Goal: Task Accomplishment & Management: Manage account settings

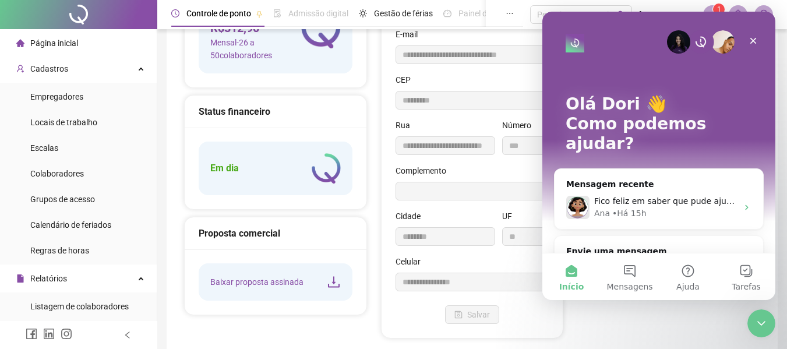
click at [385, 152] on div "**********" at bounding box center [473, 154] width 182 height 370
click at [754, 40] on icon "Fechar" at bounding box center [753, 40] width 9 height 9
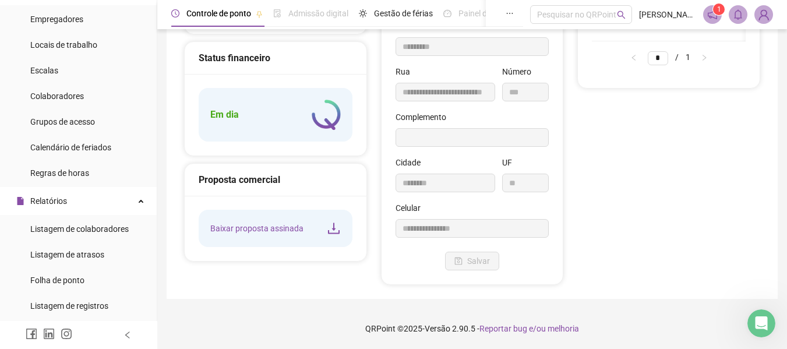
scroll to position [175, 0]
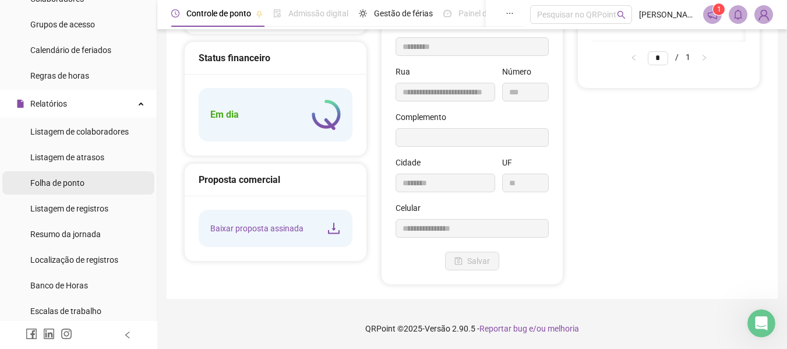
click at [60, 178] on span "Folha de ponto" at bounding box center [57, 182] width 54 height 9
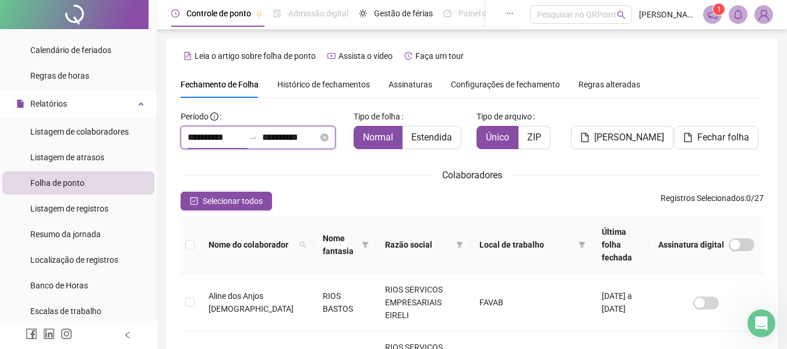
click at [211, 139] on input "**********" at bounding box center [216, 138] width 56 height 14
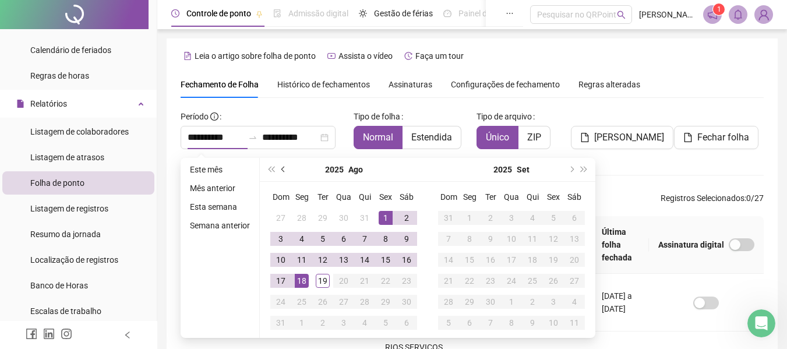
click at [282, 167] on span "prev-year" at bounding box center [285, 170] width 6 height 6
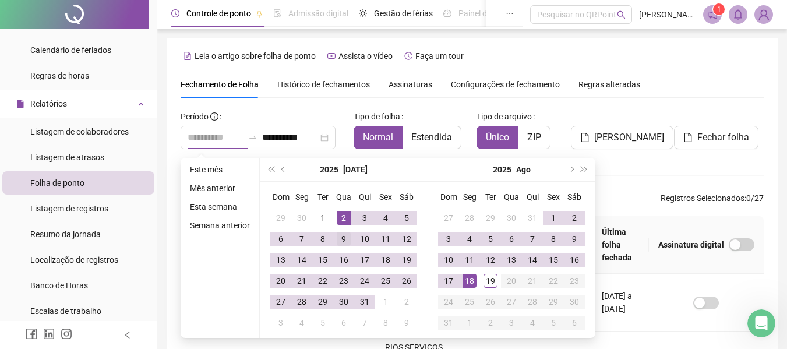
type input "**********"
click at [343, 241] on div "9" at bounding box center [344, 239] width 14 height 14
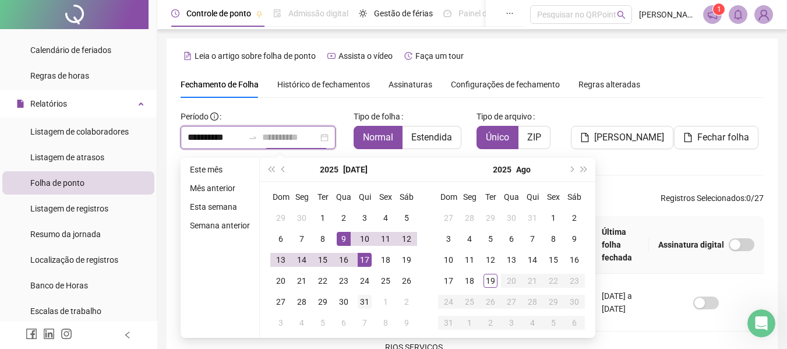
type input "**********"
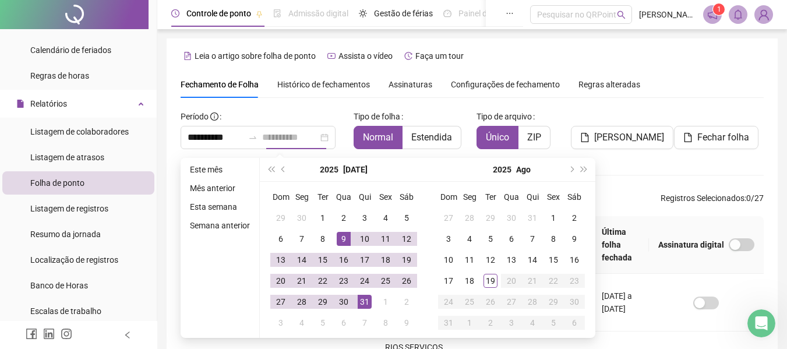
click at [363, 305] on div "31" at bounding box center [365, 302] width 14 height 14
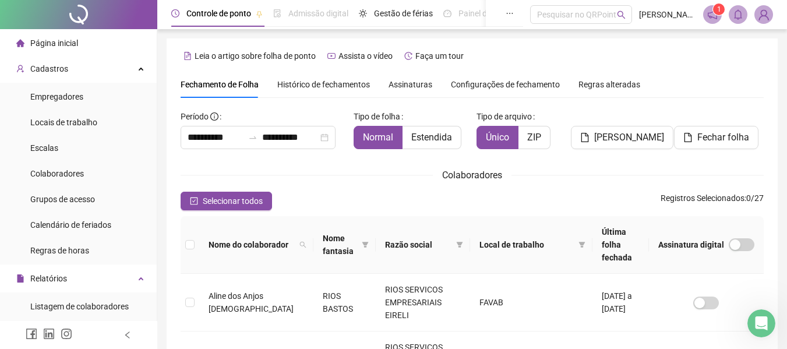
click at [405, 87] on span "Assinaturas" at bounding box center [411, 84] width 44 height 8
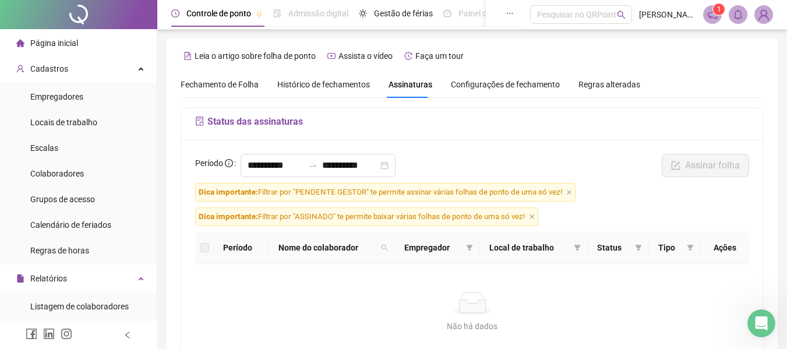
scroll to position [64, 0]
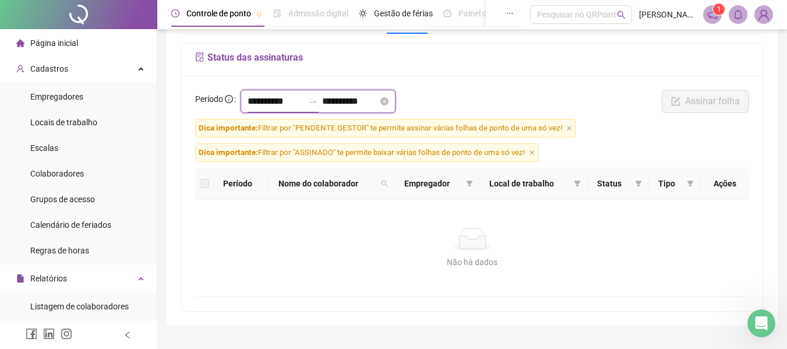
click at [254, 104] on input "**********" at bounding box center [276, 101] width 56 height 14
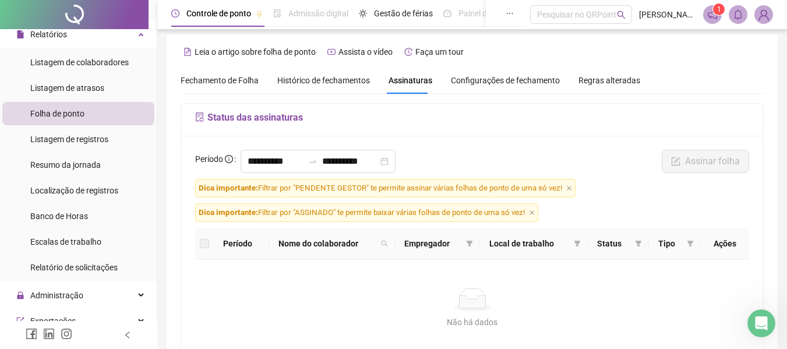
scroll to position [0, 0]
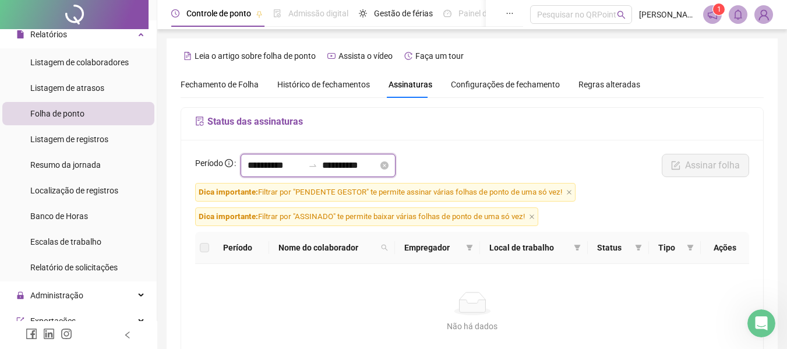
click at [266, 168] on input "**********" at bounding box center [276, 166] width 56 height 14
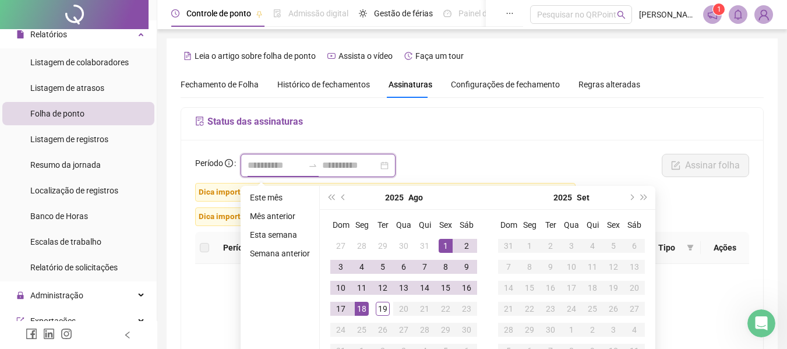
type input "**********"
click at [344, 198] on span "prev-year" at bounding box center [345, 198] width 6 height 6
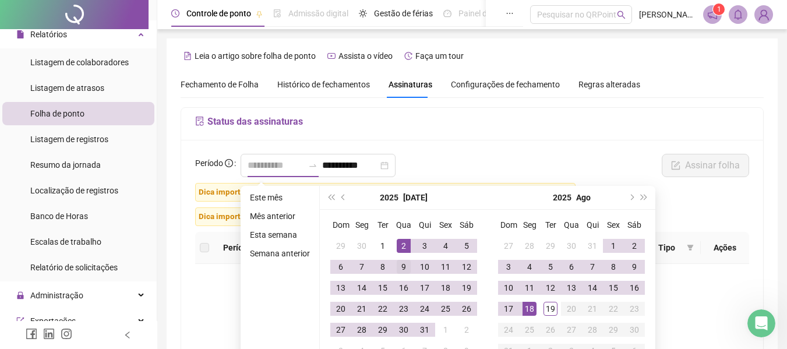
type input "**********"
click at [402, 263] on div "9" at bounding box center [404, 267] width 14 height 14
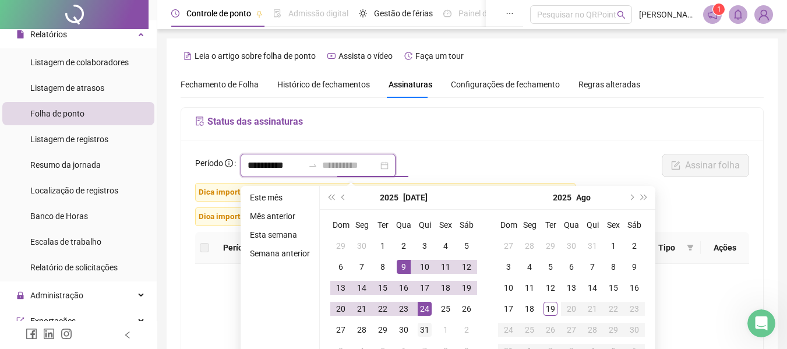
type input "**********"
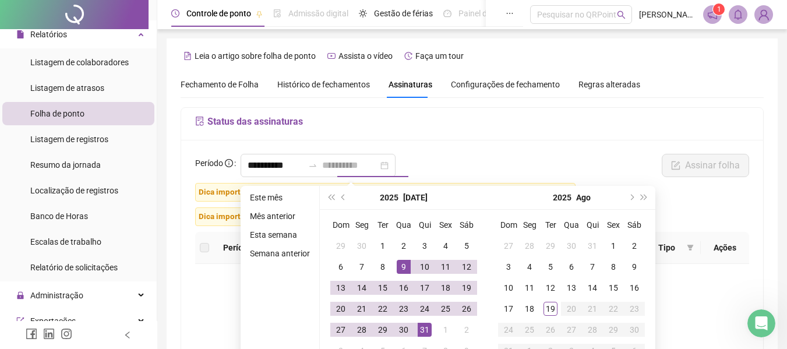
click at [424, 326] on div "31" at bounding box center [425, 330] width 14 height 14
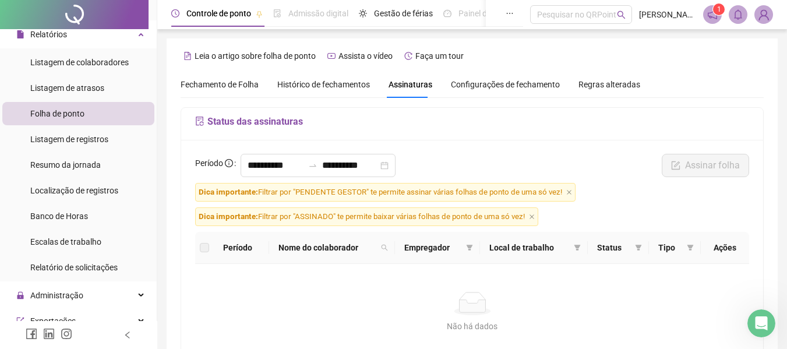
click at [491, 87] on span "Configurações de fechamento" at bounding box center [505, 84] width 109 height 8
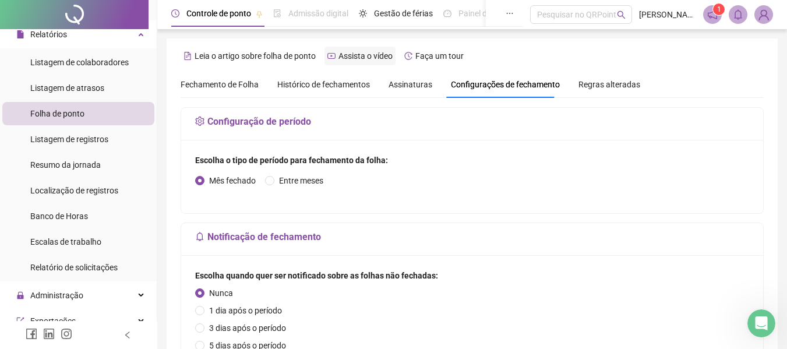
click at [362, 59] on span "Assista o vídeo" at bounding box center [366, 55] width 54 height 9
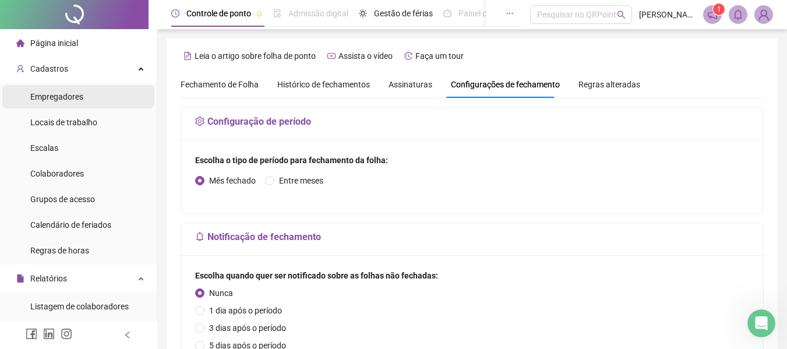
click at [62, 93] on span "Empregadores" at bounding box center [56, 96] width 53 height 9
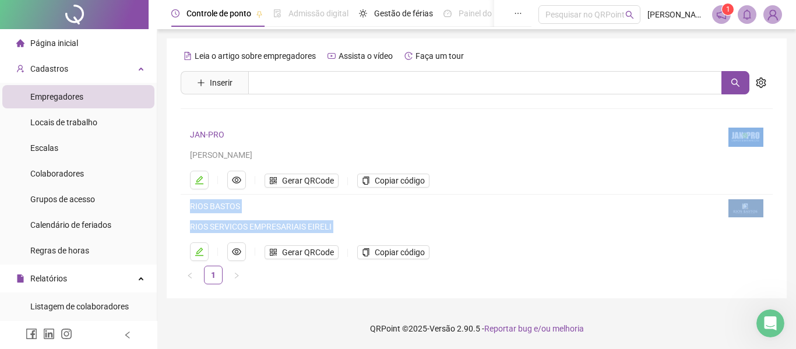
drag, startPoint x: 796, startPoint y: 230, endPoint x: 796, endPoint y: 177, distance: 53.0
click at [787, 177] on div "Controle de ponto Admissão digital Gestão de férias Painel do DP Folha de pagam…" at bounding box center [476, 174] width 639 height 349
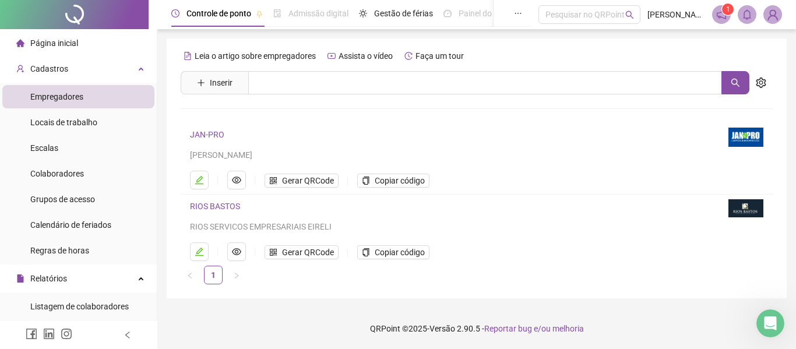
click at [572, 168] on div "JAN-PRO BRENO FERREIRA GUSMAO Gerar QRCode Copiar código" at bounding box center [452, 159] width 525 height 62
click at [208, 131] on link "JAN-PRO" at bounding box center [207, 134] width 34 height 9
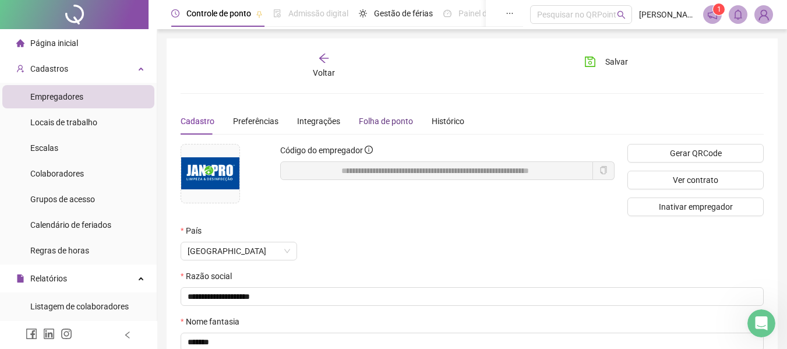
click at [386, 118] on div "Folha de ponto" at bounding box center [386, 121] width 54 height 13
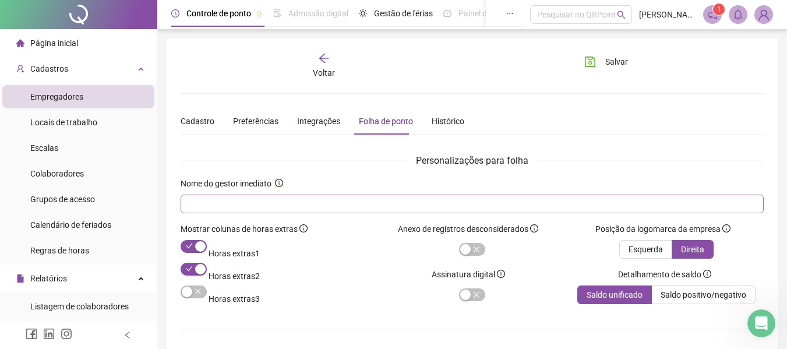
scroll to position [58, 0]
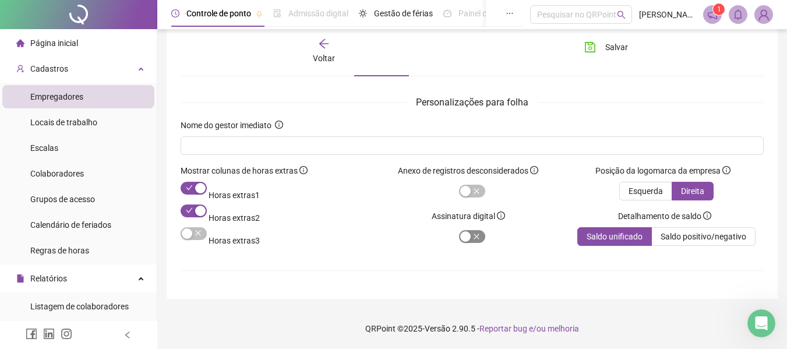
click at [474, 234] on span "button" at bounding box center [472, 236] width 26 height 13
click at [621, 48] on span "Salvar" at bounding box center [617, 47] width 23 height 13
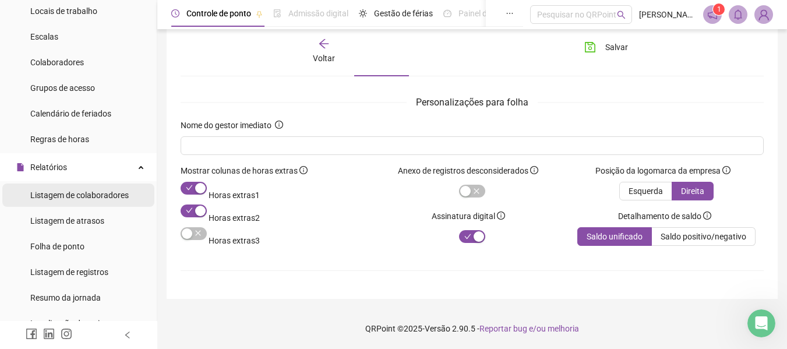
scroll to position [117, 0]
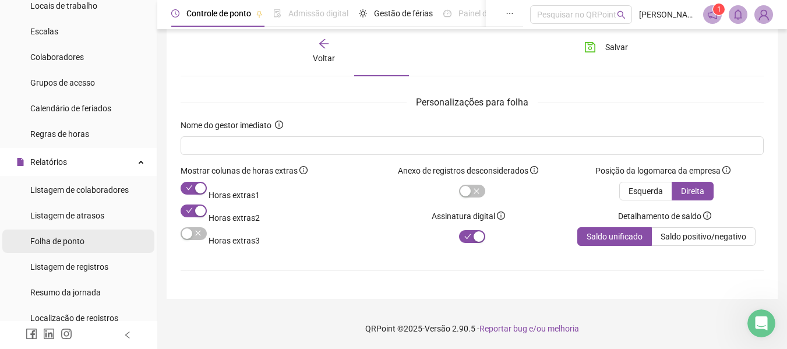
click at [78, 238] on span "Folha de ponto" at bounding box center [57, 241] width 54 height 9
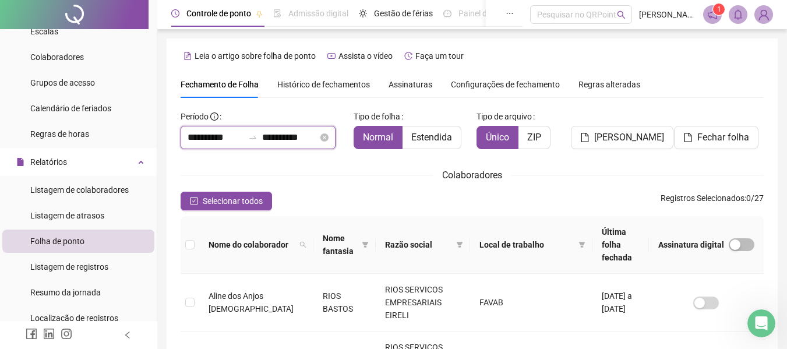
click at [235, 138] on input "**********" at bounding box center [216, 138] width 56 height 14
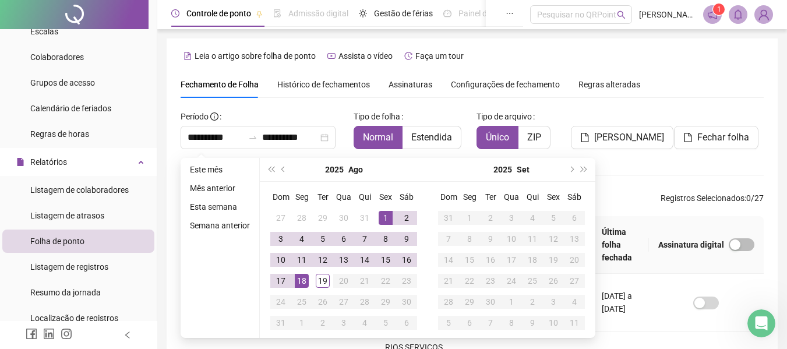
click at [322, 83] on span "Histórico de fechamentos" at bounding box center [323, 84] width 93 height 9
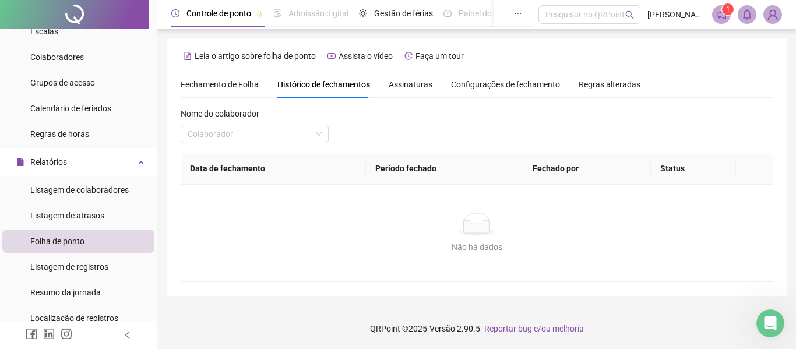
click at [227, 82] on span "Fechamento de Folha" at bounding box center [220, 84] width 78 height 9
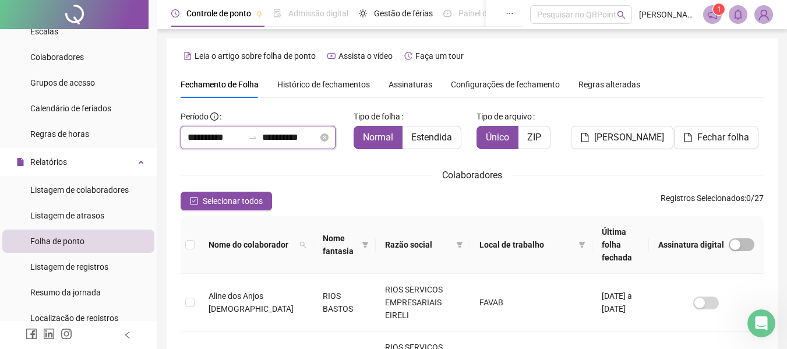
click at [220, 135] on input "**********" at bounding box center [216, 138] width 56 height 14
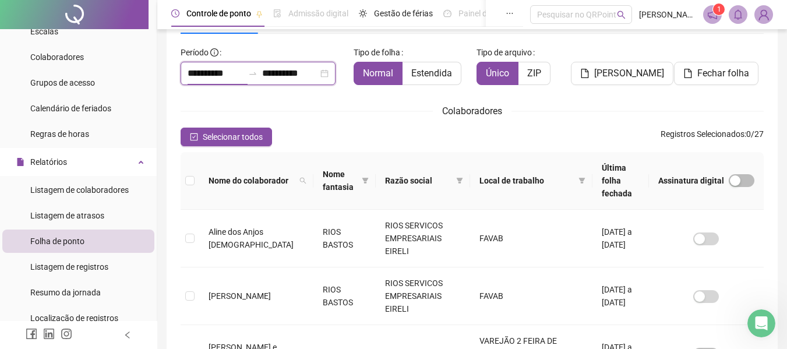
type input "**********"
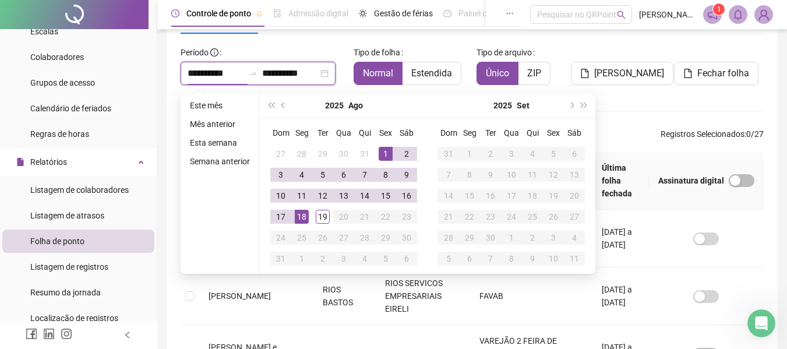
type input "**********"
drag, startPoint x: 280, startPoint y: 105, endPoint x: 279, endPoint y: 113, distance: 7.7
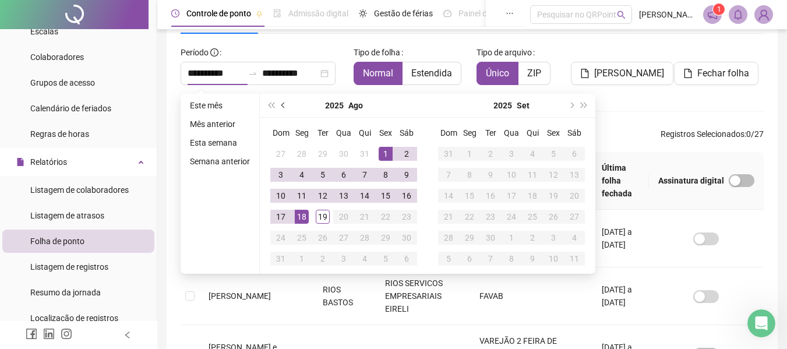
click at [280, 105] on button "prev-year" at bounding box center [283, 105] width 13 height 23
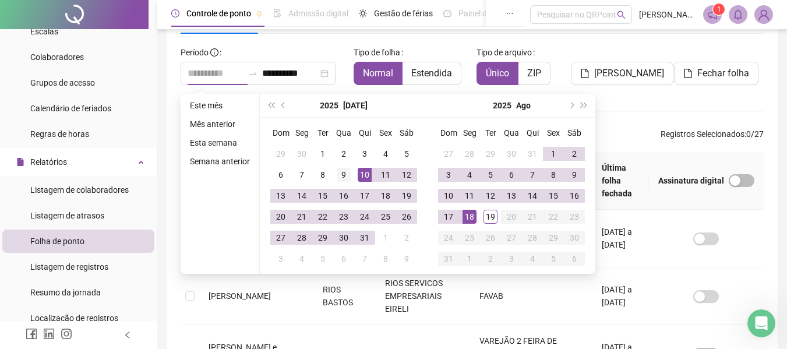
type input "**********"
click at [342, 173] on div "9" at bounding box center [344, 175] width 14 height 14
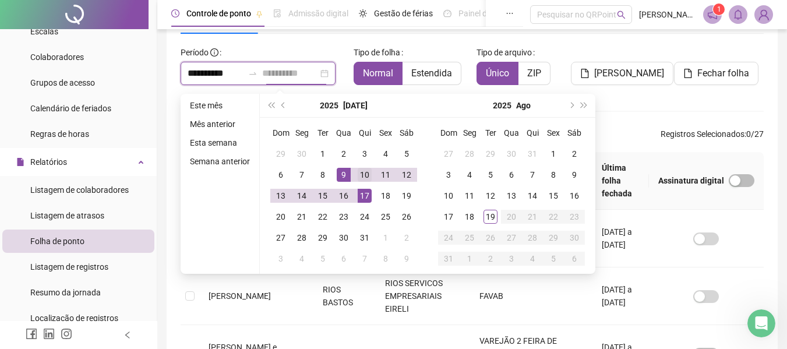
type input "**********"
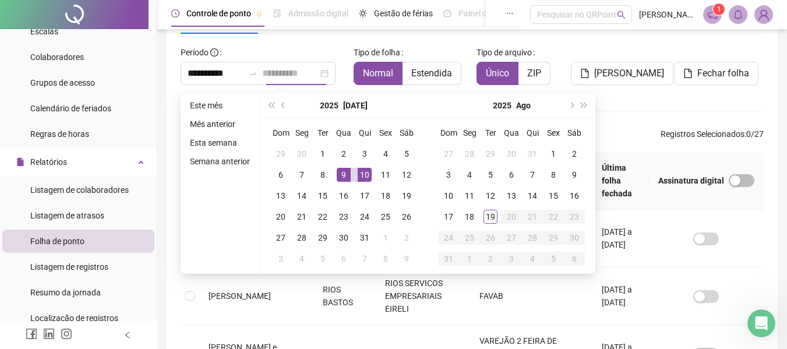
click at [368, 175] on div "10" at bounding box center [365, 175] width 14 height 14
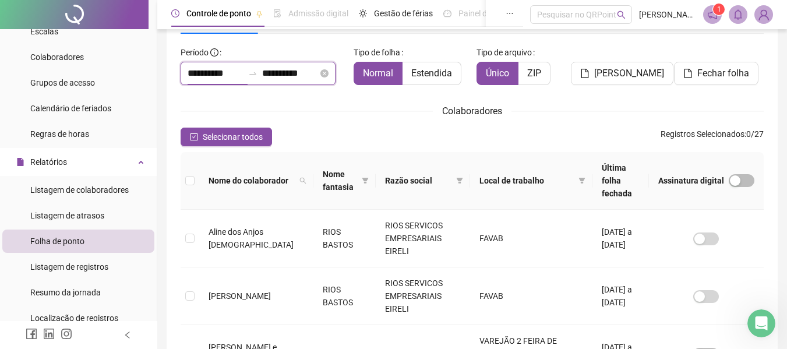
click at [227, 71] on input "**********" at bounding box center [216, 73] width 56 height 14
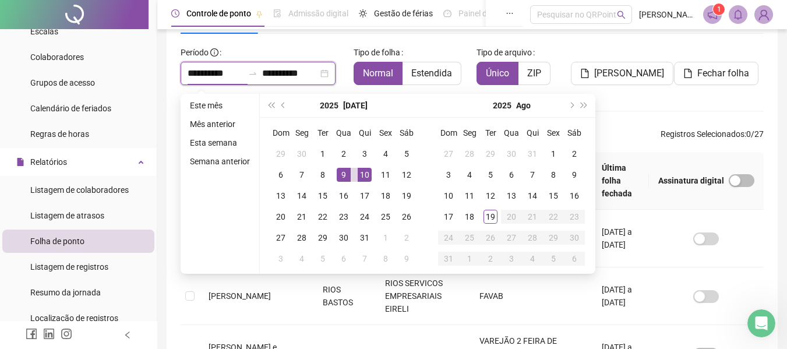
type input "**********"
click at [347, 174] on div "9" at bounding box center [344, 175] width 14 height 14
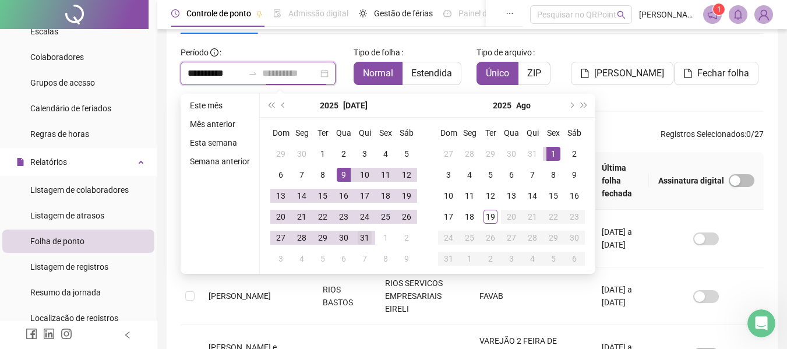
type input "**********"
click at [369, 236] on div "31" at bounding box center [365, 238] width 14 height 14
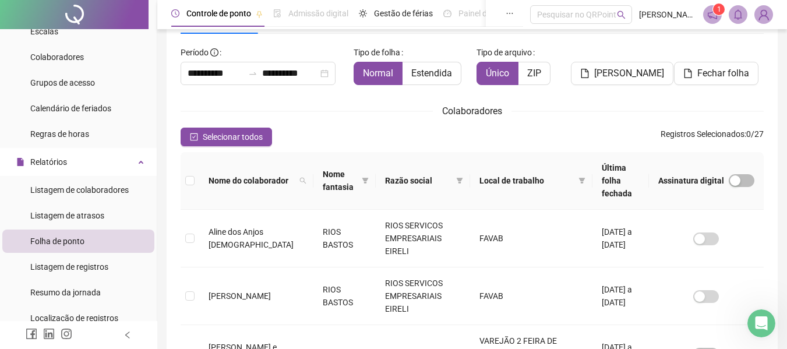
click at [382, 114] on div "Colaboradores" at bounding box center [472, 111] width 583 height 15
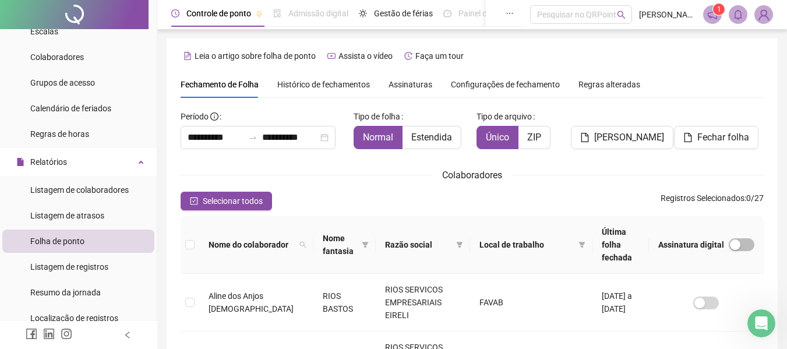
click at [333, 80] on span "Histórico de fechamentos" at bounding box center [323, 84] width 93 height 9
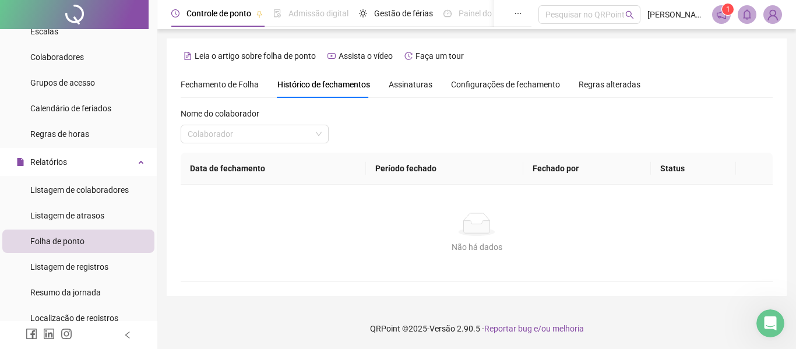
click at [202, 82] on span "Fechamento de Folha" at bounding box center [220, 84] width 78 height 9
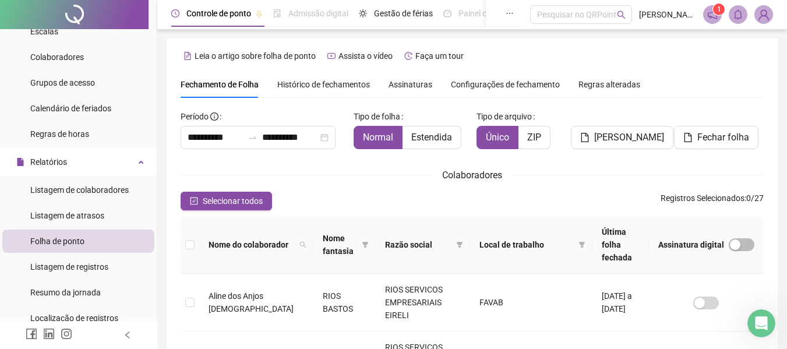
type input "**********"
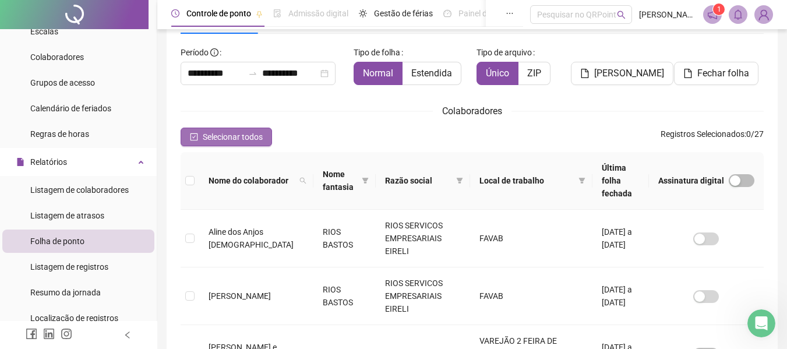
click at [191, 138] on icon "check-square" at bounding box center [194, 137] width 8 height 8
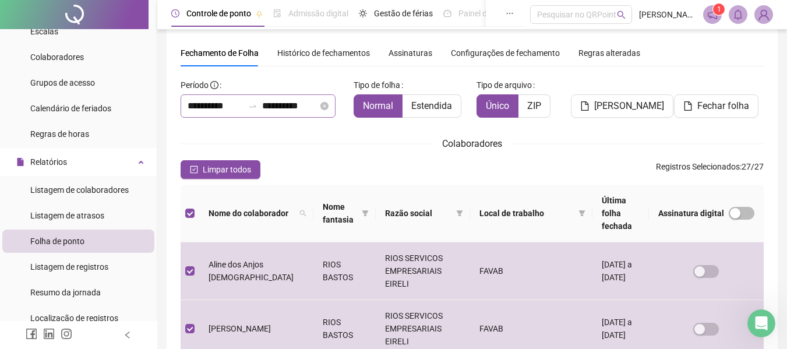
scroll to position [0, 0]
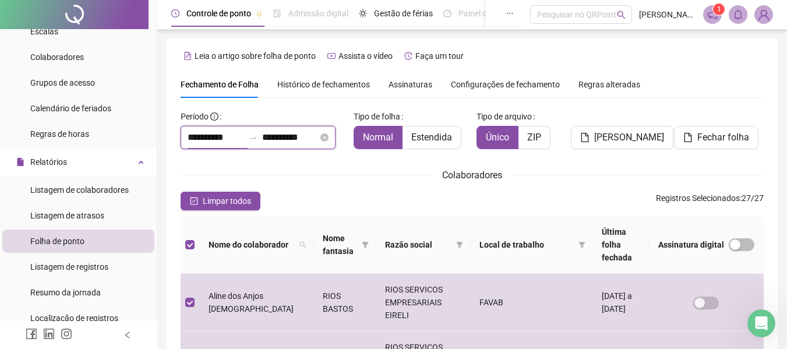
drag, startPoint x: 207, startPoint y: 138, endPoint x: 221, endPoint y: 141, distance: 14.4
click at [208, 138] on input "**********" at bounding box center [216, 138] width 56 height 14
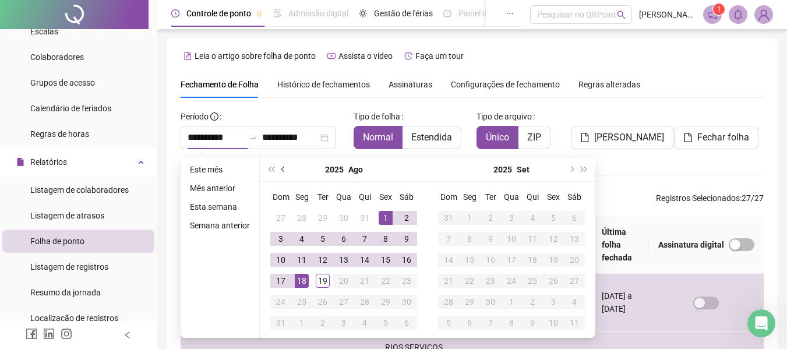
click at [280, 167] on button "prev-year" at bounding box center [283, 169] width 13 height 23
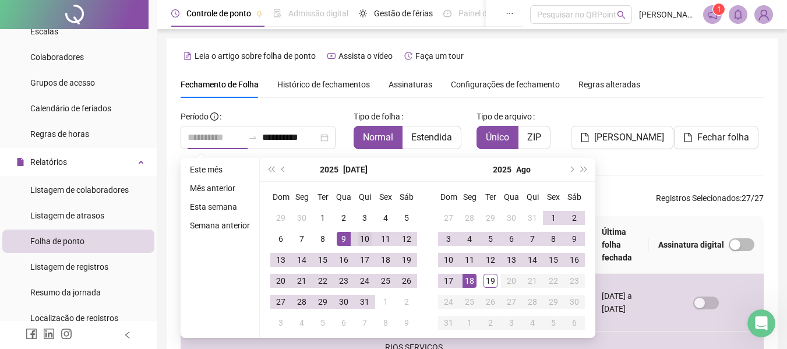
type input "**********"
click at [361, 237] on div "10" at bounding box center [365, 239] width 14 height 14
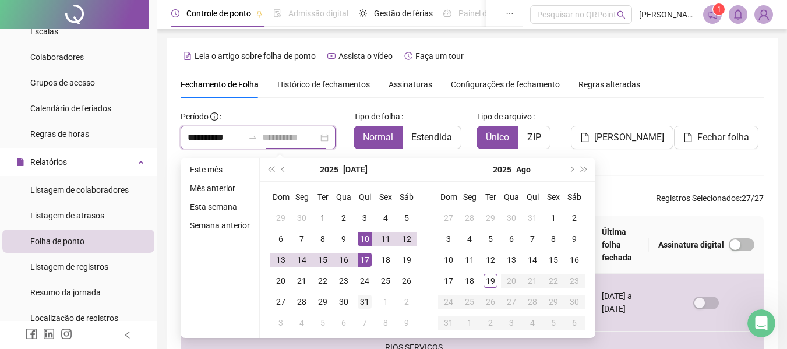
type input "**********"
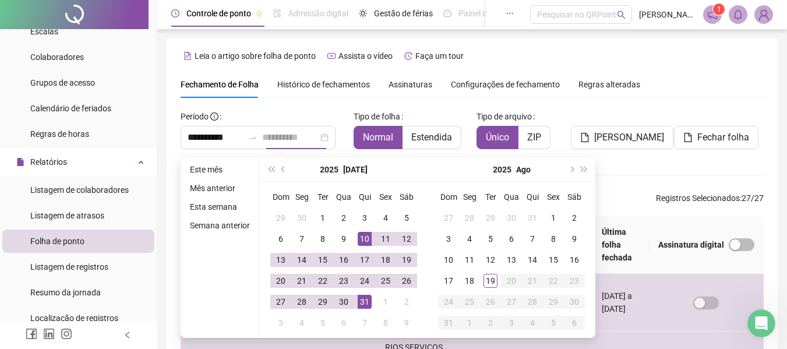
click at [361, 302] on div "31" at bounding box center [365, 302] width 14 height 14
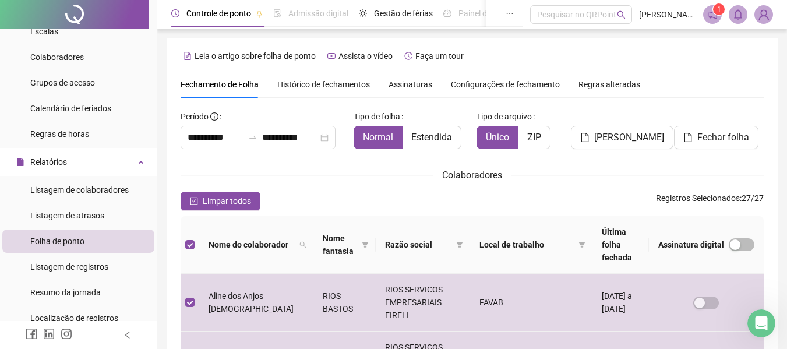
click at [337, 82] on span "Histórico de fechamentos" at bounding box center [323, 84] width 93 height 9
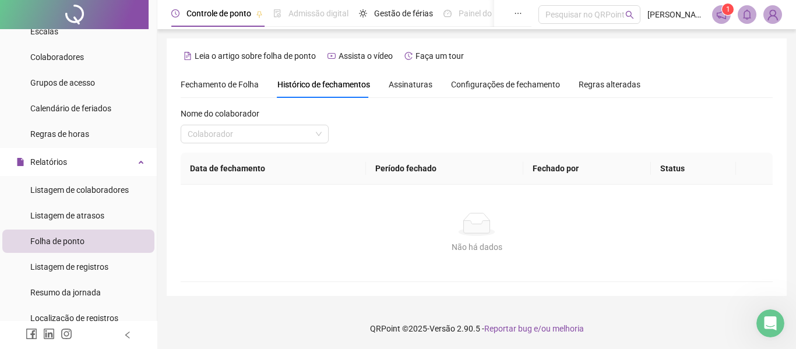
click at [210, 84] on span "Fechamento de Folha" at bounding box center [220, 84] width 78 height 9
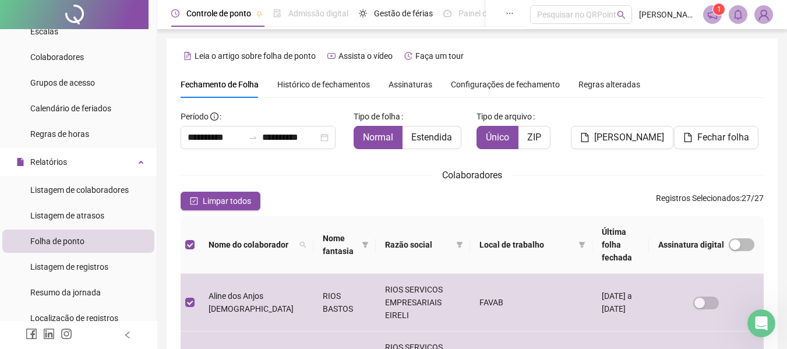
type input "**********"
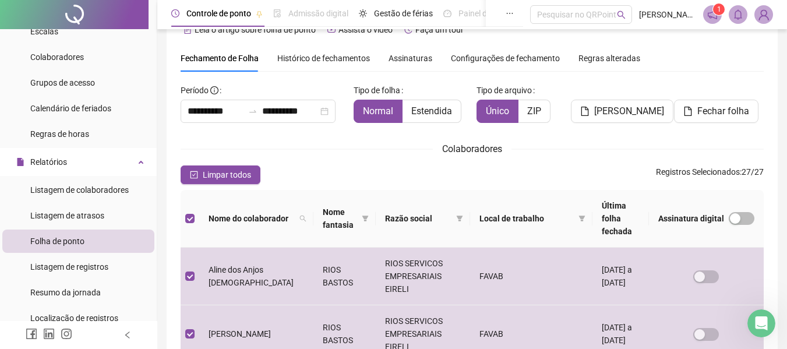
scroll to position [6, 0]
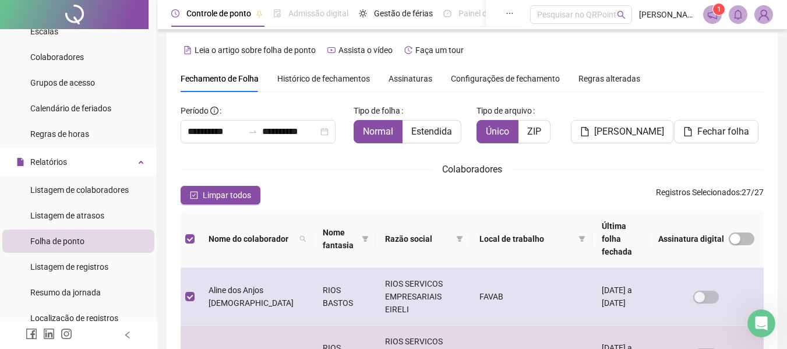
click at [743, 233] on span "button" at bounding box center [742, 239] width 26 height 13
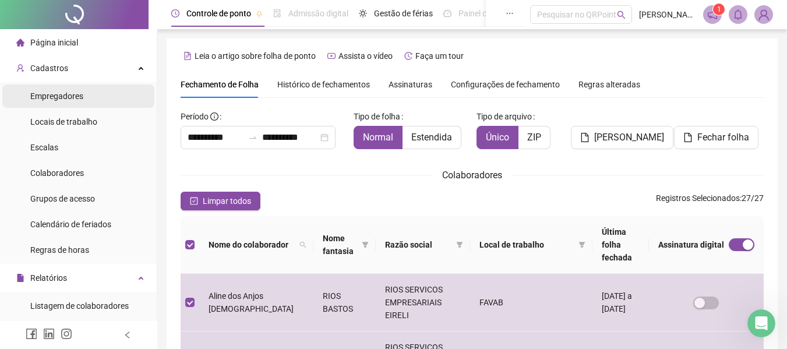
scroll to position [0, 0]
click at [66, 100] on span "Empregadores" at bounding box center [56, 96] width 53 height 9
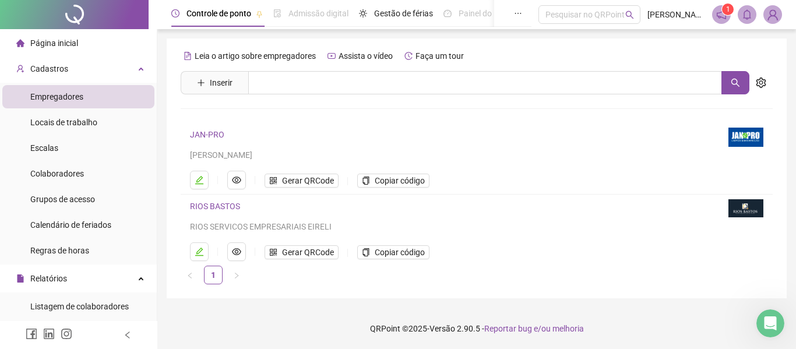
click at [223, 203] on link "RIOS BASTOS" at bounding box center [215, 206] width 50 height 9
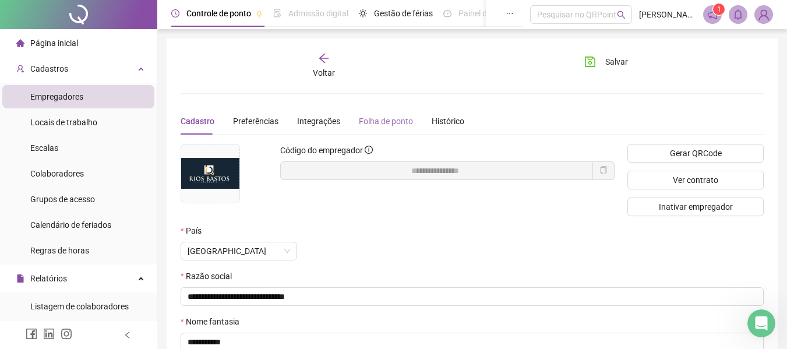
click at [390, 113] on div "Folha de ponto" at bounding box center [386, 121] width 54 height 27
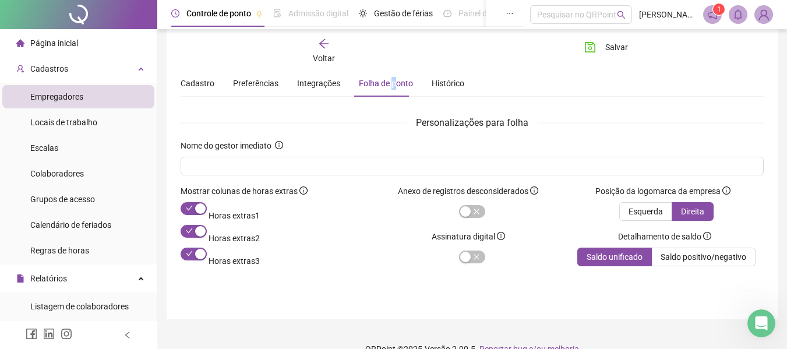
scroll to position [58, 0]
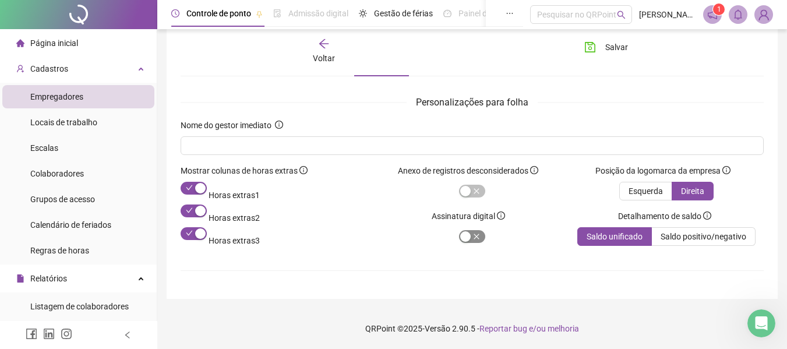
click at [474, 237] on span "button" at bounding box center [472, 236] width 26 height 13
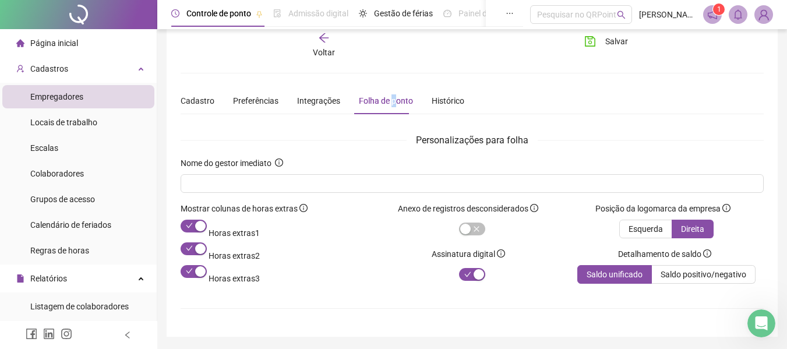
scroll to position [0, 0]
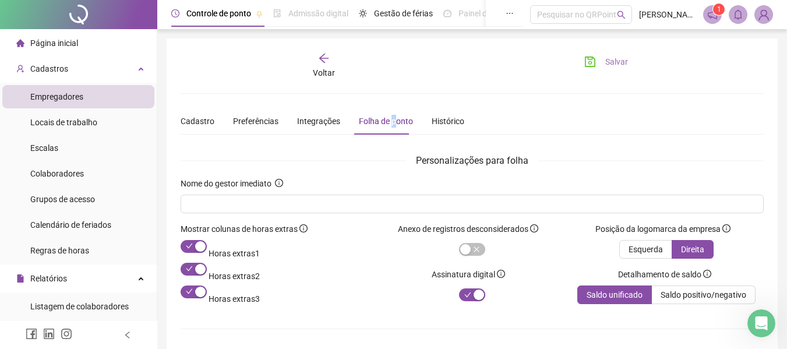
click at [599, 65] on button "Salvar" at bounding box center [606, 61] width 61 height 19
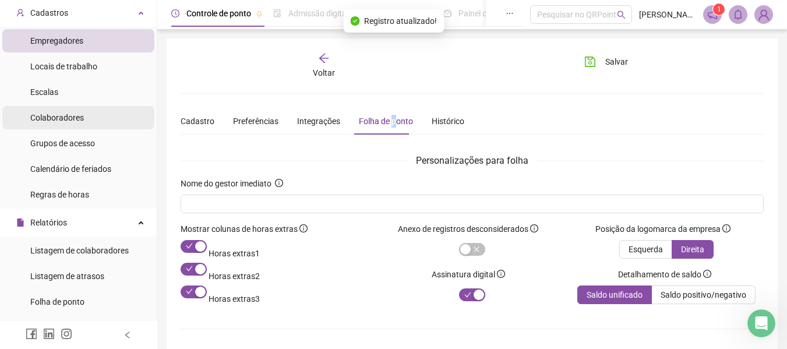
scroll to position [117, 0]
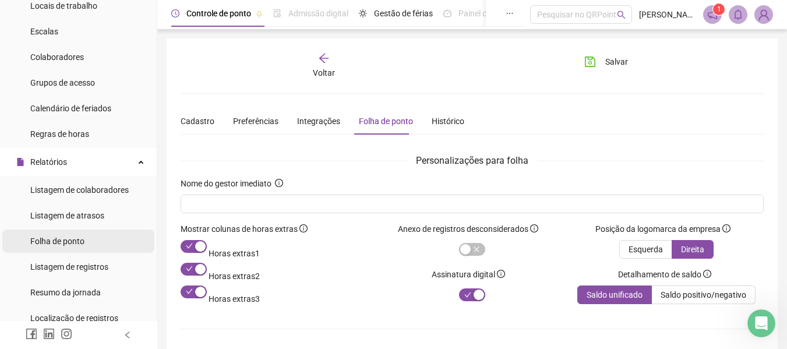
click at [61, 237] on span "Folha de ponto" at bounding box center [57, 241] width 54 height 9
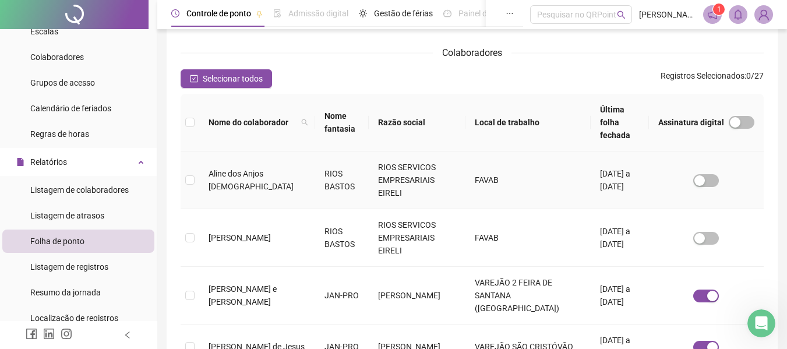
scroll to position [64, 0]
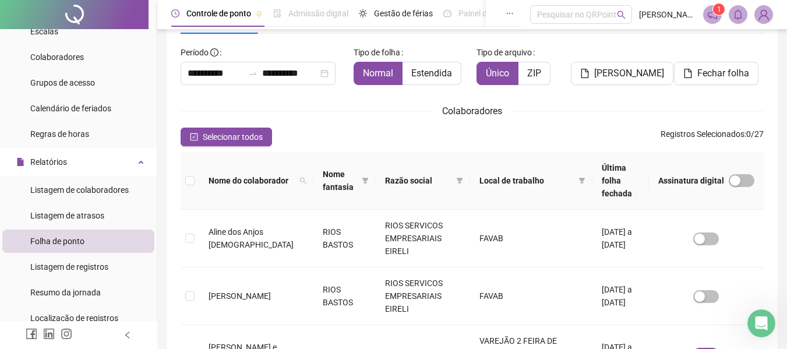
click at [751, 112] on div "Colaboradores" at bounding box center [472, 111] width 583 height 15
click at [750, 174] on span "button" at bounding box center [742, 180] width 26 height 13
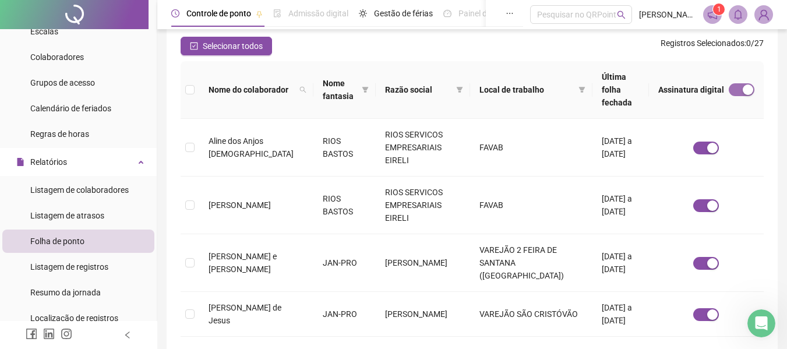
scroll to position [0, 0]
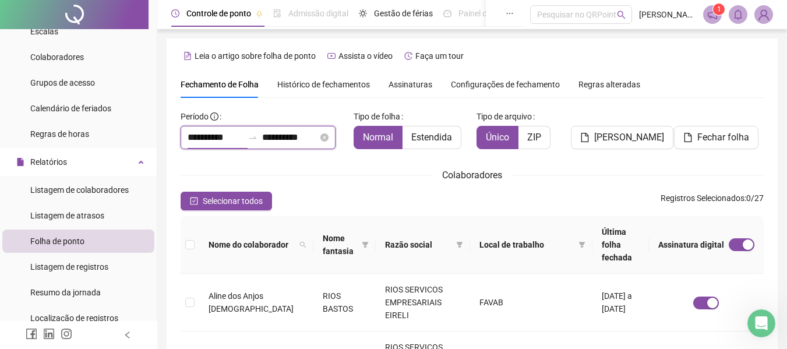
click at [213, 135] on input "**********" at bounding box center [216, 138] width 56 height 14
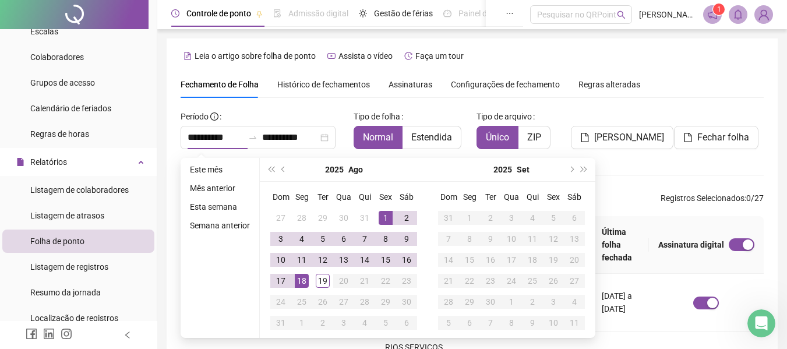
drag, startPoint x: 286, startPoint y: 169, endPoint x: 290, endPoint y: 173, distance: 6.2
click at [285, 169] on span "prev-year" at bounding box center [285, 170] width 6 height 6
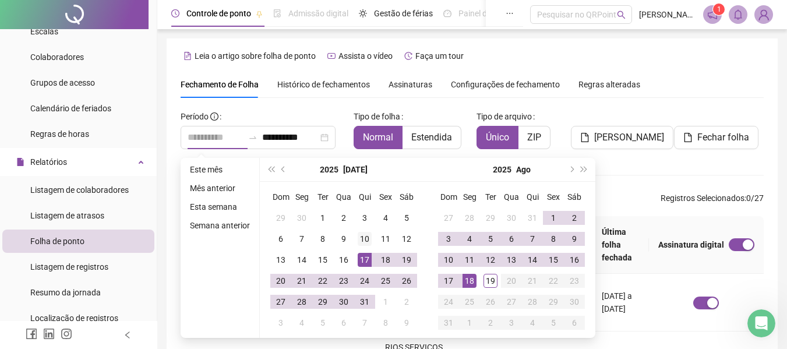
type input "**********"
click at [366, 241] on div "10" at bounding box center [365, 239] width 14 height 14
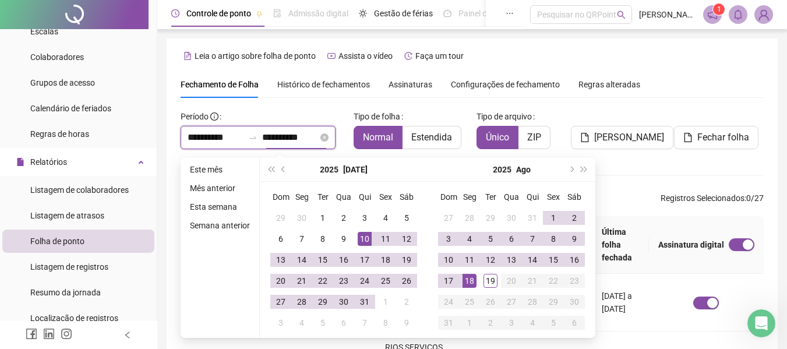
click at [278, 134] on input "**********" at bounding box center [290, 138] width 56 height 14
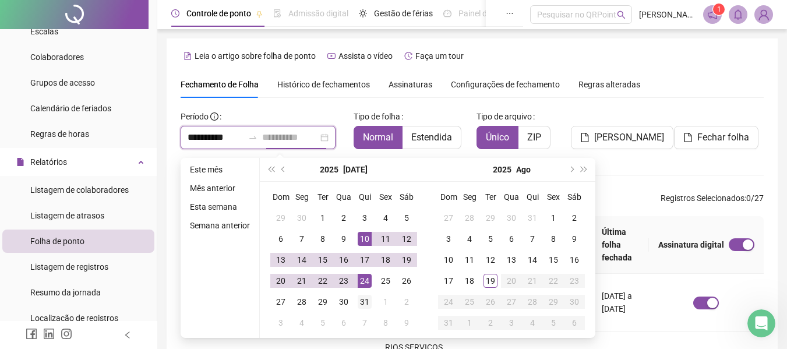
type input "**********"
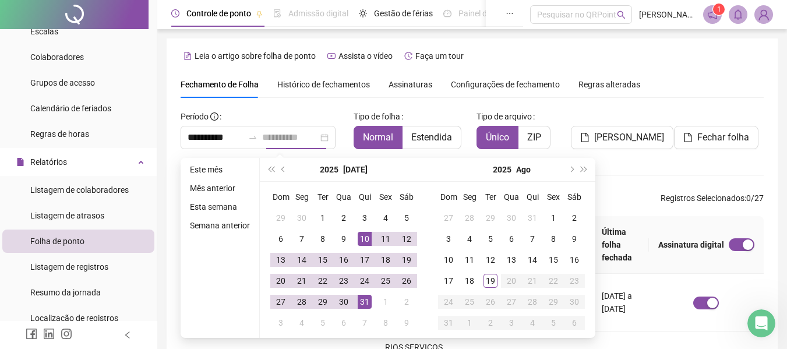
click at [361, 298] on div "31" at bounding box center [365, 302] width 14 height 14
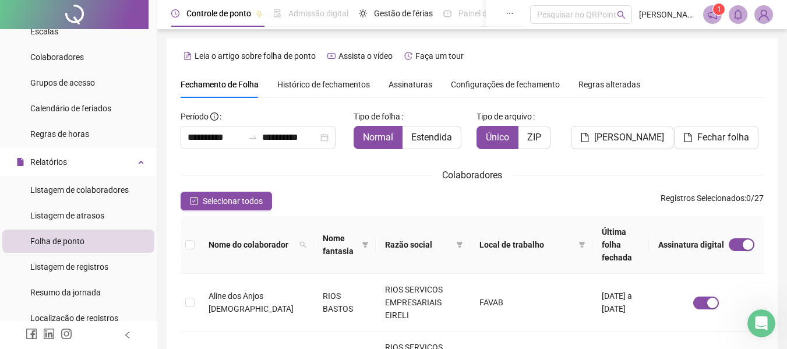
click at [717, 135] on span "Fechar folha" at bounding box center [724, 138] width 52 height 14
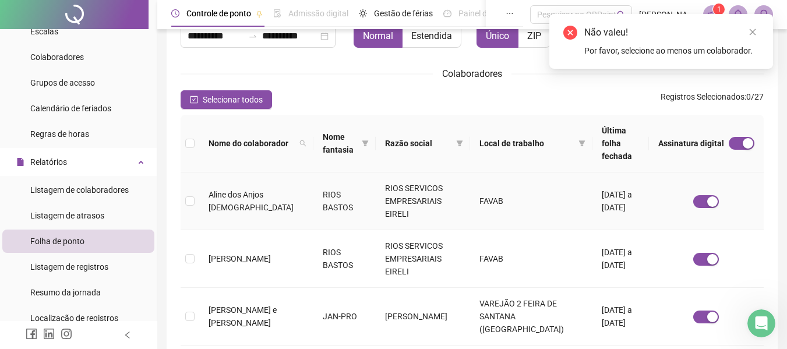
scroll to position [117, 0]
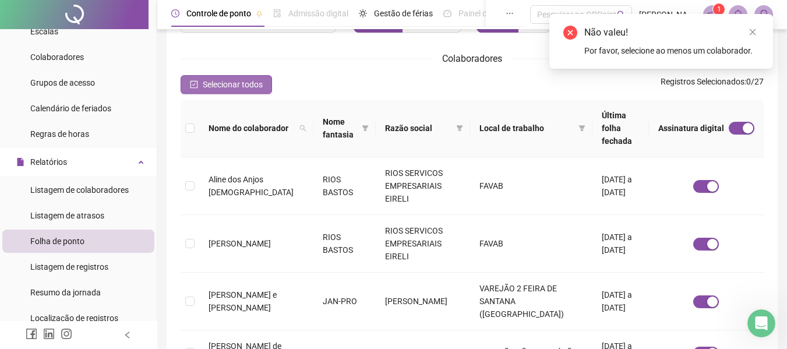
click at [207, 86] on span "Selecionar todos" at bounding box center [233, 84] width 60 height 13
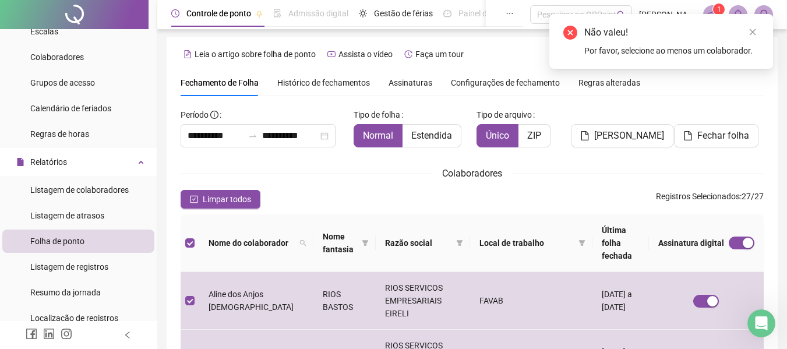
scroll to position [0, 0]
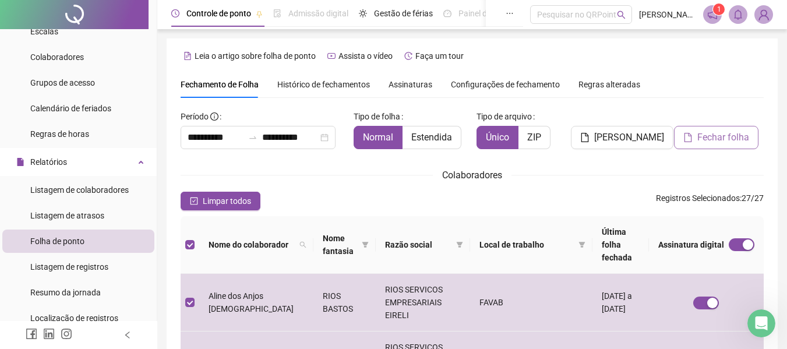
click at [720, 141] on span "Fechar folha" at bounding box center [724, 138] width 52 height 14
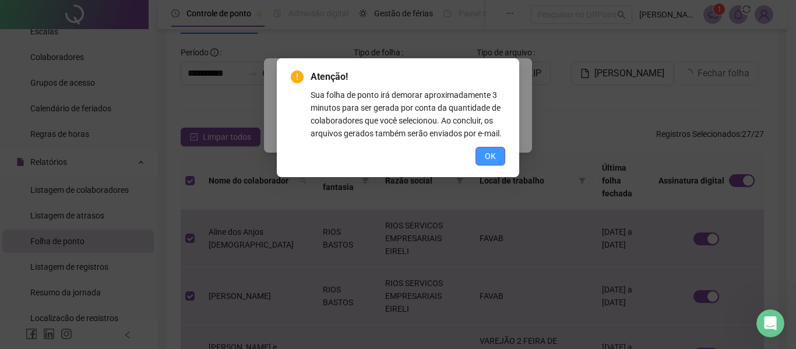
click at [494, 157] on span "OK" at bounding box center [490, 156] width 11 height 13
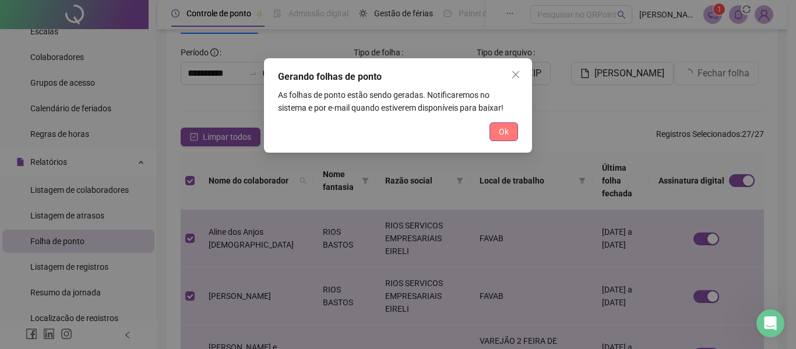
click at [500, 132] on span "Ok" at bounding box center [504, 131] width 10 height 13
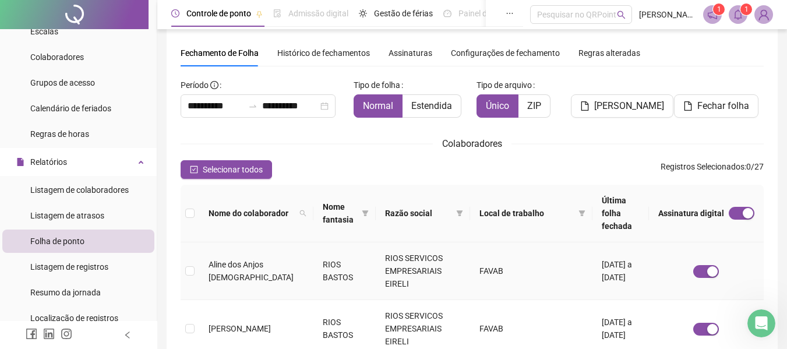
scroll to position [0, 0]
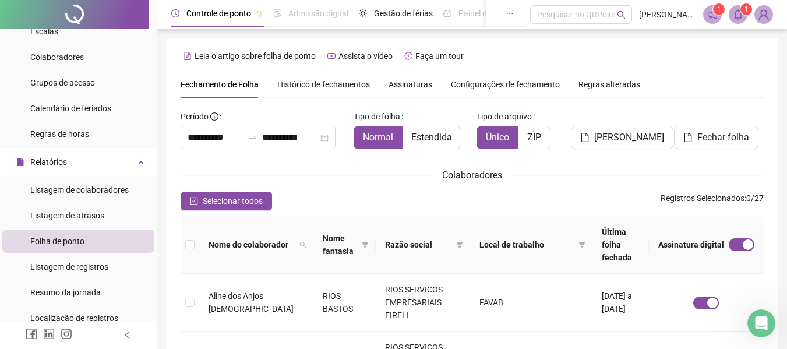
click at [335, 80] on span "Histórico de fechamentos" at bounding box center [323, 84] width 93 height 9
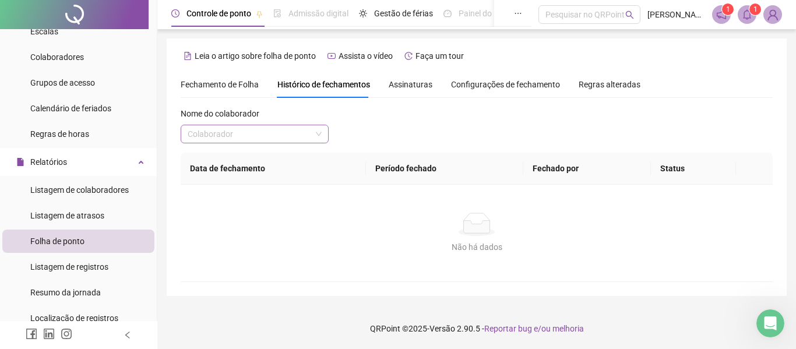
click at [274, 137] on input "search" at bounding box center [250, 133] width 124 height 17
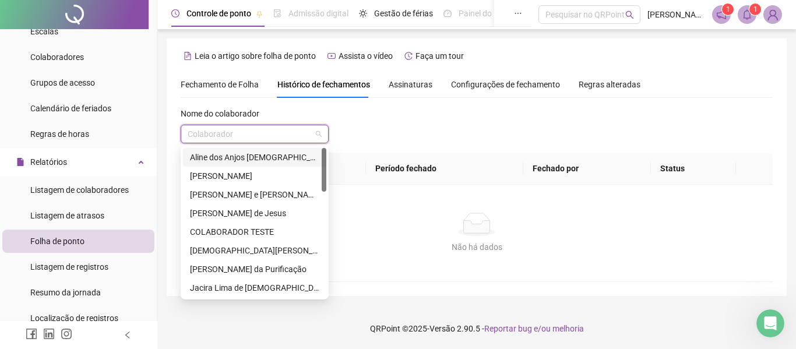
click at [258, 154] on div "Aline dos Anjos [DEMOGRAPHIC_DATA]" at bounding box center [254, 157] width 129 height 13
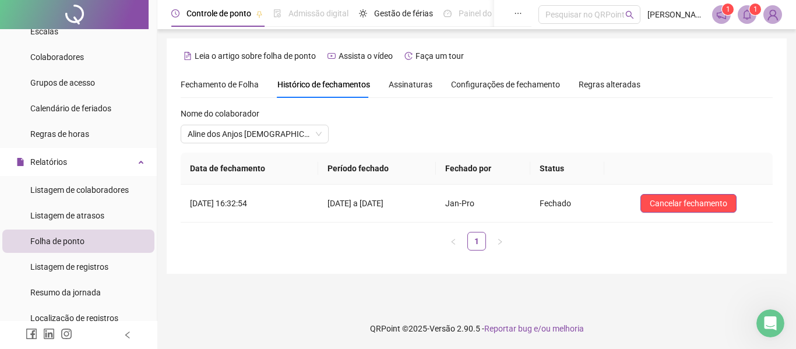
click at [415, 89] on span "Assinaturas" at bounding box center [411, 84] width 44 height 8
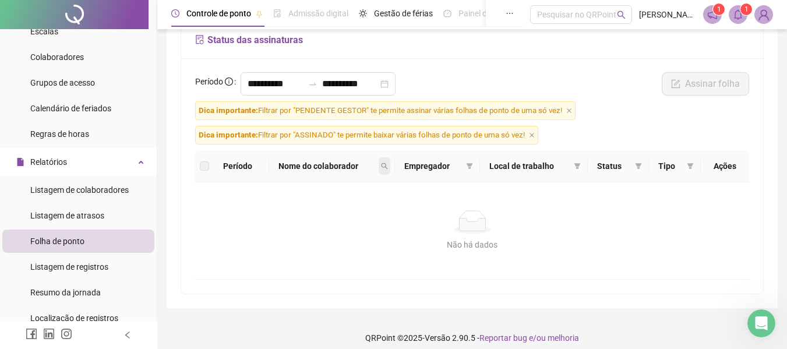
scroll to position [91, 0]
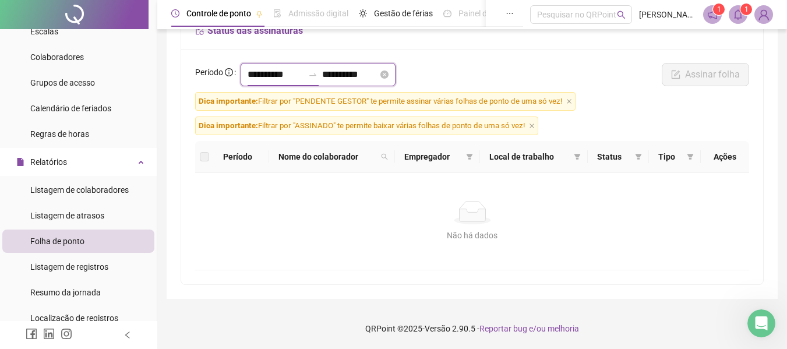
click at [270, 73] on input "**********" at bounding box center [276, 75] width 56 height 14
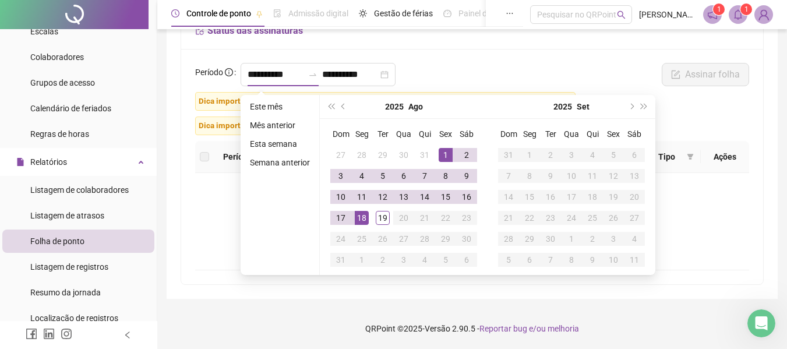
drag, startPoint x: 341, startPoint y: 105, endPoint x: 351, endPoint y: 112, distance: 12.1
click at [340, 105] on button "prev-year" at bounding box center [343, 106] width 13 height 23
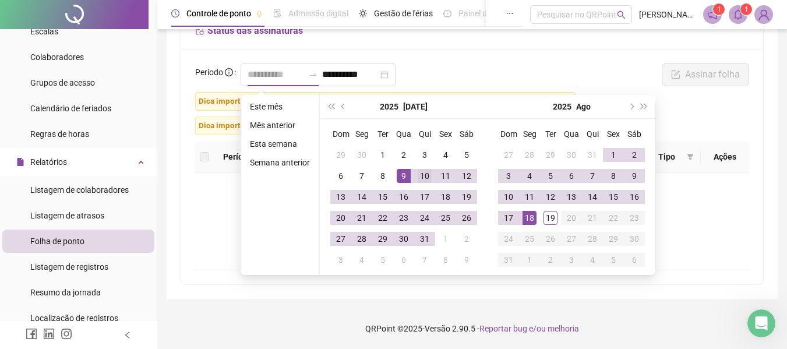
type input "**********"
click at [418, 171] on div "10" at bounding box center [425, 176] width 14 height 14
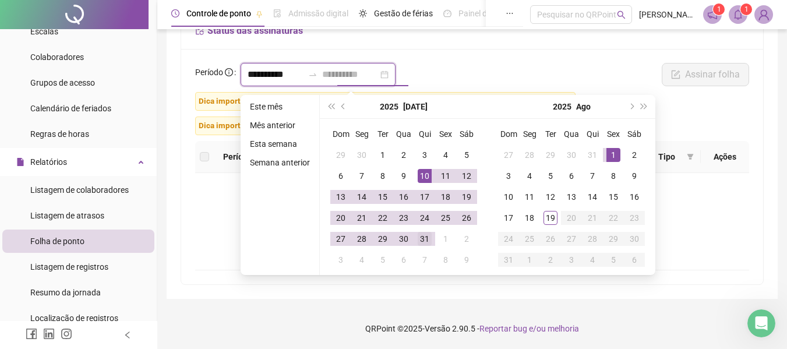
type input "**********"
click at [425, 238] on div "31" at bounding box center [425, 239] width 14 height 14
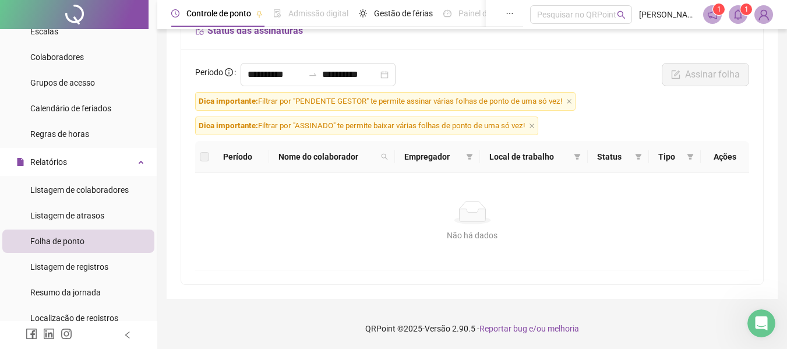
click at [491, 64] on div "**********" at bounding box center [472, 77] width 561 height 29
click at [207, 159] on label at bounding box center [204, 156] width 9 height 13
drag, startPoint x: 584, startPoint y: 185, endPoint x: 575, endPoint y: 160, distance: 27.3
click at [585, 187] on div "Não há dados Não há dados" at bounding box center [472, 221] width 554 height 97
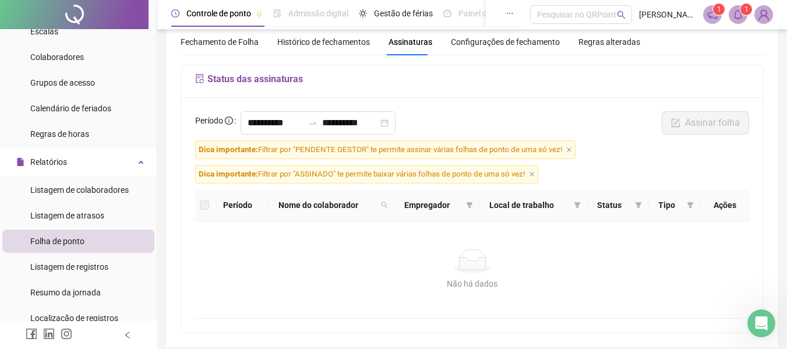
scroll to position [0, 0]
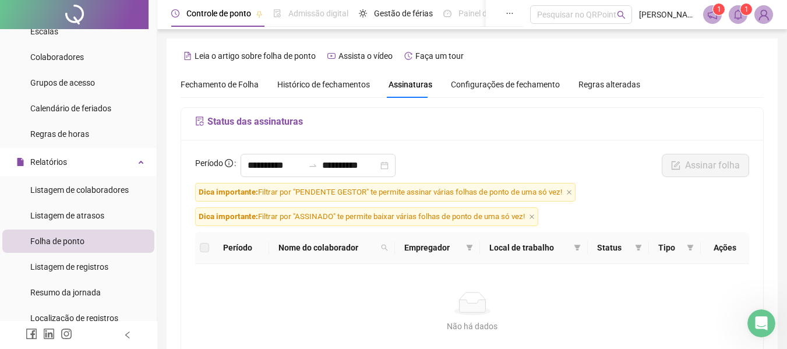
click at [482, 83] on span "Configurações de fechamento" at bounding box center [505, 84] width 109 height 8
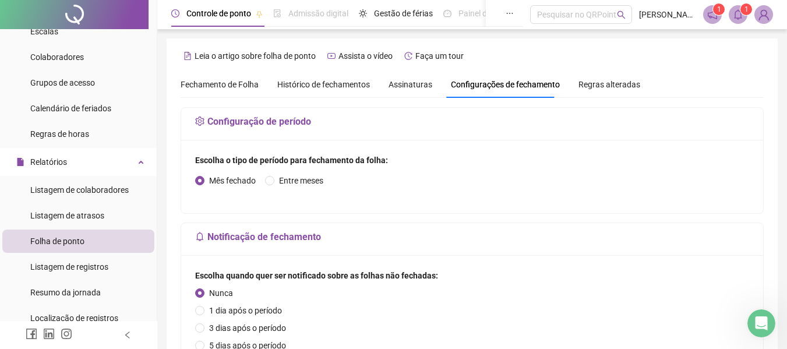
click at [601, 84] on span "Regras alteradas" at bounding box center [610, 84] width 62 height 8
click at [220, 119] on h5 "Configuração de período" at bounding box center [472, 122] width 554 height 14
click at [279, 119] on h5 "Configuração de período" at bounding box center [472, 122] width 554 height 14
click at [333, 75] on div "Histórico de fechamentos" at bounding box center [323, 84] width 93 height 27
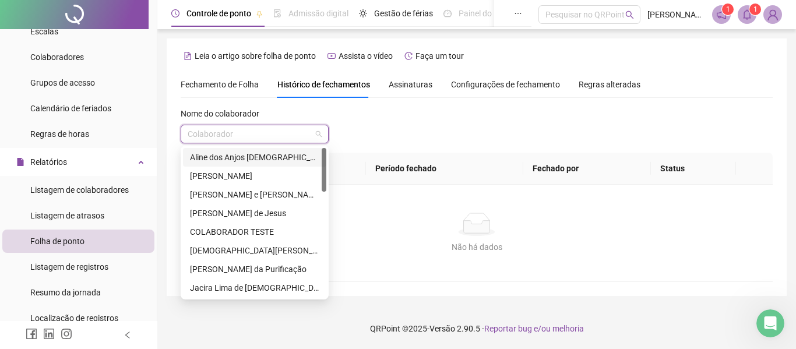
click at [311, 133] on input "search" at bounding box center [250, 133] width 124 height 17
click at [314, 135] on span at bounding box center [255, 133] width 134 height 17
click at [238, 192] on div "[PERSON_NAME] e [PERSON_NAME]" at bounding box center [254, 194] width 129 height 13
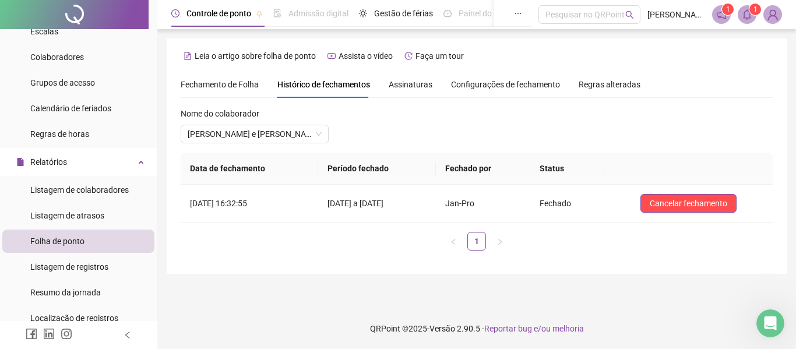
click at [364, 171] on span "Período fechado" at bounding box center [358, 168] width 61 height 9
click at [416, 82] on span "Assinaturas" at bounding box center [411, 84] width 44 height 8
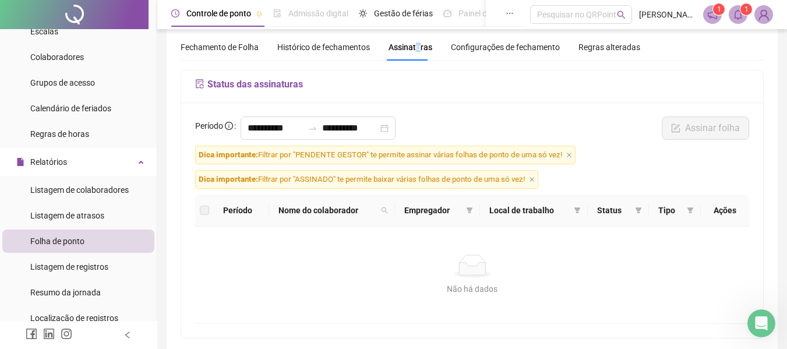
scroll to position [58, 0]
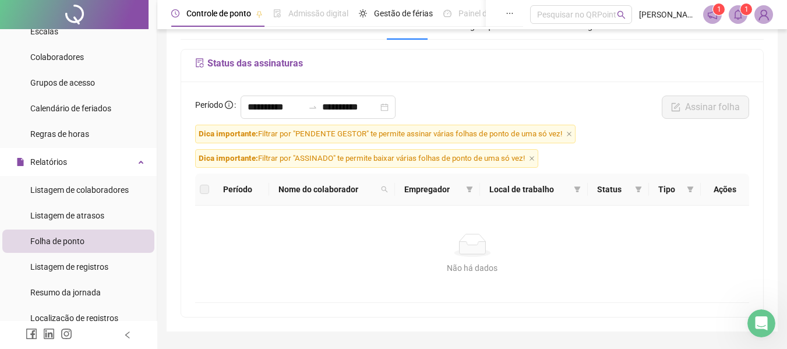
click at [444, 160] on span "Dica importante: Filtrar por "ASSINADO" te permite baixar várias folhas de pont…" at bounding box center [366, 158] width 343 height 19
click at [244, 193] on th "Período" at bounding box center [241, 190] width 55 height 32
drag, startPoint x: 332, startPoint y: 187, endPoint x: 393, endPoint y: 192, distance: 61.5
click at [333, 187] on span "Nome do colaborador" at bounding box center [327, 189] width 97 height 13
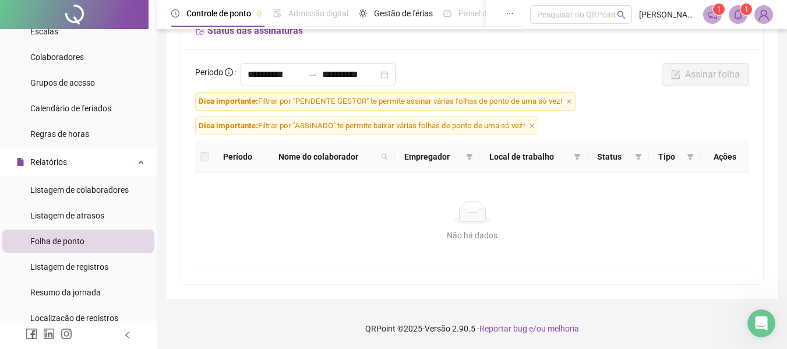
scroll to position [0, 0]
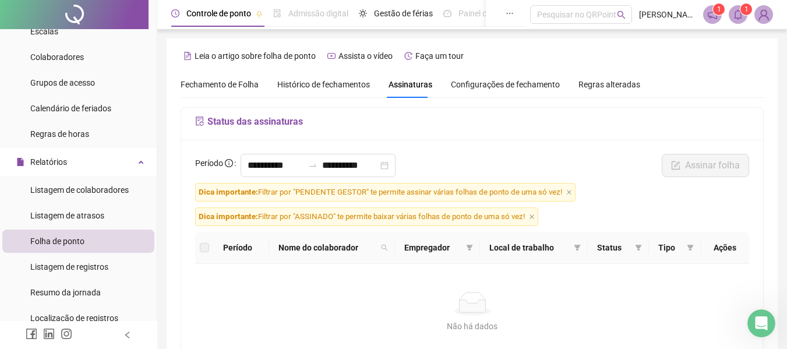
click at [252, 124] on h5 "Status das assinaturas" at bounding box center [472, 122] width 554 height 14
drag, startPoint x: 209, startPoint y: 123, endPoint x: 217, endPoint y: 120, distance: 8.1
click at [212, 121] on h5 "Status das assinaturas" at bounding box center [472, 122] width 554 height 14
click at [263, 119] on h5 "Status das assinaturas" at bounding box center [472, 122] width 554 height 14
click at [511, 85] on span "Configurações de fechamento" at bounding box center [505, 84] width 109 height 8
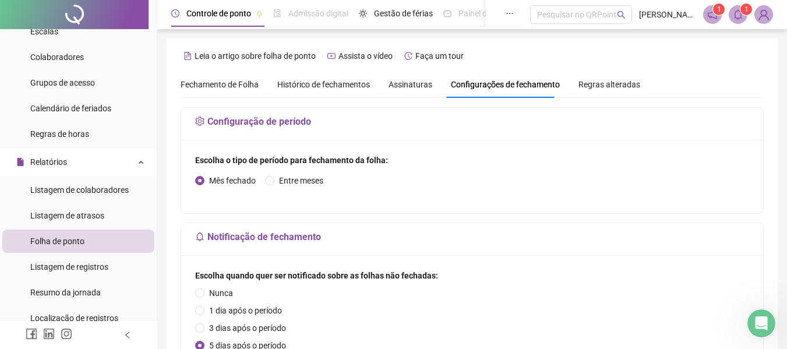
drag, startPoint x: 257, startPoint y: 241, endPoint x: 285, endPoint y: 234, distance: 28.7
click at [257, 241] on h5 "Notificação de fechamento" at bounding box center [472, 237] width 554 height 14
click at [590, 86] on span "Regras alteradas" at bounding box center [610, 84] width 62 height 8
click at [216, 89] on span "Fechamento de Folha" at bounding box center [220, 84] width 78 height 9
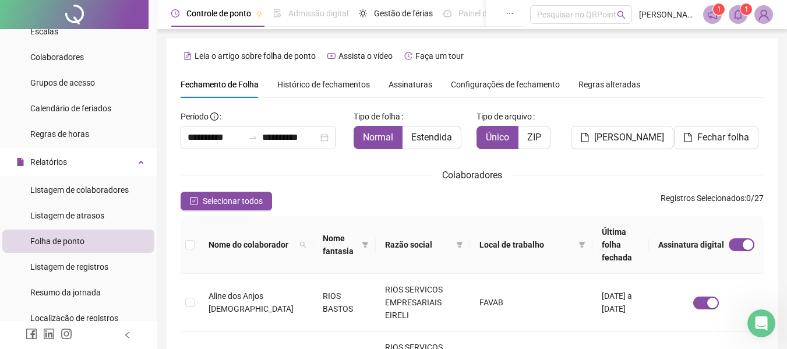
type input "**********"
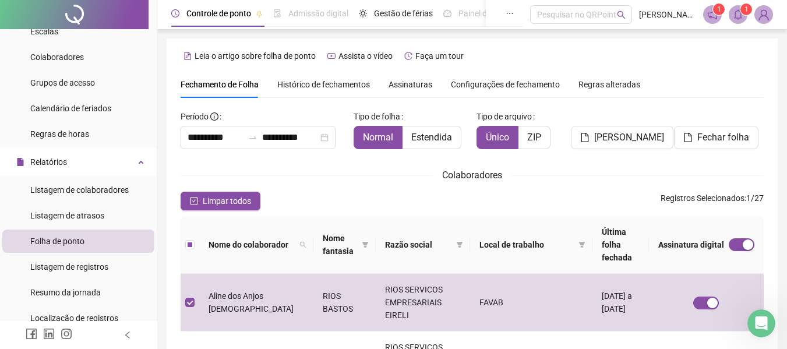
click at [415, 83] on span "Assinaturas" at bounding box center [411, 84] width 44 height 8
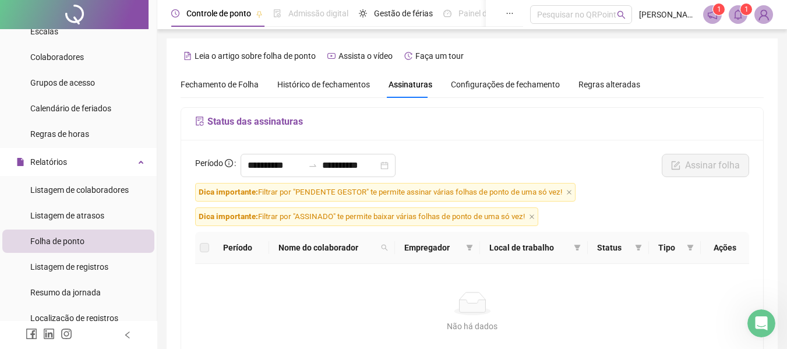
click at [217, 78] on div "Fechamento de Folha" at bounding box center [220, 84] width 78 height 13
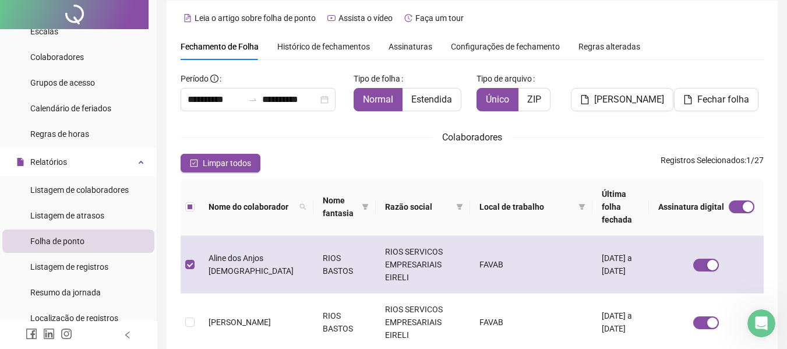
scroll to position [58, 0]
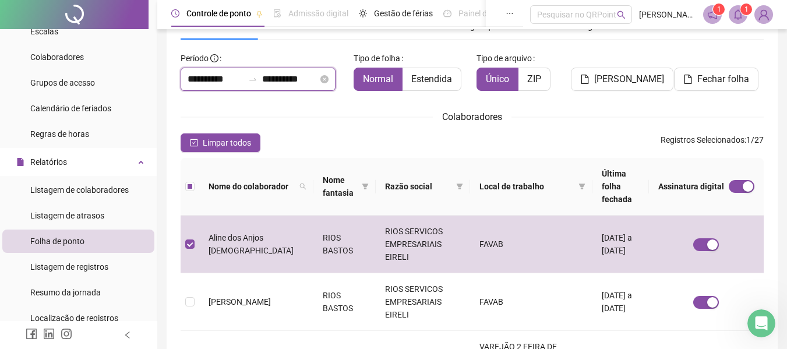
click at [208, 82] on input "**********" at bounding box center [216, 79] width 56 height 14
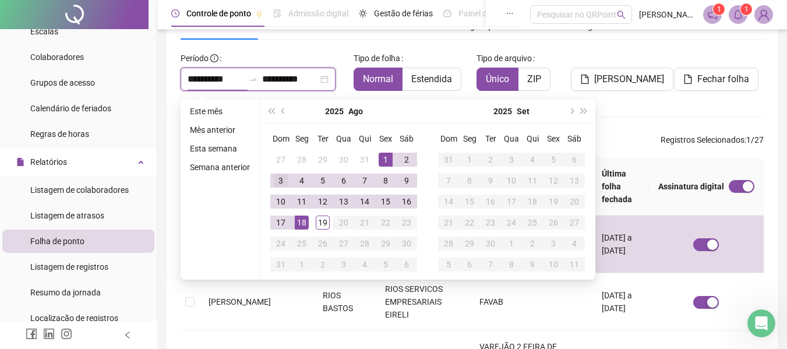
type input "**********"
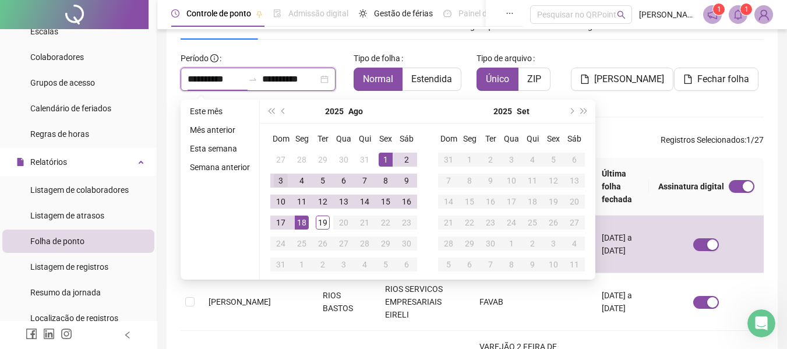
type input "**********"
click at [283, 112] on span "prev-year" at bounding box center [285, 111] width 6 height 6
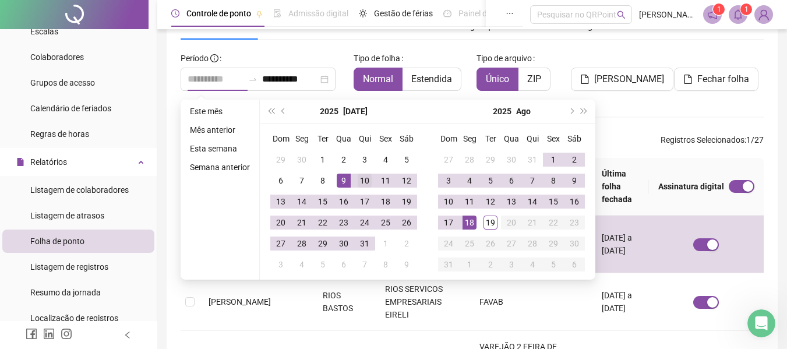
type input "**********"
click at [360, 178] on div "10" at bounding box center [365, 181] width 14 height 14
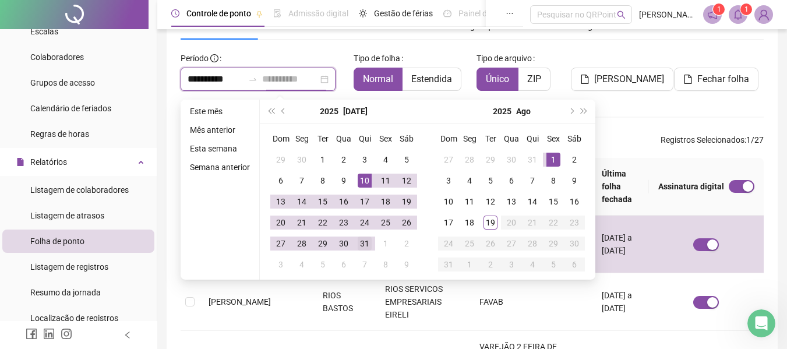
type input "**********"
click at [366, 241] on div "31" at bounding box center [365, 244] width 14 height 14
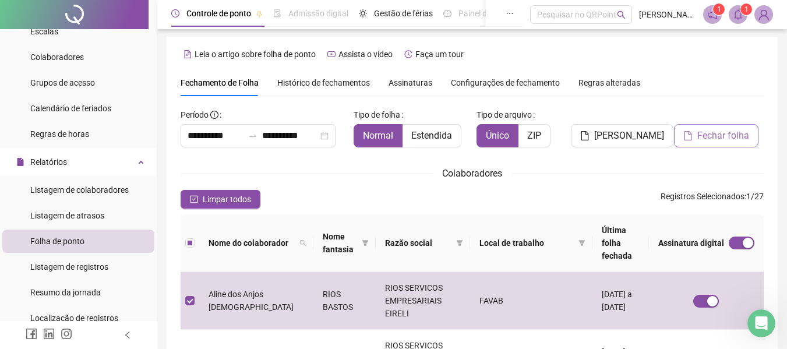
scroll to position [0, 0]
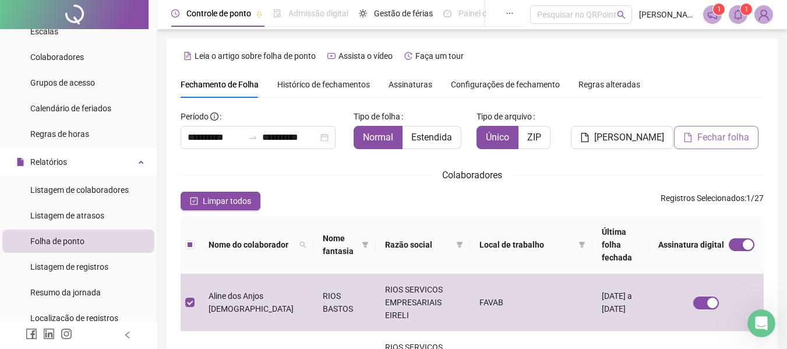
click at [709, 136] on span "Fechar folha" at bounding box center [724, 138] width 52 height 14
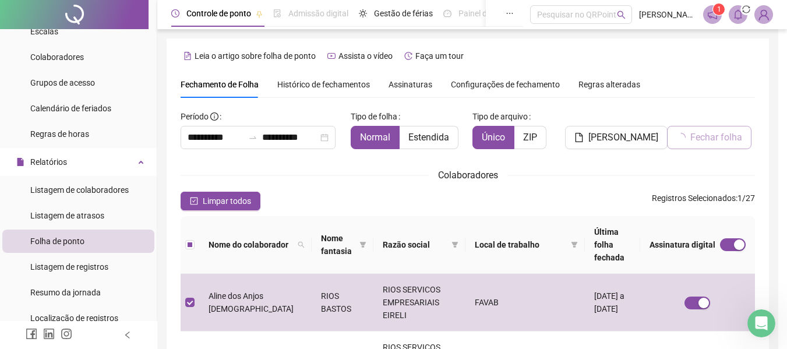
scroll to position [64, 0]
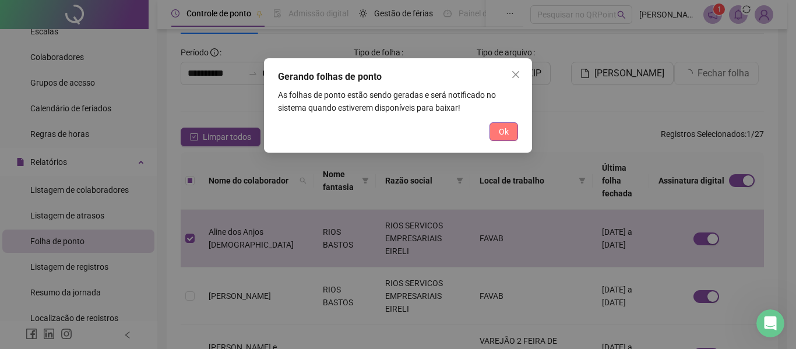
click at [501, 136] on span "Ok" at bounding box center [504, 131] width 10 height 13
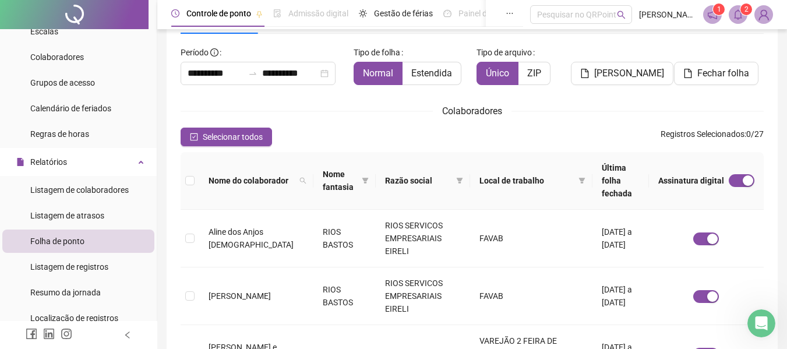
click at [736, 12] on icon "bell" at bounding box center [738, 14] width 10 height 10
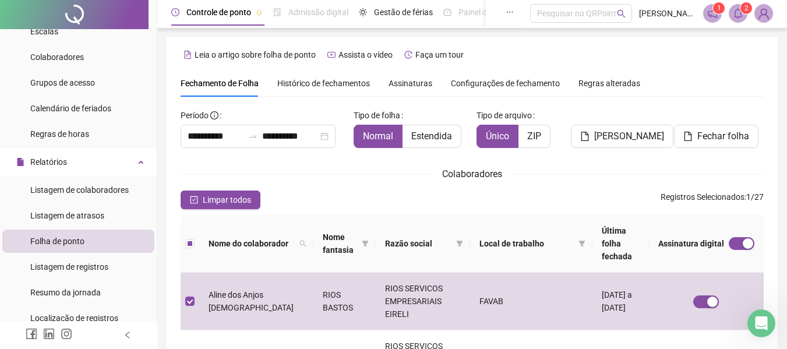
scroll to position [0, 0]
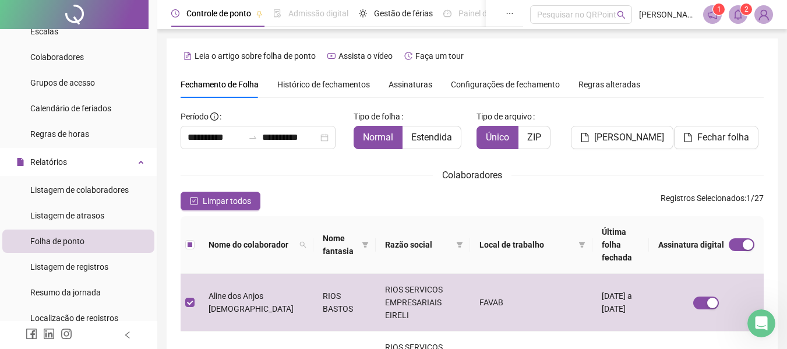
click at [530, 85] on span "Configurações de fechamento" at bounding box center [505, 84] width 109 height 8
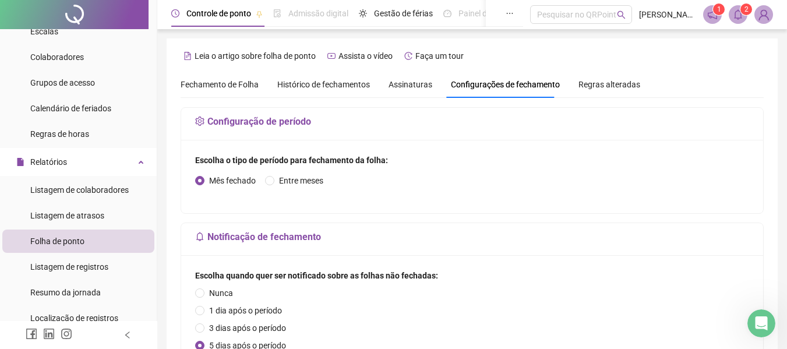
click at [414, 85] on span "Assinaturas" at bounding box center [411, 84] width 44 height 8
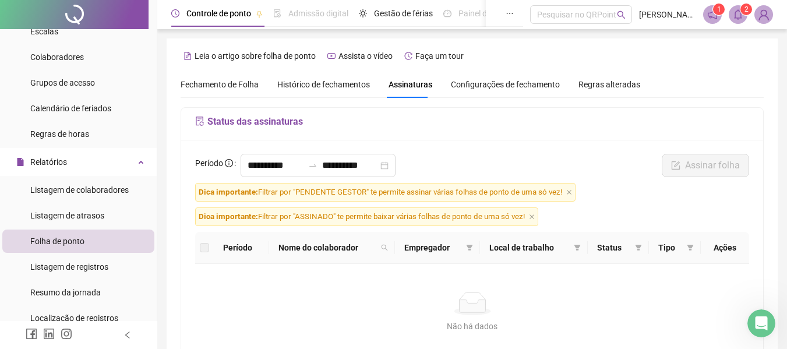
drag, startPoint x: 414, startPoint y: 273, endPoint x: 404, endPoint y: 274, distance: 10.5
click at [412, 274] on div "Não há dados Não há dados" at bounding box center [472, 312] width 554 height 97
drag, startPoint x: 203, startPoint y: 247, endPoint x: 253, endPoint y: 242, distance: 50.3
click at [203, 247] on label at bounding box center [204, 247] width 9 height 13
click at [254, 242] on th "Período" at bounding box center [241, 248] width 55 height 32
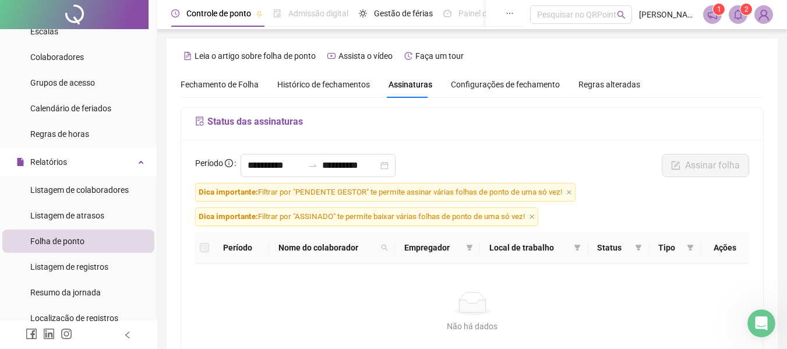
click at [400, 252] on th "Empregador" at bounding box center [438, 248] width 86 height 32
click at [78, 20] on div at bounding box center [74, 14] width 149 height 29
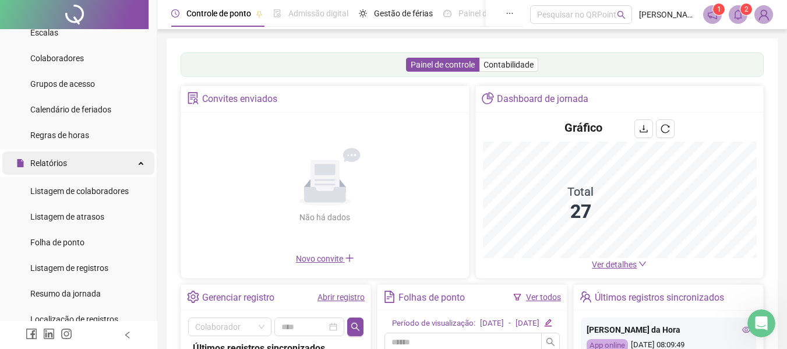
scroll to position [117, 0]
click at [31, 161] on span "Relatórios" at bounding box center [48, 161] width 37 height 9
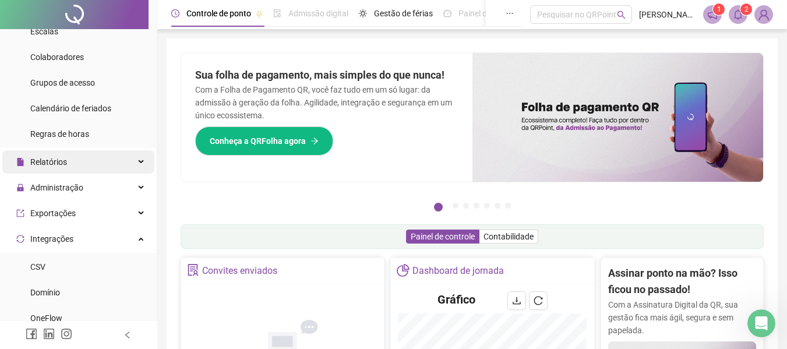
click at [56, 160] on span "Relatórios" at bounding box center [48, 161] width 37 height 9
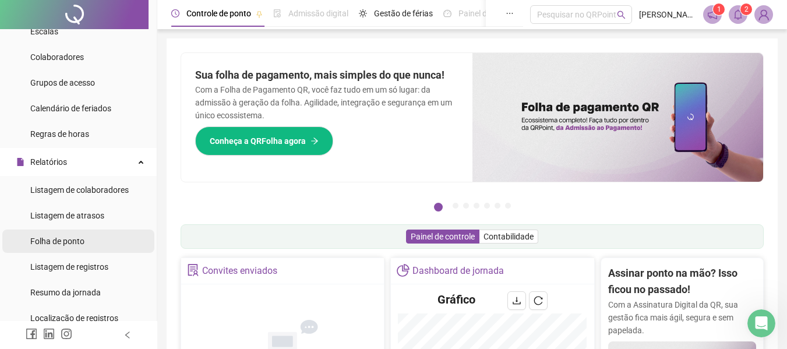
click at [69, 238] on span "Folha de ponto" at bounding box center [57, 241] width 54 height 9
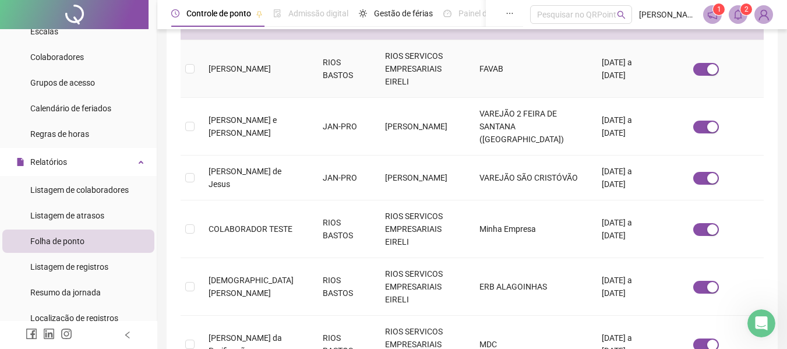
scroll to position [297, 0]
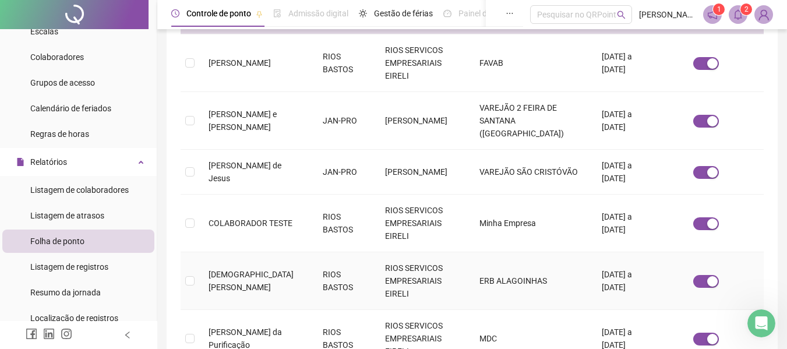
click at [185, 252] on td at bounding box center [190, 281] width 19 height 58
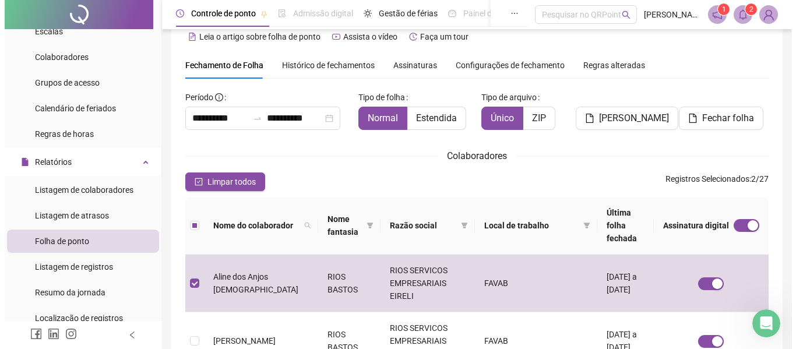
scroll to position [0, 0]
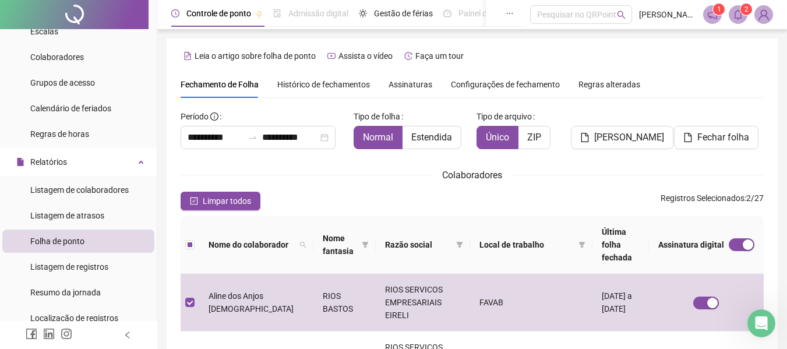
click at [344, 87] on span "Histórico de fechamentos" at bounding box center [323, 84] width 93 height 9
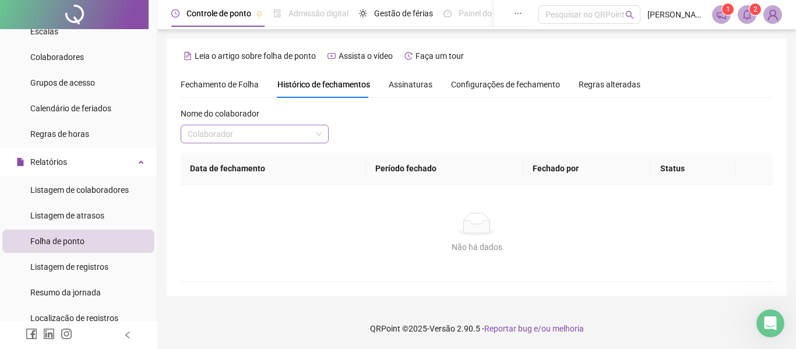
click at [257, 135] on input "search" at bounding box center [250, 133] width 124 height 17
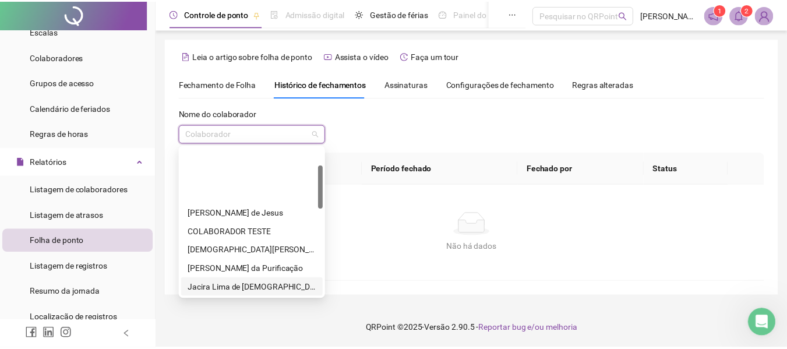
scroll to position [58, 0]
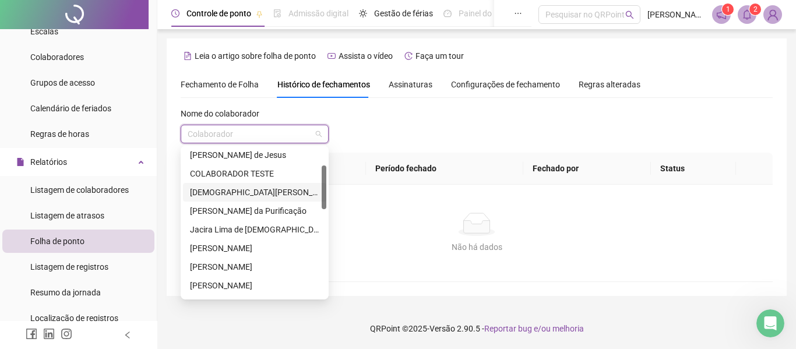
click at [217, 193] on div "[DEMOGRAPHIC_DATA][PERSON_NAME]" at bounding box center [254, 192] width 129 height 13
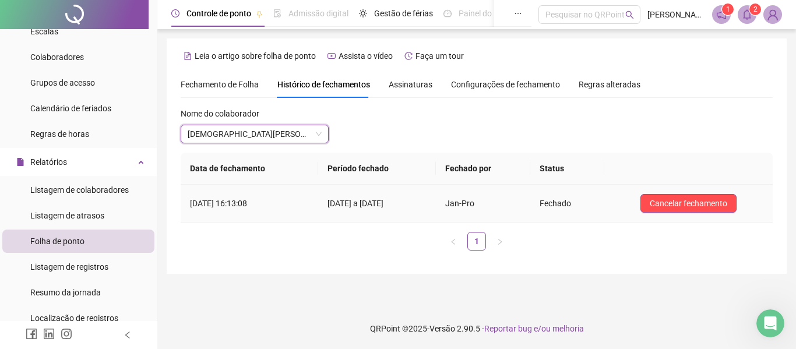
click at [476, 207] on span "Jan-Pro" at bounding box center [460, 203] width 31 height 9
click at [406, 86] on span "Assinaturas" at bounding box center [411, 84] width 44 height 8
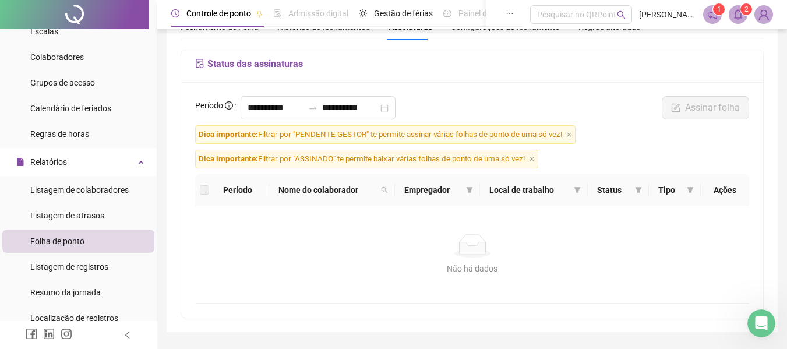
scroll to position [0, 0]
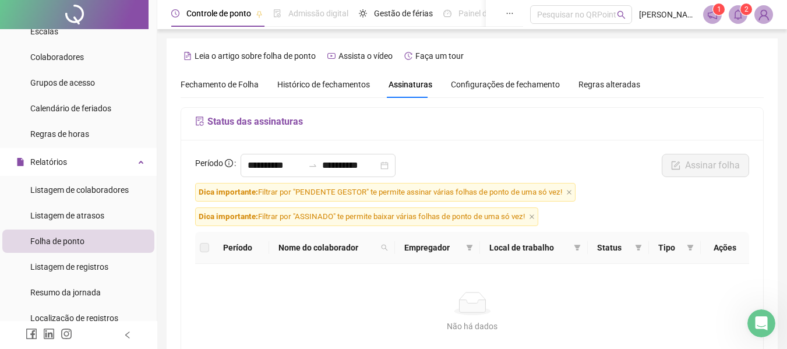
click at [504, 85] on span "Configurações de fechamento" at bounding box center [505, 84] width 109 height 8
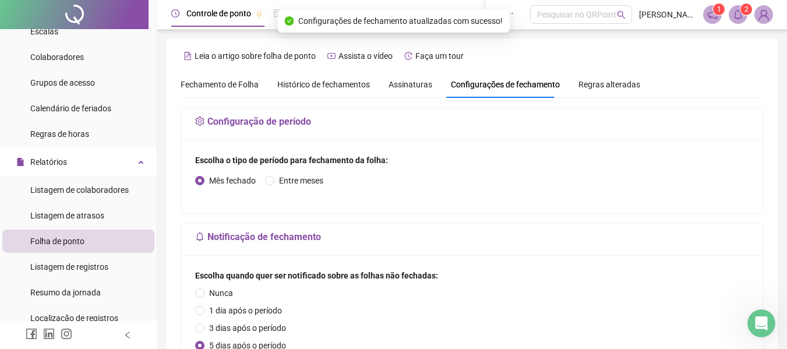
drag, startPoint x: 601, startPoint y: 79, endPoint x: 599, endPoint y: 86, distance: 7.2
click at [601, 80] on span "Regras alteradas" at bounding box center [610, 84] width 62 height 8
click at [200, 81] on span "Fechamento de Folha" at bounding box center [220, 84] width 78 height 9
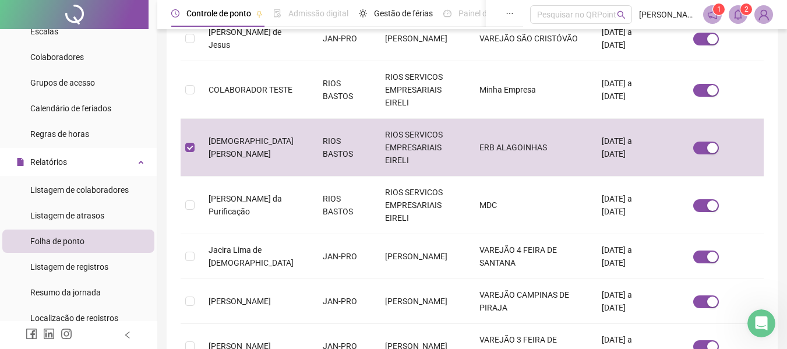
scroll to position [462, 0]
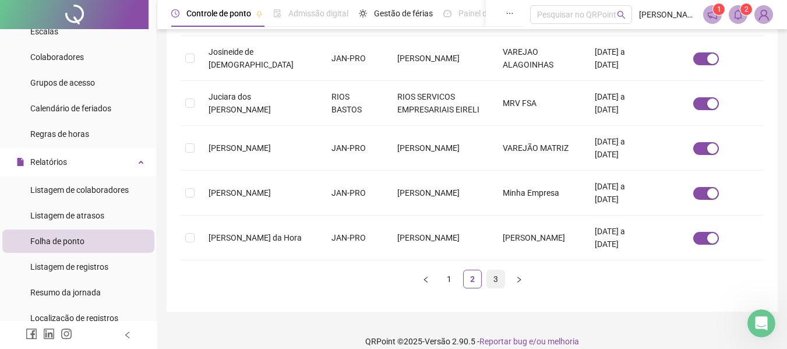
click at [494, 270] on link "3" at bounding box center [495, 278] width 17 height 17
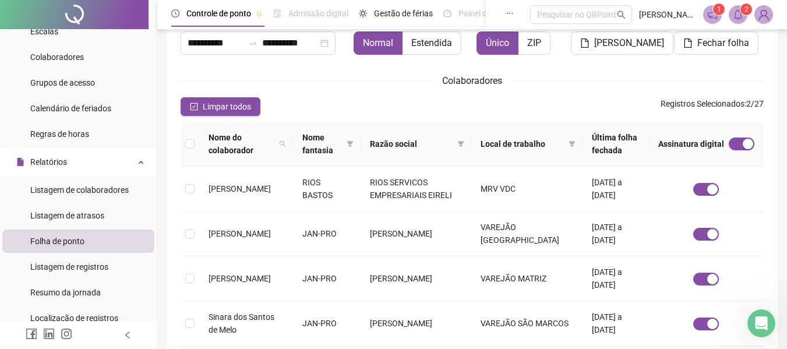
scroll to position [0, 0]
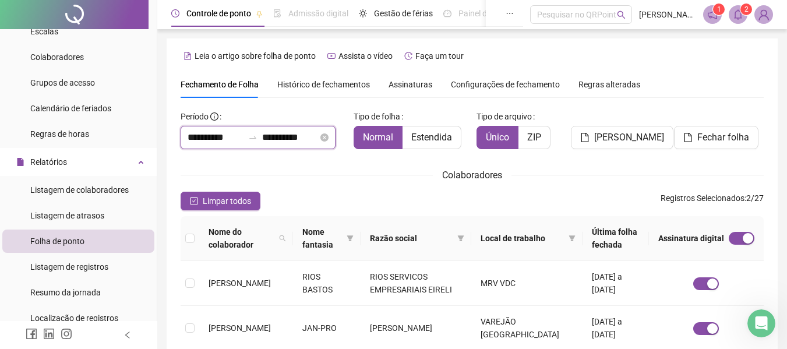
click at [214, 138] on input "**********" at bounding box center [216, 138] width 56 height 14
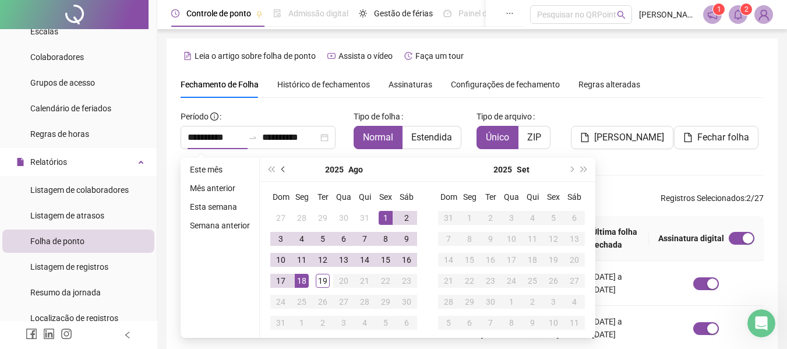
click at [283, 166] on button "prev-year" at bounding box center [283, 169] width 13 height 23
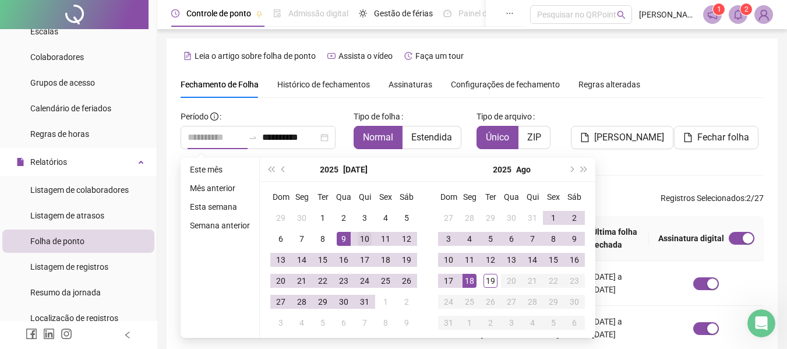
type input "**********"
click at [360, 235] on div "10" at bounding box center [365, 239] width 14 height 14
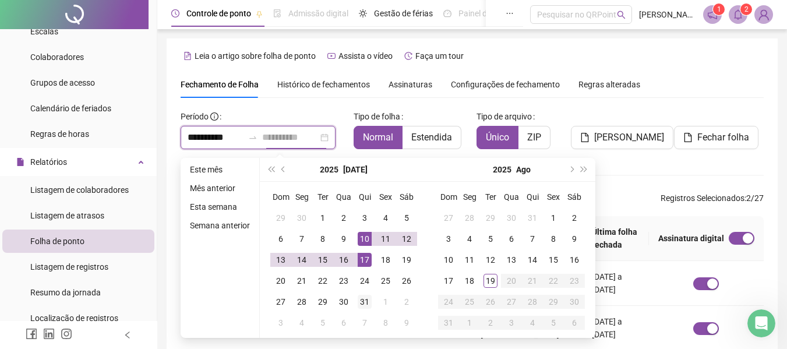
type input "**********"
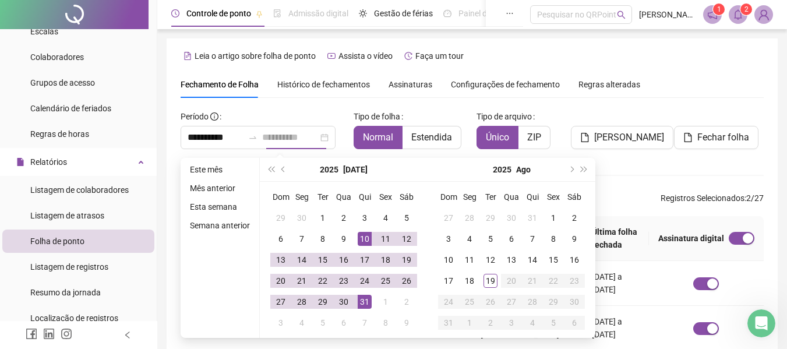
click at [365, 300] on div "31" at bounding box center [365, 302] width 14 height 14
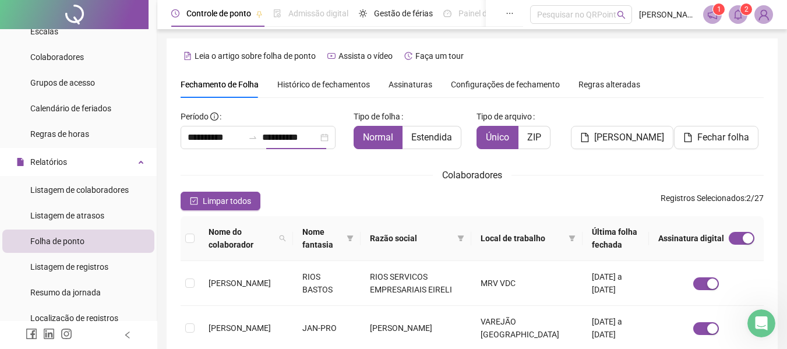
scroll to position [64, 0]
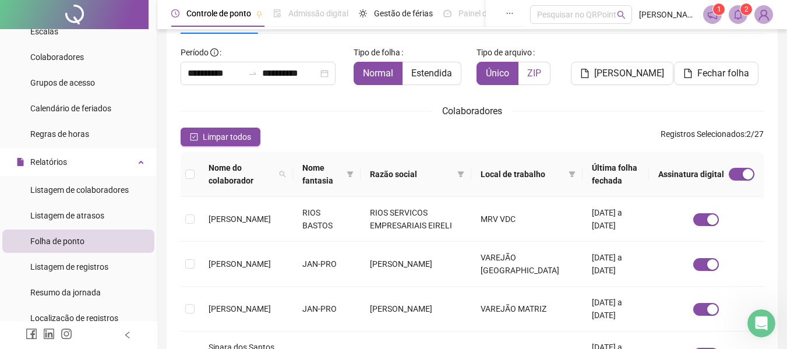
click at [539, 69] on span "ZIP" at bounding box center [534, 73] width 14 height 11
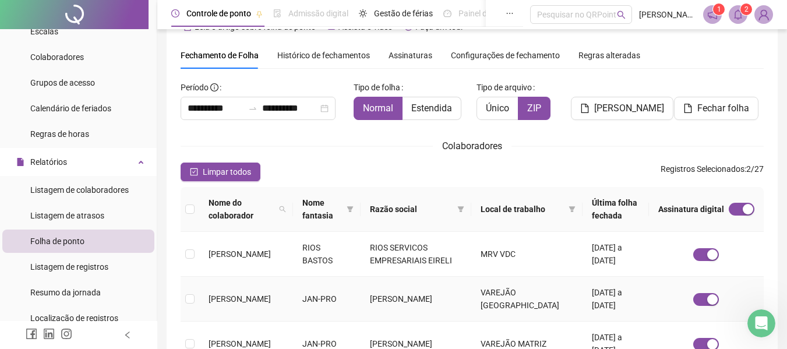
scroll to position [6, 0]
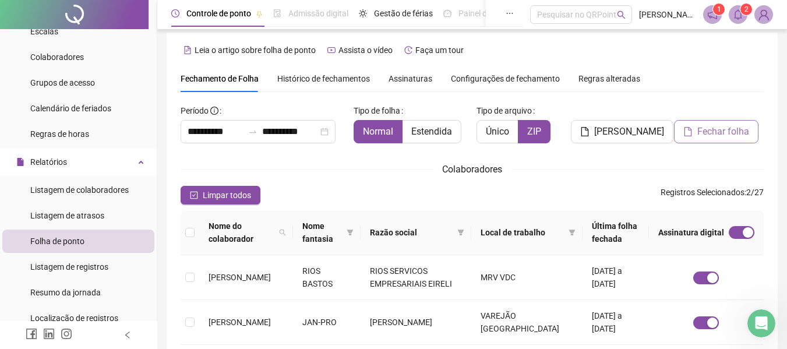
click at [715, 129] on span "Fechar folha" at bounding box center [724, 132] width 52 height 14
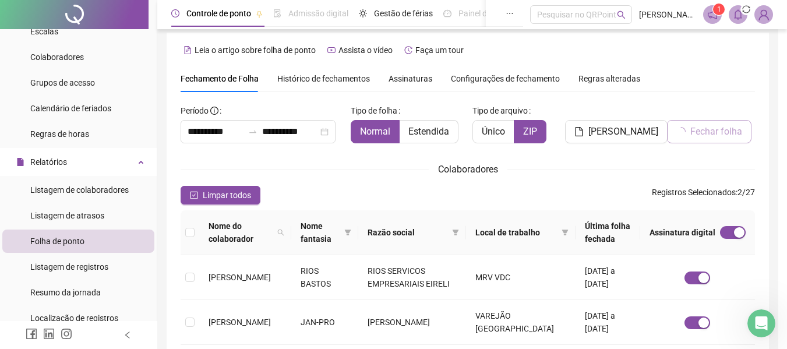
scroll to position [64, 0]
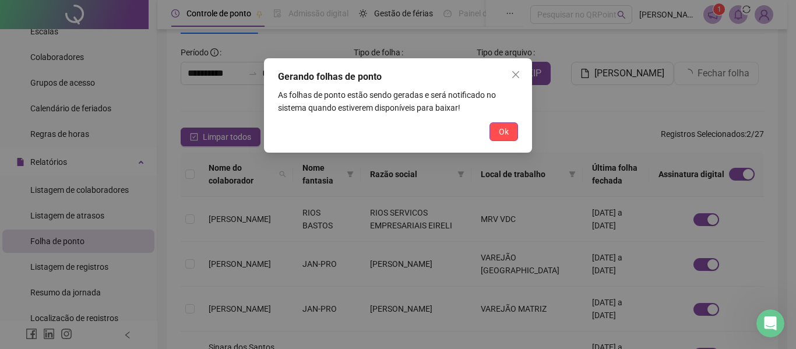
click at [501, 135] on button "Ok" at bounding box center [504, 131] width 29 height 19
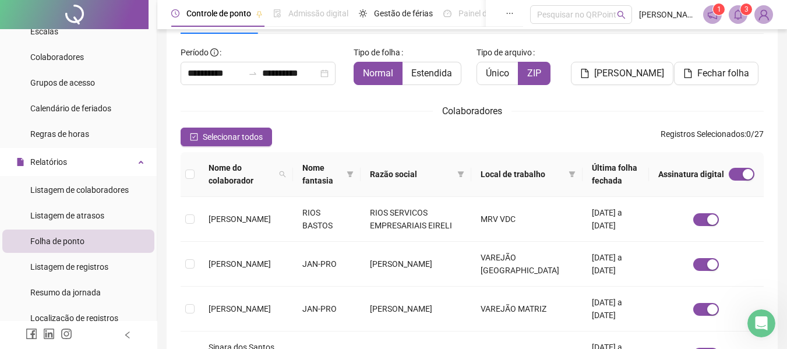
click at [736, 21] on span at bounding box center [738, 14] width 19 height 19
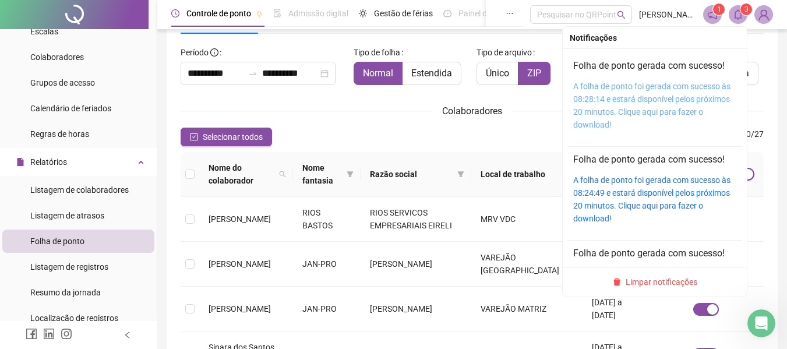
click at [635, 99] on link "A folha de ponto foi gerada com sucesso às 08:28:14 e estará disponível pelos p…" at bounding box center [651, 106] width 157 height 48
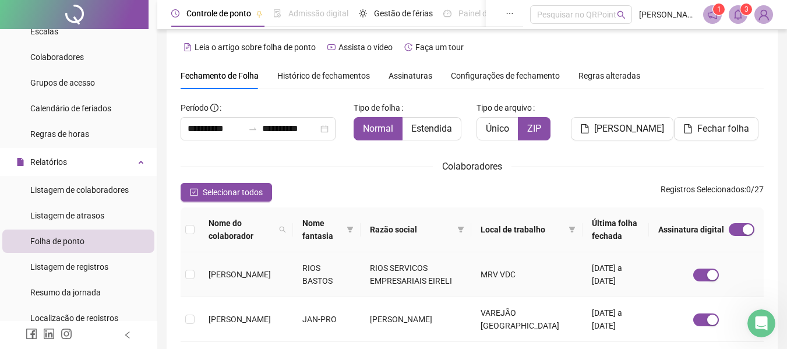
scroll to position [0, 0]
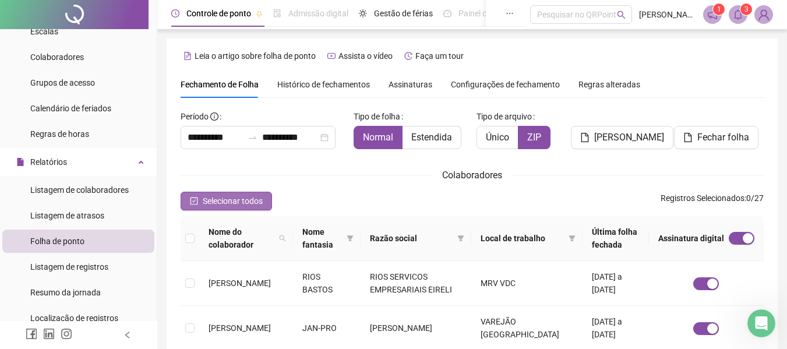
click at [196, 198] on icon "check-square" at bounding box center [195, 202] width 8 height 8
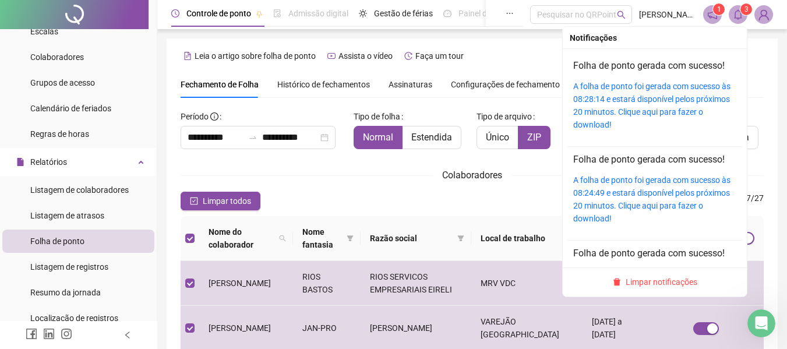
click at [738, 13] on icon "bell" at bounding box center [738, 14] width 10 height 10
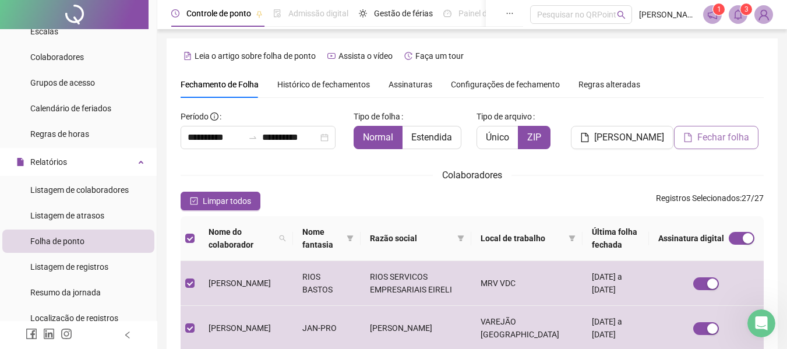
click at [717, 131] on span "Fechar folha" at bounding box center [724, 138] width 52 height 14
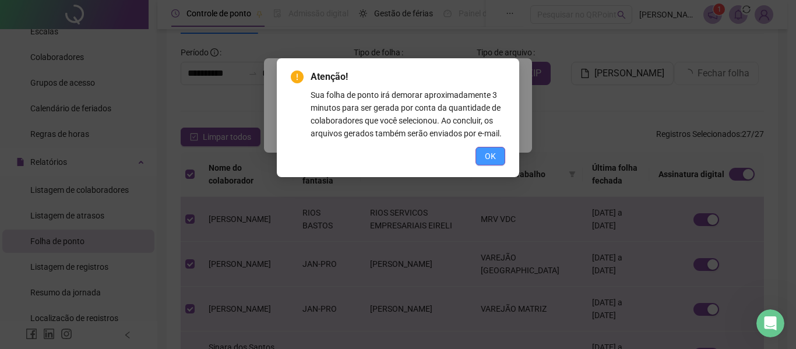
click at [494, 153] on span "OK" at bounding box center [490, 156] width 11 height 13
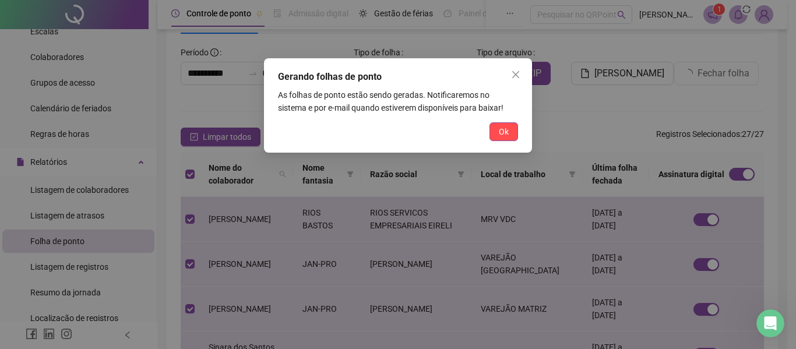
click at [504, 136] on span "Ok" at bounding box center [504, 131] width 10 height 13
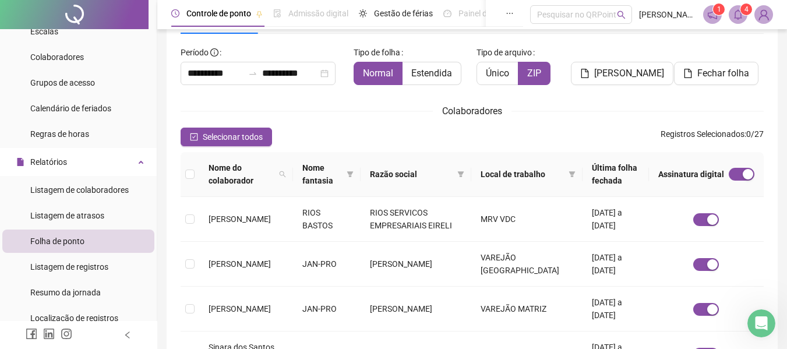
click at [741, 11] on sup "4" at bounding box center [747, 9] width 12 height 12
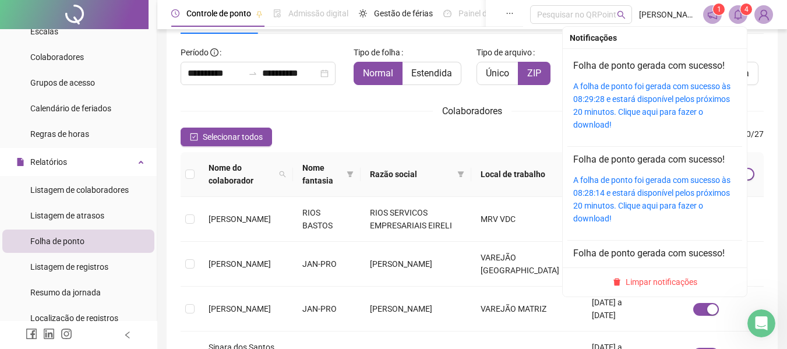
drag, startPoint x: 733, startPoint y: 19, endPoint x: 740, endPoint y: 18, distance: 7.0
click at [736, 18] on span at bounding box center [738, 14] width 19 height 19
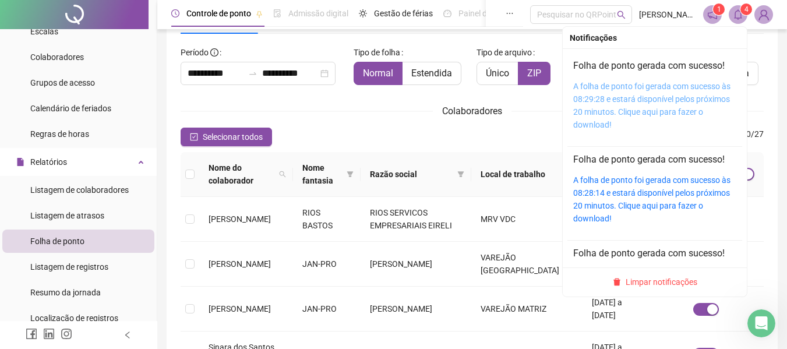
click at [608, 98] on link "A folha de ponto foi gerada com sucesso às 08:29:28 e estará disponível pelos p…" at bounding box center [651, 106] width 157 height 48
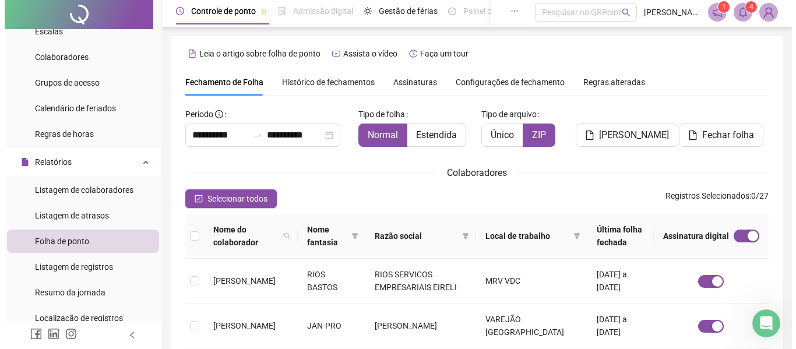
scroll to position [0, 0]
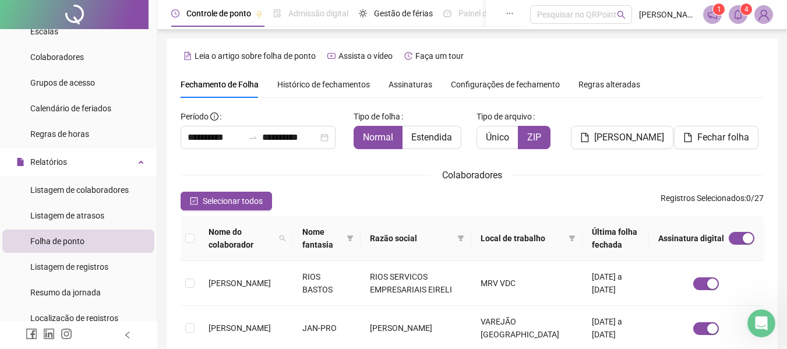
click at [769, 14] on img at bounding box center [763, 14] width 17 height 17
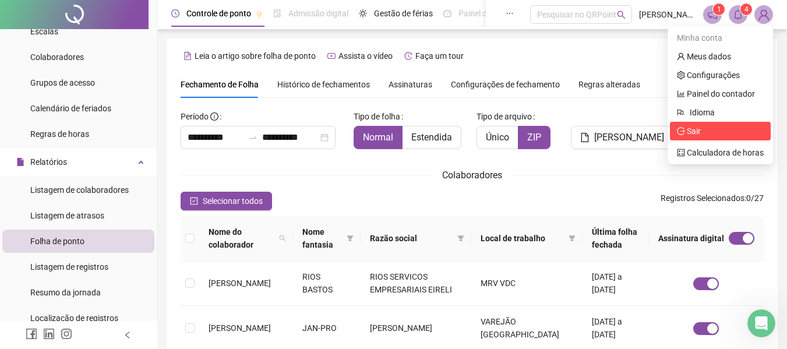
click at [697, 128] on span "Sair" at bounding box center [694, 130] width 14 height 9
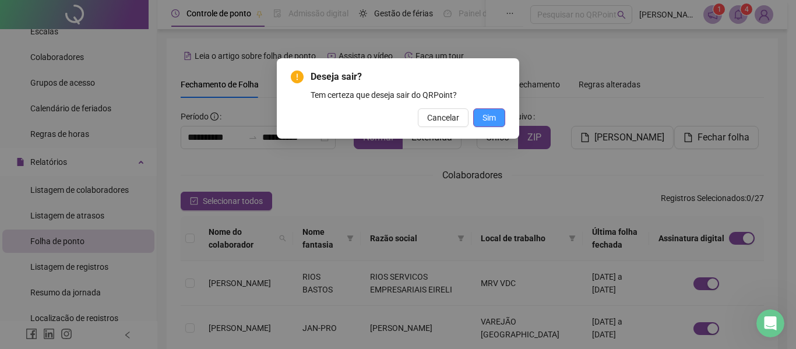
click at [483, 116] on span "Sim" at bounding box center [489, 117] width 13 height 13
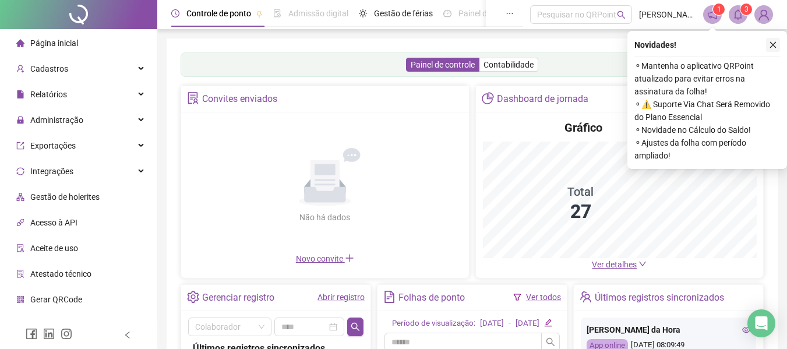
click at [772, 42] on icon "close" at bounding box center [773, 45] width 8 height 8
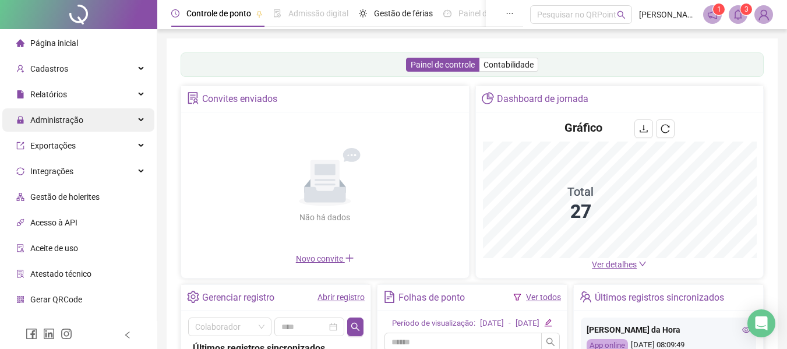
click at [52, 114] on span "Administração" at bounding box center [49, 119] width 67 height 23
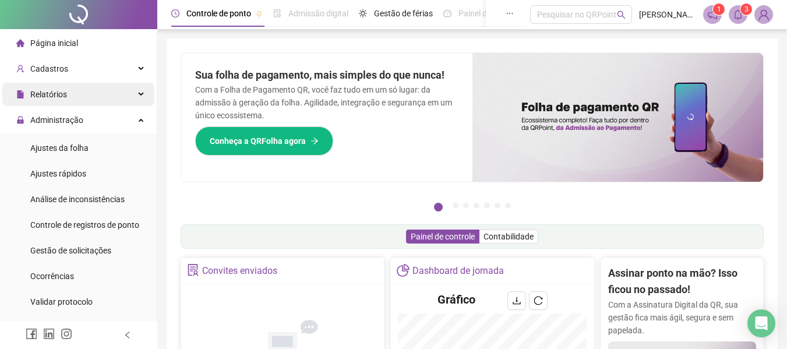
click at [52, 94] on span "Relatórios" at bounding box center [48, 94] width 37 height 9
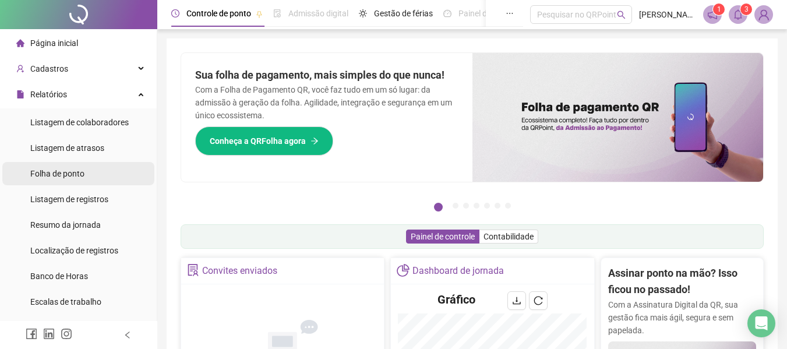
click at [63, 173] on span "Folha de ponto" at bounding box center [57, 173] width 54 height 9
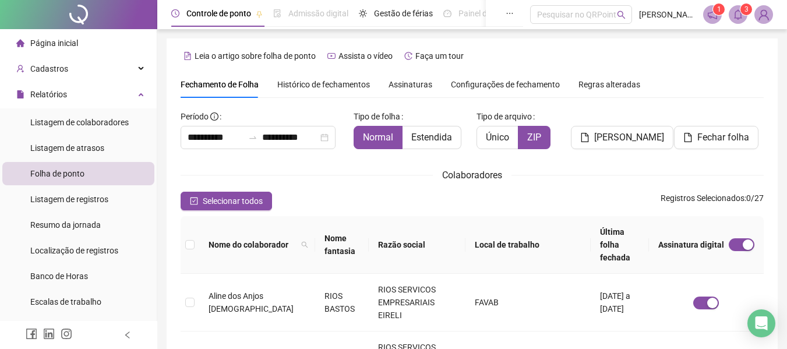
scroll to position [64, 0]
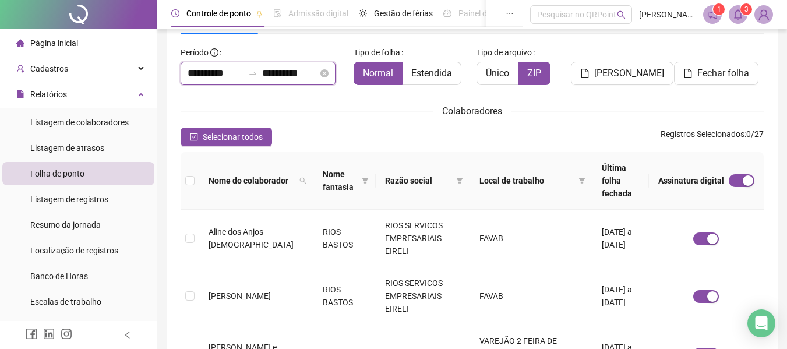
click at [205, 69] on input "**********" at bounding box center [216, 73] width 56 height 14
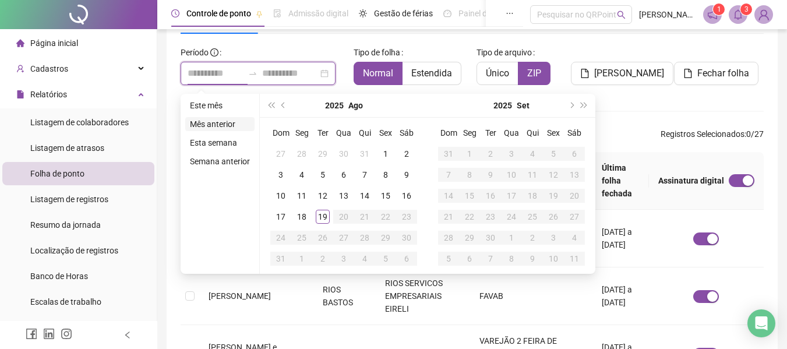
type input "**********"
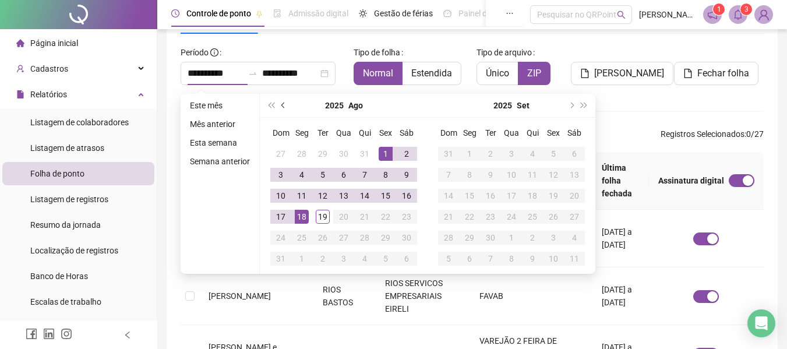
click at [282, 107] on button "prev-year" at bounding box center [283, 105] width 13 height 23
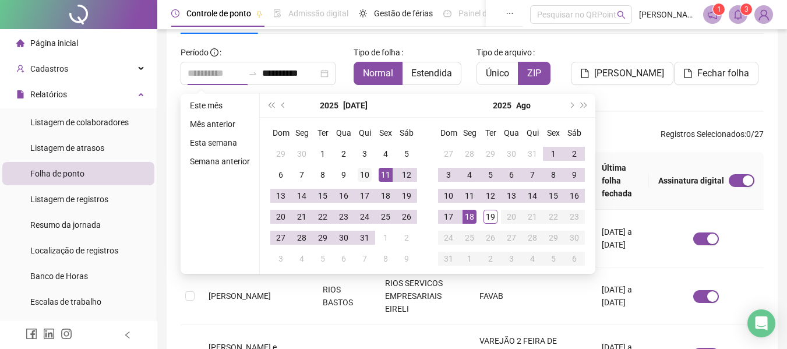
type input "**********"
click at [365, 177] on div "10" at bounding box center [365, 175] width 14 height 14
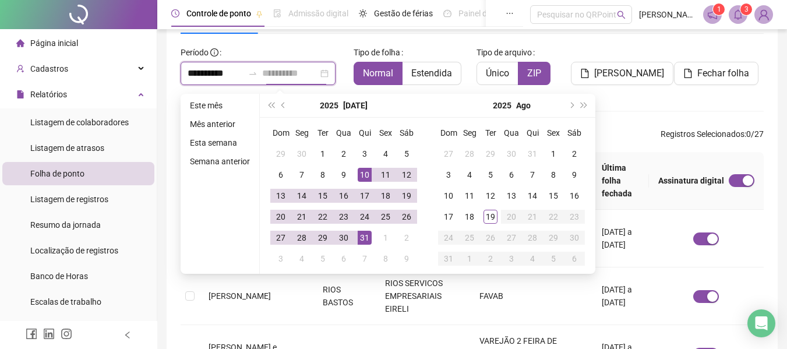
type input "**********"
click at [367, 234] on div "31" at bounding box center [365, 238] width 14 height 14
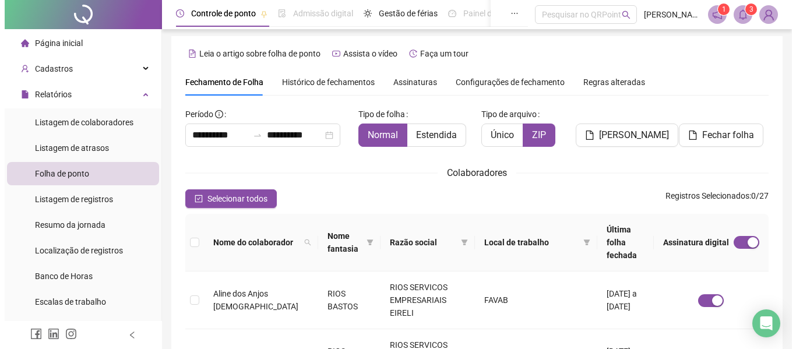
scroll to position [0, 0]
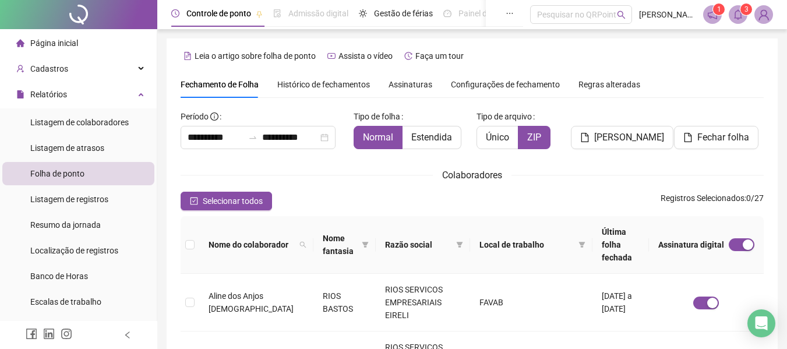
click at [331, 82] on span "Histórico de fechamentos" at bounding box center [323, 84] width 93 height 9
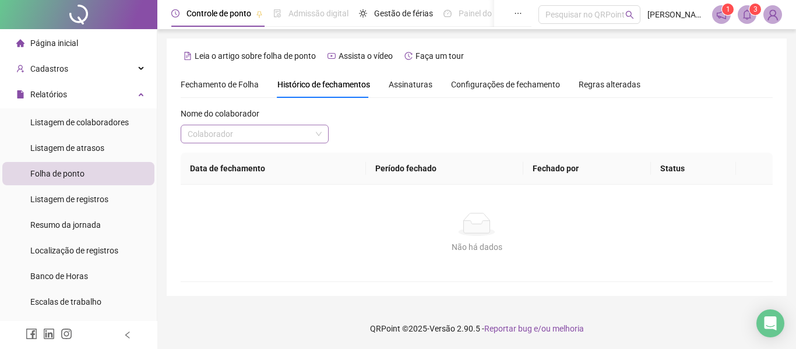
click at [255, 131] on input "search" at bounding box center [250, 133] width 124 height 17
click at [641, 140] on div "Nome do colaborador Colaborador" at bounding box center [477, 129] width 592 height 45
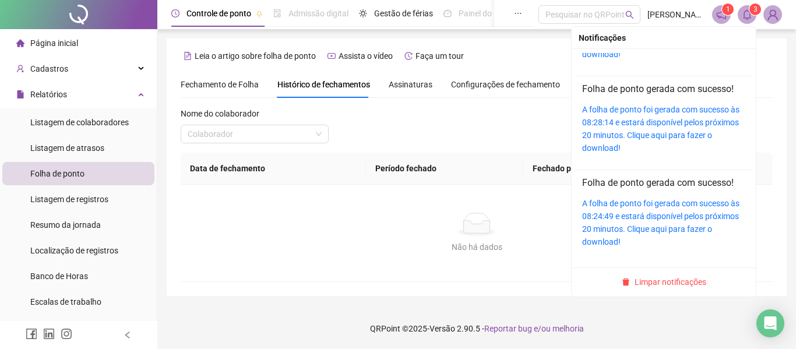
scroll to position [71, 0]
drag, startPoint x: 643, startPoint y: 278, endPoint x: 634, endPoint y: 272, distance: 10.8
click at [643, 278] on span "Limpar notificações" at bounding box center [671, 282] width 72 height 13
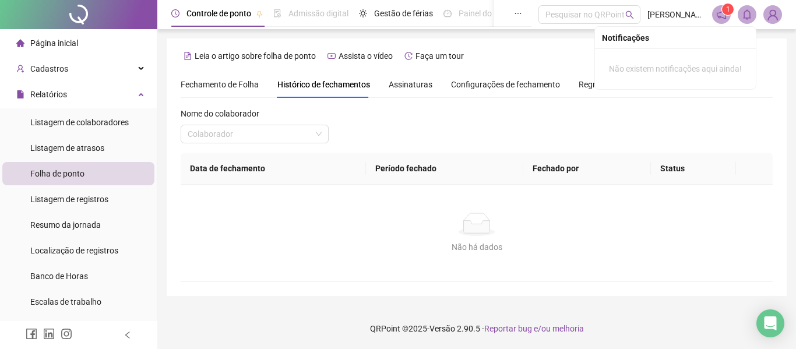
scroll to position [0, 0]
click at [779, 330] on div "Open Intercom Messenger" at bounding box center [770, 323] width 31 height 31
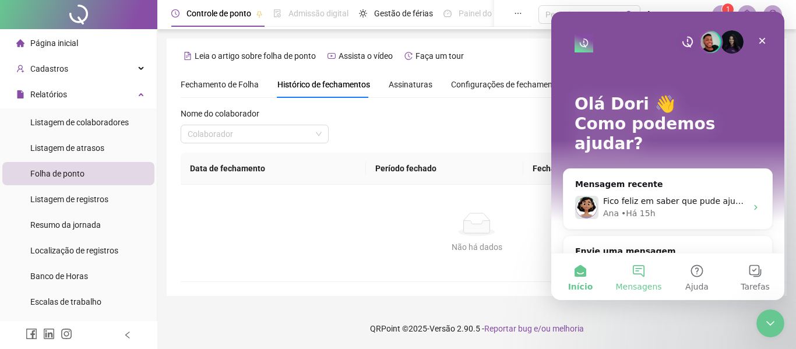
click at [643, 278] on button "Mensagens" at bounding box center [639, 277] width 58 height 47
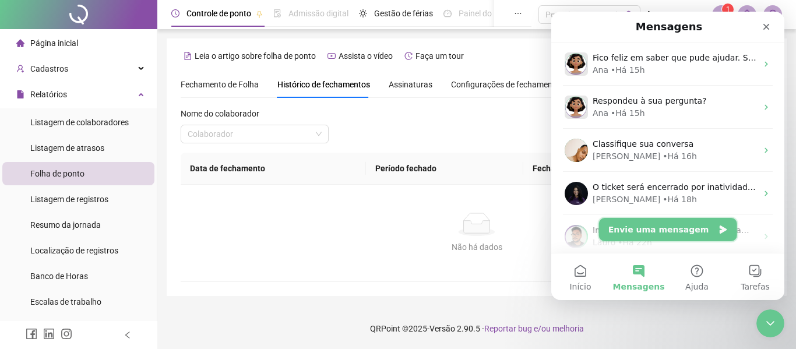
click at [686, 233] on button "Envie uma mensagem" at bounding box center [668, 229] width 138 height 23
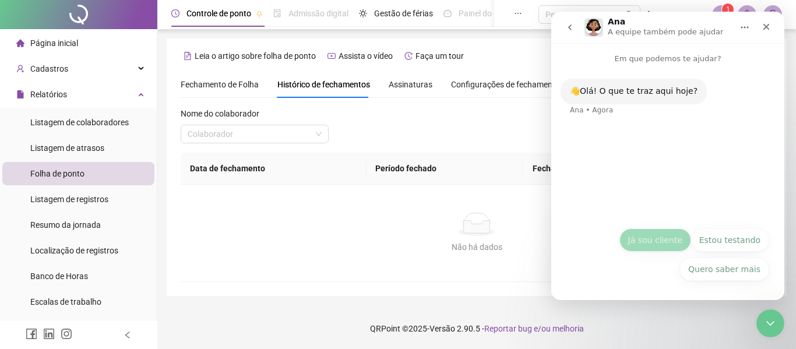
click at [659, 248] on button "Já sou cliente" at bounding box center [656, 239] width 72 height 23
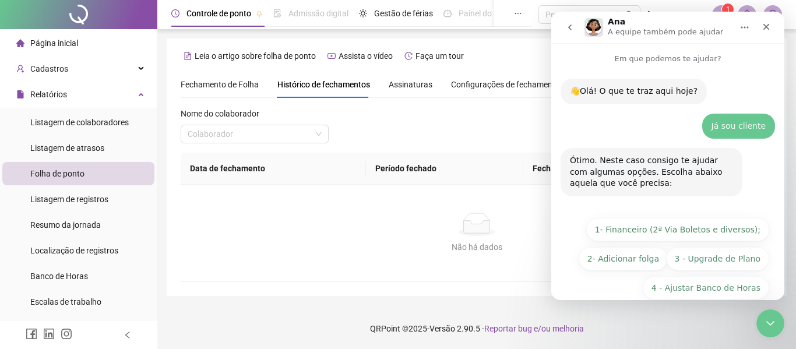
scroll to position [48, 0]
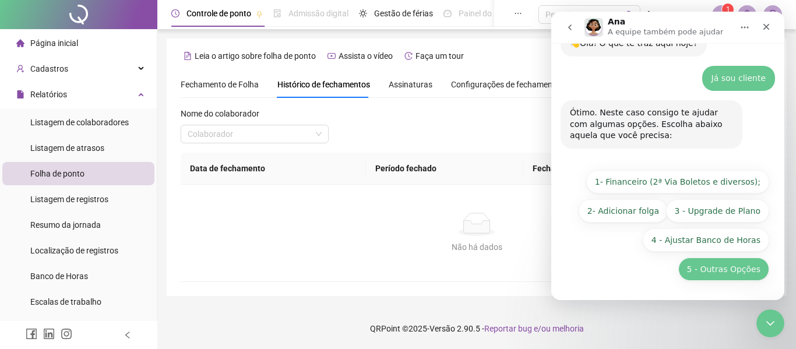
click at [710, 274] on button "5 - Outras Opções" at bounding box center [723, 269] width 91 height 23
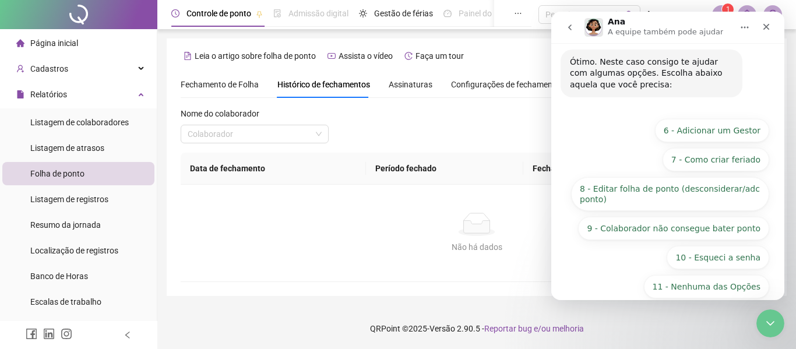
scroll to position [209, 0]
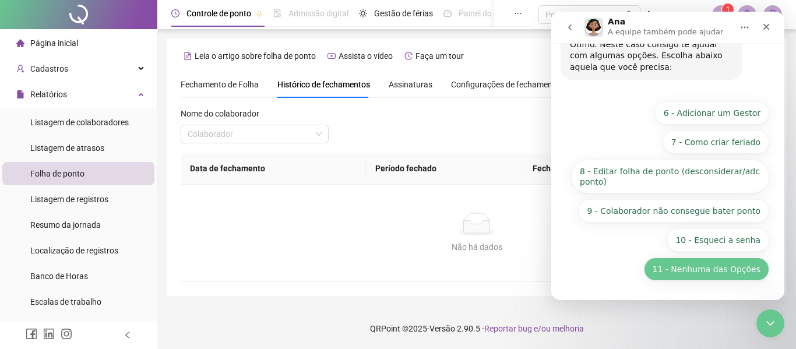
click at [705, 271] on button "11 - Nenhuma das Opções" at bounding box center [706, 269] width 125 height 23
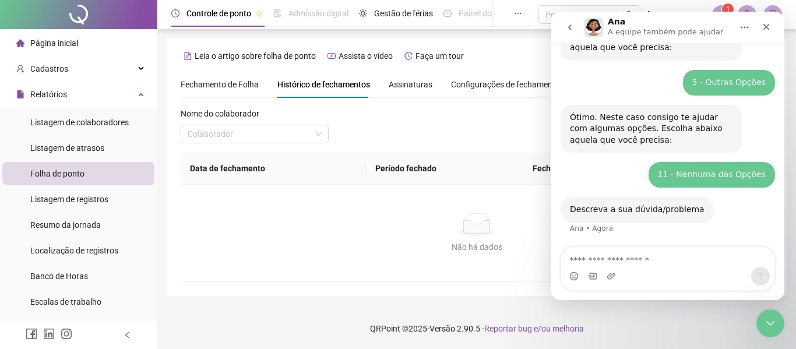
scroll to position [188, 0]
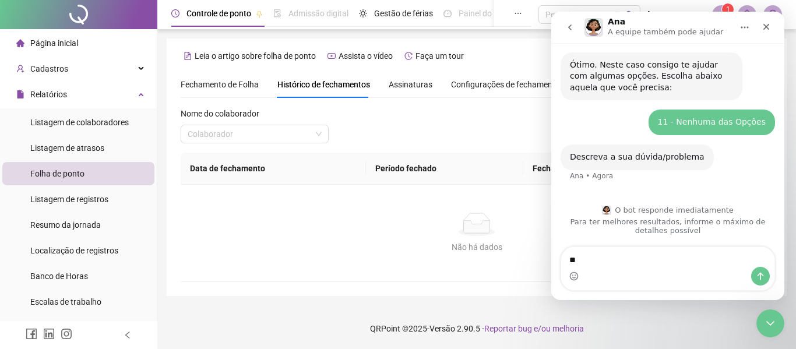
type textarea "*"
type textarea "**********"
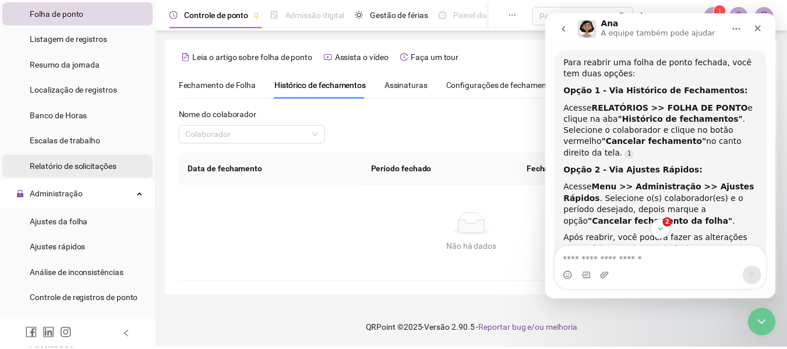
scroll to position [233, 0]
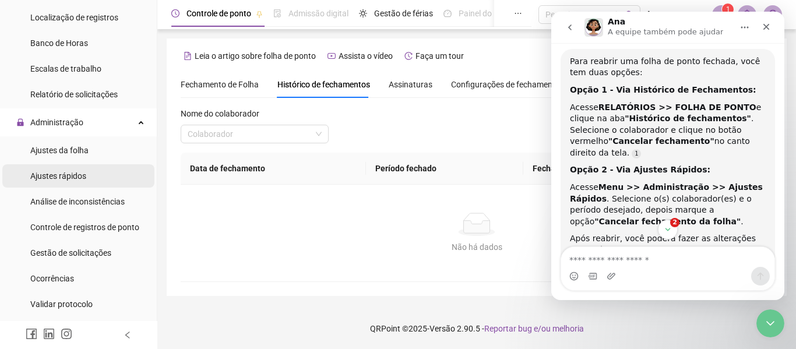
click at [66, 177] on span "Ajustes rápidos" at bounding box center [58, 175] width 56 height 9
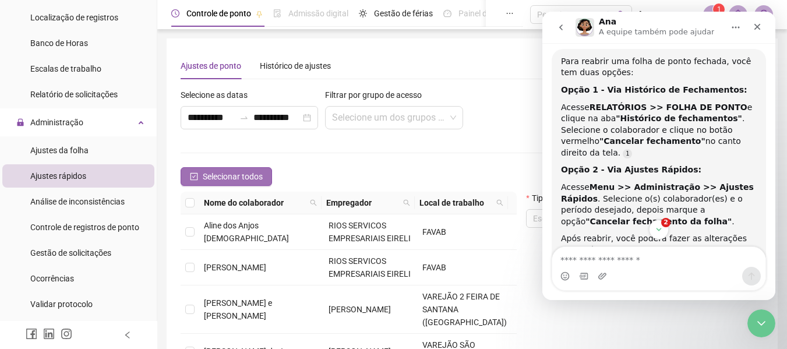
click at [206, 171] on span "Selecionar todos" at bounding box center [233, 176] width 60 height 13
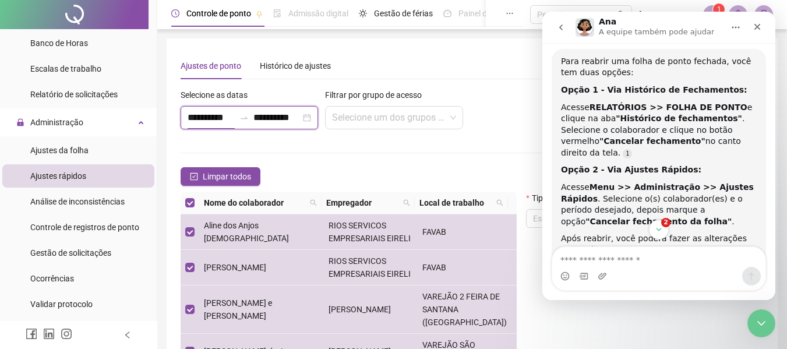
click at [192, 117] on input "**********" at bounding box center [211, 118] width 47 height 14
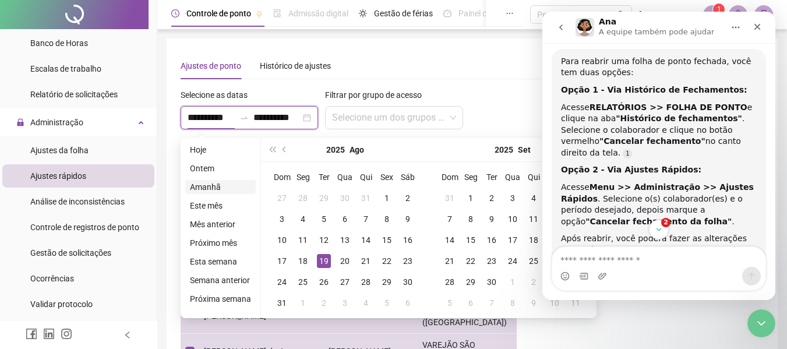
type input "**********"
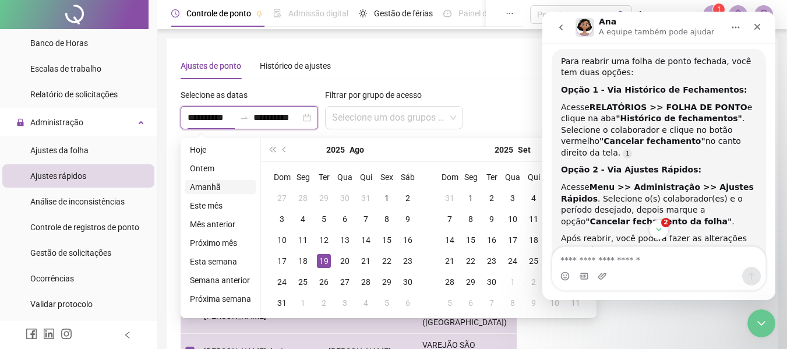
type input "**********"
click at [280, 151] on button "prev-year" at bounding box center [285, 149] width 13 height 23
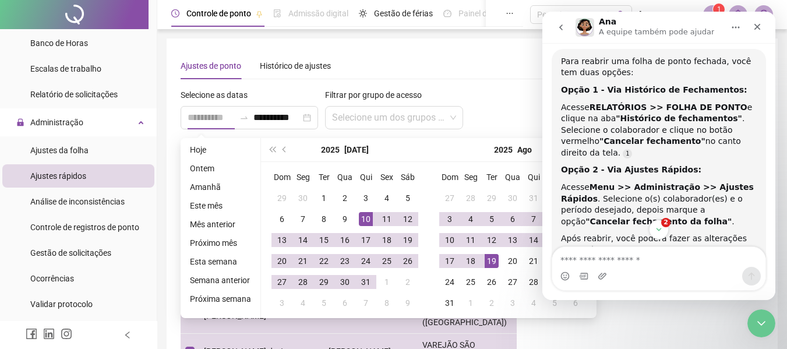
type input "**********"
click at [364, 219] on div "10" at bounding box center [366, 219] width 14 height 14
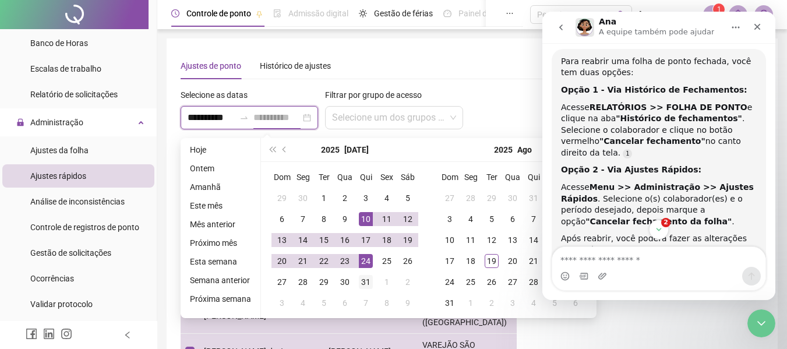
type input "**********"
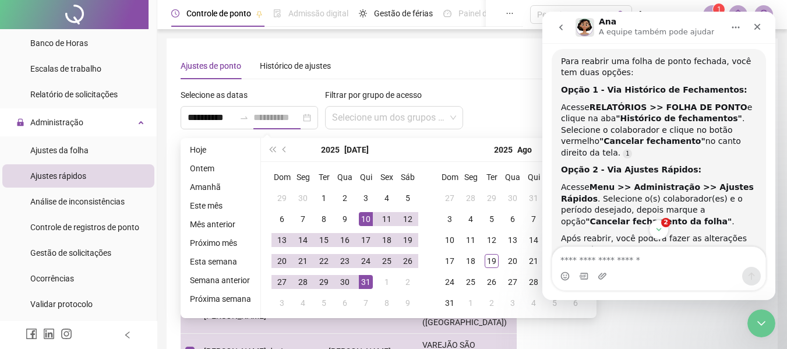
click at [361, 282] on div "31" at bounding box center [366, 282] width 14 height 14
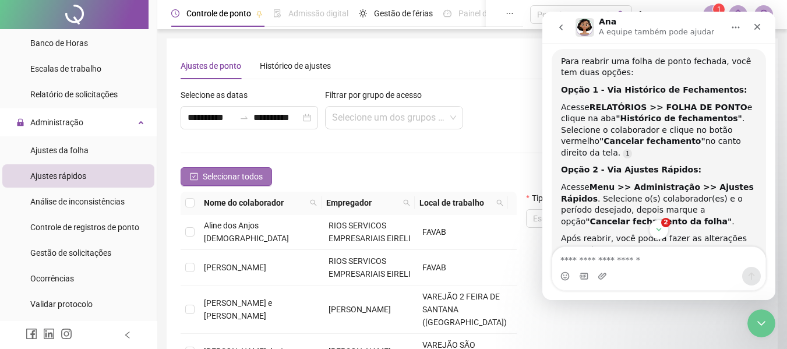
click at [205, 178] on span "Selecionar todos" at bounding box center [233, 176] width 60 height 13
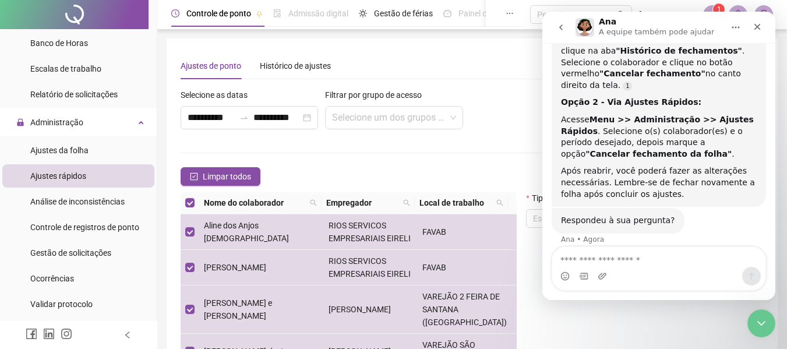
scroll to position [451, 0]
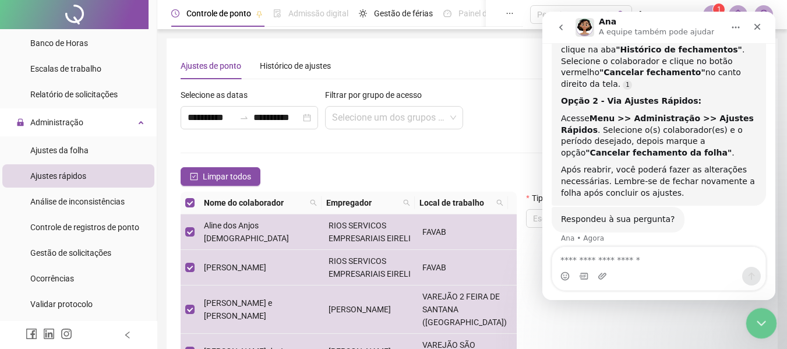
click at [766, 323] on icon "Encerramento do Messenger da Intercom" at bounding box center [760, 322] width 14 height 14
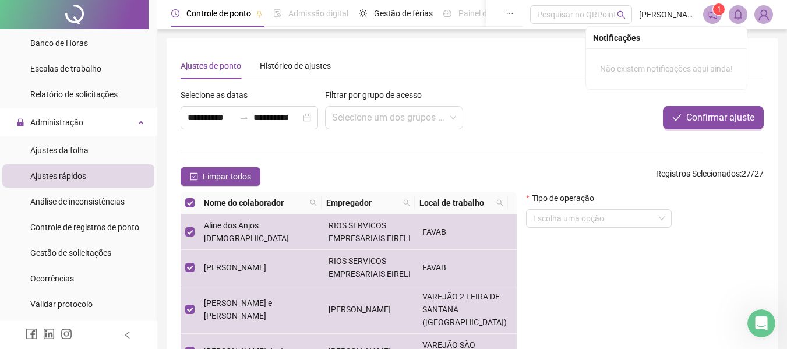
scroll to position [432, 0]
click at [294, 62] on div "Histórico de ajustes" at bounding box center [295, 65] width 71 height 13
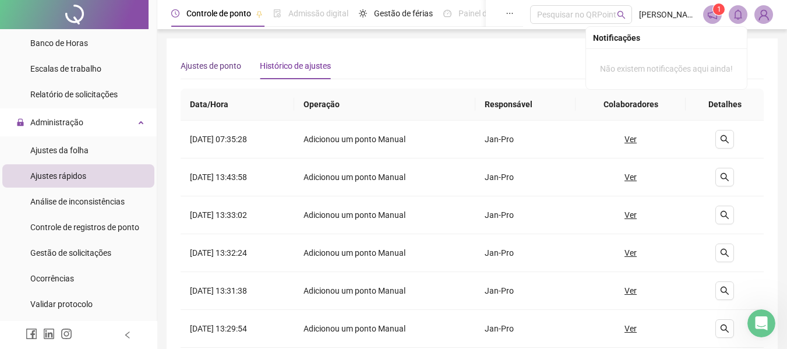
click at [209, 59] on div "Ajustes de ponto" at bounding box center [211, 65] width 61 height 13
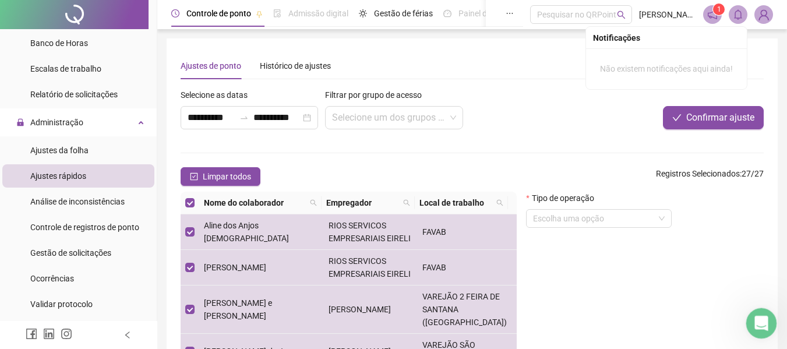
click at [761, 323] on icon "Abertura do Messenger da Intercom" at bounding box center [760, 321] width 8 height 9
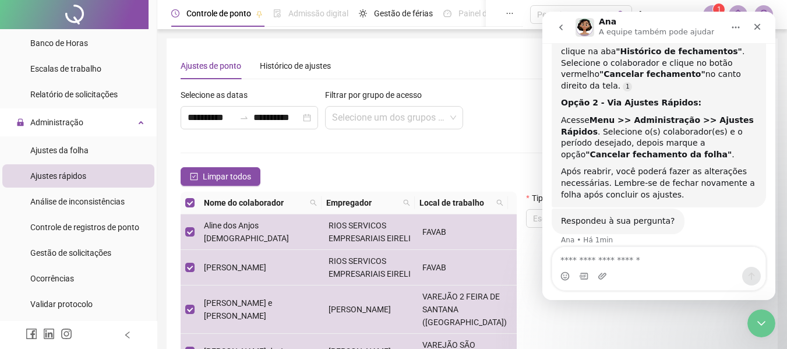
scroll to position [374, 0]
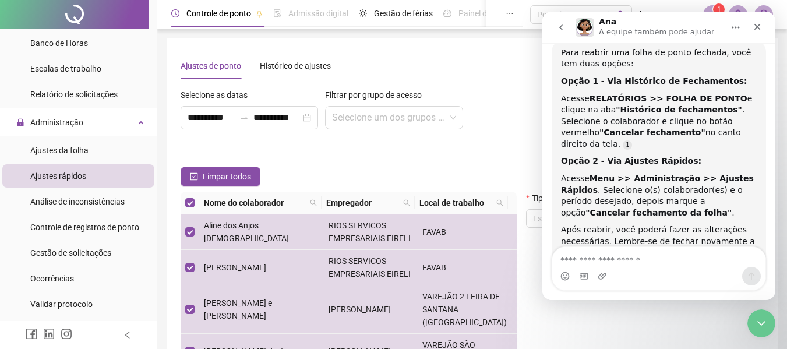
click at [466, 167] on form "**********" at bounding box center [472, 255] width 583 height 333
drag, startPoint x: 629, startPoint y: 318, endPoint x: 642, endPoint y: 314, distance: 13.5
click at [632, 317] on div "Tipo de operação Escolha uma opção" at bounding box center [645, 307] width 247 height 230
click at [760, 319] on icon "Encerramento do Messenger da Intercom" at bounding box center [760, 322] width 14 height 14
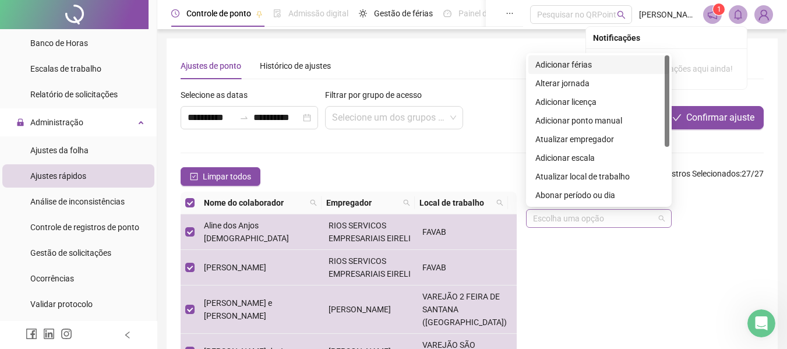
click at [660, 220] on span at bounding box center [599, 218] width 132 height 17
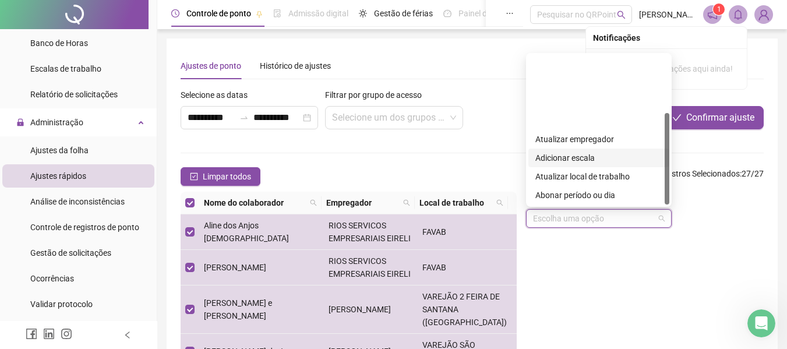
scroll to position [93, 0]
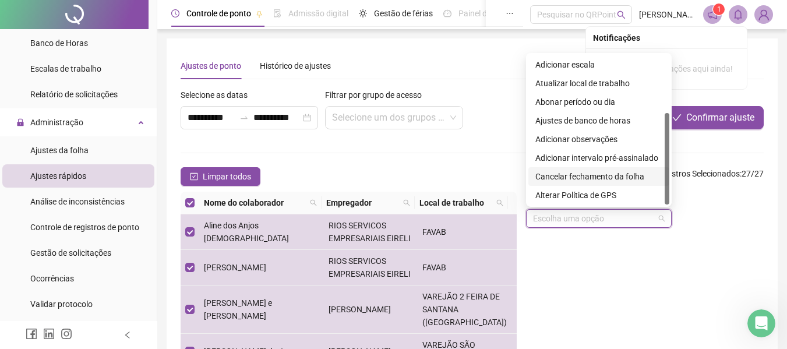
click at [585, 175] on div "Cancelar fechamento da folha" at bounding box center [599, 176] width 127 height 13
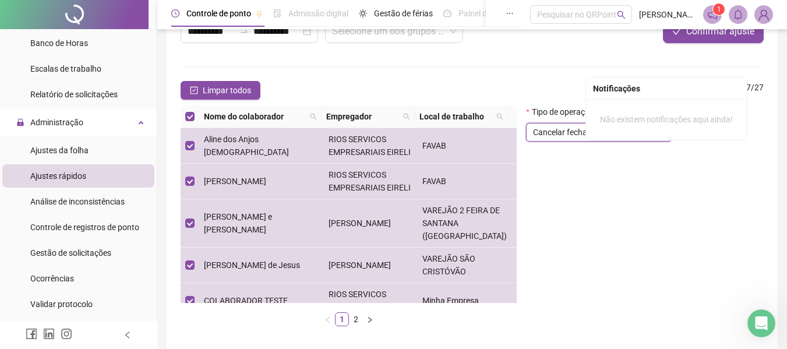
scroll to position [0, 0]
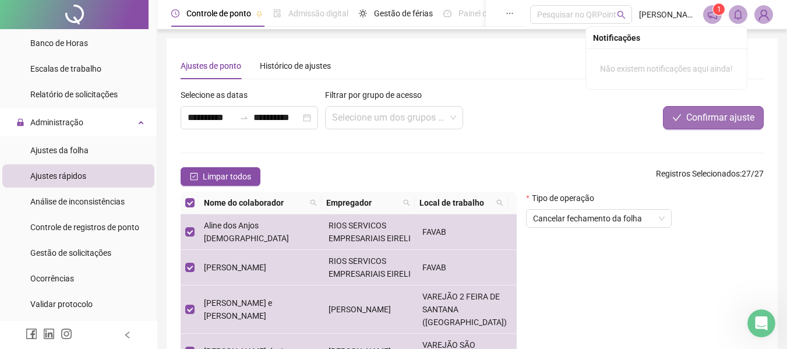
click at [716, 113] on span "Confirmar ajuste" at bounding box center [721, 118] width 68 height 14
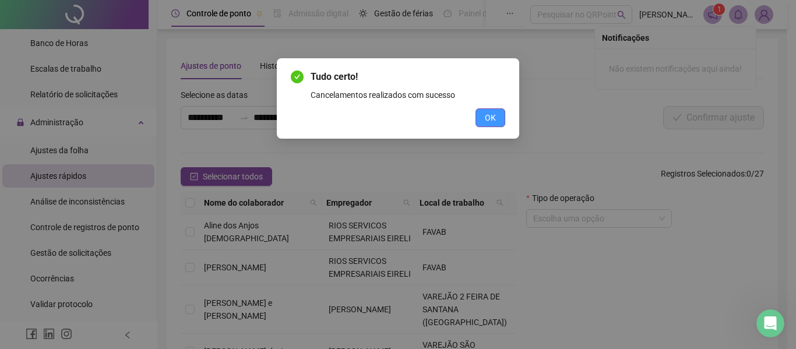
click at [498, 118] on button "OK" at bounding box center [491, 117] width 30 height 19
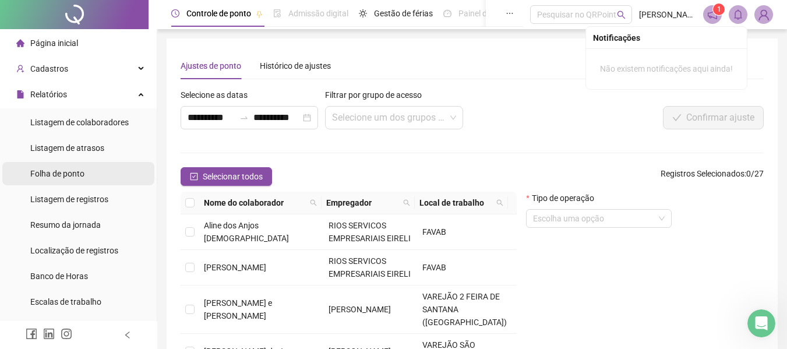
click at [61, 171] on span "Folha de ponto" at bounding box center [57, 173] width 54 height 9
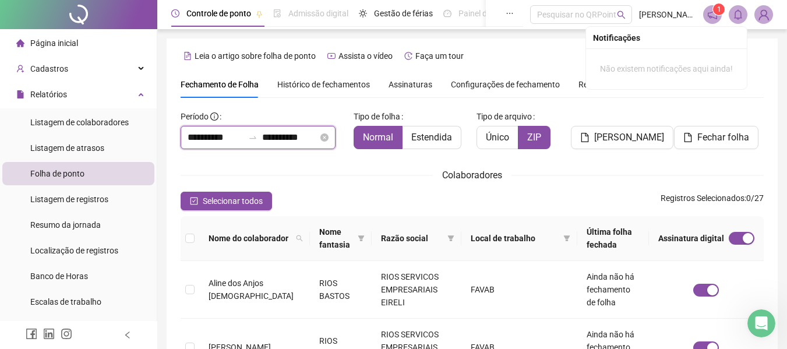
click at [219, 132] on input "**********" at bounding box center [216, 138] width 56 height 14
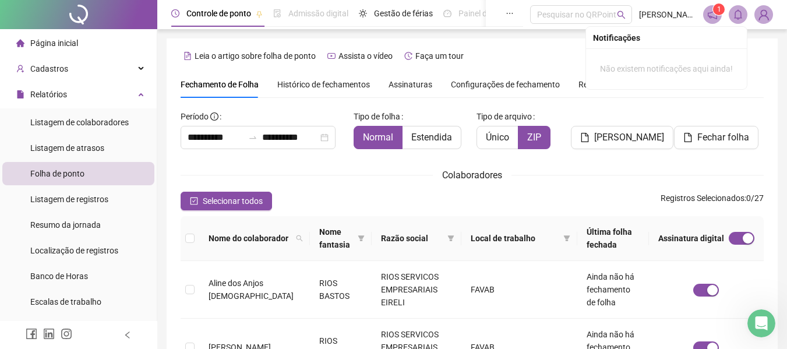
click at [407, 83] on span "Assinaturas" at bounding box center [411, 84] width 44 height 8
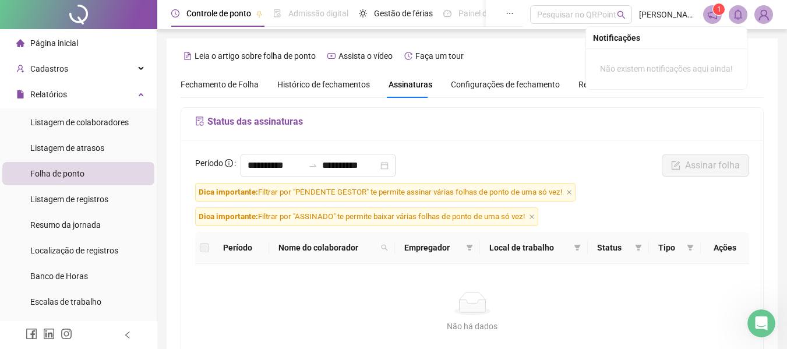
scroll to position [64, 0]
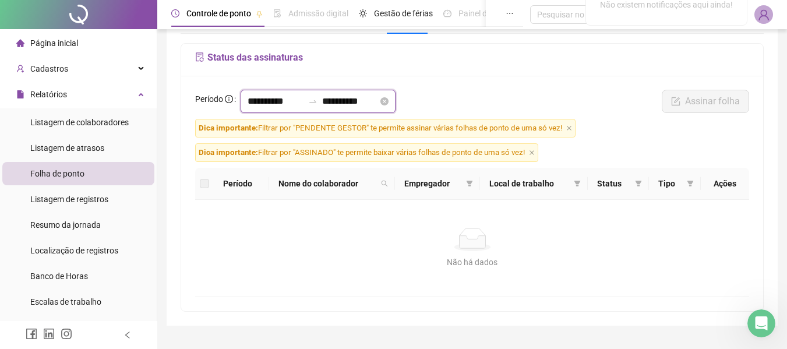
click at [260, 99] on input "**********" at bounding box center [276, 101] width 56 height 14
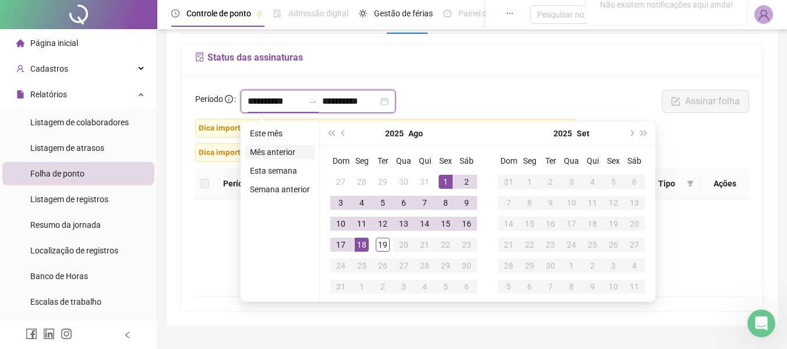
type input "**********"
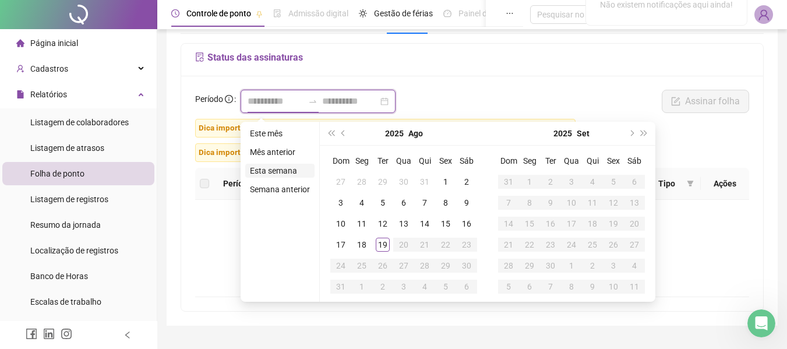
type input "**********"
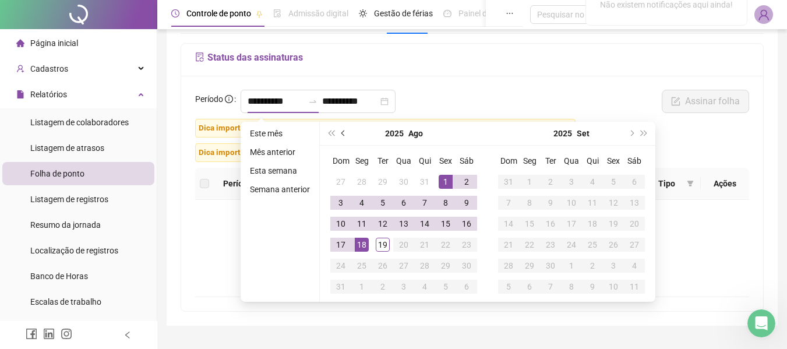
click at [340, 134] on button "prev-year" at bounding box center [343, 133] width 13 height 23
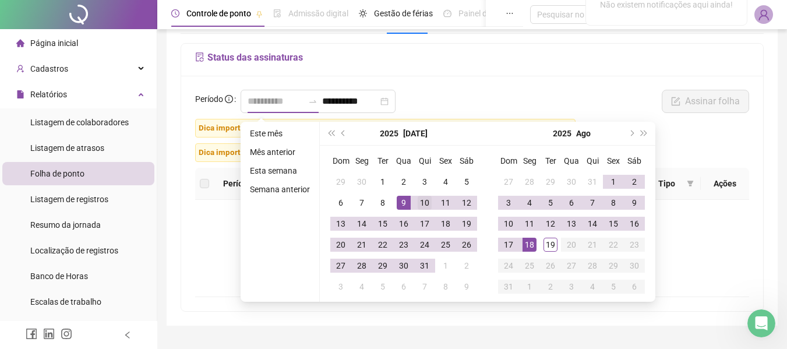
type input "**********"
click at [422, 199] on div "10" at bounding box center [425, 203] width 14 height 14
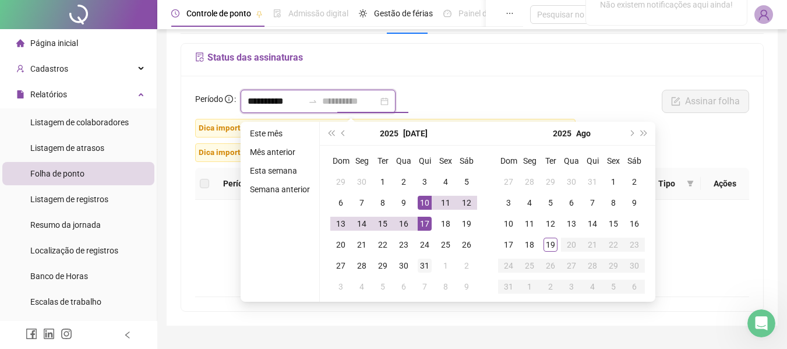
type input "**********"
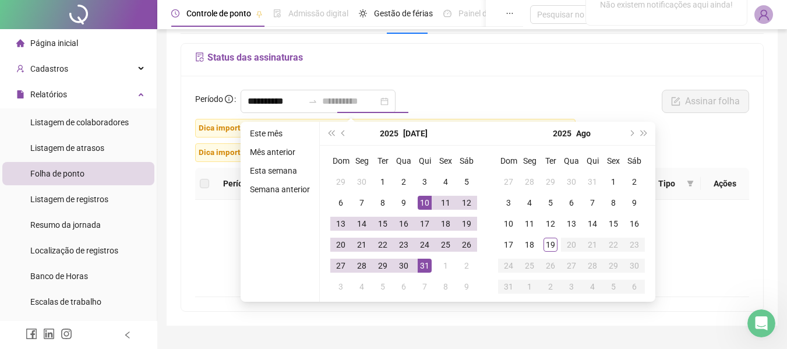
click at [425, 264] on div "31" at bounding box center [425, 266] width 14 height 14
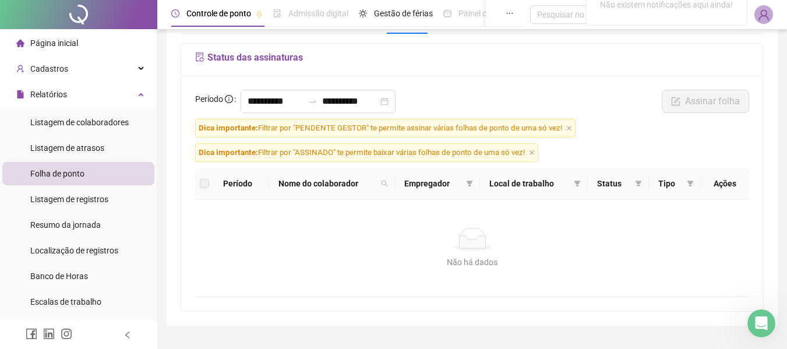
click at [629, 111] on div "**********" at bounding box center [472, 104] width 561 height 29
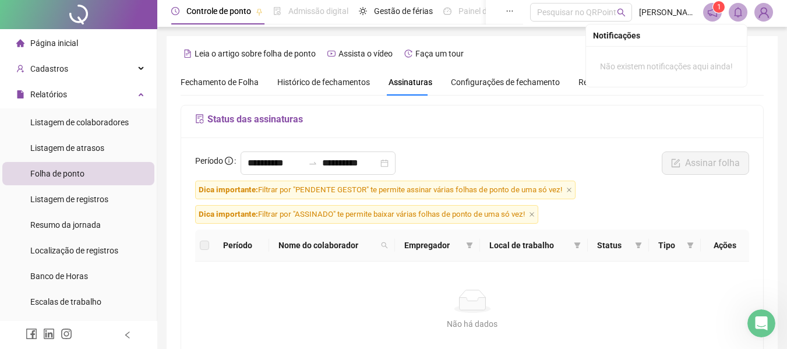
scroll to position [0, 0]
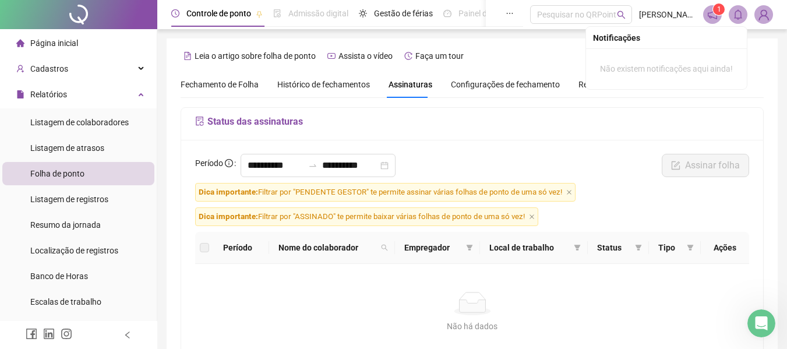
click at [635, 163] on div "**********" at bounding box center [472, 168] width 561 height 29
click at [579, 86] on span "Regras alteradas" at bounding box center [610, 84] width 62 height 8
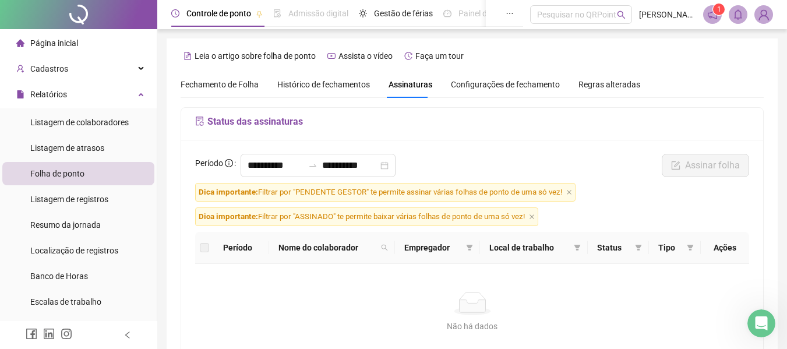
click at [751, 109] on div "Status das assinaturas" at bounding box center [472, 124] width 582 height 33
click at [205, 248] on label at bounding box center [204, 247] width 9 height 13
drag, startPoint x: 456, startPoint y: 194, endPoint x: 379, endPoint y: 197, distance: 76.4
click at [451, 195] on span "Dica importante: Filtrar por "PENDENTE GESTOR" te permite assinar várias folhas…" at bounding box center [385, 192] width 381 height 19
drag, startPoint x: 348, startPoint y: 194, endPoint x: 525, endPoint y: 195, distance: 176.6
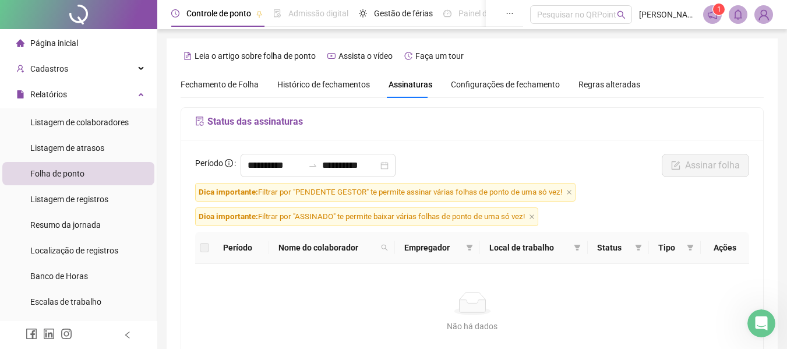
click at [363, 194] on span "Dica importante: Filtrar por "PENDENTE GESTOR" te permite assinar várias folhas…" at bounding box center [385, 192] width 381 height 19
click at [571, 191] on icon "close" at bounding box center [570, 192] width 6 height 6
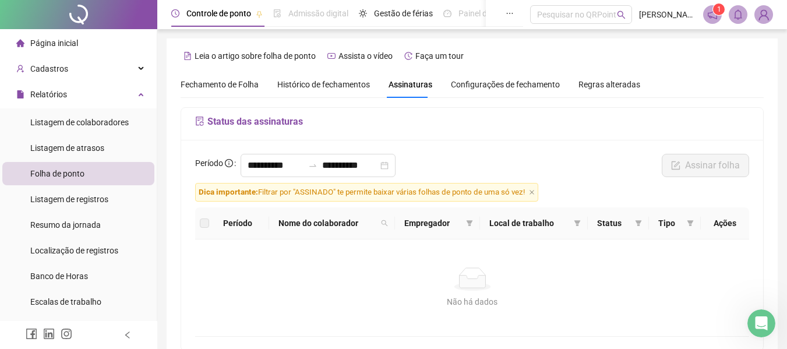
click at [539, 193] on span "Dica importante: Filtrar por "ASSINADO" te permite baixar várias folhas de pont…" at bounding box center [366, 192] width 343 height 19
click at [534, 193] on icon "close" at bounding box center [532, 192] width 5 height 5
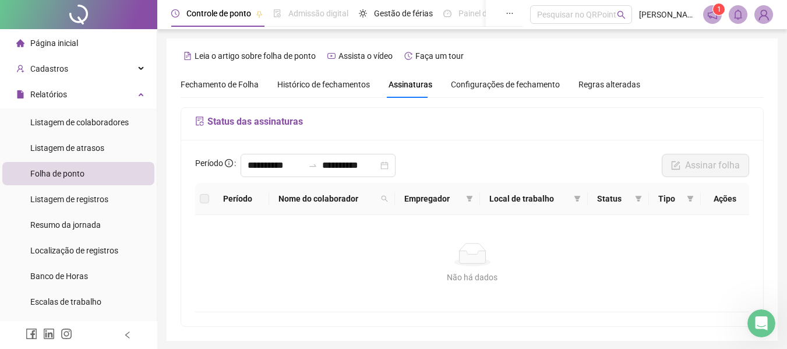
click at [293, 121] on h5 "Status das assinaturas" at bounding box center [472, 122] width 554 height 14
click at [216, 80] on span "Fechamento de Folha" at bounding box center [220, 84] width 78 height 9
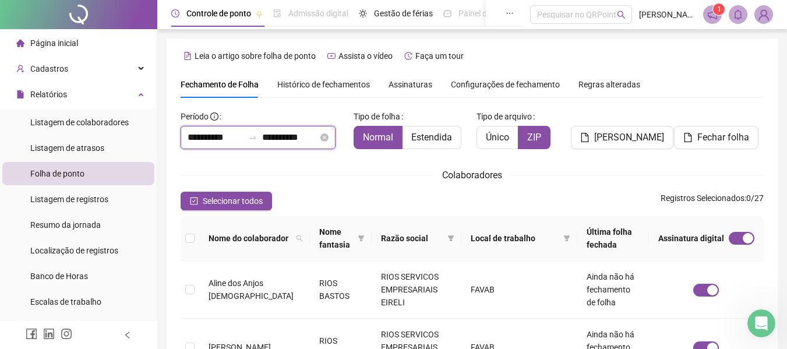
click at [216, 132] on input "**********" at bounding box center [216, 138] width 56 height 14
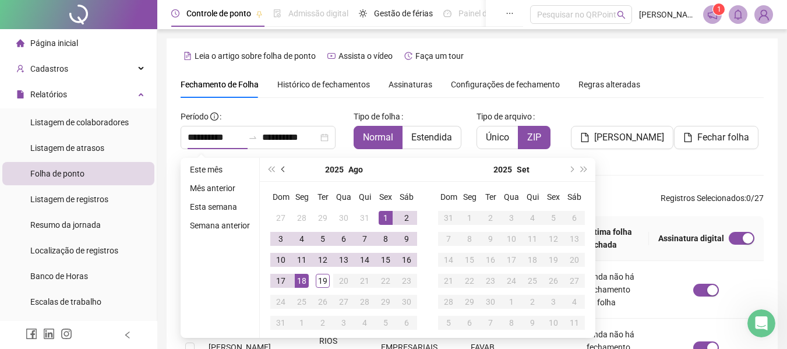
click at [283, 167] on span "prev-year" at bounding box center [285, 170] width 6 height 6
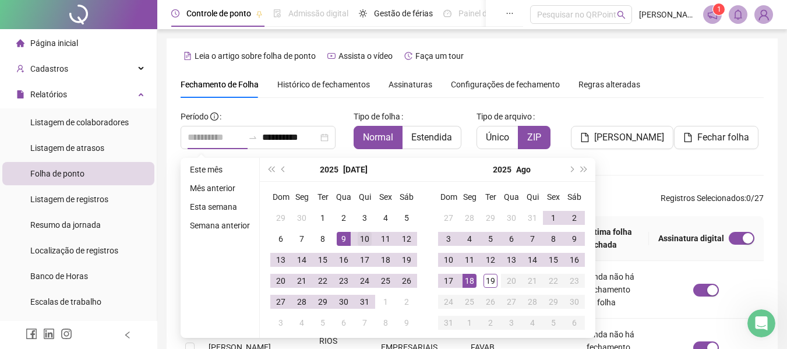
type input "**********"
click at [363, 236] on div "10" at bounding box center [365, 239] width 14 height 14
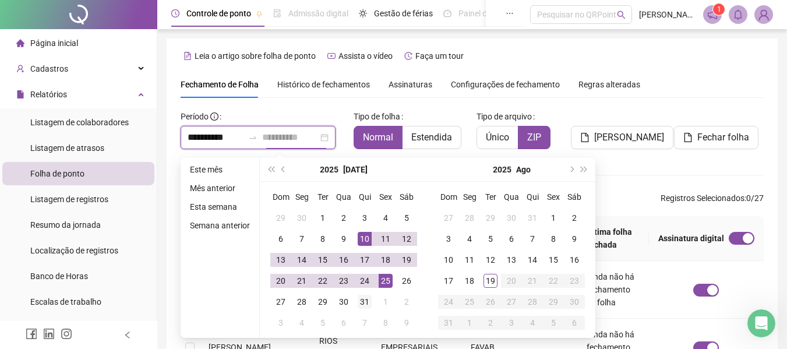
type input "**********"
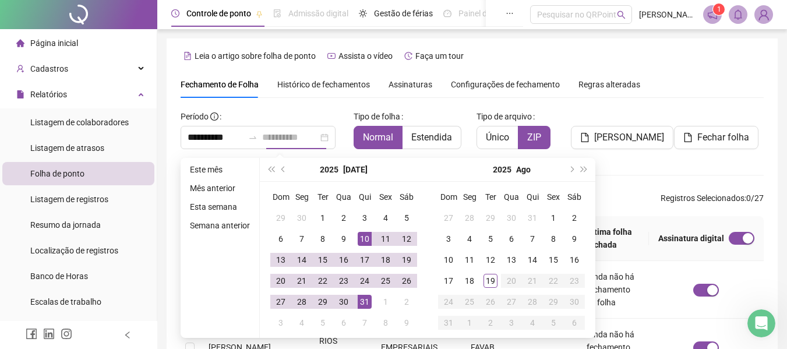
click at [364, 301] on div "31" at bounding box center [365, 302] width 14 height 14
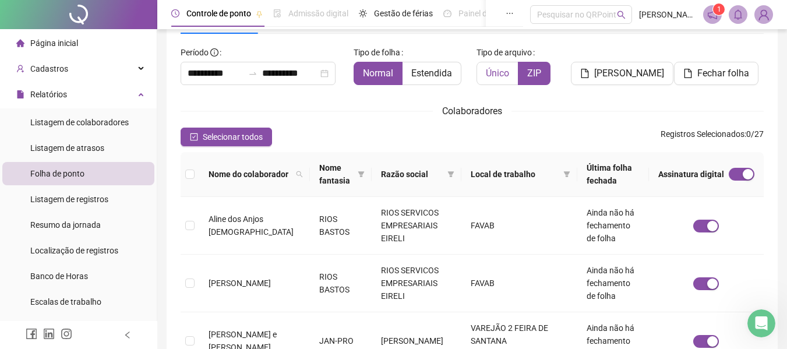
click at [499, 76] on span "Único" at bounding box center [497, 73] width 23 height 11
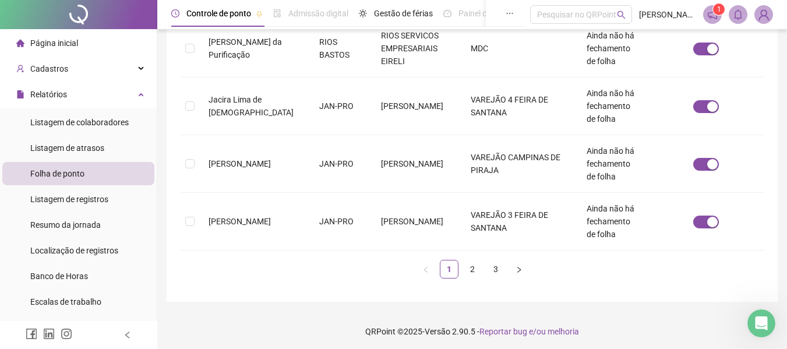
scroll to position [589, 0]
click at [491, 265] on link "3" at bounding box center [495, 267] width 17 height 17
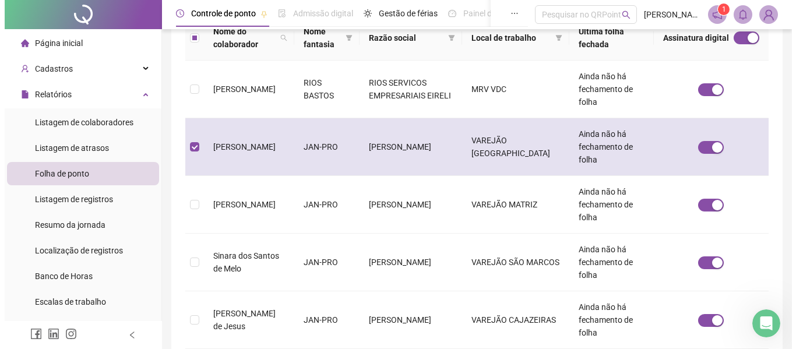
scroll to position [64, 0]
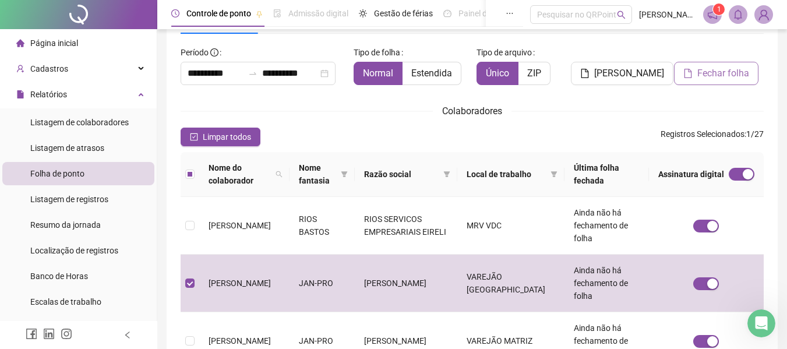
click at [723, 76] on span "Fechar folha" at bounding box center [724, 73] width 52 height 14
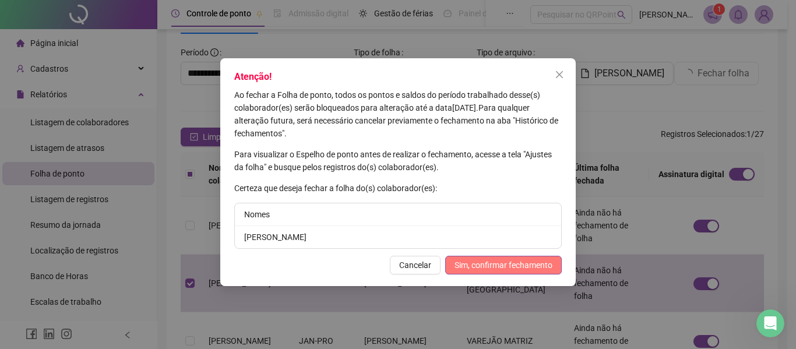
click at [484, 266] on span "Sim, confirmar fechamento" at bounding box center [504, 265] width 98 height 13
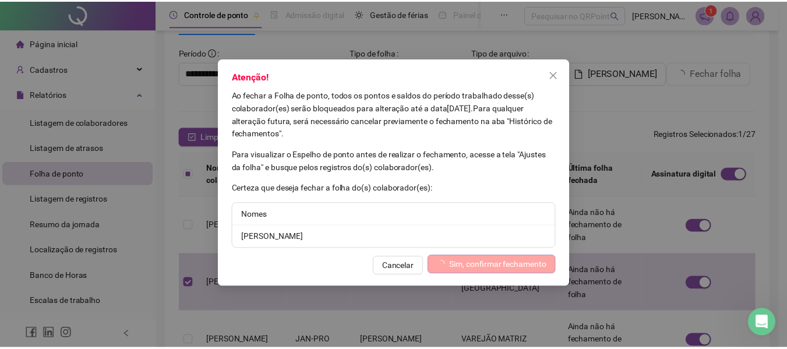
scroll to position [425, 0]
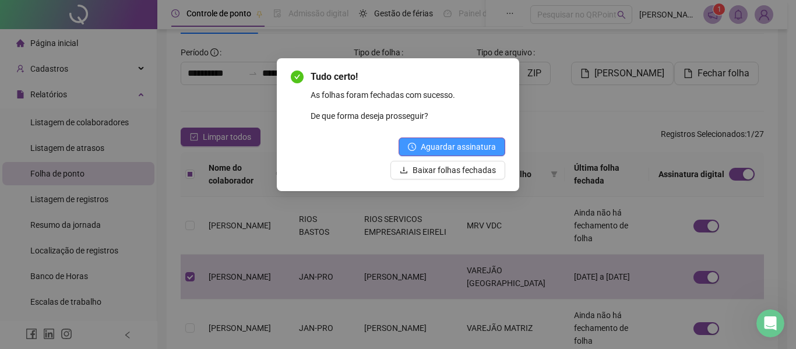
click at [461, 145] on span "Aguardar assinatura" at bounding box center [458, 146] width 75 height 13
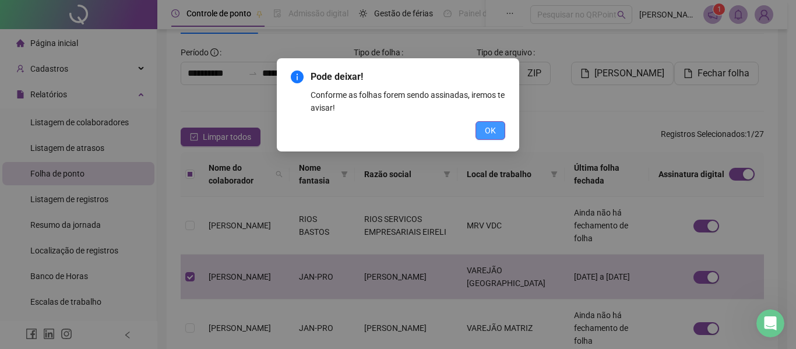
click at [487, 132] on span "OK" at bounding box center [490, 130] width 11 height 13
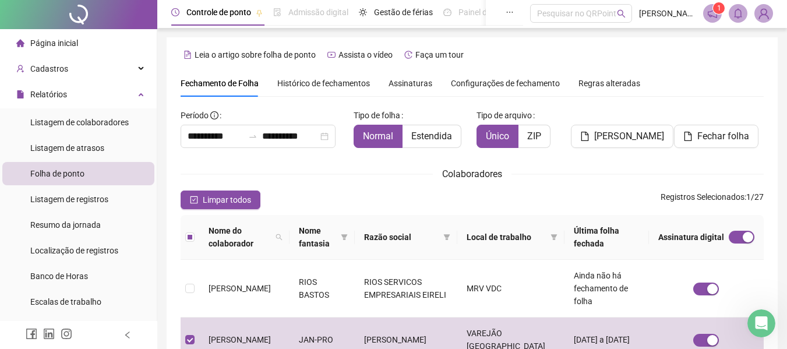
scroll to position [0, 0]
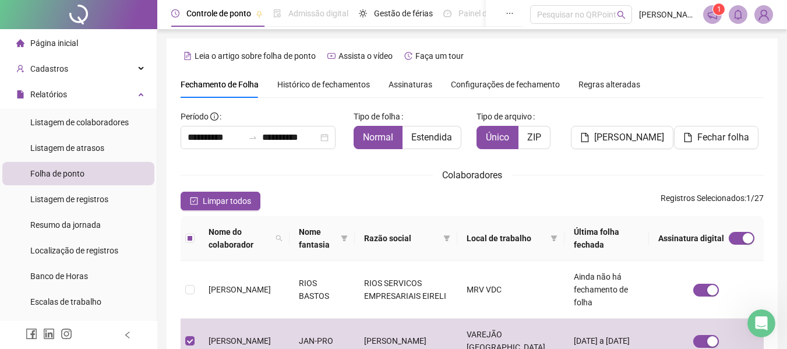
click at [738, 21] on span at bounding box center [738, 14] width 19 height 19
click at [416, 81] on span "Assinaturas" at bounding box center [411, 84] width 44 height 8
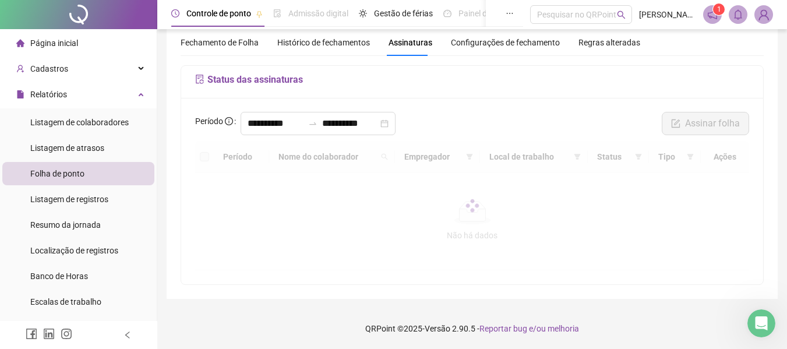
scroll to position [40, 0]
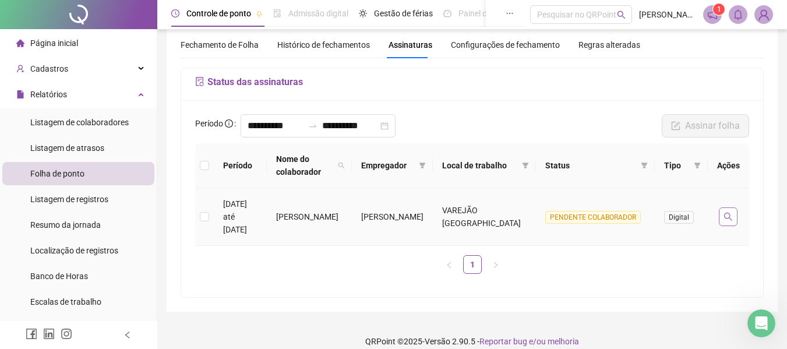
click at [732, 212] on icon "search" at bounding box center [728, 216] width 9 height 9
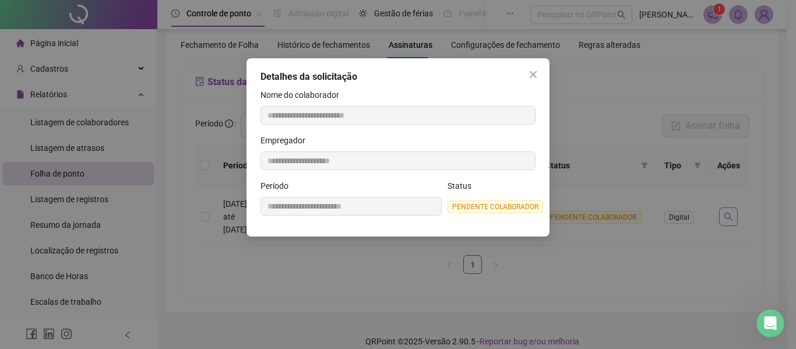
click at [732, 210] on div "**********" at bounding box center [398, 174] width 796 height 349
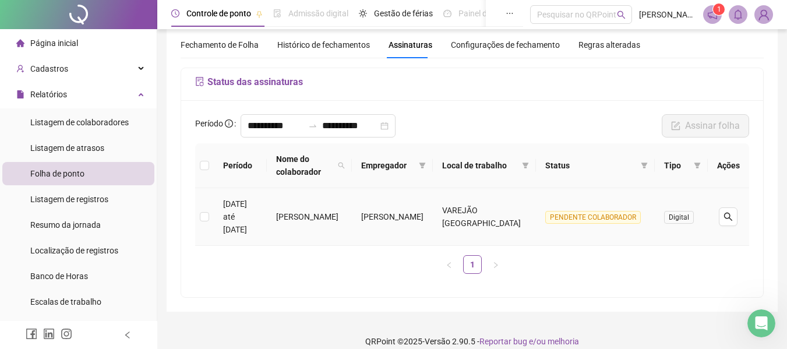
click at [682, 211] on span "Digital" at bounding box center [679, 217] width 30 height 13
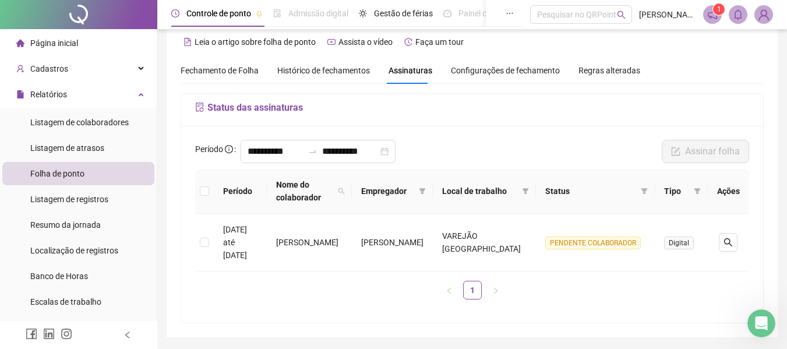
scroll to position [0, 0]
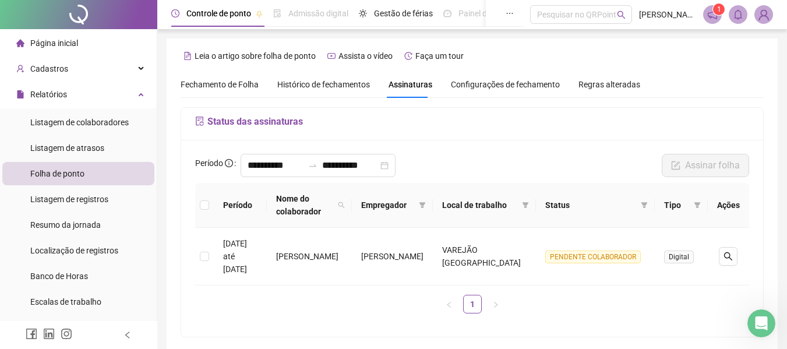
click at [228, 85] on span "Fechamento de Folha" at bounding box center [220, 84] width 78 height 9
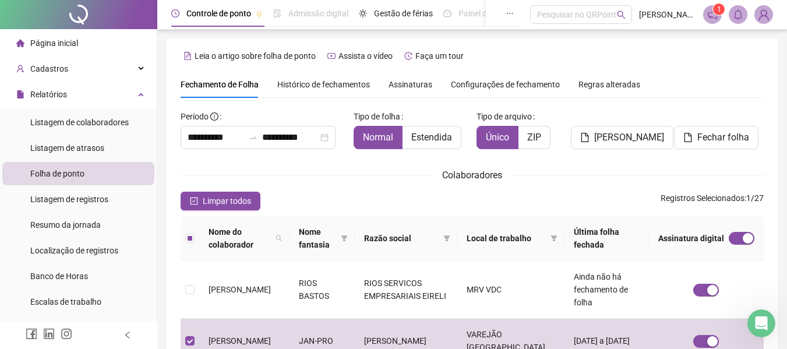
type input "**********"
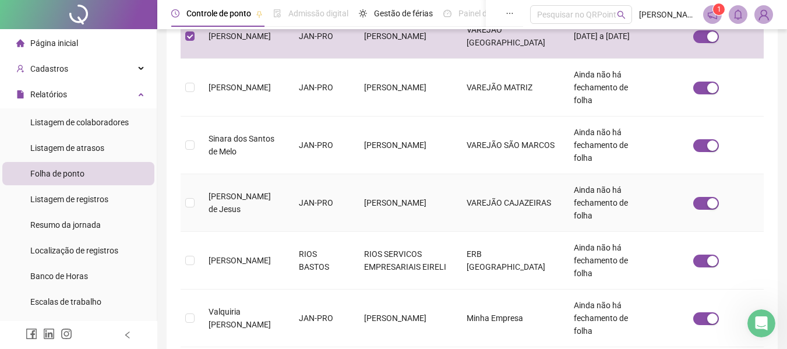
scroll to position [328, 0]
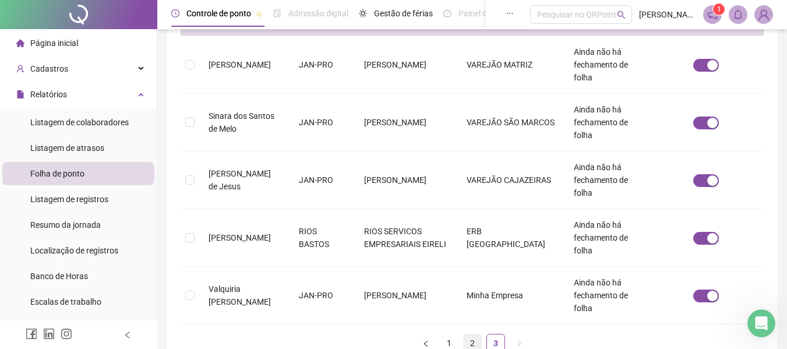
click at [472, 335] on link "2" at bounding box center [472, 343] width 17 height 17
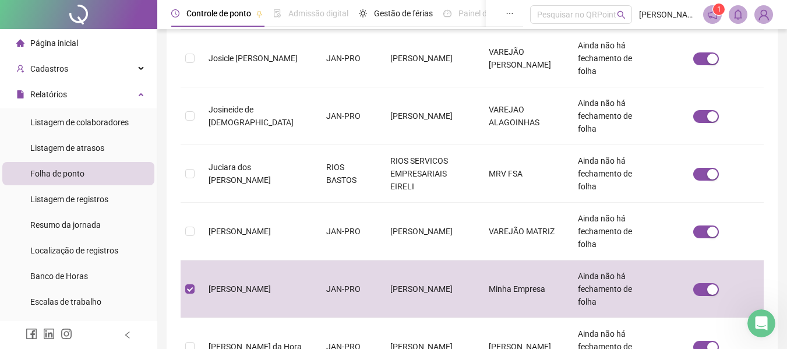
scroll to position [64, 0]
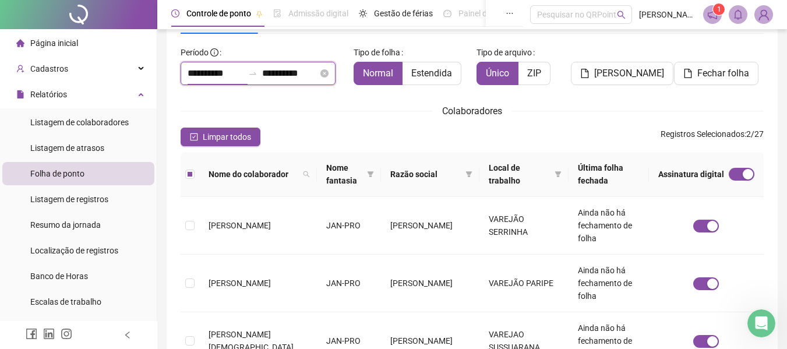
click at [214, 73] on input "**********" at bounding box center [216, 73] width 56 height 14
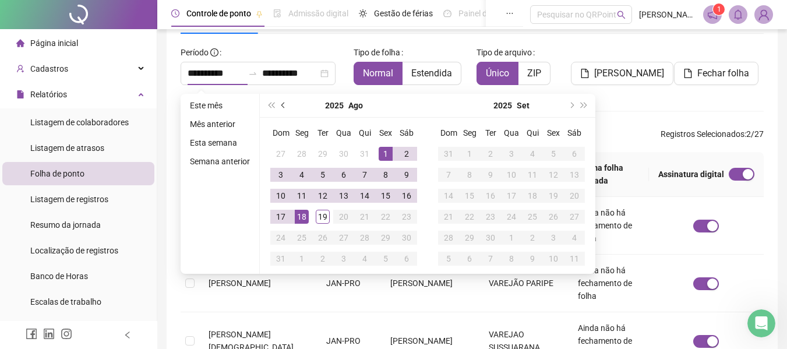
click at [280, 109] on button "prev-year" at bounding box center [283, 105] width 13 height 23
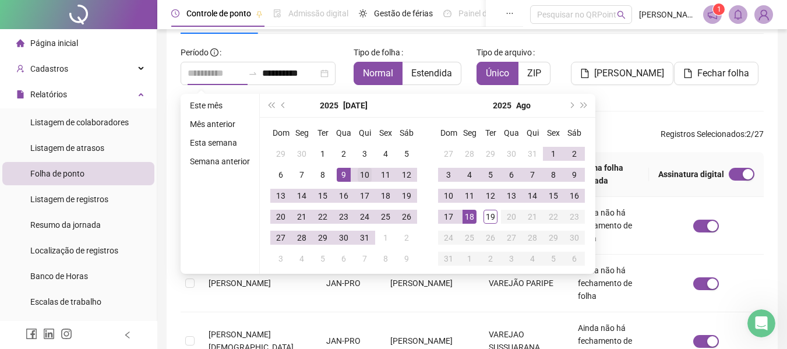
type input "**********"
click at [359, 175] on div "10" at bounding box center [365, 175] width 14 height 14
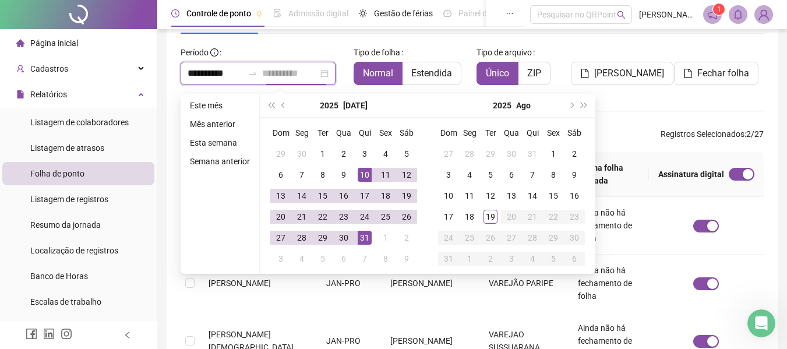
type input "**********"
click at [367, 238] on div "31" at bounding box center [365, 238] width 14 height 14
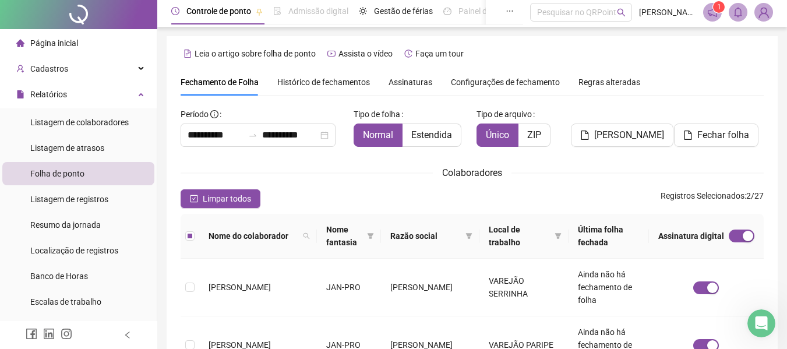
scroll to position [0, 0]
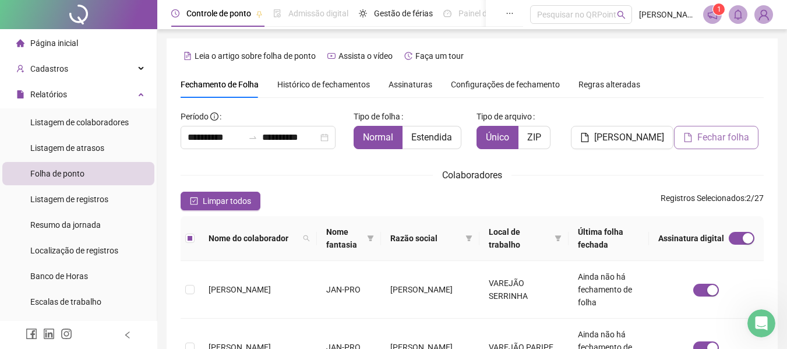
click at [708, 136] on span "Fechar folha" at bounding box center [724, 138] width 52 height 14
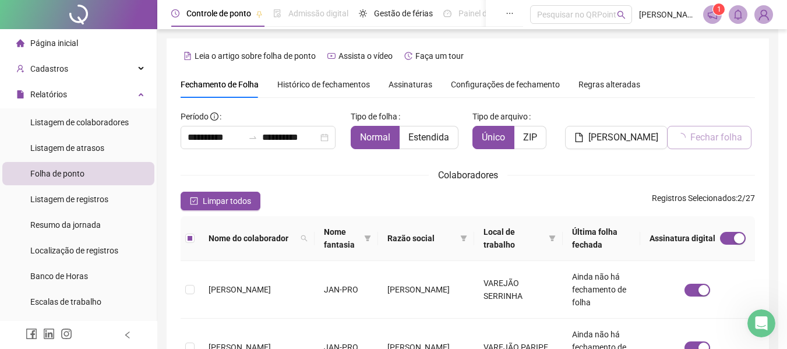
scroll to position [64, 0]
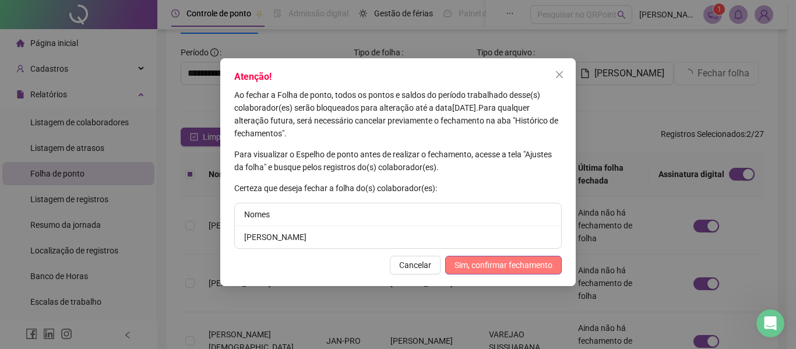
click at [487, 268] on span "Sim, confirmar fechamento" at bounding box center [504, 265] width 98 height 13
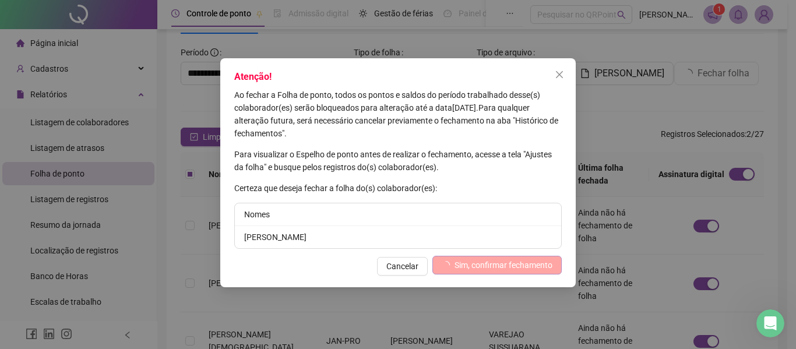
click at [484, 268] on span "Sim, confirmar fechamento" at bounding box center [504, 265] width 98 height 13
click at [558, 68] on button "Close" at bounding box center [559, 74] width 19 height 19
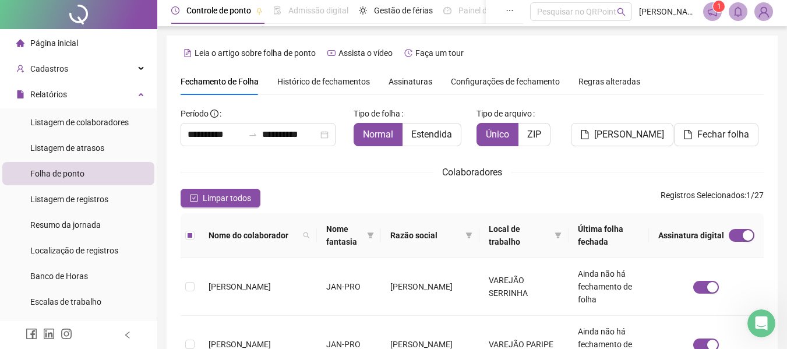
scroll to position [0, 0]
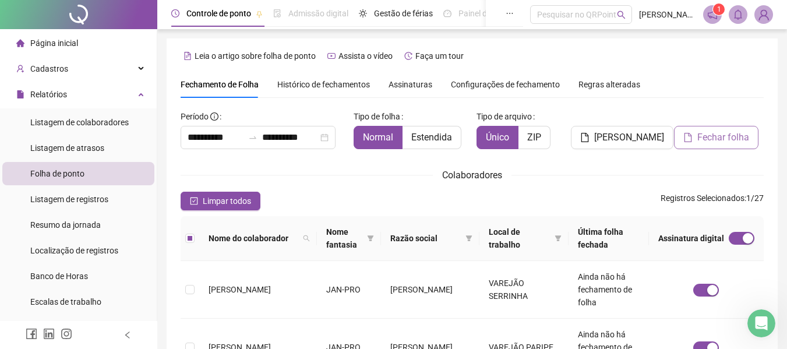
click at [716, 138] on span "Fechar folha" at bounding box center [724, 138] width 52 height 14
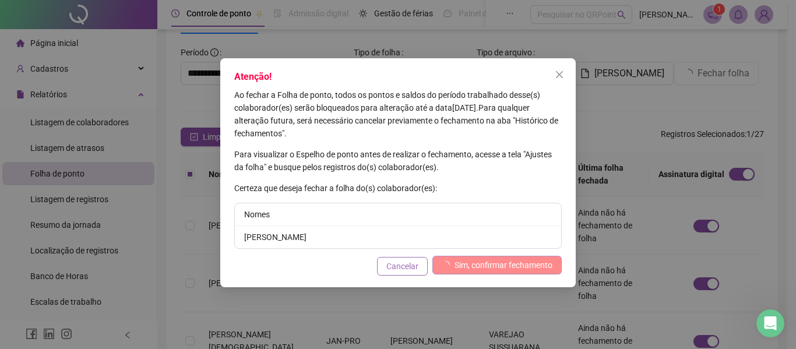
click at [410, 261] on span "Cancelar" at bounding box center [402, 266] width 32 height 13
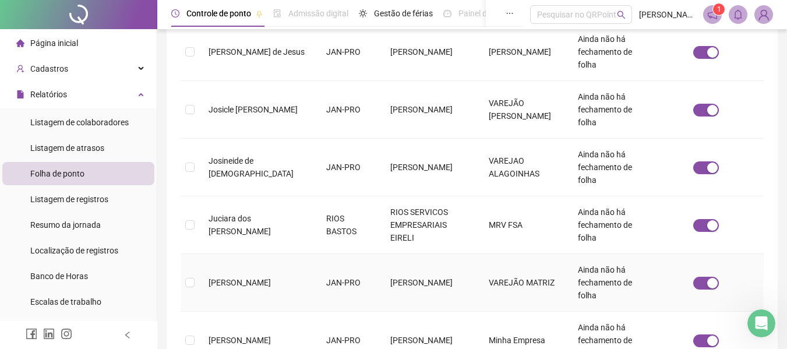
scroll to position [462, 0]
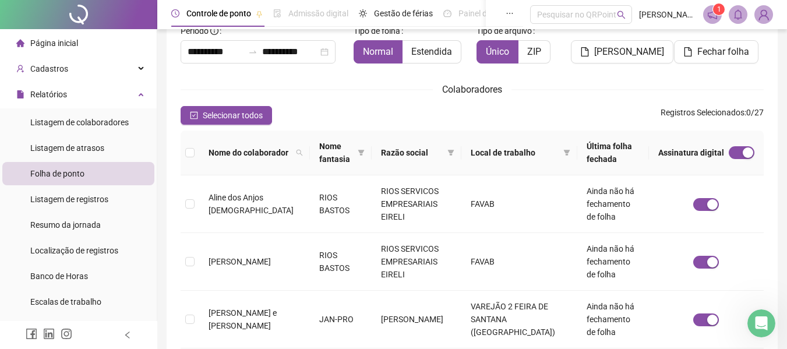
scroll to position [0, 0]
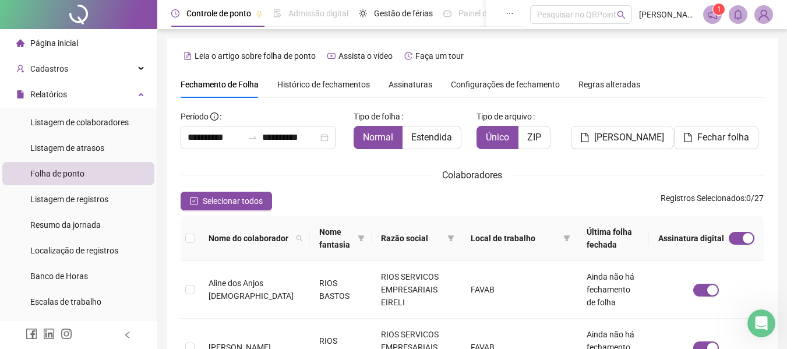
click at [325, 83] on span "Histórico de fechamentos" at bounding box center [323, 84] width 93 height 9
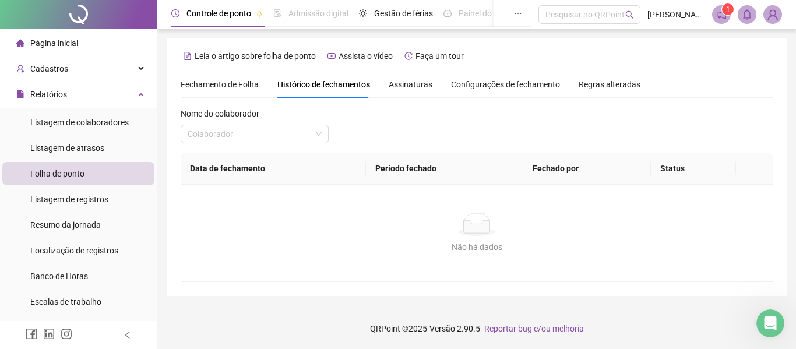
click at [411, 81] on span "Assinaturas" at bounding box center [411, 84] width 44 height 8
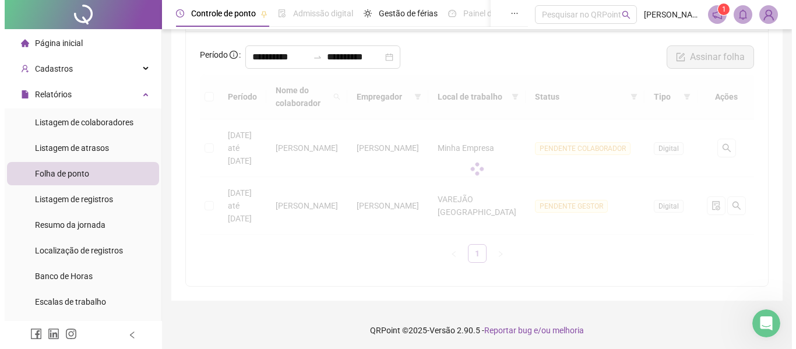
scroll to position [110, 0]
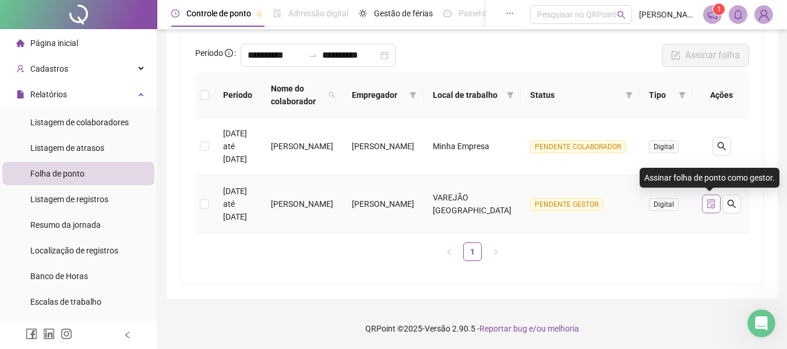
click at [707, 206] on icon "file-done" at bounding box center [711, 203] width 9 height 9
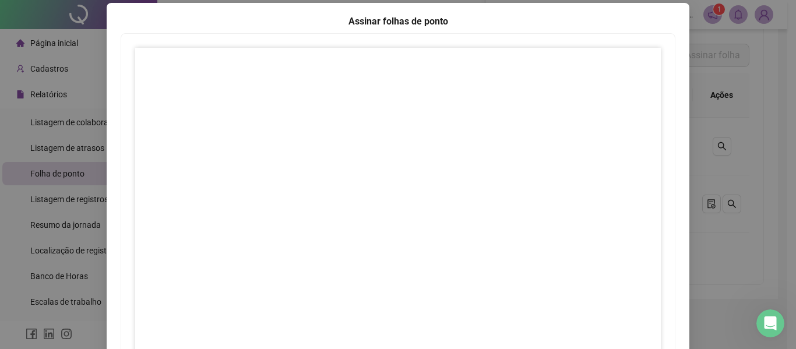
scroll to position [0, 0]
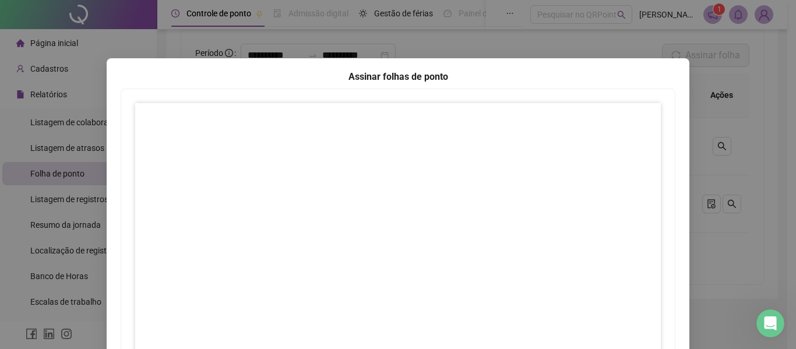
click at [703, 128] on div "Assinar folhas de ponto 1 Fechar Fechar" at bounding box center [398, 174] width 796 height 349
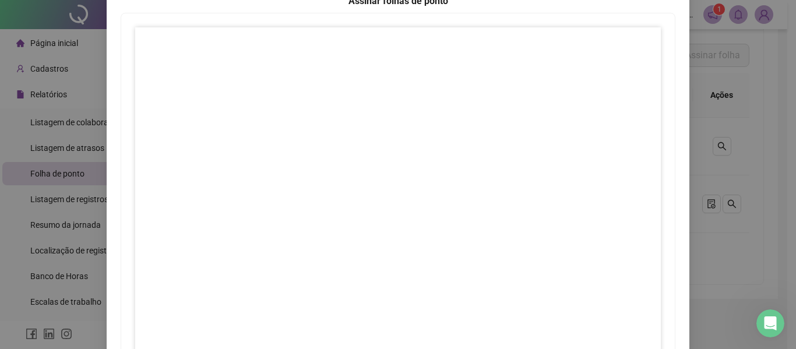
scroll to position [193, 0]
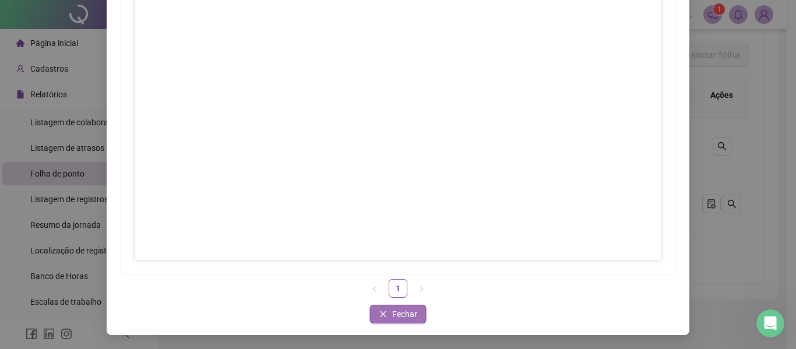
click at [401, 315] on span "Fechar" at bounding box center [404, 314] width 25 height 13
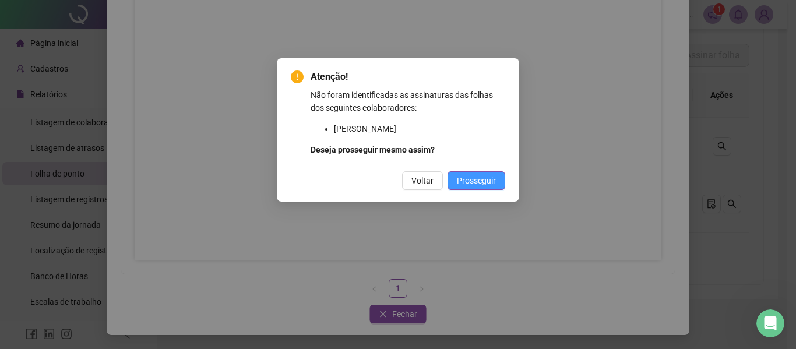
click at [476, 181] on span "Prosseguir" at bounding box center [476, 180] width 39 height 13
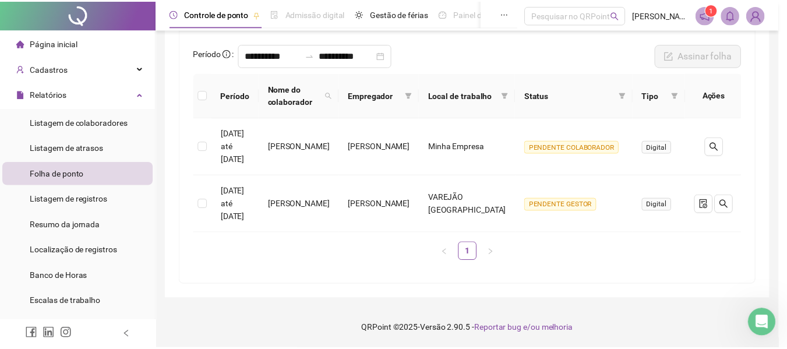
scroll to position [85, 0]
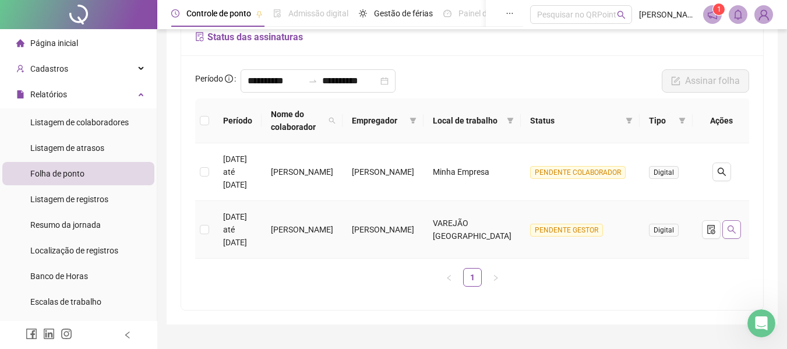
click at [728, 228] on icon "search" at bounding box center [732, 230] width 8 height 8
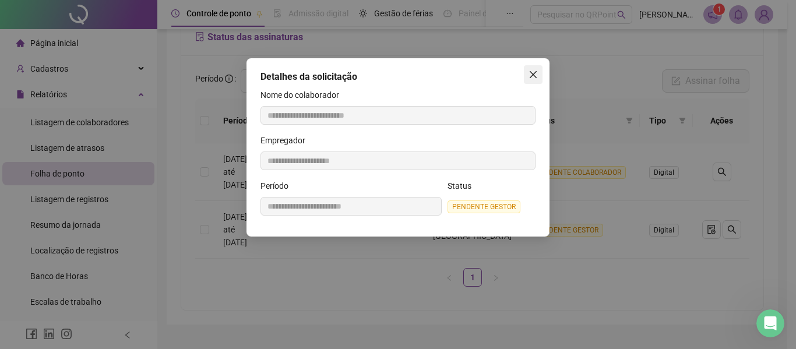
click at [533, 73] on icon "close" at bounding box center [533, 74] width 9 height 9
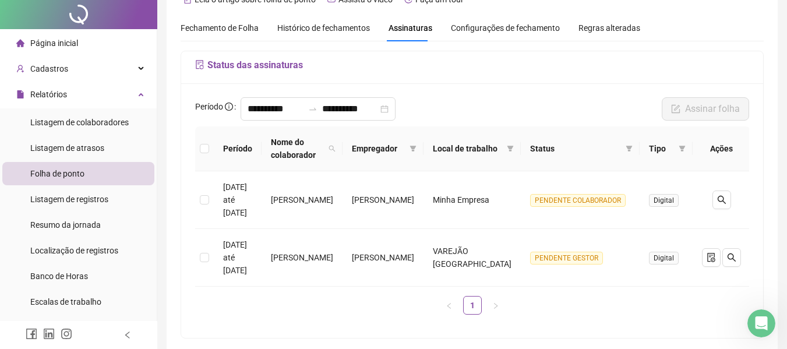
scroll to position [110, 0]
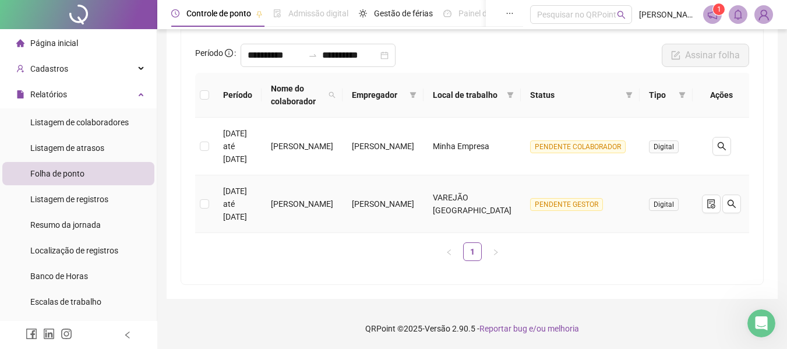
drag, startPoint x: 251, startPoint y: 199, endPoint x: 319, endPoint y: 198, distance: 68.8
click at [252, 199] on td "09/07/2025 até 31/07/2025" at bounding box center [238, 204] width 48 height 58
click at [331, 198] on td "Moisés Barbosa de Oliveira" at bounding box center [302, 204] width 81 height 58
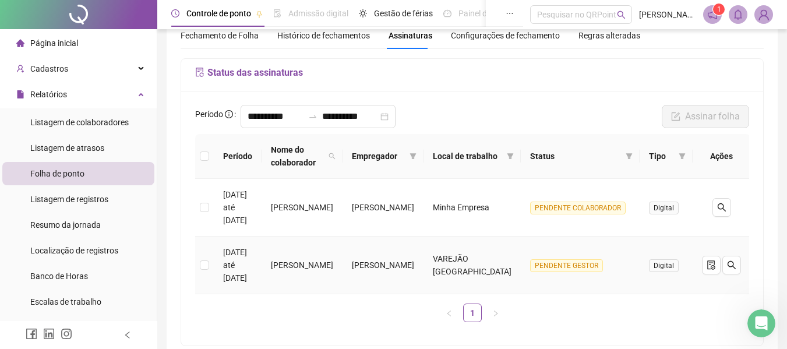
scroll to position [0, 0]
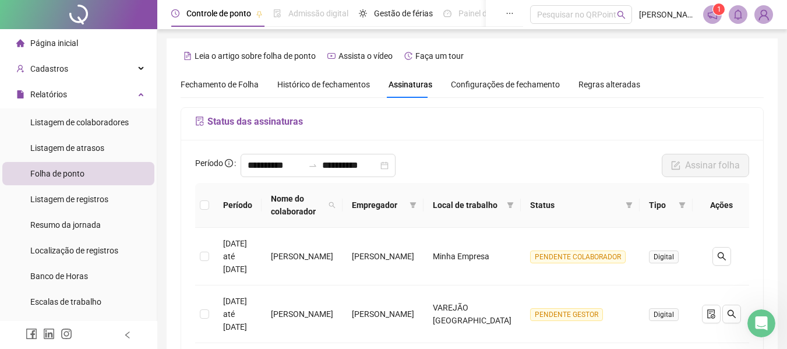
click at [210, 83] on span "Fechamento de Folha" at bounding box center [220, 84] width 78 height 9
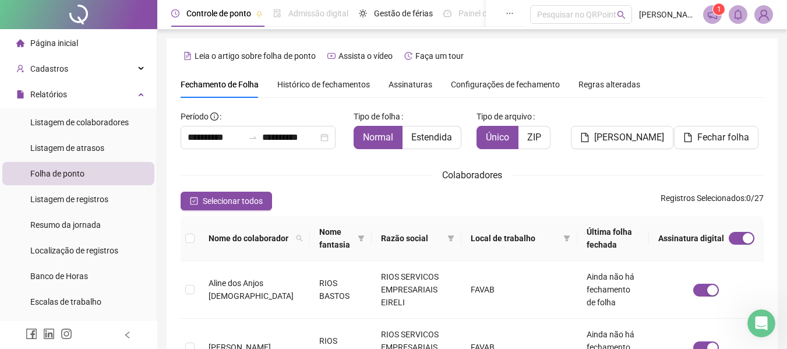
type input "**********"
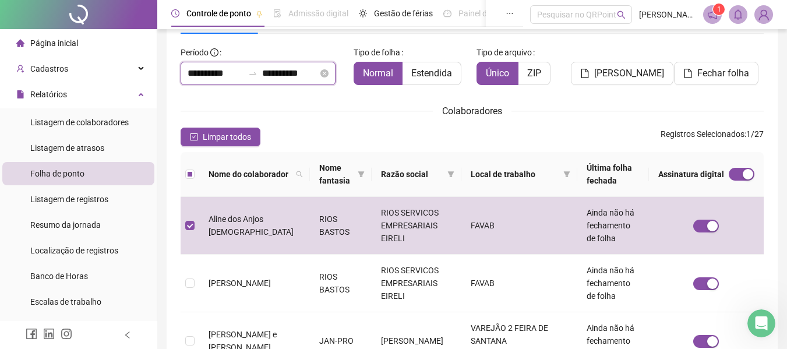
click at [207, 75] on input "**********" at bounding box center [216, 73] width 56 height 14
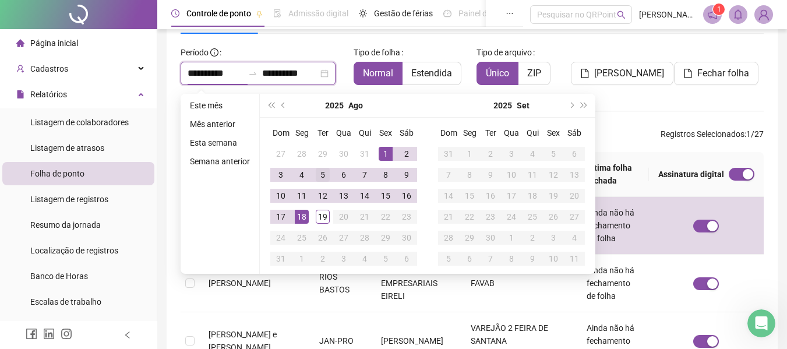
type input "**********"
click at [282, 109] on button "prev-year" at bounding box center [283, 105] width 13 height 23
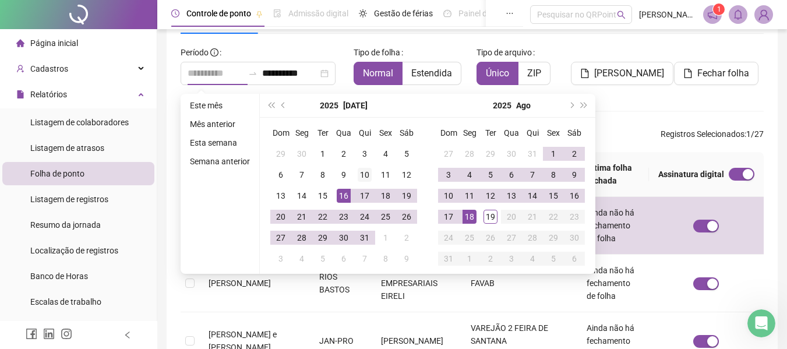
type input "**********"
click at [361, 177] on div "10" at bounding box center [365, 175] width 14 height 14
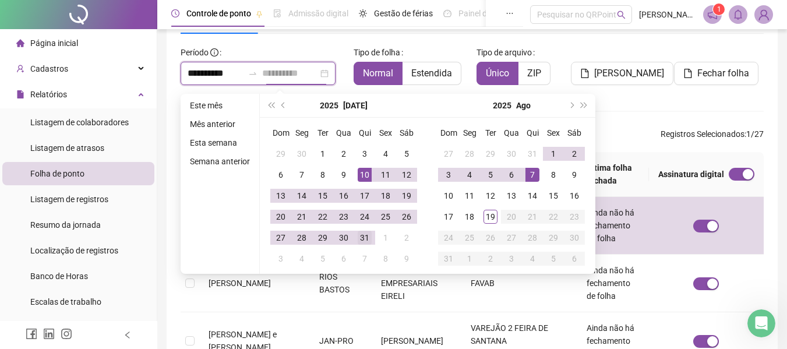
type input "**********"
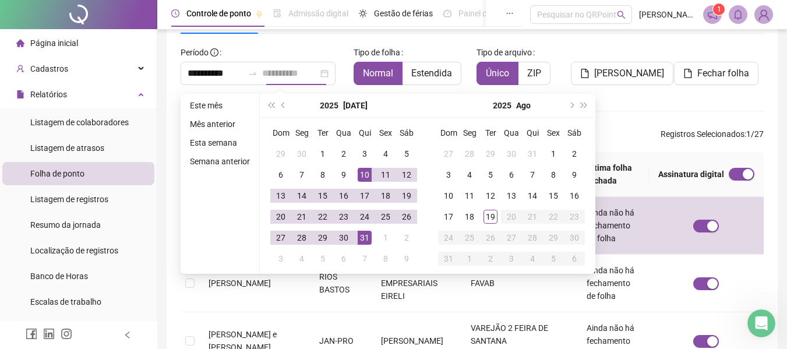
click at [361, 237] on div "31" at bounding box center [365, 238] width 14 height 14
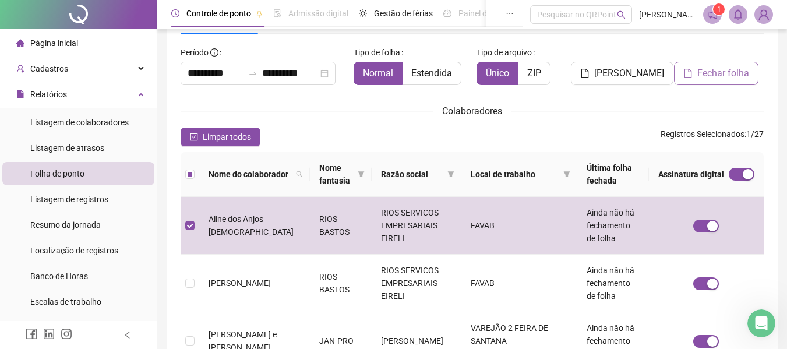
click at [708, 74] on span "Fechar folha" at bounding box center [724, 73] width 52 height 14
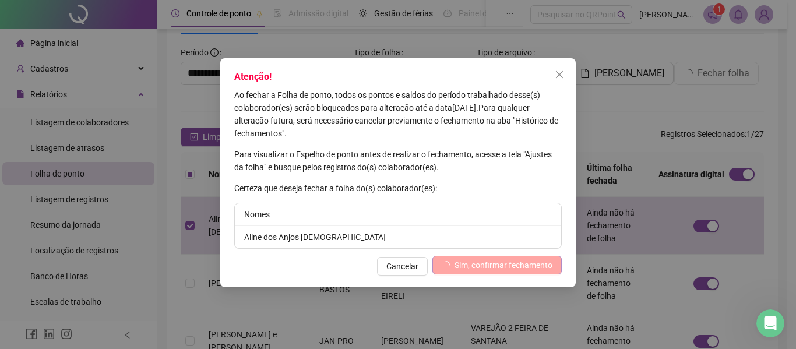
click at [459, 267] on span "Sim, confirmar fechamento" at bounding box center [504, 265] width 98 height 13
click at [559, 72] on icon "close" at bounding box center [559, 74] width 9 height 9
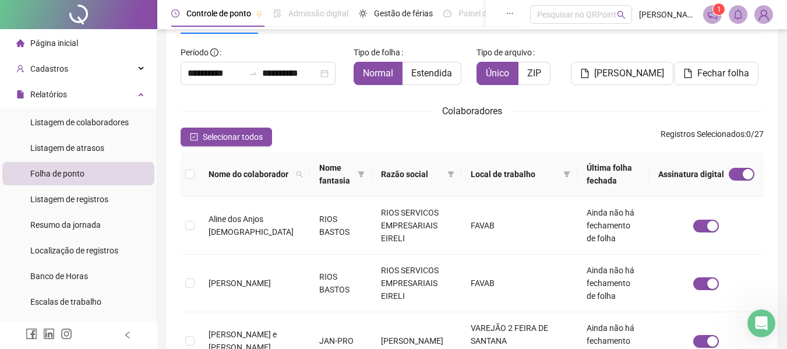
scroll to position [0, 0]
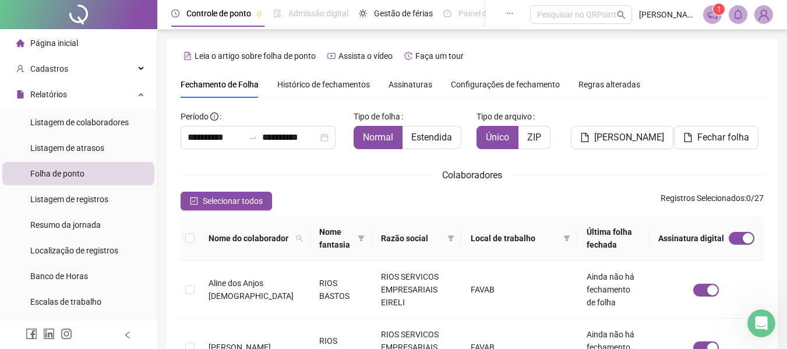
click at [409, 81] on span "Assinaturas" at bounding box center [411, 84] width 44 height 8
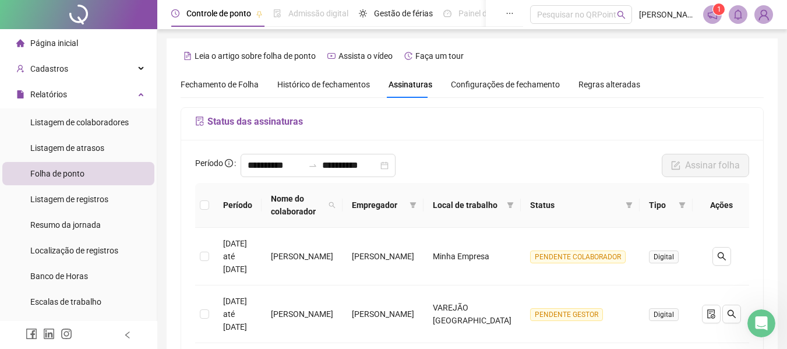
click at [209, 81] on span "Fechamento de Folha" at bounding box center [220, 84] width 78 height 9
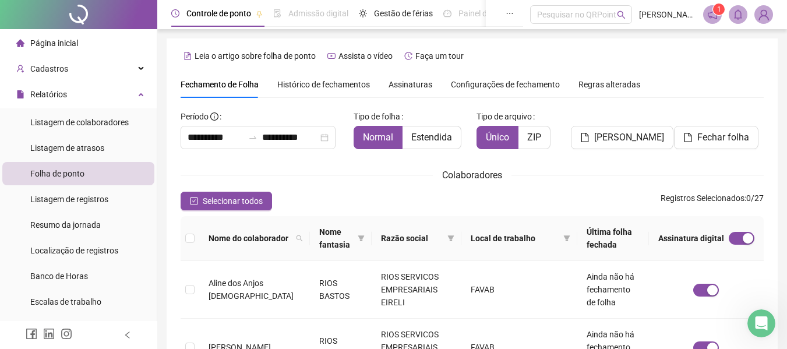
type input "**********"
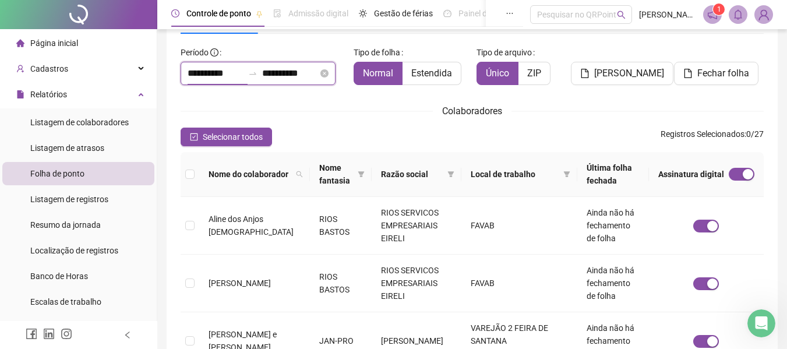
click at [214, 71] on input "**********" at bounding box center [216, 73] width 56 height 14
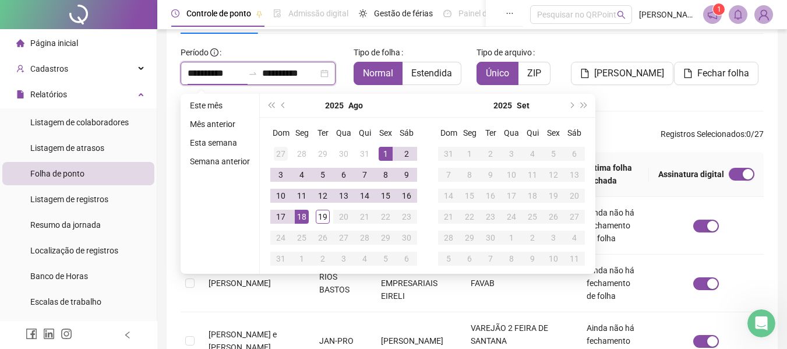
type input "**********"
click at [283, 107] on span "prev-year" at bounding box center [285, 106] width 6 height 6
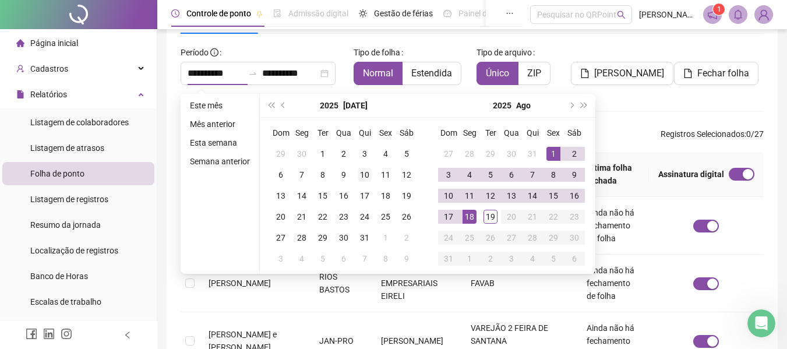
type input "**********"
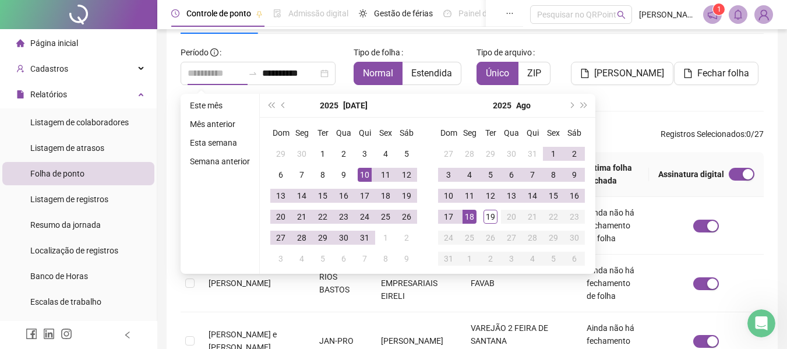
click at [359, 174] on div "10" at bounding box center [365, 175] width 14 height 14
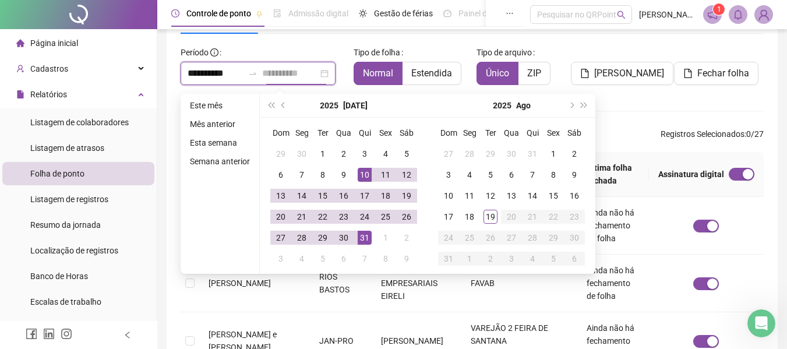
type input "**********"
click at [365, 237] on div "31" at bounding box center [365, 238] width 14 height 14
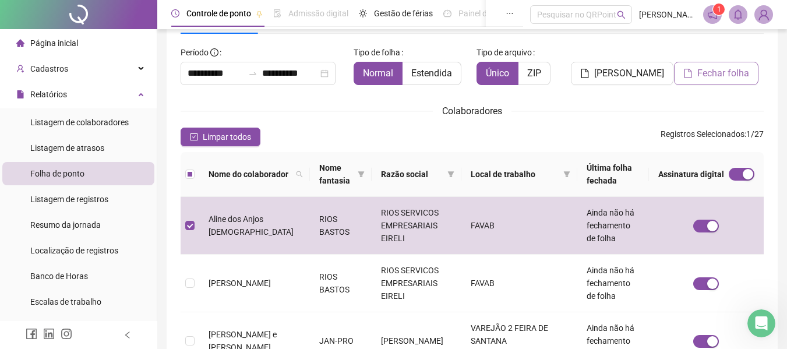
click at [721, 70] on span "Fechar folha" at bounding box center [724, 73] width 52 height 14
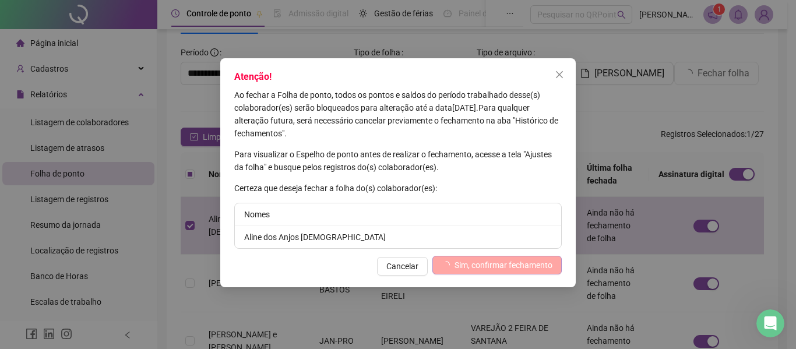
click at [465, 269] on span "Sim, confirmar fechamento" at bounding box center [504, 265] width 98 height 13
click at [558, 73] on icon "close" at bounding box center [559, 74] width 7 height 7
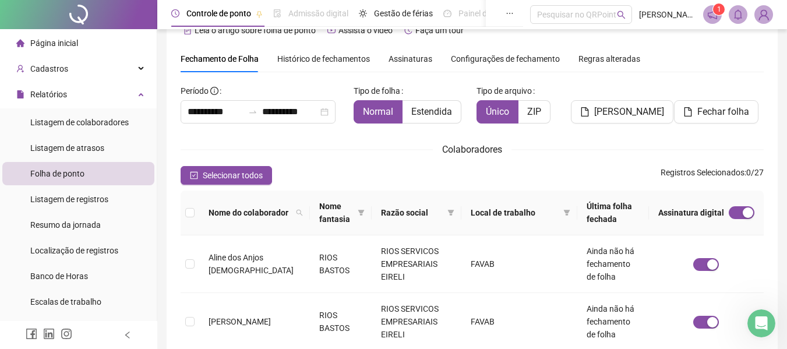
scroll to position [0, 0]
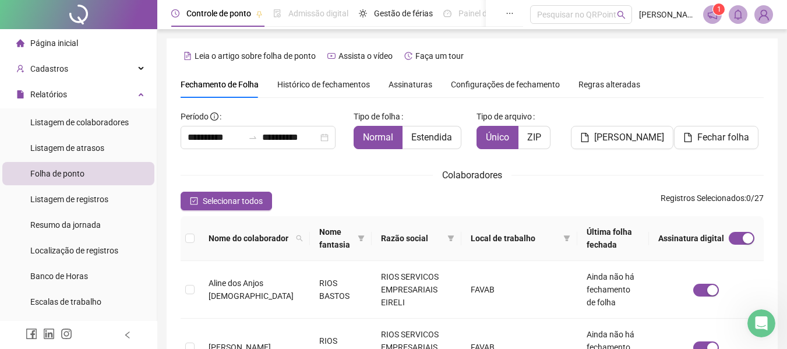
click at [416, 85] on span "Assinaturas" at bounding box center [411, 84] width 44 height 8
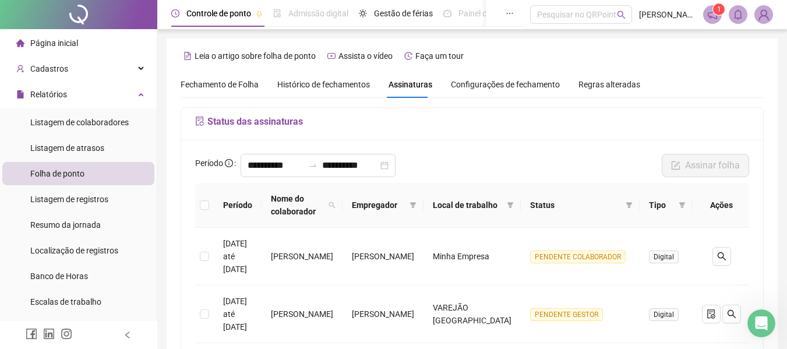
click at [200, 78] on div "Fechamento de Folha" at bounding box center [220, 84] width 78 height 13
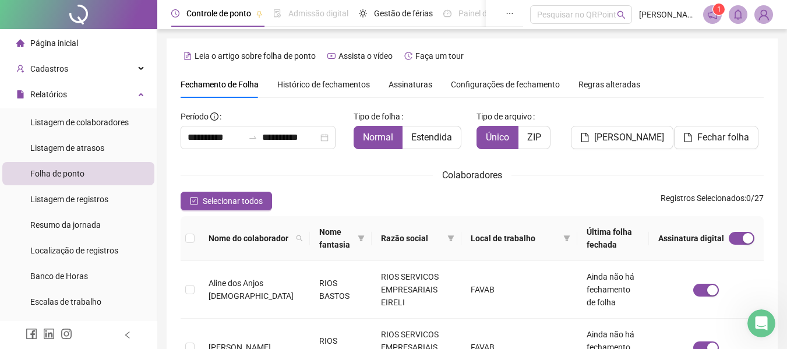
type input "**********"
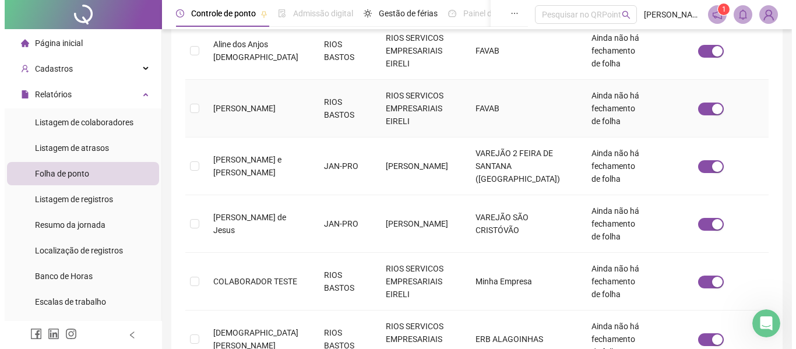
scroll to position [64, 0]
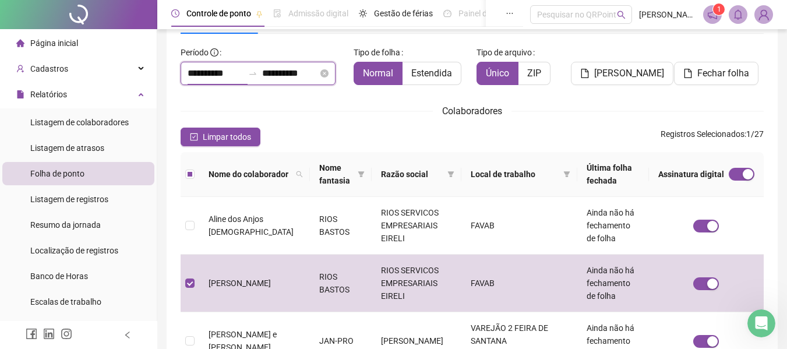
drag, startPoint x: 198, startPoint y: 72, endPoint x: 211, endPoint y: 75, distance: 13.7
click at [199, 72] on input "**********" at bounding box center [216, 73] width 56 height 14
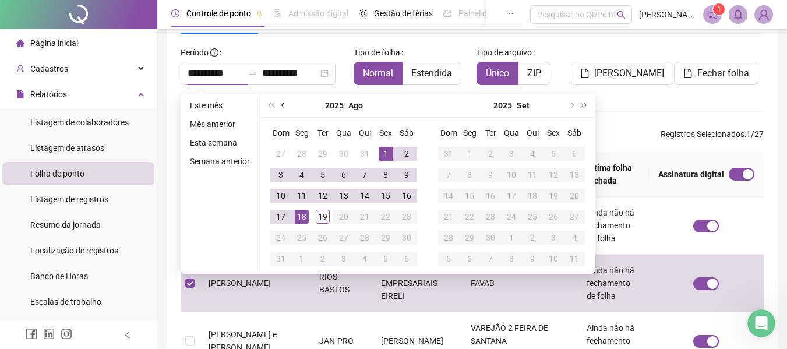
click at [283, 105] on span "prev-year" at bounding box center [285, 106] width 6 height 6
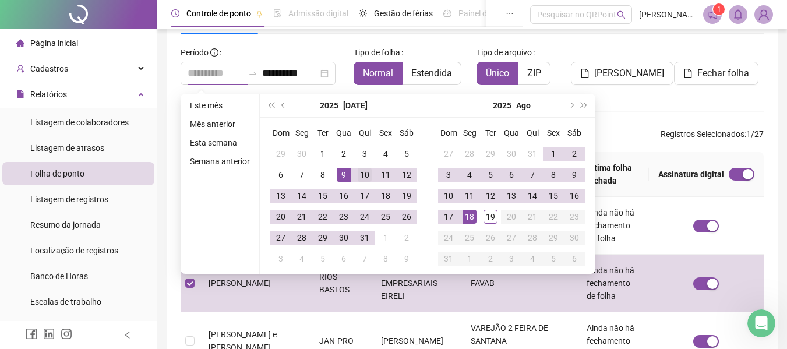
type input "**********"
click at [360, 175] on div "10" at bounding box center [365, 175] width 14 height 14
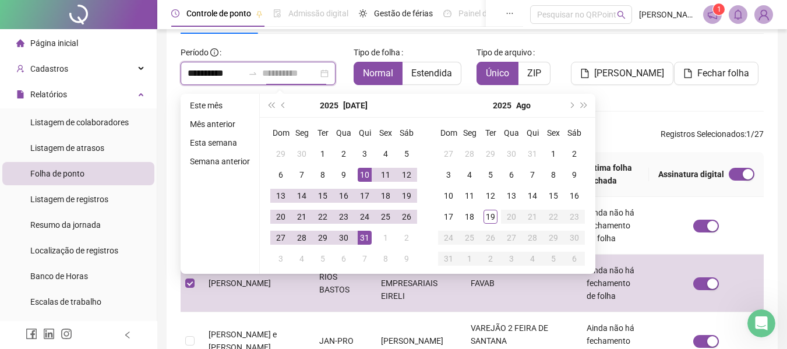
type input "**********"
click at [364, 241] on div "31" at bounding box center [365, 238] width 14 height 14
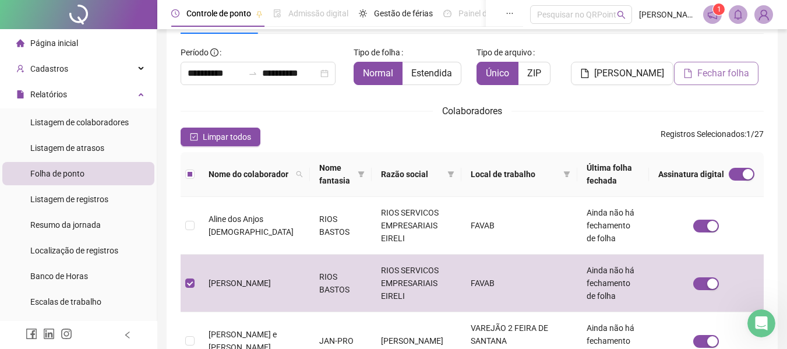
click at [731, 74] on span "Fechar folha" at bounding box center [724, 73] width 52 height 14
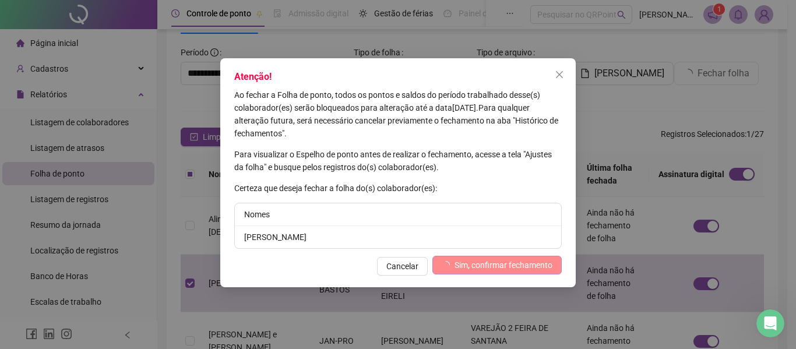
click at [387, 233] on li "[PERSON_NAME]" at bounding box center [398, 237] width 326 height 22
click at [474, 265] on span "Sim, confirmar fechamento" at bounding box center [504, 265] width 98 height 13
drag, startPoint x: 559, startPoint y: 75, endPoint x: 597, endPoint y: 66, distance: 38.8
click at [560, 74] on icon "close" at bounding box center [559, 74] width 7 height 7
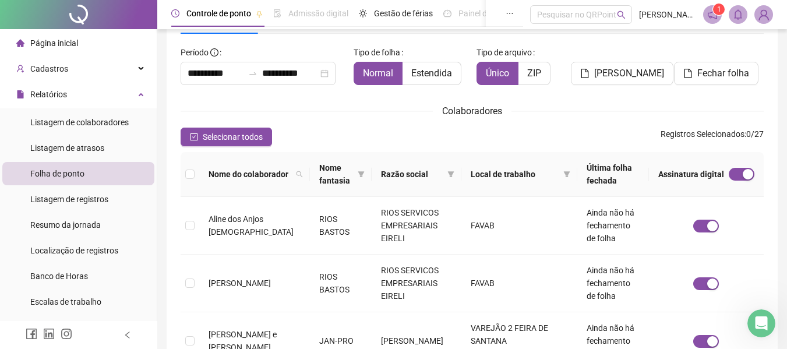
click at [756, 13] on img at bounding box center [763, 14] width 17 height 17
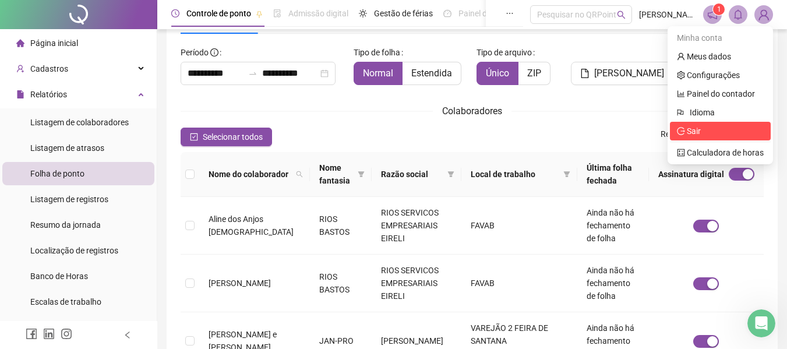
click at [685, 129] on icon "logout" at bounding box center [681, 131] width 8 height 8
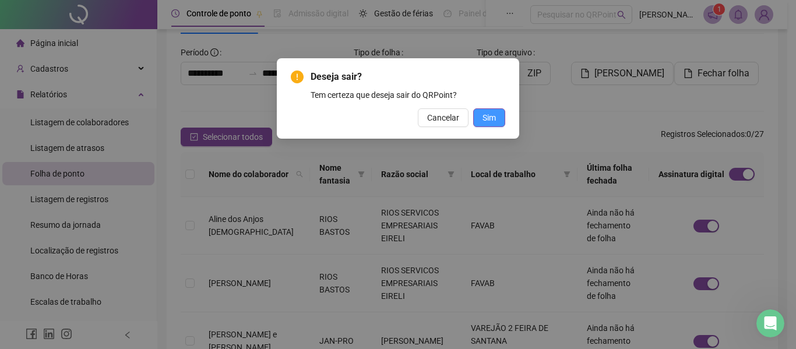
click at [500, 117] on button "Sim" at bounding box center [489, 117] width 32 height 19
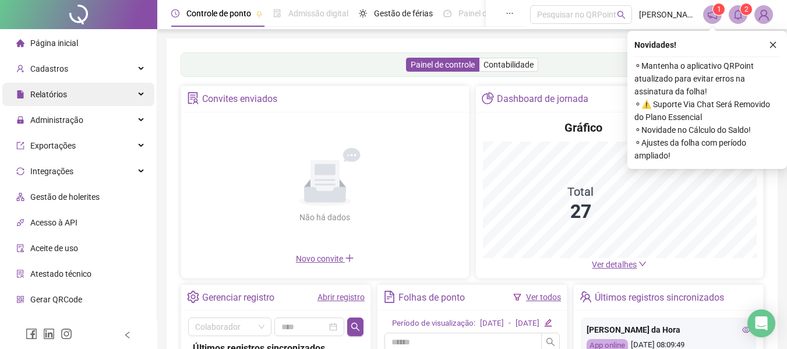
click at [59, 96] on span "Relatórios" at bounding box center [48, 94] width 37 height 9
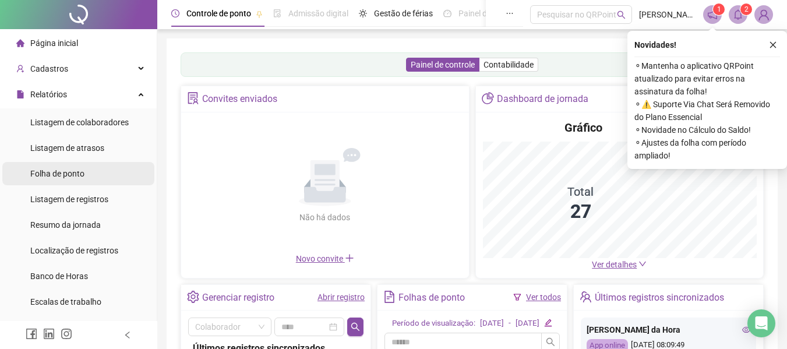
click at [68, 173] on span "Folha de ponto" at bounding box center [57, 173] width 54 height 9
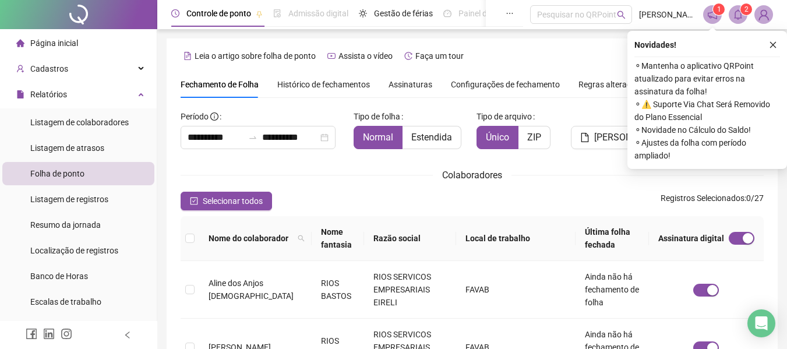
scroll to position [64, 0]
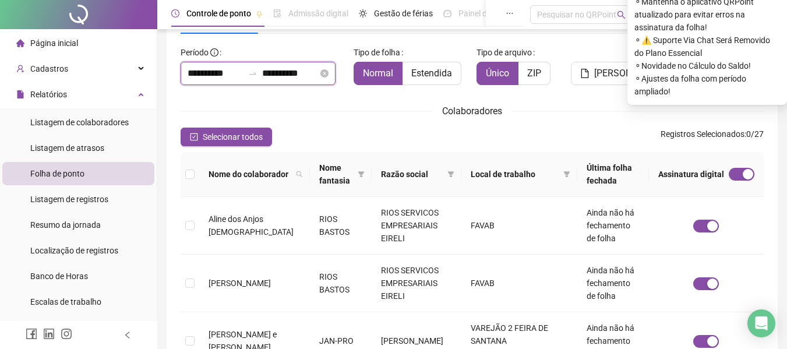
click at [205, 70] on input "**********" at bounding box center [216, 73] width 56 height 14
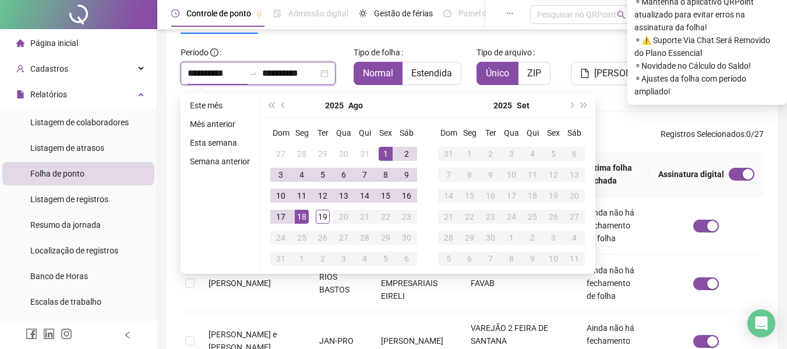
type input "**********"
click at [282, 105] on span "prev-year" at bounding box center [285, 106] width 6 height 6
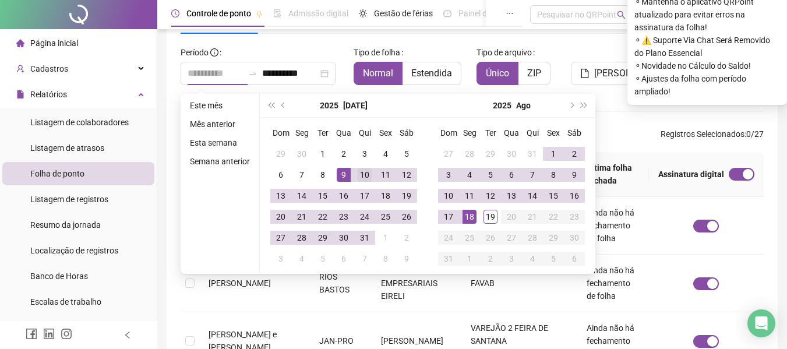
type input "**********"
click at [359, 174] on div "10" at bounding box center [365, 175] width 14 height 14
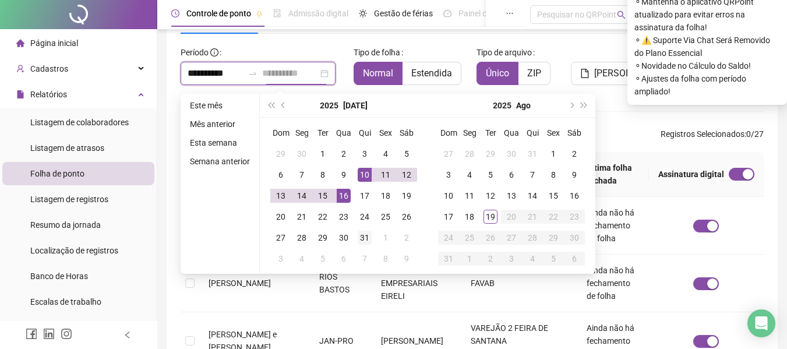
type input "**********"
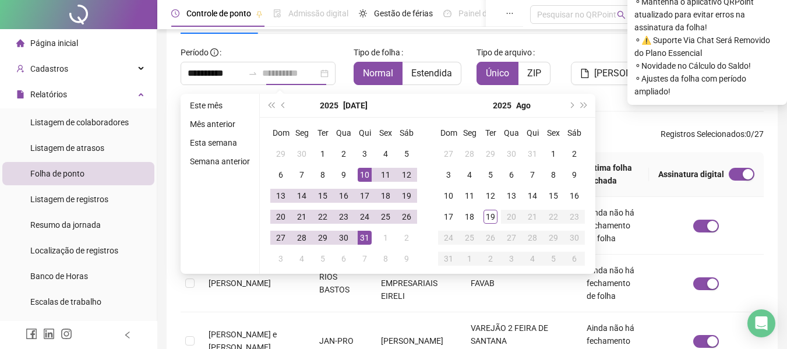
click at [366, 234] on div "31" at bounding box center [365, 238] width 14 height 14
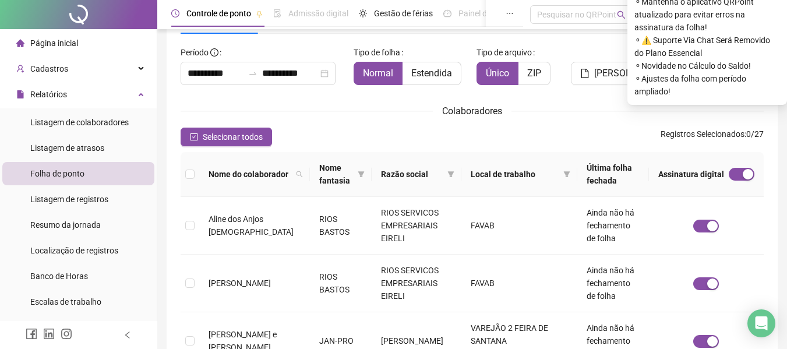
click at [600, 104] on div "Colaboradores" at bounding box center [472, 111] width 583 height 15
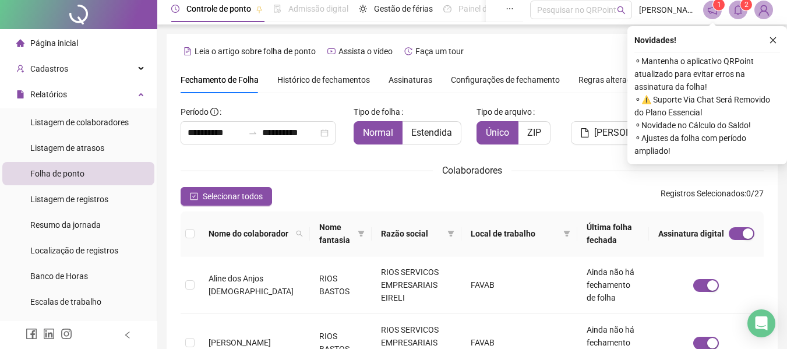
scroll to position [0, 0]
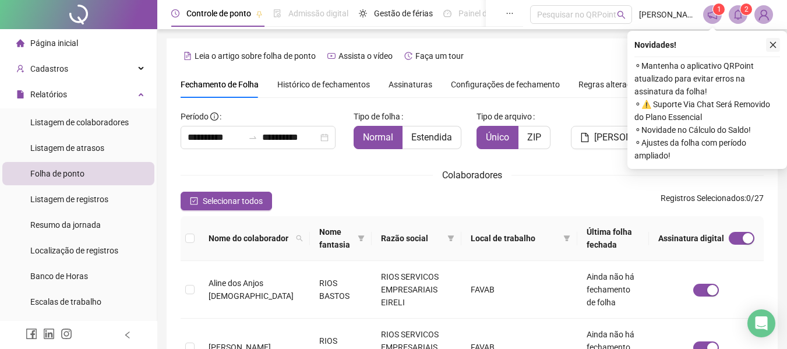
click at [772, 45] on icon "close" at bounding box center [773, 45] width 8 height 8
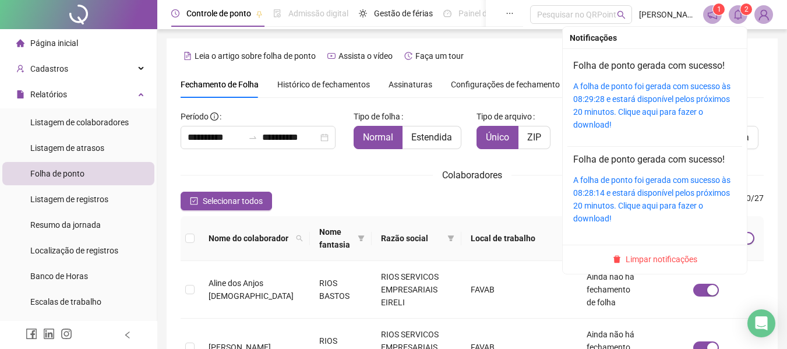
click at [736, 17] on icon "bell" at bounding box center [738, 14] width 8 height 10
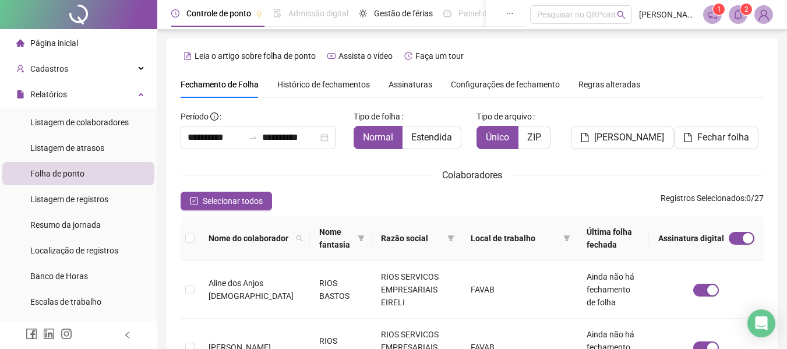
click at [749, 76] on div "Fechamento de Folha Histórico de fechamentos Assinaturas Configurações de fecha…" at bounding box center [472, 84] width 583 height 27
click at [724, 133] on span "Fechar folha" at bounding box center [724, 138] width 52 height 14
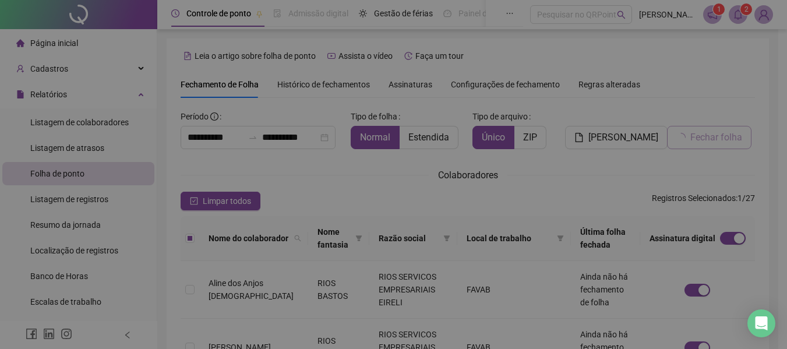
scroll to position [64, 0]
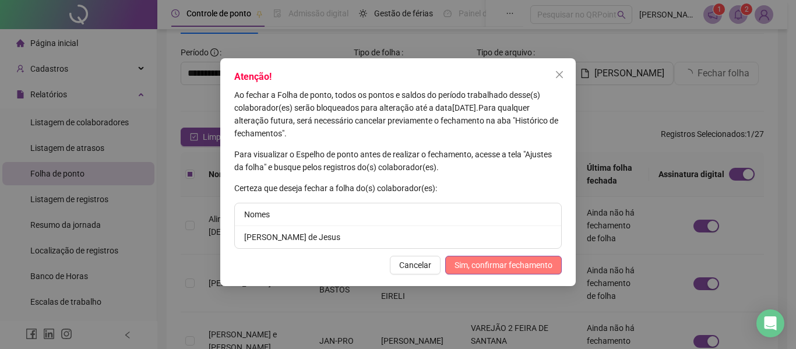
click at [485, 268] on span "Sim, confirmar fechamento" at bounding box center [504, 265] width 98 height 13
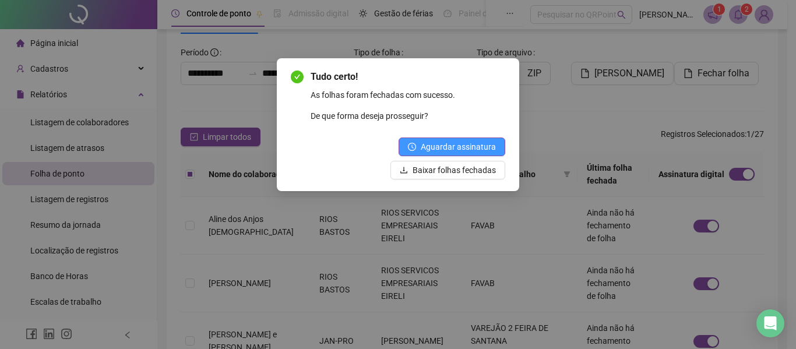
click at [443, 145] on span "Aguardar assinatura" at bounding box center [458, 146] width 75 height 13
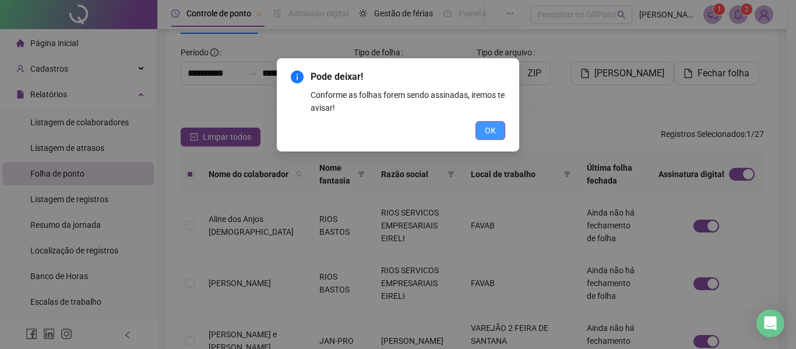
click at [482, 130] on button "OK" at bounding box center [491, 130] width 30 height 19
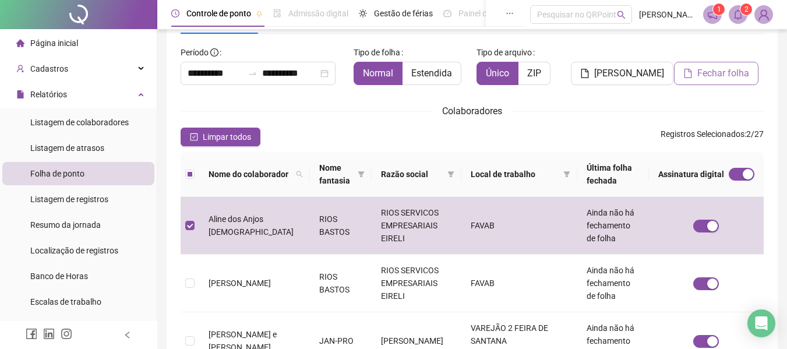
click at [723, 76] on span "Fechar folha" at bounding box center [724, 73] width 52 height 14
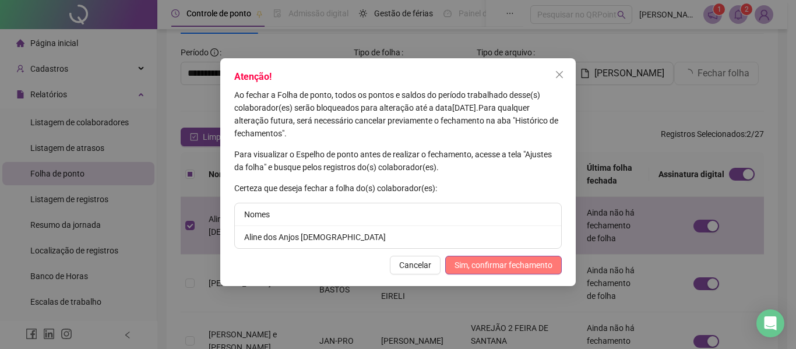
click at [506, 265] on span "Sim, confirmar fechamento" at bounding box center [504, 265] width 98 height 13
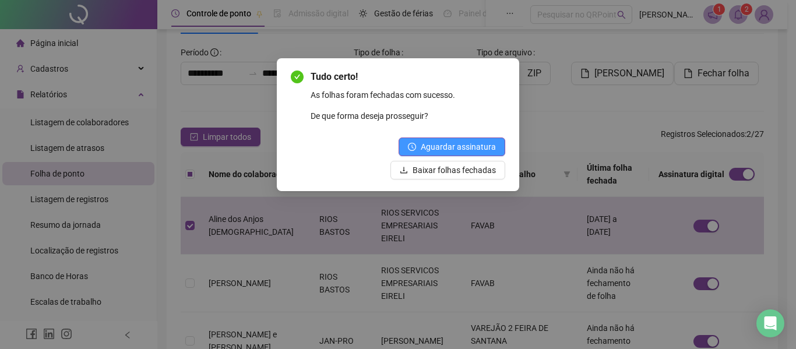
click at [451, 140] on span "Aguardar assinatura" at bounding box center [458, 146] width 75 height 13
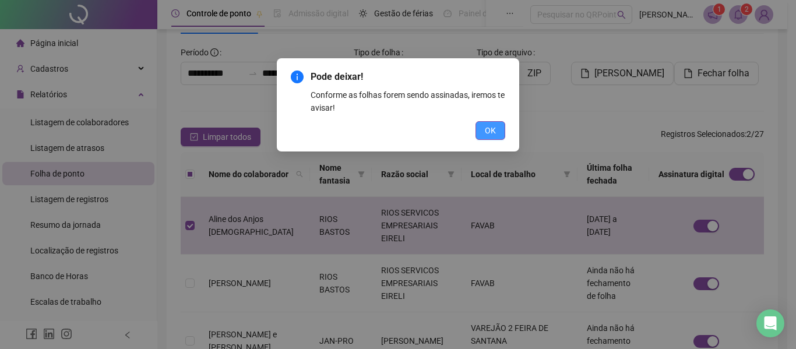
click at [494, 128] on span "OK" at bounding box center [490, 130] width 11 height 13
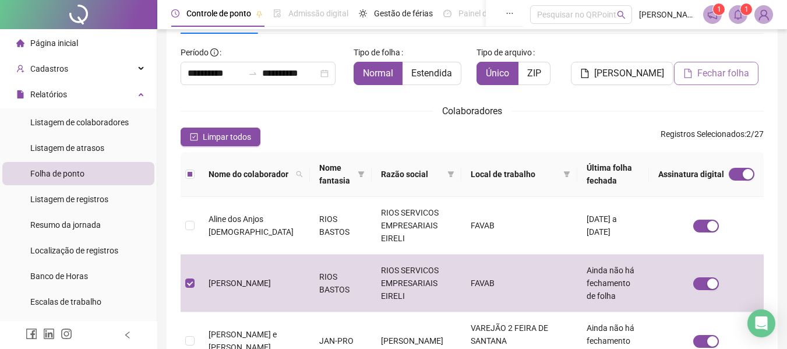
click at [711, 75] on span "Fechar folha" at bounding box center [724, 73] width 52 height 14
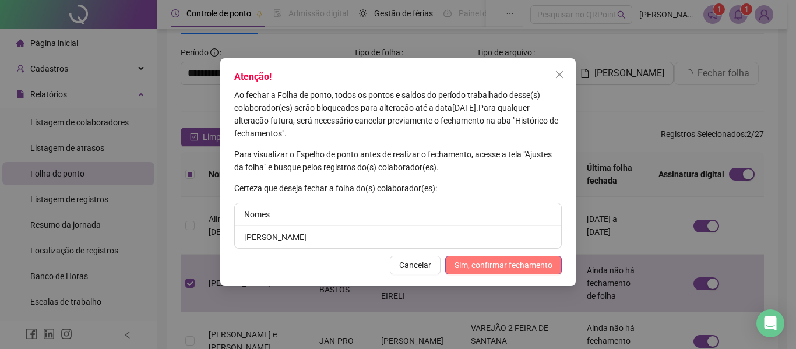
click at [495, 263] on span "Sim, confirmar fechamento" at bounding box center [504, 265] width 98 height 13
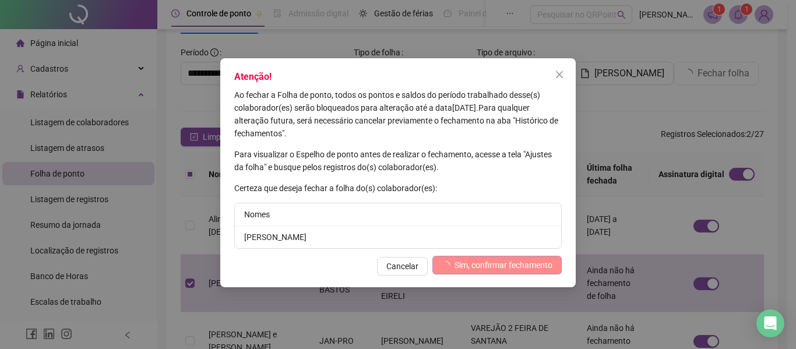
click at [470, 198] on div "Ao fechar a Folha de ponto, todos os pontos e saldos do período trabalhado dess…" at bounding box center [398, 169] width 328 height 160
click at [470, 220] on div "Nomes" at bounding box center [398, 214] width 326 height 23
click at [479, 239] on li "[PERSON_NAME]" at bounding box center [398, 237] width 326 height 22
click at [478, 265] on span "Sim, confirmar fechamento" at bounding box center [504, 265] width 98 height 13
click at [562, 76] on icon "close" at bounding box center [559, 74] width 9 height 9
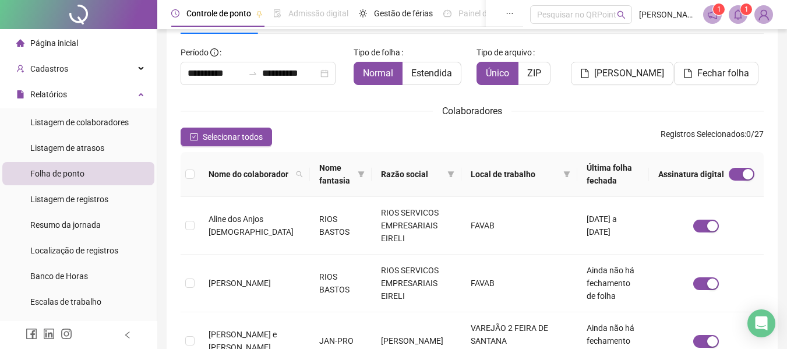
click at [737, 23] on span at bounding box center [738, 14] width 19 height 19
click at [522, 146] on div "Selecionar todos Registros Selecionados : 0 / 27" at bounding box center [472, 137] width 583 height 19
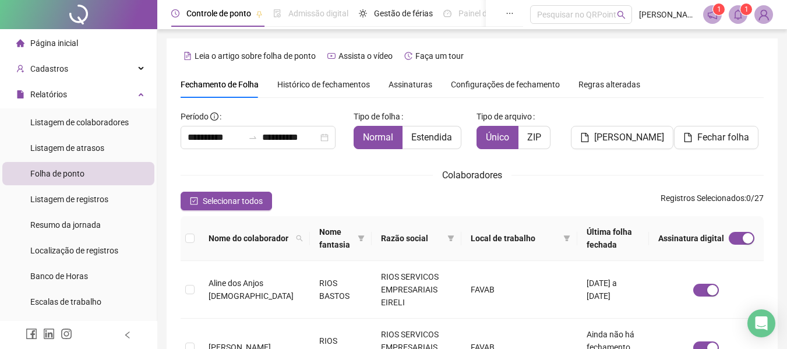
click at [413, 85] on span "Assinaturas" at bounding box center [411, 84] width 44 height 8
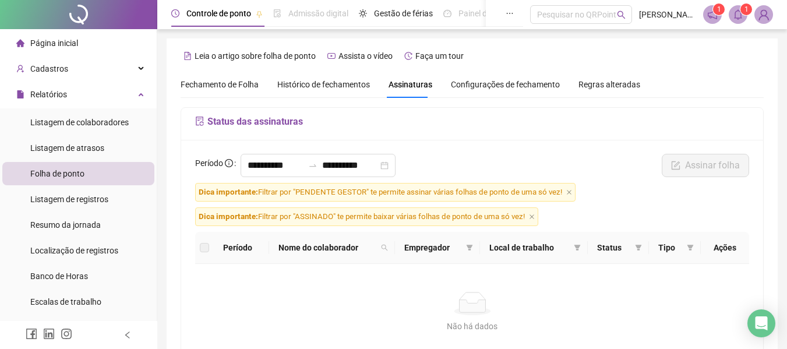
scroll to position [64, 0]
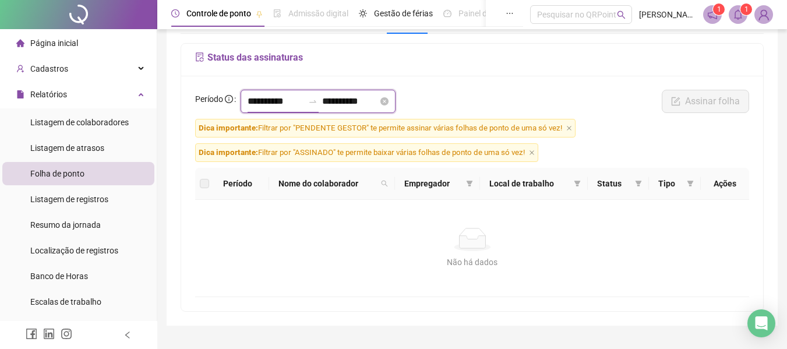
click at [264, 101] on input "**********" at bounding box center [276, 101] width 56 height 14
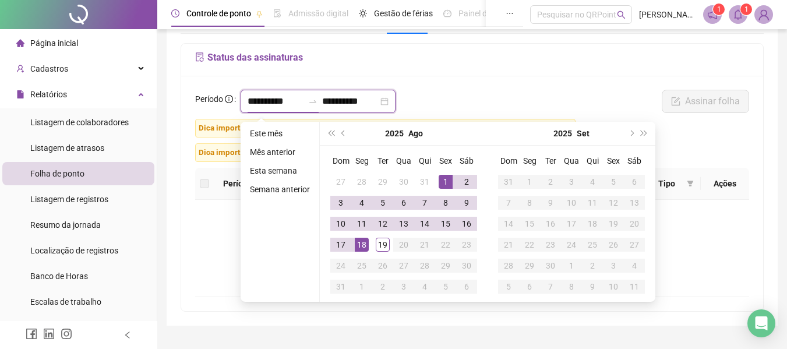
type input "**********"
click at [343, 131] on span "prev-year" at bounding box center [345, 134] width 6 height 6
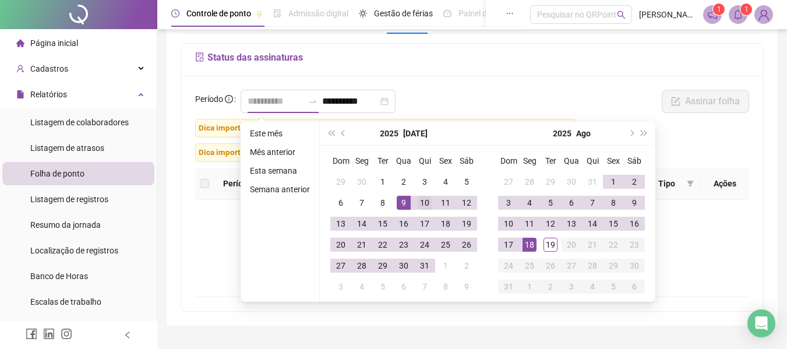
type input "**********"
click at [420, 201] on div "10" at bounding box center [425, 203] width 14 height 14
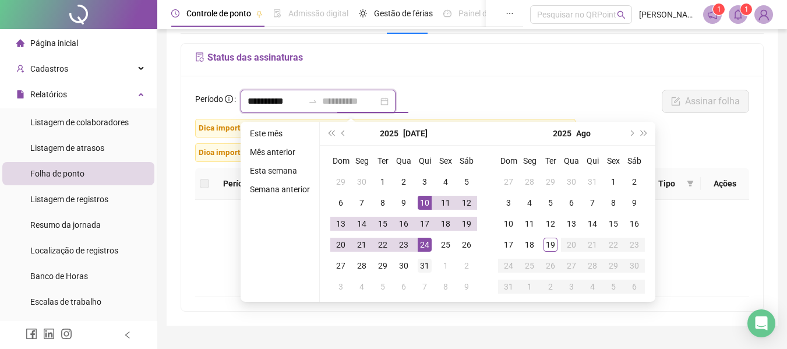
type input "**********"
click at [429, 267] on div "31" at bounding box center [425, 266] width 14 height 14
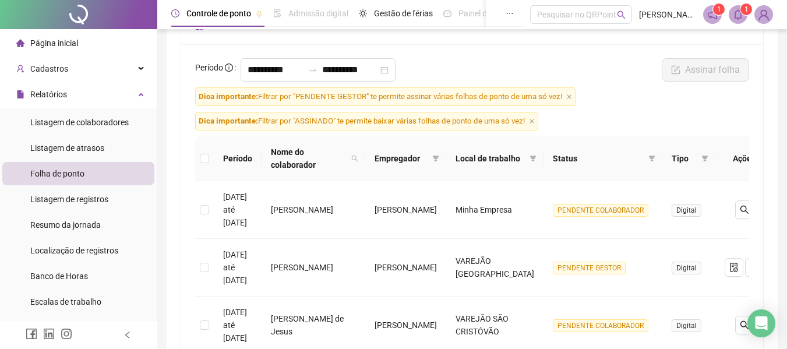
scroll to position [41, 0]
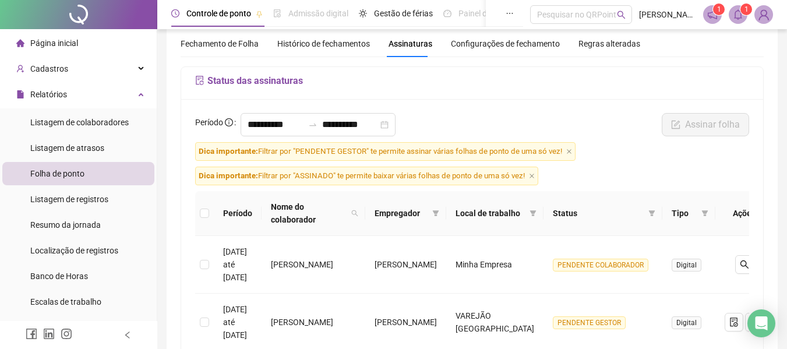
click at [231, 45] on span "Fechamento de Folha" at bounding box center [220, 43] width 78 height 9
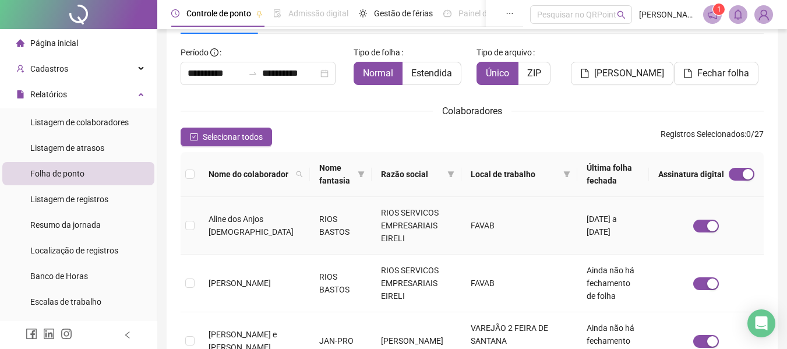
type input "**********"
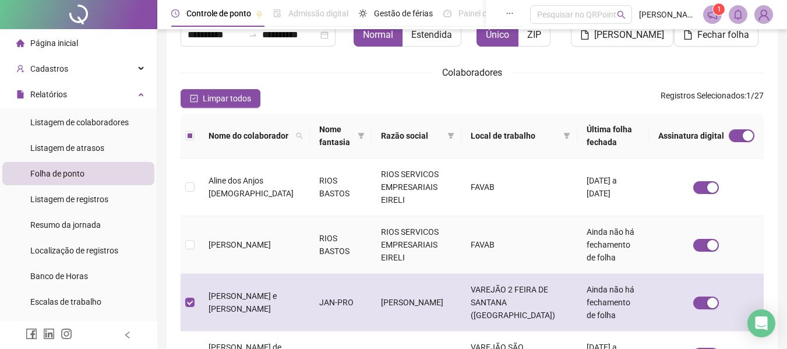
scroll to position [181, 0]
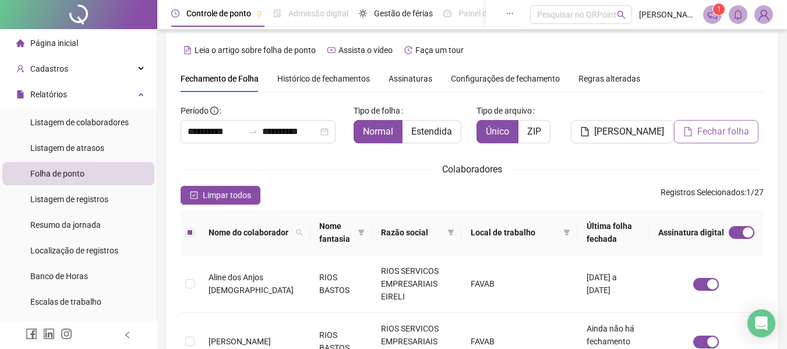
click at [702, 134] on span "Fechar folha" at bounding box center [724, 132] width 52 height 14
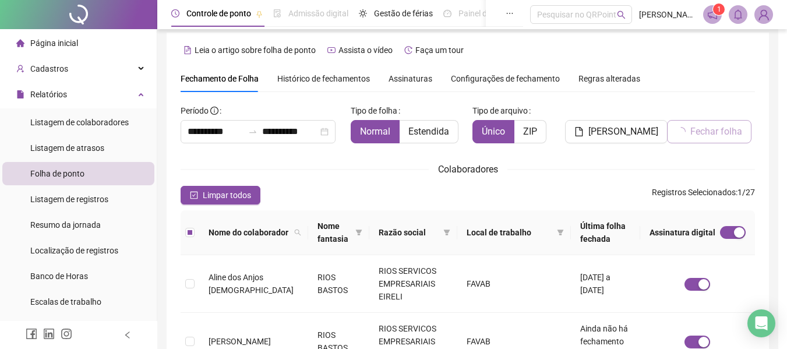
scroll to position [64, 0]
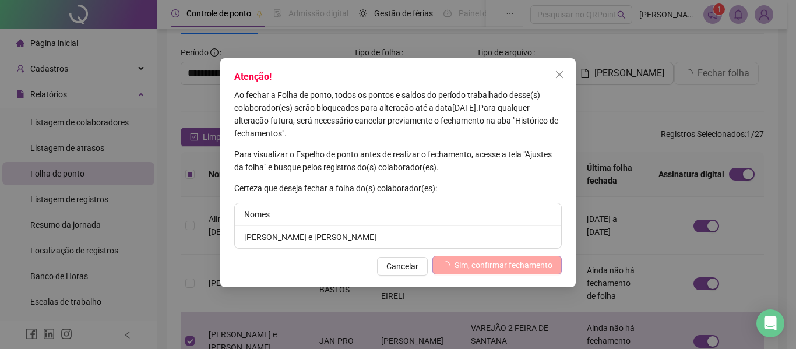
click at [486, 262] on span "Sim, confirmar fechamento" at bounding box center [504, 265] width 98 height 13
click at [560, 74] on icon "close" at bounding box center [559, 74] width 7 height 7
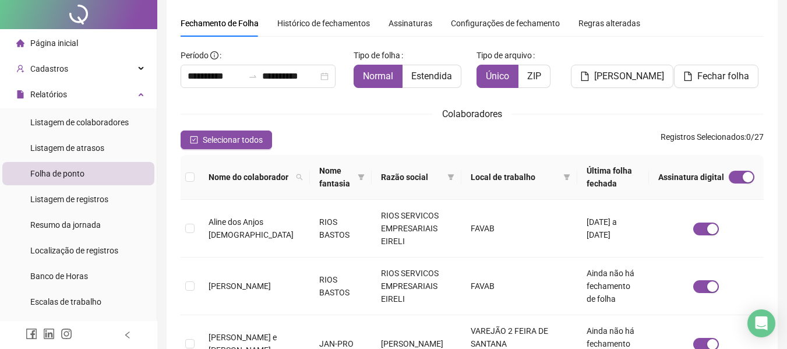
scroll to position [0, 0]
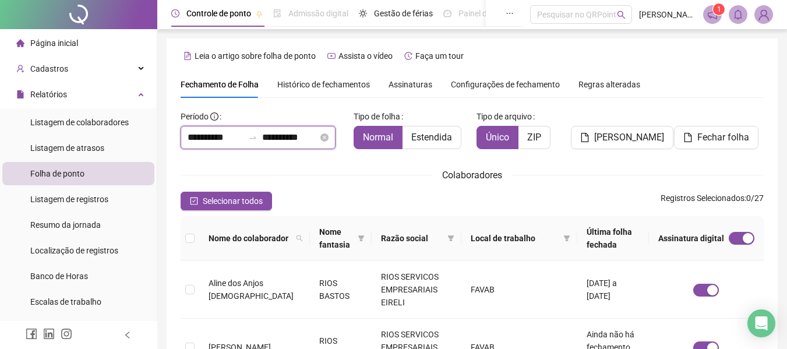
click at [217, 144] on input "**********" at bounding box center [216, 138] width 56 height 14
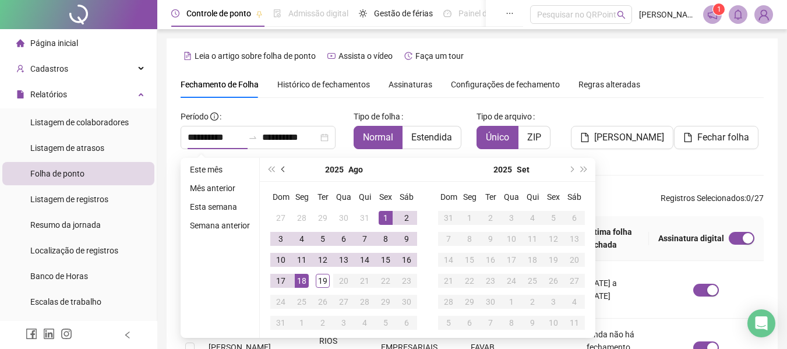
click at [282, 167] on span "prev-year" at bounding box center [285, 170] width 6 height 6
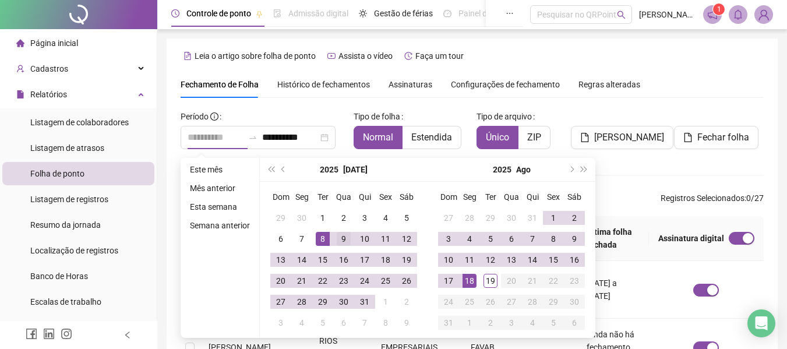
type input "**********"
click at [343, 238] on div "9" at bounding box center [344, 239] width 14 height 14
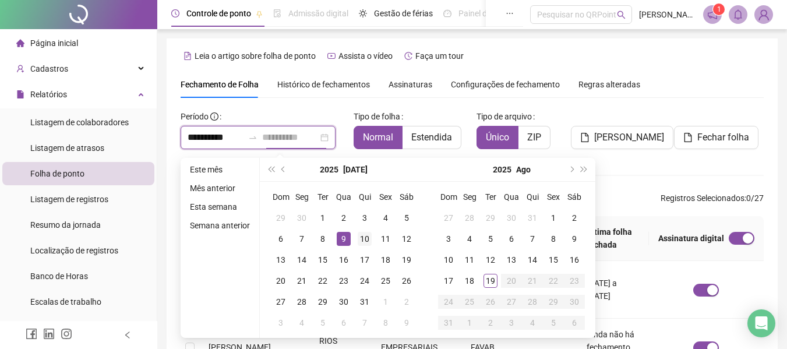
type input "**********"
click at [360, 233] on div "10" at bounding box center [365, 239] width 14 height 14
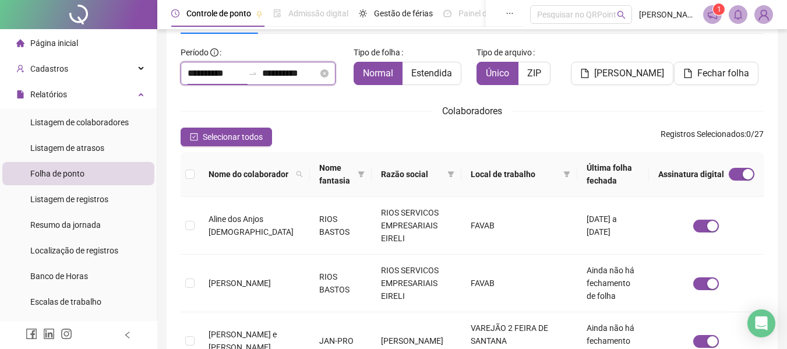
click at [224, 69] on input "**********" at bounding box center [216, 73] width 56 height 14
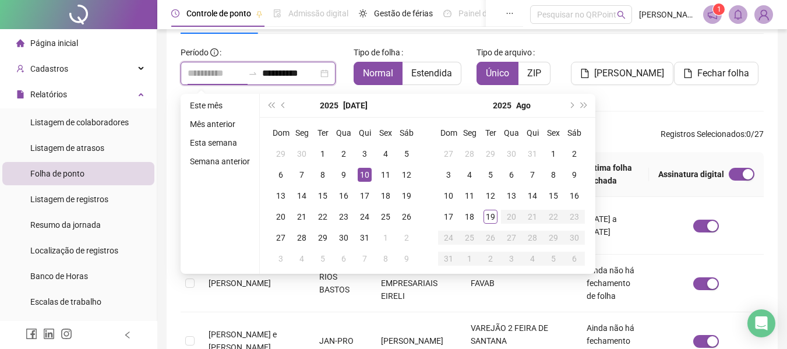
type input "**********"
click at [363, 177] on div "10" at bounding box center [365, 175] width 14 height 14
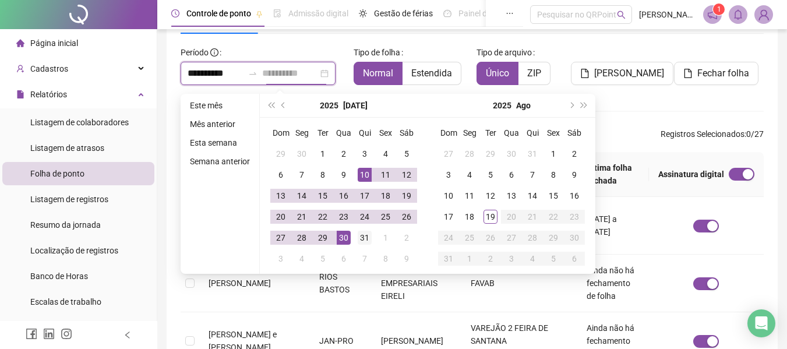
type input "**********"
click at [360, 237] on div "31" at bounding box center [365, 238] width 14 height 14
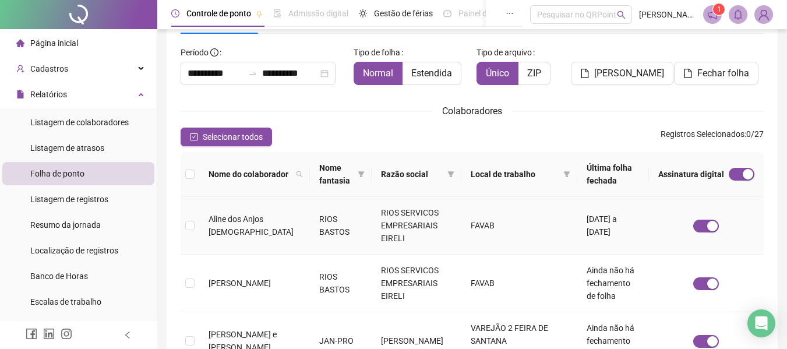
scroll to position [0, 0]
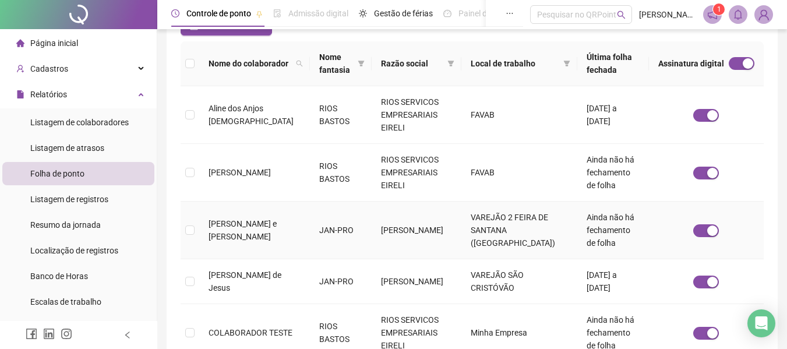
click at [195, 217] on td at bounding box center [190, 231] width 19 height 58
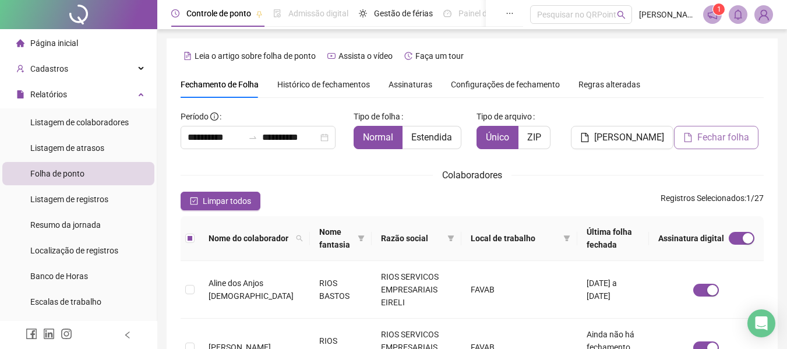
click at [719, 137] on span "Fechar folha" at bounding box center [724, 138] width 52 height 14
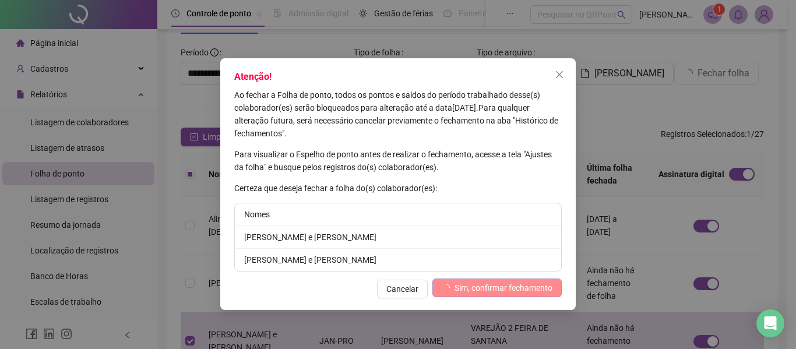
click at [325, 235] on li "[PERSON_NAME] e [PERSON_NAME]" at bounding box center [398, 237] width 326 height 23
click at [395, 290] on span "Cancelar" at bounding box center [402, 289] width 32 height 13
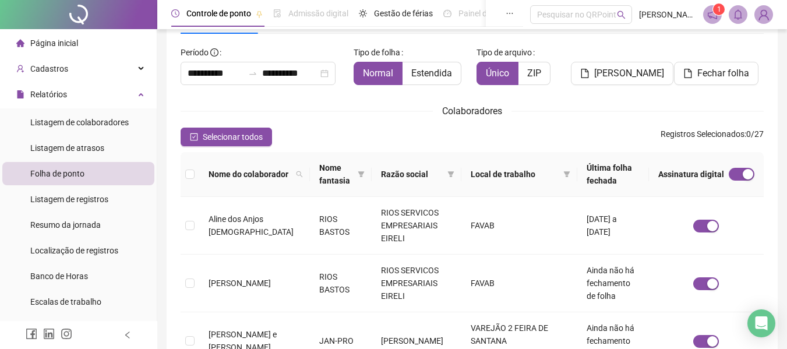
scroll to position [0, 0]
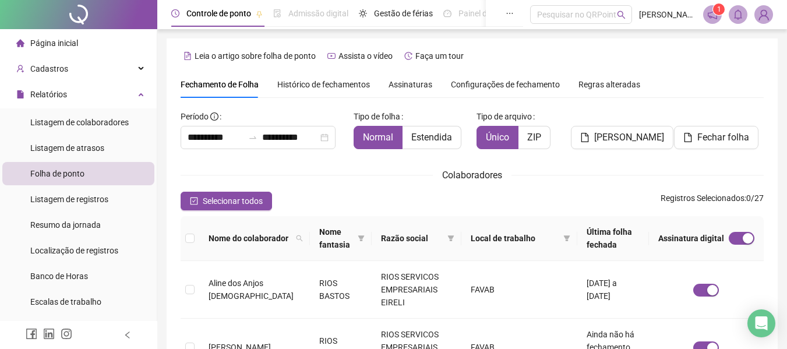
click at [350, 85] on span "Histórico de fechamentos" at bounding box center [323, 84] width 93 height 9
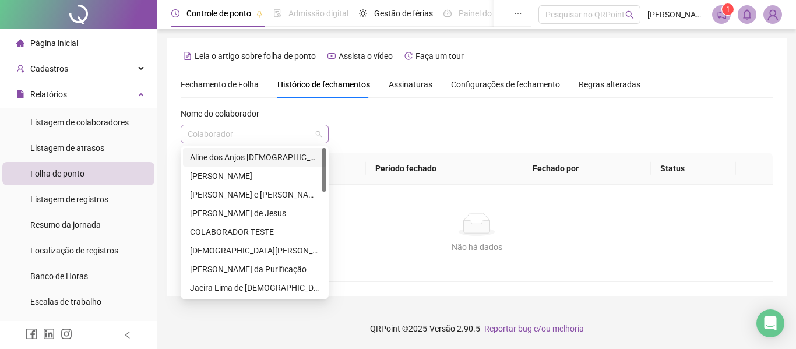
click at [321, 131] on span at bounding box center [255, 133] width 134 height 17
click at [219, 192] on div "[PERSON_NAME] e [PERSON_NAME]" at bounding box center [254, 194] width 129 height 13
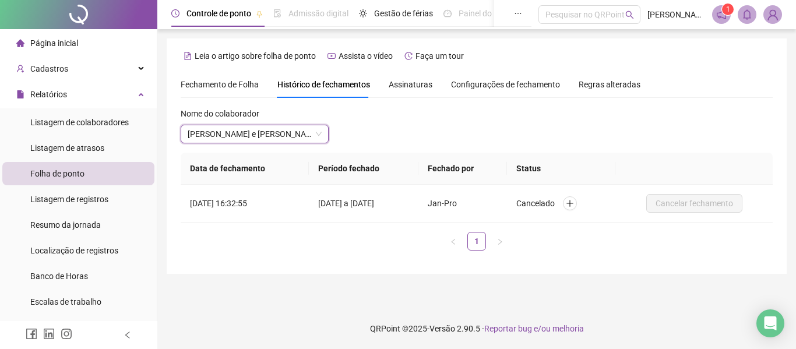
click at [232, 82] on span "Fechamento de Folha" at bounding box center [220, 84] width 78 height 9
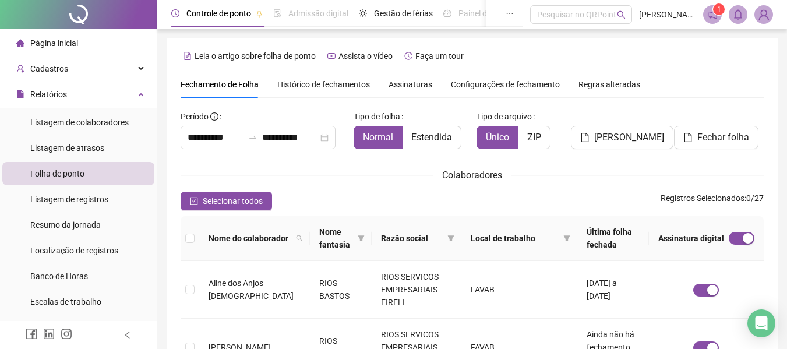
type input "**********"
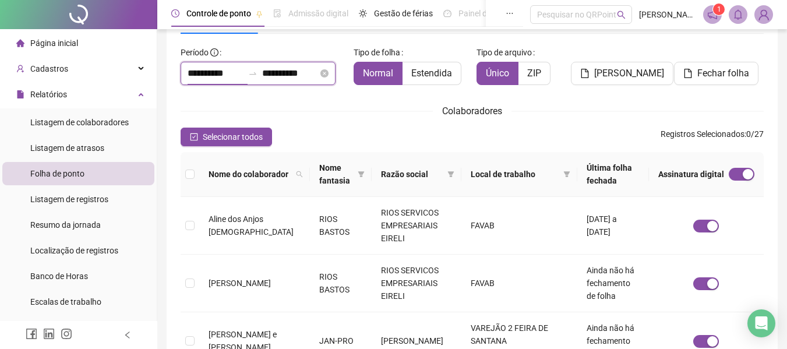
click at [209, 70] on input "**********" at bounding box center [216, 73] width 56 height 14
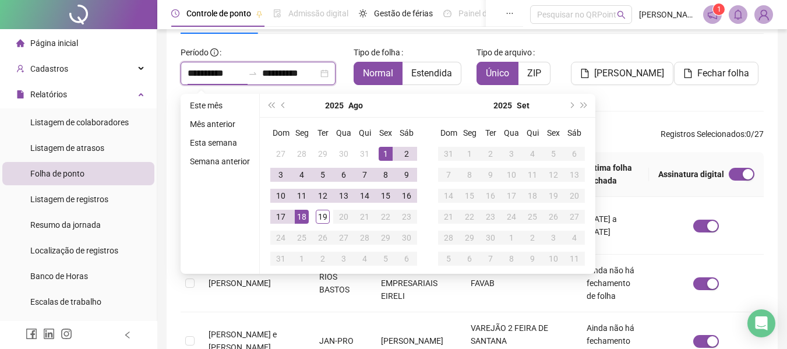
type input "**********"
click at [283, 108] on button "prev-year" at bounding box center [283, 105] width 13 height 23
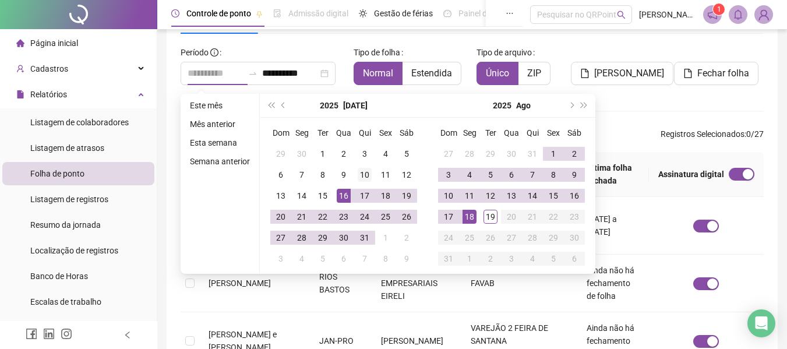
type input "**********"
click at [364, 176] on div "10" at bounding box center [365, 175] width 14 height 14
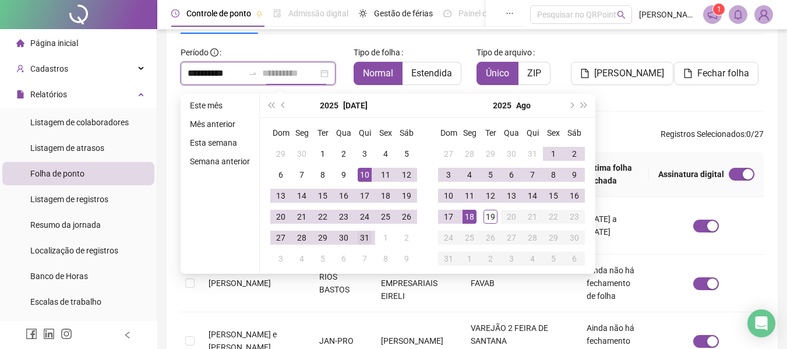
type input "**********"
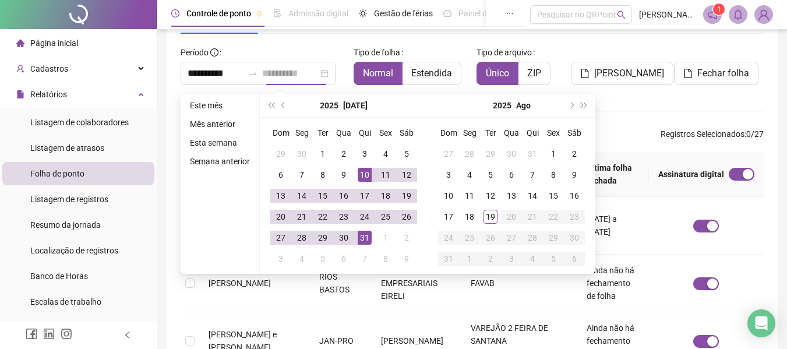
click at [360, 237] on div "31" at bounding box center [365, 238] width 14 height 14
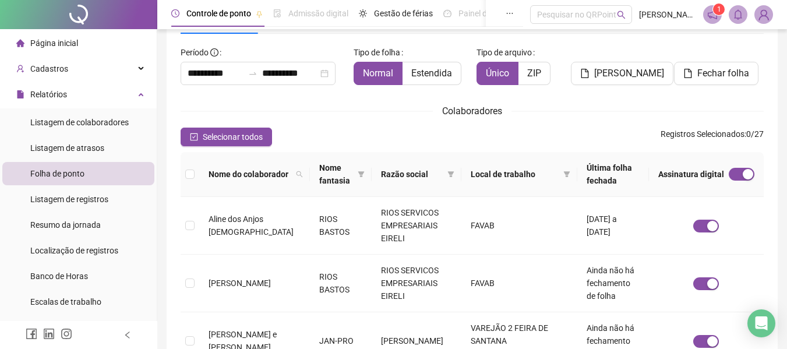
click at [543, 110] on div "Colaboradores" at bounding box center [472, 111] width 583 height 15
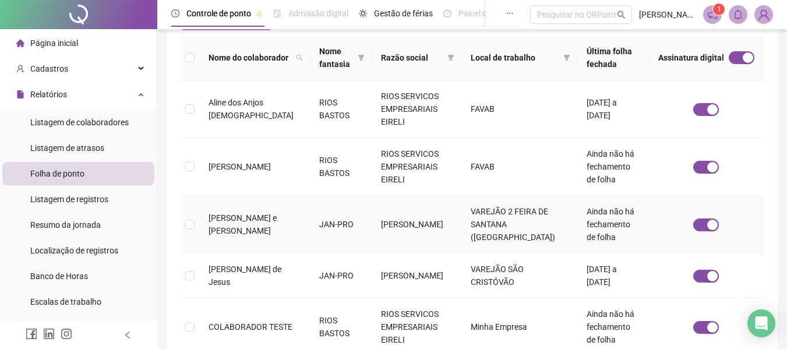
click at [189, 205] on td at bounding box center [190, 225] width 19 height 58
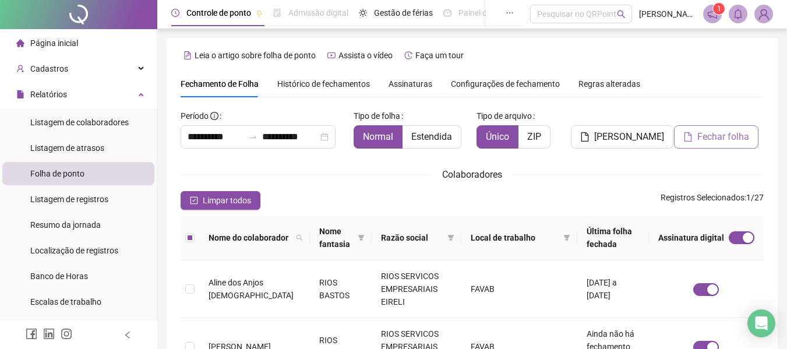
scroll to position [0, 0]
click at [727, 133] on span "Fechar folha" at bounding box center [724, 138] width 52 height 14
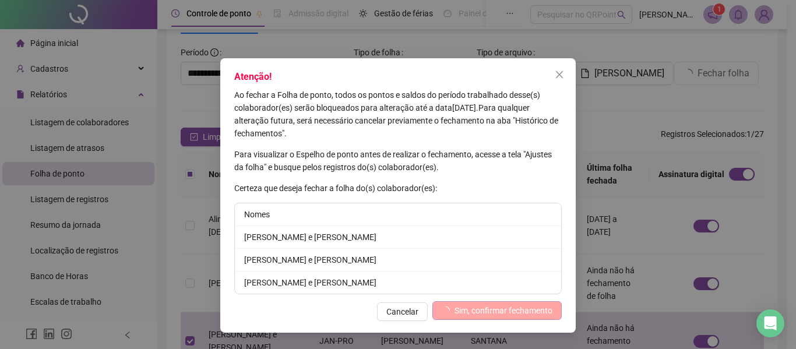
click at [460, 312] on span "Sim, confirmar fechamento" at bounding box center [504, 310] width 98 height 13
click at [560, 73] on icon "close" at bounding box center [559, 74] width 9 height 9
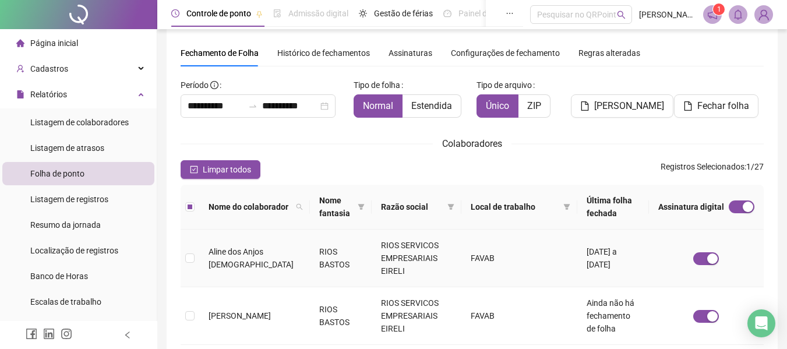
scroll to position [6, 0]
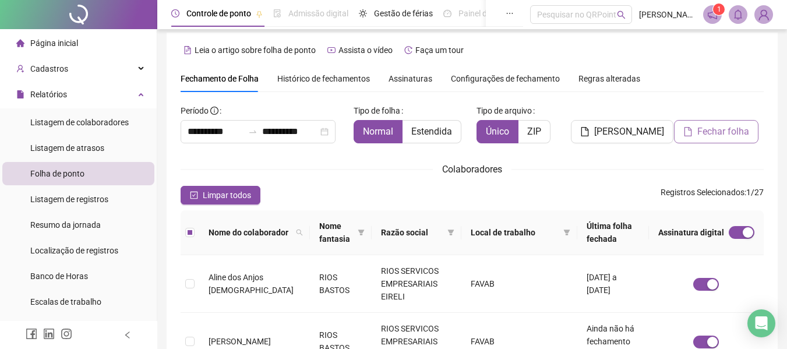
click at [713, 127] on span "Fechar folha" at bounding box center [724, 132] width 52 height 14
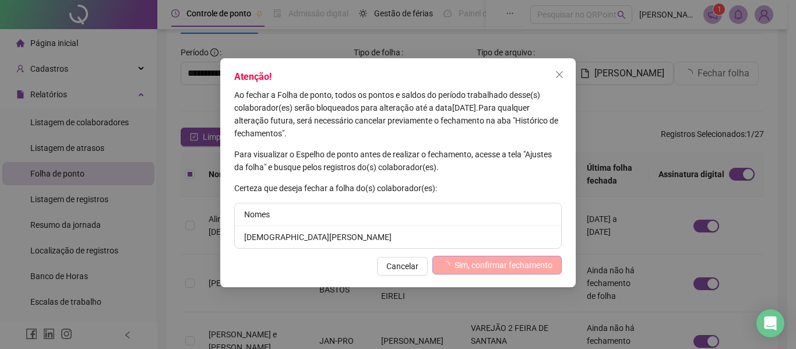
click at [470, 265] on span "Sim, confirmar fechamento" at bounding box center [504, 265] width 98 height 13
click at [560, 74] on icon "close" at bounding box center [559, 74] width 7 height 7
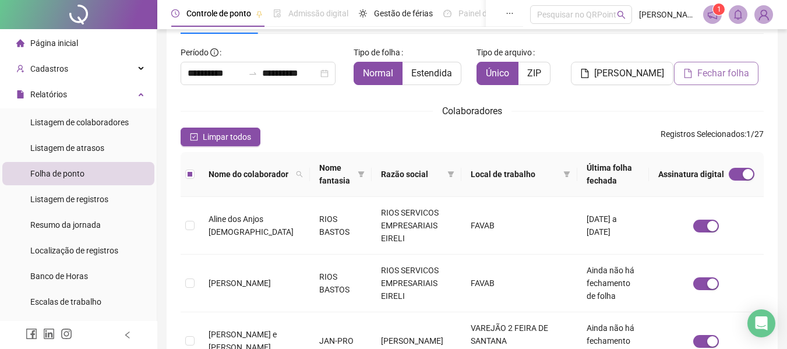
click at [724, 78] on span "Fechar folha" at bounding box center [724, 73] width 52 height 14
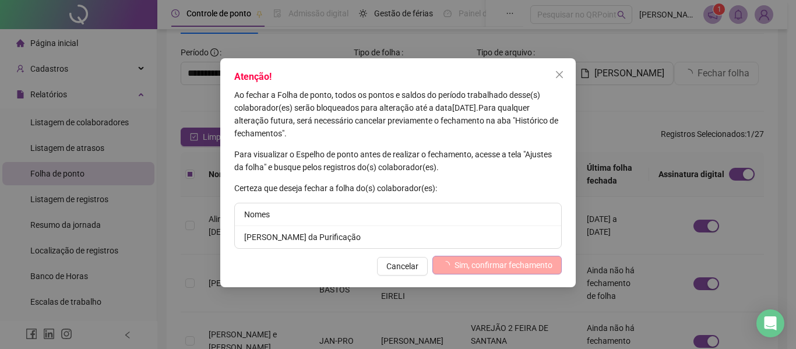
click at [491, 266] on span "Sim, confirmar fechamento" at bounding box center [504, 265] width 98 height 13
click at [560, 75] on icon "close" at bounding box center [559, 74] width 7 height 7
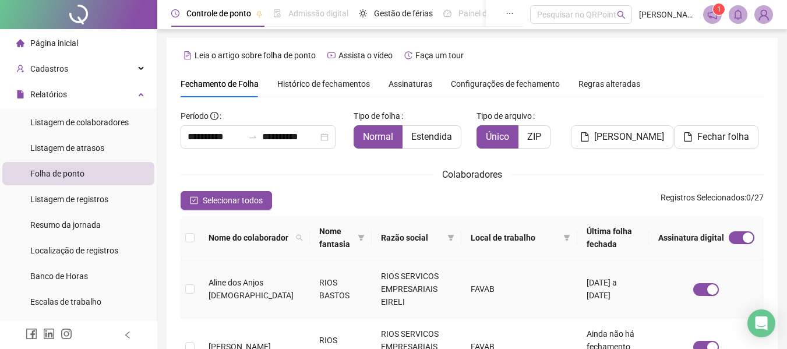
scroll to position [0, 0]
click at [410, 80] on span "Assinaturas" at bounding box center [411, 84] width 44 height 8
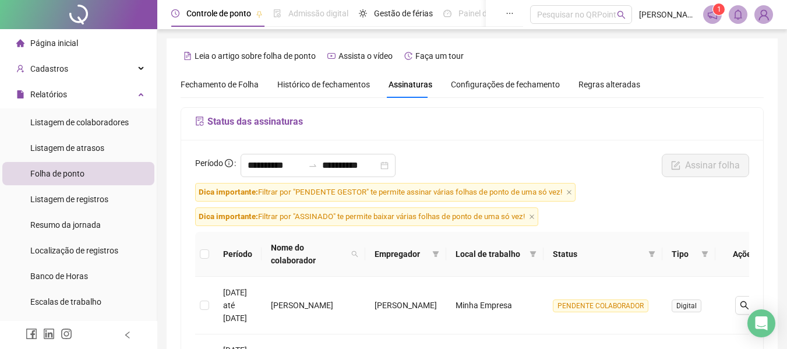
click at [231, 89] on span "Fechamento de Folha" at bounding box center [220, 84] width 78 height 9
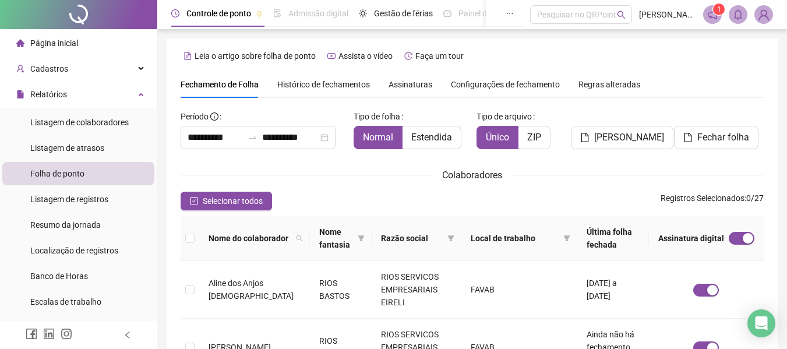
type input "**********"
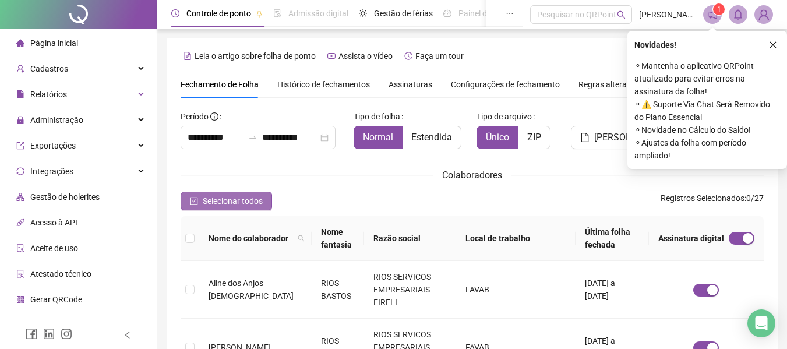
scroll to position [64, 0]
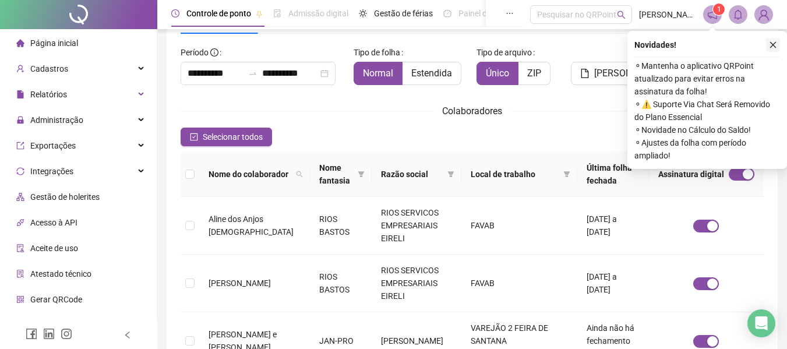
click at [773, 44] on icon "close" at bounding box center [773, 45] width 8 height 8
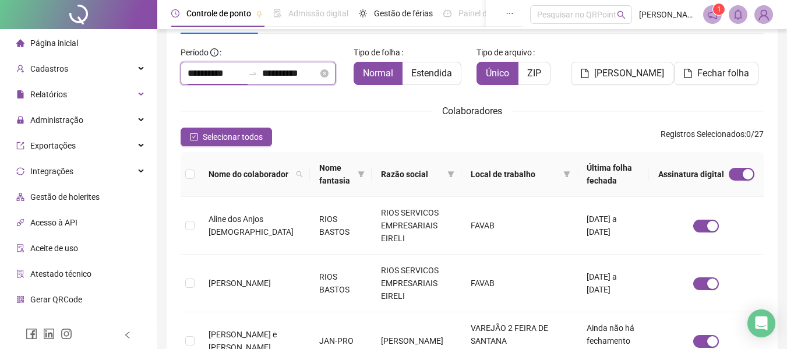
click at [212, 72] on input "**********" at bounding box center [216, 73] width 56 height 14
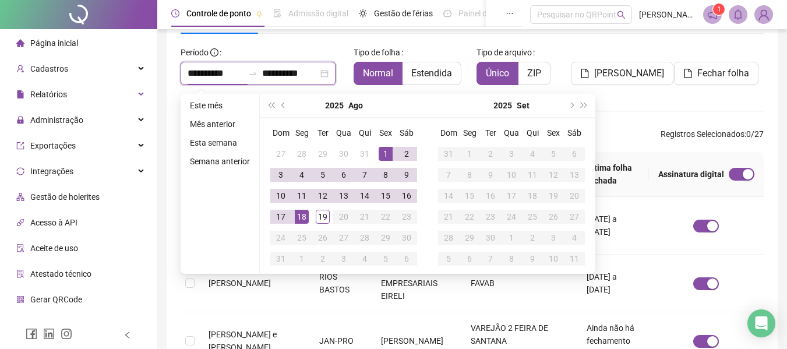
type input "**********"
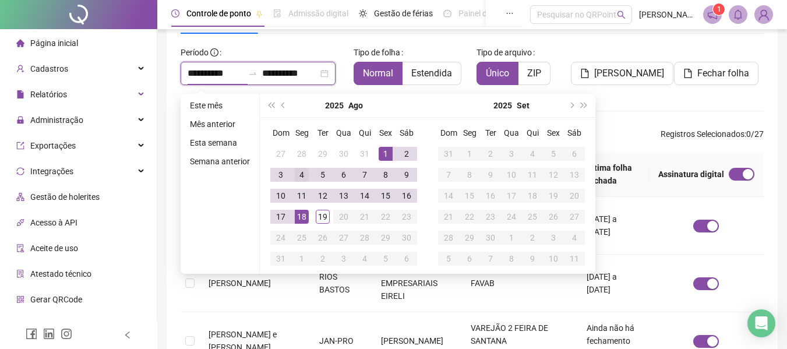
type input "**********"
click at [282, 103] on span "prev-year" at bounding box center [285, 106] width 6 height 6
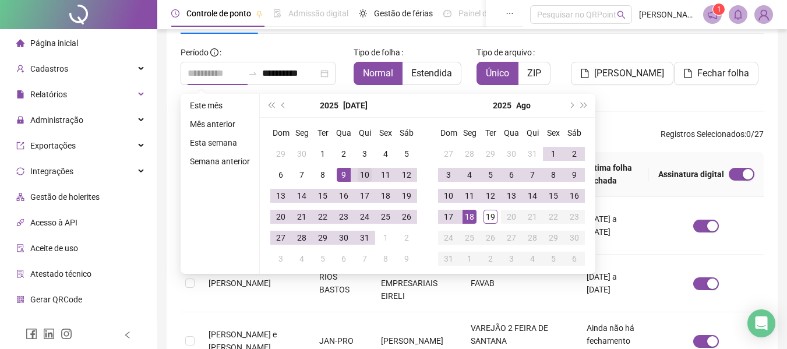
type input "**********"
click at [364, 170] on div "10" at bounding box center [365, 175] width 14 height 14
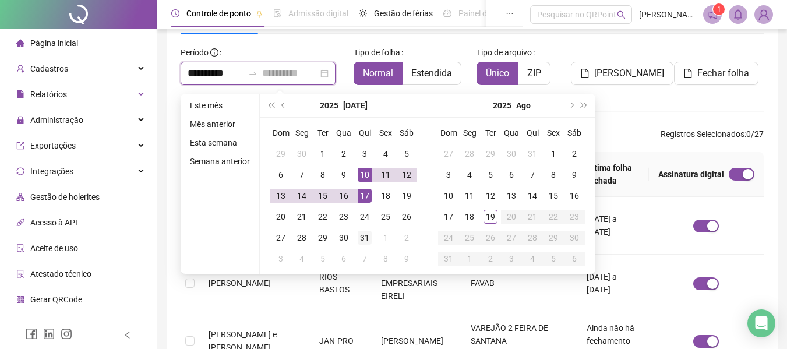
type input "**********"
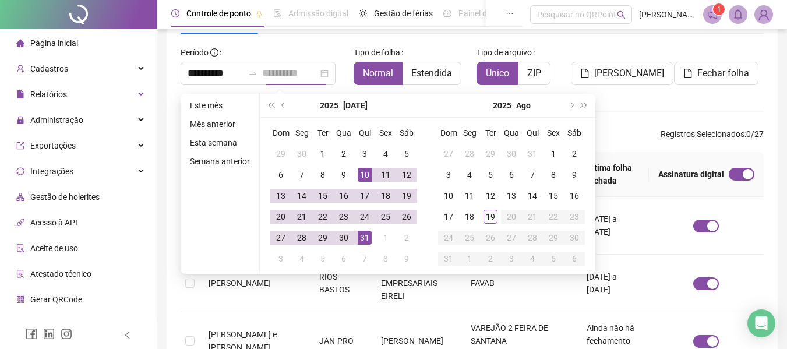
click at [359, 238] on div "31" at bounding box center [365, 238] width 14 height 14
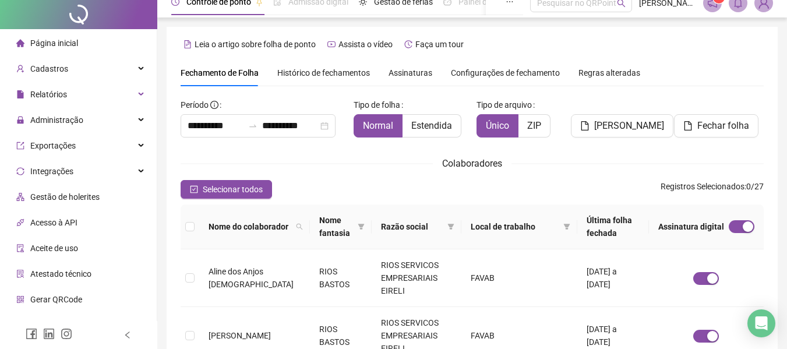
scroll to position [0, 0]
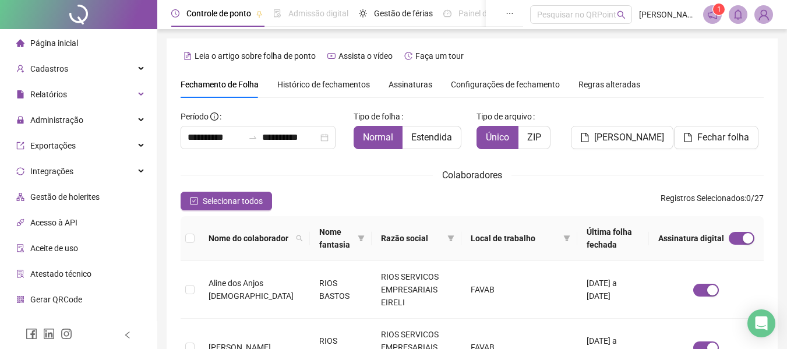
click at [409, 80] on span "Assinaturas" at bounding box center [411, 84] width 44 height 8
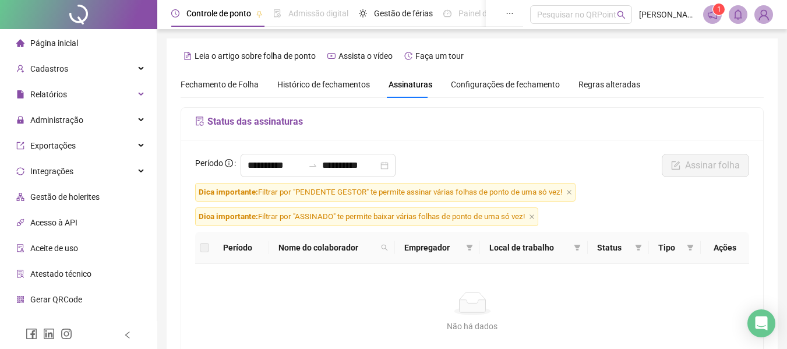
scroll to position [64, 0]
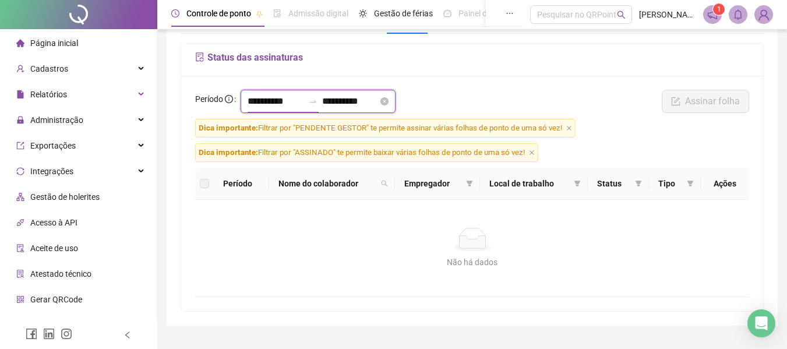
click at [258, 101] on input "**********" at bounding box center [276, 101] width 56 height 14
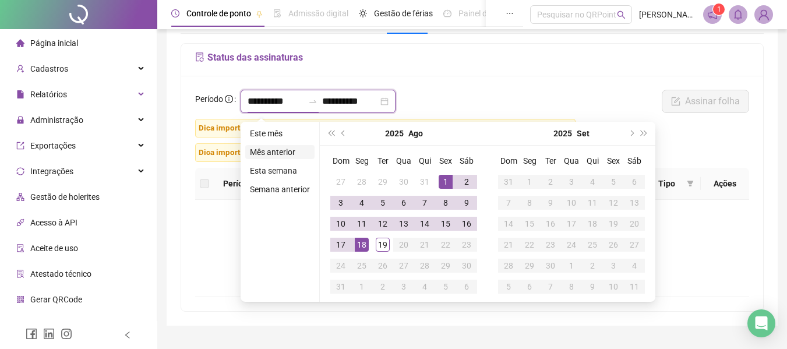
type input "**********"
click at [339, 136] on button "prev-year" at bounding box center [343, 133] width 13 height 23
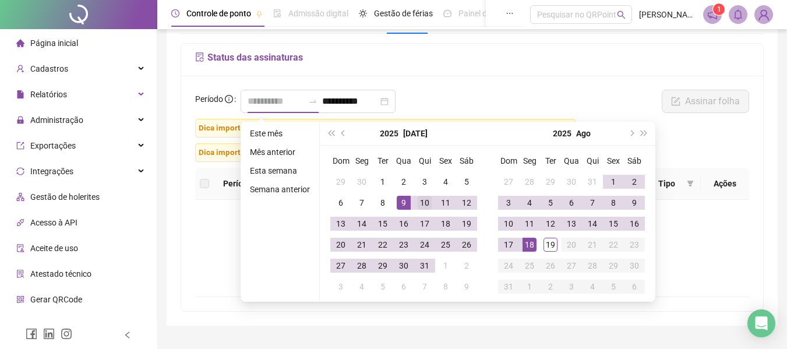
type input "**********"
click at [425, 203] on div "10" at bounding box center [425, 203] width 14 height 14
type input "**********"
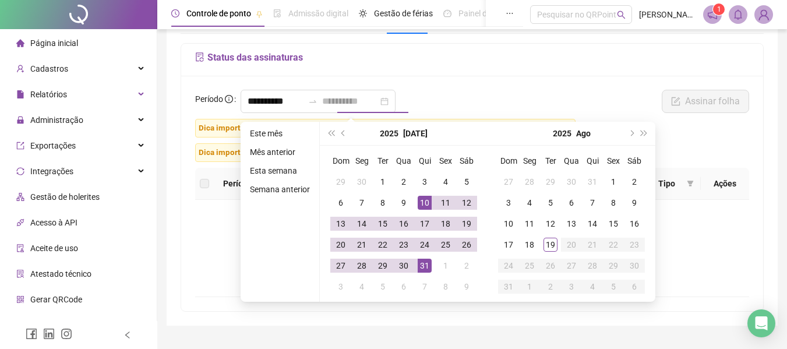
click at [424, 261] on div "31" at bounding box center [425, 266] width 14 height 14
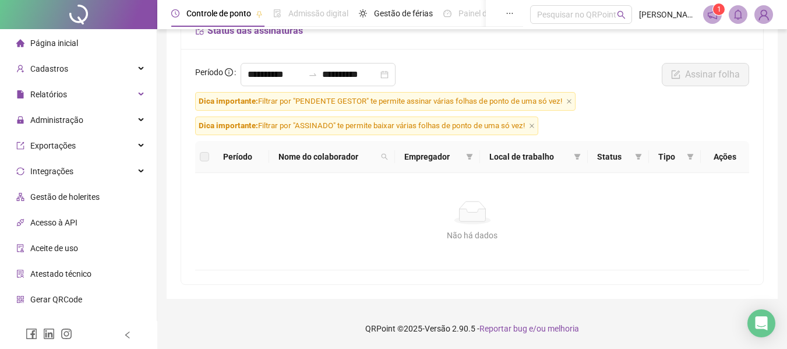
scroll to position [0, 0]
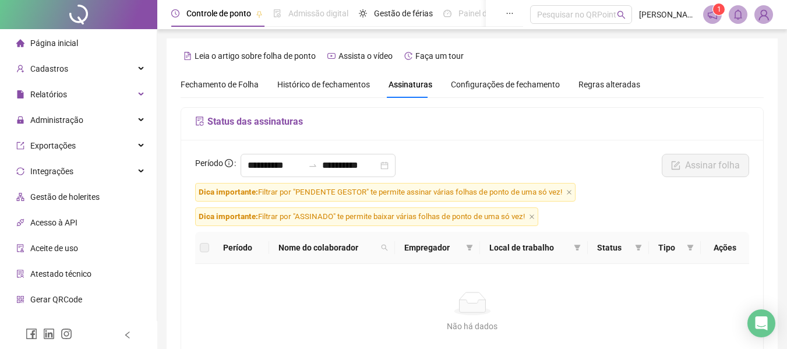
click at [329, 80] on span "Histórico de fechamentos" at bounding box center [323, 84] width 93 height 9
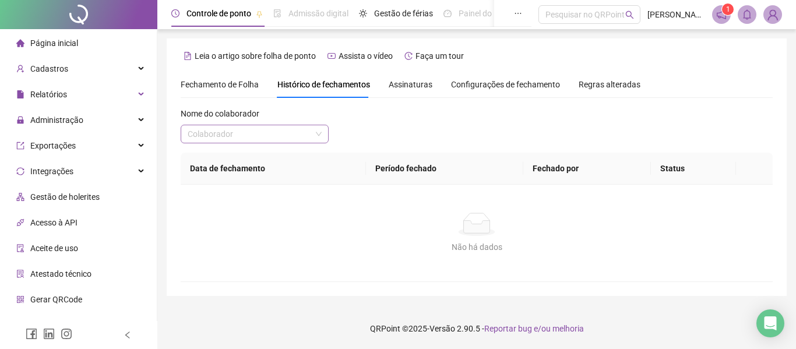
click at [297, 138] on input "search" at bounding box center [250, 133] width 124 height 17
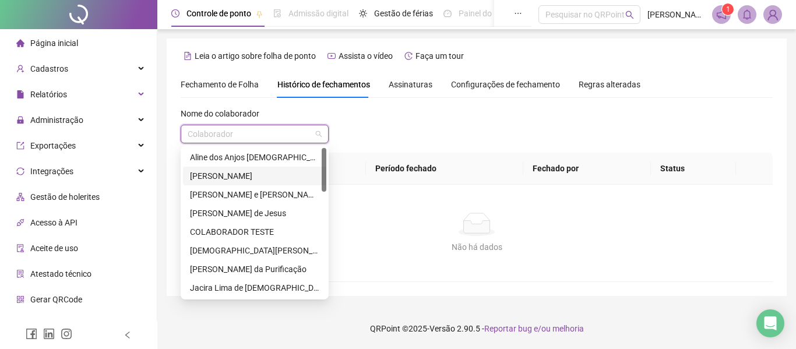
click at [234, 156] on div "Aline dos Anjos [DEMOGRAPHIC_DATA]" at bounding box center [254, 157] width 129 height 13
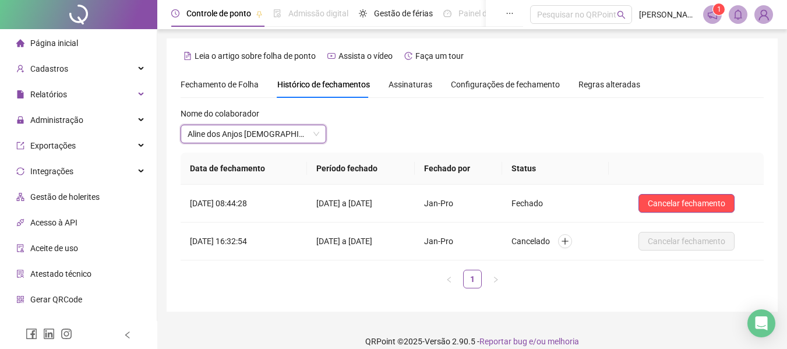
click at [406, 85] on span "Assinaturas" at bounding box center [411, 84] width 44 height 8
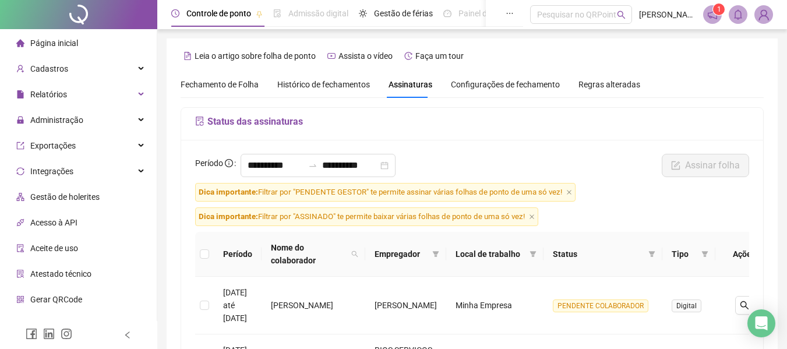
click at [233, 81] on span "Fechamento de Folha" at bounding box center [220, 84] width 78 height 9
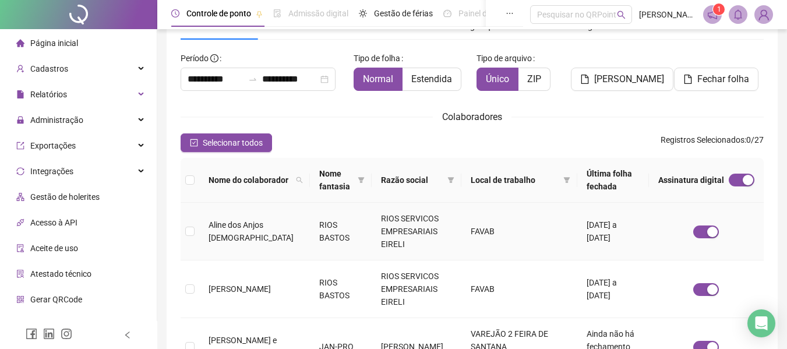
type input "**********"
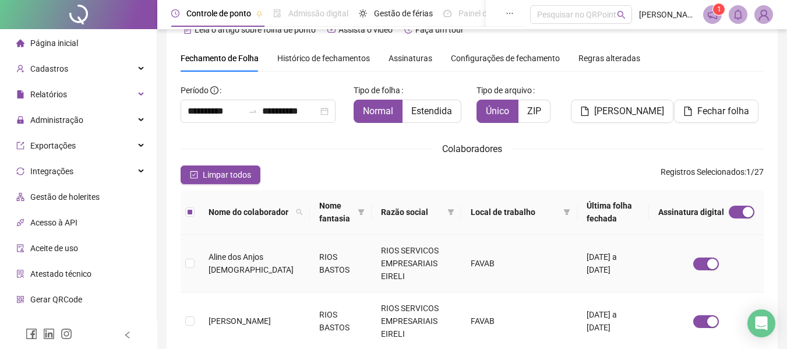
scroll to position [6, 0]
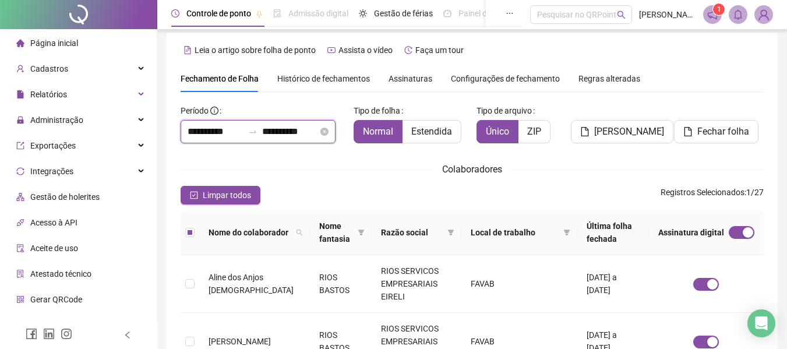
click at [214, 128] on input "**********" at bounding box center [216, 132] width 56 height 14
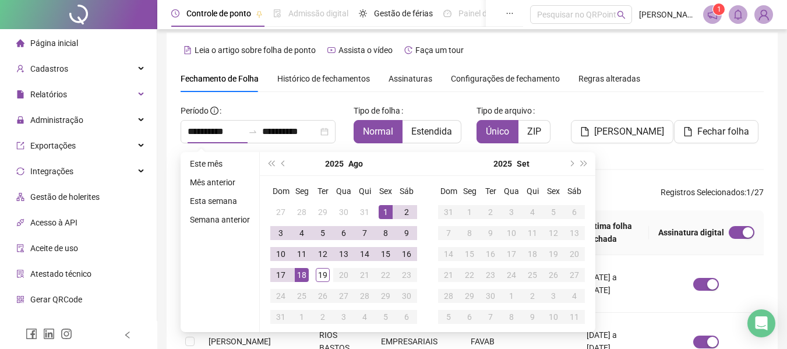
drag, startPoint x: 280, startPoint y: 163, endPoint x: 292, endPoint y: 168, distance: 13.1
click at [282, 163] on span "prev-year" at bounding box center [285, 164] width 6 height 6
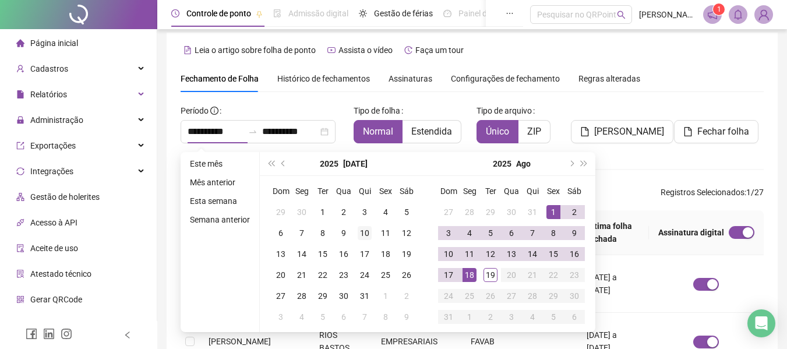
type input "**********"
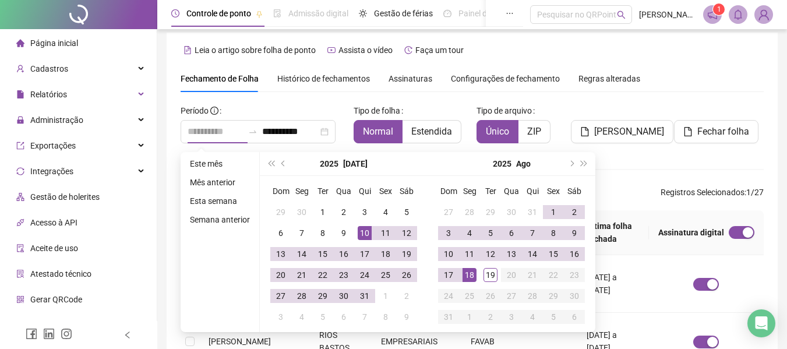
click at [361, 233] on div "10" at bounding box center [365, 233] width 14 height 14
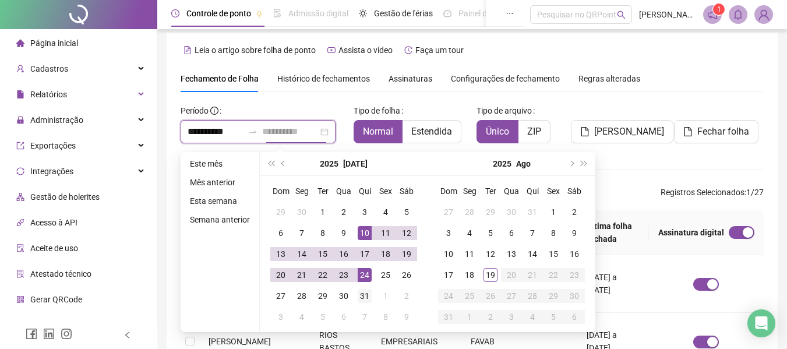
type input "**********"
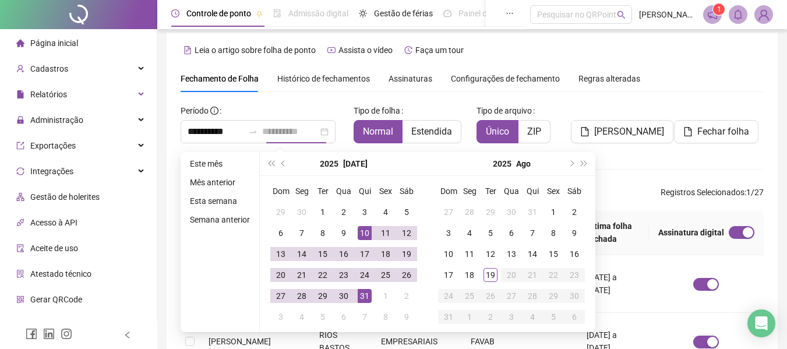
click at [363, 291] on div "31" at bounding box center [365, 296] width 14 height 14
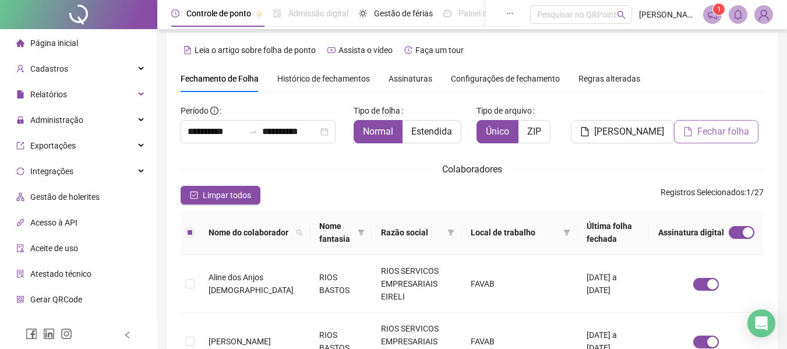
click at [726, 124] on button "Fechar folha" at bounding box center [716, 131] width 85 height 23
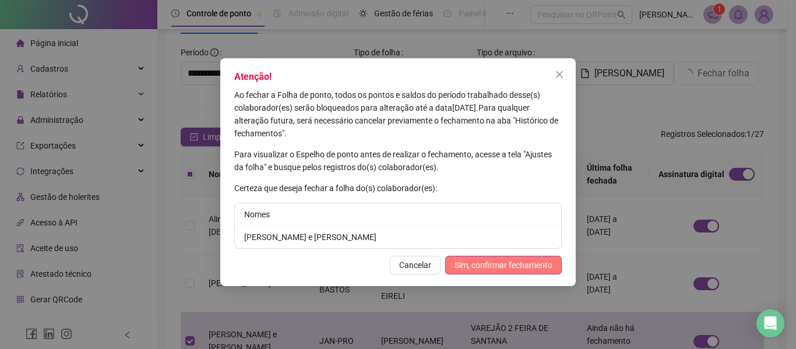
click at [501, 266] on span "Sim, confirmar fechamento" at bounding box center [504, 265] width 98 height 13
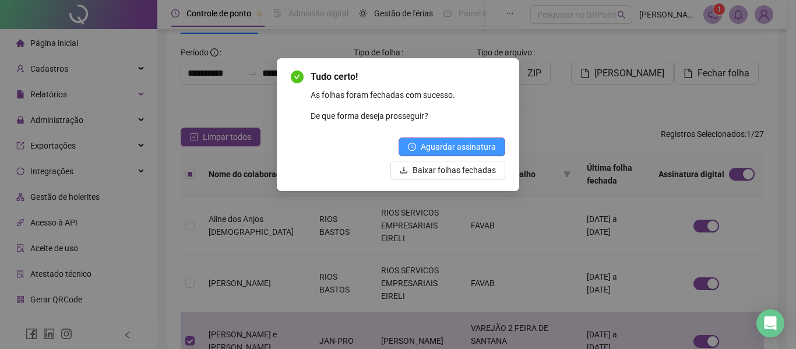
click at [449, 147] on span "Aguardar assinatura" at bounding box center [458, 146] width 75 height 13
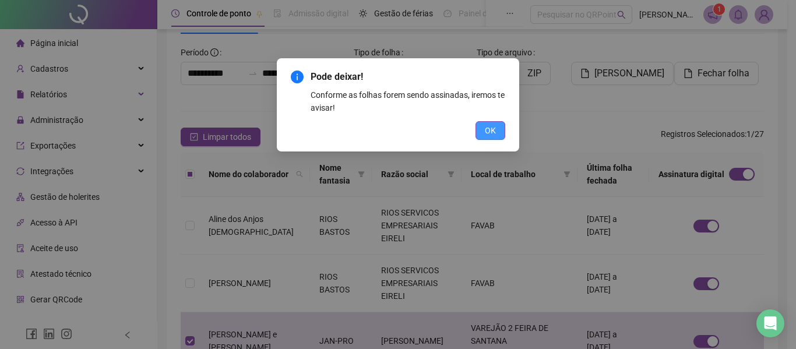
click at [499, 130] on button "OK" at bounding box center [491, 130] width 30 height 19
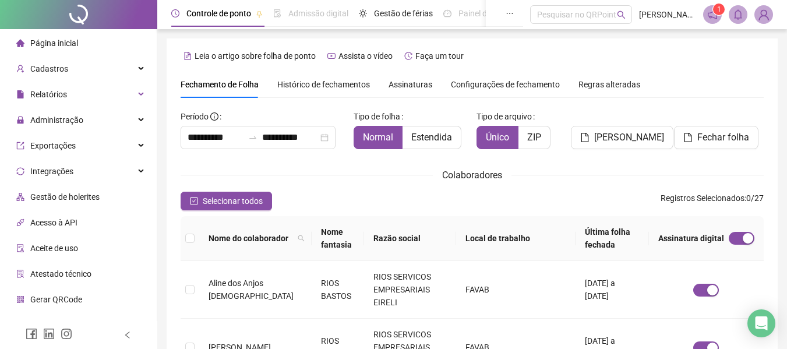
scroll to position [64, 0]
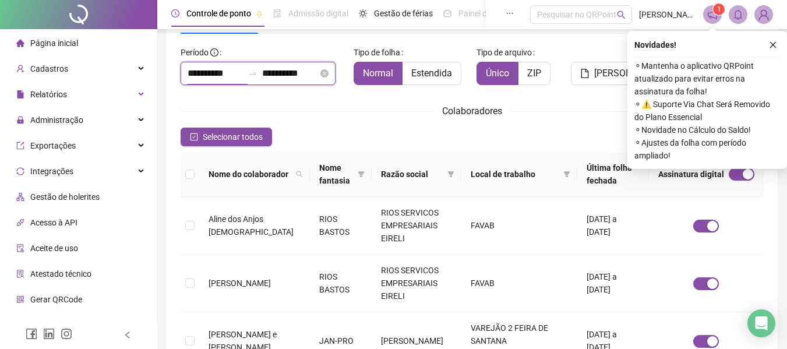
click at [225, 71] on input "**********" at bounding box center [216, 73] width 56 height 14
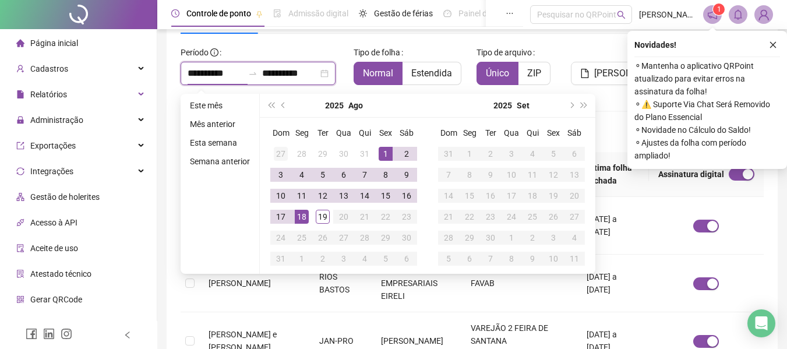
type input "**********"
click at [283, 105] on span "prev-year" at bounding box center [285, 106] width 6 height 6
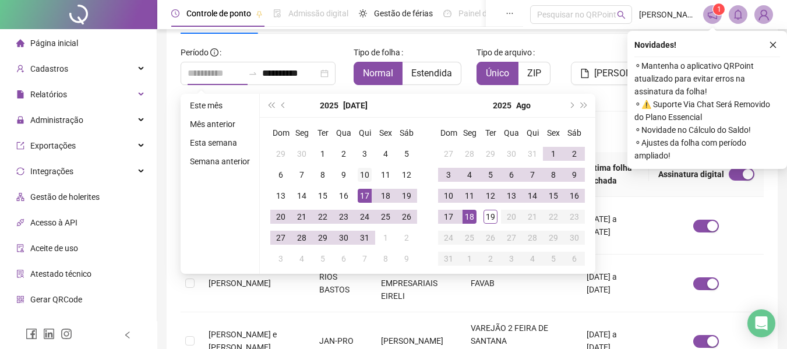
type input "**********"
click at [356, 178] on td "10" at bounding box center [364, 174] width 21 height 21
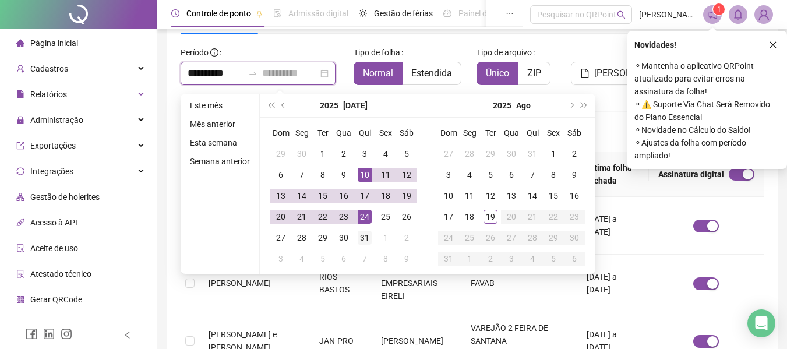
type input "**********"
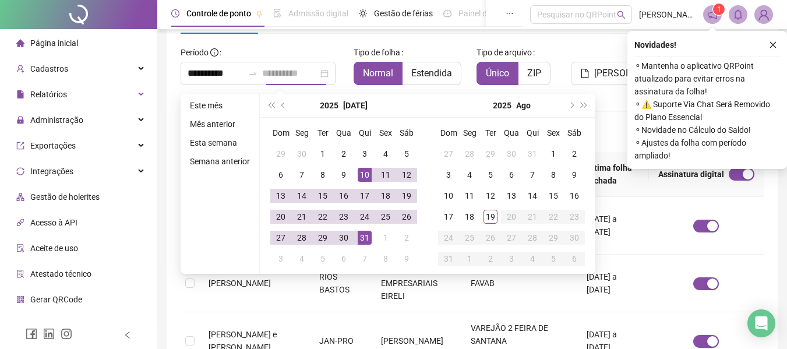
click at [367, 235] on div "31" at bounding box center [365, 238] width 14 height 14
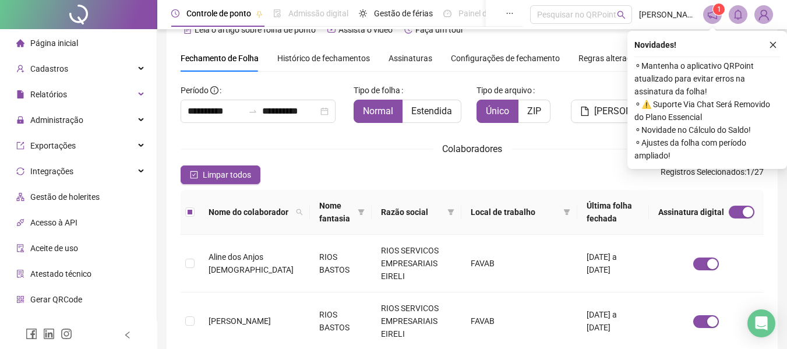
scroll to position [6, 0]
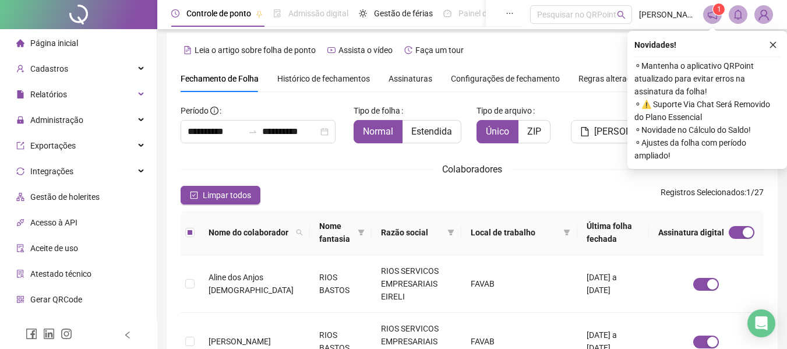
click at [776, 42] on icon "close" at bounding box center [773, 45] width 8 height 8
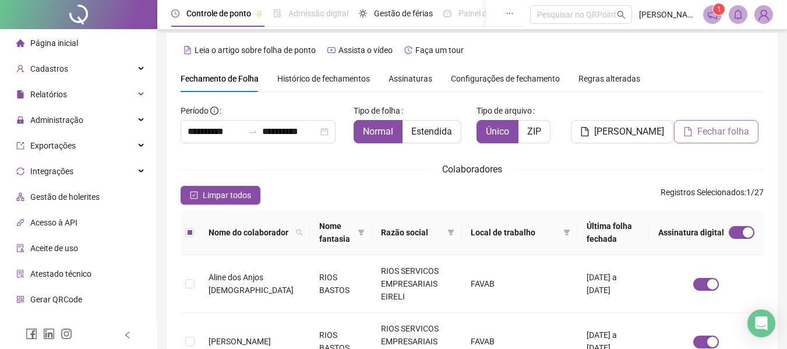
click at [715, 128] on span "Fechar folha" at bounding box center [724, 132] width 52 height 14
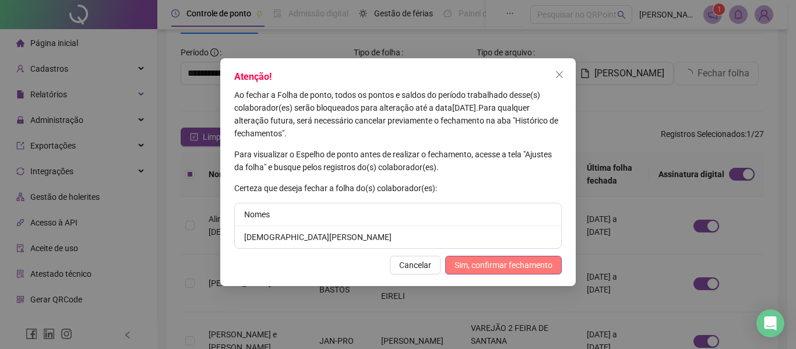
click at [503, 266] on span "Sim, confirmar fechamento" at bounding box center [504, 265] width 98 height 13
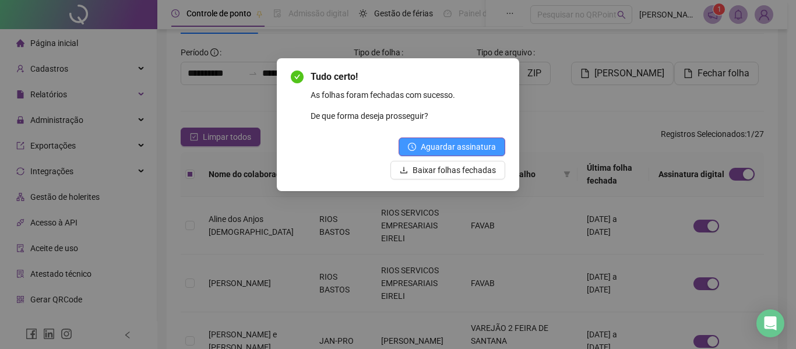
click at [468, 145] on span "Aguardar assinatura" at bounding box center [458, 146] width 75 height 13
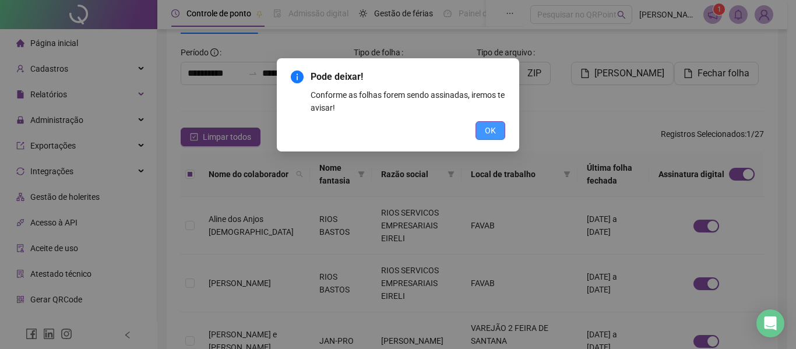
click at [487, 130] on span "OK" at bounding box center [490, 130] width 11 height 13
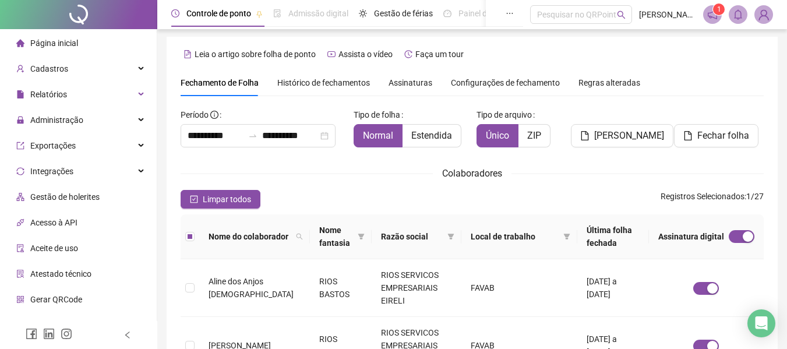
scroll to position [0, 0]
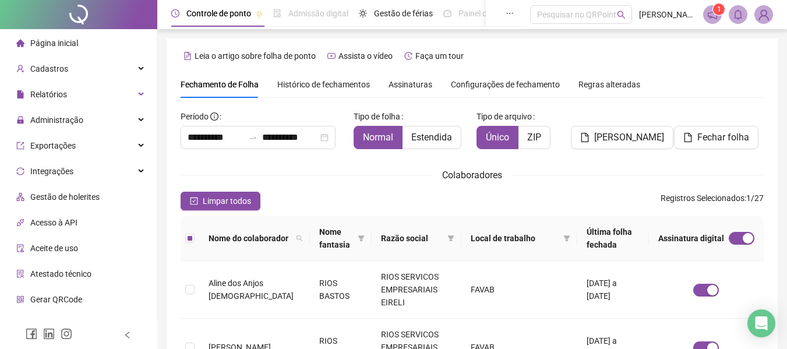
click at [722, 138] on span "Fechar folha" at bounding box center [724, 138] width 52 height 14
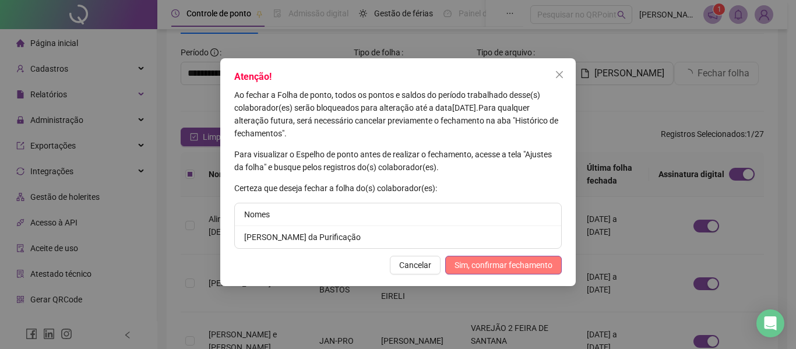
click at [490, 264] on span "Sim, confirmar fechamento" at bounding box center [504, 265] width 98 height 13
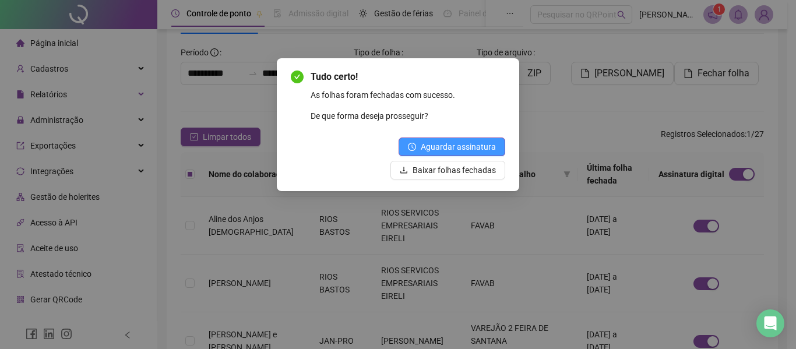
click at [450, 139] on button "Aguardar assinatura" at bounding box center [452, 147] width 107 height 19
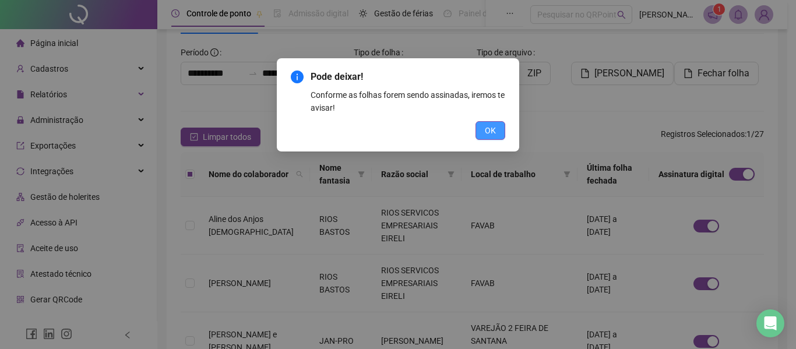
click at [491, 127] on span "OK" at bounding box center [490, 130] width 11 height 13
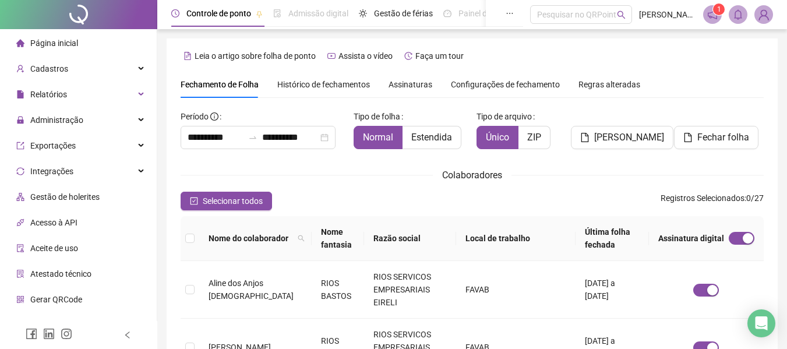
scroll to position [64, 0]
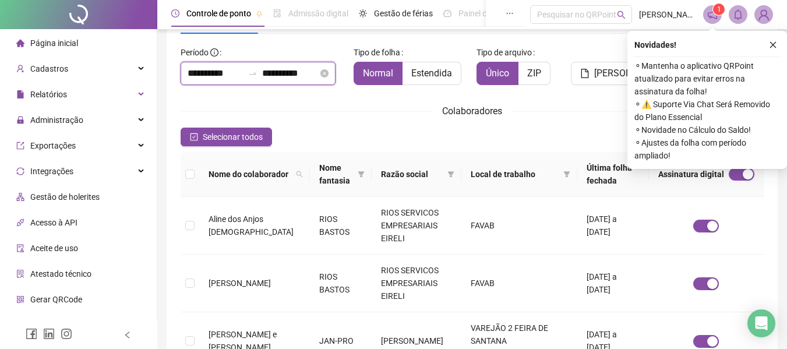
click at [207, 73] on input "**********" at bounding box center [216, 73] width 56 height 14
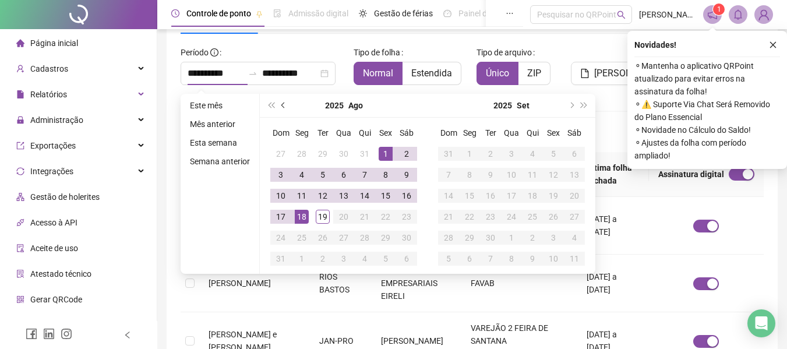
click at [279, 105] on button "prev-year" at bounding box center [283, 105] width 13 height 23
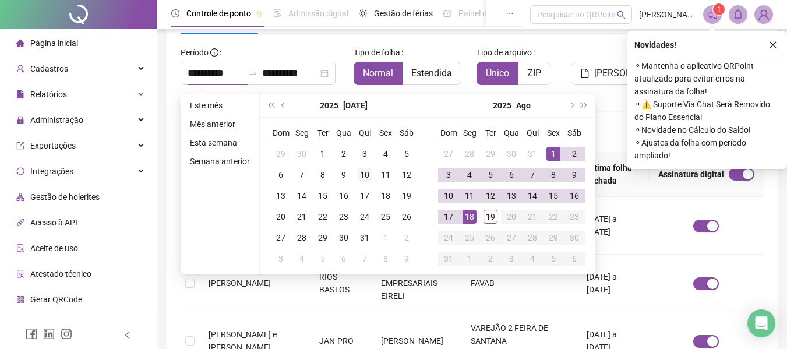
type input "**********"
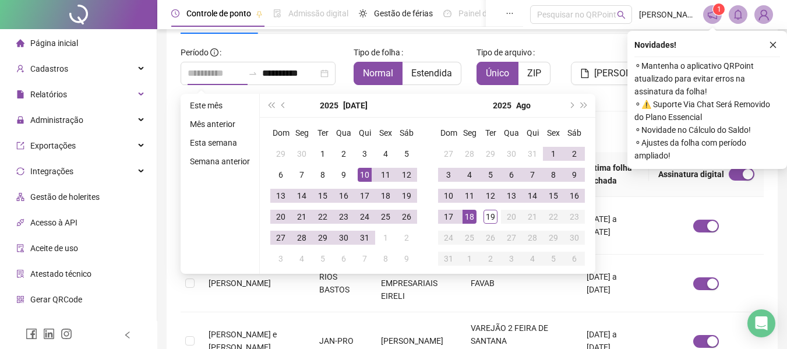
click at [370, 176] on div "10" at bounding box center [365, 175] width 14 height 14
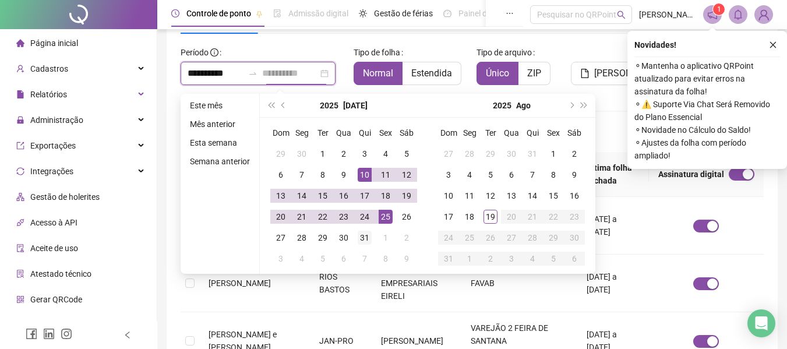
type input "**********"
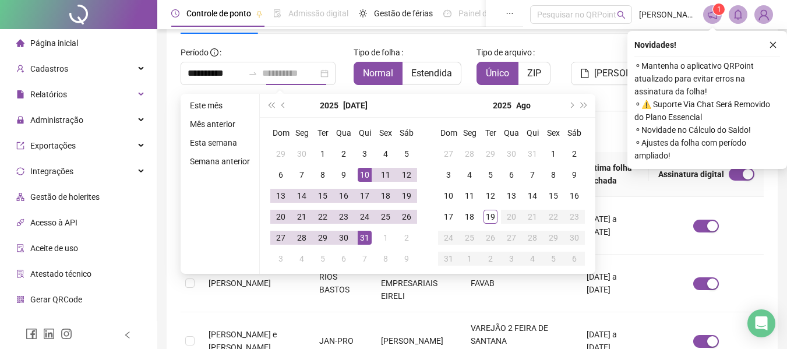
click at [365, 240] on div "31" at bounding box center [365, 238] width 14 height 14
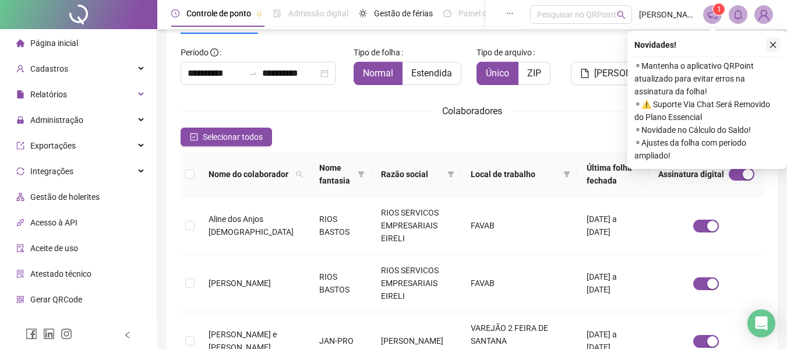
click at [774, 44] on icon "close" at bounding box center [773, 45] width 6 height 6
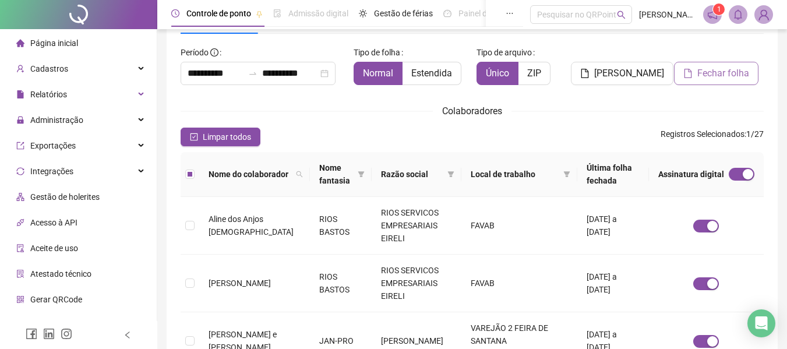
click at [716, 78] on span "Fechar folha" at bounding box center [724, 73] width 52 height 14
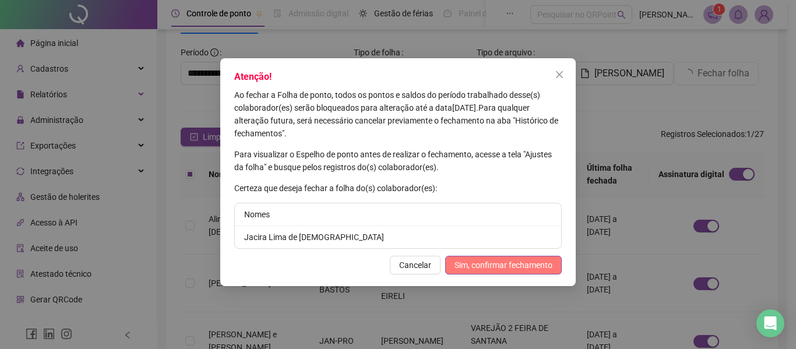
click at [517, 264] on span "Sim, confirmar fechamento" at bounding box center [504, 265] width 98 height 13
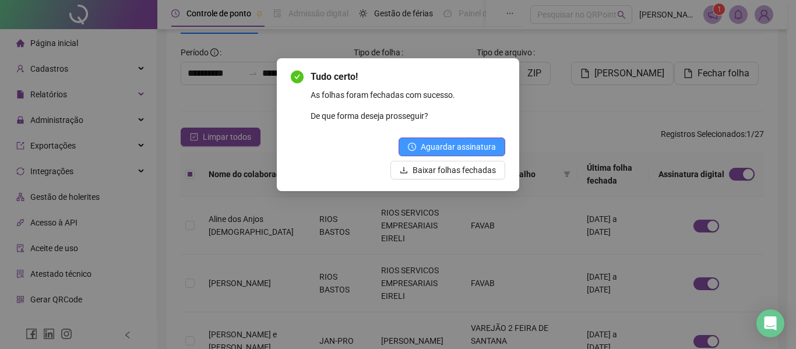
click at [428, 144] on span "Aguardar assinatura" at bounding box center [458, 146] width 75 height 13
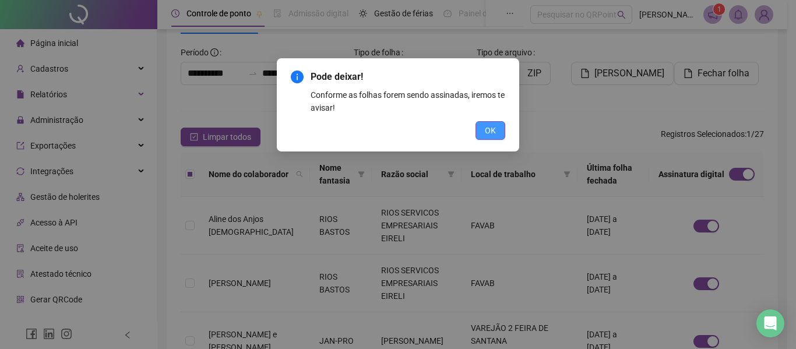
click at [489, 131] on span "OK" at bounding box center [490, 130] width 11 height 13
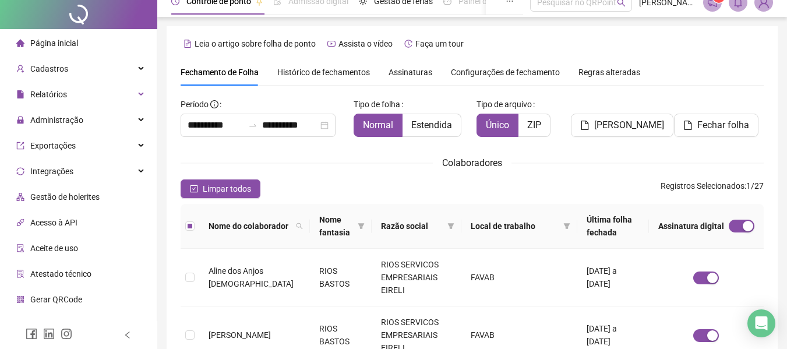
scroll to position [0, 0]
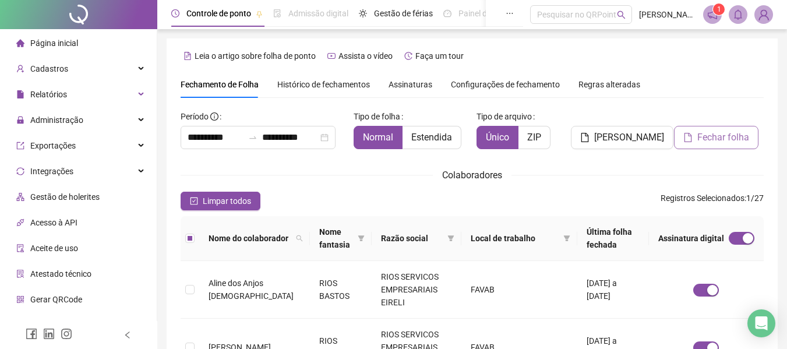
click at [724, 136] on span "Fechar folha" at bounding box center [724, 138] width 52 height 14
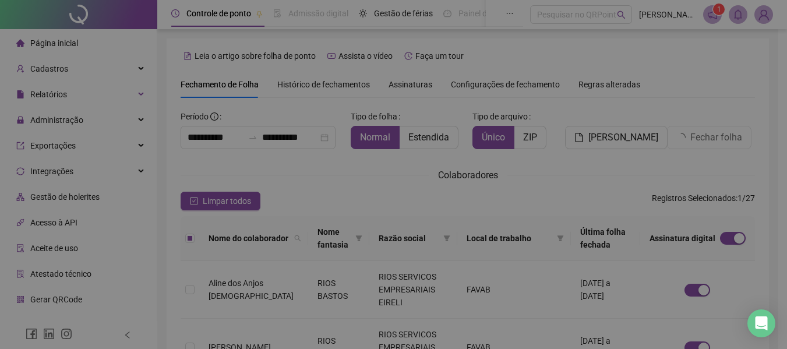
scroll to position [64, 0]
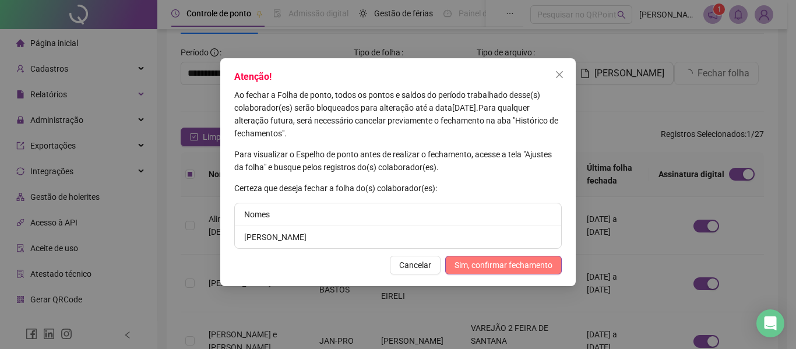
click at [510, 264] on span "Sim, confirmar fechamento" at bounding box center [504, 265] width 98 height 13
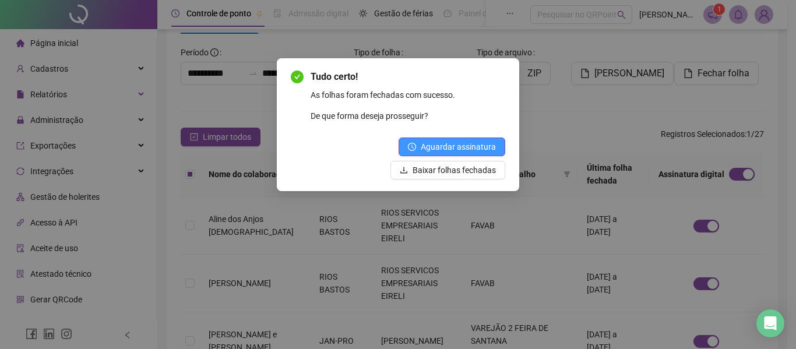
click at [465, 142] on span "Aguardar assinatura" at bounding box center [458, 146] width 75 height 13
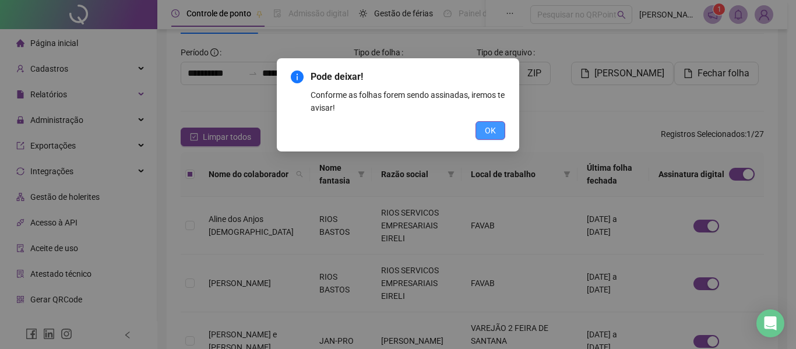
click at [482, 133] on button "OK" at bounding box center [491, 130] width 30 height 19
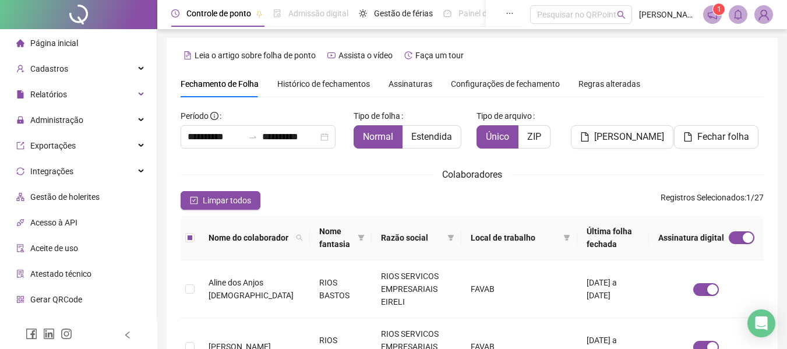
scroll to position [0, 0]
click at [717, 140] on span "Fechar folha" at bounding box center [724, 138] width 52 height 14
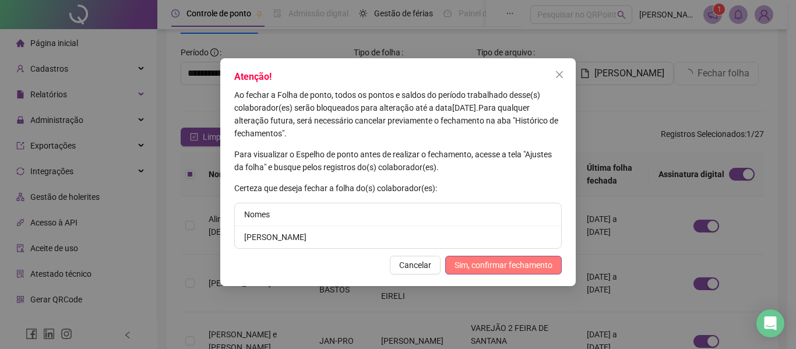
click at [484, 266] on span "Sim, confirmar fechamento" at bounding box center [504, 265] width 98 height 13
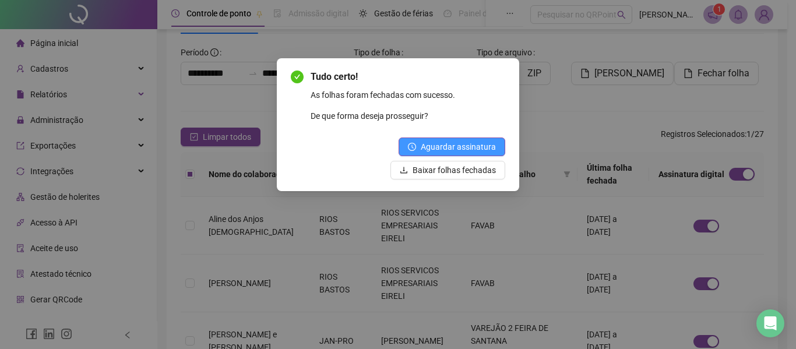
click at [463, 147] on span "Aguardar assinatura" at bounding box center [458, 146] width 75 height 13
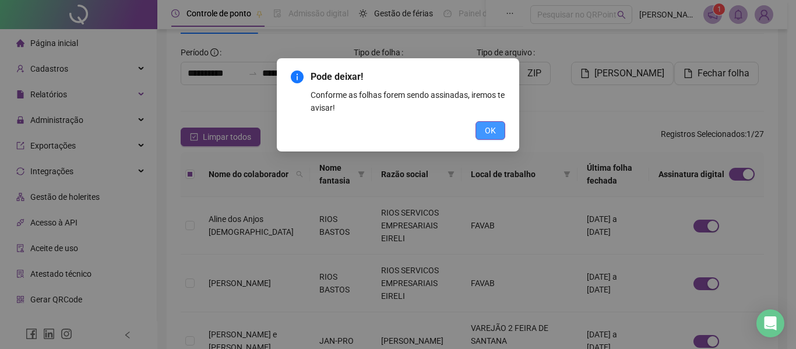
click at [486, 133] on span "OK" at bounding box center [490, 130] width 11 height 13
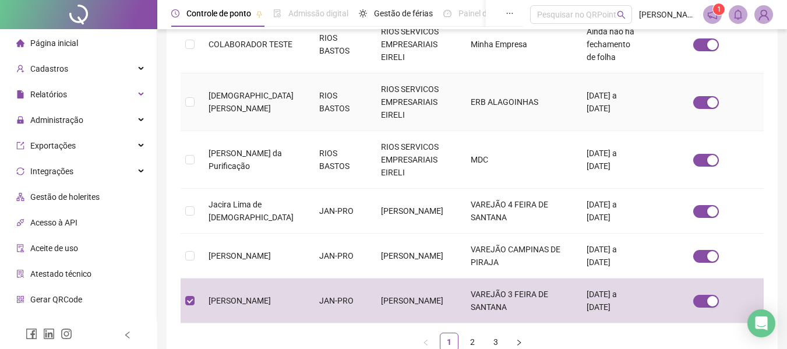
scroll to position [475, 0]
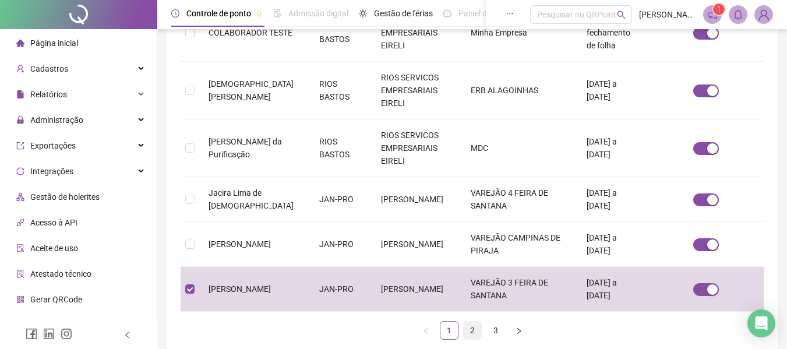
click at [474, 322] on link "2" at bounding box center [472, 330] width 17 height 17
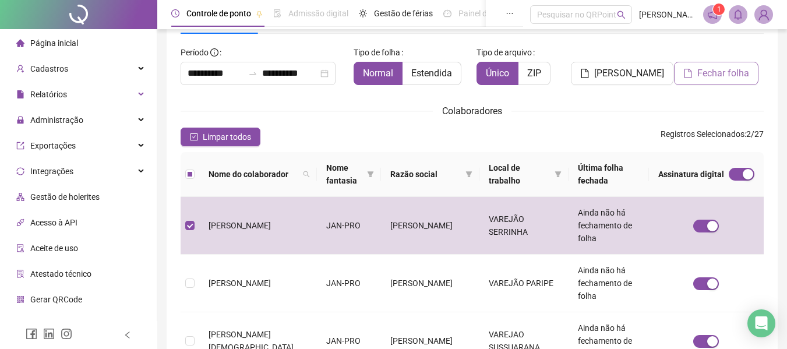
click at [727, 79] on span "Fechar folha" at bounding box center [724, 73] width 52 height 14
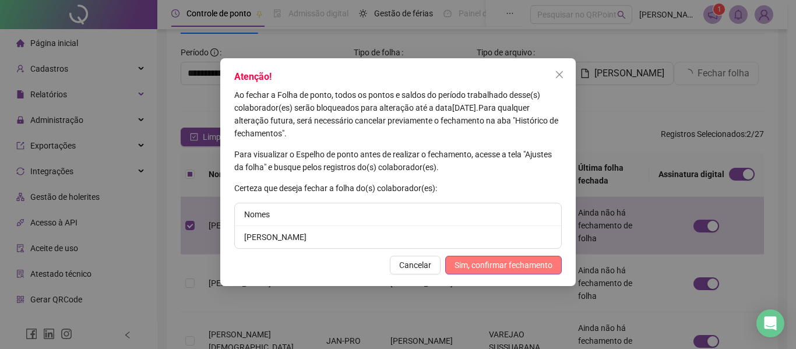
click at [487, 265] on span "Sim, confirmar fechamento" at bounding box center [504, 265] width 98 height 13
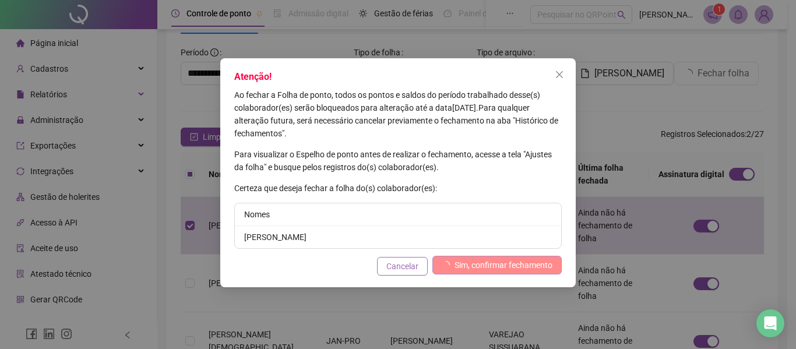
click at [407, 268] on span "Cancelar" at bounding box center [402, 266] width 32 height 13
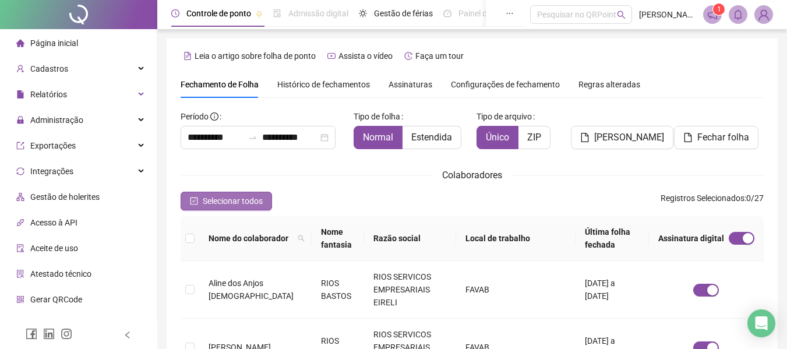
scroll to position [64, 0]
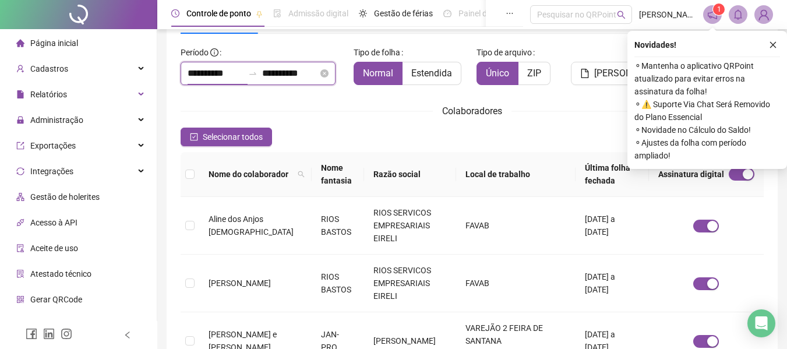
click at [213, 71] on input "**********" at bounding box center [216, 73] width 56 height 14
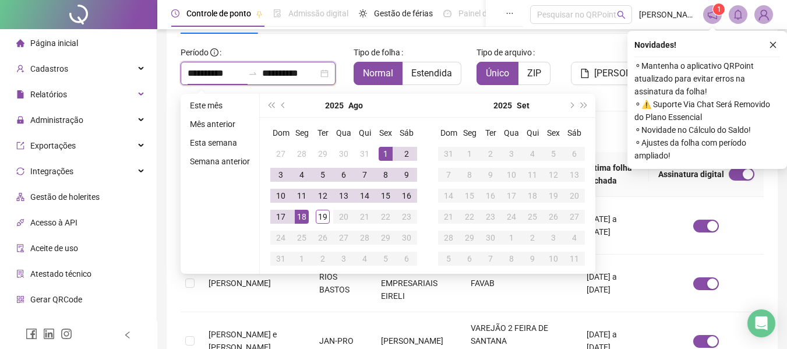
type input "**********"
click at [282, 101] on button "prev-year" at bounding box center [283, 105] width 13 height 23
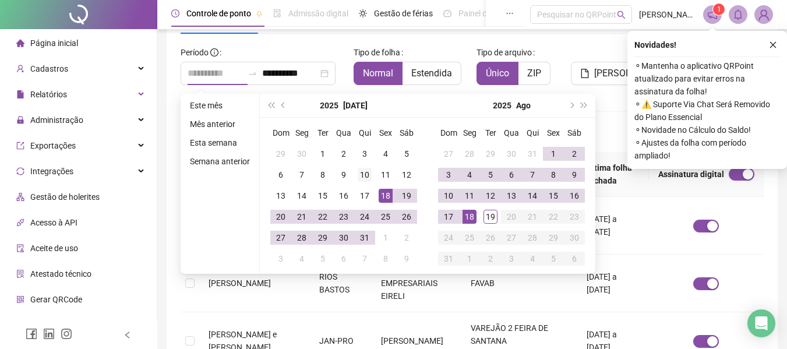
type input "**********"
click at [367, 173] on div "10" at bounding box center [365, 175] width 14 height 14
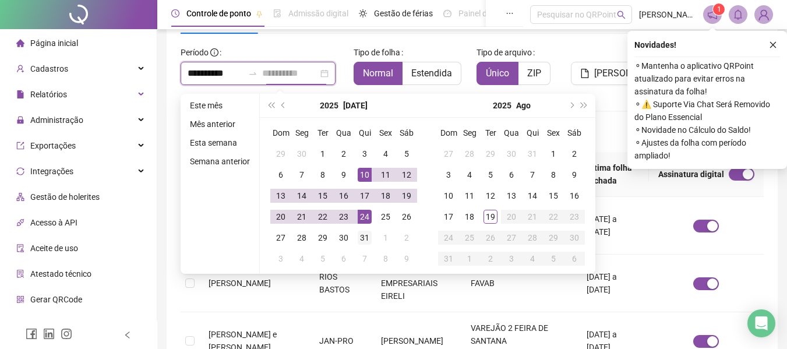
type input "**********"
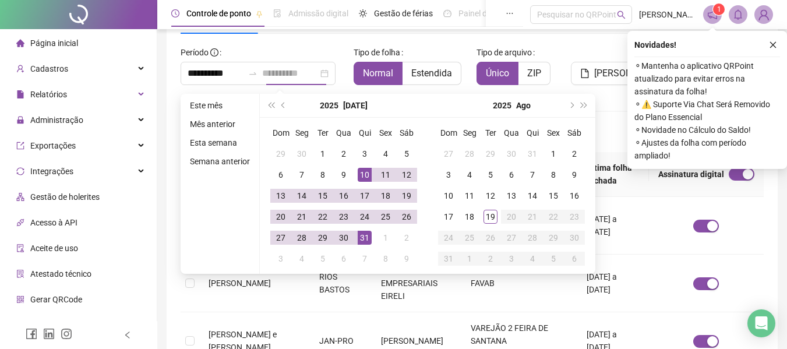
click at [367, 235] on div "31" at bounding box center [365, 238] width 14 height 14
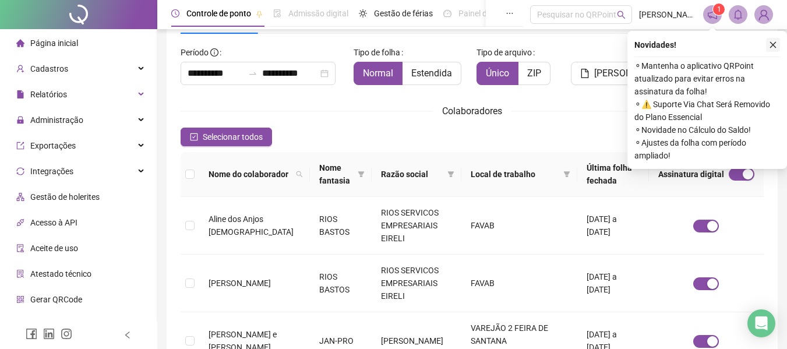
click at [771, 42] on icon "close" at bounding box center [773, 45] width 8 height 8
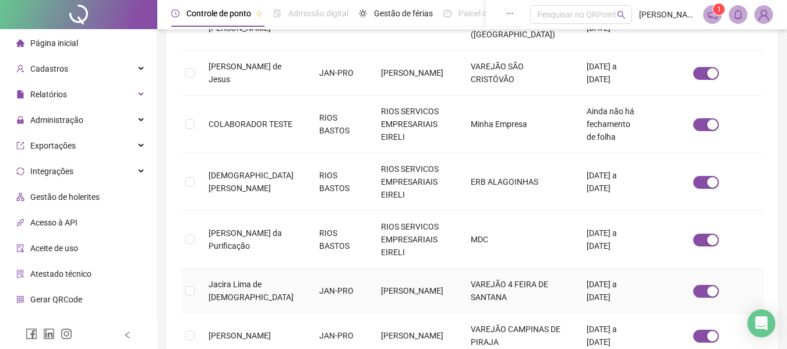
scroll to position [475, 0]
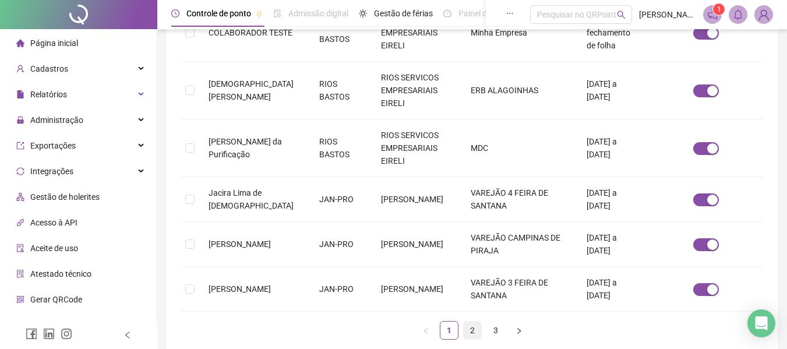
click at [467, 322] on link "2" at bounding box center [472, 330] width 17 height 17
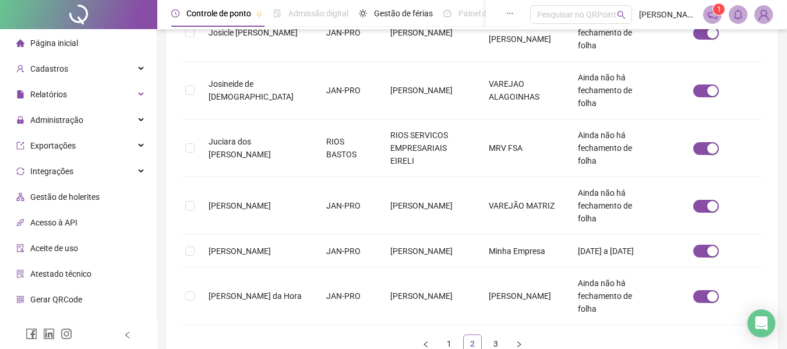
scroll to position [64, 0]
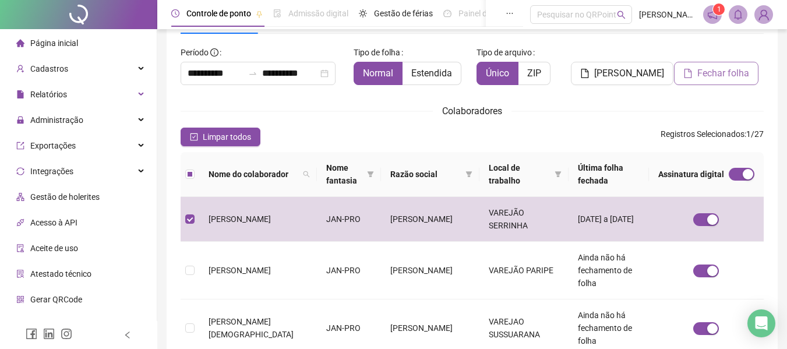
click at [726, 73] on span "Fechar folha" at bounding box center [724, 73] width 52 height 14
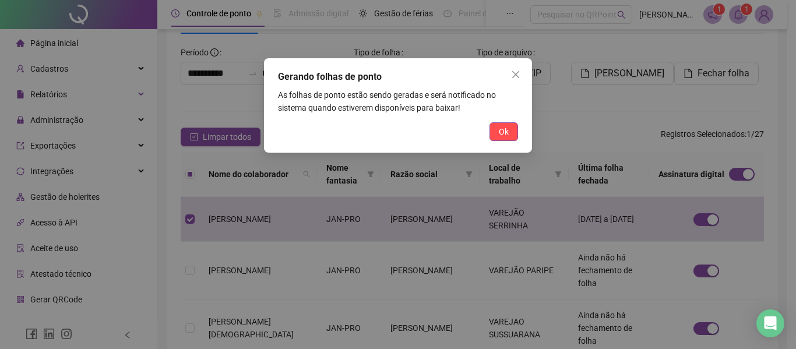
click at [497, 135] on button "Ok" at bounding box center [504, 131] width 29 height 19
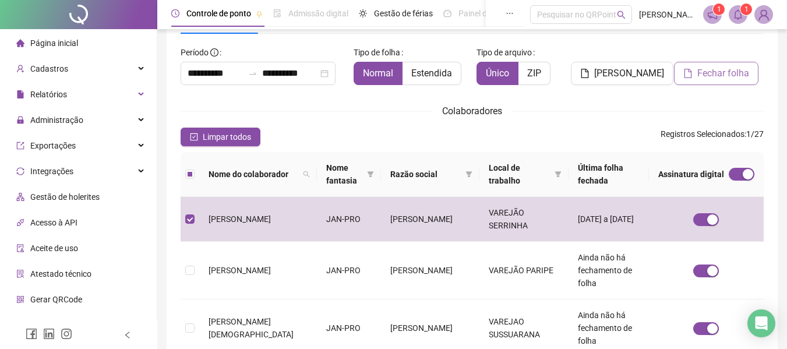
click at [712, 79] on span "Fechar folha" at bounding box center [724, 73] width 52 height 14
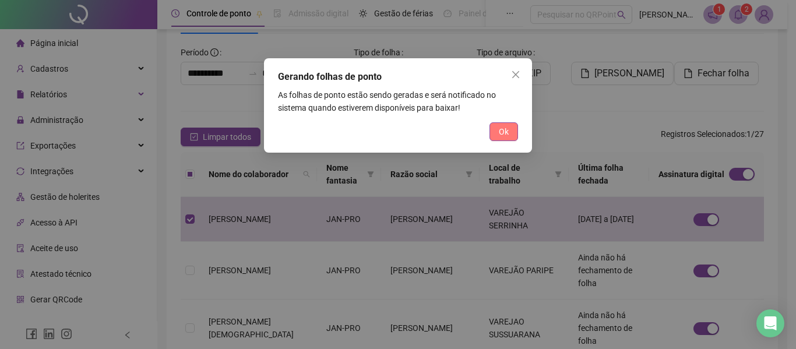
click at [502, 129] on span "Ok" at bounding box center [504, 131] width 10 height 13
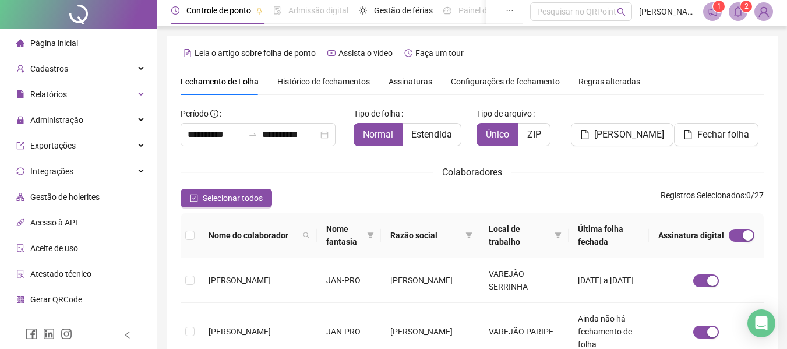
scroll to position [0, 0]
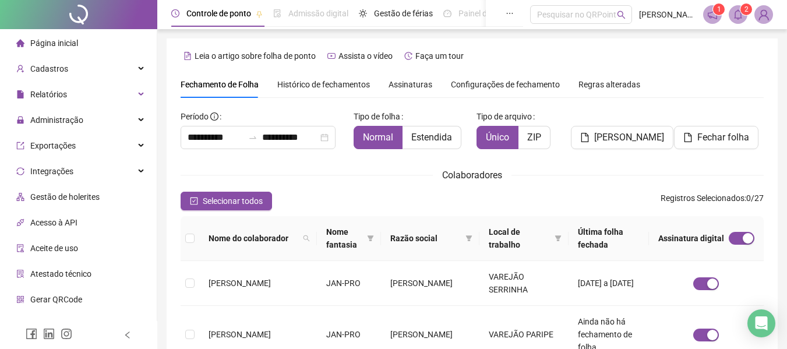
drag, startPoint x: 410, startPoint y: 163, endPoint x: 452, endPoint y: 162, distance: 42.0
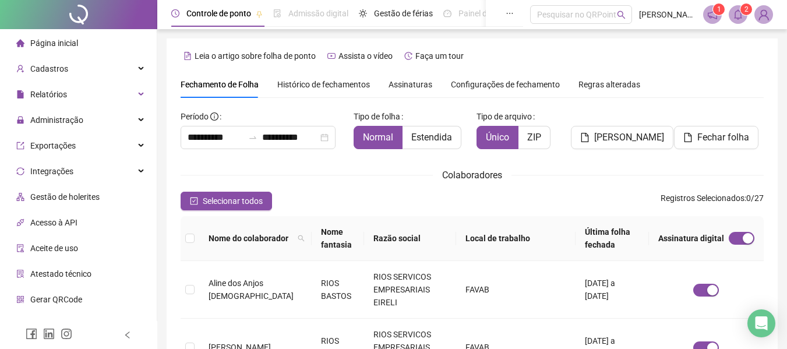
scroll to position [64, 0]
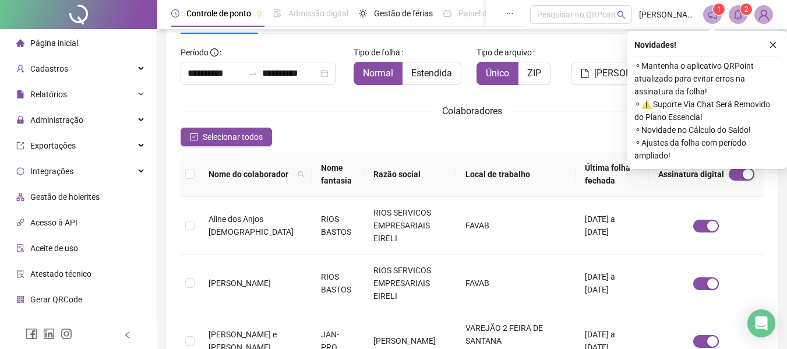
click at [770, 42] on button "button" at bounding box center [773, 45] width 14 height 14
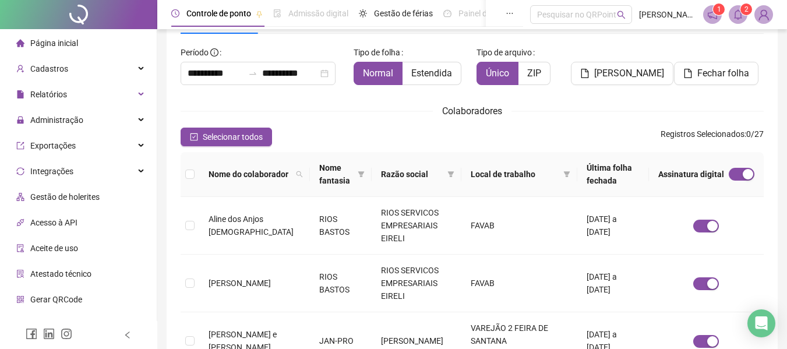
click at [496, 129] on div "Selecionar todos Registros Selecionados : 0 / 27" at bounding box center [472, 137] width 583 height 19
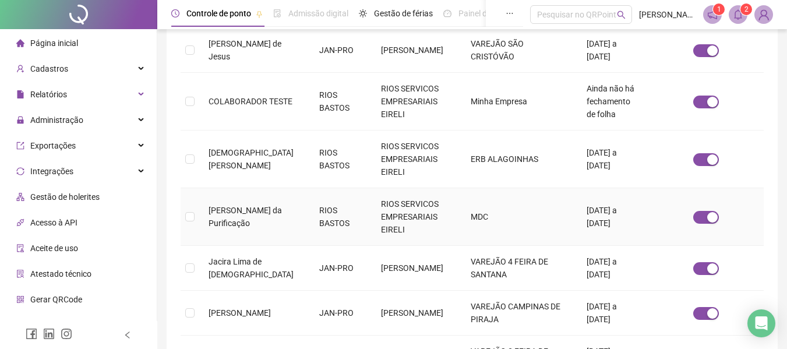
scroll to position [475, 0]
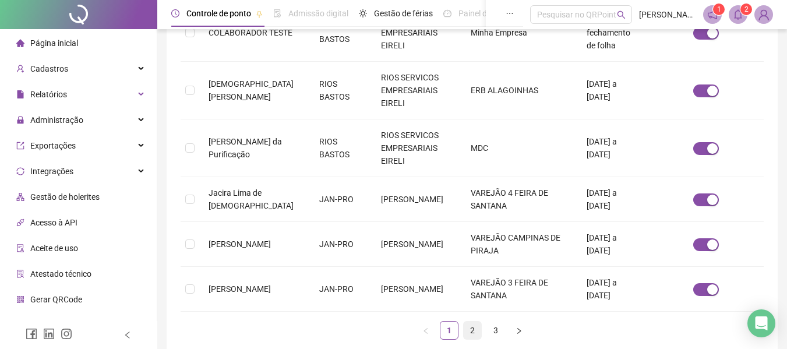
click at [465, 321] on ul "1 2 3" at bounding box center [472, 330] width 583 height 19
click at [468, 322] on link "2" at bounding box center [472, 330] width 17 height 17
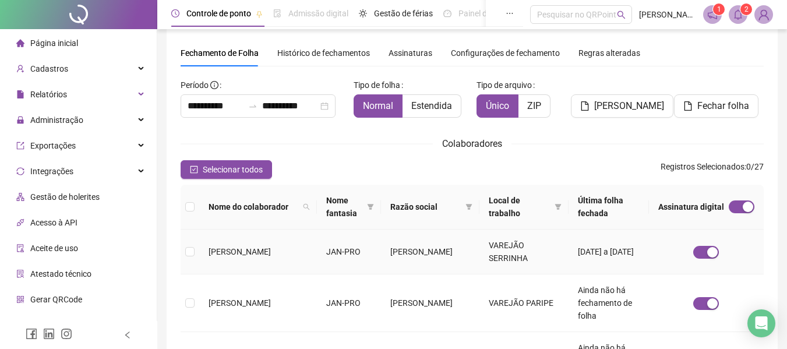
scroll to position [0, 0]
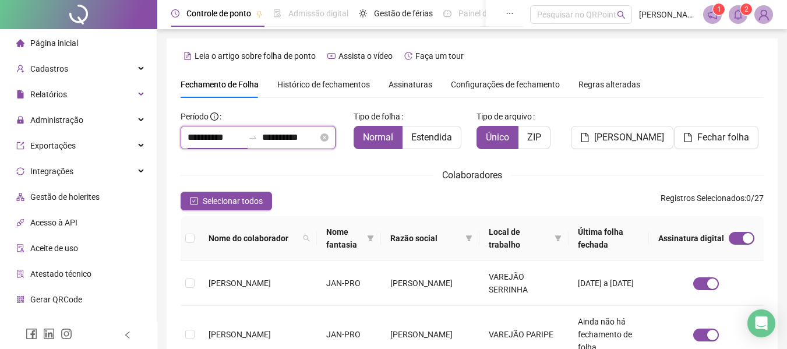
click at [209, 136] on input "**********" at bounding box center [216, 138] width 56 height 14
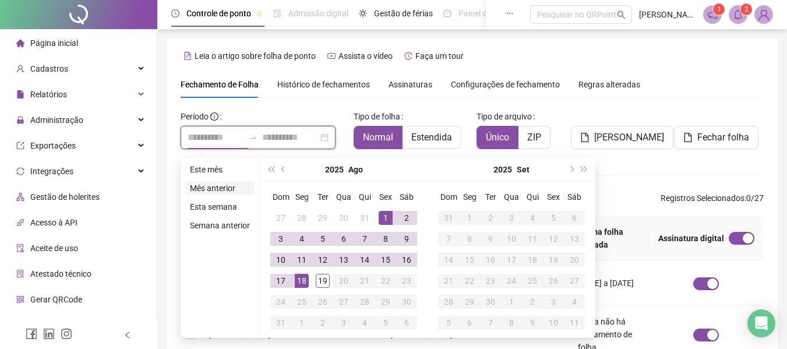
type input "**********"
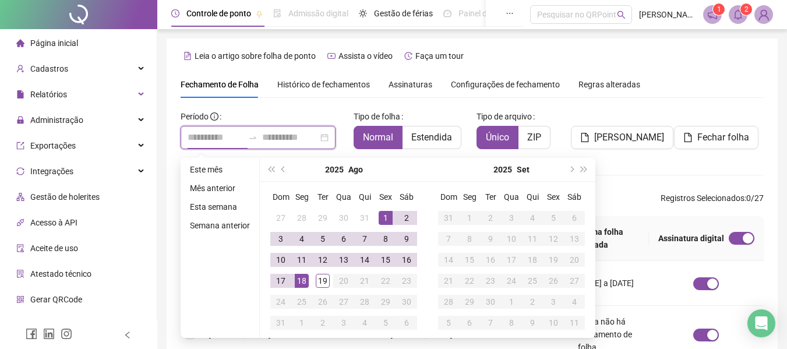
type input "**********"
click at [283, 164] on button "prev-year" at bounding box center [283, 169] width 13 height 23
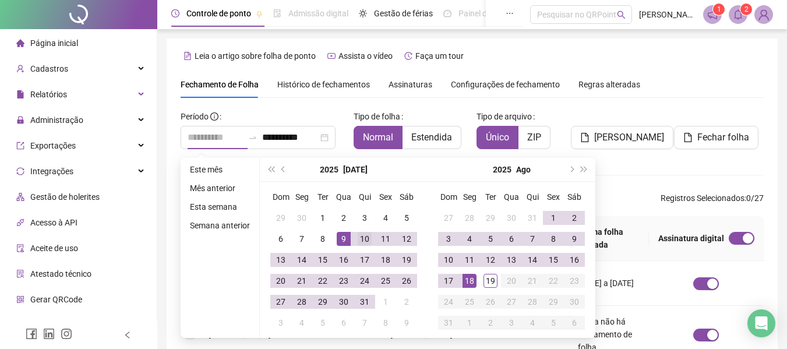
type input "**********"
click at [363, 236] on div "10" at bounding box center [365, 239] width 14 height 14
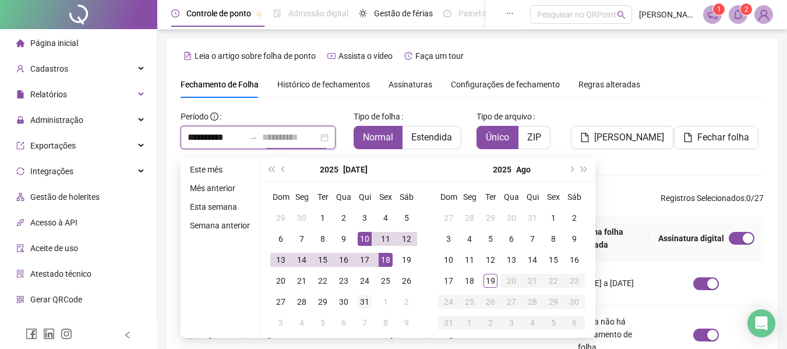
type input "**********"
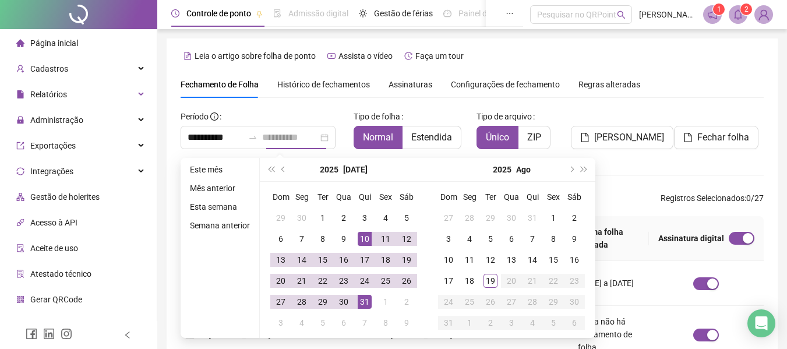
click at [368, 303] on div "31" at bounding box center [365, 302] width 14 height 14
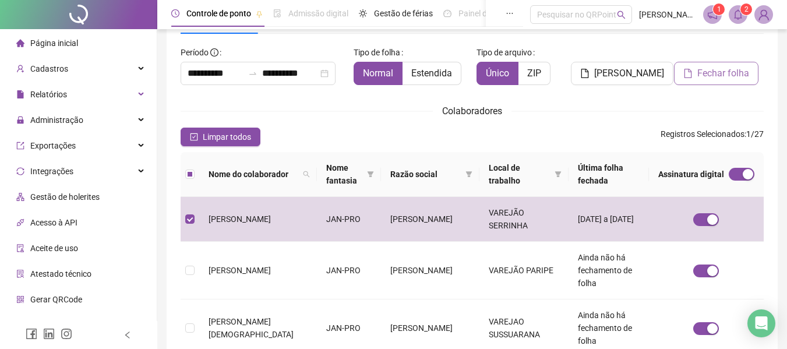
click at [724, 76] on span "Fechar folha" at bounding box center [724, 73] width 52 height 14
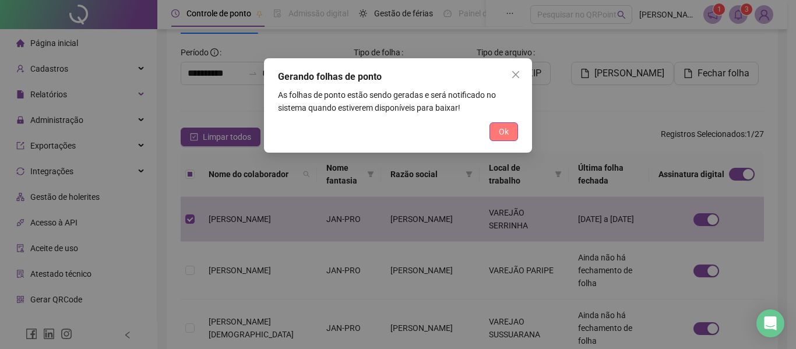
click at [505, 126] on span "Ok" at bounding box center [504, 131] width 10 height 13
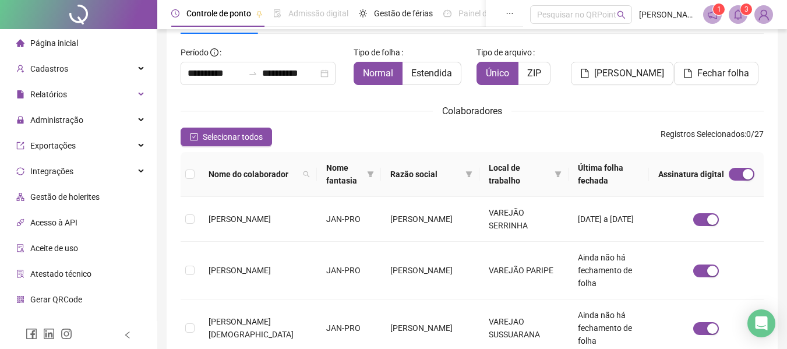
click at [737, 22] on span at bounding box center [738, 14] width 19 height 19
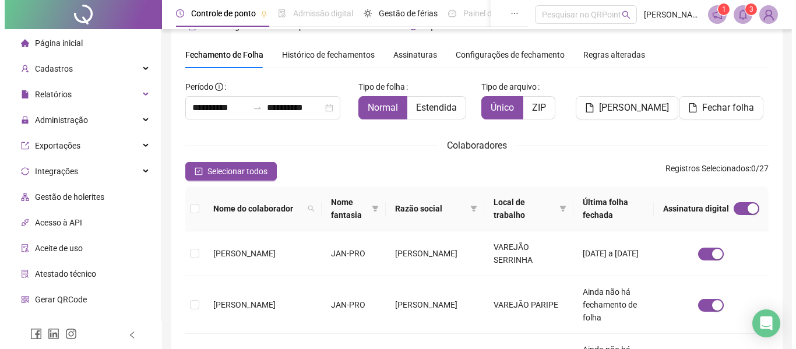
scroll to position [0, 0]
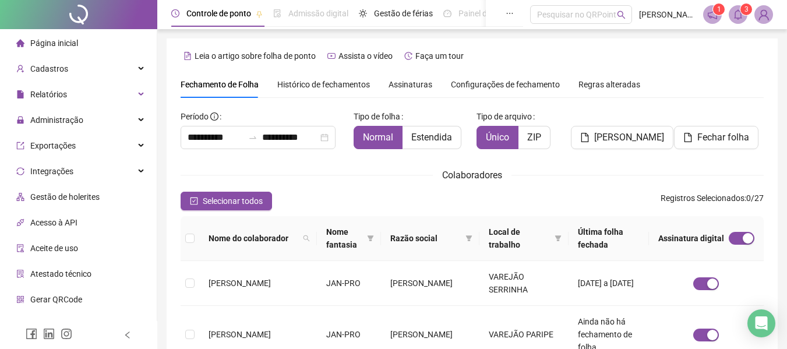
click at [320, 83] on span "Histórico de fechamentos" at bounding box center [323, 84] width 93 height 9
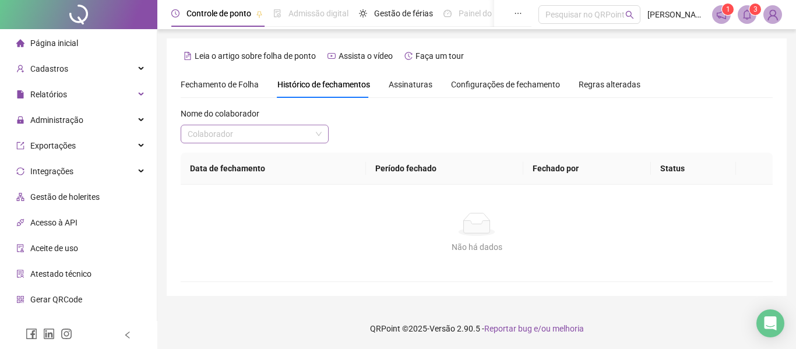
click at [312, 131] on span at bounding box center [255, 133] width 134 height 17
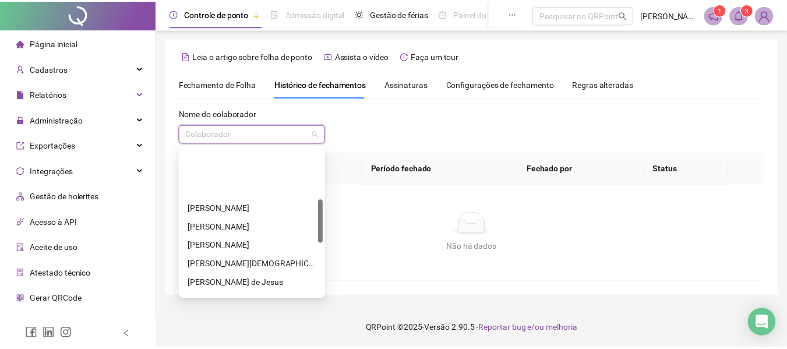
scroll to position [175, 0]
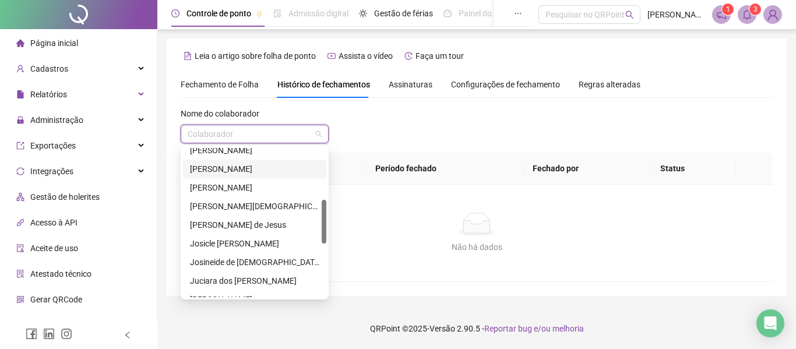
click at [228, 170] on div "[PERSON_NAME]" at bounding box center [254, 169] width 129 height 13
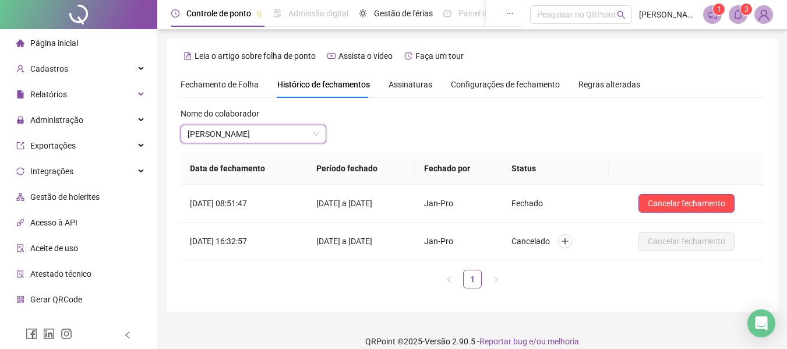
click at [410, 81] on span "Assinaturas" at bounding box center [411, 84] width 44 height 8
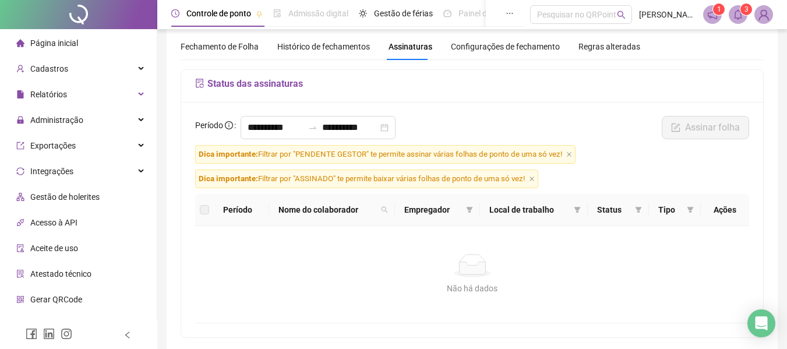
scroll to position [58, 0]
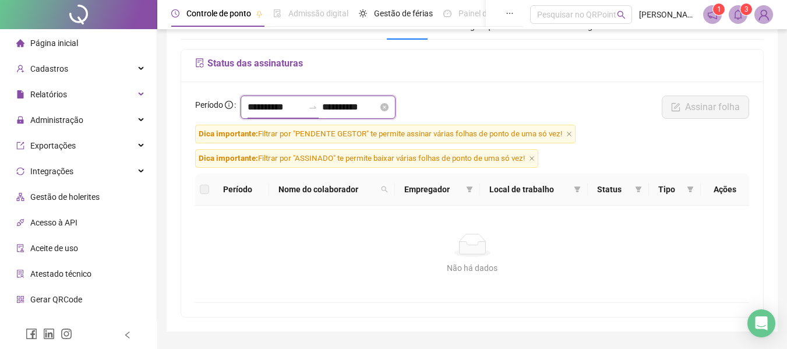
click at [261, 101] on input "**********" at bounding box center [276, 107] width 56 height 14
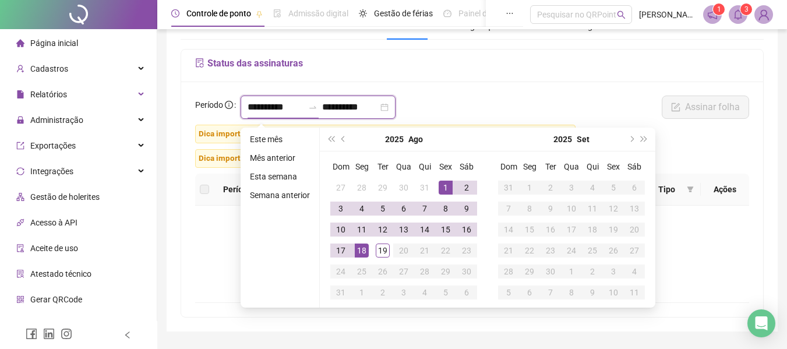
type input "**********"
click at [344, 138] on span "prev-year" at bounding box center [345, 139] width 6 height 6
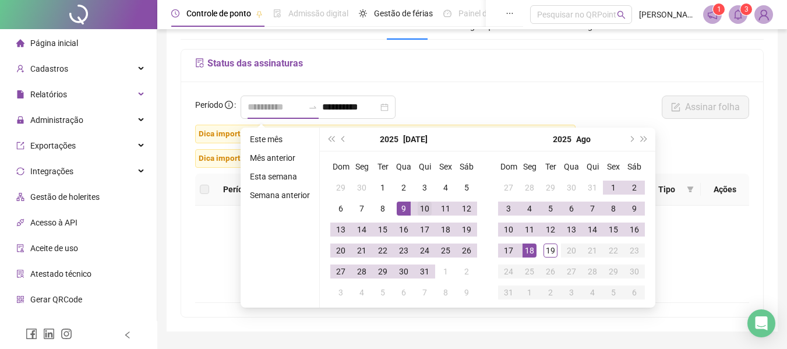
type input "**********"
click at [424, 209] on div "10" at bounding box center [425, 209] width 14 height 14
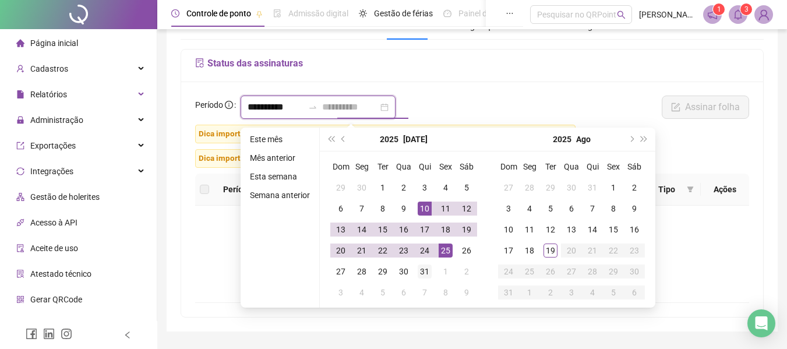
type input "**********"
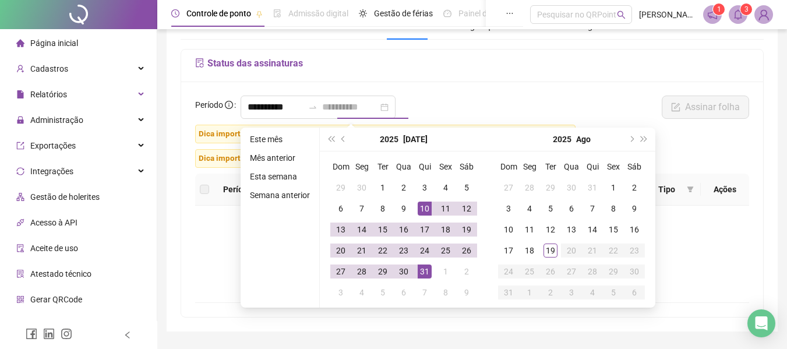
click at [427, 270] on div "31" at bounding box center [425, 272] width 14 height 14
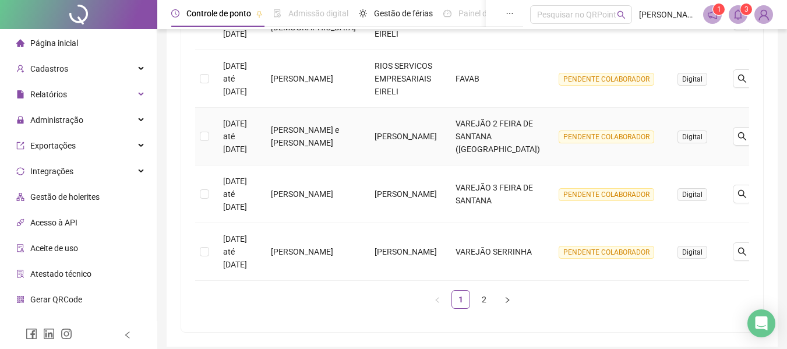
scroll to position [583, 0]
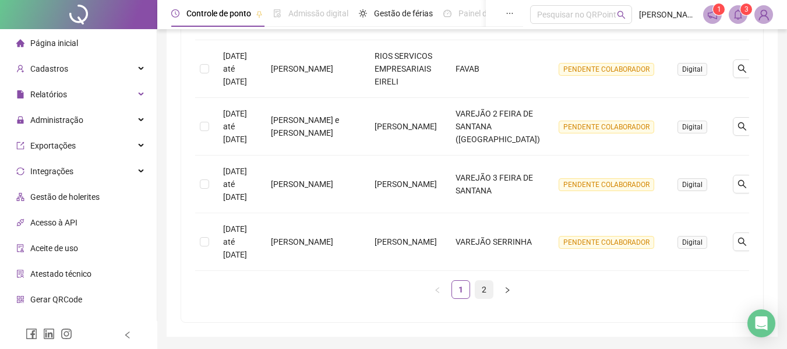
click at [481, 287] on link "2" at bounding box center [484, 289] width 17 height 17
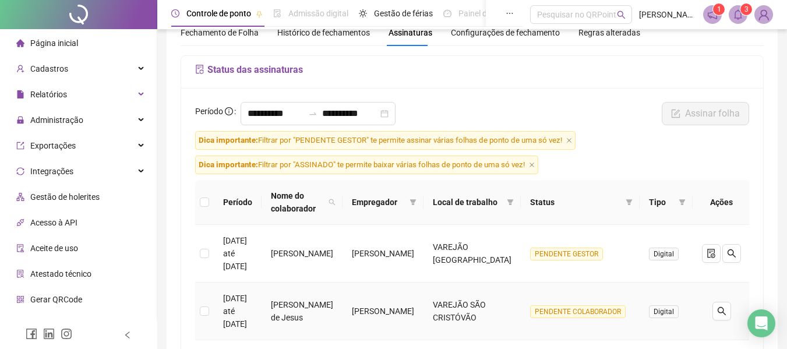
scroll to position [117, 0]
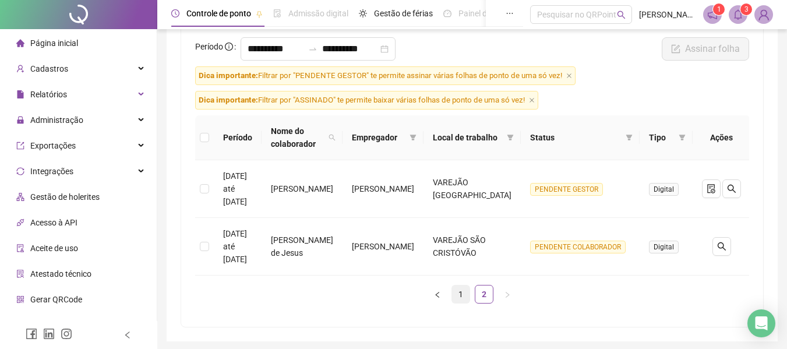
click at [462, 293] on link "1" at bounding box center [460, 294] width 17 height 17
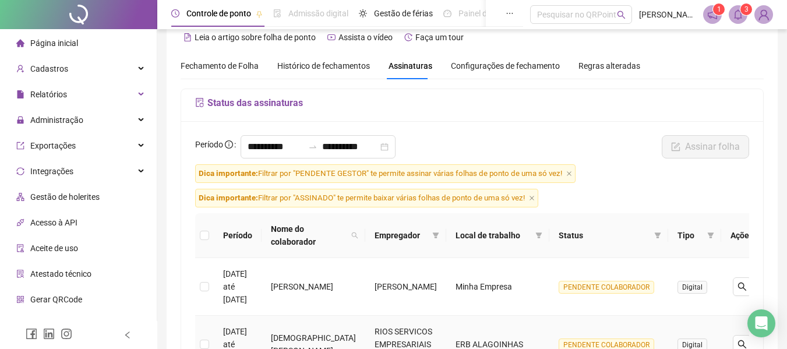
scroll to position [0, 0]
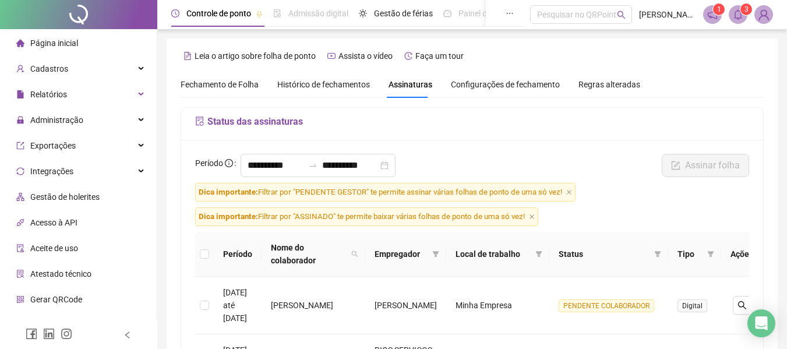
click at [238, 82] on span "Fechamento de Folha" at bounding box center [220, 84] width 78 height 9
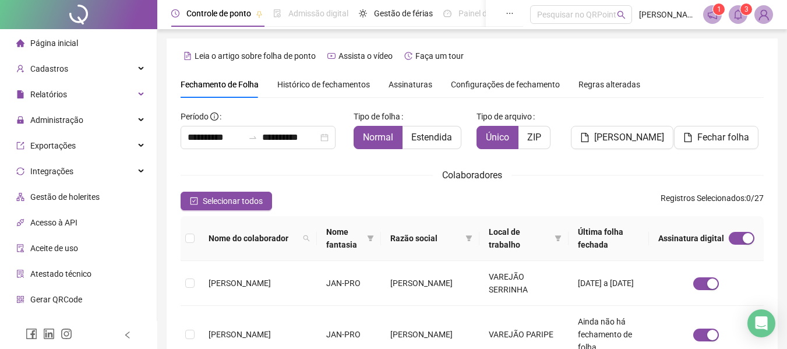
type input "**********"
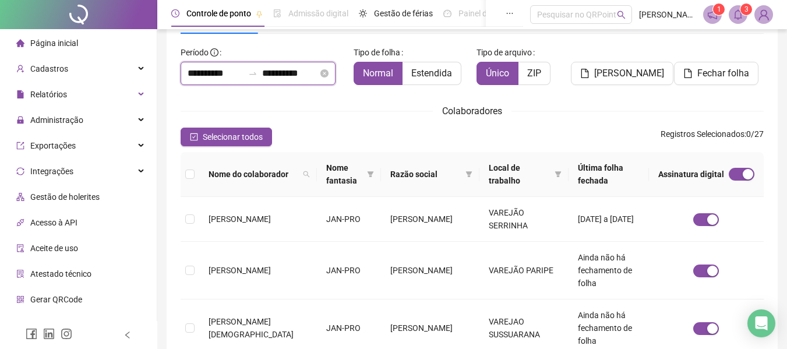
click at [205, 74] on input "**********" at bounding box center [216, 73] width 56 height 14
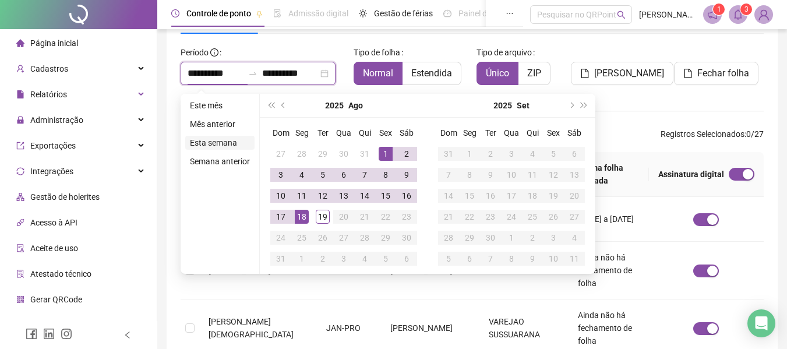
type input "**********"
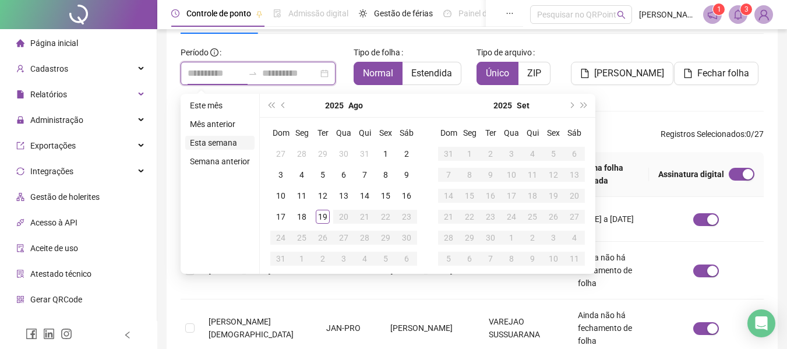
type input "**********"
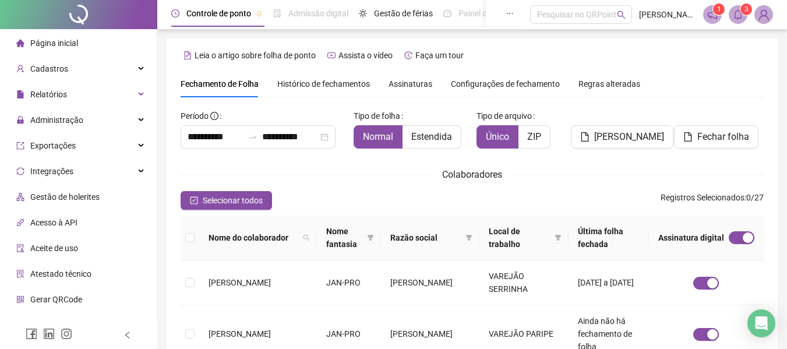
scroll to position [0, 0]
click at [322, 78] on div "Histórico de fechamentos" at bounding box center [323, 84] width 93 height 27
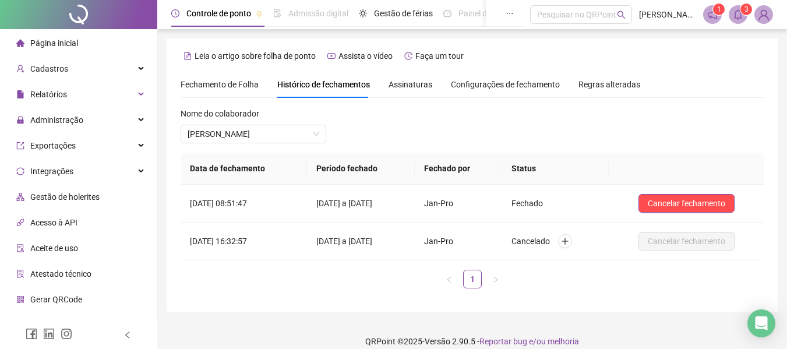
click at [236, 81] on span "Fechamento de Folha" at bounding box center [220, 84] width 78 height 9
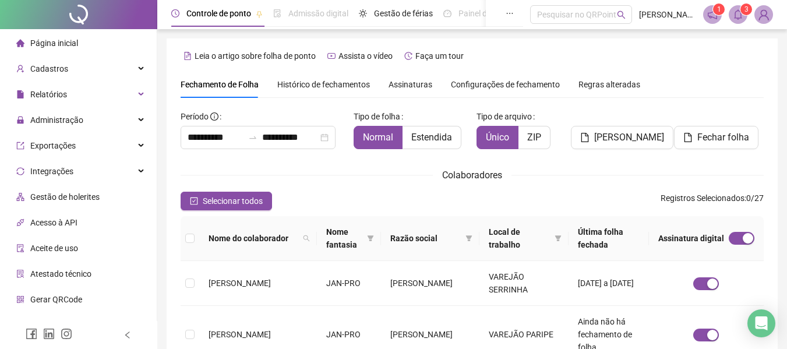
scroll to position [64, 0]
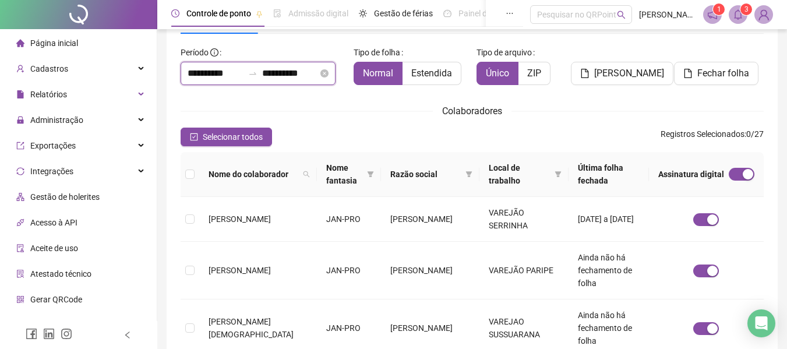
click at [217, 74] on input "**********" at bounding box center [216, 73] width 56 height 14
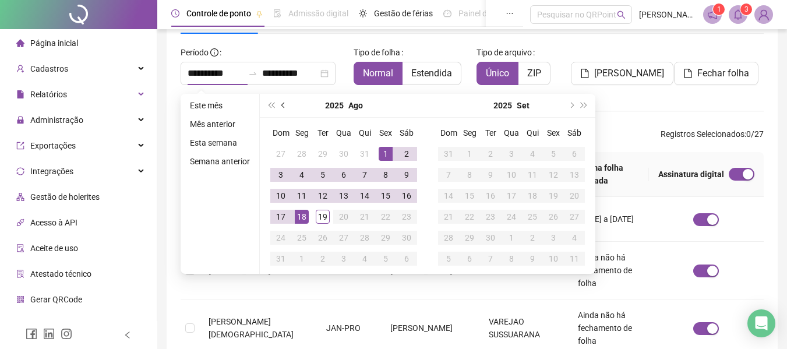
click at [284, 103] on button "prev-year" at bounding box center [283, 105] width 13 height 23
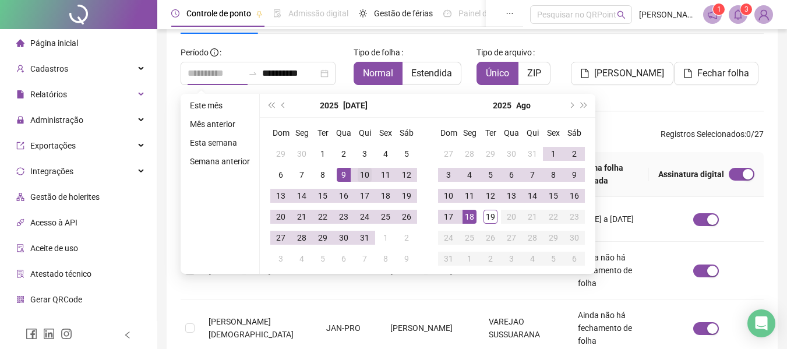
type input "**********"
click at [360, 177] on div "10" at bounding box center [365, 175] width 14 height 14
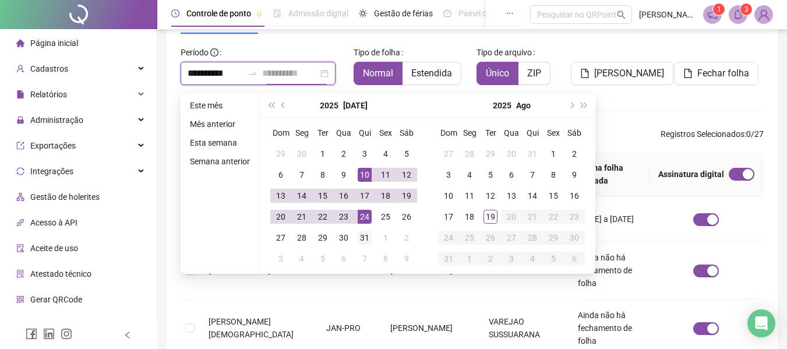
type input "**********"
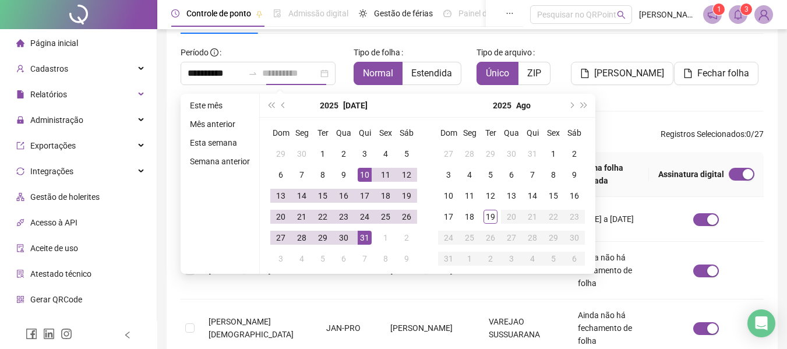
click at [363, 231] on div "31" at bounding box center [365, 238] width 14 height 14
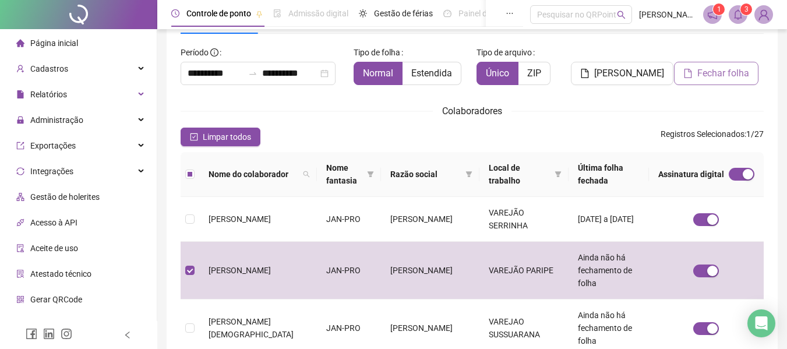
click at [705, 73] on span "Fechar folha" at bounding box center [724, 73] width 52 height 14
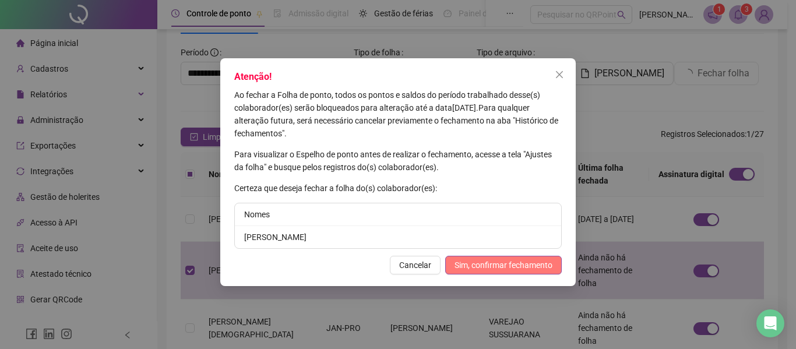
click at [473, 265] on span "Sim, confirmar fechamento" at bounding box center [504, 265] width 98 height 13
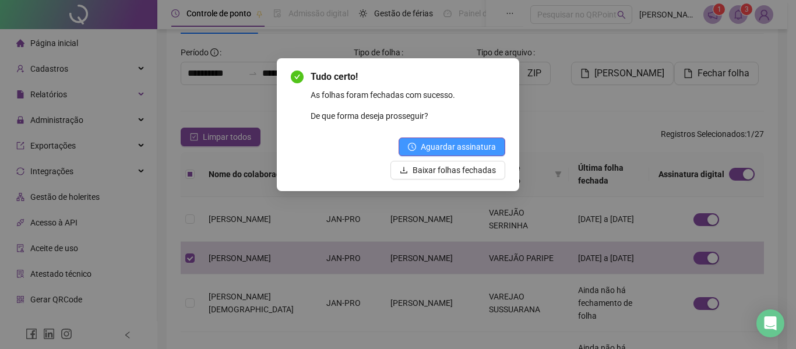
click at [477, 147] on span "Aguardar assinatura" at bounding box center [458, 146] width 75 height 13
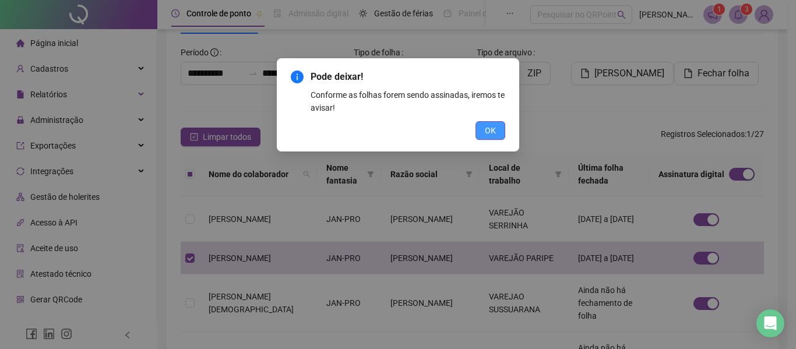
click at [485, 133] on span "OK" at bounding box center [490, 130] width 11 height 13
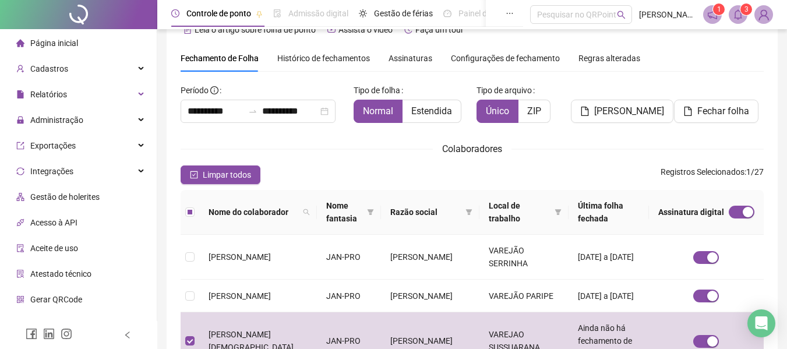
scroll to position [0, 0]
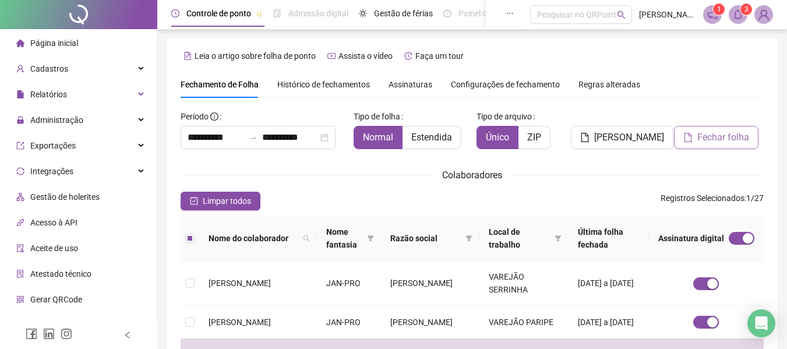
click at [710, 139] on span "Fechar folha" at bounding box center [724, 138] width 52 height 14
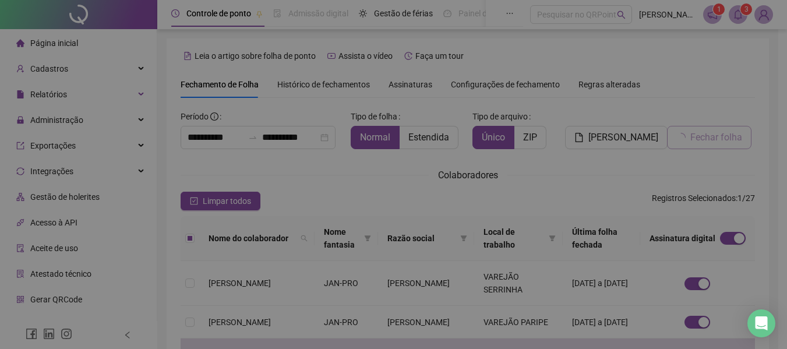
scroll to position [64, 0]
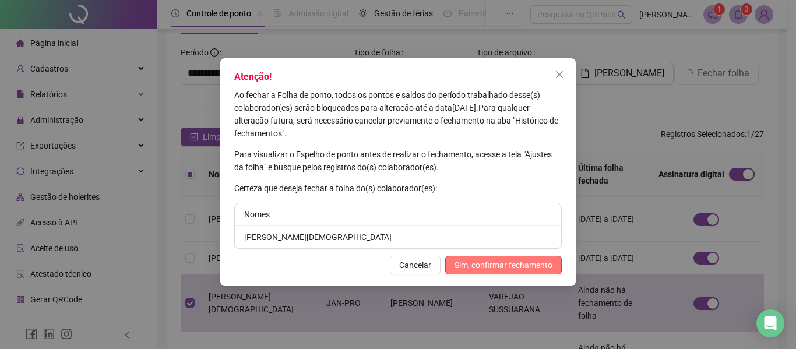
click at [503, 261] on span "Sim, confirmar fechamento" at bounding box center [504, 265] width 98 height 13
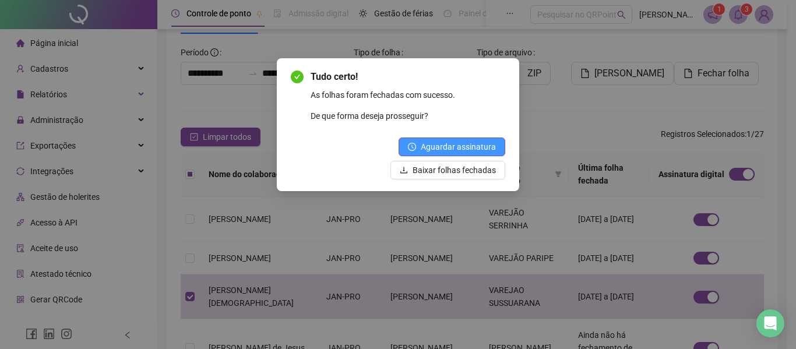
click at [483, 150] on span "Aguardar assinatura" at bounding box center [458, 146] width 75 height 13
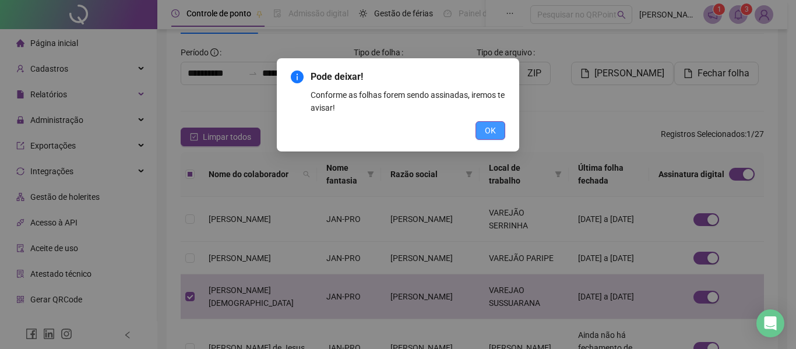
click at [498, 130] on button "OK" at bounding box center [491, 130] width 30 height 19
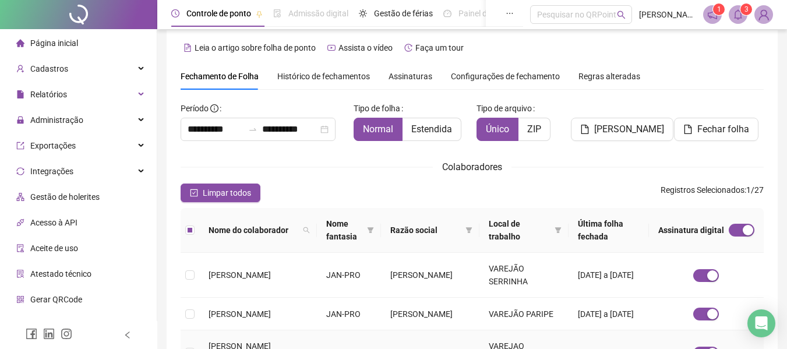
scroll to position [6, 0]
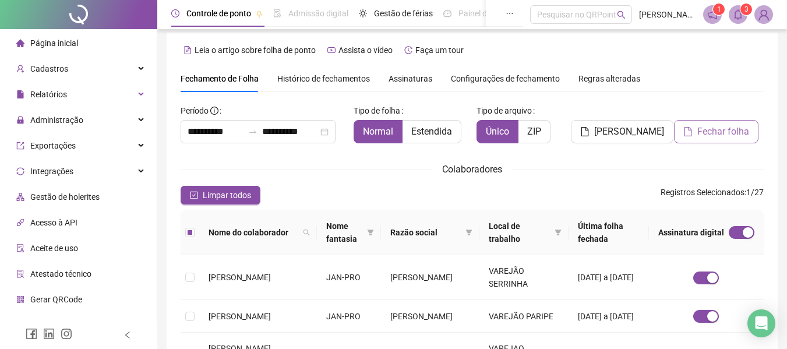
click at [710, 135] on span "Fechar folha" at bounding box center [724, 132] width 52 height 14
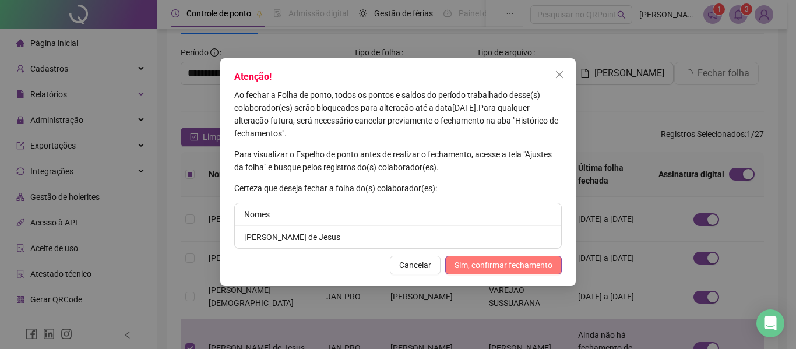
click at [495, 263] on span "Sim, confirmar fechamento" at bounding box center [504, 265] width 98 height 13
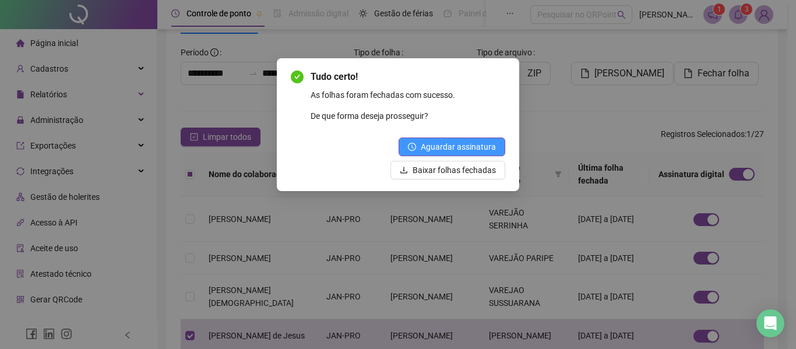
click at [479, 138] on button "Aguardar assinatura" at bounding box center [452, 147] width 107 height 19
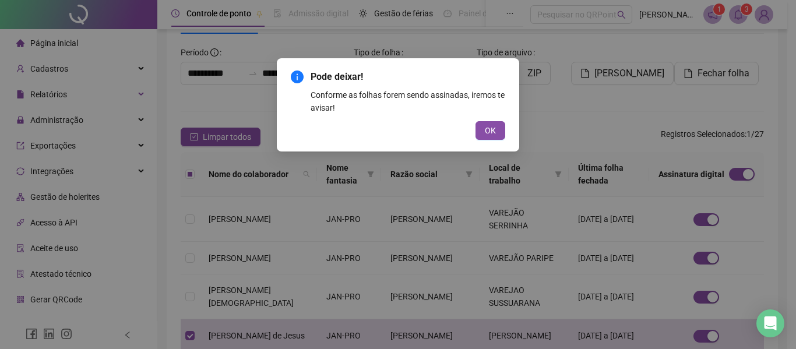
click at [489, 126] on span "OK" at bounding box center [490, 130] width 11 height 13
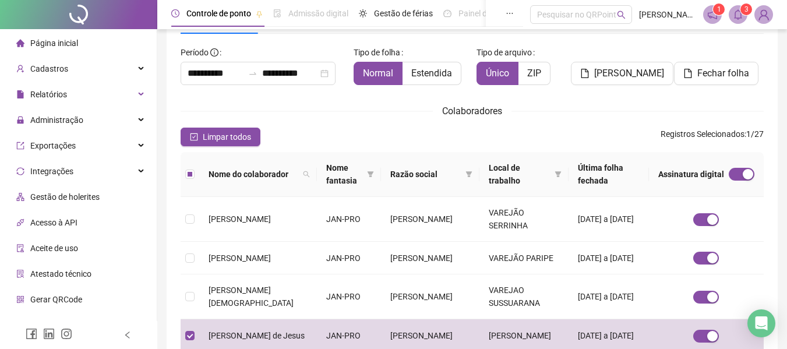
click at [550, 128] on div "Limpar todos Registros Selecionados : 1 / 27" at bounding box center [472, 137] width 583 height 19
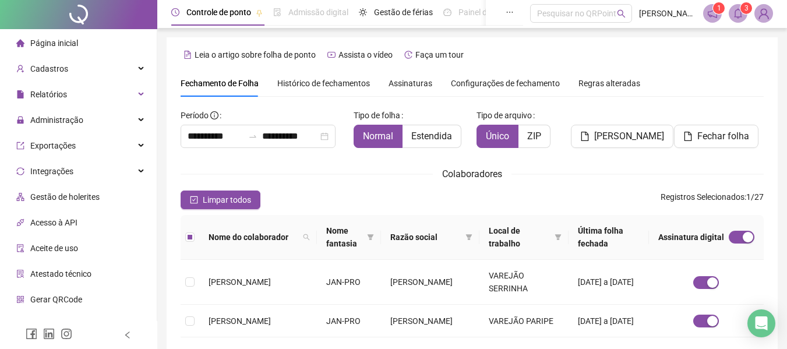
scroll to position [0, 0]
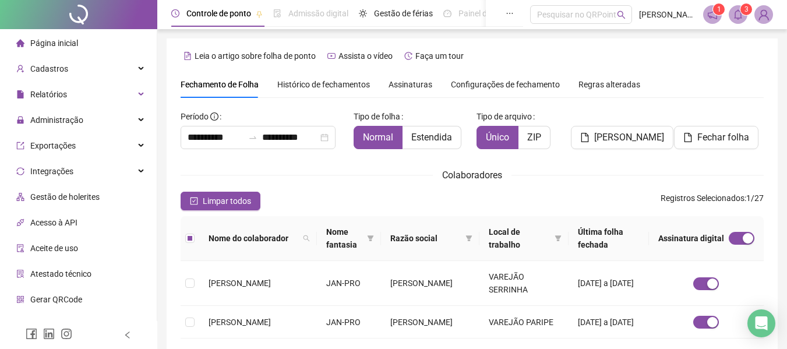
click at [381, 218] on th "Razão social" at bounding box center [430, 238] width 98 height 45
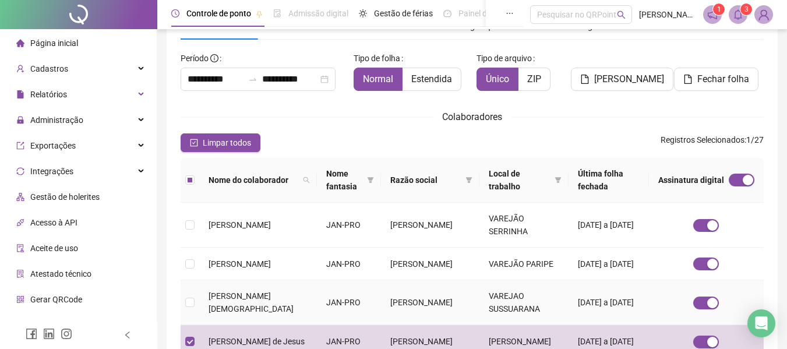
scroll to position [175, 0]
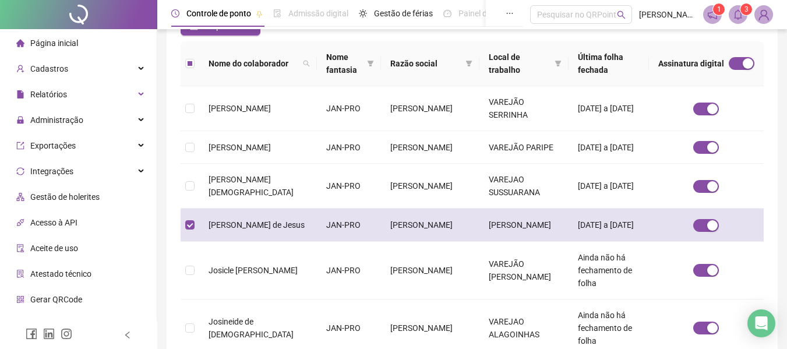
click at [188, 235] on td at bounding box center [190, 225] width 19 height 33
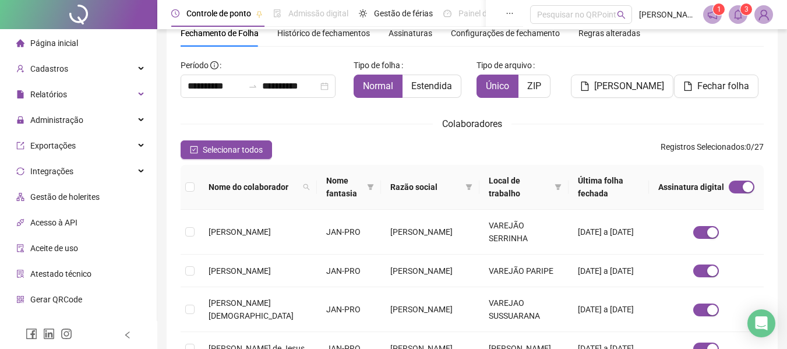
scroll to position [0, 0]
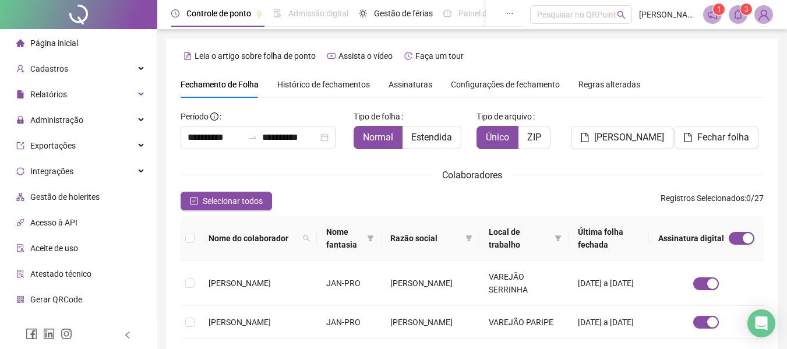
click at [414, 85] on span "Assinaturas" at bounding box center [411, 84] width 44 height 8
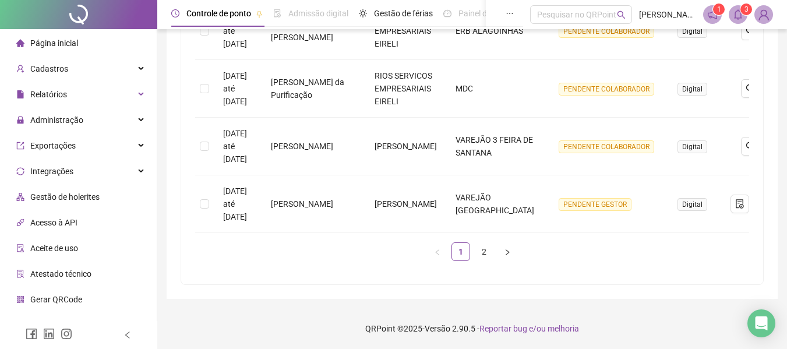
scroll to position [634, 0]
click at [481, 247] on link "2" at bounding box center [484, 251] width 17 height 17
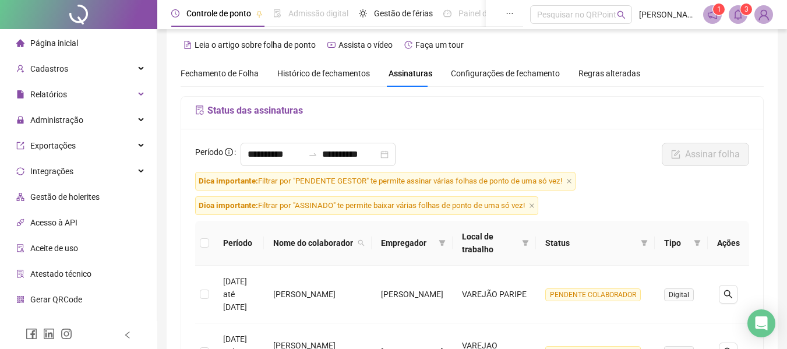
scroll to position [0, 0]
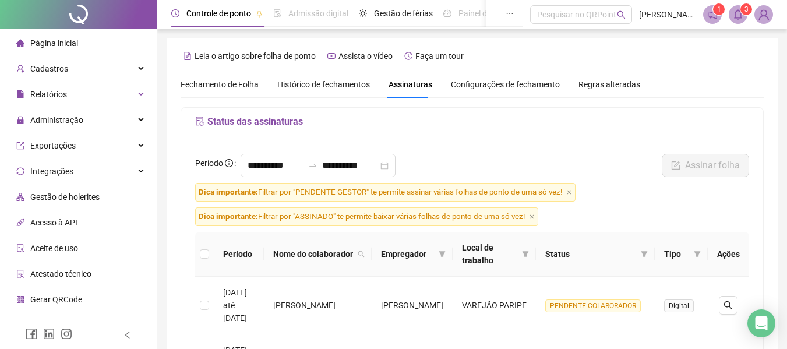
click at [236, 84] on span "Fechamento de Folha" at bounding box center [220, 84] width 78 height 9
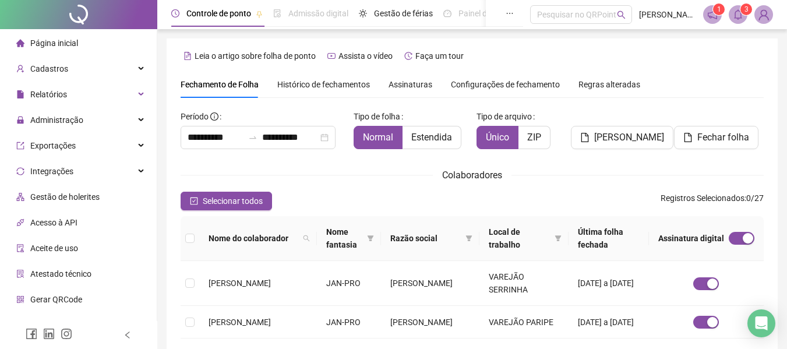
type input "**********"
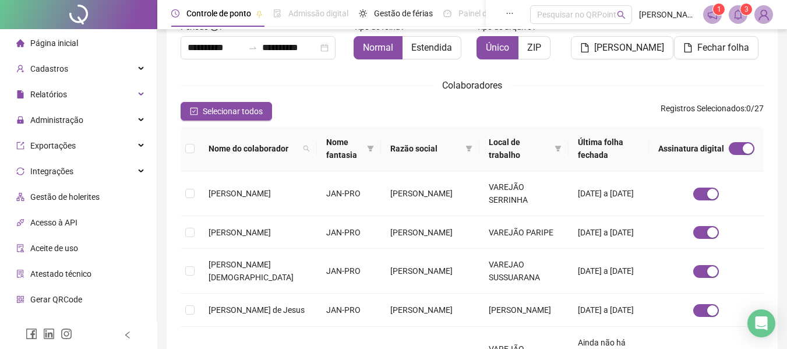
scroll to position [6, 0]
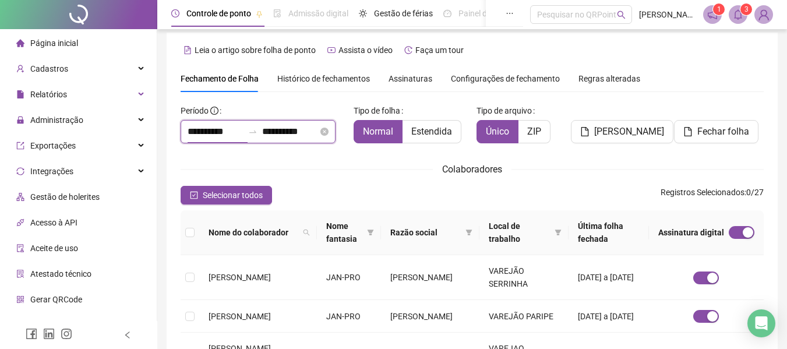
click at [213, 131] on input "**********" at bounding box center [216, 132] width 56 height 14
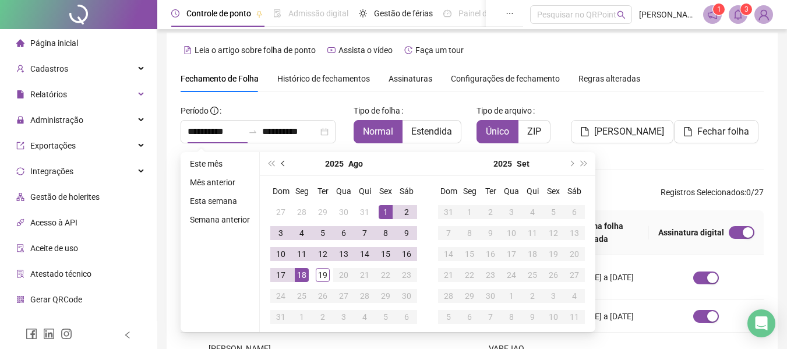
click at [279, 161] on button "prev-year" at bounding box center [283, 163] width 13 height 23
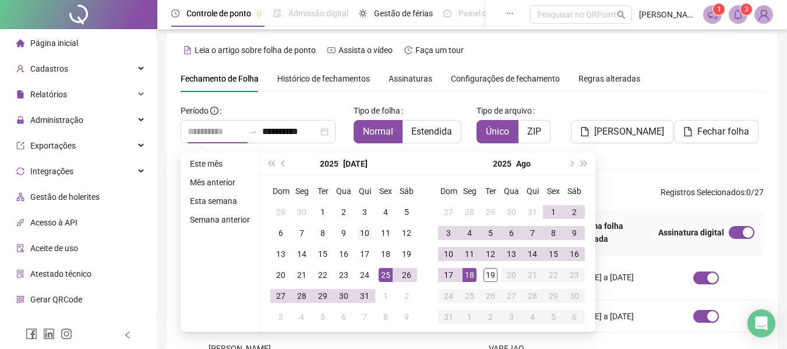
type input "**********"
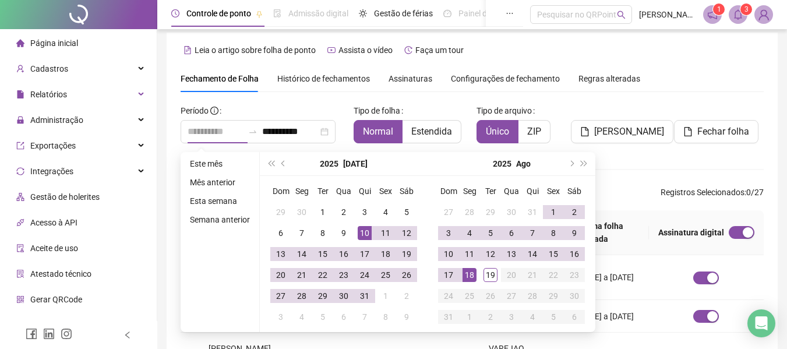
click at [364, 231] on div "10" at bounding box center [365, 233] width 14 height 14
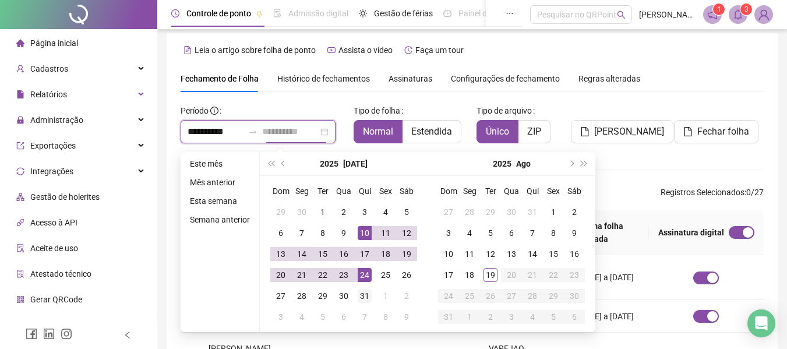
type input "**********"
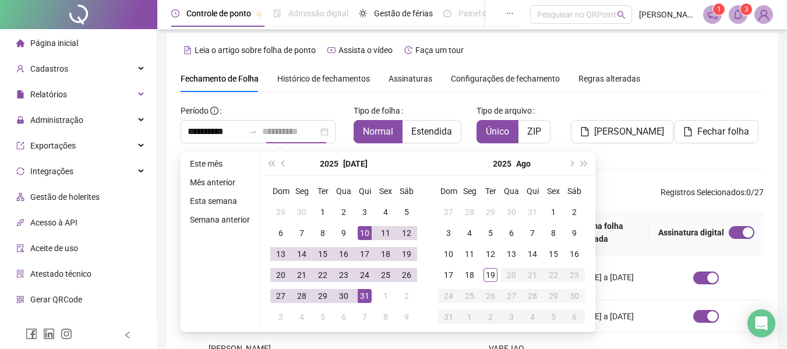
click at [363, 294] on div "31" at bounding box center [365, 296] width 14 height 14
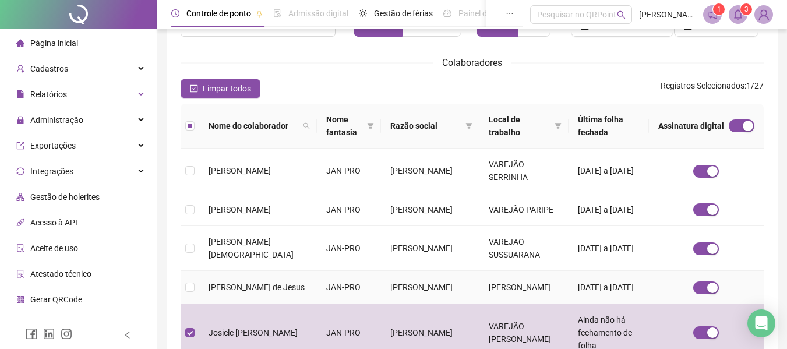
scroll to position [0, 0]
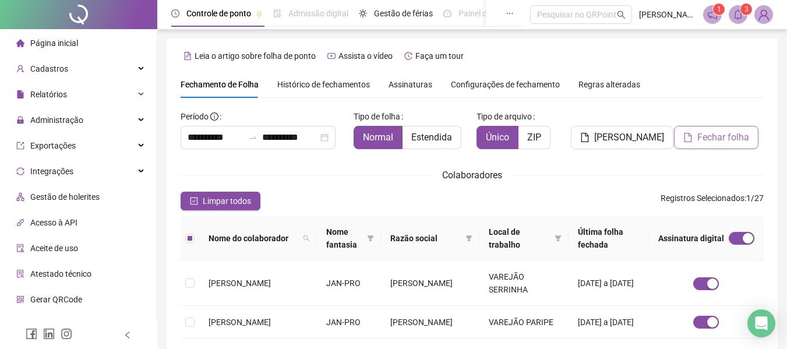
click at [714, 134] on span "Fechar folha" at bounding box center [724, 138] width 52 height 14
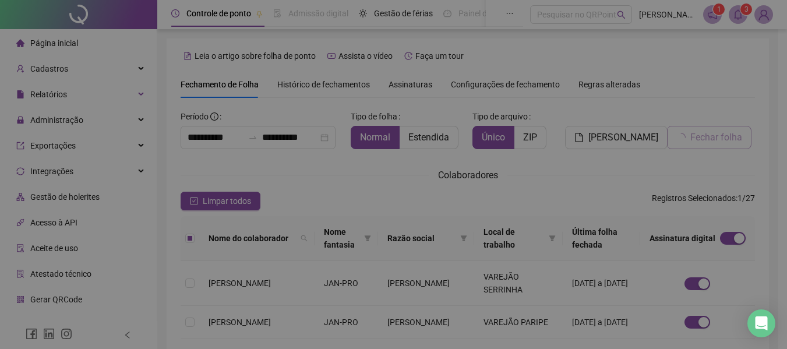
scroll to position [64, 0]
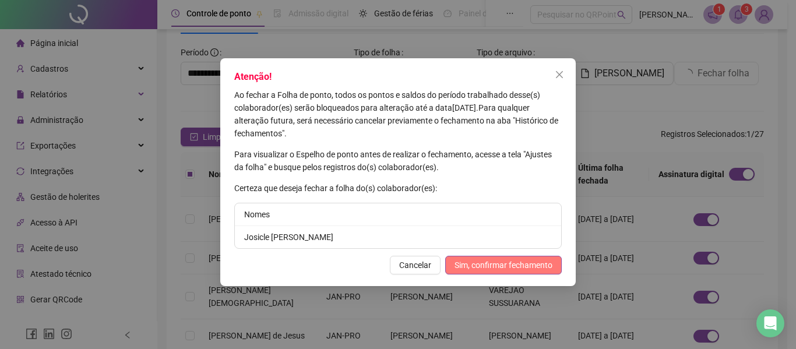
click at [495, 265] on span "Sim, confirmar fechamento" at bounding box center [504, 265] width 98 height 13
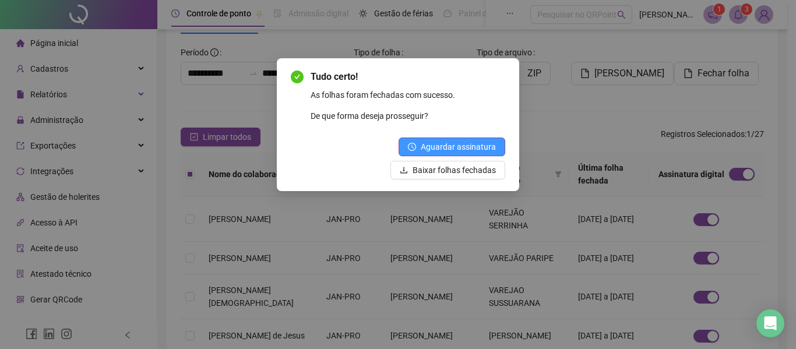
click at [470, 142] on span "Aguardar assinatura" at bounding box center [458, 146] width 75 height 13
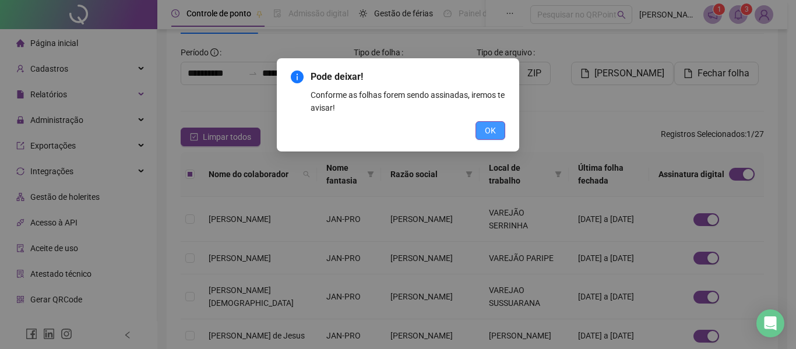
click at [485, 128] on span "OK" at bounding box center [490, 130] width 11 height 13
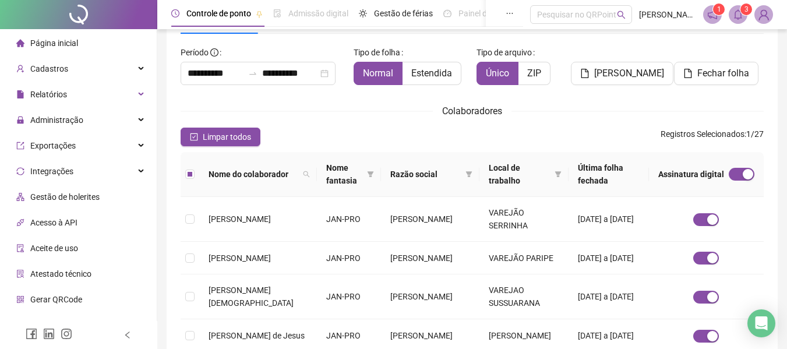
click at [381, 132] on div "Limpar todos Registros Selecionados : 1 / 27" at bounding box center [472, 137] width 583 height 19
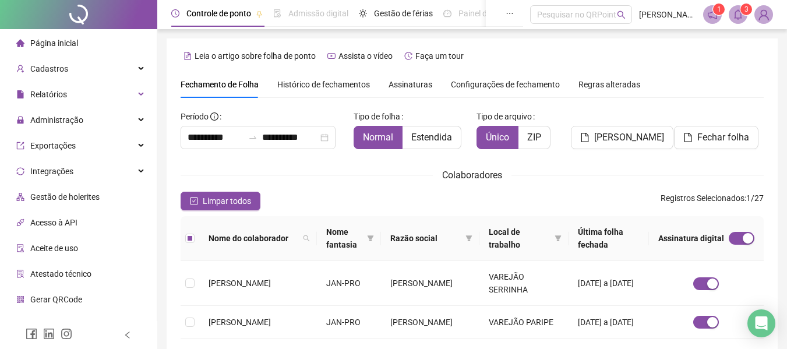
click at [403, 78] on div "Assinaturas" at bounding box center [411, 84] width 44 height 13
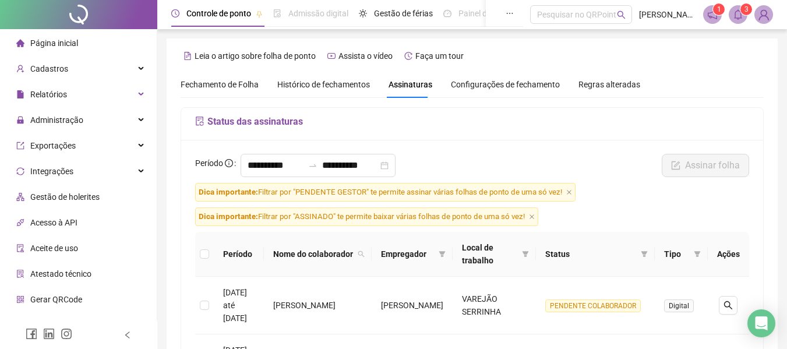
click at [222, 80] on span "Fechamento de Folha" at bounding box center [220, 84] width 78 height 9
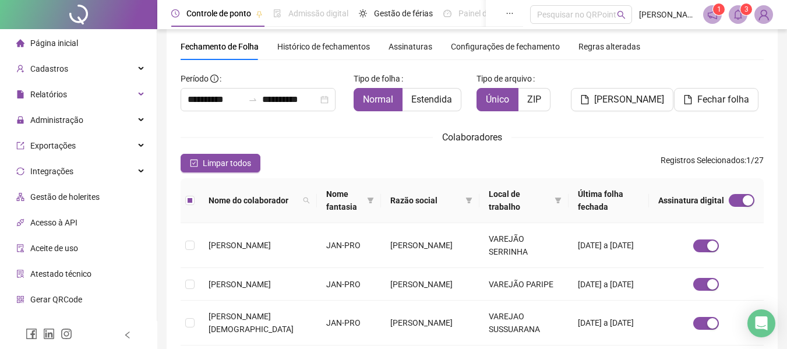
scroll to position [58, 0]
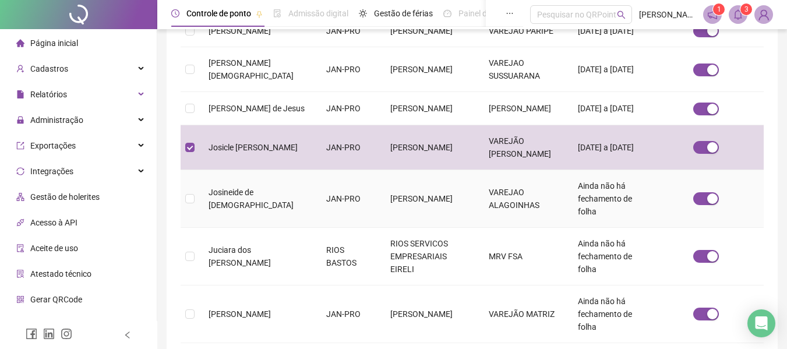
type input "**********"
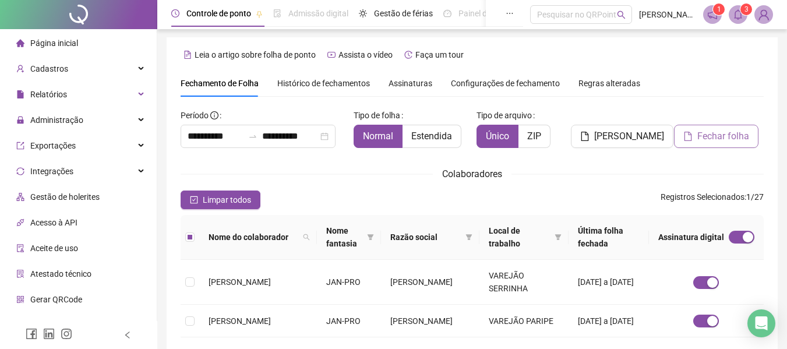
scroll to position [0, 0]
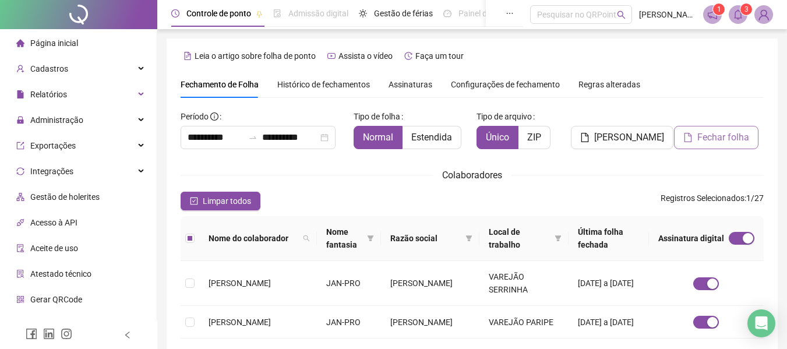
click at [706, 136] on span "Fechar folha" at bounding box center [724, 138] width 52 height 14
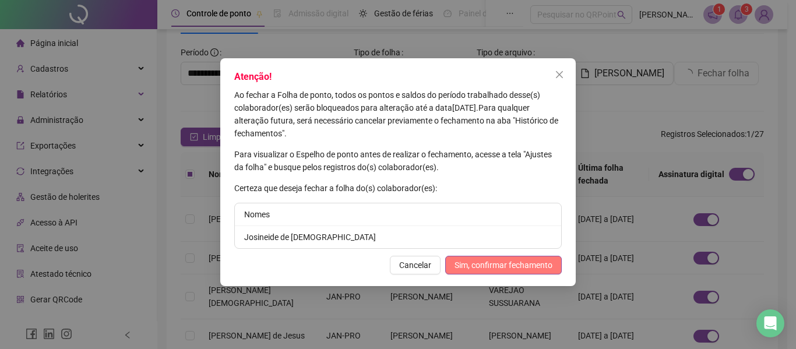
click at [485, 262] on span "Sim, confirmar fechamento" at bounding box center [504, 265] width 98 height 13
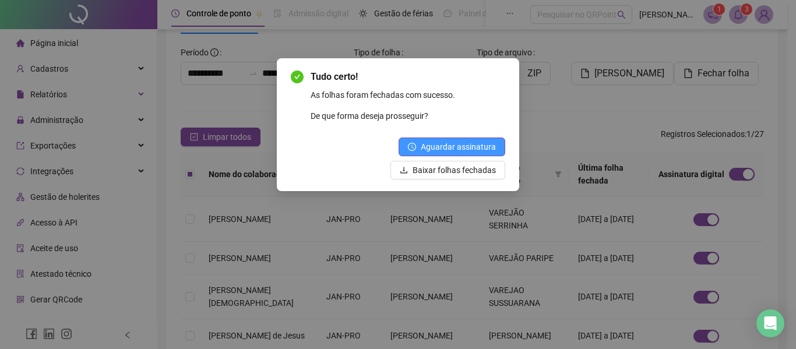
click at [452, 139] on button "Aguardar assinatura" at bounding box center [452, 147] width 107 height 19
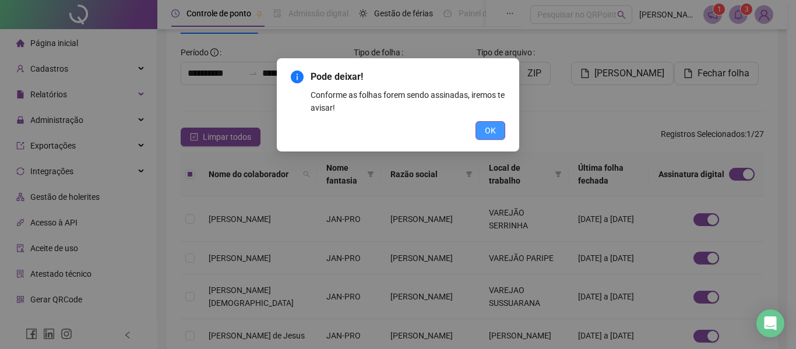
click at [491, 128] on span "OK" at bounding box center [490, 130] width 11 height 13
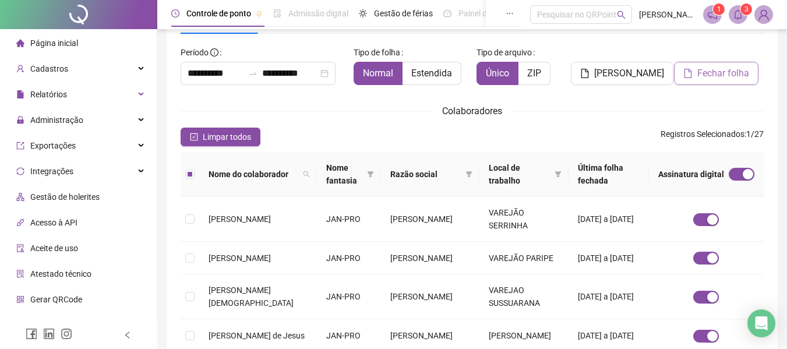
click at [730, 79] on span "Fechar folha" at bounding box center [724, 73] width 52 height 14
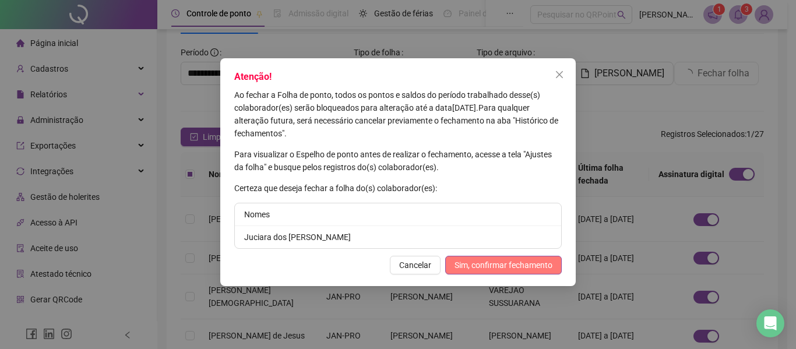
click at [506, 263] on span "Sim, confirmar fechamento" at bounding box center [504, 265] width 98 height 13
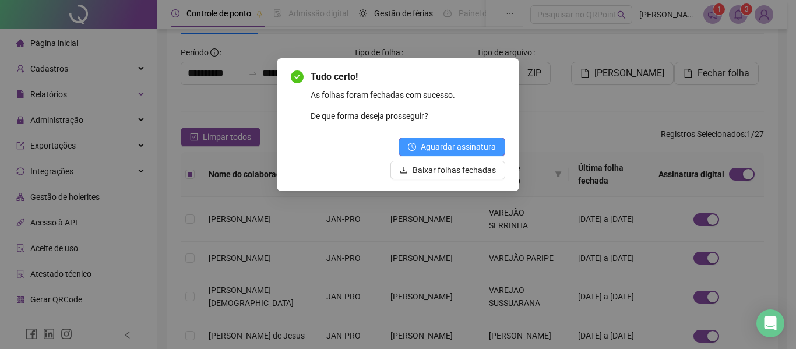
click at [468, 146] on span "Aguardar assinatura" at bounding box center [458, 146] width 75 height 13
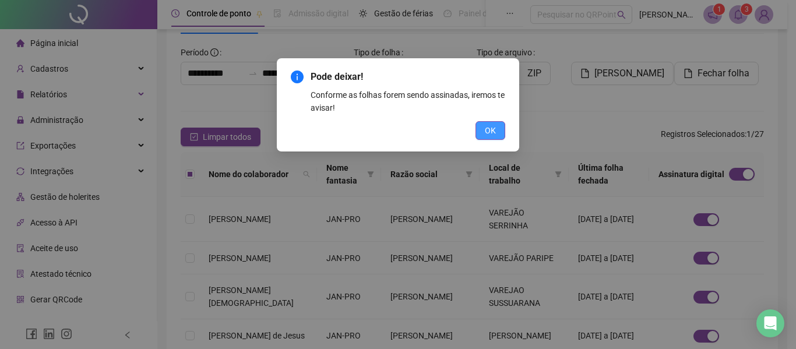
click at [489, 129] on span "OK" at bounding box center [490, 130] width 11 height 13
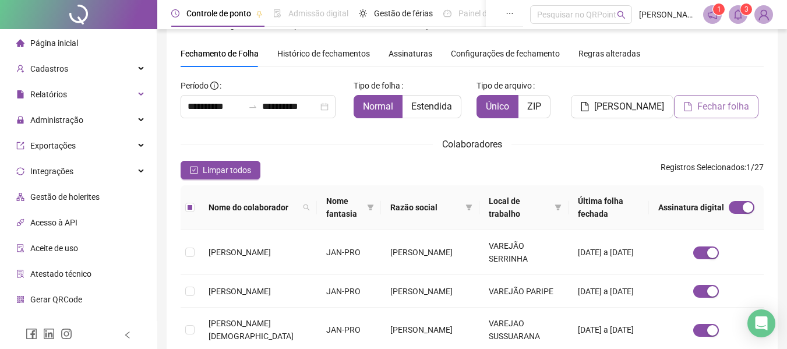
scroll to position [0, 0]
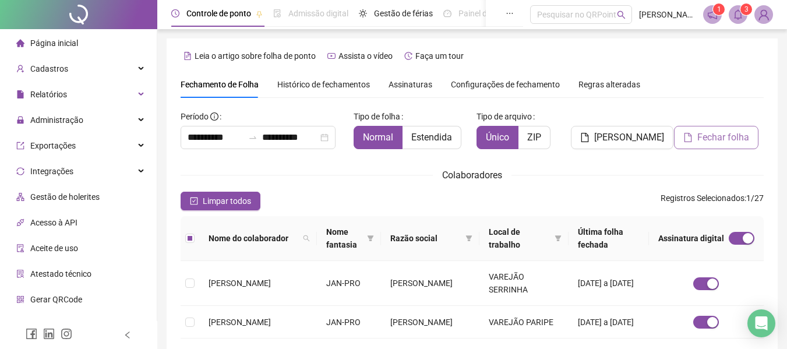
click at [698, 133] on span "Fechar folha" at bounding box center [724, 138] width 52 height 14
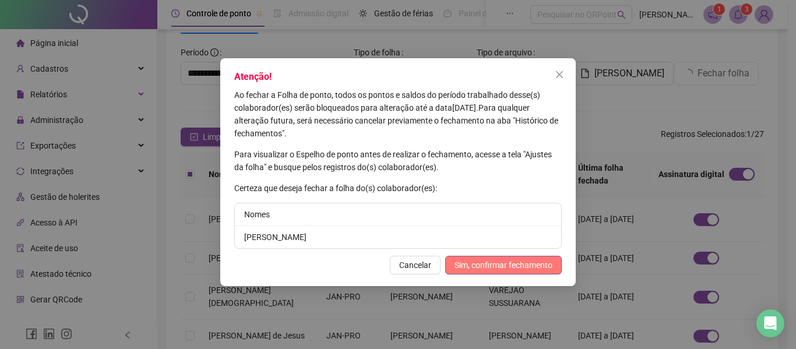
click at [502, 269] on span "Sim, confirmar fechamento" at bounding box center [504, 265] width 98 height 13
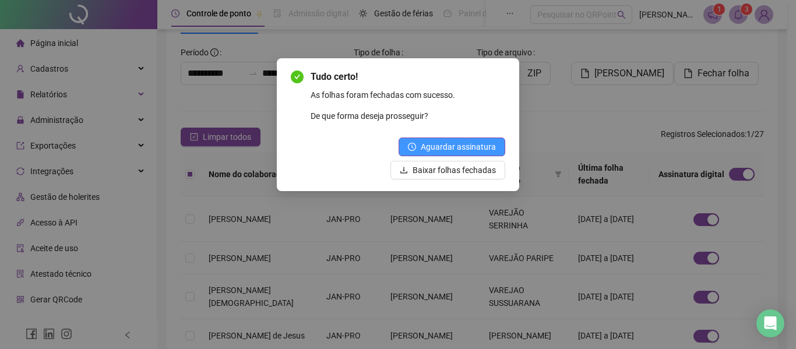
click at [453, 145] on span "Aguardar assinatura" at bounding box center [458, 146] width 75 height 13
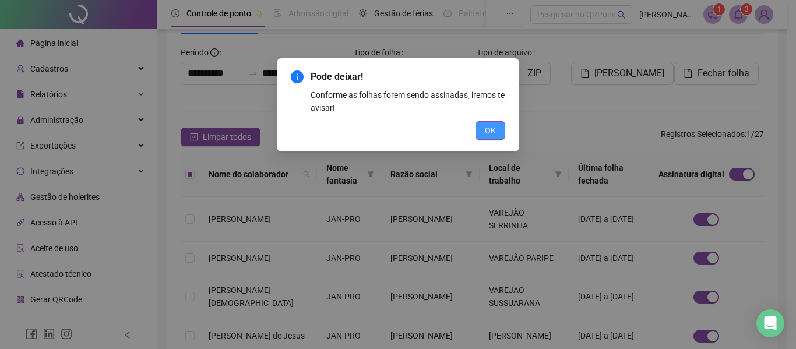
click at [487, 135] on span "OK" at bounding box center [490, 130] width 11 height 13
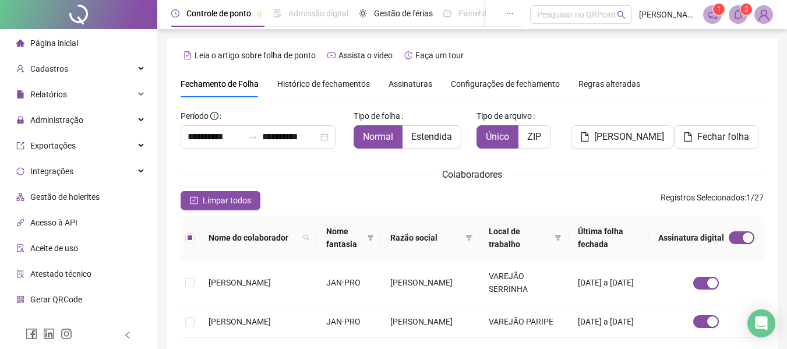
scroll to position [0, 0]
click at [713, 139] on span "Fechar folha" at bounding box center [724, 138] width 52 height 14
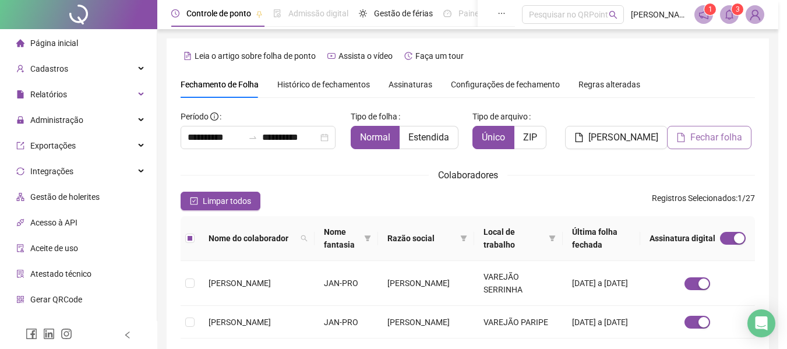
scroll to position [64, 0]
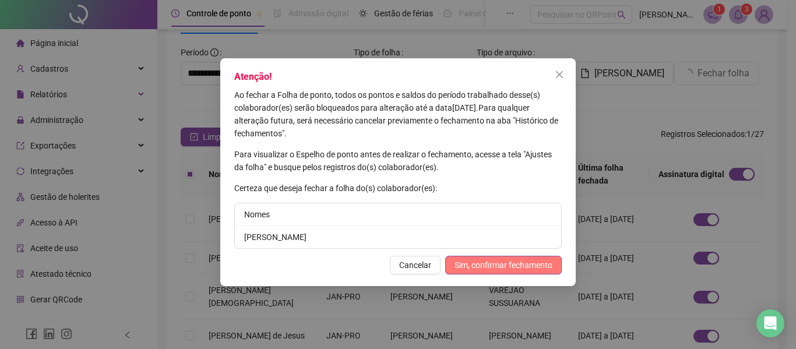
click at [480, 268] on span "Sim, confirmar fechamento" at bounding box center [504, 265] width 98 height 13
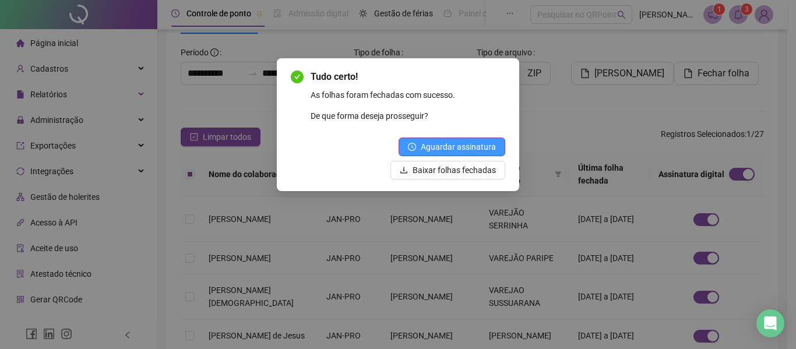
click at [462, 147] on span "Aguardar assinatura" at bounding box center [458, 146] width 75 height 13
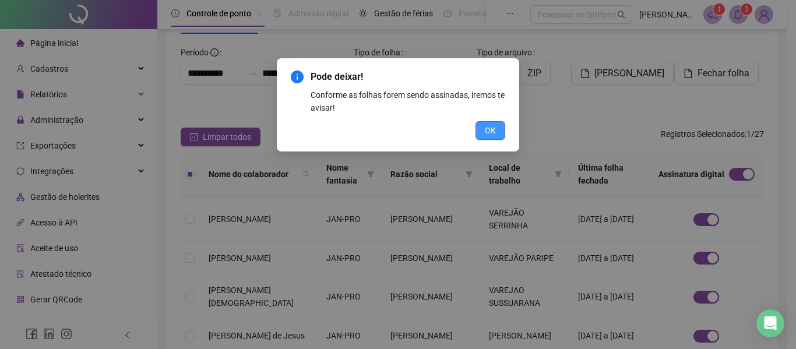
click at [495, 132] on span "OK" at bounding box center [490, 130] width 11 height 13
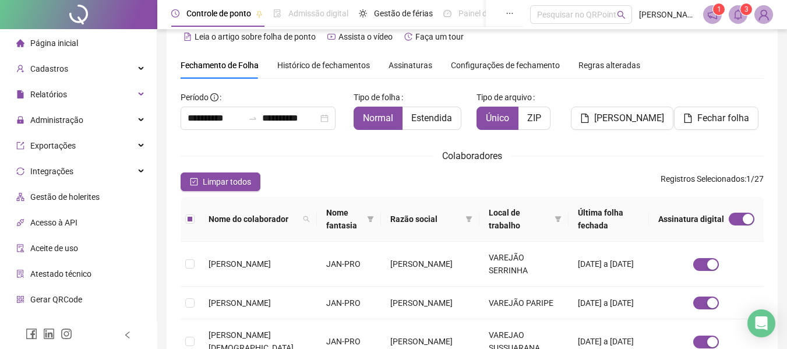
scroll to position [6, 0]
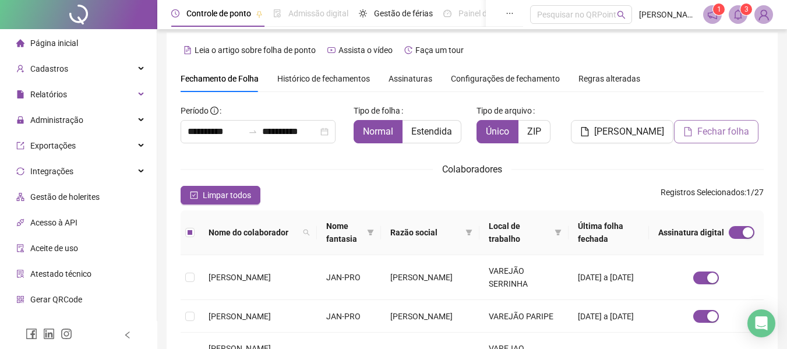
click at [726, 138] on span "Fechar folha" at bounding box center [724, 132] width 52 height 14
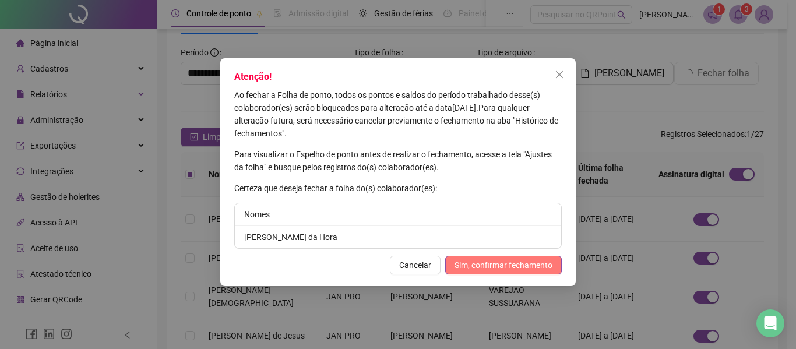
click at [473, 263] on span "Sim, confirmar fechamento" at bounding box center [504, 265] width 98 height 13
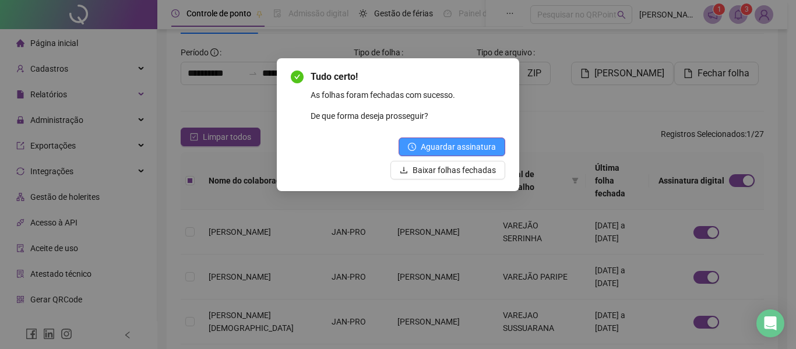
click at [442, 142] on span "Aguardar assinatura" at bounding box center [458, 146] width 75 height 13
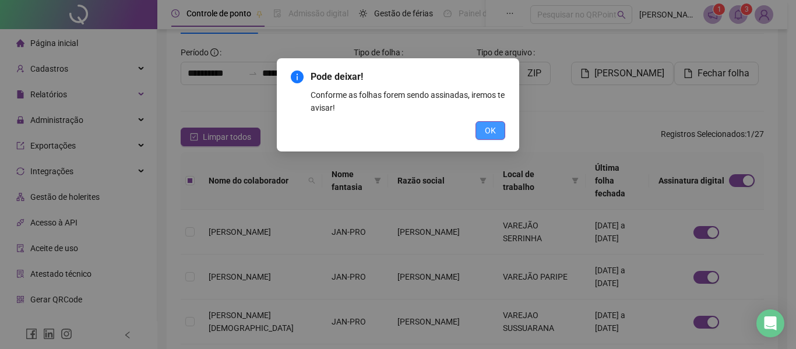
click at [484, 137] on button "OK" at bounding box center [491, 130] width 30 height 19
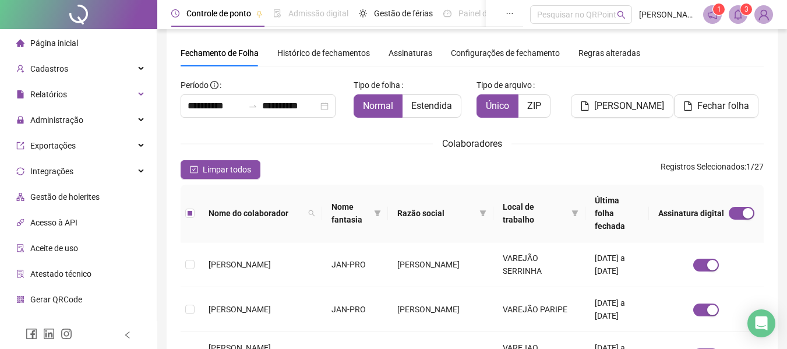
scroll to position [0, 0]
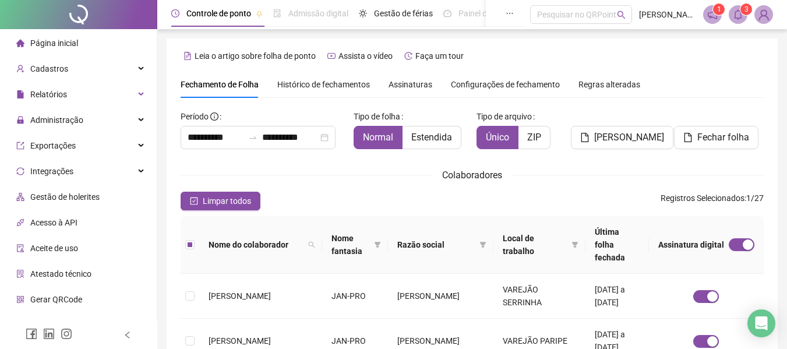
click at [413, 89] on span "Assinaturas" at bounding box center [411, 84] width 44 height 8
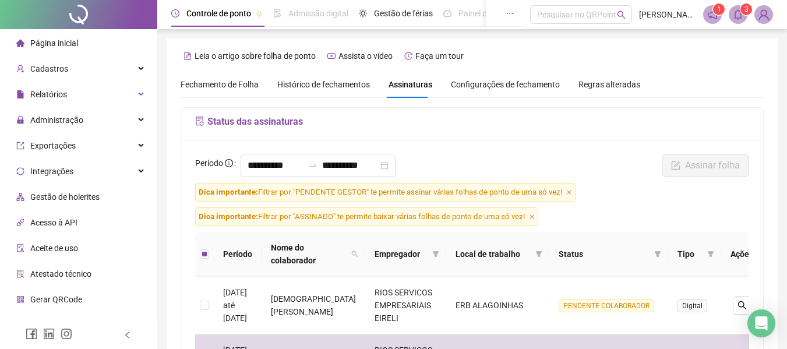
click at [325, 83] on span "Histórico de fechamentos" at bounding box center [323, 84] width 93 height 9
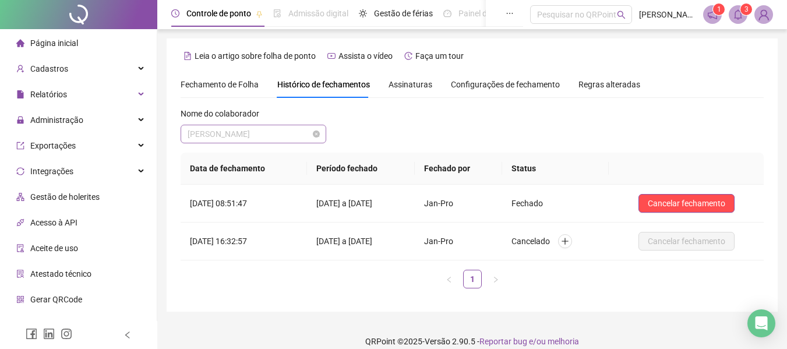
click at [289, 132] on span "[PERSON_NAME]" at bounding box center [254, 133] width 132 height 17
click at [404, 82] on span "Assinaturas" at bounding box center [411, 84] width 44 height 8
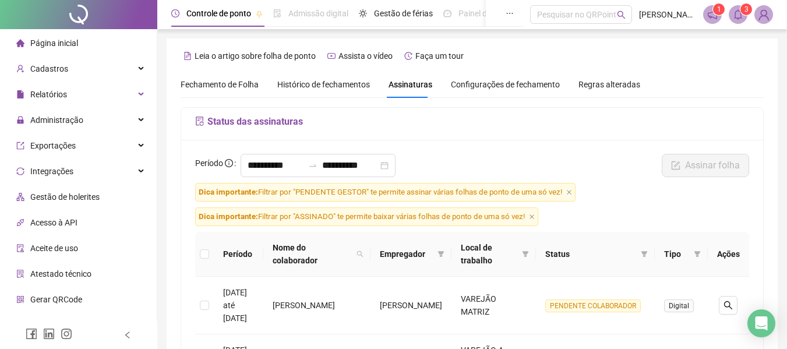
click at [219, 80] on span "Fechamento de Folha" at bounding box center [220, 84] width 78 height 9
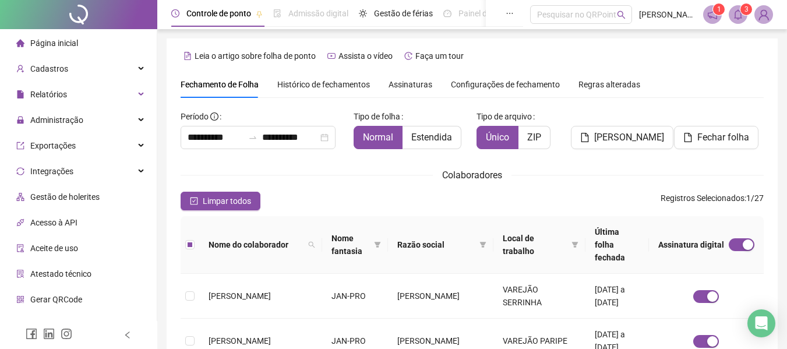
click at [312, 82] on span "Histórico de fechamentos" at bounding box center [323, 84] width 93 height 9
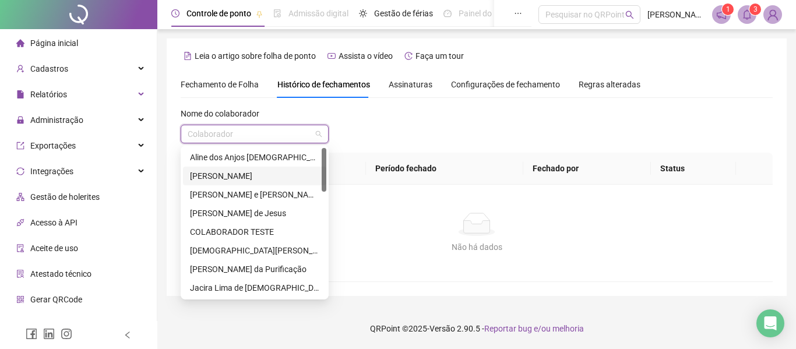
click at [289, 136] on input "search" at bounding box center [250, 133] width 124 height 17
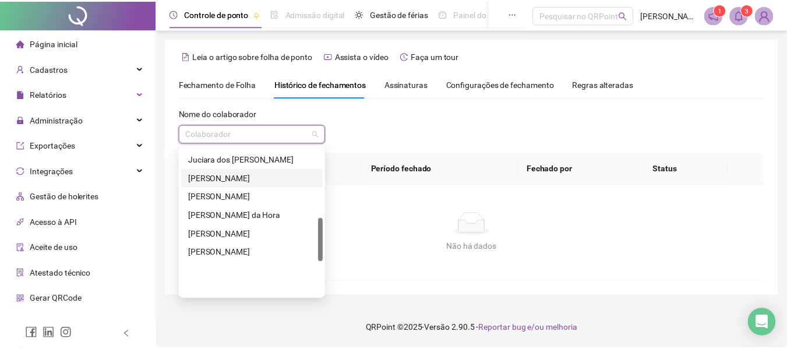
scroll to position [238, 0]
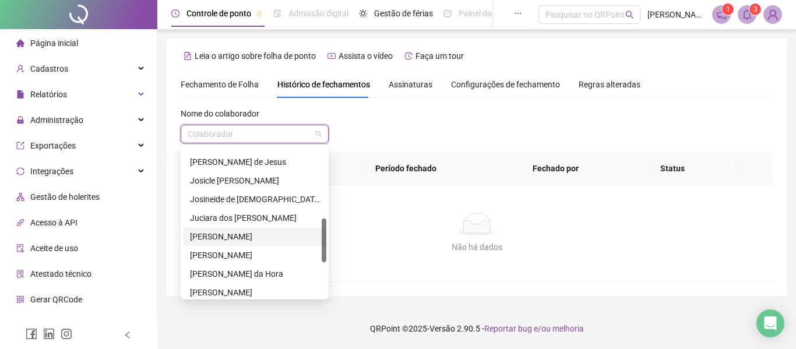
click at [229, 233] on div "[PERSON_NAME]" at bounding box center [254, 236] width 129 height 13
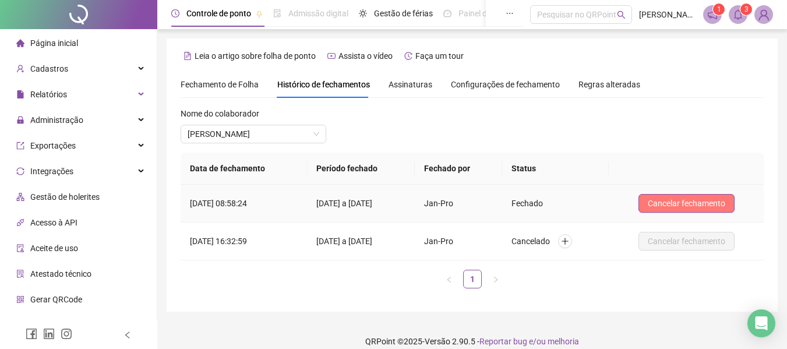
click at [685, 202] on span "Cancelar fechamento" at bounding box center [687, 203] width 78 height 13
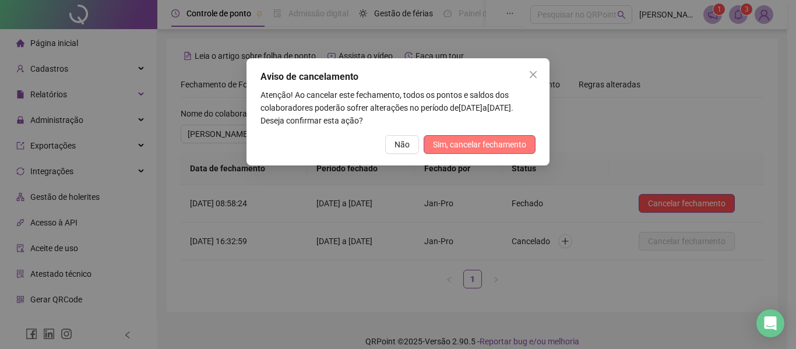
click at [444, 146] on span "Sim, cancelar fechamento" at bounding box center [479, 144] width 93 height 13
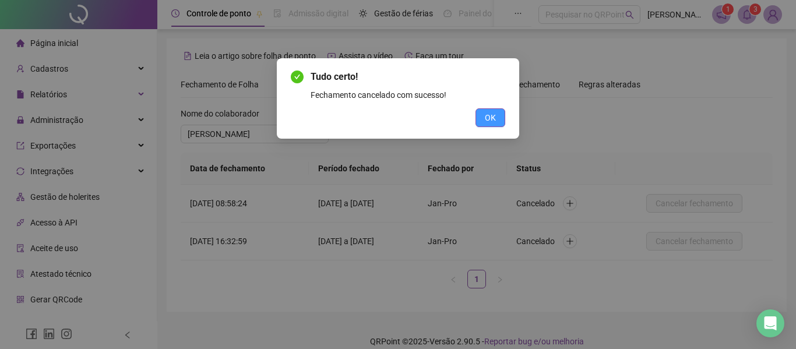
click at [492, 111] on button "OK" at bounding box center [491, 117] width 30 height 19
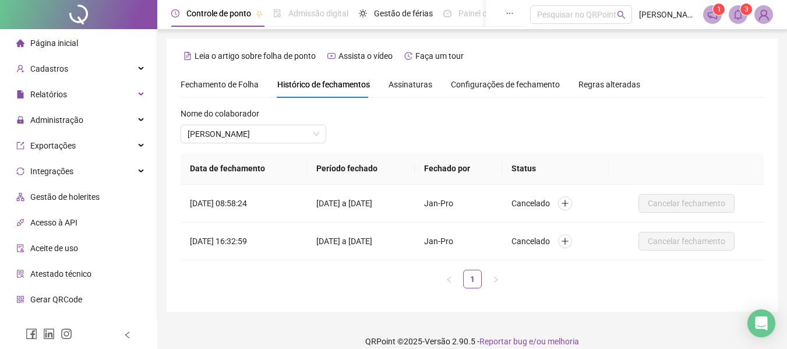
click at [214, 80] on span "Fechamento de Folha" at bounding box center [220, 84] width 78 height 9
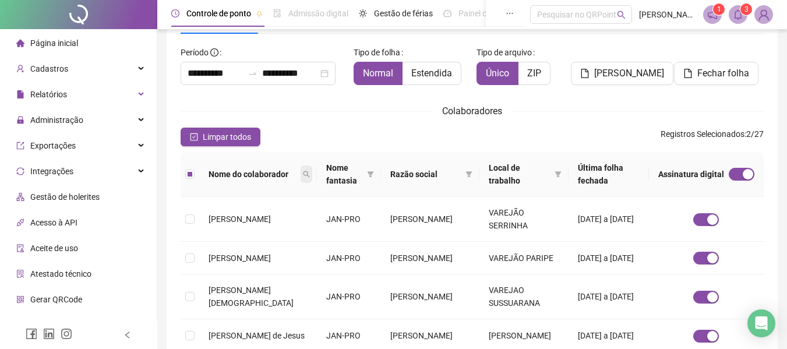
scroll to position [0, 0]
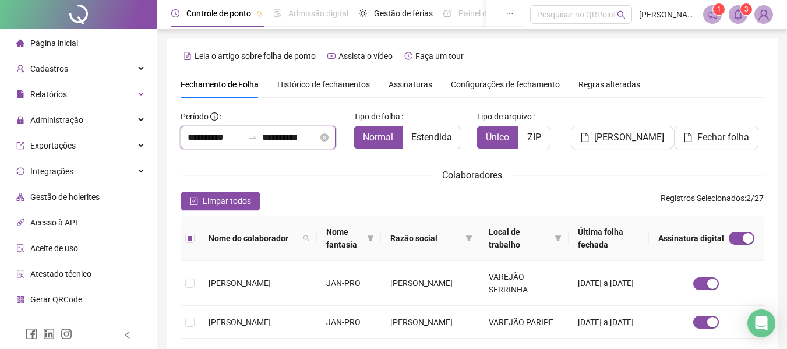
click at [219, 136] on input "**********" at bounding box center [216, 138] width 56 height 14
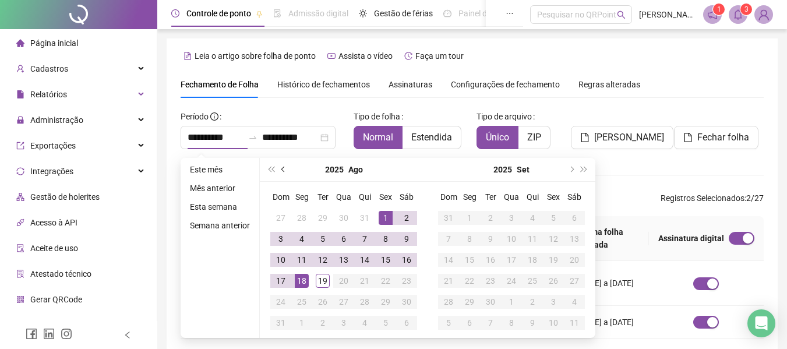
click at [277, 169] on div "2025 Ago" at bounding box center [344, 170] width 168 height 24
click at [278, 169] on button "prev-year" at bounding box center [283, 169] width 13 height 23
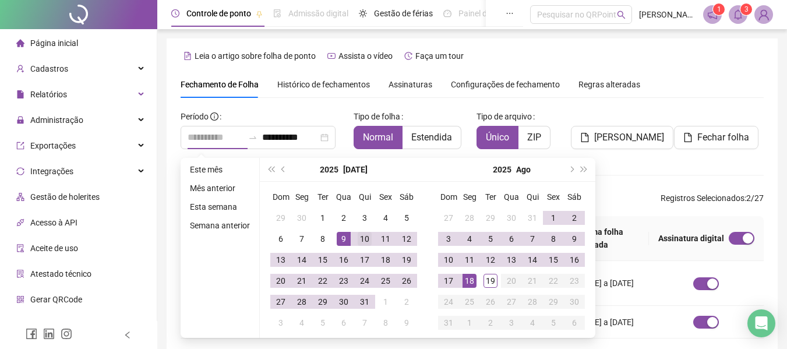
type input "**********"
click at [361, 234] on div "10" at bounding box center [365, 239] width 14 height 14
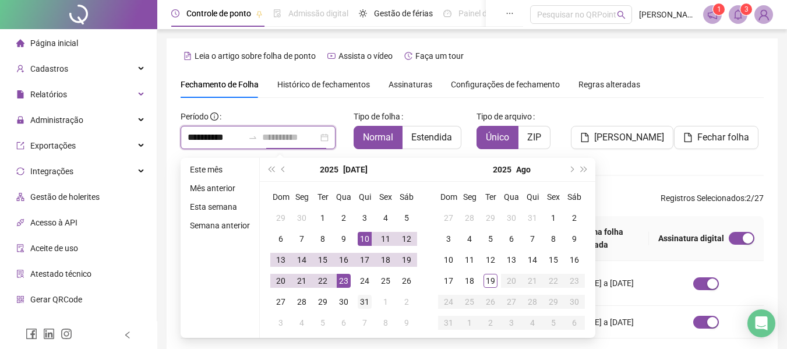
type input "**********"
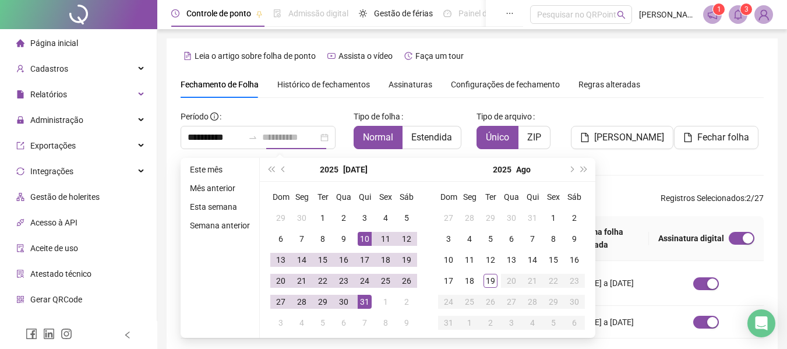
click at [363, 302] on div "31" at bounding box center [365, 302] width 14 height 14
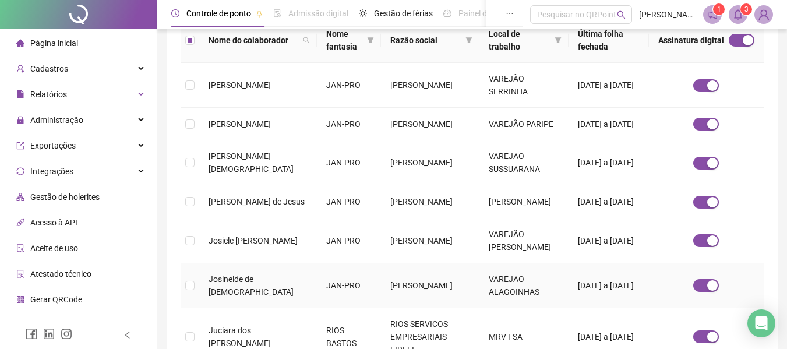
scroll to position [64, 0]
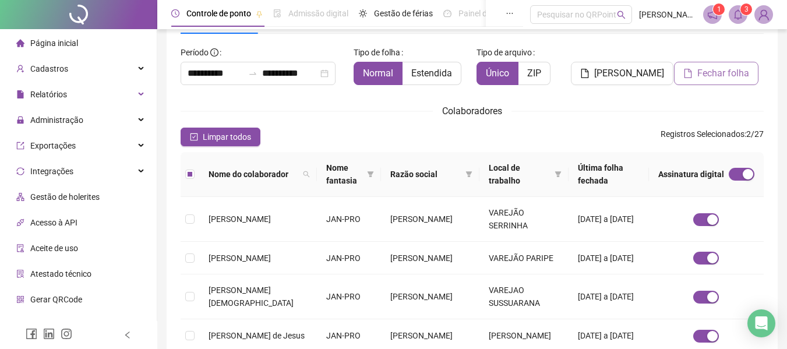
click at [703, 69] on span "Fechar folha" at bounding box center [724, 73] width 52 height 14
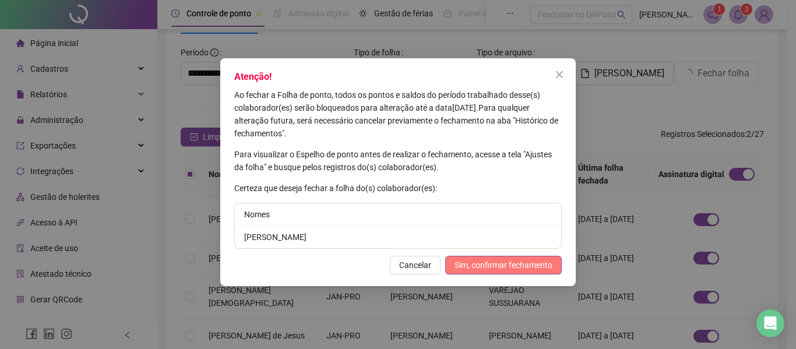
click at [504, 263] on span "Sim, confirmar fechamento" at bounding box center [504, 265] width 98 height 13
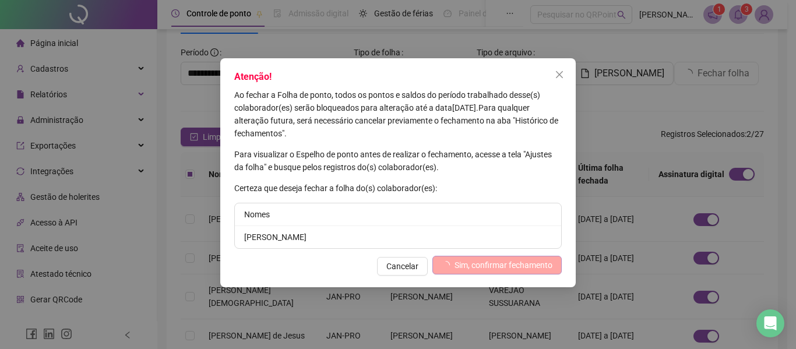
click at [485, 265] on span "Sim, confirmar fechamento" at bounding box center [504, 265] width 98 height 13
click at [562, 73] on icon "close" at bounding box center [559, 74] width 9 height 9
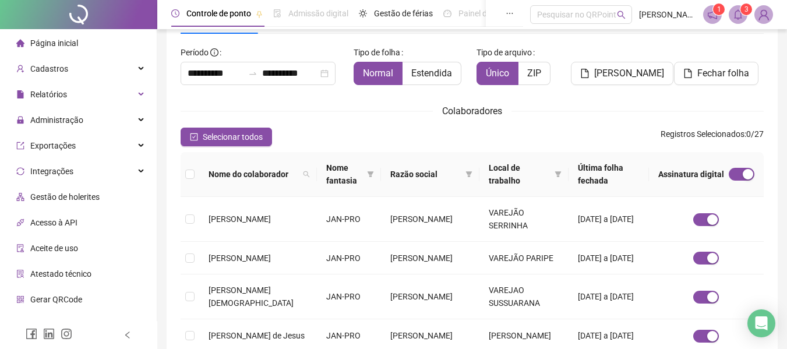
scroll to position [0, 0]
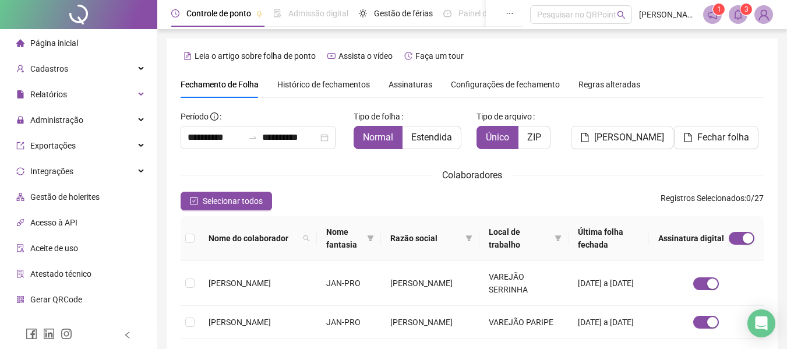
click at [315, 80] on span "Histórico de fechamentos" at bounding box center [323, 84] width 93 height 9
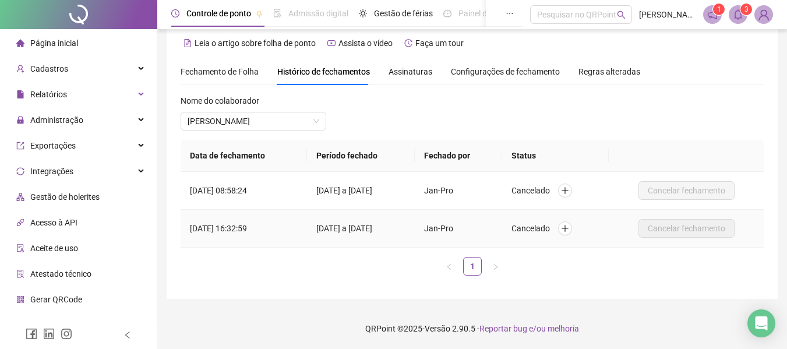
click at [366, 234] on td "[DATE] a [DATE]" at bounding box center [361, 229] width 108 height 38
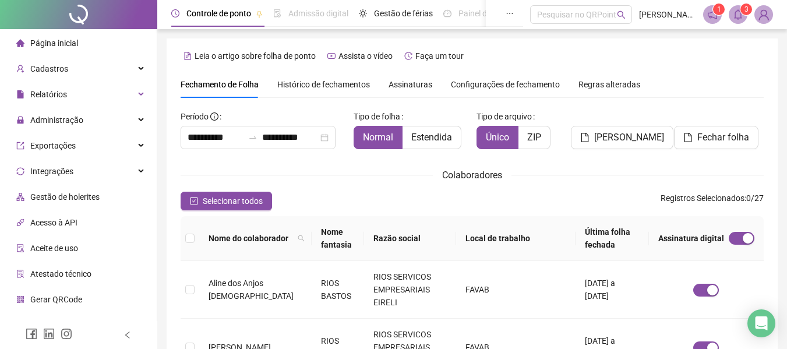
scroll to position [64, 0]
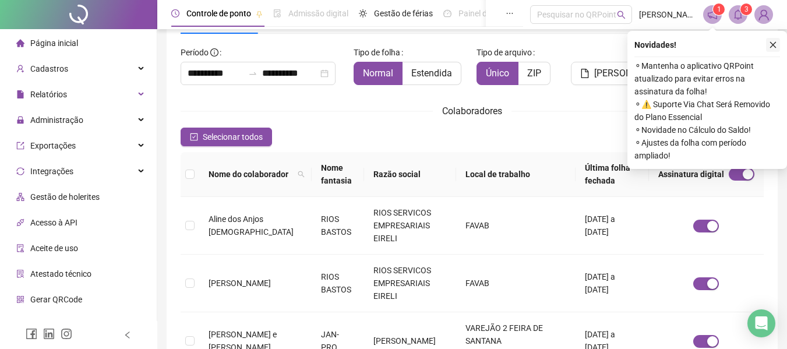
click at [774, 43] on icon "close" at bounding box center [773, 45] width 8 height 8
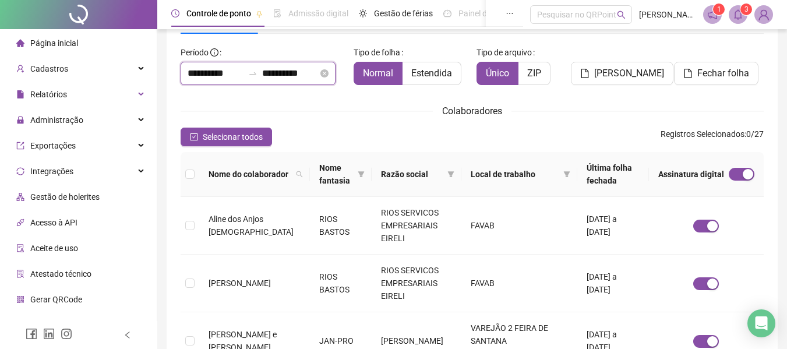
click at [214, 71] on input "**********" at bounding box center [216, 73] width 56 height 14
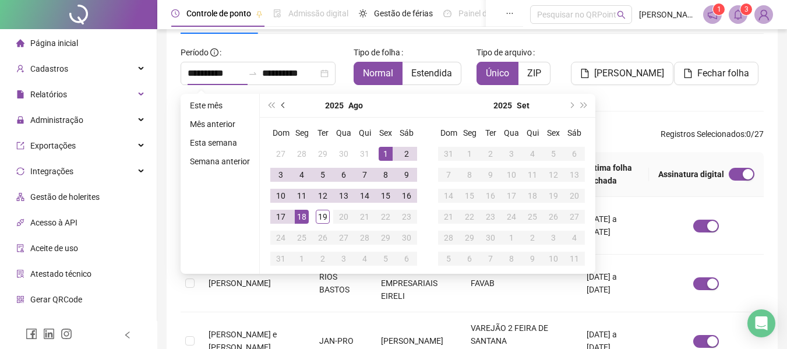
click at [281, 102] on button "prev-year" at bounding box center [283, 105] width 13 height 23
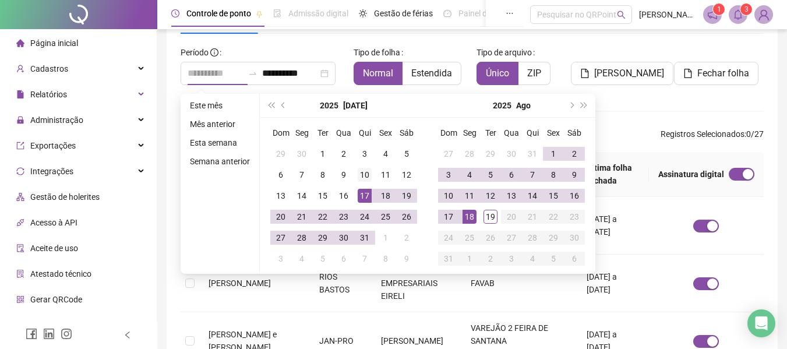
type input "**********"
click at [364, 174] on div "10" at bounding box center [365, 175] width 14 height 14
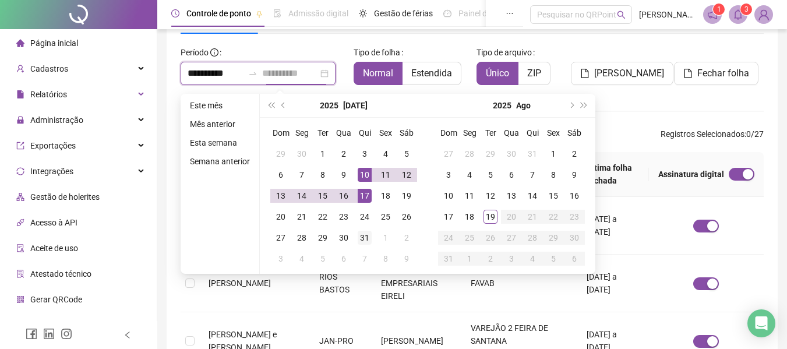
type input "**********"
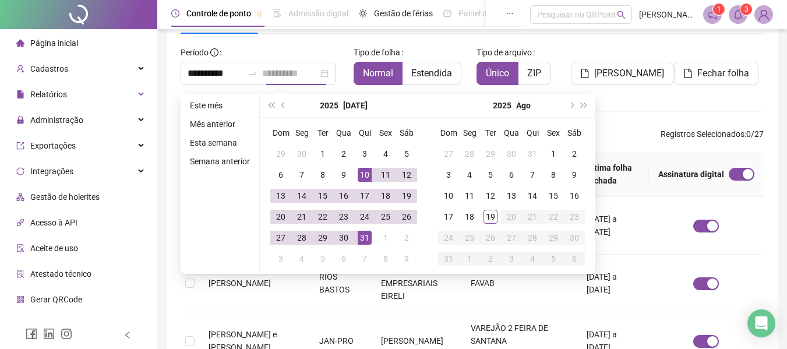
click at [360, 238] on div "31" at bounding box center [365, 238] width 14 height 14
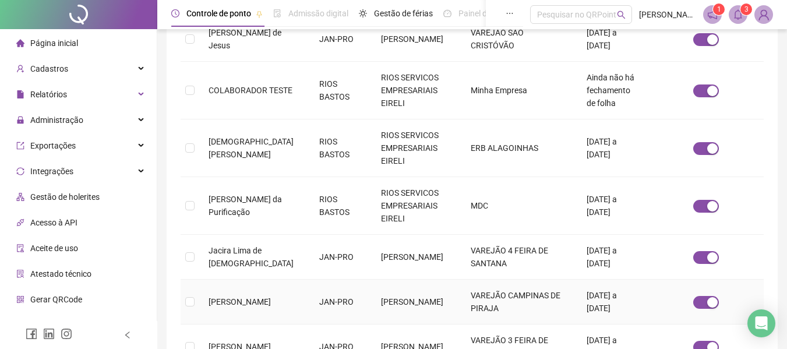
scroll to position [475, 0]
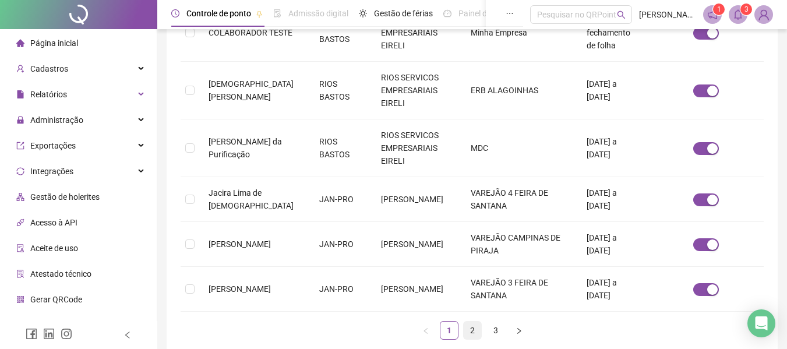
click at [473, 322] on link "2" at bounding box center [472, 330] width 17 height 17
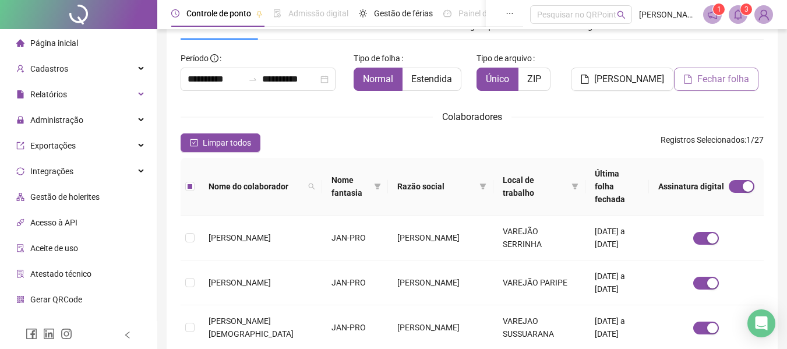
scroll to position [0, 0]
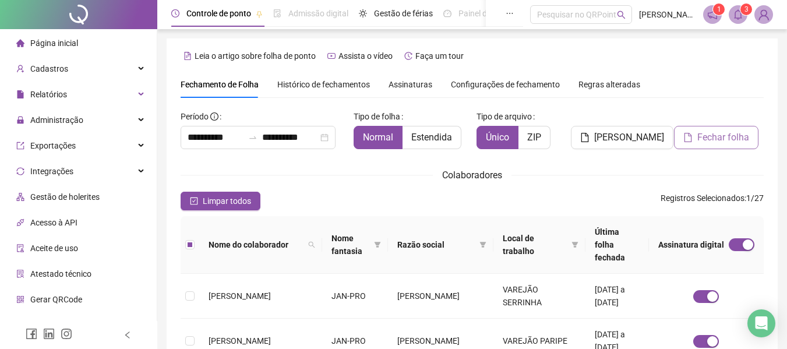
click at [712, 142] on span "Fechar folha" at bounding box center [724, 138] width 52 height 14
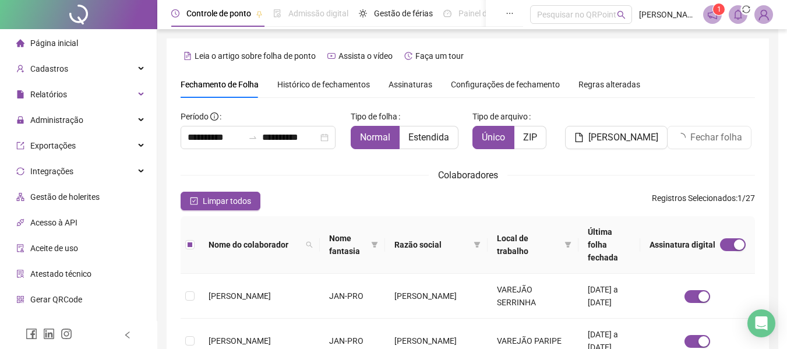
scroll to position [64, 0]
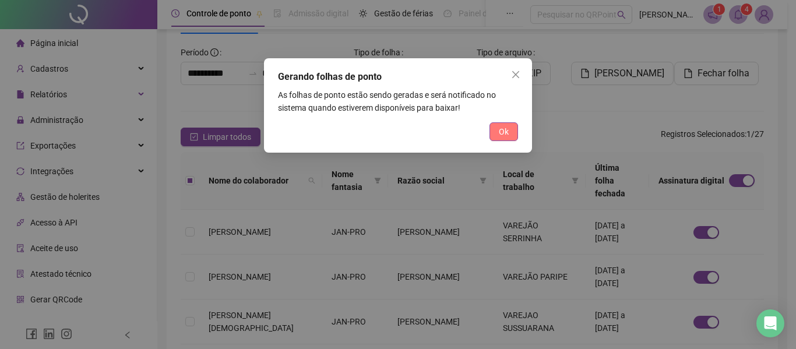
click at [510, 133] on button "Ok" at bounding box center [504, 131] width 29 height 19
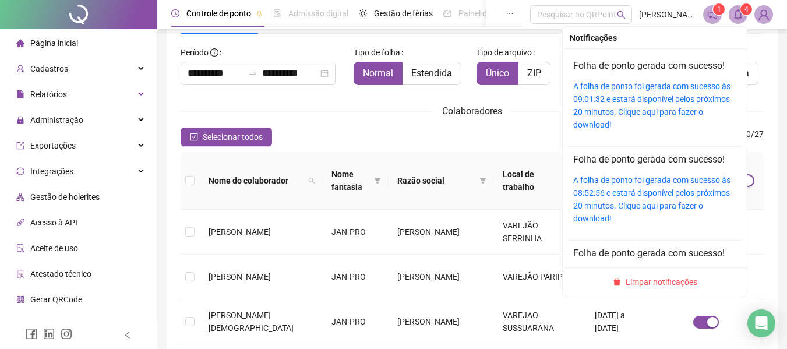
click at [741, 10] on sup "4" at bounding box center [747, 9] width 12 height 12
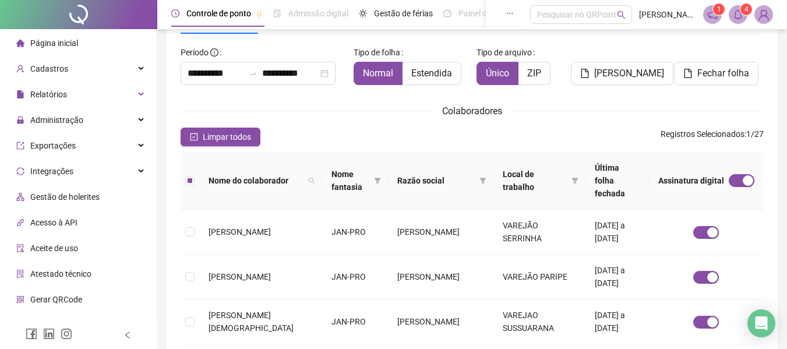
scroll to position [0, 0]
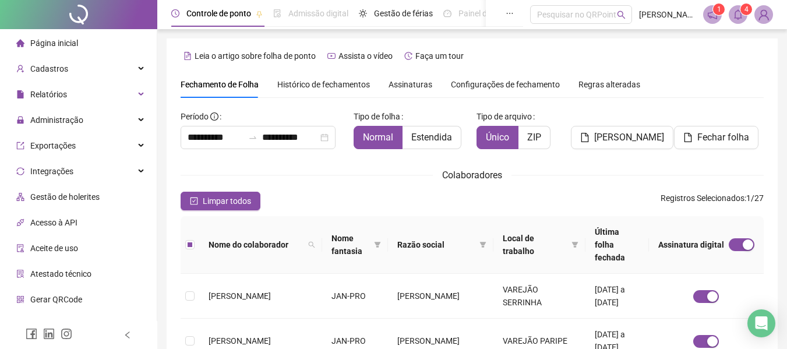
click at [720, 145] on button "Fechar folha" at bounding box center [716, 137] width 85 height 23
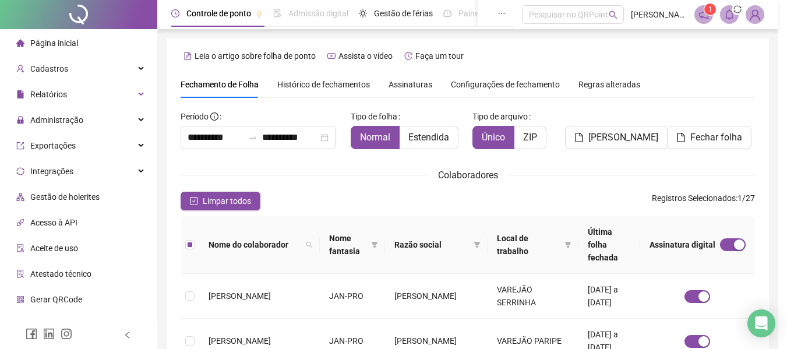
scroll to position [64, 0]
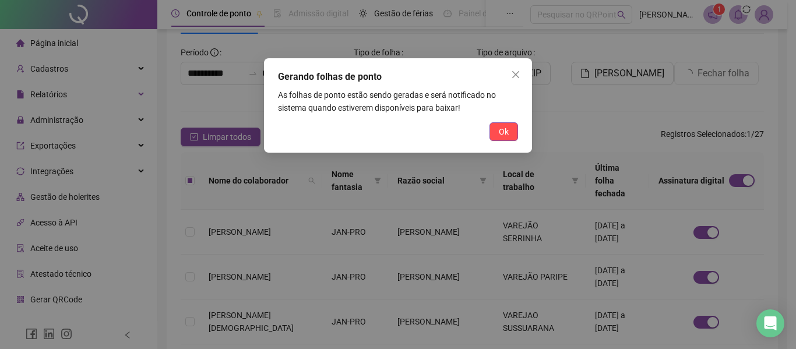
drag, startPoint x: 502, startPoint y: 131, endPoint x: 492, endPoint y: 133, distance: 9.6
click at [503, 132] on span "Ok" at bounding box center [504, 131] width 10 height 13
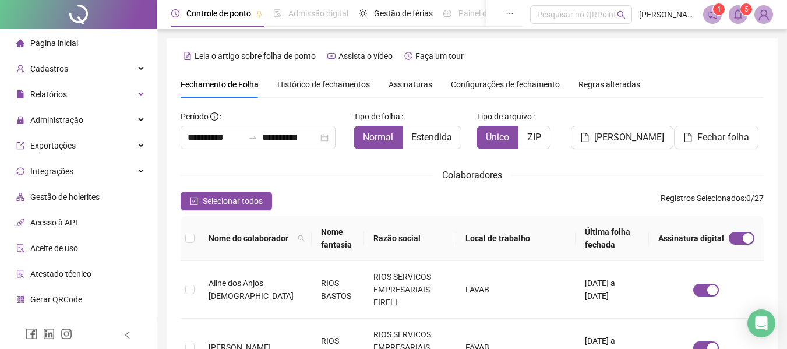
scroll to position [64, 0]
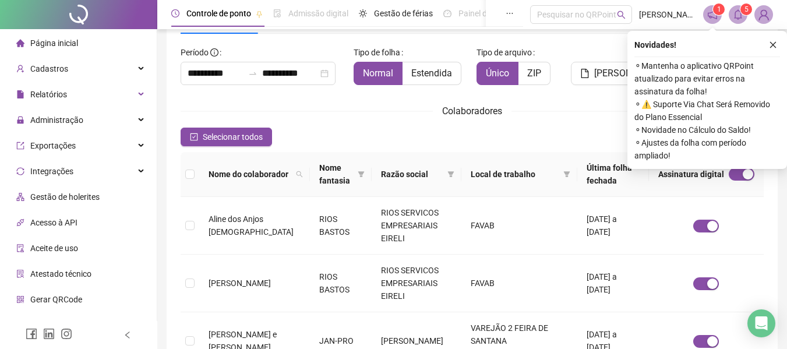
click at [775, 44] on icon "close" at bounding box center [773, 45] width 8 height 8
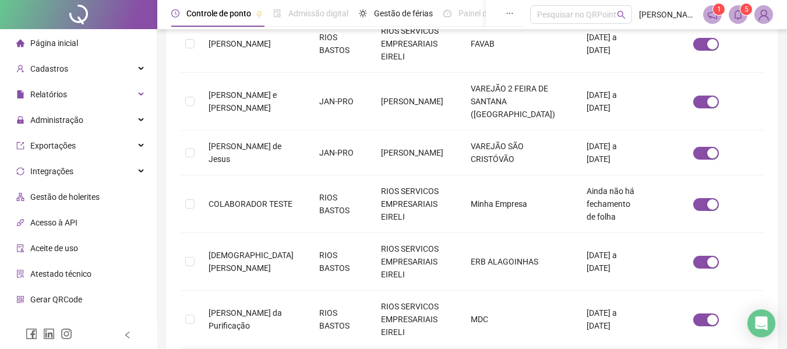
scroll to position [297, 0]
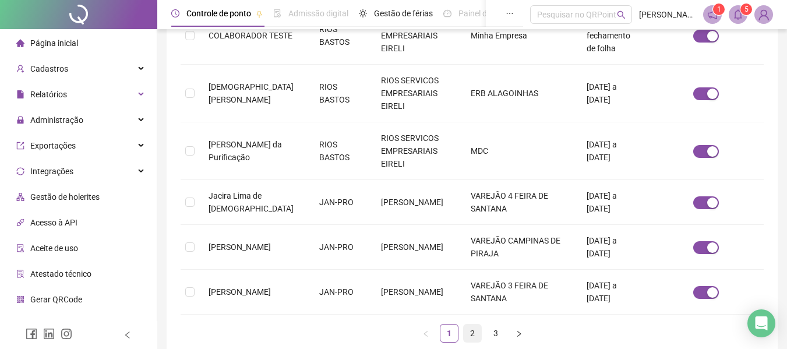
click at [477, 325] on link "2" at bounding box center [472, 333] width 17 height 17
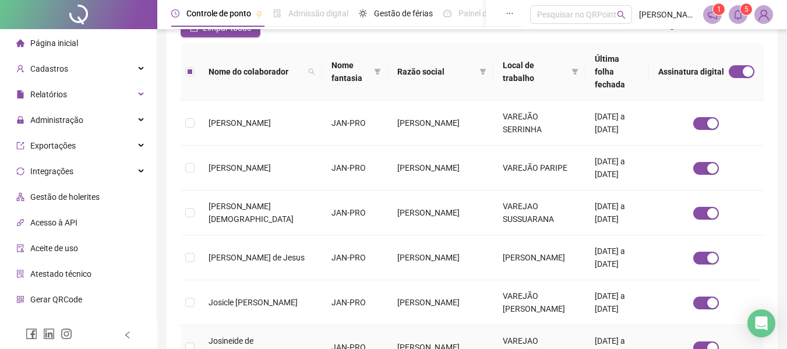
scroll to position [64, 0]
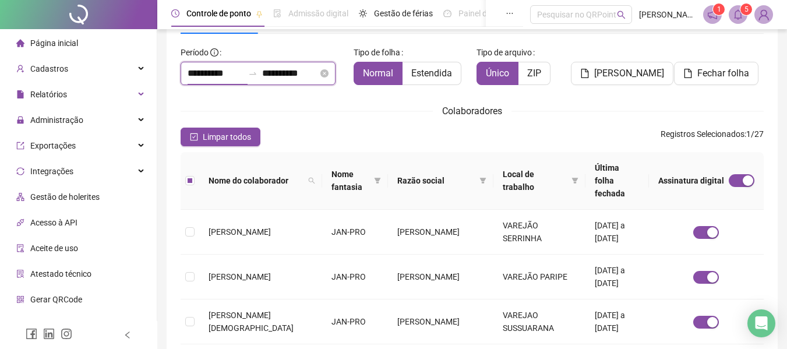
click at [196, 68] on input "**********" at bounding box center [216, 73] width 56 height 14
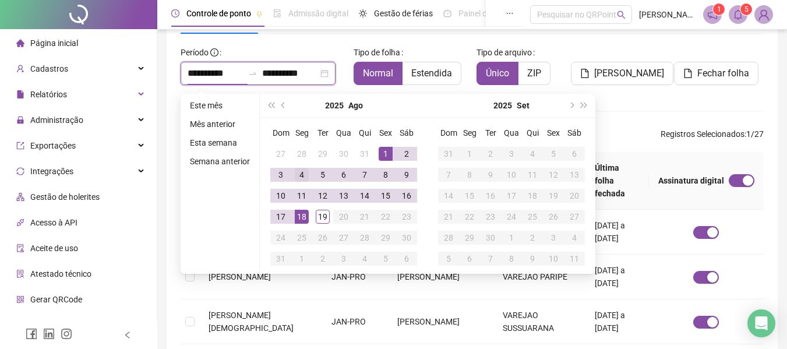
type input "**********"
click at [281, 107] on button "prev-year" at bounding box center [283, 105] width 13 height 23
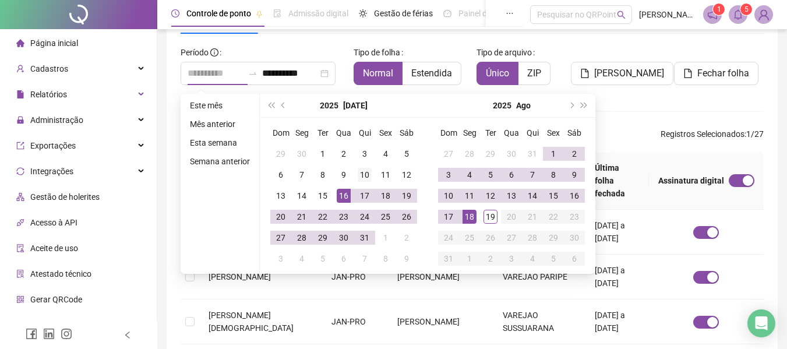
type input "**********"
click at [361, 171] on div "10" at bounding box center [365, 175] width 14 height 14
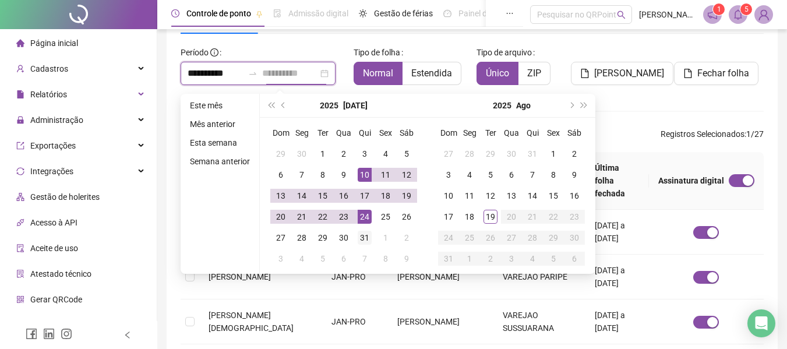
type input "**********"
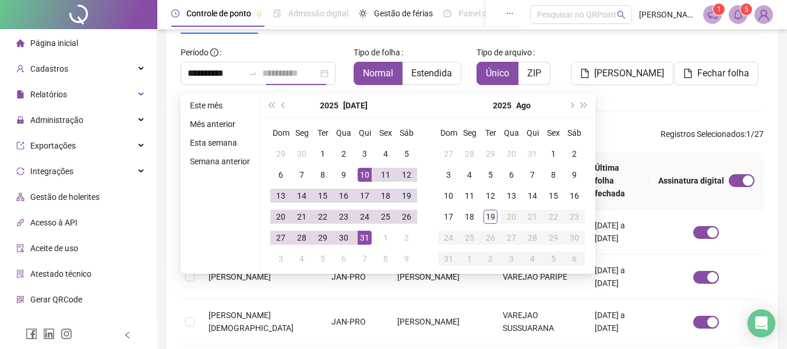
drag, startPoint x: 364, startPoint y: 238, endPoint x: 370, endPoint y: 233, distance: 7.8
click at [364, 238] on div "31" at bounding box center [365, 238] width 14 height 14
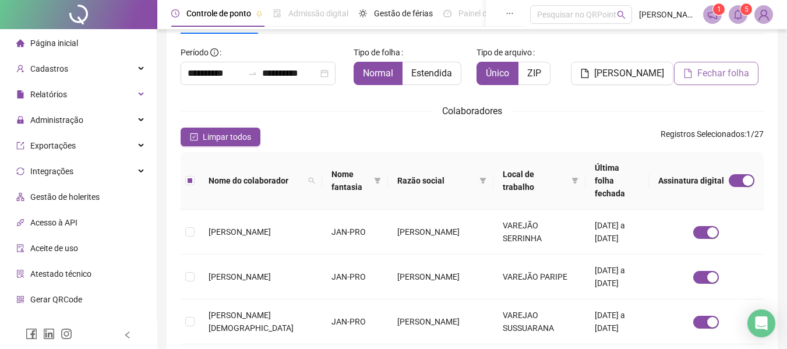
click at [712, 72] on span "Fechar folha" at bounding box center [724, 73] width 52 height 14
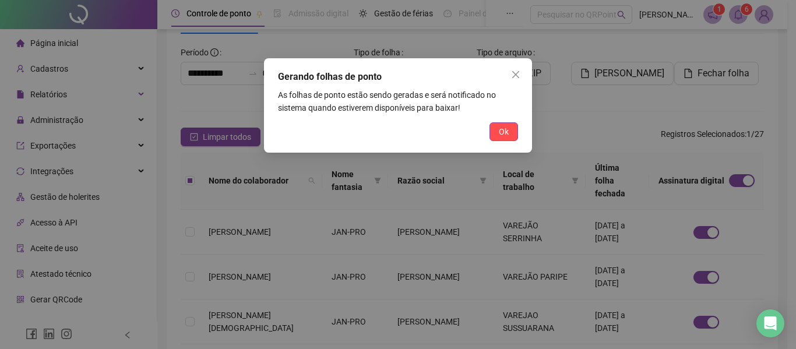
drag, startPoint x: 499, startPoint y: 130, endPoint x: 611, endPoint y: 80, distance: 122.1
click at [501, 130] on span "Ok" at bounding box center [504, 131] width 10 height 13
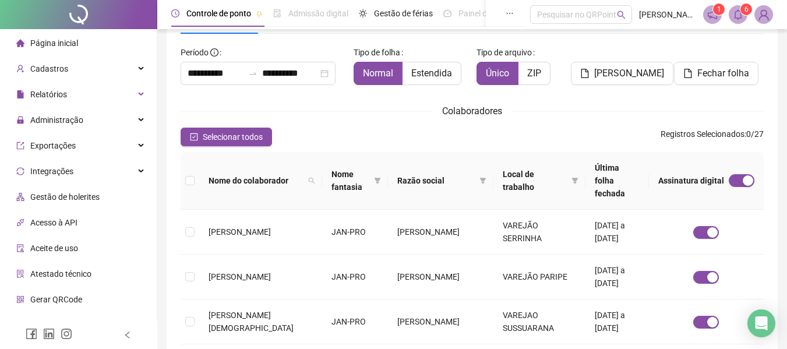
click at [744, 13] on sup "6" at bounding box center [747, 9] width 12 height 12
click at [496, 129] on div "Selecionar todos Registros Selecionados : 0 / 27" at bounding box center [472, 137] width 583 height 19
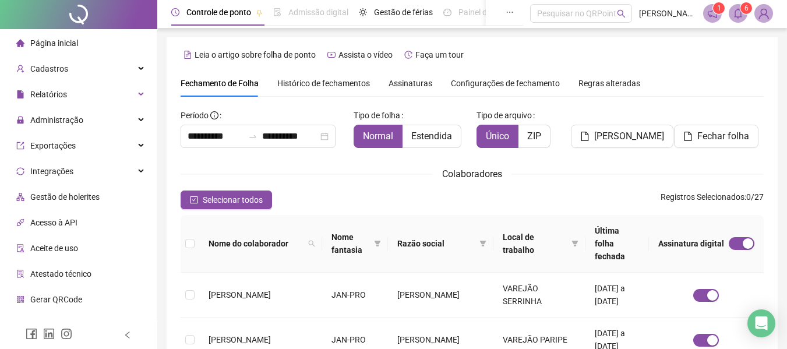
scroll to position [0, 0]
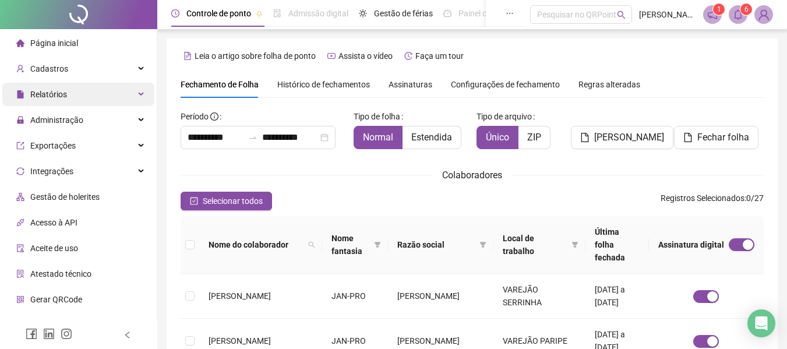
click at [50, 96] on span "Relatórios" at bounding box center [48, 94] width 37 height 9
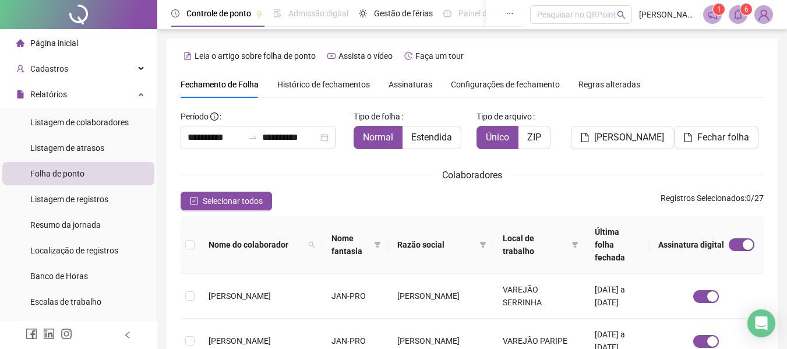
click at [83, 171] on span "Folha de ponto" at bounding box center [57, 173] width 54 height 9
click at [719, 136] on span "Fechar folha" at bounding box center [724, 138] width 52 height 14
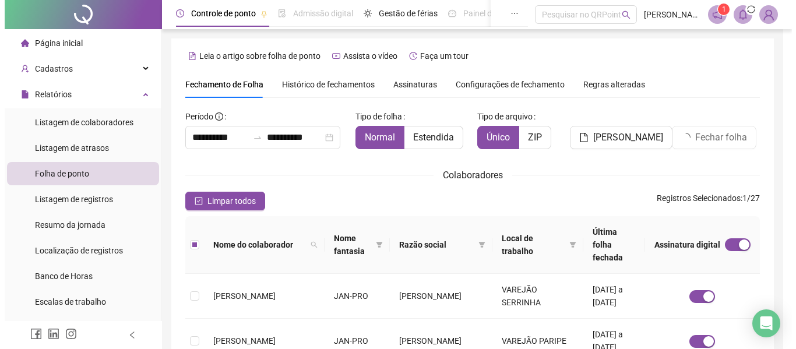
scroll to position [64, 0]
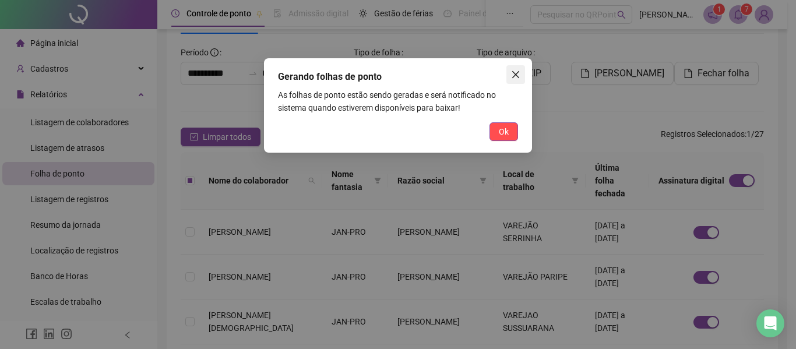
click at [515, 75] on icon "close" at bounding box center [515, 74] width 9 height 9
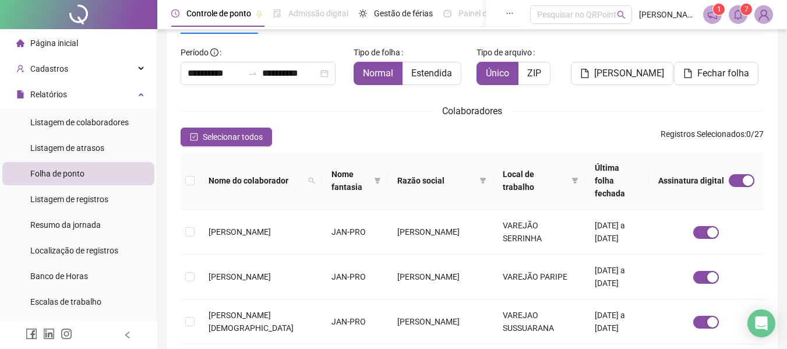
drag, startPoint x: 763, startPoint y: 11, endPoint x: 768, endPoint y: 20, distance: 10.7
click at [763, 12] on img at bounding box center [763, 14] width 17 height 17
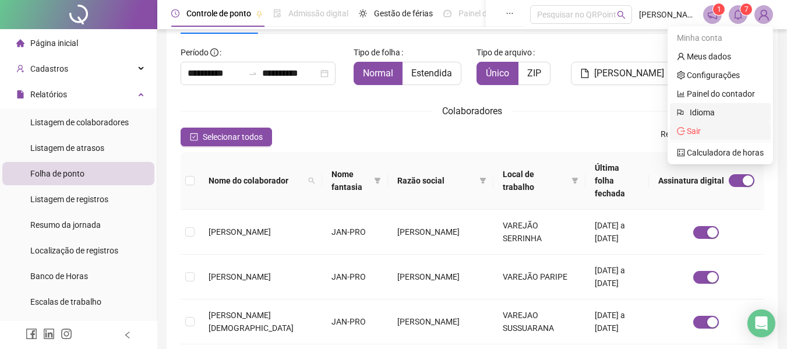
click at [694, 118] on span "Idioma" at bounding box center [723, 112] width 67 height 13
click at [693, 128] on span "Sair" at bounding box center [694, 130] width 14 height 9
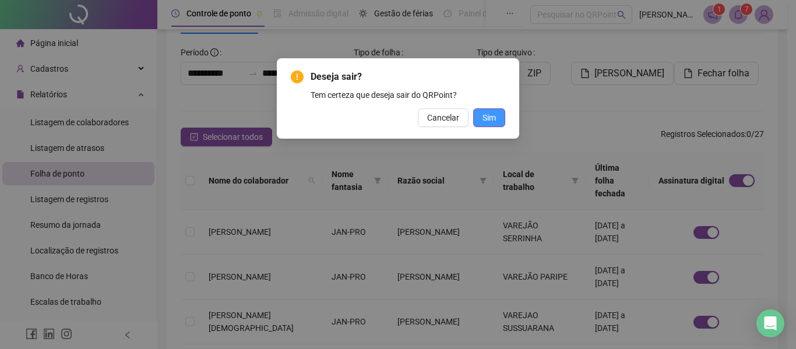
click at [491, 117] on span "Sim" at bounding box center [489, 117] width 13 height 13
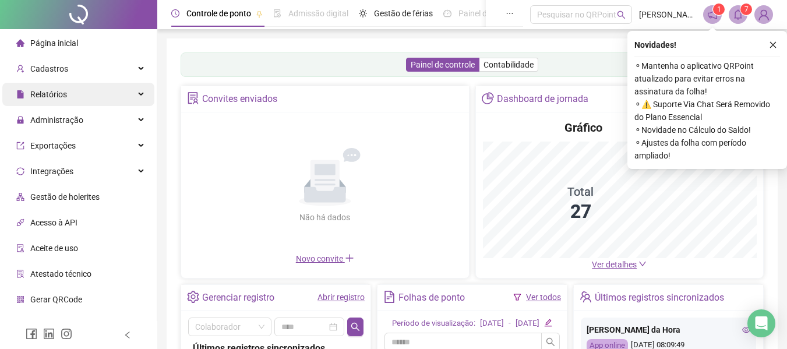
click at [50, 90] on span "Relatórios" at bounding box center [48, 94] width 37 height 9
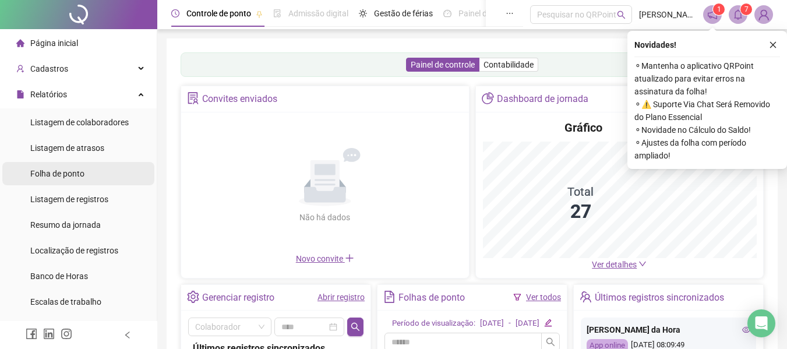
click at [58, 174] on span "Folha de ponto" at bounding box center [57, 173] width 54 height 9
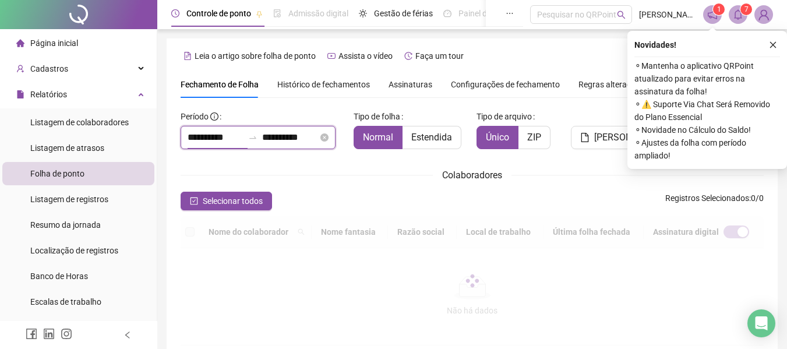
click at [207, 135] on input "**********" at bounding box center [216, 138] width 56 height 14
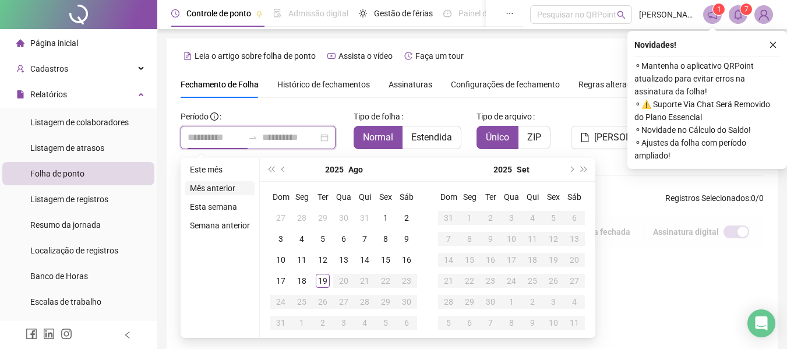
type input "**********"
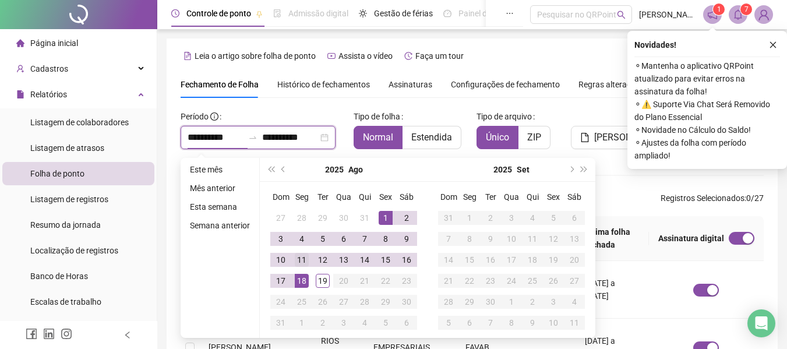
scroll to position [64, 0]
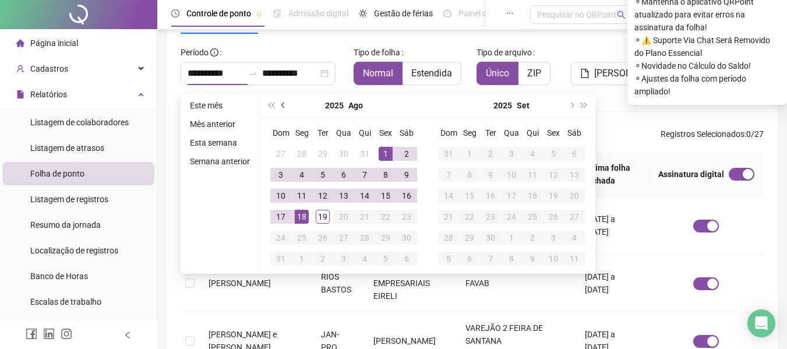
click at [281, 101] on button "prev-year" at bounding box center [283, 105] width 13 height 23
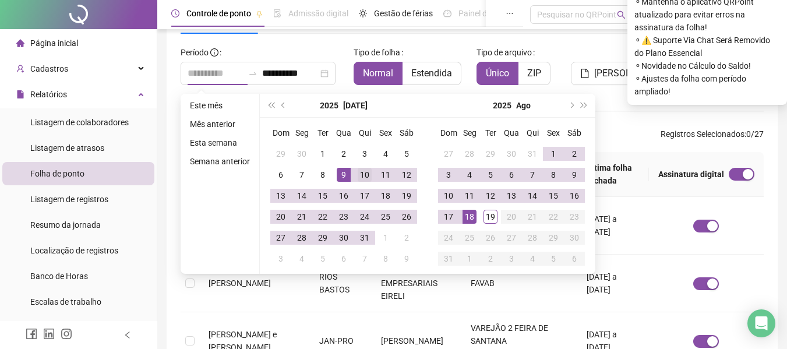
type input "**********"
click at [363, 170] on div "10" at bounding box center [365, 175] width 14 height 14
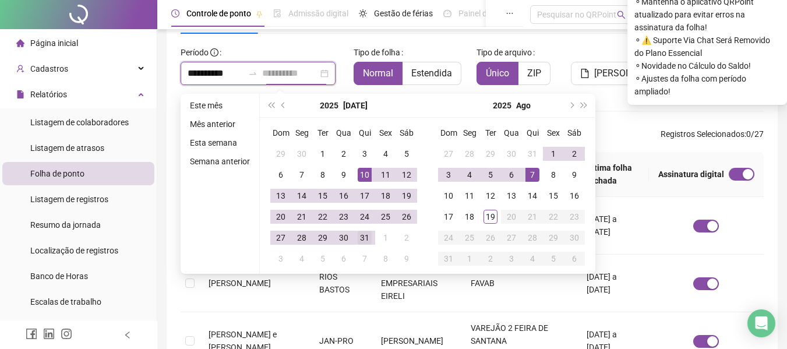
type input "**********"
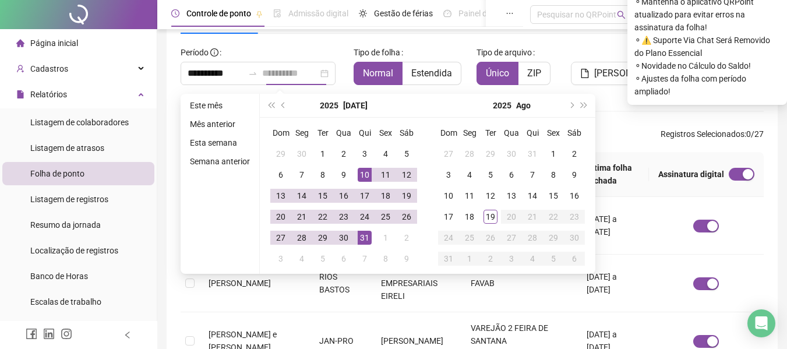
click at [364, 235] on div "31" at bounding box center [365, 238] width 14 height 14
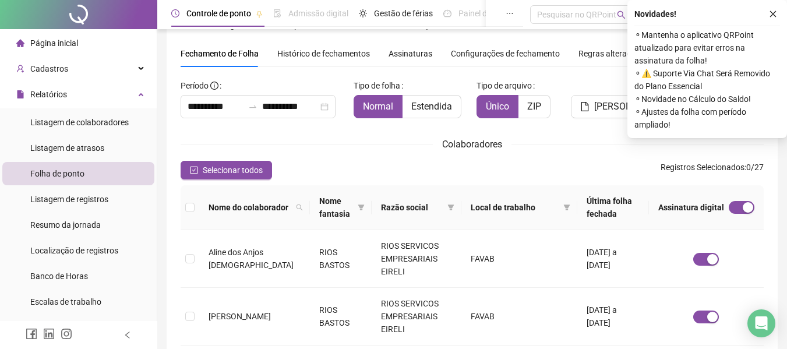
scroll to position [0, 0]
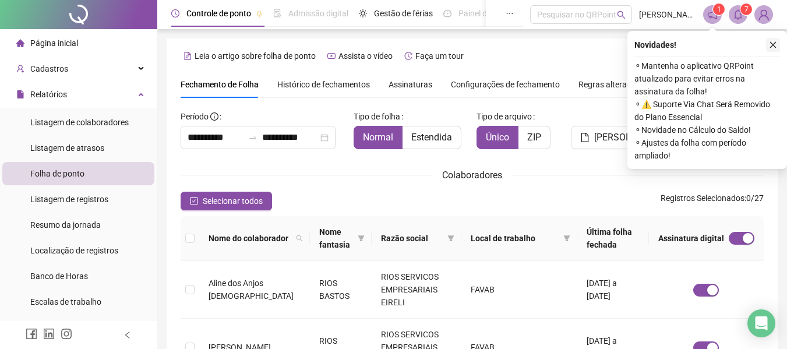
click at [777, 42] on icon "close" at bounding box center [773, 45] width 8 height 8
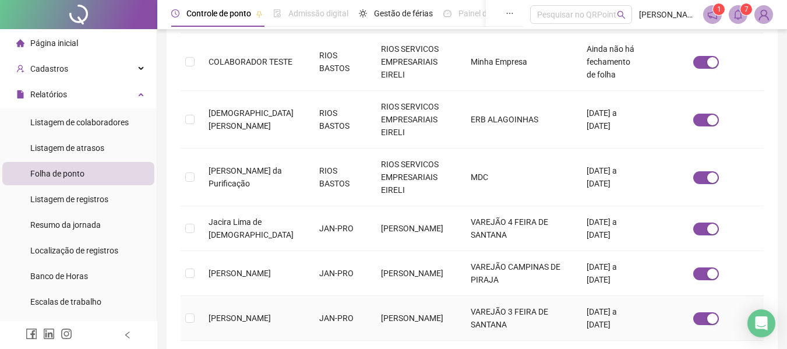
scroll to position [466, 0]
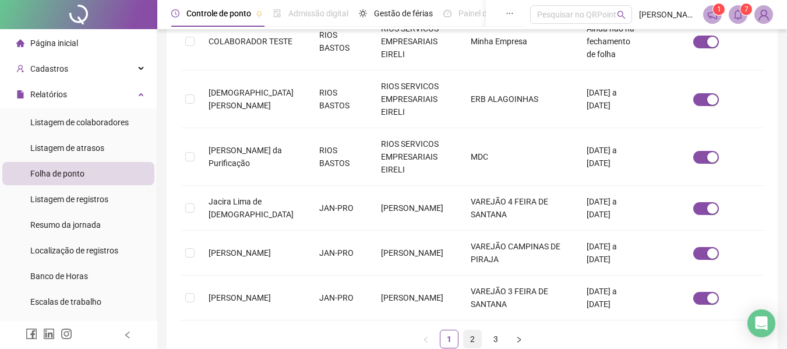
click at [474, 330] on link "2" at bounding box center [472, 338] width 17 height 17
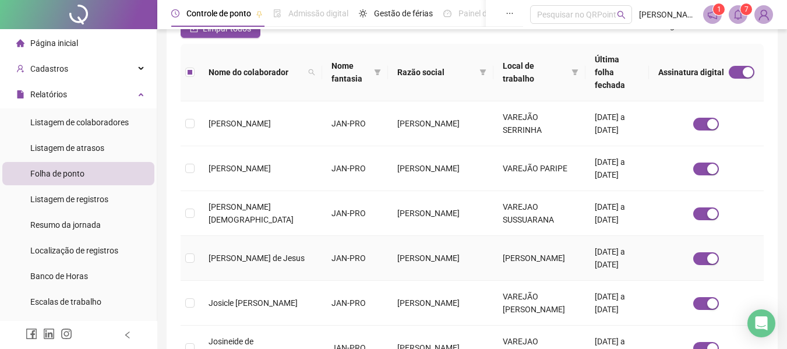
scroll to position [0, 0]
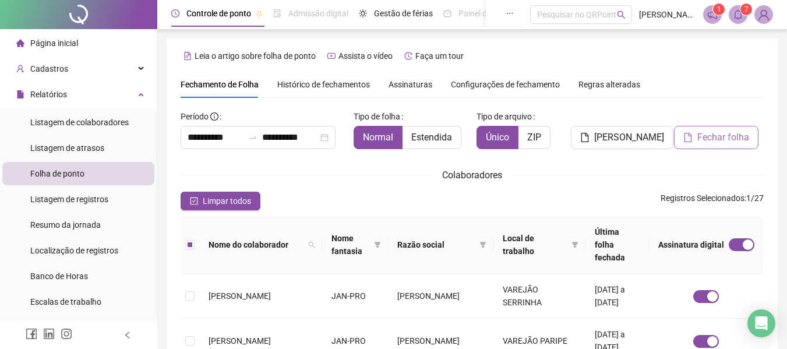
click at [712, 134] on span "Fechar folha" at bounding box center [724, 138] width 52 height 14
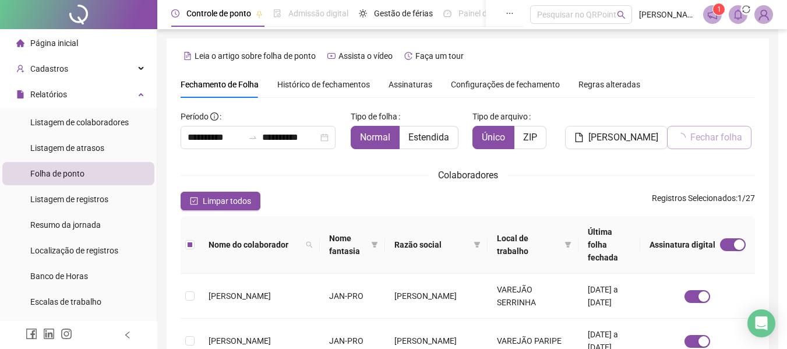
scroll to position [64, 0]
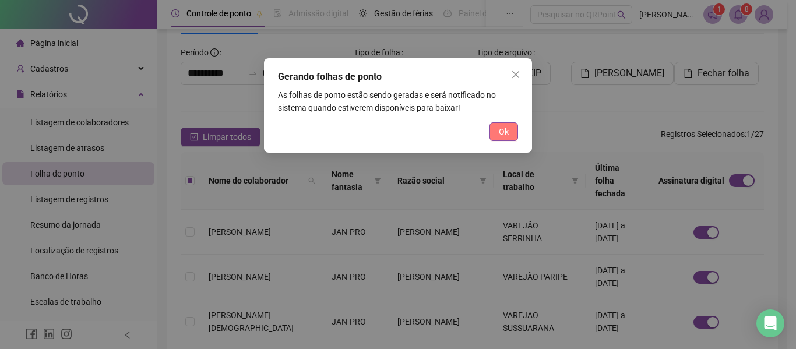
click at [506, 131] on span "Ok" at bounding box center [504, 131] width 10 height 13
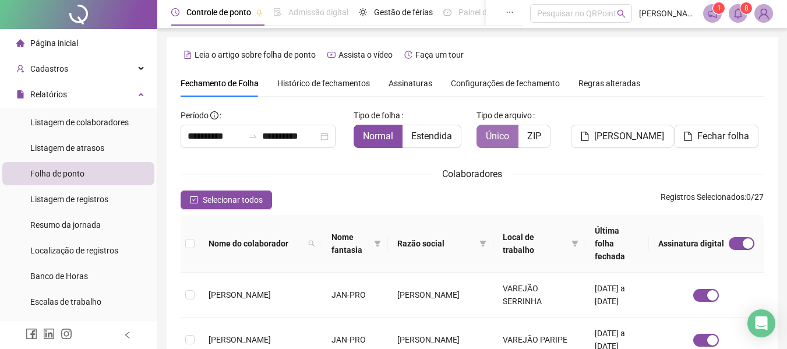
scroll to position [0, 0]
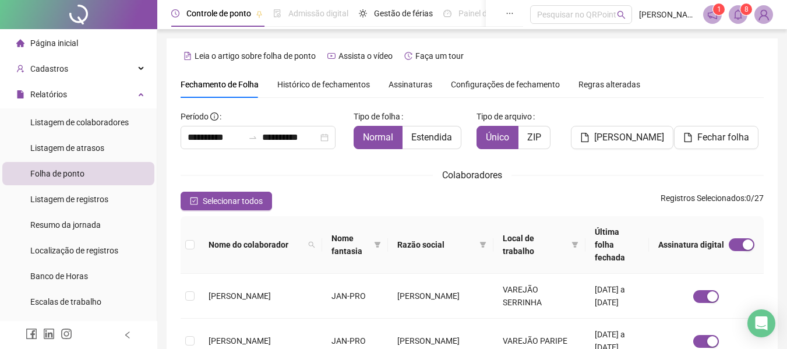
click at [742, 12] on sup "8" at bounding box center [747, 9] width 12 height 12
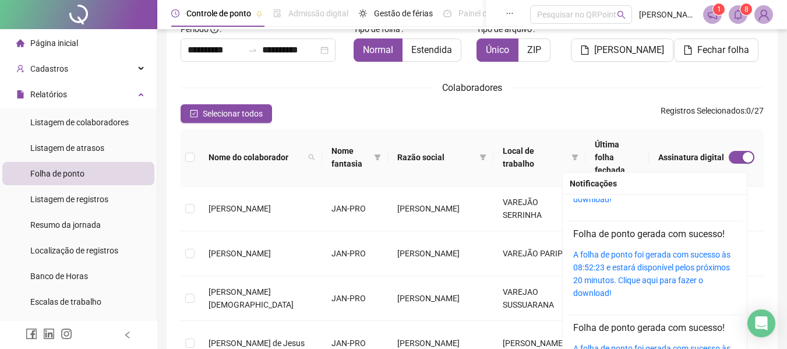
scroll to position [233, 0]
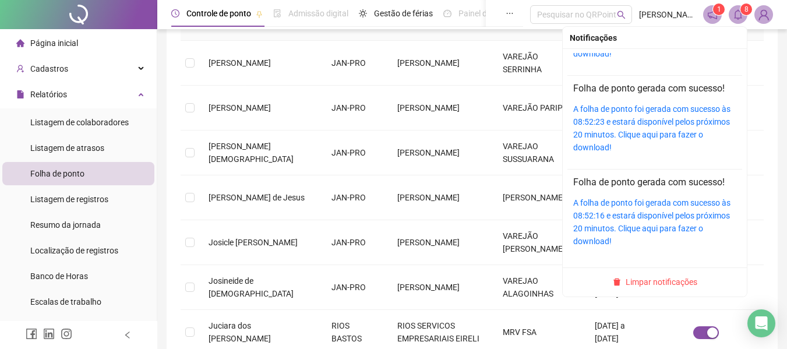
click at [641, 282] on span "Limpar notificações" at bounding box center [662, 282] width 72 height 13
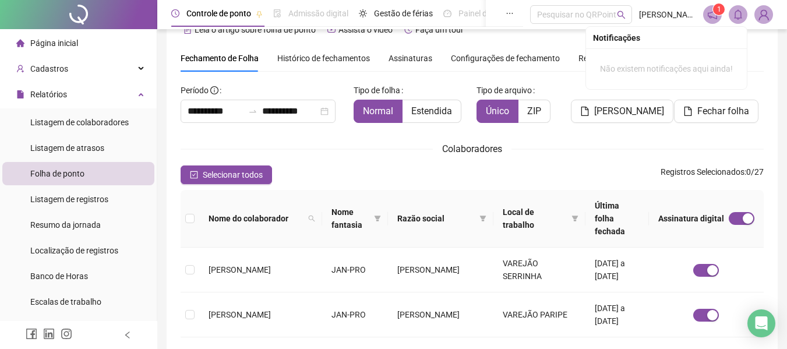
scroll to position [0, 0]
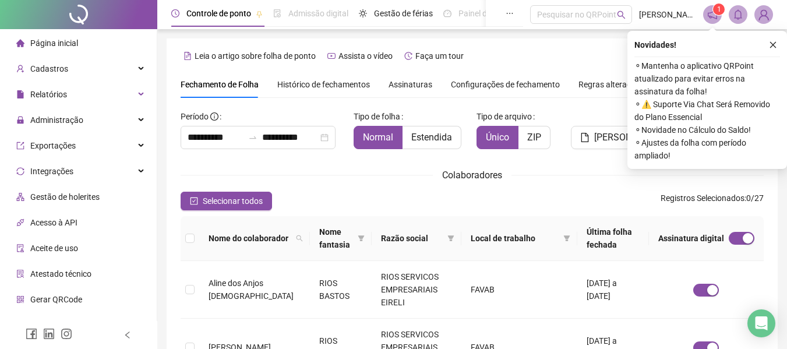
drag, startPoint x: 777, startPoint y: 43, endPoint x: 750, endPoint y: 51, distance: 29.0
click at [777, 43] on button "button" at bounding box center [773, 45] width 14 height 14
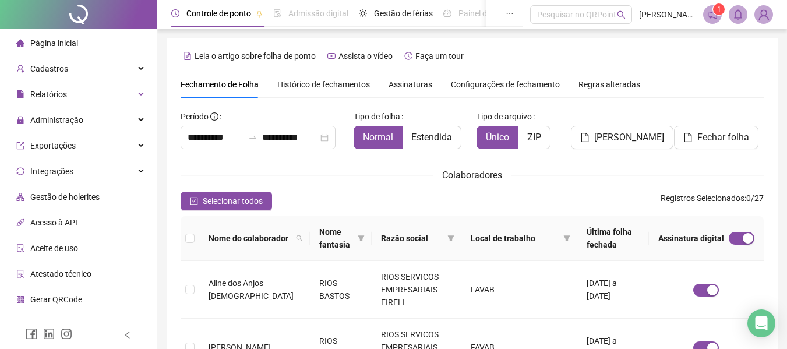
click at [403, 83] on span "Assinaturas" at bounding box center [411, 84] width 44 height 8
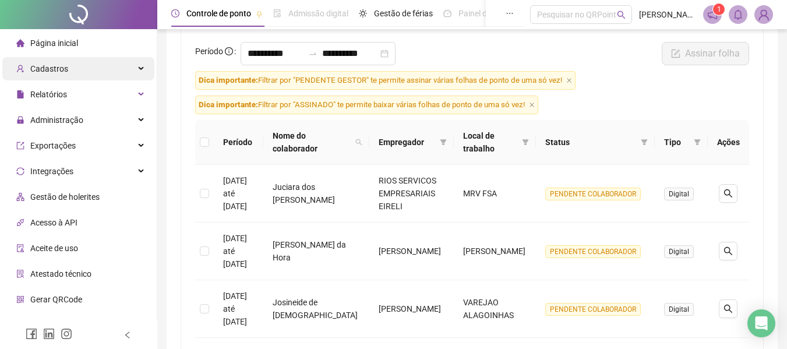
scroll to position [117, 0]
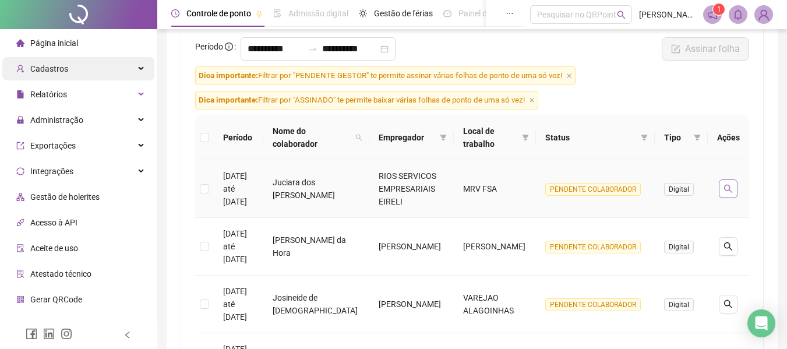
click at [731, 191] on icon "search" at bounding box center [728, 189] width 8 height 8
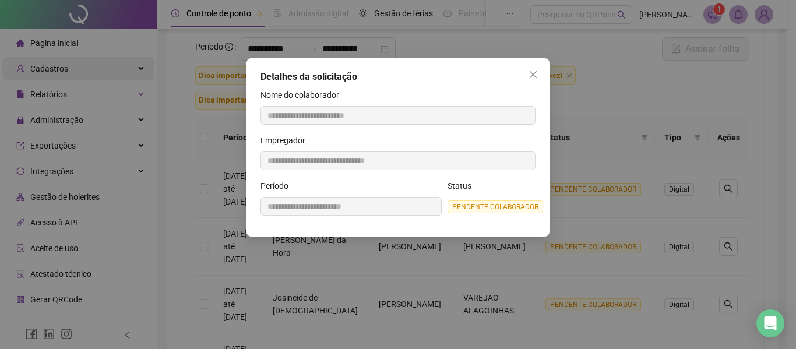
drag, startPoint x: 533, startPoint y: 68, endPoint x: 540, endPoint y: 75, distance: 9.5
click at [534, 68] on button "Close" at bounding box center [533, 74] width 19 height 19
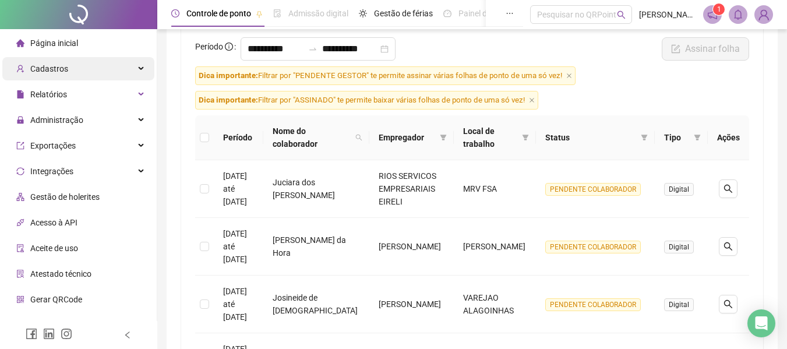
drag, startPoint x: 729, startPoint y: 135, endPoint x: 734, endPoint y: 144, distance: 10.7
click at [729, 136] on th "Ações" at bounding box center [728, 137] width 41 height 45
click at [731, 190] on icon "search" at bounding box center [728, 189] width 8 height 8
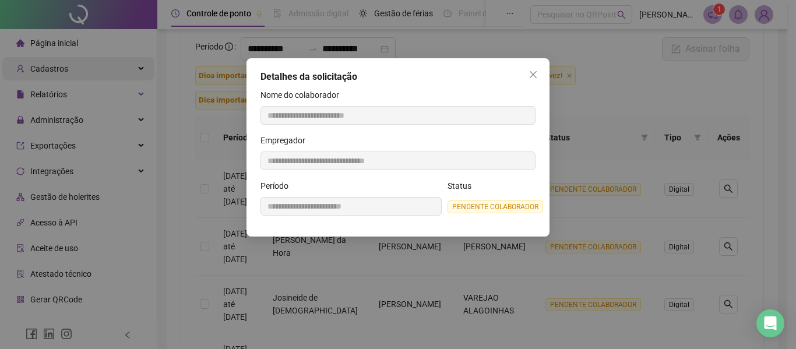
drag, startPoint x: 506, startPoint y: 197, endPoint x: 676, endPoint y: 166, distance: 173.1
click at [515, 196] on div "Status PENDENTE COLABORADOR" at bounding box center [492, 198] width 88 height 36
click at [760, 152] on div "**********" at bounding box center [398, 174] width 796 height 349
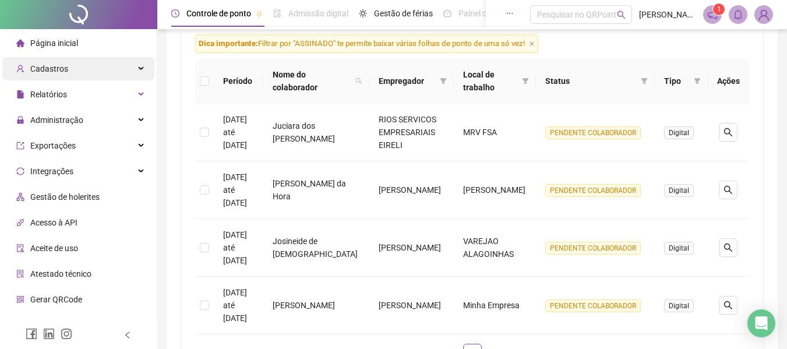
scroll to position [100, 0]
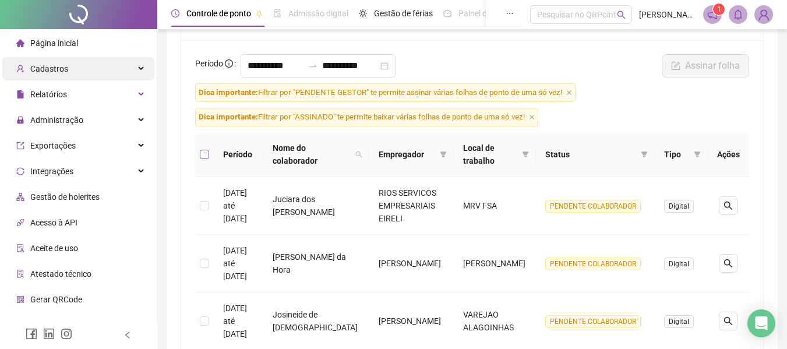
click at [206, 159] on label at bounding box center [204, 154] width 9 height 13
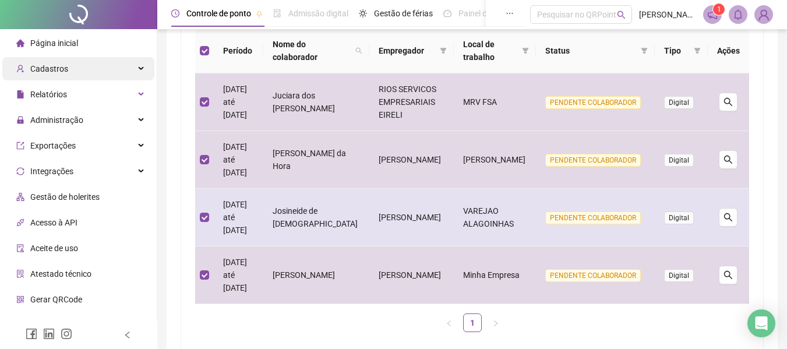
scroll to position [216, 0]
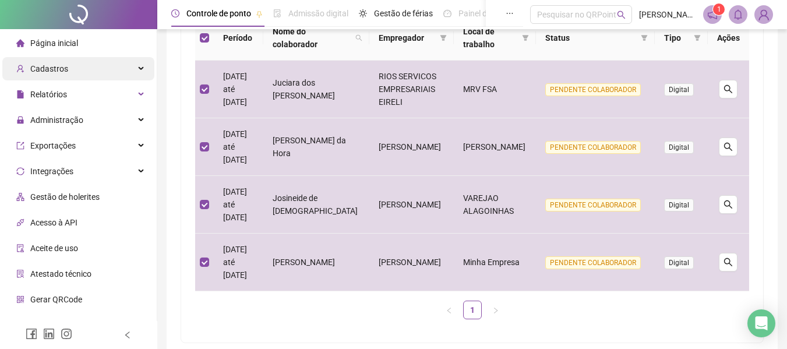
click at [754, 139] on div "**********" at bounding box center [472, 133] width 582 height 419
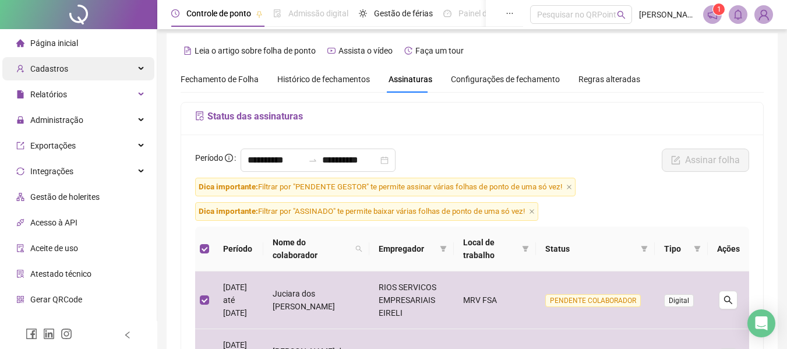
scroll to position [0, 0]
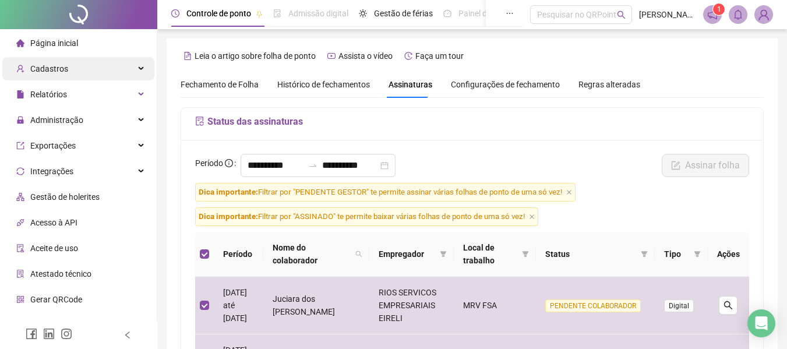
click at [218, 82] on span "Fechamento de Folha" at bounding box center [220, 84] width 78 height 9
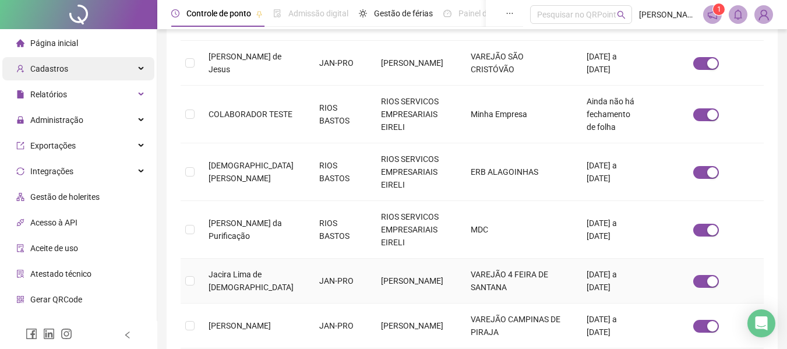
scroll to position [472, 0]
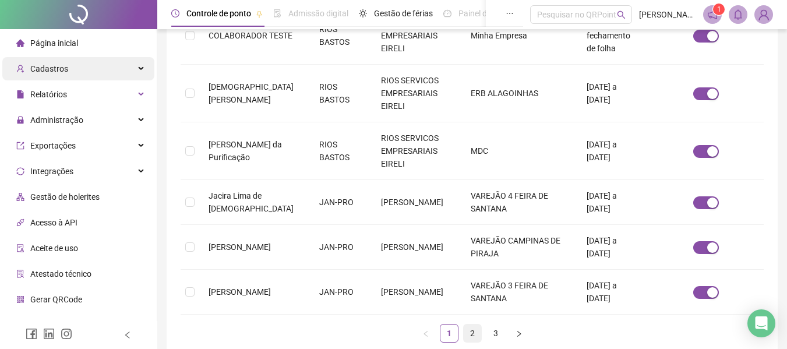
click at [472, 325] on link "2" at bounding box center [472, 333] width 17 height 17
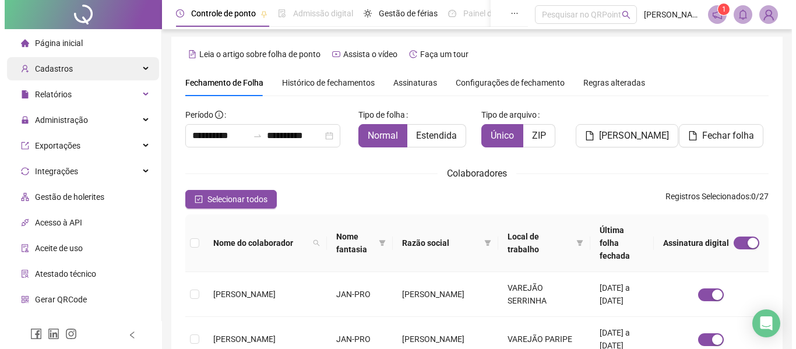
scroll to position [0, 0]
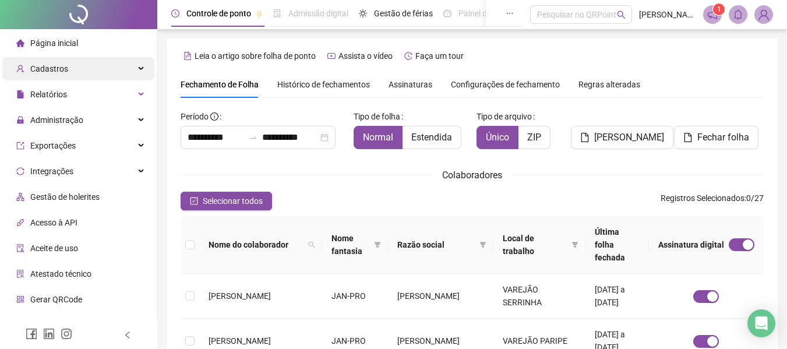
click at [336, 83] on span "Histórico de fechamentos" at bounding box center [323, 84] width 93 height 9
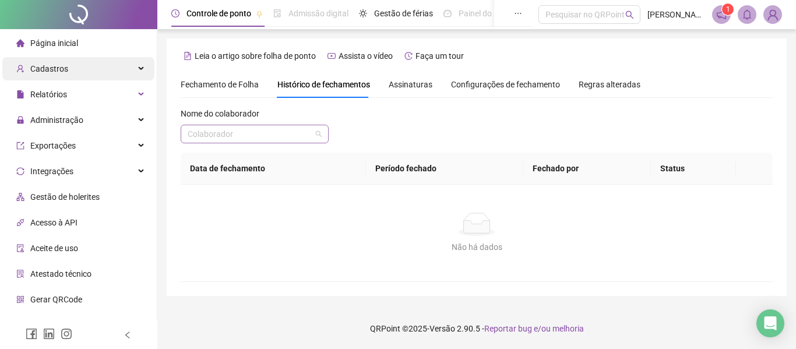
click at [250, 136] on input "search" at bounding box center [250, 133] width 124 height 17
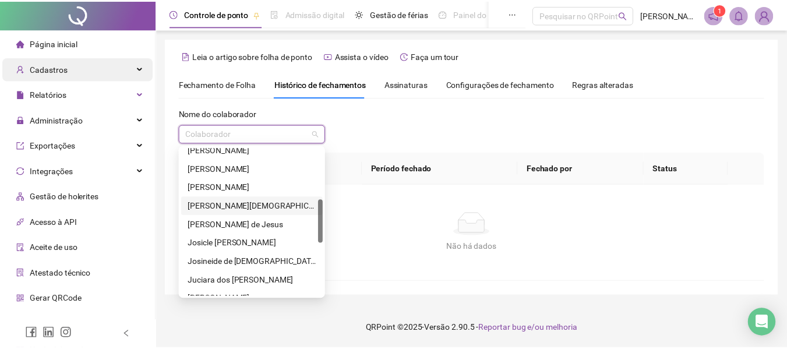
scroll to position [233, 0]
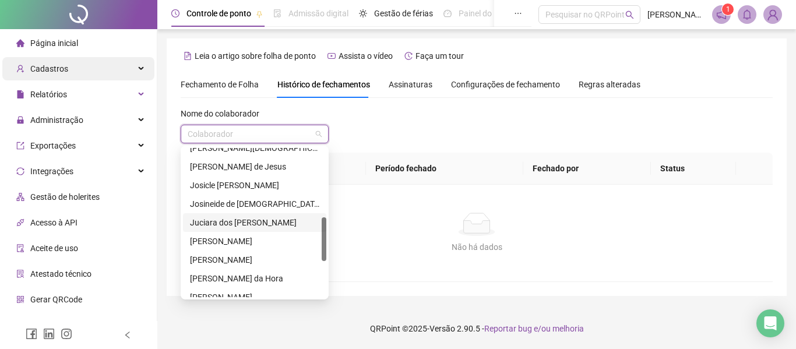
click at [222, 225] on div "Juciara dos [PERSON_NAME]" at bounding box center [254, 222] width 129 height 13
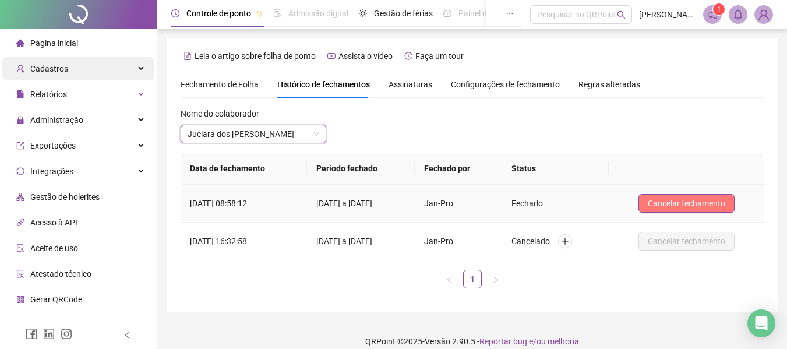
click at [675, 204] on span "Cancelar fechamento" at bounding box center [687, 203] width 78 height 13
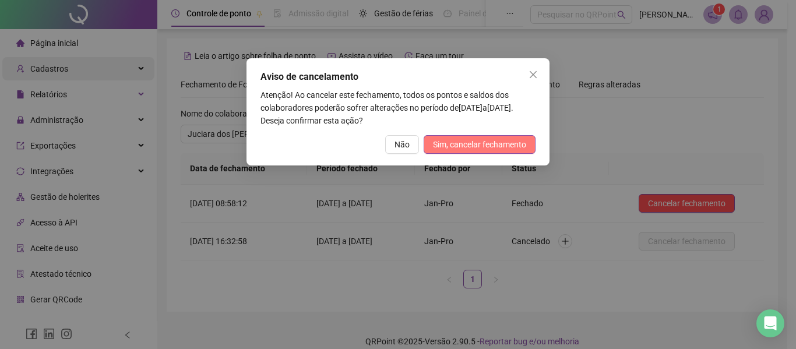
click at [487, 149] on span "Sim, cancelar fechamento" at bounding box center [479, 144] width 93 height 13
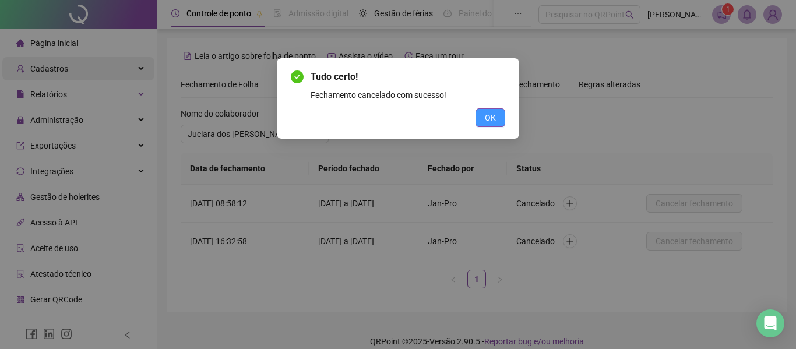
click at [491, 118] on span "OK" at bounding box center [490, 117] width 11 height 13
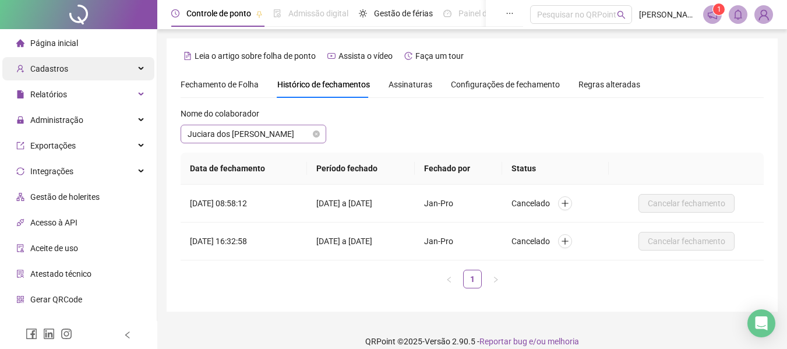
click at [268, 135] on span "Juciara dos [PERSON_NAME]" at bounding box center [254, 133] width 132 height 17
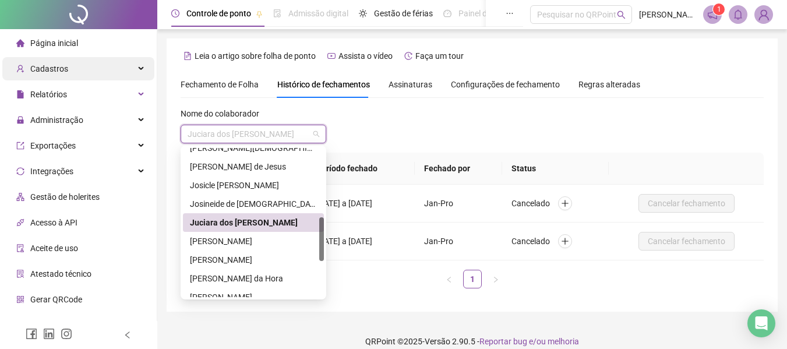
scroll to position [291, 0]
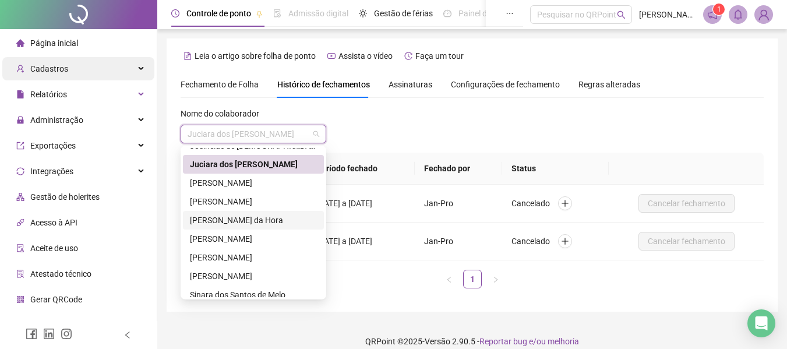
click at [214, 221] on div "[PERSON_NAME] da Hora" at bounding box center [253, 220] width 127 height 13
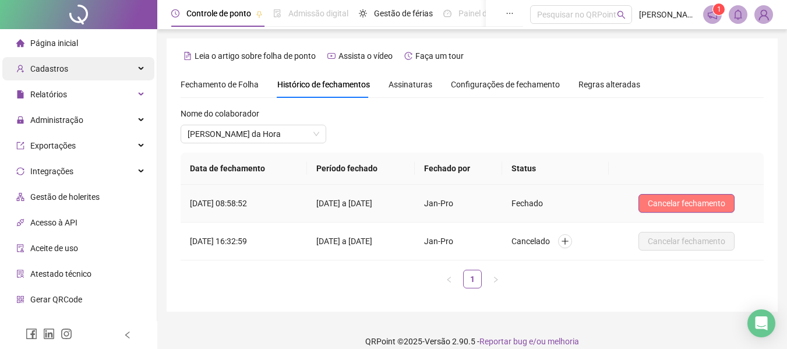
click at [692, 203] on span "Cancelar fechamento" at bounding box center [687, 203] width 78 height 13
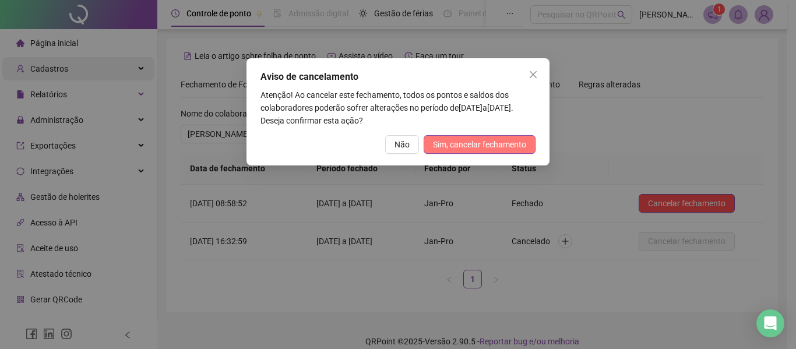
click at [468, 140] on span "Sim, cancelar fechamento" at bounding box center [479, 144] width 93 height 13
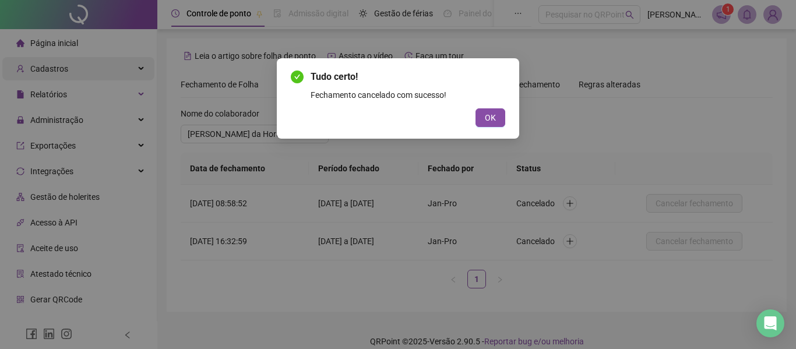
click at [494, 115] on span "OK" at bounding box center [490, 117] width 11 height 13
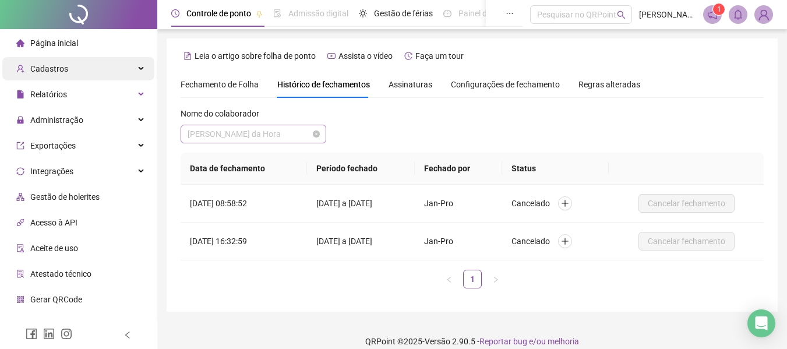
click at [283, 136] on span "[PERSON_NAME] da Hora" at bounding box center [254, 133] width 132 height 17
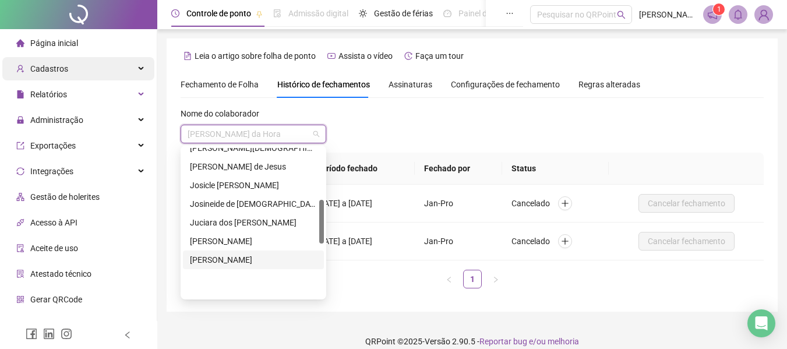
scroll to position [175, 0]
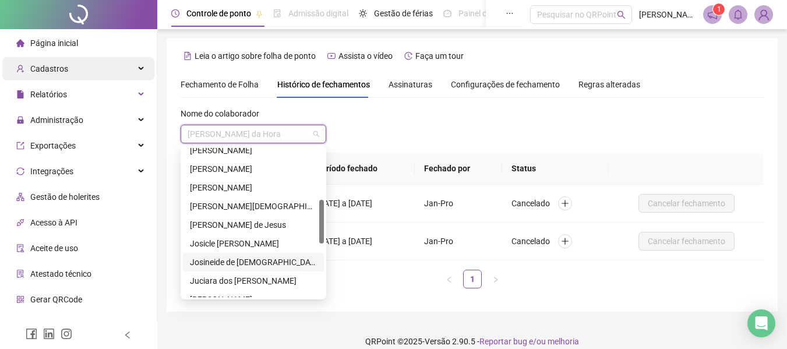
click at [217, 261] on div "Josineide de [DEMOGRAPHIC_DATA]" at bounding box center [253, 262] width 127 height 13
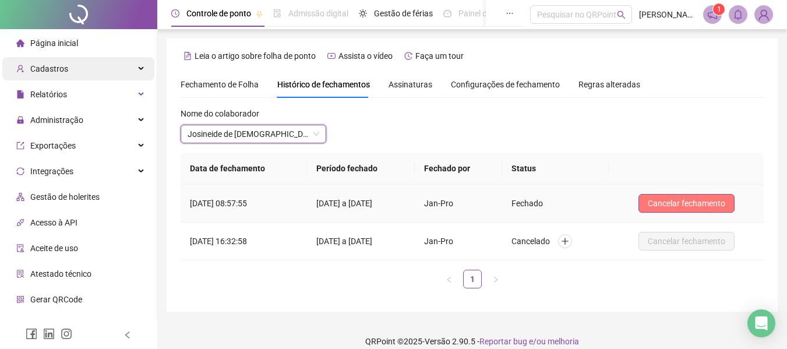
click at [681, 200] on span "Cancelar fechamento" at bounding box center [687, 203] width 78 height 13
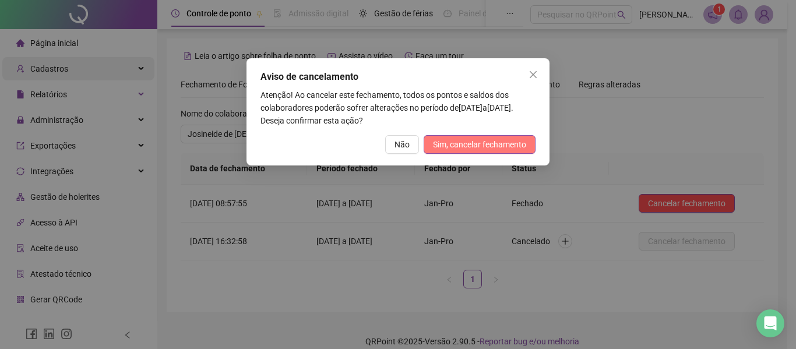
click at [482, 147] on span "Sim, cancelar fechamento" at bounding box center [479, 144] width 93 height 13
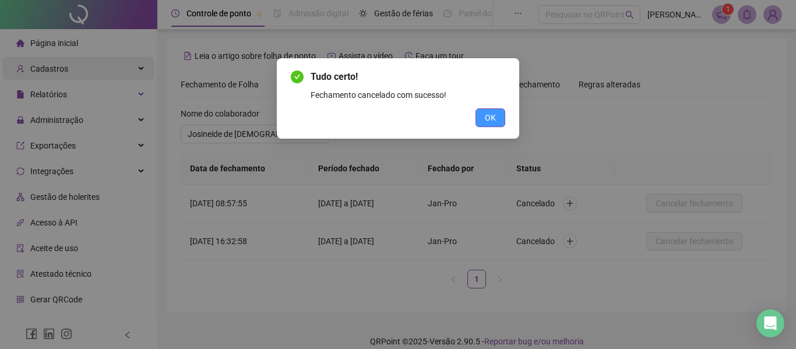
click at [491, 120] on span "OK" at bounding box center [490, 117] width 11 height 13
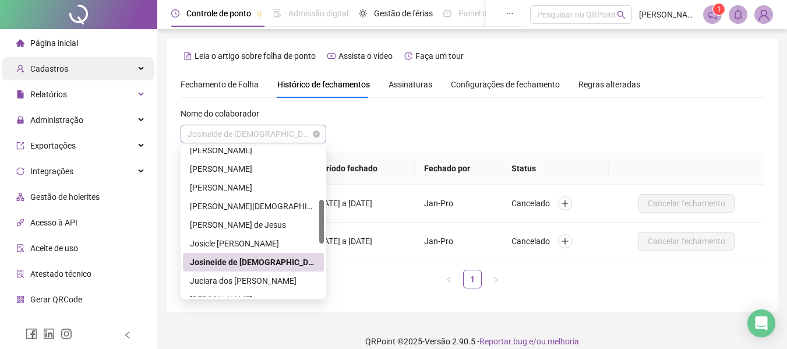
click at [273, 139] on span "Josineide de [DEMOGRAPHIC_DATA]" at bounding box center [254, 133] width 132 height 17
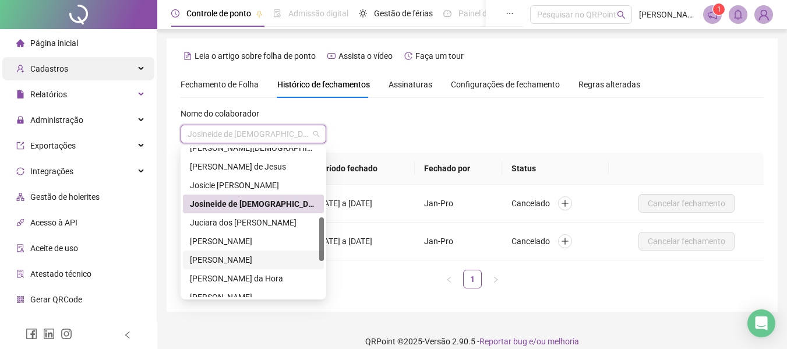
click at [230, 258] on div "[PERSON_NAME]" at bounding box center [253, 260] width 127 height 13
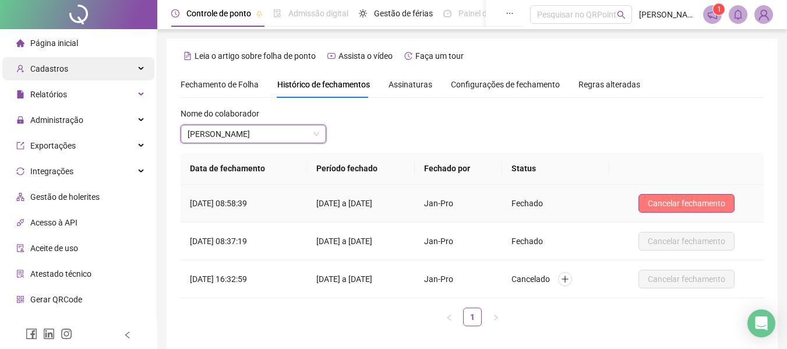
click at [670, 206] on span "Cancelar fechamento" at bounding box center [687, 203] width 78 height 13
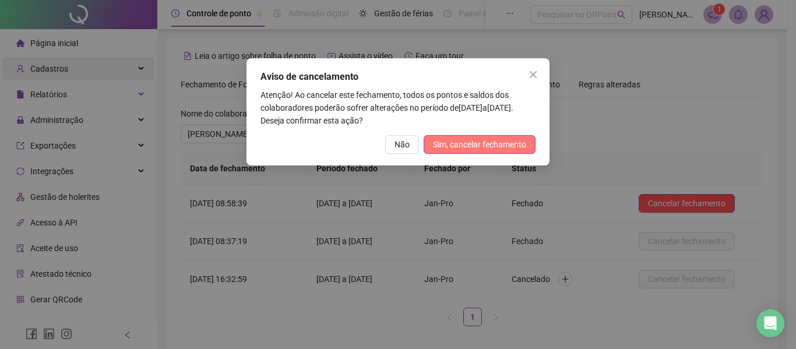
click at [484, 150] on span "Sim, cancelar fechamento" at bounding box center [479, 144] width 93 height 13
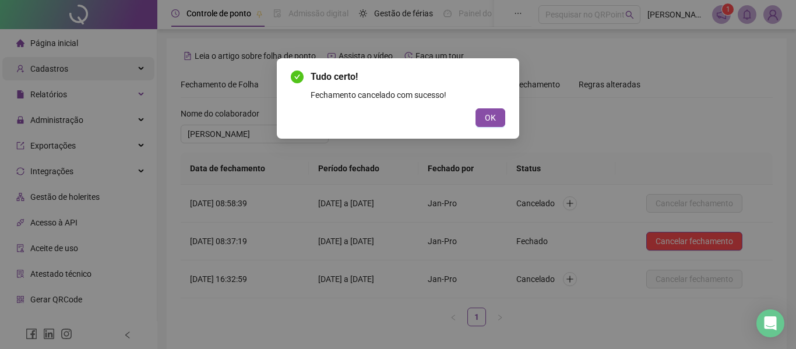
click at [501, 115] on button "OK" at bounding box center [491, 117] width 30 height 19
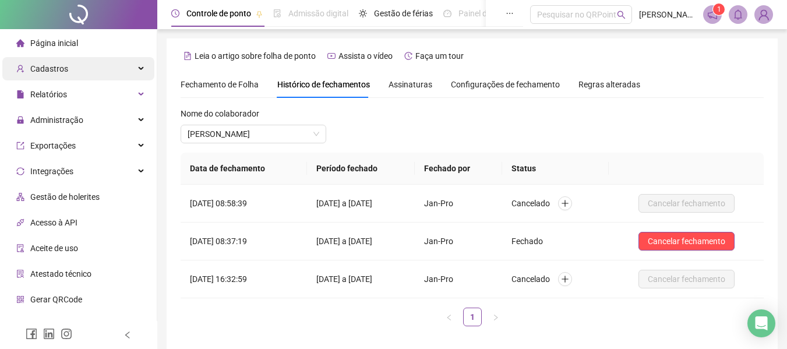
click at [236, 88] on span "Fechamento de Folha" at bounding box center [220, 84] width 78 height 9
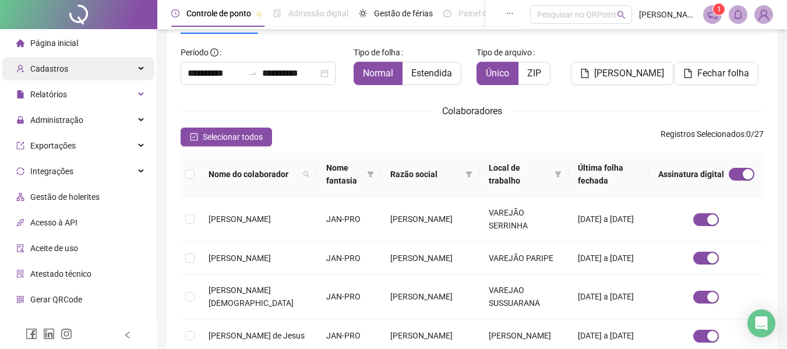
scroll to position [0, 0]
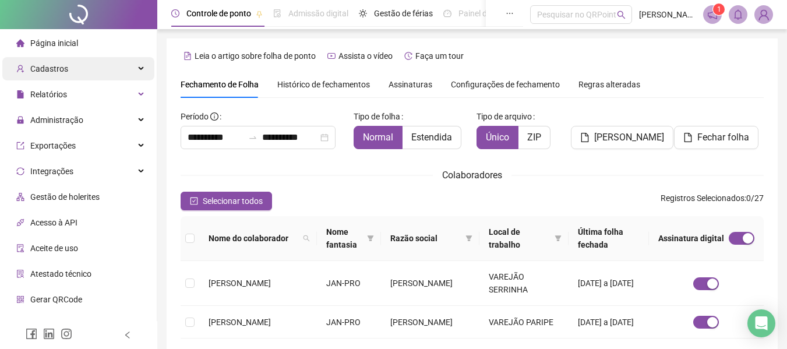
click at [324, 80] on span "Histórico de fechamentos" at bounding box center [323, 84] width 93 height 9
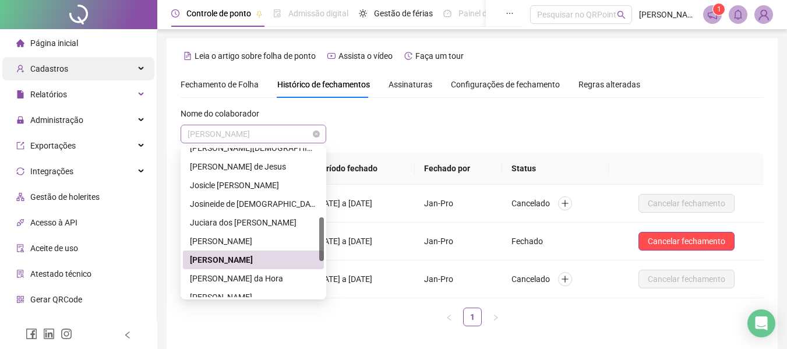
click at [305, 134] on span "[PERSON_NAME]" at bounding box center [254, 133] width 132 height 17
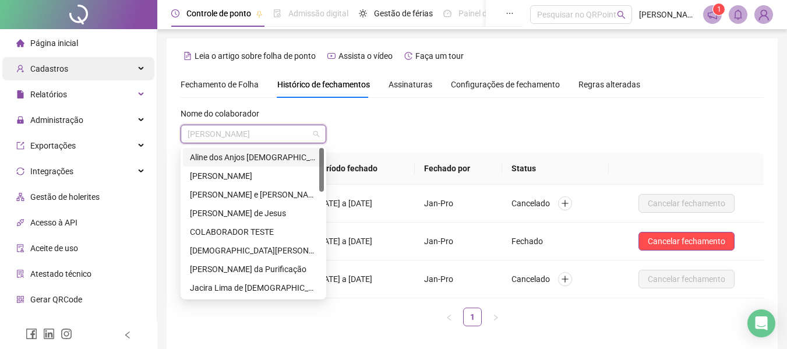
click at [416, 82] on span "Assinaturas" at bounding box center [411, 84] width 44 height 8
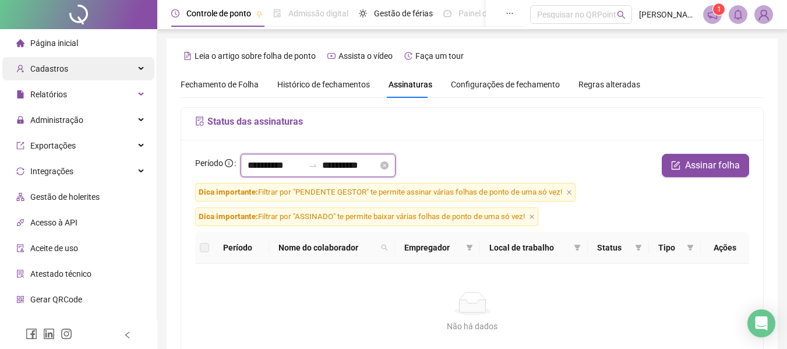
click at [282, 164] on input "**********" at bounding box center [276, 166] width 56 height 14
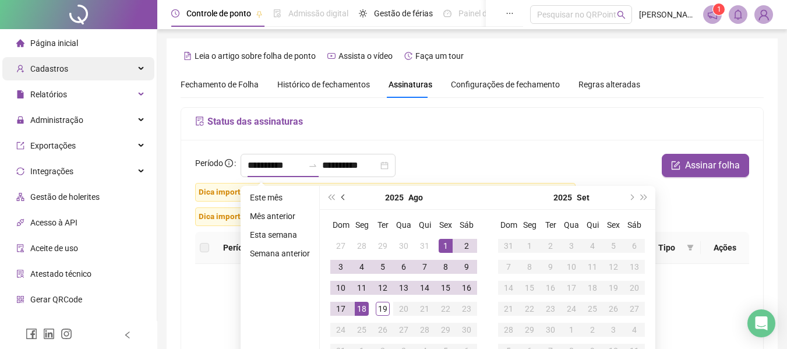
click at [343, 198] on span "prev-year" at bounding box center [345, 198] width 6 height 6
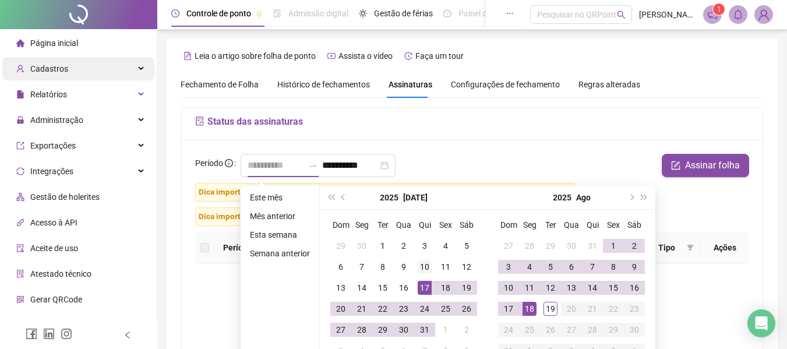
type input "**********"
click at [427, 266] on div "10" at bounding box center [425, 267] width 14 height 14
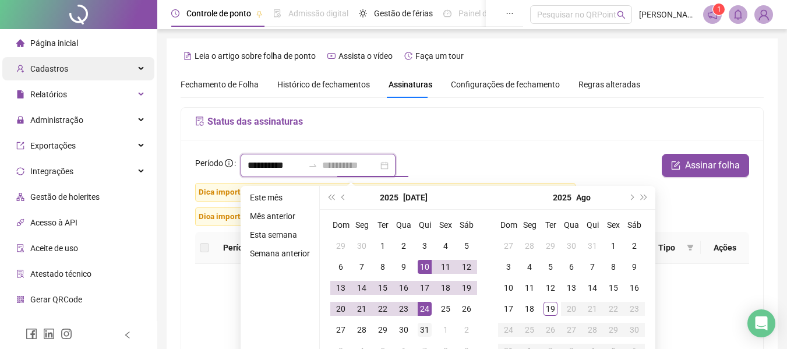
type input "**********"
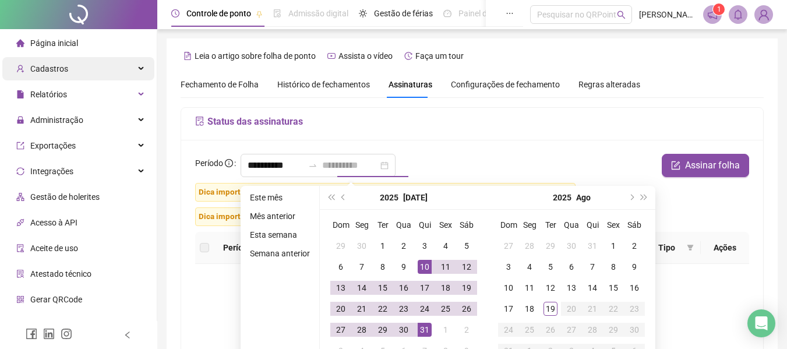
click at [425, 332] on div "31" at bounding box center [425, 330] width 14 height 14
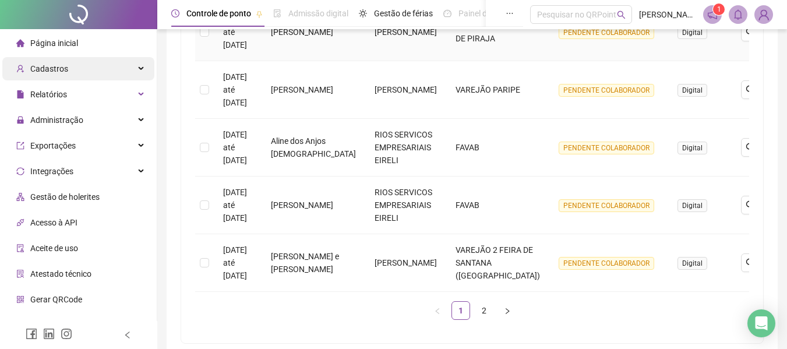
scroll to position [583, 0]
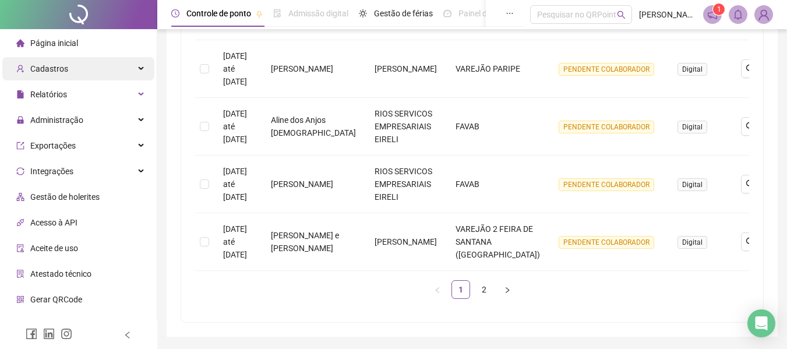
click at [482, 298] on link "2" at bounding box center [484, 289] width 17 height 17
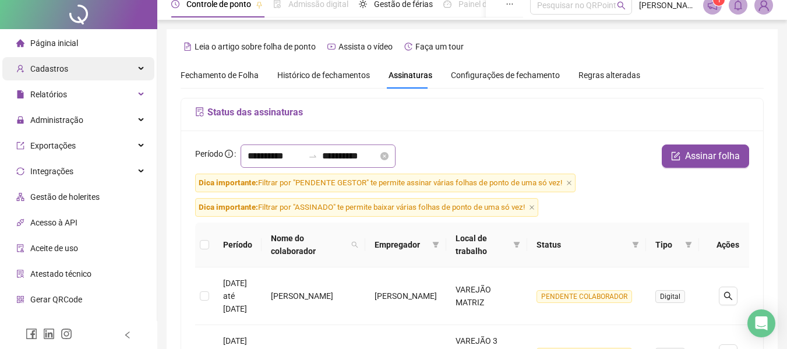
scroll to position [0, 0]
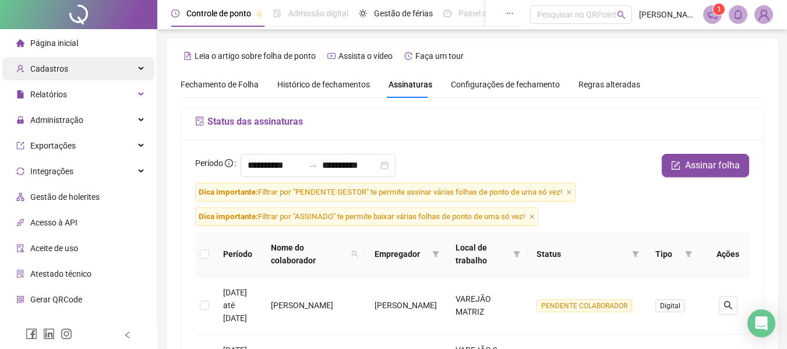
click at [221, 80] on span "Fechamento de Folha" at bounding box center [220, 84] width 78 height 9
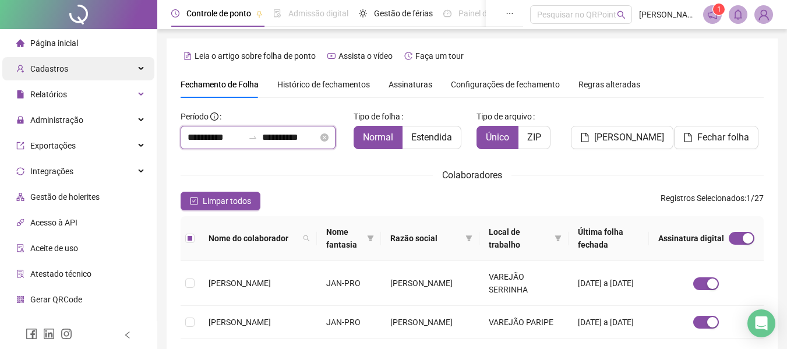
click at [223, 138] on input "**********" at bounding box center [216, 138] width 56 height 14
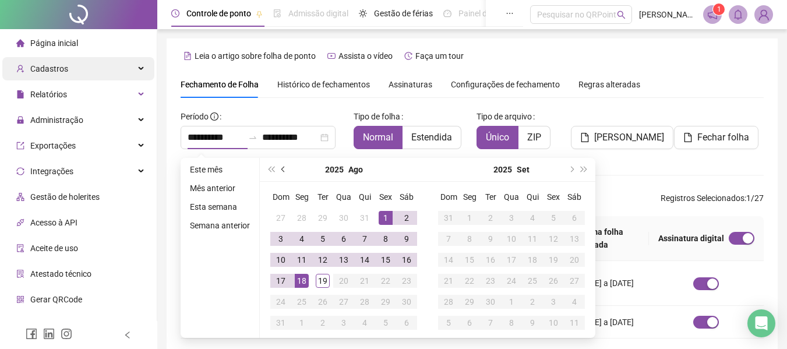
click at [282, 170] on span "prev-year" at bounding box center [285, 170] width 6 height 6
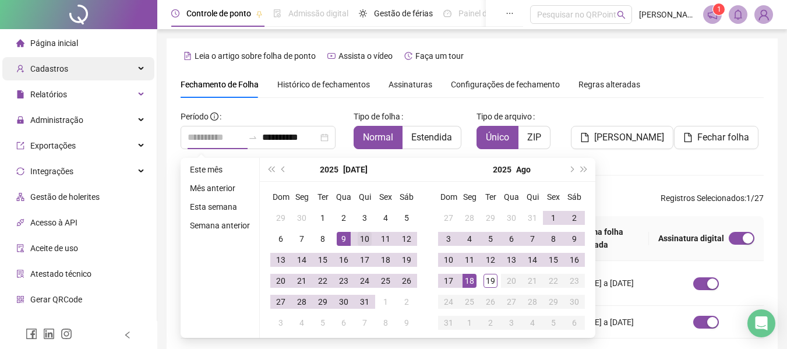
type input "**********"
click at [358, 235] on div "10" at bounding box center [365, 239] width 14 height 14
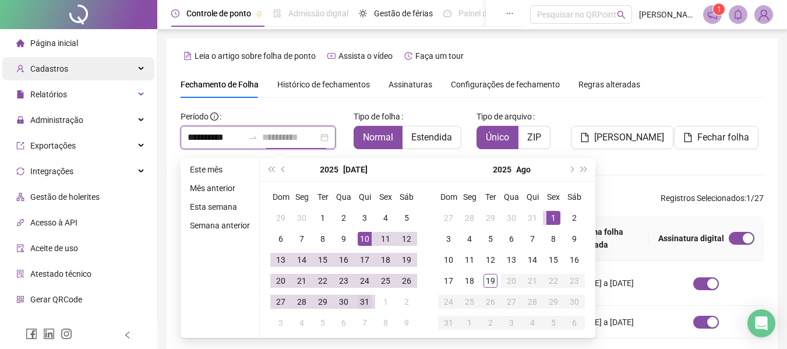
type input "**********"
click at [367, 299] on div "31" at bounding box center [365, 302] width 14 height 14
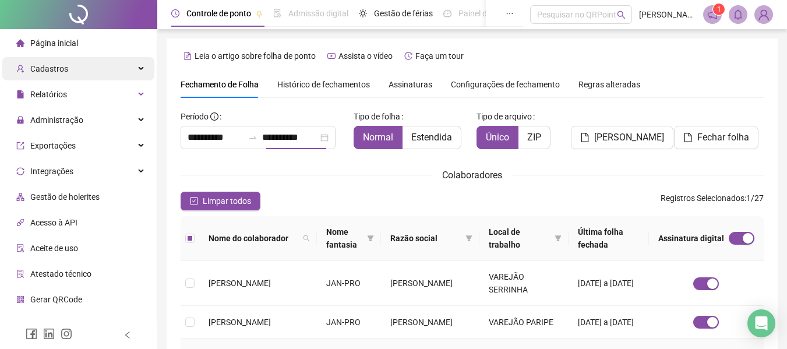
scroll to position [64, 0]
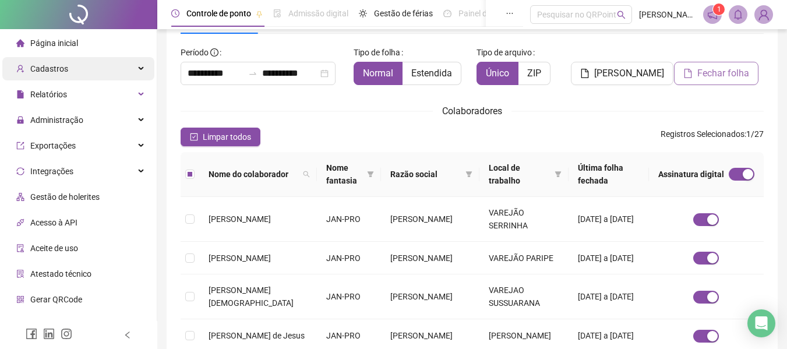
click at [718, 76] on span "Fechar folha" at bounding box center [724, 73] width 52 height 14
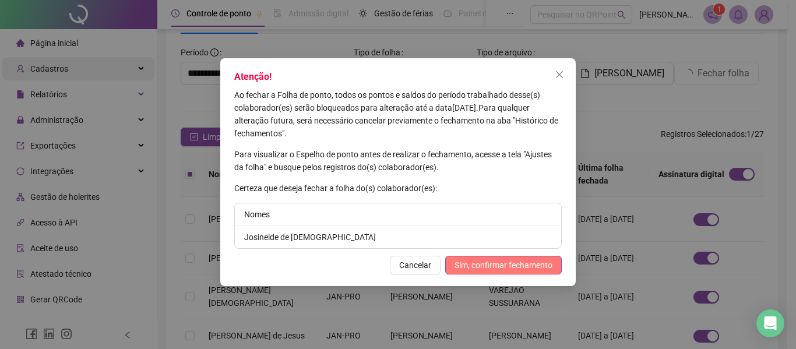
click at [499, 261] on span "Sim, confirmar fechamento" at bounding box center [504, 265] width 98 height 13
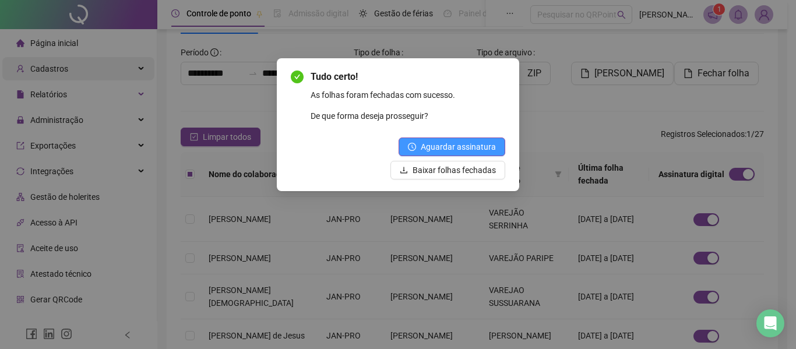
click at [424, 141] on span "Aguardar assinatura" at bounding box center [458, 146] width 75 height 13
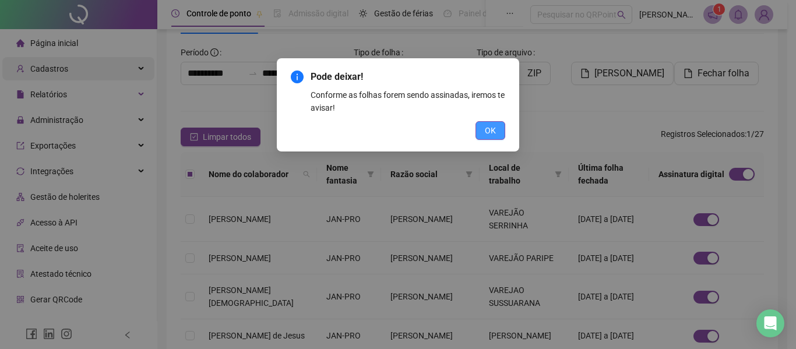
click at [498, 129] on button "OK" at bounding box center [491, 130] width 30 height 19
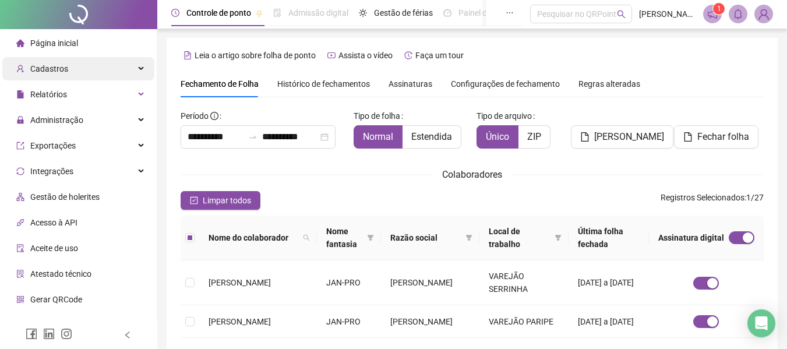
scroll to position [0, 0]
click at [407, 82] on span "Assinaturas" at bounding box center [411, 84] width 44 height 8
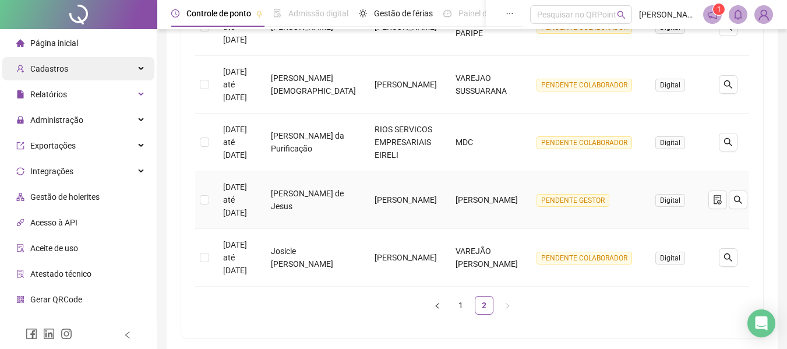
scroll to position [472, 0]
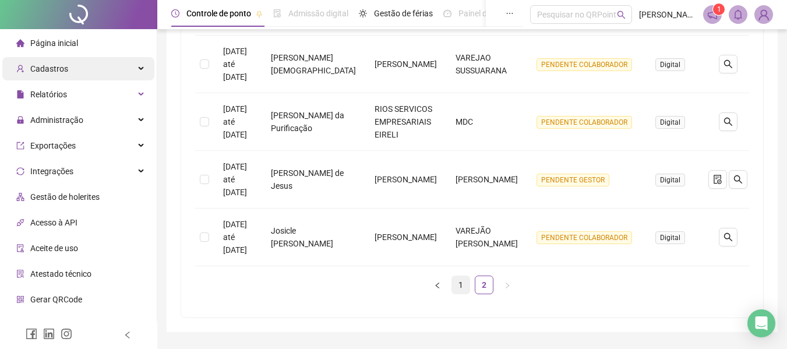
click at [462, 283] on link "1" at bounding box center [460, 284] width 17 height 17
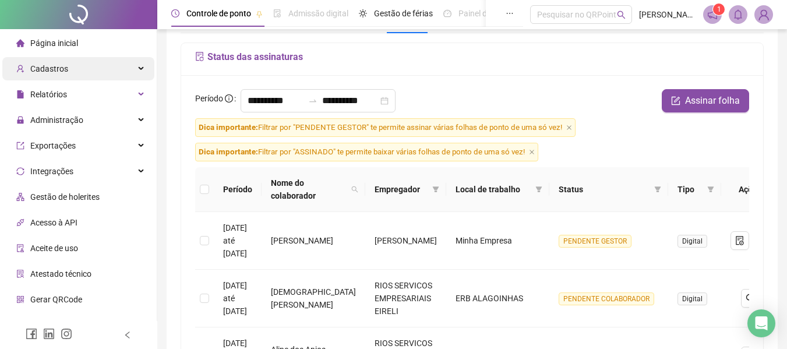
scroll to position [0, 0]
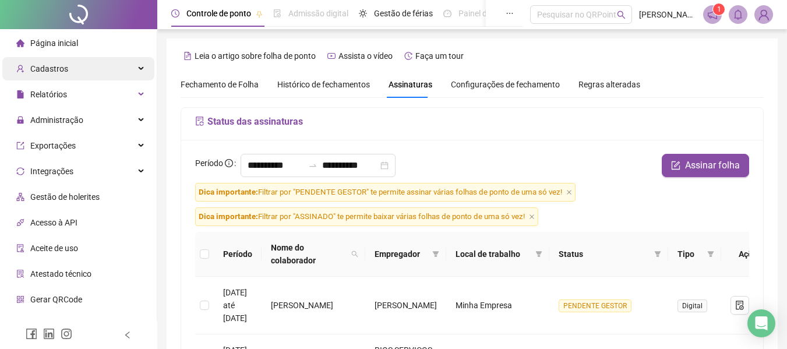
click at [221, 83] on span "Fechamento de Folha" at bounding box center [220, 84] width 78 height 9
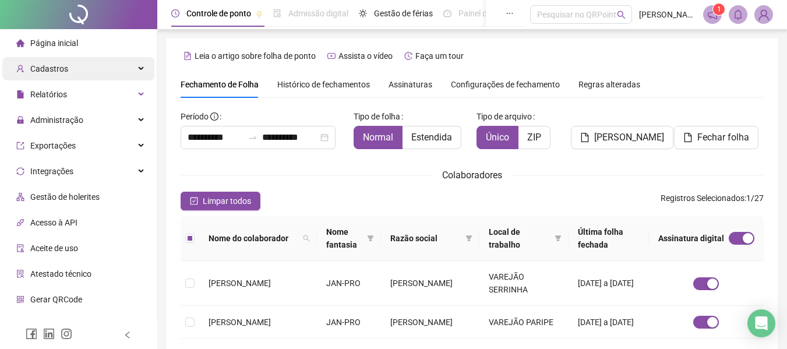
type input "**********"
click at [704, 134] on span "Fechar folha" at bounding box center [724, 138] width 52 height 14
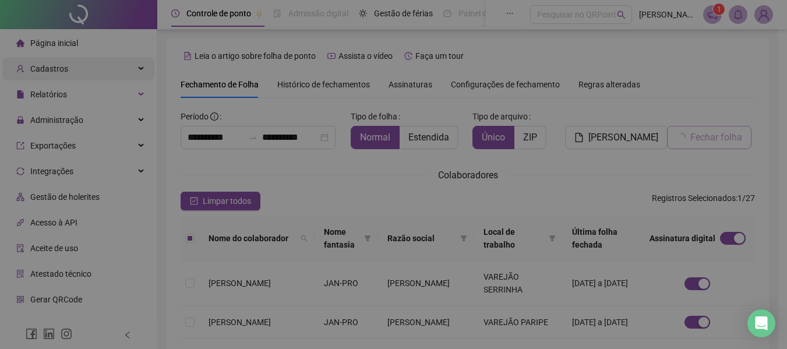
scroll to position [64, 0]
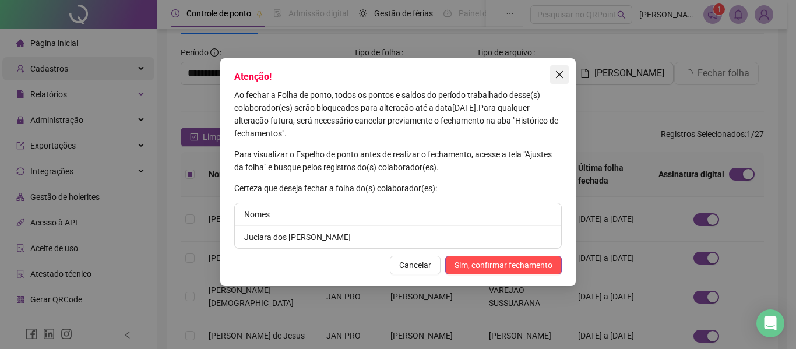
click at [561, 72] on icon "close" at bounding box center [559, 74] width 9 height 9
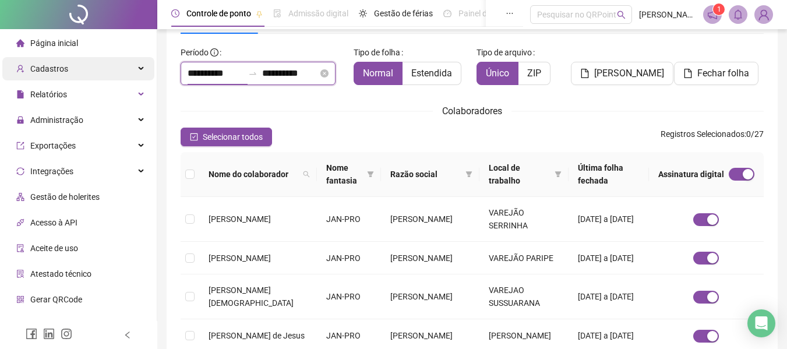
click at [229, 71] on input "**********" at bounding box center [216, 73] width 56 height 14
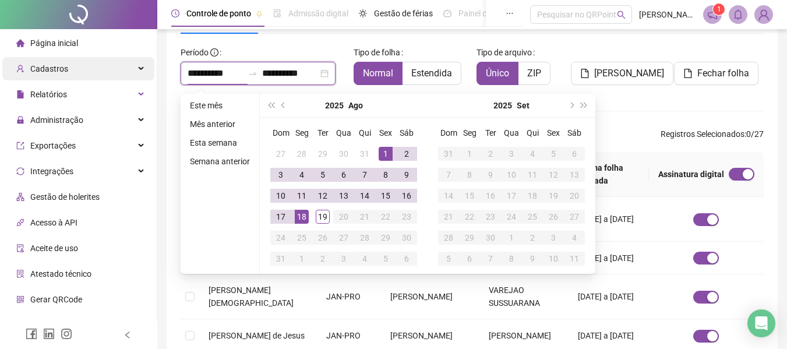
type input "**********"
click at [283, 105] on span "prev-year" at bounding box center [285, 106] width 6 height 6
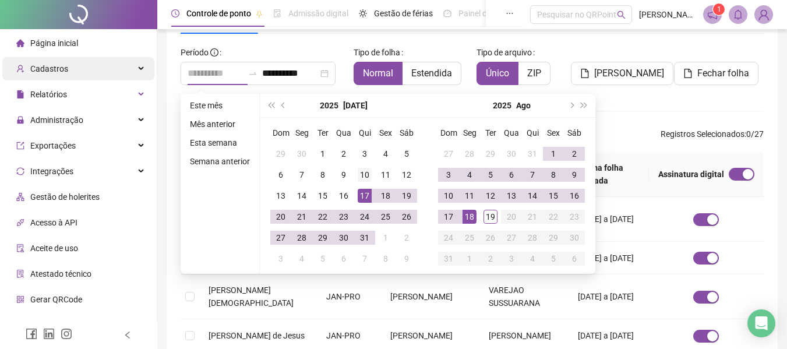
type input "**********"
click at [361, 177] on div "10" at bounding box center [365, 175] width 14 height 14
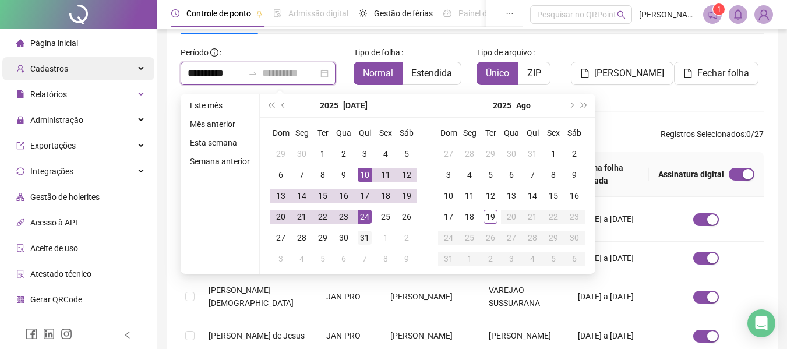
type input "**********"
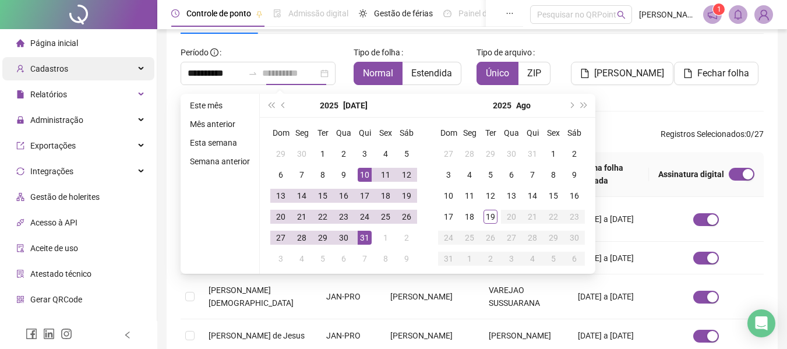
click at [363, 234] on div "31" at bounding box center [365, 238] width 14 height 14
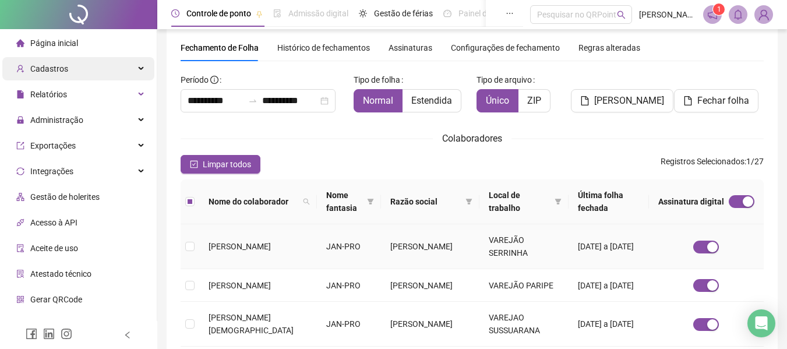
scroll to position [0, 0]
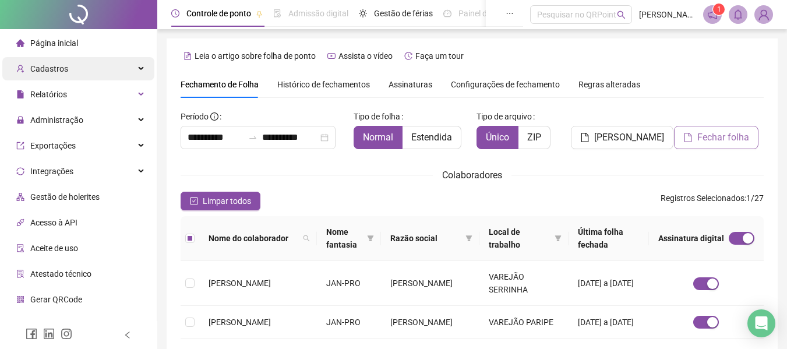
click at [715, 132] on span "Fechar folha" at bounding box center [724, 138] width 52 height 14
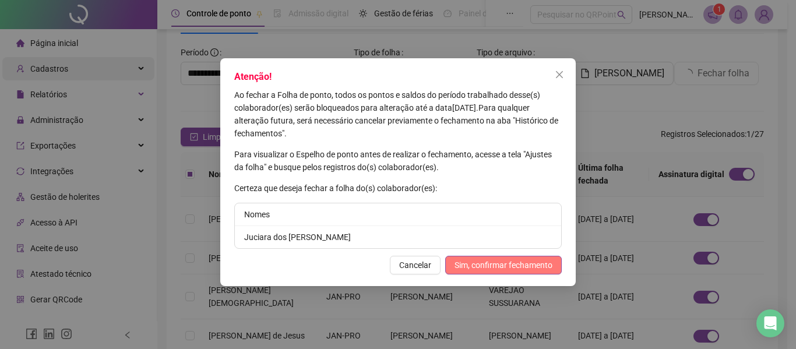
click at [497, 260] on span "Sim, confirmar fechamento" at bounding box center [504, 265] width 98 height 13
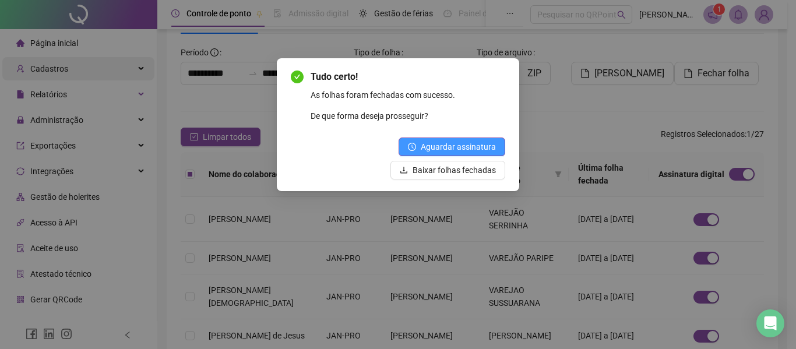
click at [470, 146] on span "Aguardar assinatura" at bounding box center [458, 146] width 75 height 13
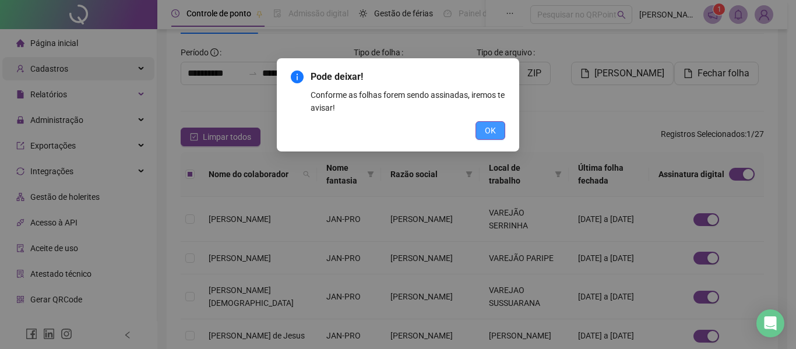
click at [487, 135] on span "OK" at bounding box center [490, 130] width 11 height 13
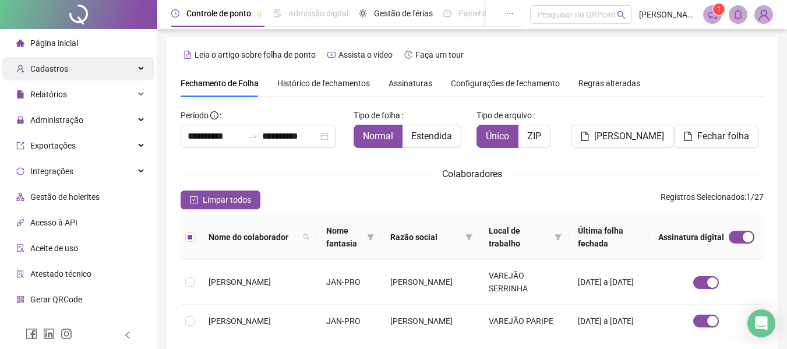
scroll to position [0, 0]
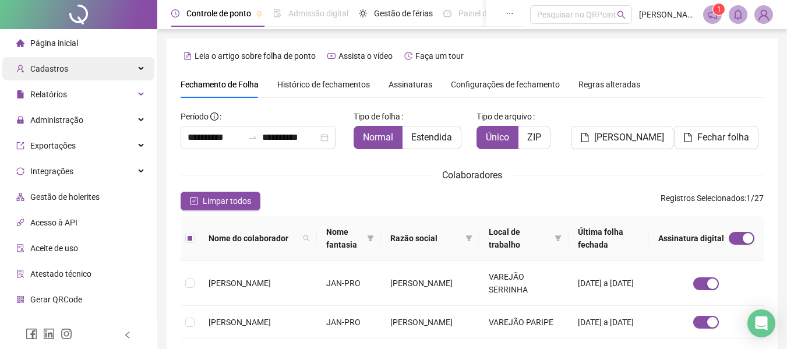
click at [407, 77] on div "Assinaturas" at bounding box center [411, 84] width 44 height 27
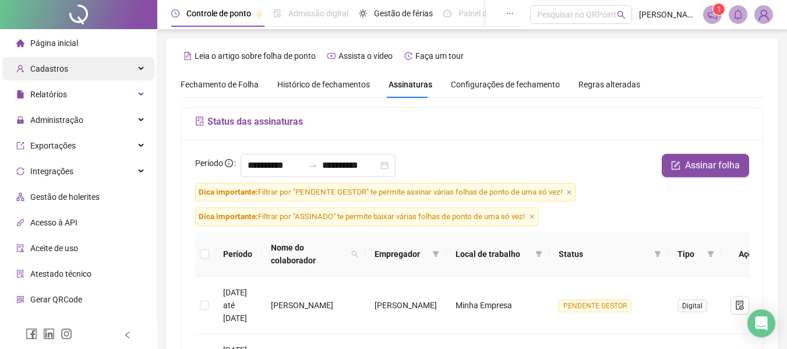
click at [223, 83] on span "Fechamento de Folha" at bounding box center [220, 84] width 78 height 9
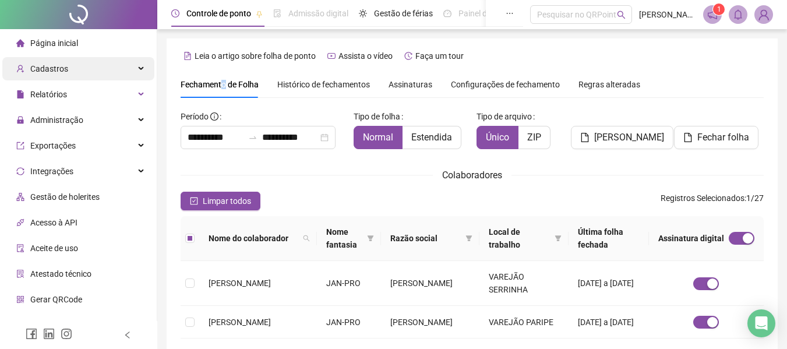
type input "**********"
click at [213, 138] on input "**********" at bounding box center [216, 138] width 56 height 14
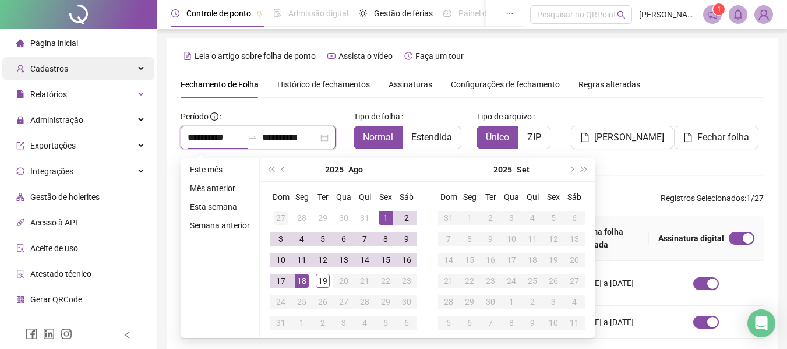
type input "**********"
click at [282, 167] on span "prev-year" at bounding box center [285, 170] width 6 height 6
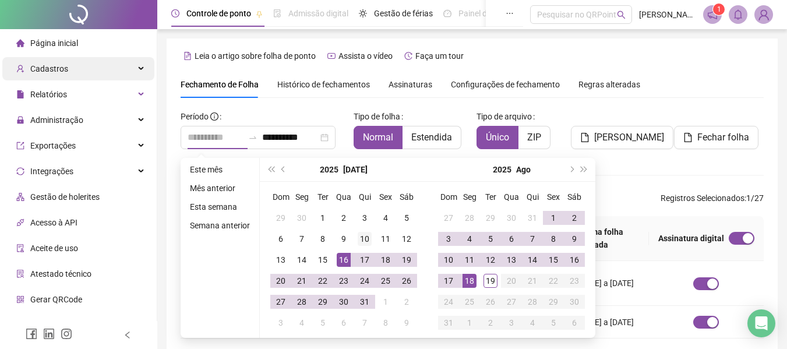
type input "**********"
click at [366, 238] on div "10" at bounding box center [365, 239] width 14 height 14
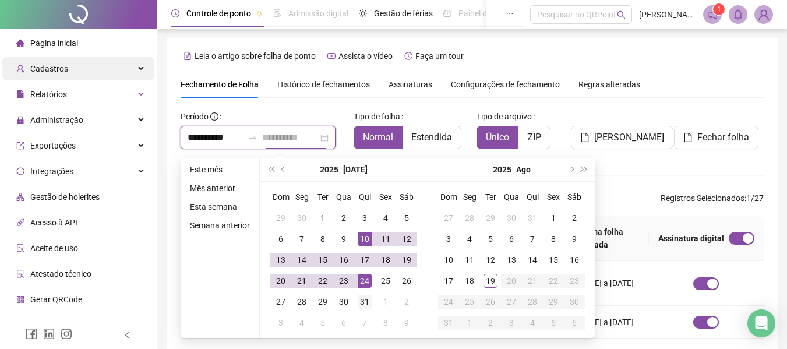
type input "**********"
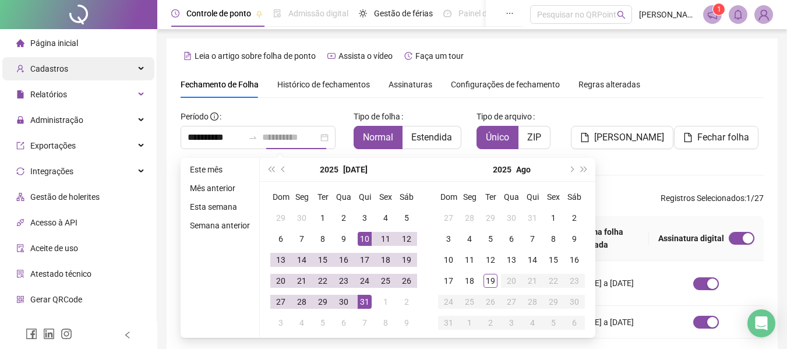
click at [364, 301] on div "31" at bounding box center [365, 302] width 14 height 14
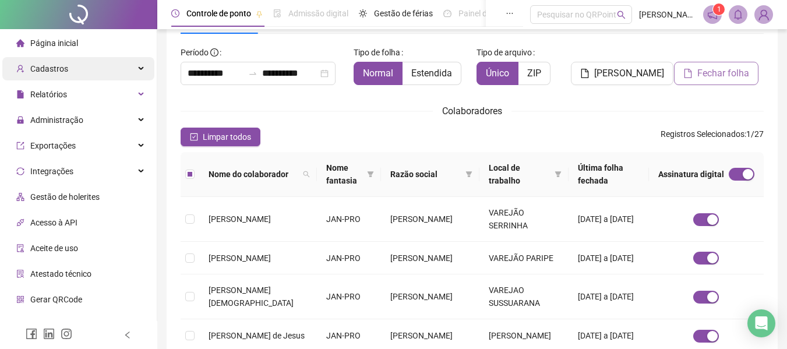
click at [728, 76] on span "Fechar folha" at bounding box center [724, 73] width 52 height 14
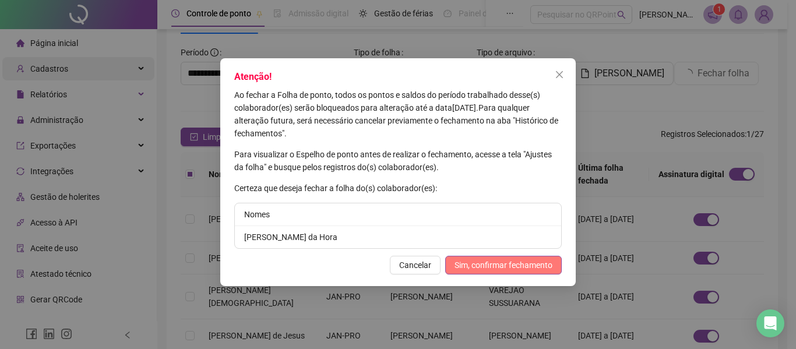
click at [510, 262] on span "Sim, confirmar fechamento" at bounding box center [504, 265] width 98 height 13
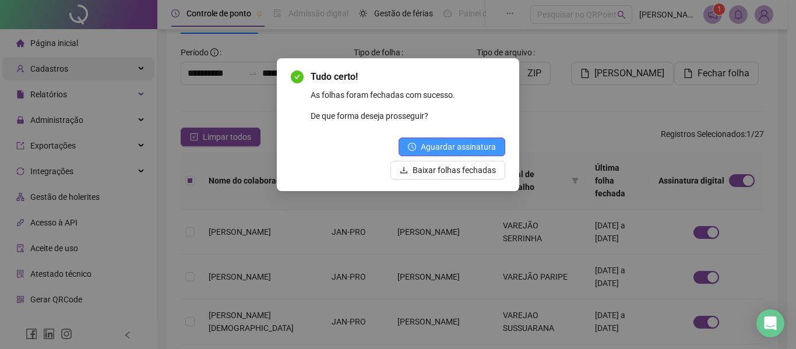
click at [450, 145] on span "Aguardar assinatura" at bounding box center [458, 146] width 75 height 13
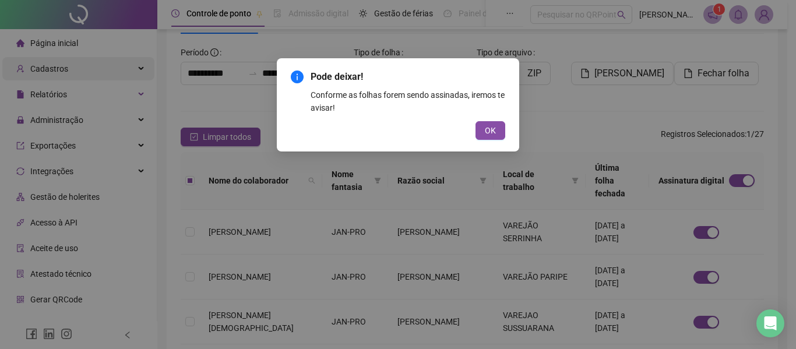
click at [483, 131] on button "OK" at bounding box center [491, 130] width 30 height 19
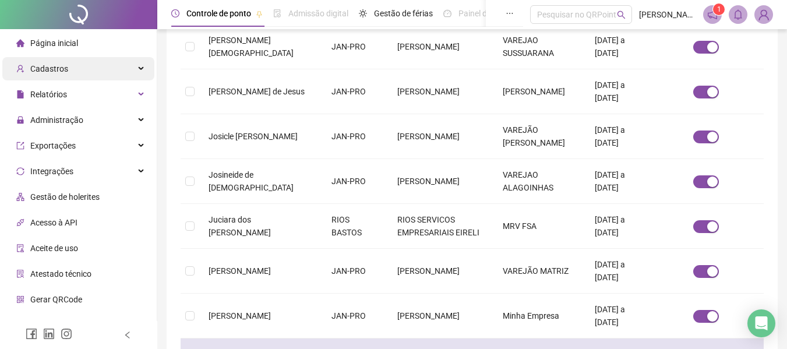
scroll to position [462, 0]
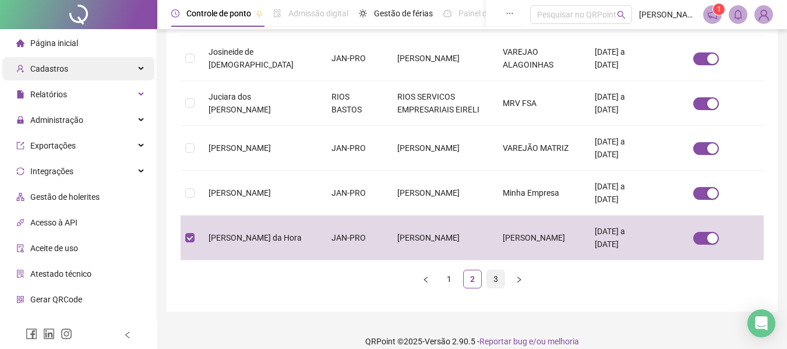
click at [496, 270] on link "3" at bounding box center [495, 278] width 17 height 17
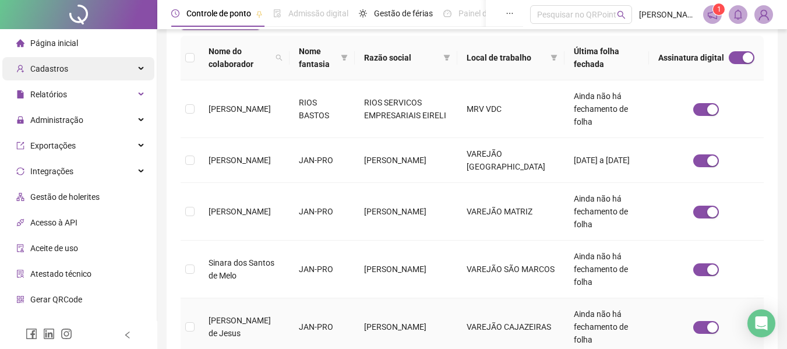
scroll to position [328, 0]
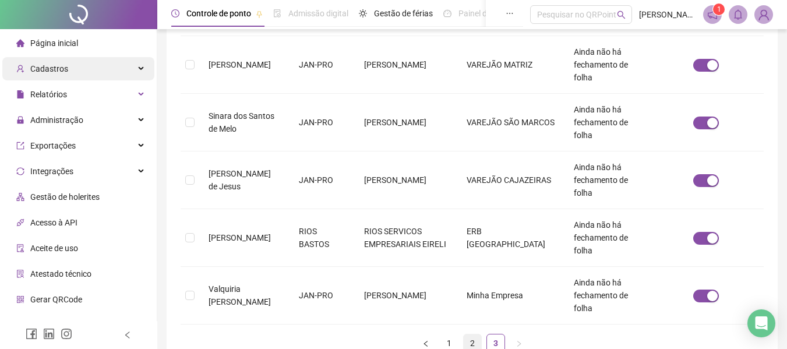
click at [473, 335] on link "2" at bounding box center [472, 343] width 17 height 17
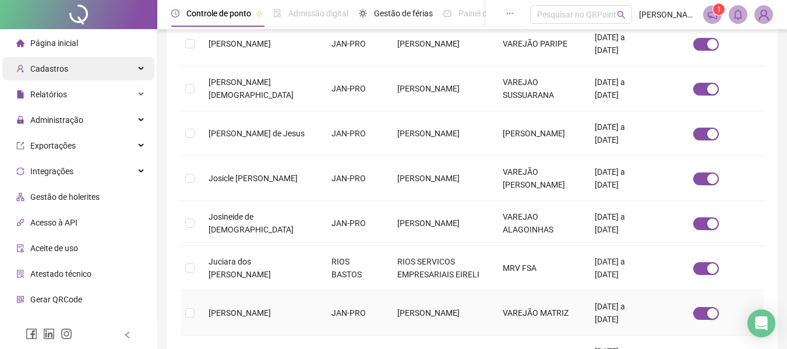
scroll to position [462, 0]
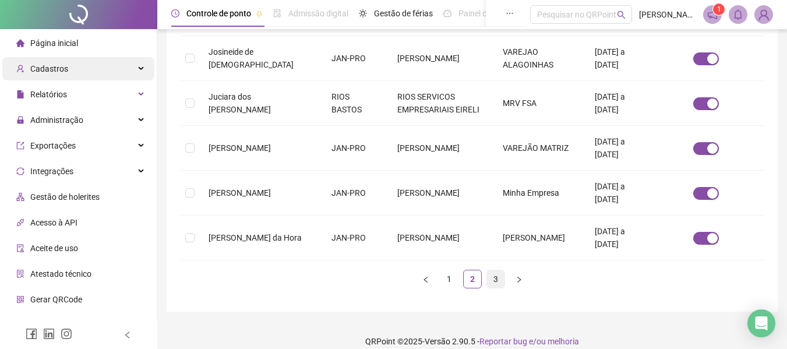
click at [493, 270] on link "3" at bounding box center [495, 278] width 17 height 17
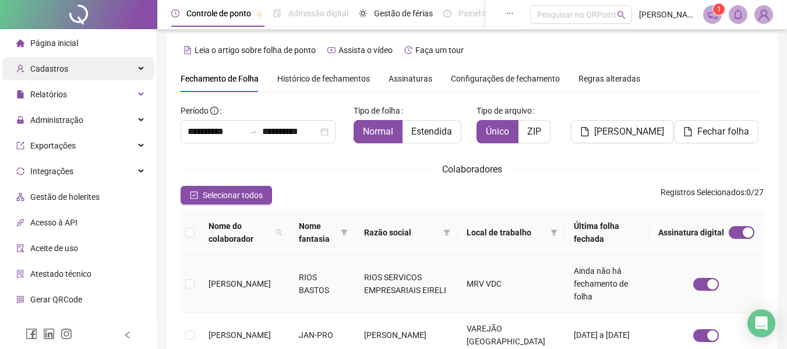
scroll to position [64, 0]
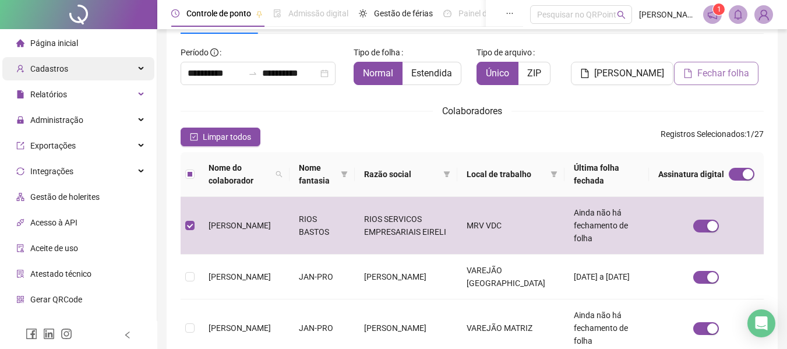
click at [706, 75] on span "Fechar folha" at bounding box center [724, 73] width 52 height 14
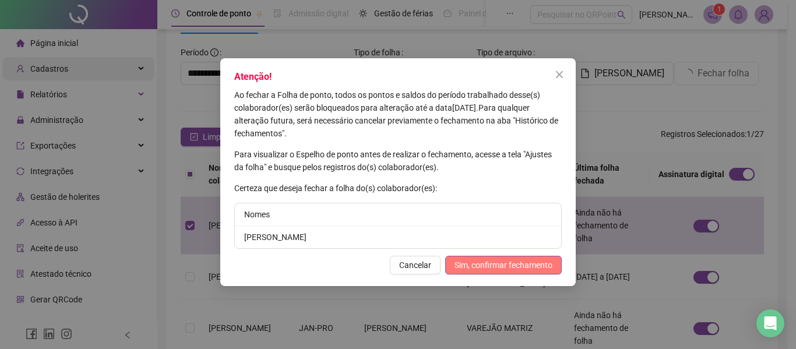
click at [501, 262] on span "Sim, confirmar fechamento" at bounding box center [504, 265] width 98 height 13
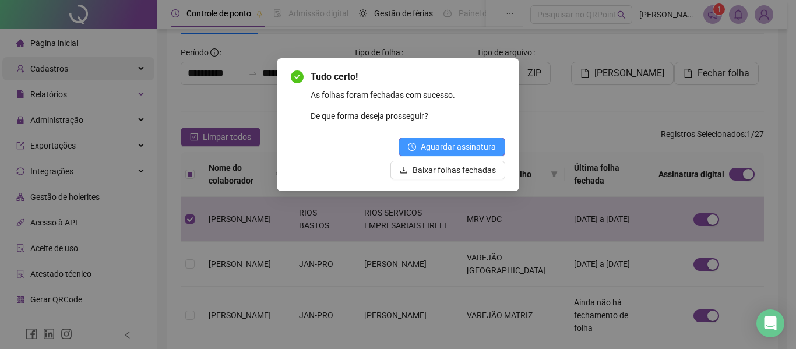
click at [434, 145] on span "Aguardar assinatura" at bounding box center [458, 146] width 75 height 13
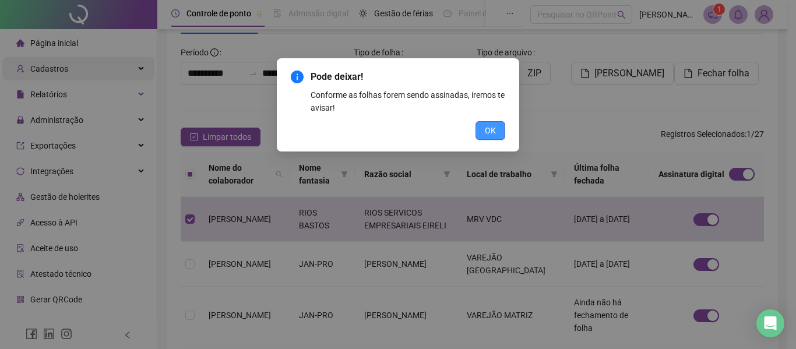
click at [494, 124] on span "OK" at bounding box center [490, 130] width 11 height 13
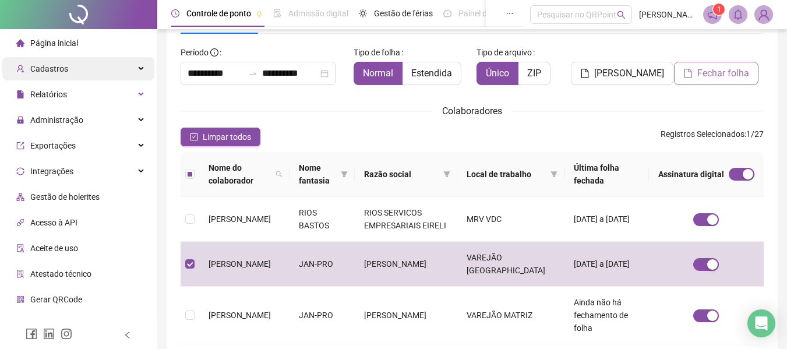
click at [712, 72] on span "Fechar folha" at bounding box center [724, 73] width 52 height 14
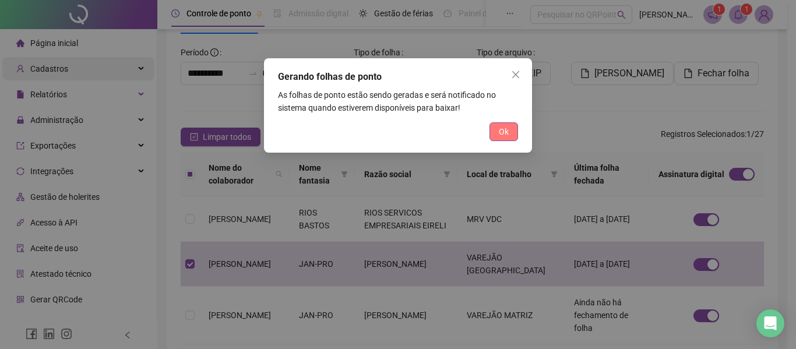
click at [504, 135] on span "Ok" at bounding box center [504, 131] width 10 height 13
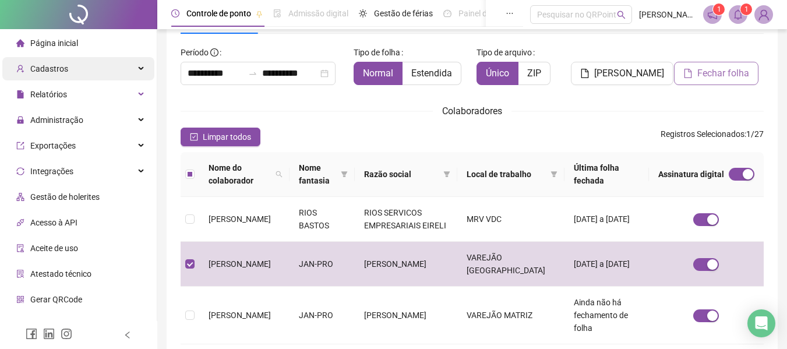
click at [708, 72] on span "Fechar folha" at bounding box center [724, 73] width 52 height 14
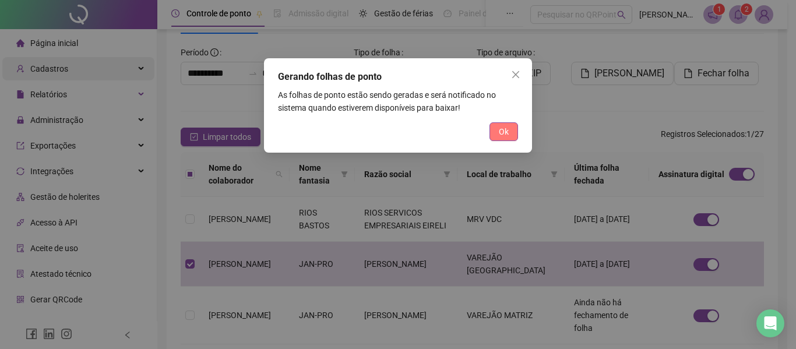
click at [499, 132] on span "Ok" at bounding box center [504, 131] width 10 height 13
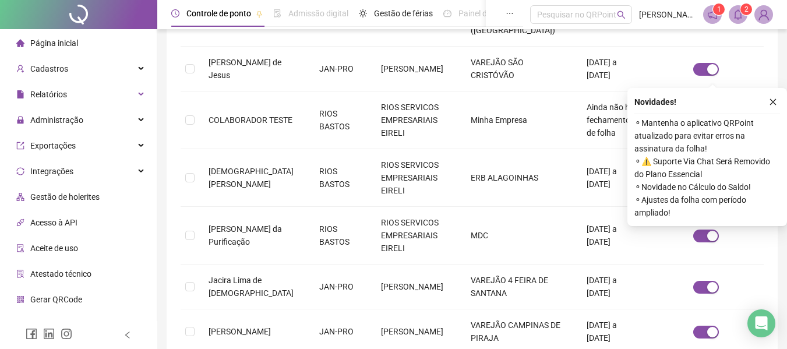
scroll to position [475, 0]
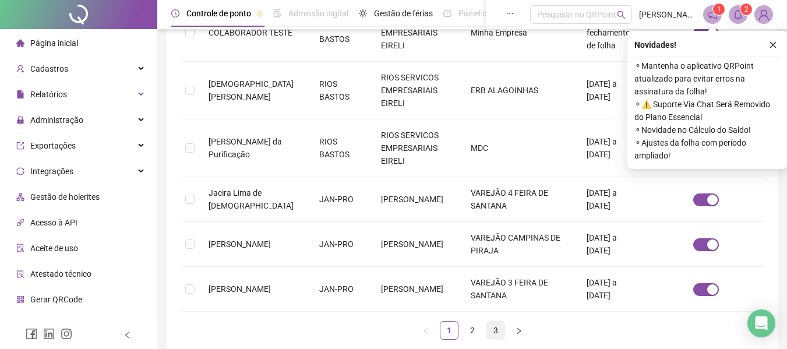
click at [497, 322] on link "3" at bounding box center [495, 330] width 17 height 17
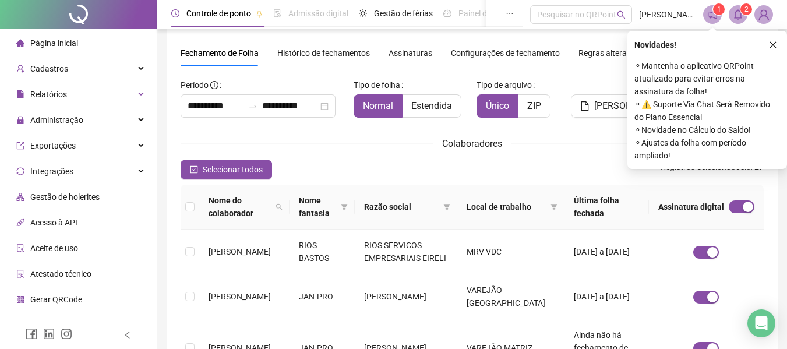
scroll to position [0, 0]
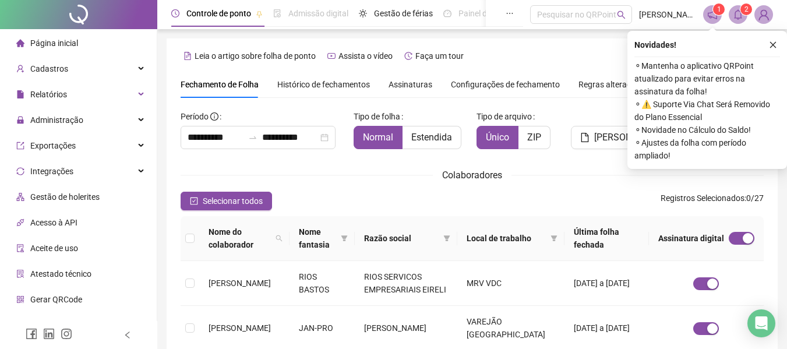
click at [397, 80] on span "Assinaturas" at bounding box center [411, 84] width 44 height 8
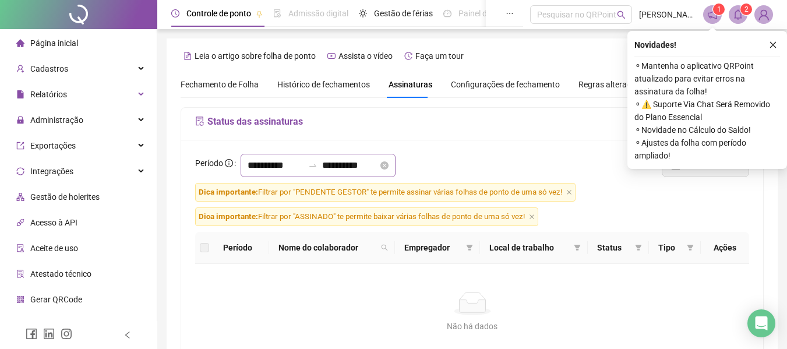
scroll to position [64, 0]
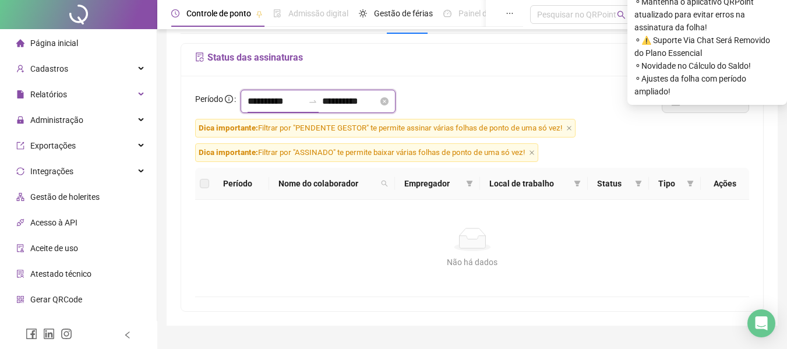
click at [259, 94] on input "**********" at bounding box center [276, 101] width 56 height 14
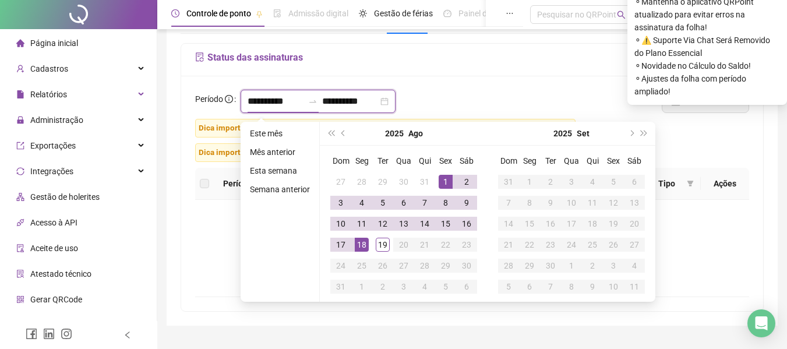
type input "**********"
click at [345, 133] on span "prev-year" at bounding box center [345, 134] width 6 height 6
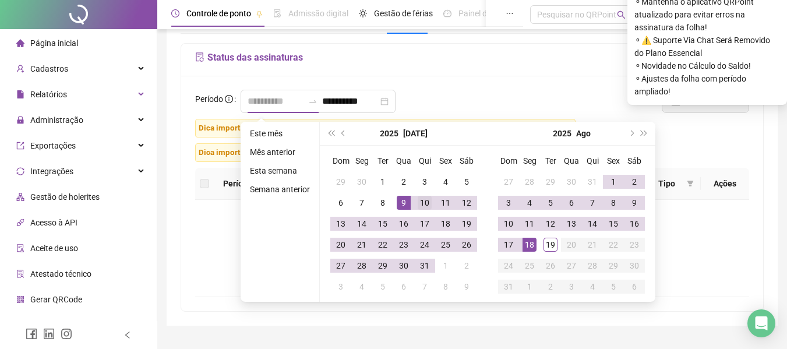
type input "**********"
click at [420, 205] on div "10" at bounding box center [425, 203] width 14 height 14
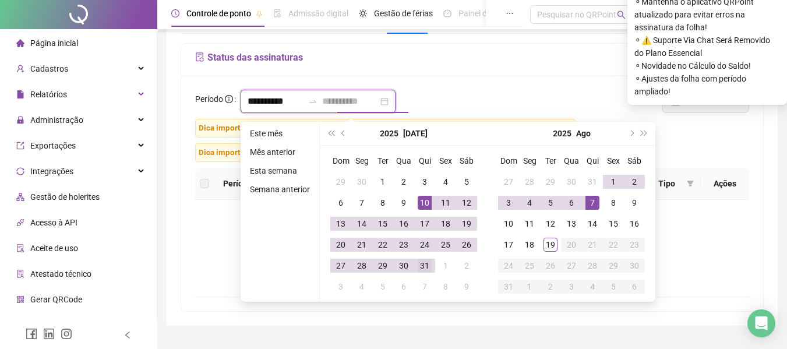
type input "**********"
click at [420, 268] on div "31" at bounding box center [425, 266] width 14 height 14
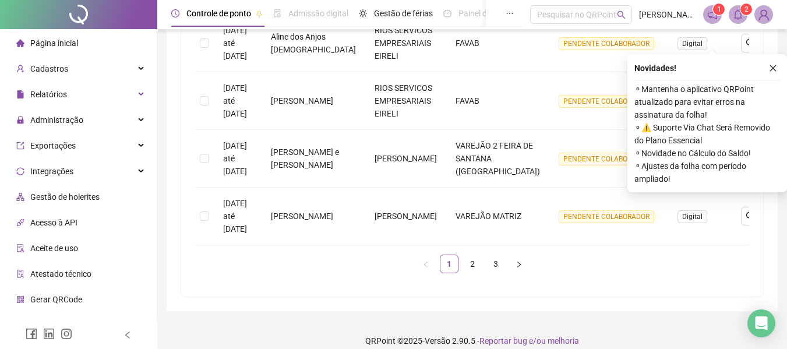
scroll to position [634, 0]
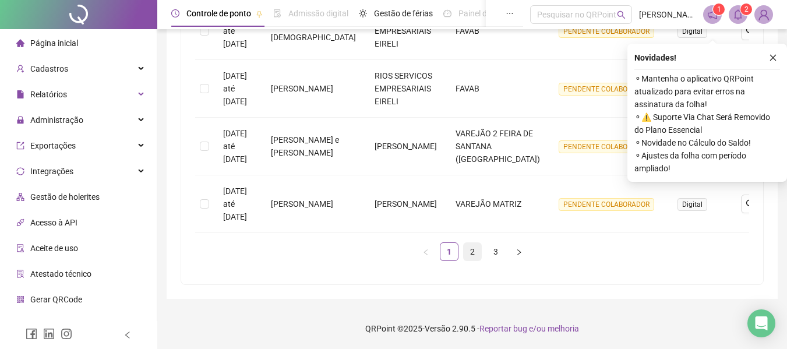
click at [475, 252] on link "2" at bounding box center [472, 251] width 17 height 17
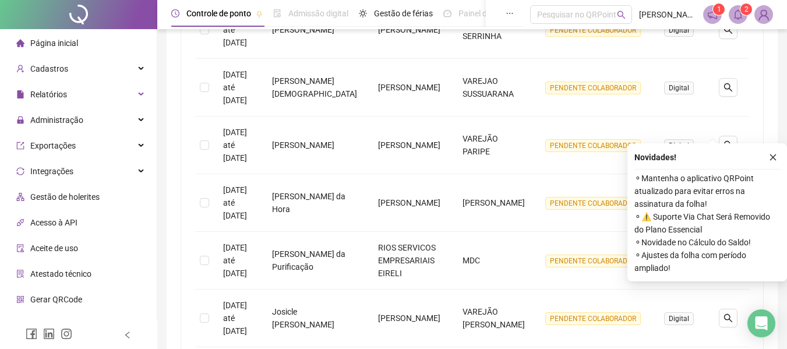
scroll to position [621, 0]
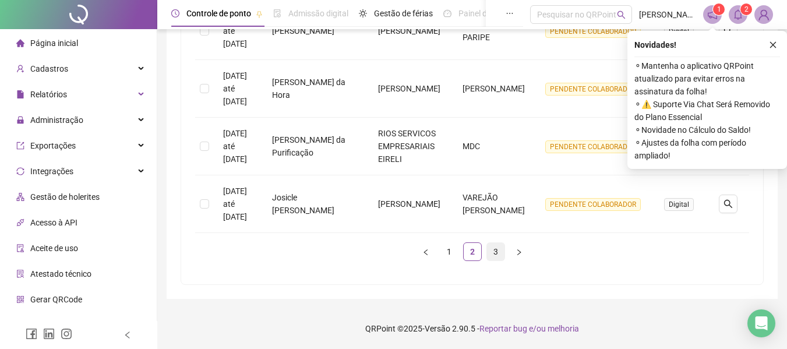
click at [498, 247] on link "3" at bounding box center [495, 251] width 17 height 17
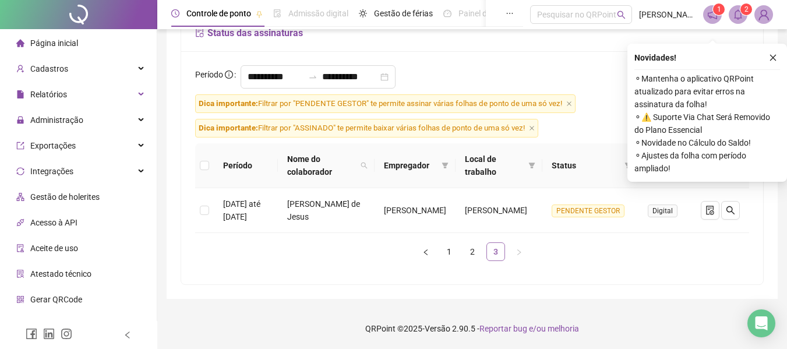
scroll to position [101, 0]
click at [775, 51] on button "button" at bounding box center [773, 58] width 14 height 14
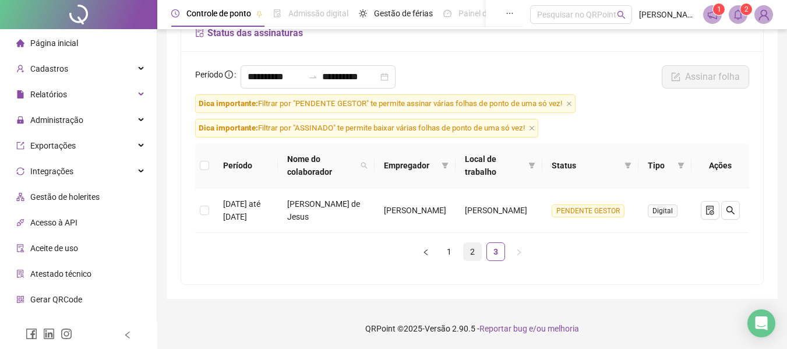
click at [473, 250] on link "2" at bounding box center [472, 251] width 17 height 17
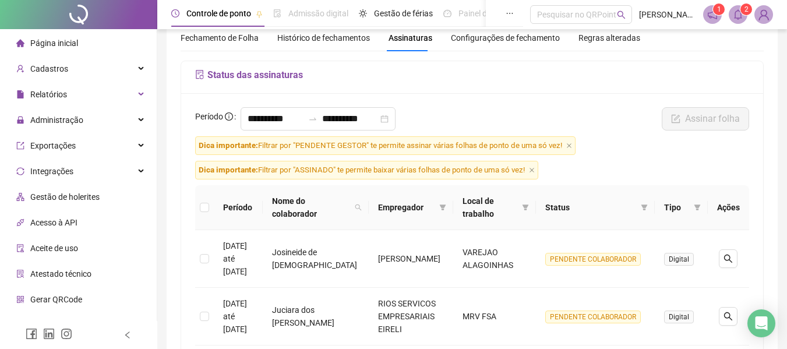
scroll to position [0, 0]
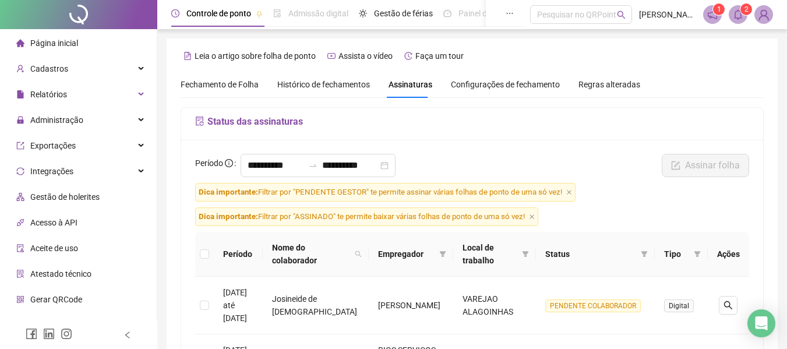
click at [238, 76] on div "Fechamento de Folha" at bounding box center [220, 84] width 78 height 27
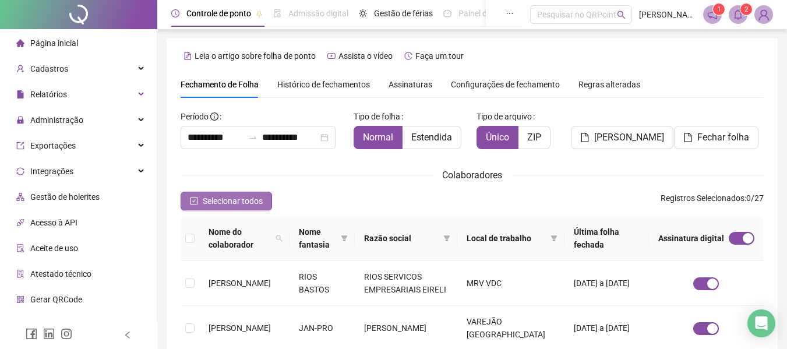
scroll to position [64, 0]
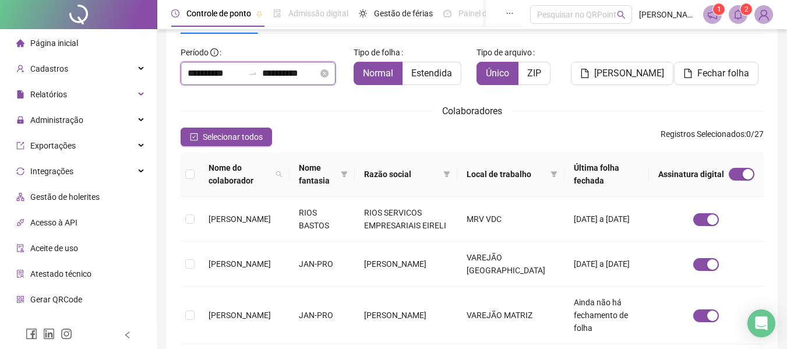
click at [206, 68] on input "**********" at bounding box center [216, 73] width 56 height 14
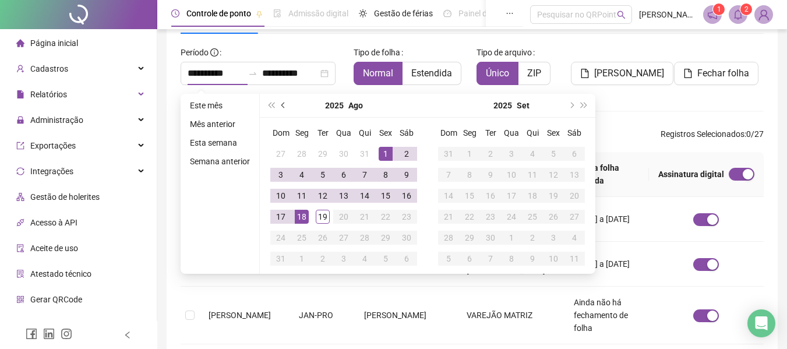
click at [280, 103] on button "prev-year" at bounding box center [283, 105] width 13 height 23
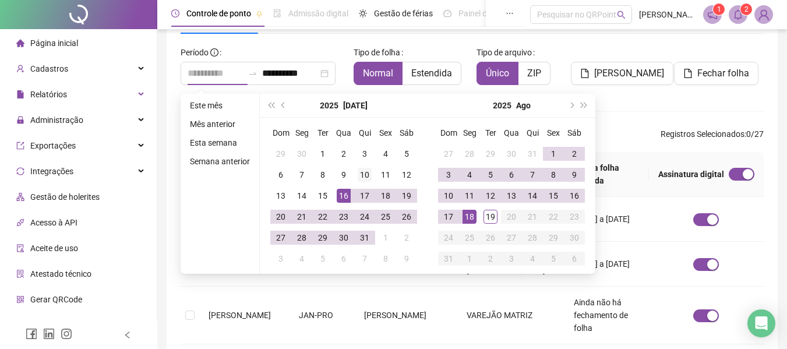
type input "**********"
click at [364, 172] on div "10" at bounding box center [365, 175] width 14 height 14
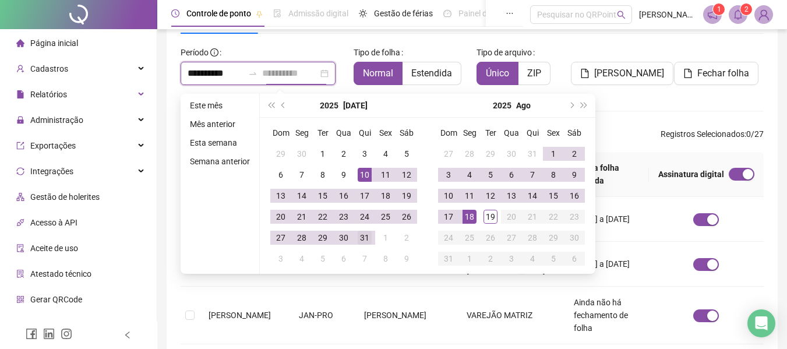
type input "**********"
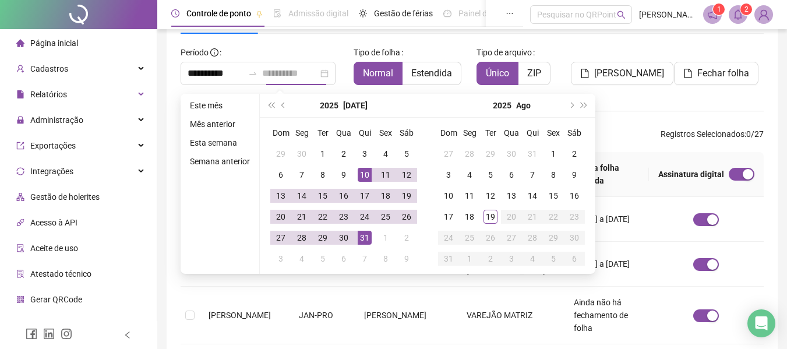
click at [367, 239] on div "31" at bounding box center [365, 238] width 14 height 14
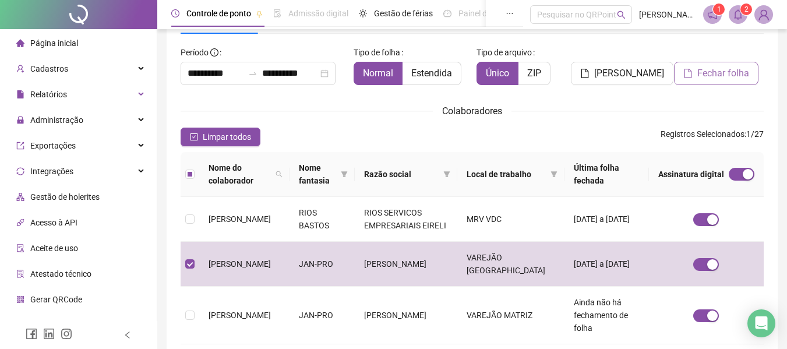
click at [715, 74] on span "Fechar folha" at bounding box center [724, 73] width 52 height 14
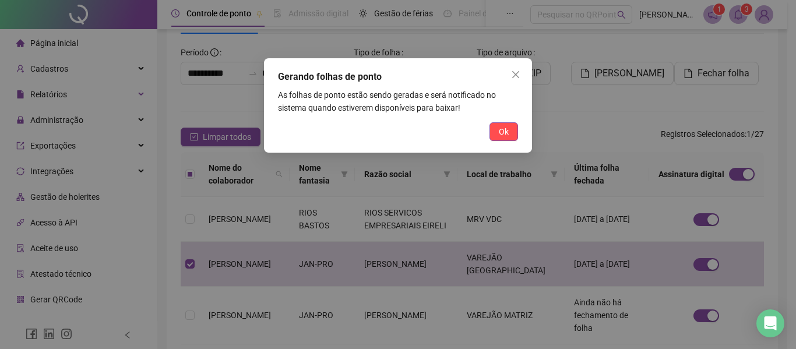
drag, startPoint x: 491, startPoint y: 130, endPoint x: 499, endPoint y: 129, distance: 7.7
click at [495, 129] on button "Ok" at bounding box center [504, 131] width 29 height 19
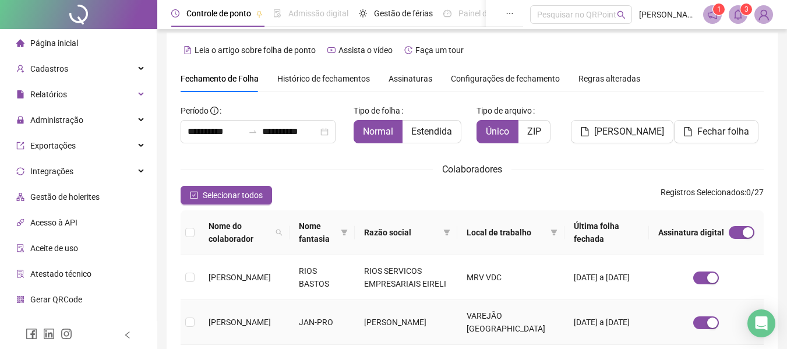
scroll to position [0, 0]
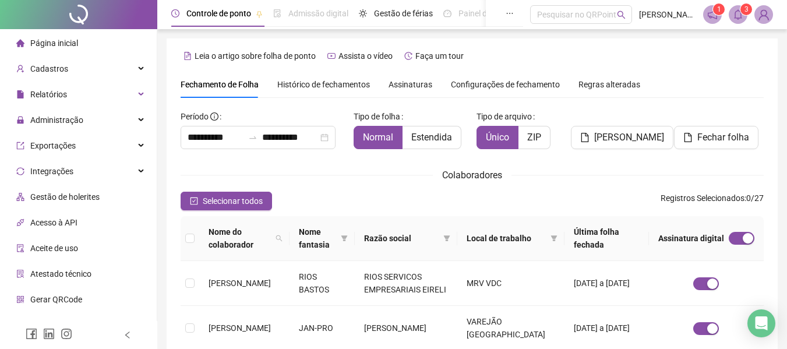
click at [66, 42] on span "Página inicial" at bounding box center [54, 42] width 48 height 9
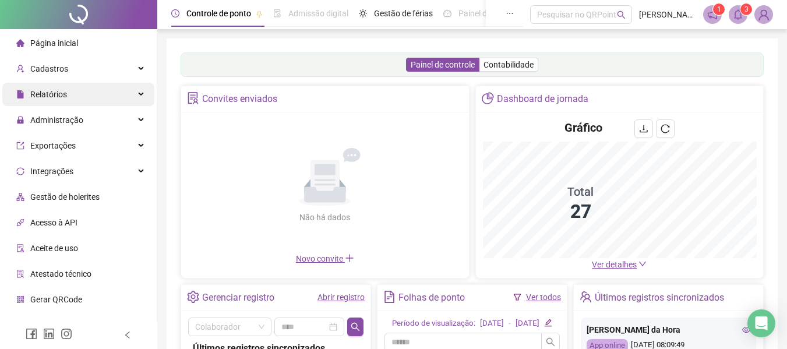
click at [55, 101] on span "Relatórios" at bounding box center [41, 94] width 51 height 23
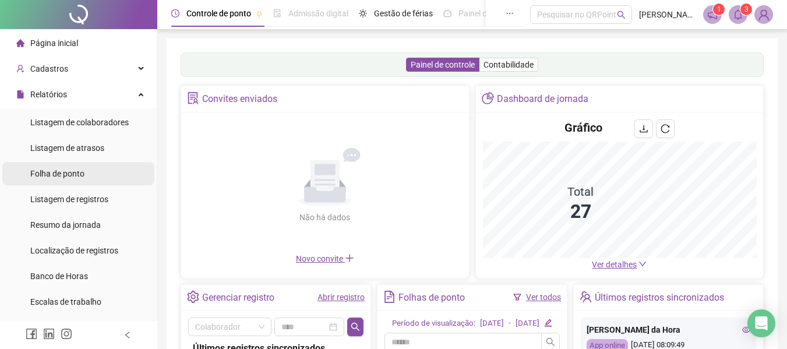
click at [62, 175] on span "Folha de ponto" at bounding box center [57, 173] width 54 height 9
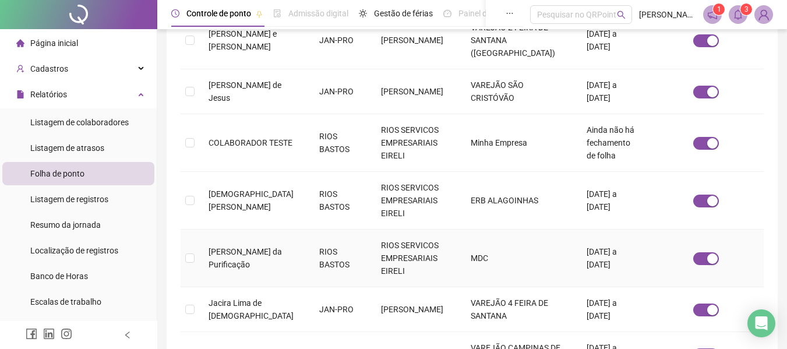
scroll to position [475, 0]
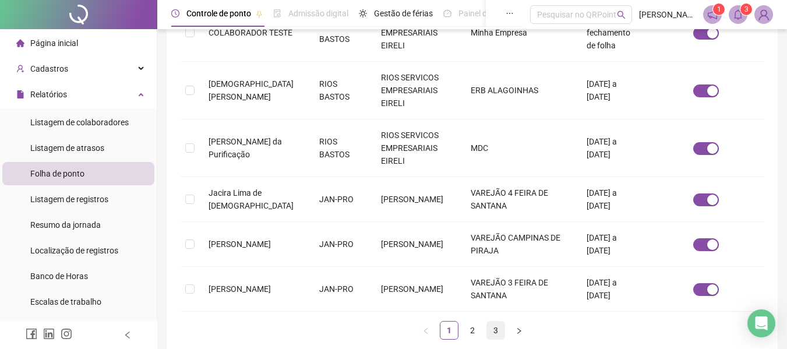
click at [499, 322] on link "3" at bounding box center [495, 330] width 17 height 17
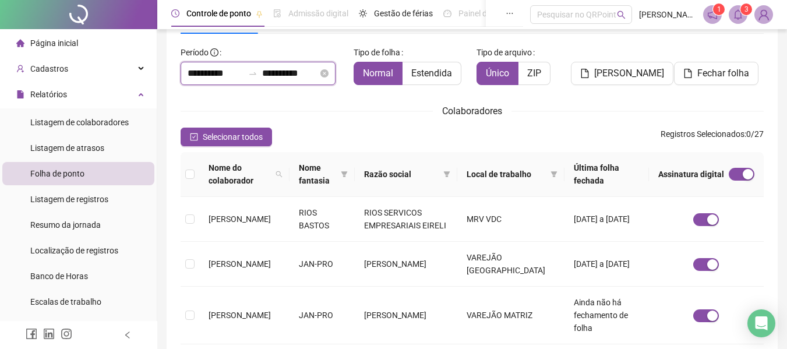
click at [205, 71] on input "**********" at bounding box center [216, 73] width 56 height 14
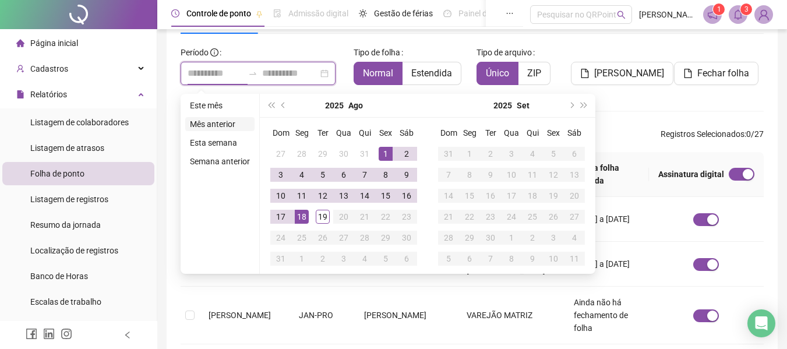
type input "**********"
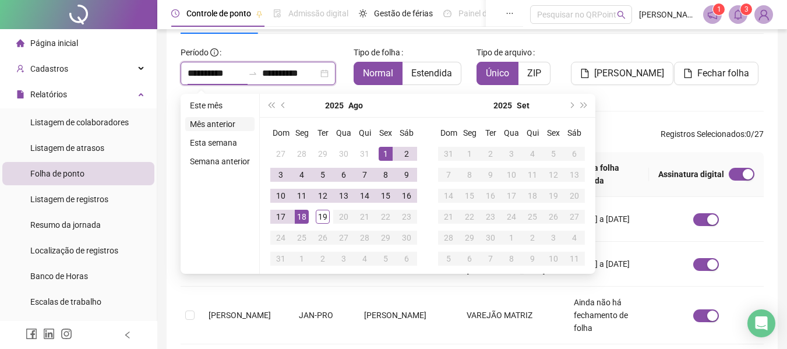
type input "**********"
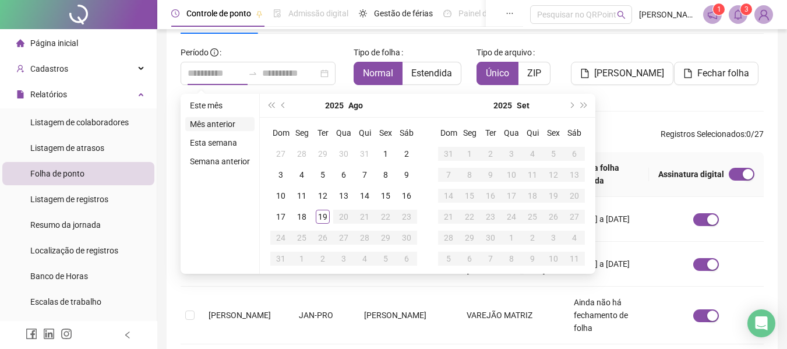
click at [214, 123] on li "Mês anterior" at bounding box center [219, 124] width 69 height 14
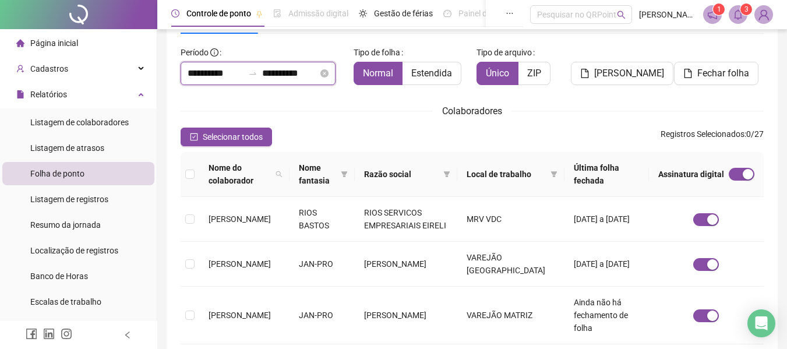
click at [216, 73] on input "**********" at bounding box center [216, 73] width 56 height 14
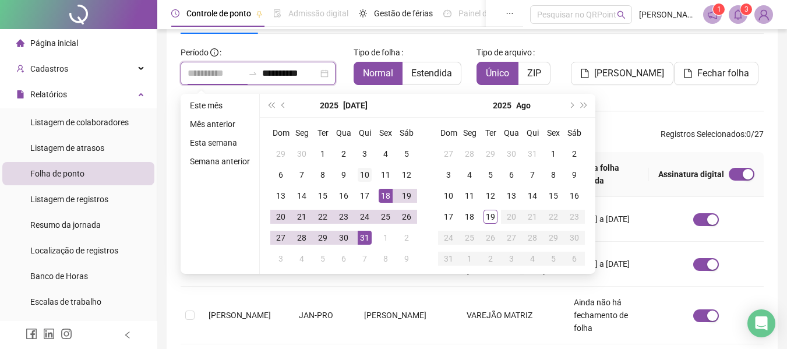
type input "**********"
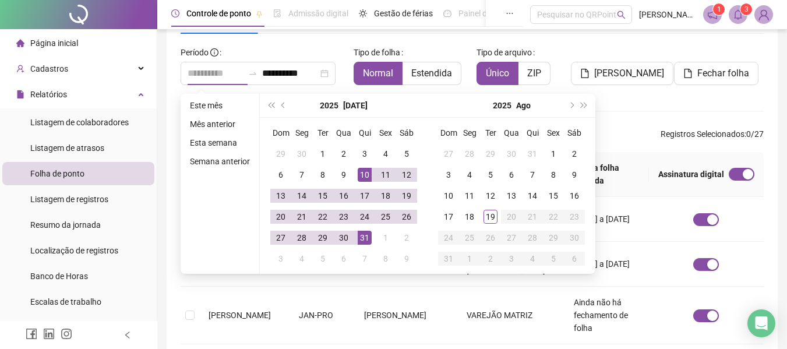
click at [365, 176] on div "10" at bounding box center [365, 175] width 14 height 14
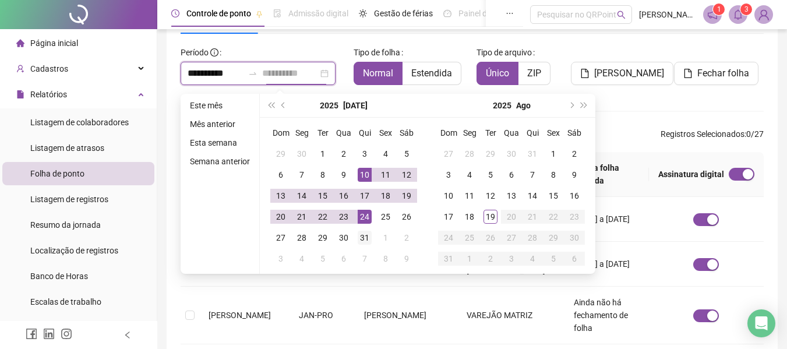
type input "**********"
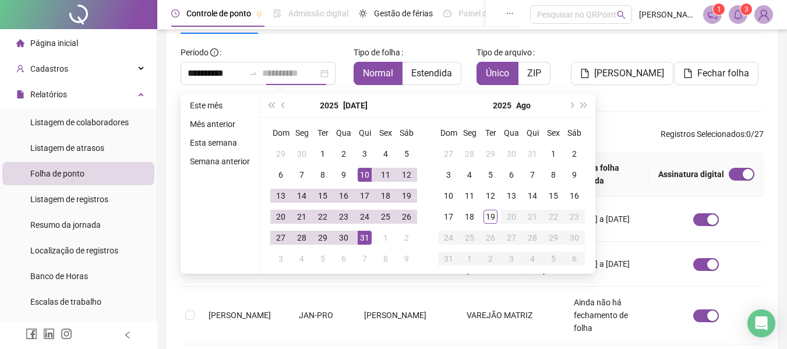
click at [365, 234] on div "31" at bounding box center [365, 238] width 14 height 14
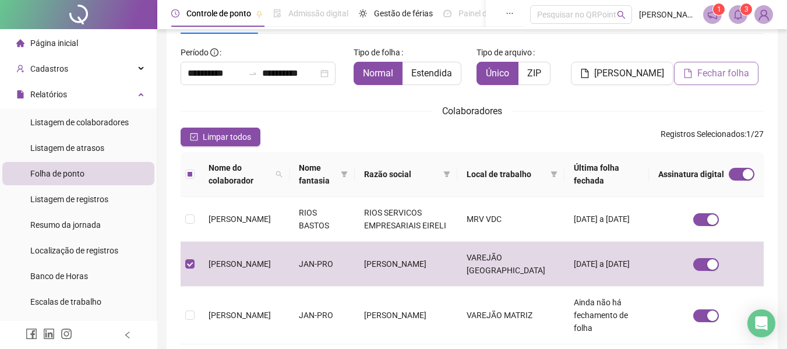
click at [714, 78] on span "Fechar folha" at bounding box center [724, 73] width 52 height 14
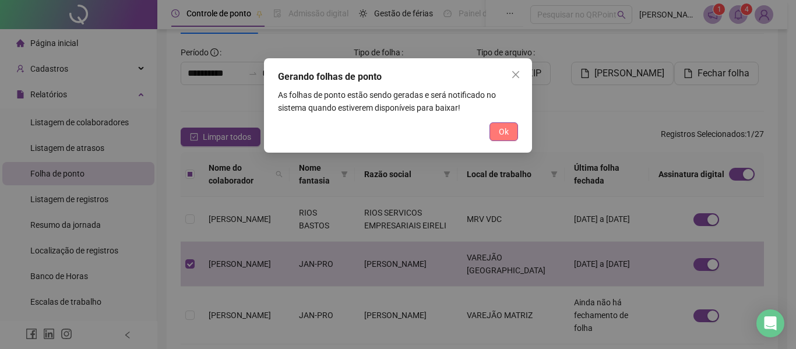
click at [505, 131] on span "Ok" at bounding box center [504, 131] width 10 height 13
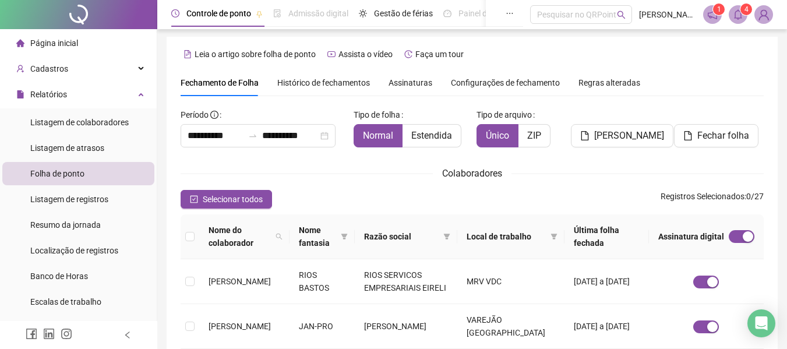
scroll to position [0, 0]
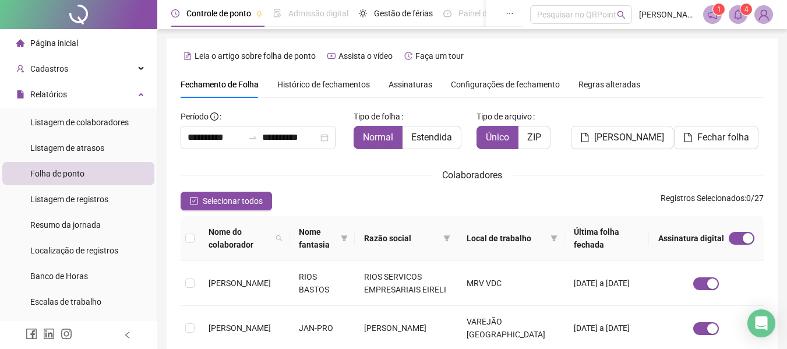
click at [409, 86] on span "Assinaturas" at bounding box center [411, 84] width 44 height 8
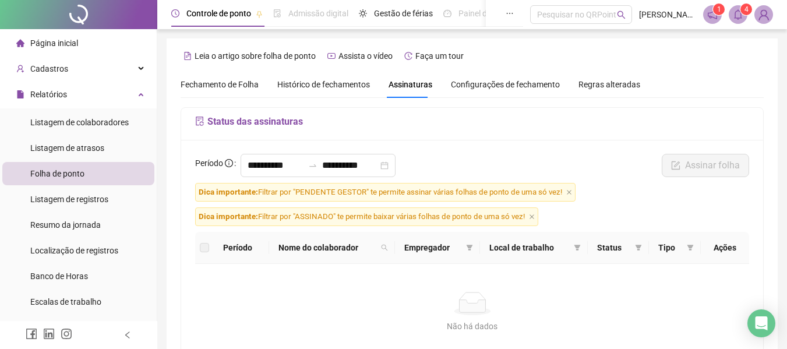
scroll to position [64, 0]
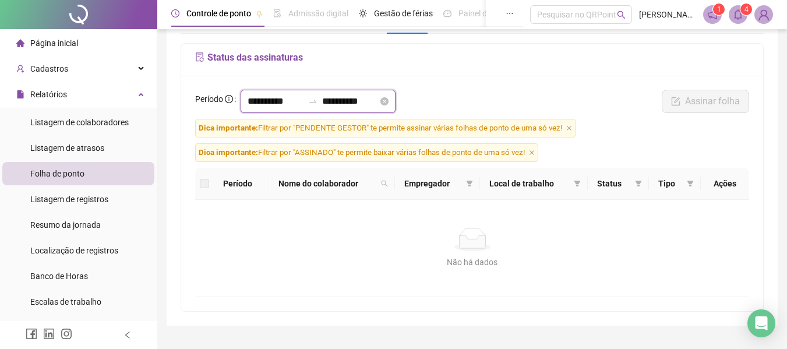
click at [266, 103] on input "**********" at bounding box center [276, 101] width 56 height 14
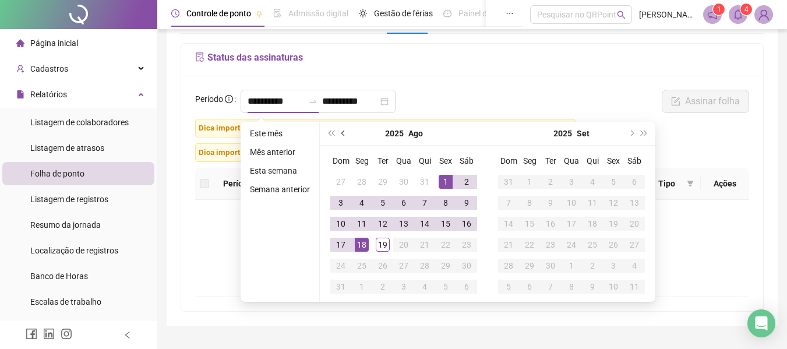
click at [343, 131] on span "prev-year" at bounding box center [345, 134] width 6 height 6
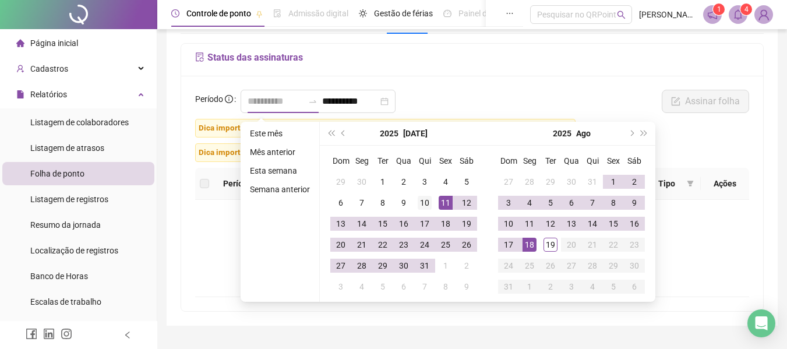
type input "**********"
click at [424, 205] on div "10" at bounding box center [425, 203] width 14 height 14
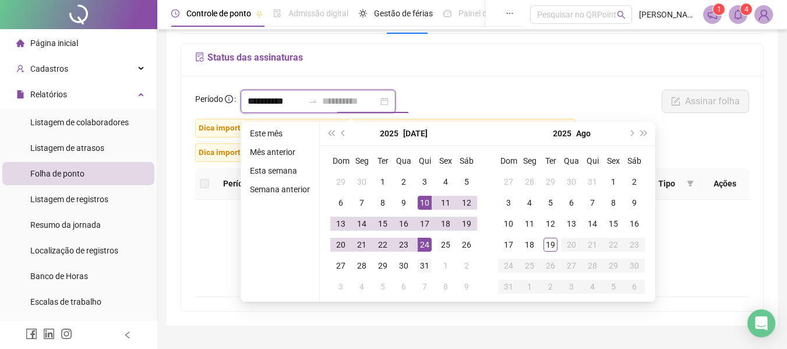
type input "**********"
click at [424, 261] on div "31" at bounding box center [425, 266] width 14 height 14
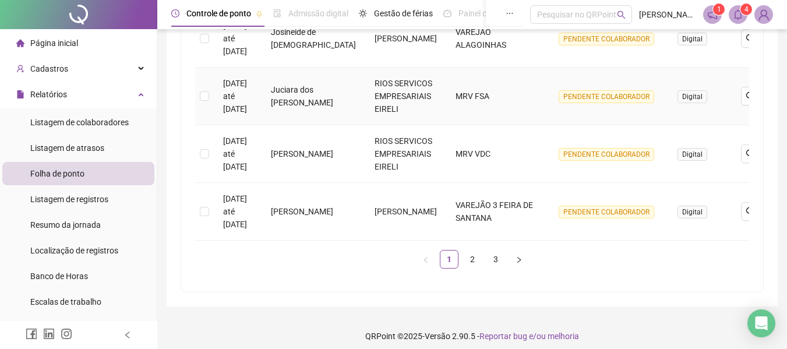
scroll to position [634, 0]
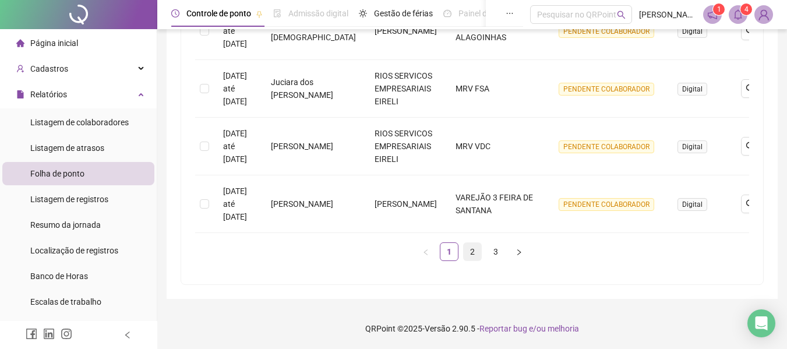
click at [470, 249] on link "2" at bounding box center [472, 251] width 17 height 17
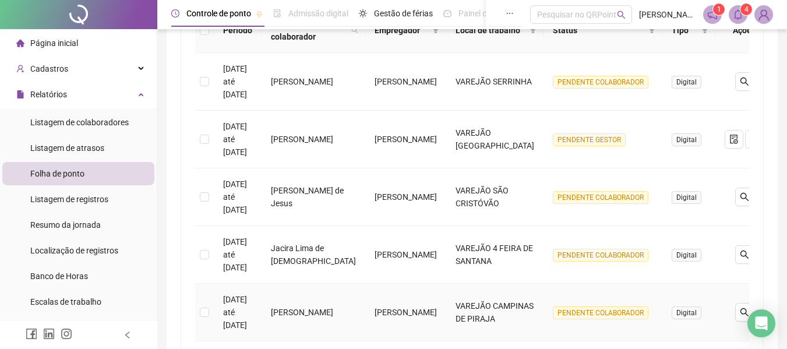
scroll to position [213, 0]
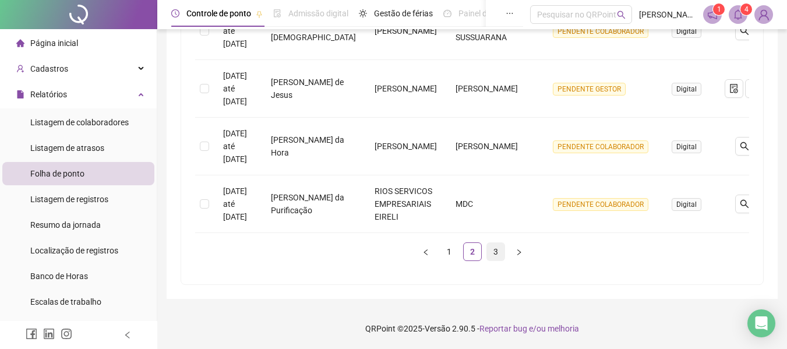
click at [495, 251] on link "3" at bounding box center [495, 251] width 17 height 17
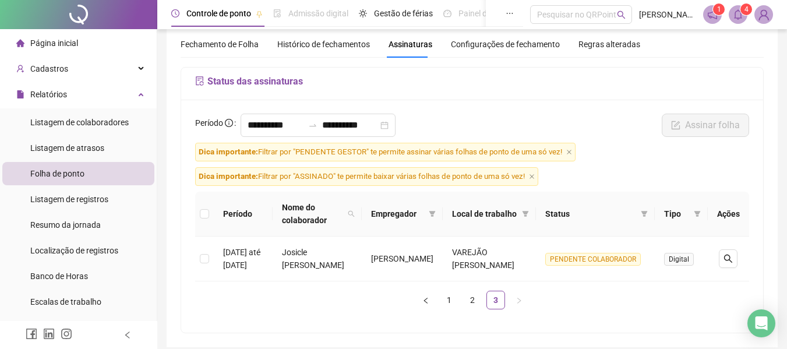
scroll to position [0, 0]
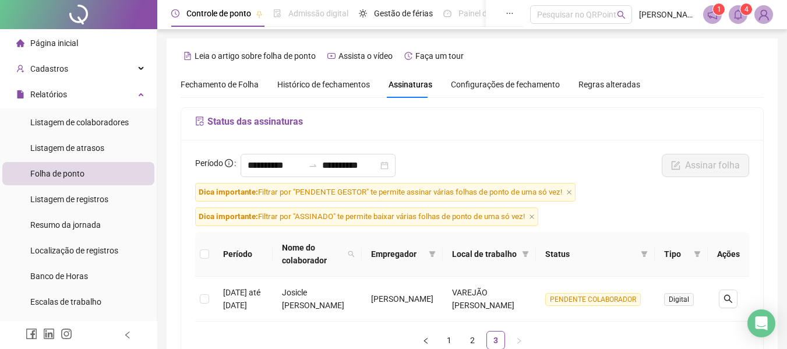
click at [238, 83] on span "Fechamento de Folha" at bounding box center [220, 84] width 78 height 9
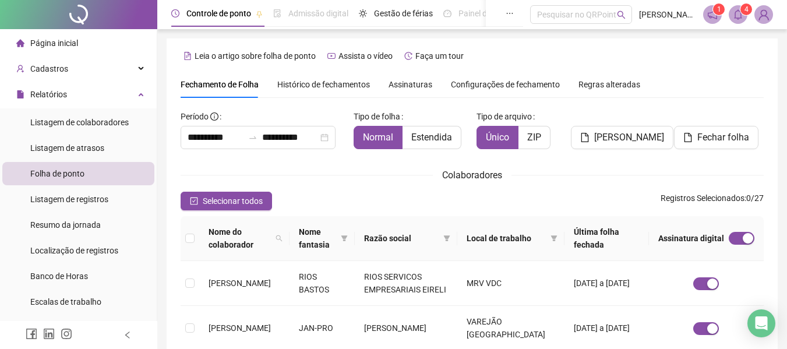
type input "**********"
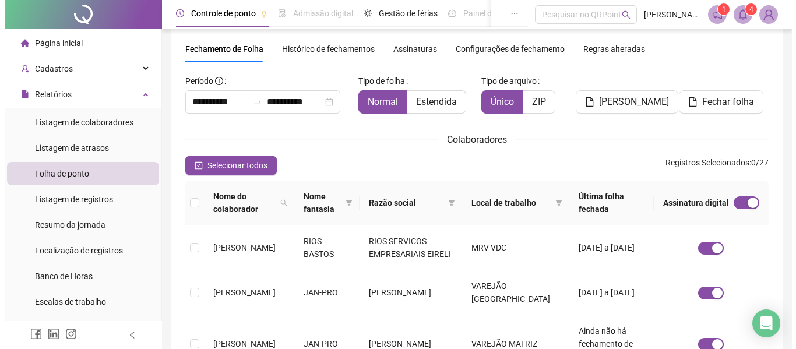
scroll to position [6, 0]
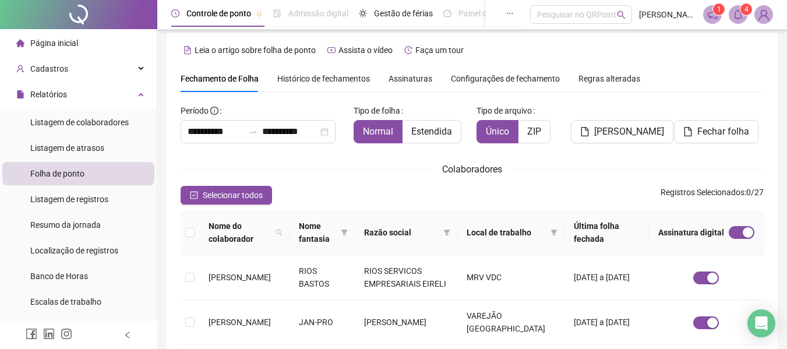
click at [770, 11] on img at bounding box center [763, 14] width 17 height 17
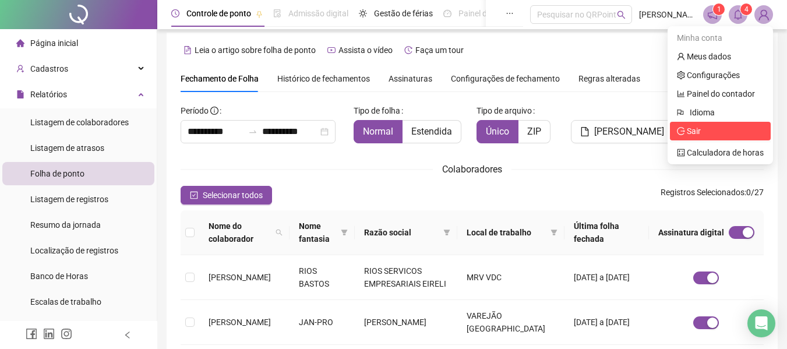
click at [692, 126] on span "Sair" at bounding box center [694, 130] width 14 height 9
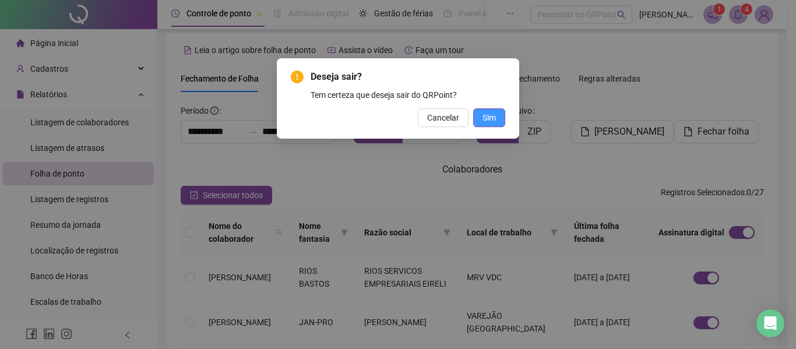
click at [492, 110] on button "Sim" at bounding box center [489, 117] width 32 height 19
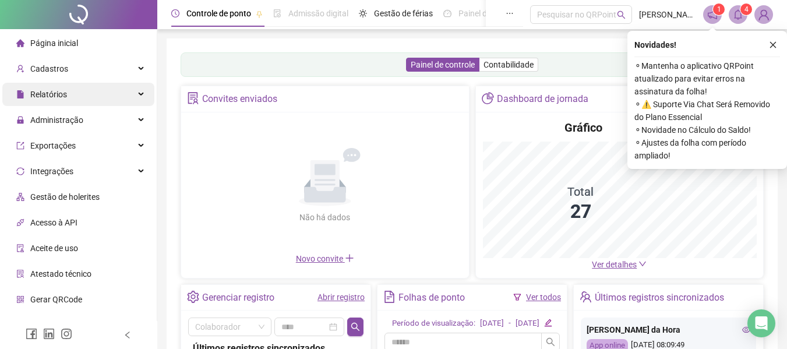
click at [46, 93] on span "Relatórios" at bounding box center [48, 94] width 37 height 9
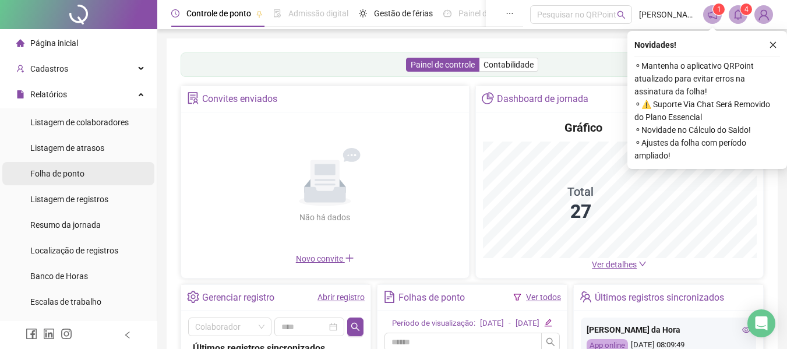
click at [48, 173] on span "Folha de ponto" at bounding box center [57, 173] width 54 height 9
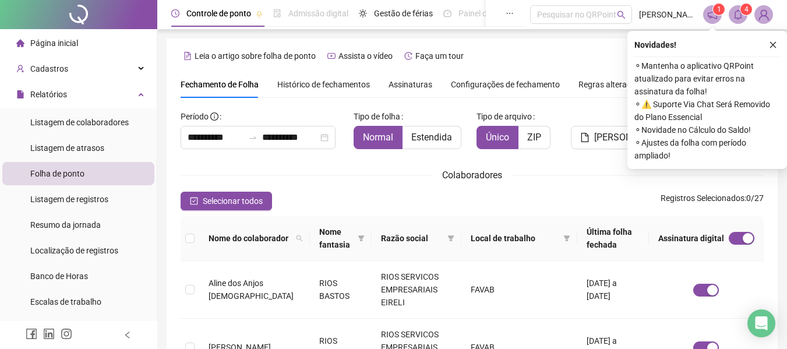
click at [775, 44] on icon "close" at bounding box center [773, 45] width 8 height 8
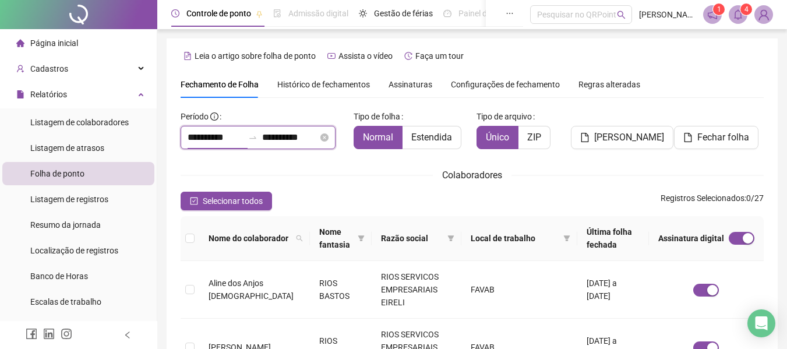
click at [211, 141] on input "**********" at bounding box center [216, 138] width 56 height 14
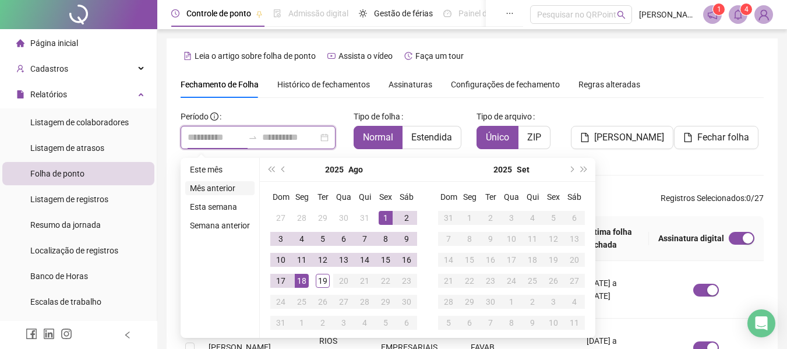
type input "**********"
click at [281, 164] on button "prev-year" at bounding box center [283, 169] width 13 height 23
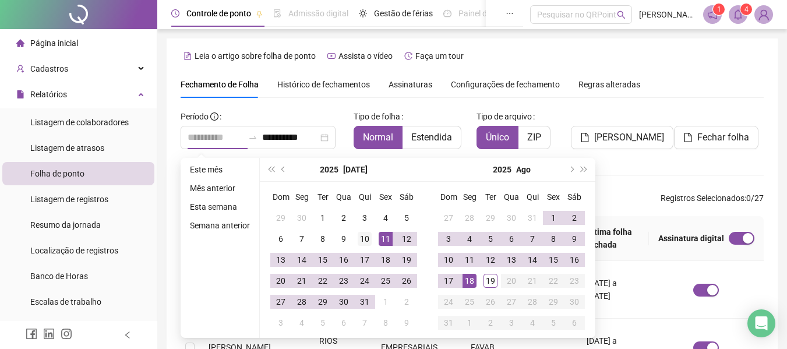
type input "**********"
click at [368, 236] on div "10" at bounding box center [365, 239] width 14 height 14
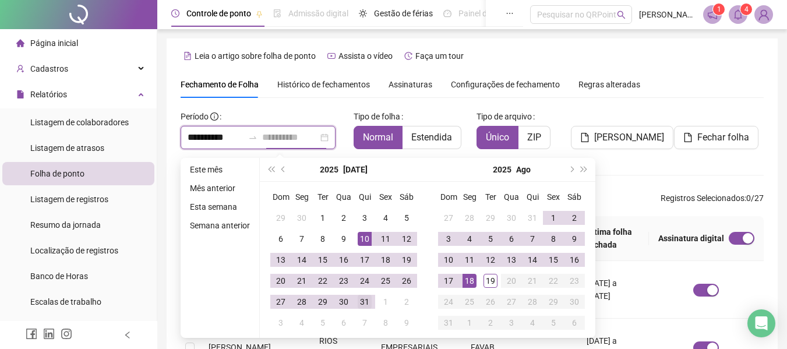
type input "**********"
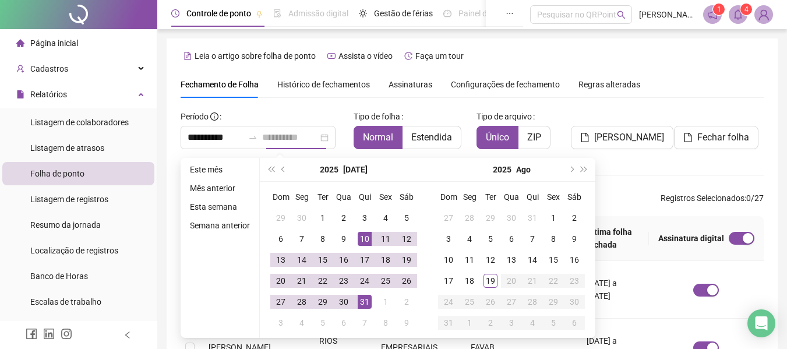
click at [362, 304] on div "31" at bounding box center [365, 302] width 14 height 14
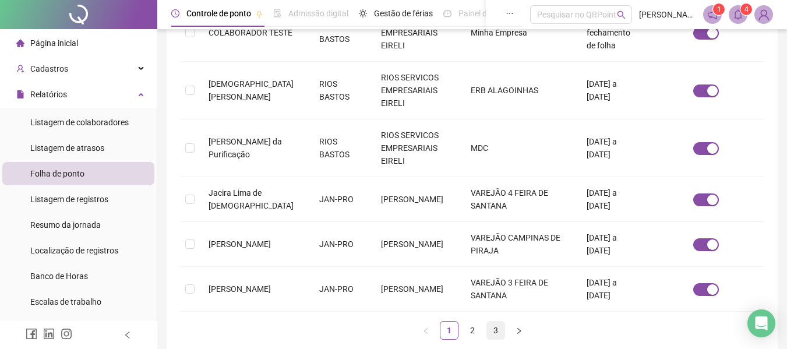
click at [496, 322] on link "3" at bounding box center [495, 330] width 17 height 17
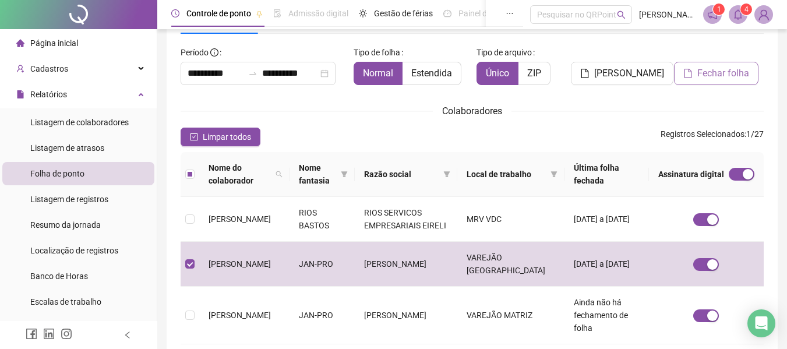
click at [711, 76] on span "Fechar folha" at bounding box center [724, 73] width 52 height 14
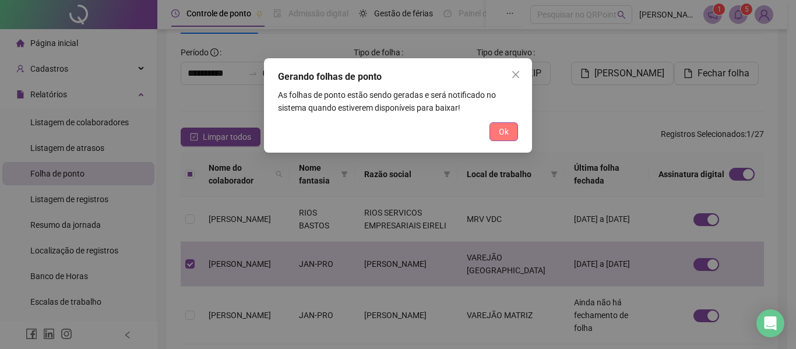
click at [508, 126] on span "Ok" at bounding box center [504, 131] width 10 height 13
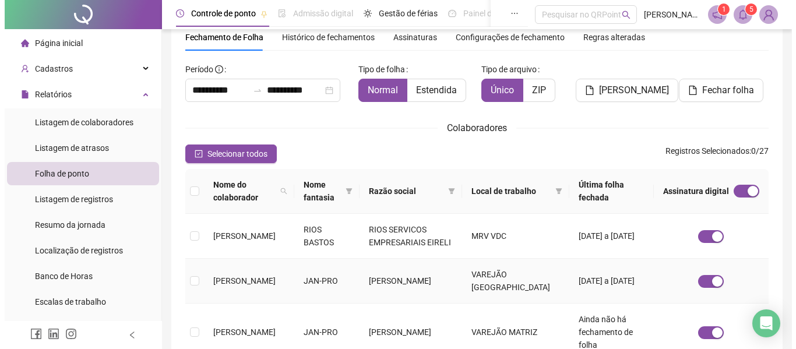
scroll to position [0, 0]
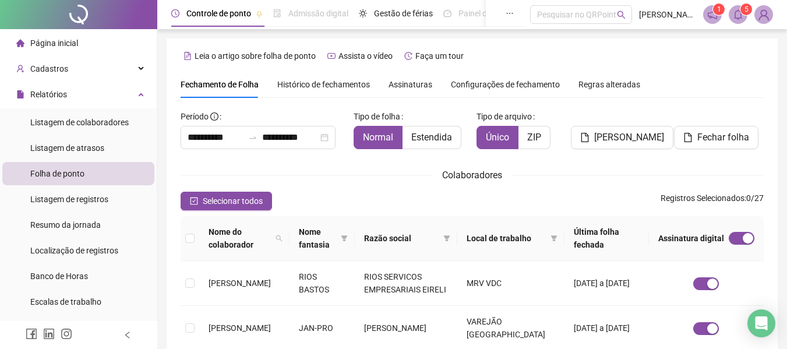
click at [360, 85] on span "Histórico de fechamentos" at bounding box center [323, 84] width 93 height 9
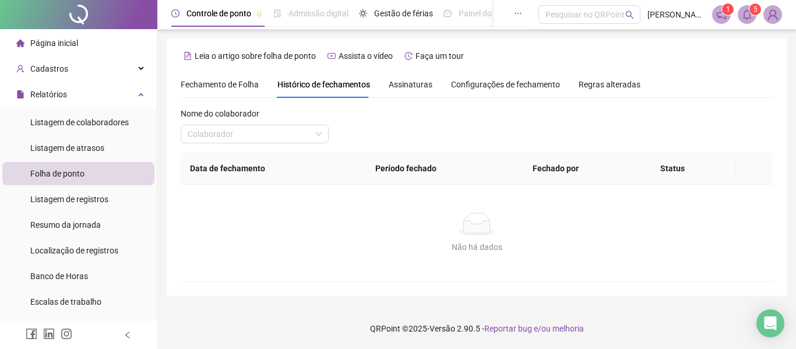
click at [266, 122] on div "Nome do colaborador" at bounding box center [255, 115] width 148 height 17
click at [266, 129] on input "search" at bounding box center [250, 133] width 124 height 17
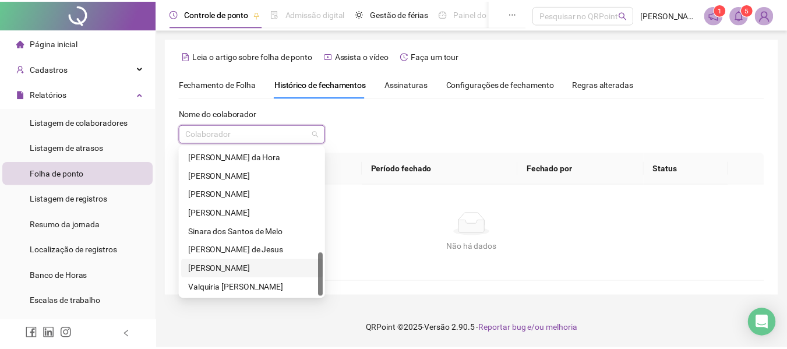
scroll to position [296, 0]
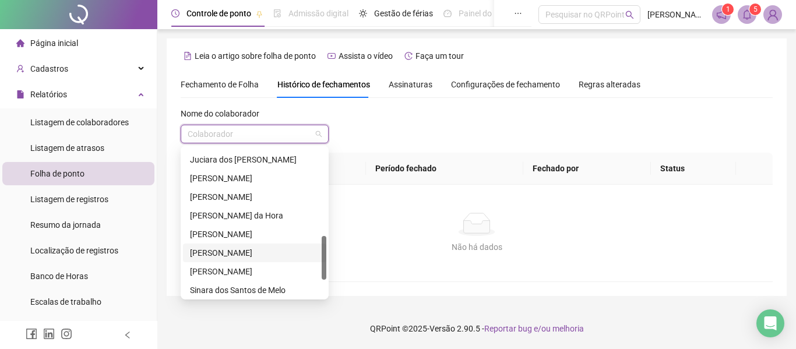
click at [227, 250] on div "[PERSON_NAME]" at bounding box center [254, 253] width 129 height 13
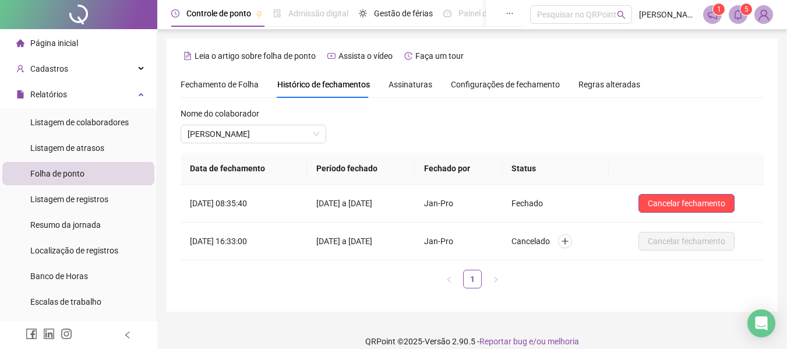
click at [406, 81] on span "Assinaturas" at bounding box center [411, 84] width 44 height 8
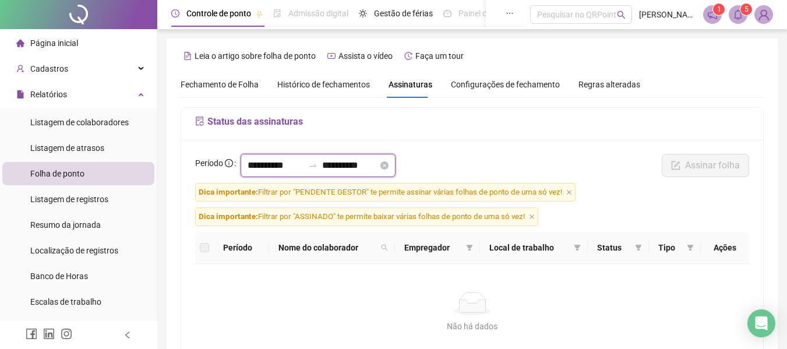
click at [268, 165] on input "**********" at bounding box center [276, 166] width 56 height 14
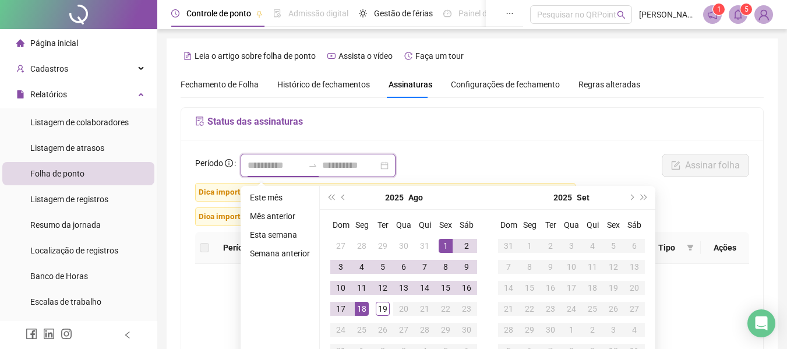
type input "**********"
click at [339, 194] on button "prev-year" at bounding box center [343, 197] width 13 height 23
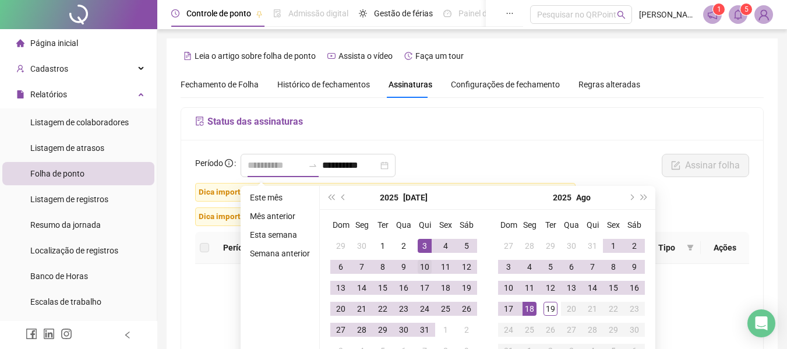
type input "**********"
click at [431, 263] on div "10" at bounding box center [425, 267] width 14 height 14
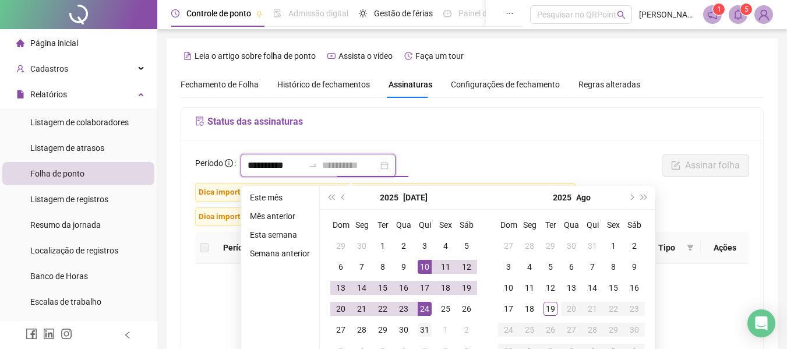
type input "**********"
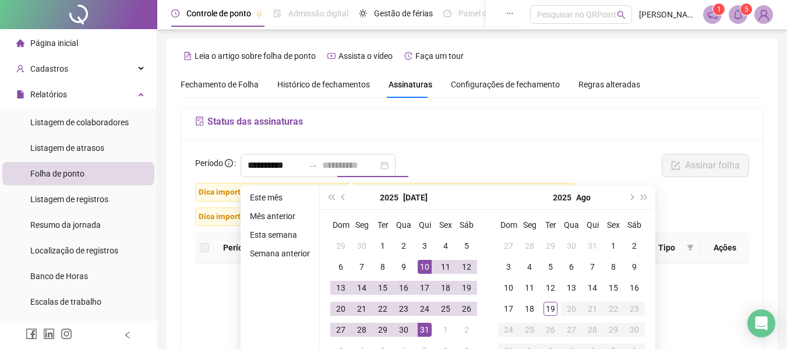
click at [426, 330] on div "31" at bounding box center [425, 330] width 14 height 14
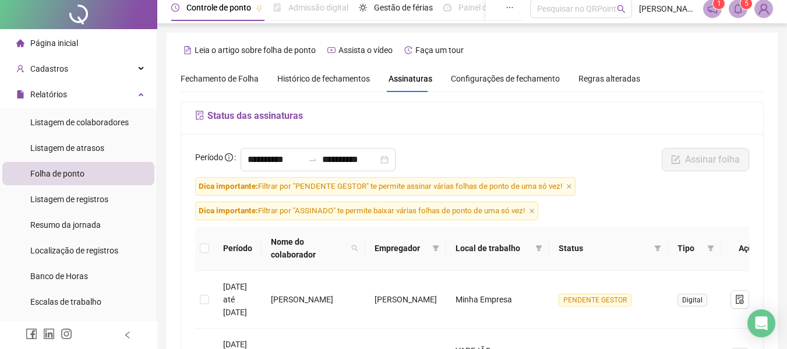
scroll to position [0, 0]
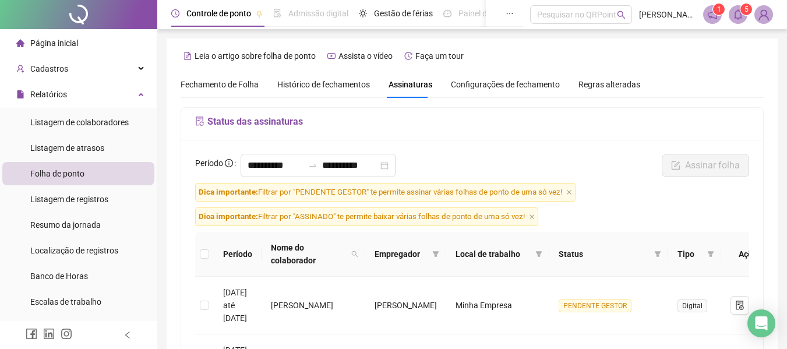
click at [206, 83] on span "Fechamento de Folha" at bounding box center [220, 84] width 78 height 9
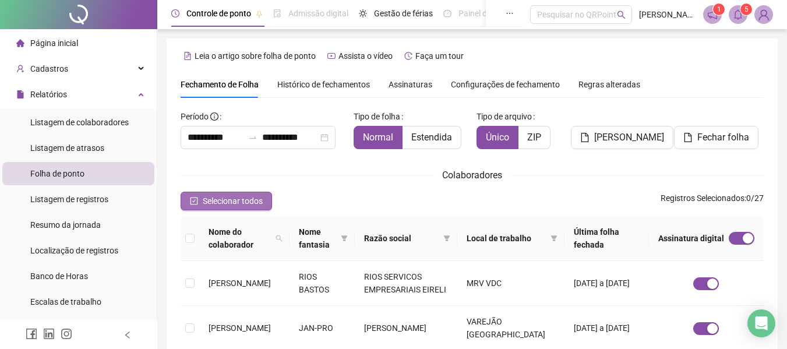
type input "**********"
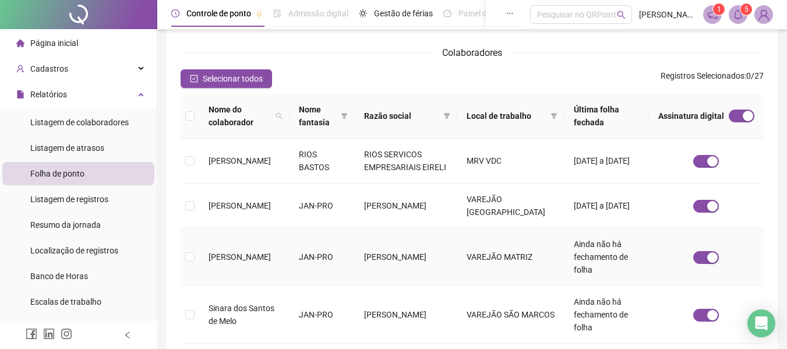
click at [195, 250] on td at bounding box center [190, 257] width 19 height 58
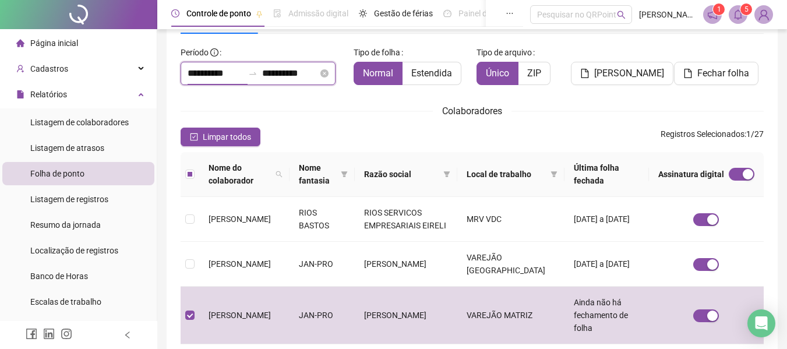
click at [201, 71] on input "**********" at bounding box center [216, 73] width 56 height 14
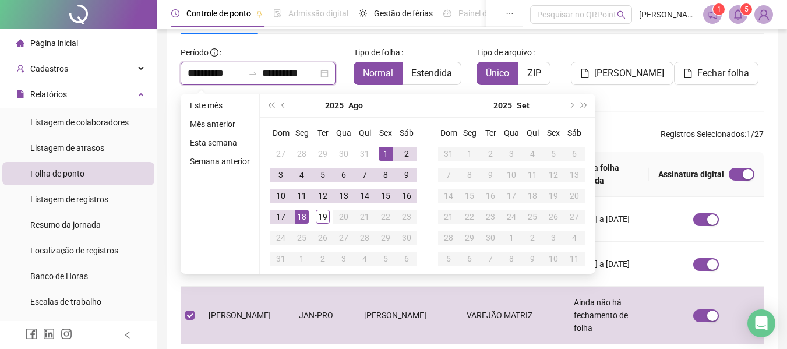
type input "**********"
click at [284, 105] on span "prev-year" at bounding box center [285, 106] width 6 height 6
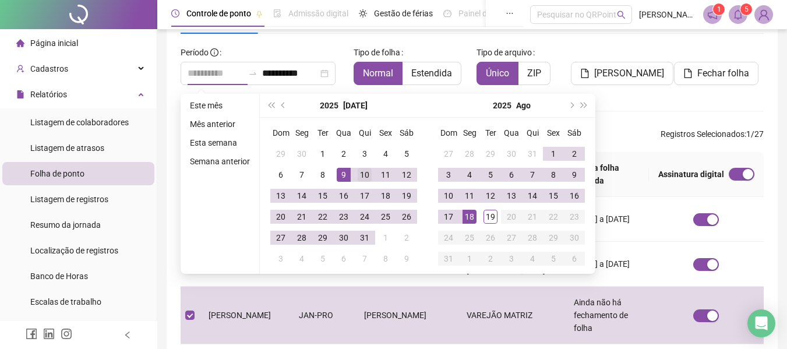
type input "**********"
click at [365, 174] on div "10" at bounding box center [365, 175] width 14 height 14
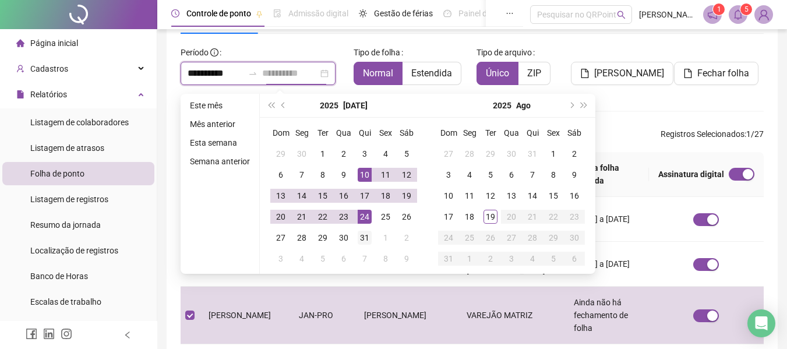
type input "**********"
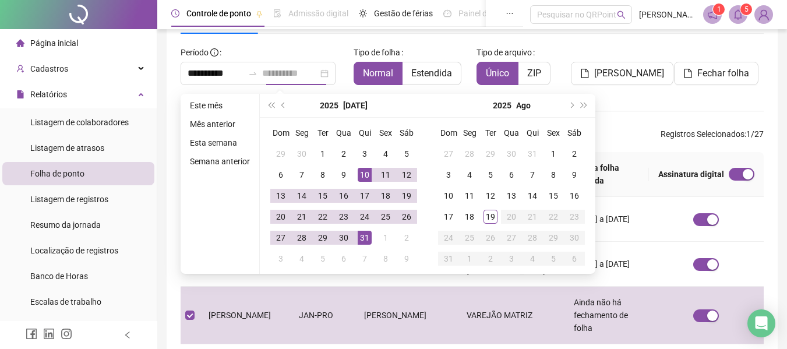
click at [364, 235] on div "31" at bounding box center [365, 238] width 14 height 14
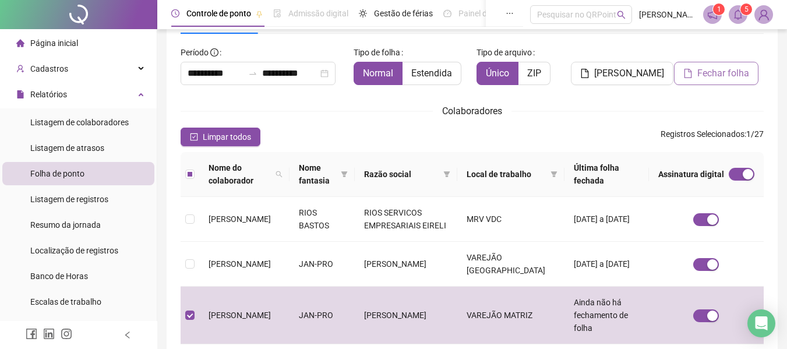
click at [706, 72] on span "Fechar folha" at bounding box center [724, 73] width 52 height 14
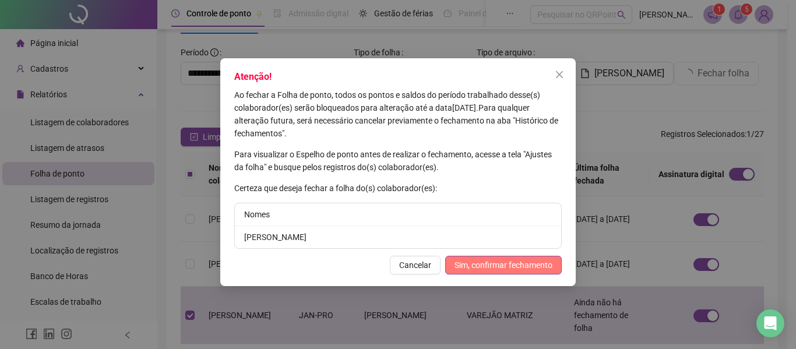
click at [498, 264] on span "Sim, confirmar fechamento" at bounding box center [504, 265] width 98 height 13
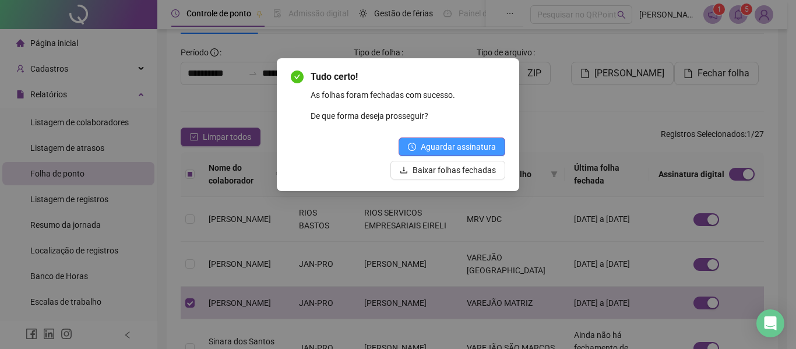
click at [492, 141] on span "Aguardar assinatura" at bounding box center [458, 146] width 75 height 13
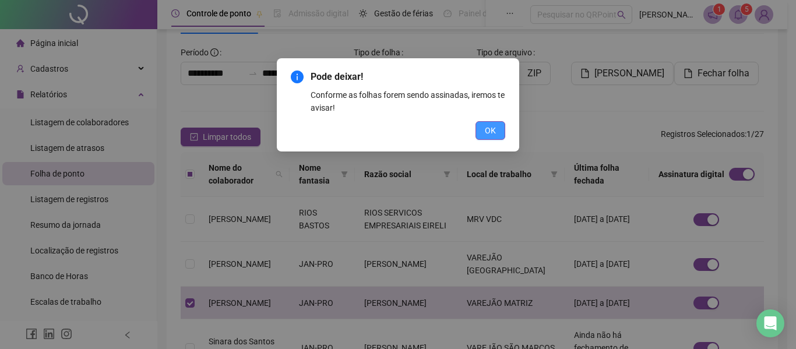
click at [489, 135] on span "OK" at bounding box center [490, 130] width 11 height 13
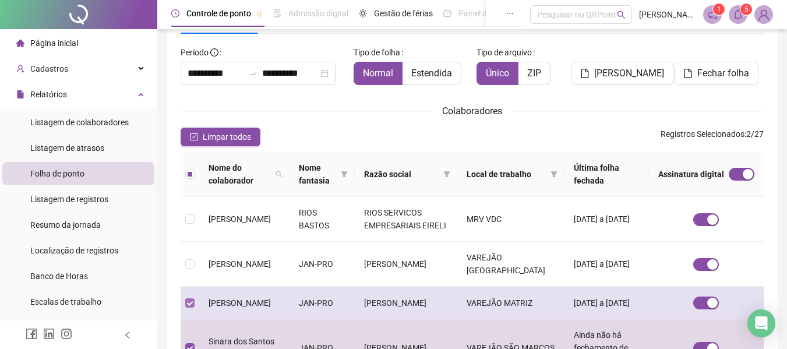
click at [191, 302] on td at bounding box center [190, 303] width 19 height 33
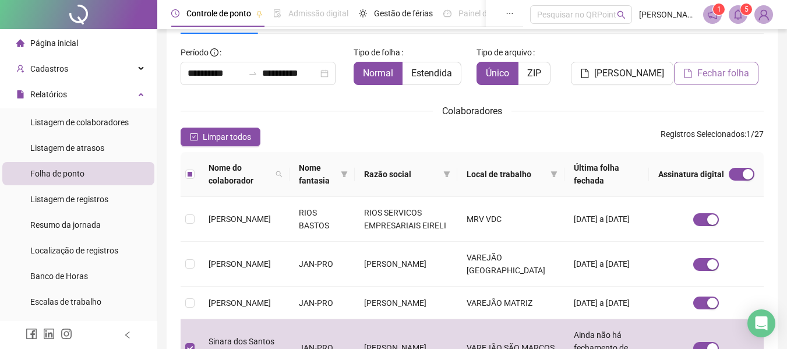
click at [710, 71] on span "Fechar folha" at bounding box center [724, 73] width 52 height 14
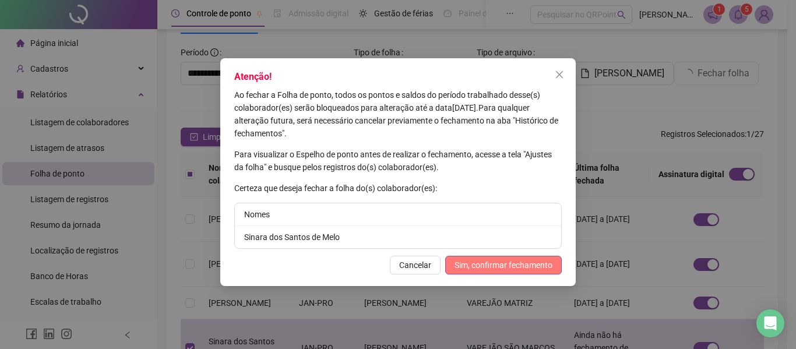
click at [477, 264] on span "Sim, confirmar fechamento" at bounding box center [504, 265] width 98 height 13
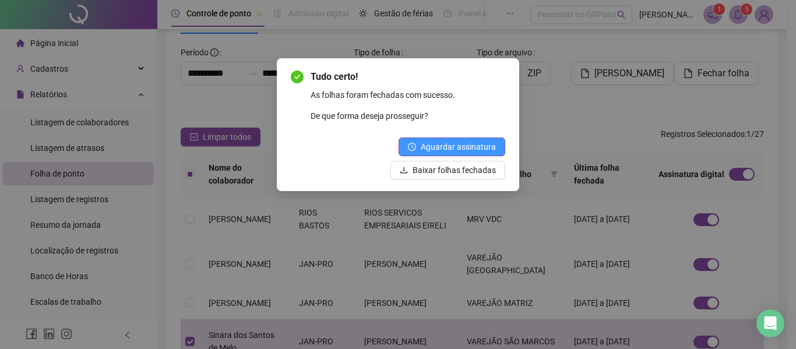
click at [462, 145] on span "Aguardar assinatura" at bounding box center [458, 146] width 75 height 13
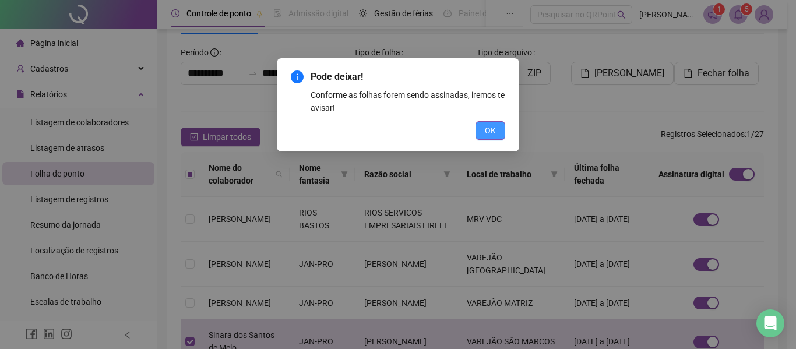
click at [498, 129] on button "OK" at bounding box center [491, 130] width 30 height 19
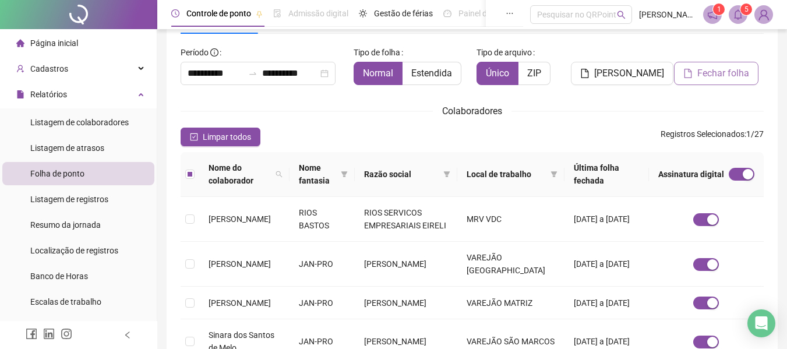
click at [709, 76] on span "Fechar folha" at bounding box center [724, 73] width 52 height 14
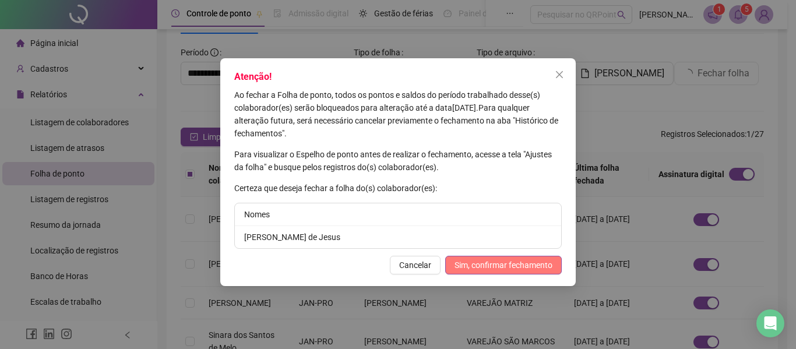
click at [491, 261] on span "Sim, confirmar fechamento" at bounding box center [504, 265] width 98 height 13
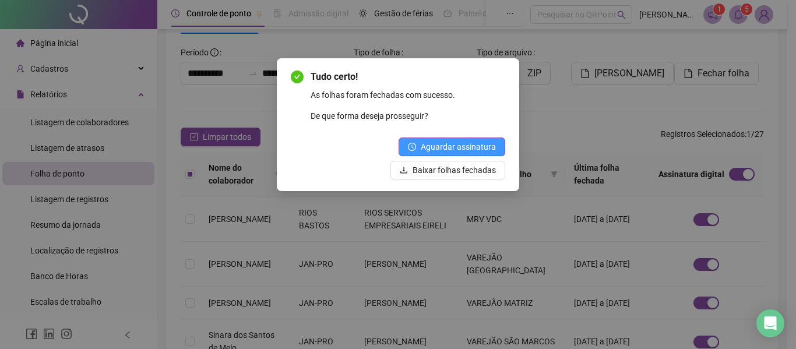
click at [465, 145] on span "Aguardar assinatura" at bounding box center [458, 146] width 75 height 13
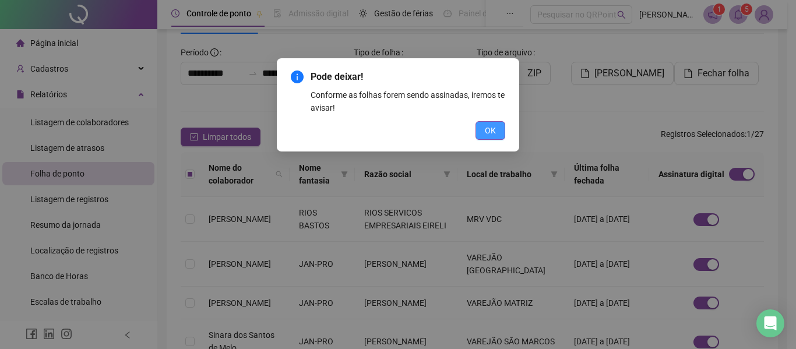
click at [497, 129] on button "OK" at bounding box center [491, 130] width 30 height 19
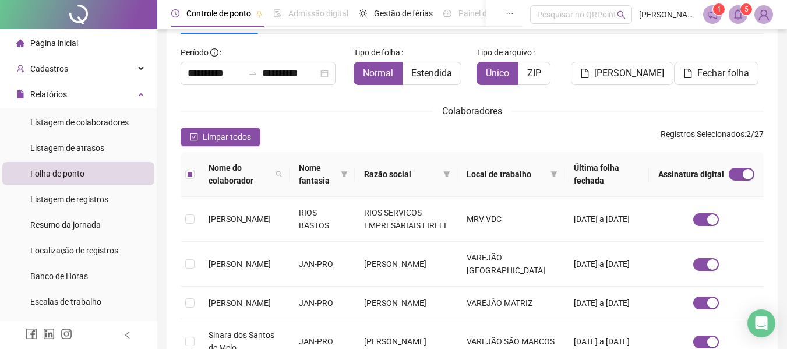
scroll to position [239, 0]
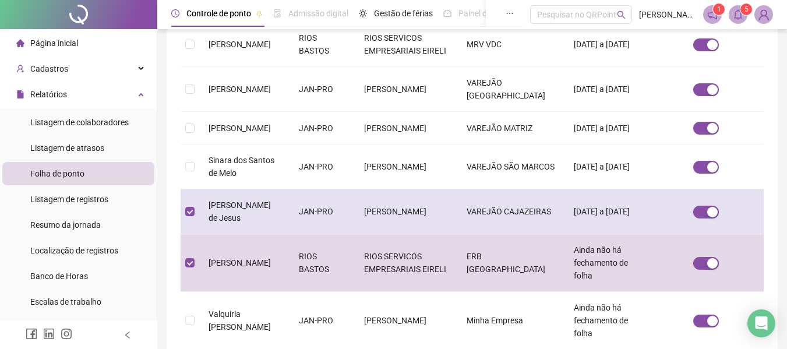
click at [195, 223] on td at bounding box center [190, 211] width 19 height 45
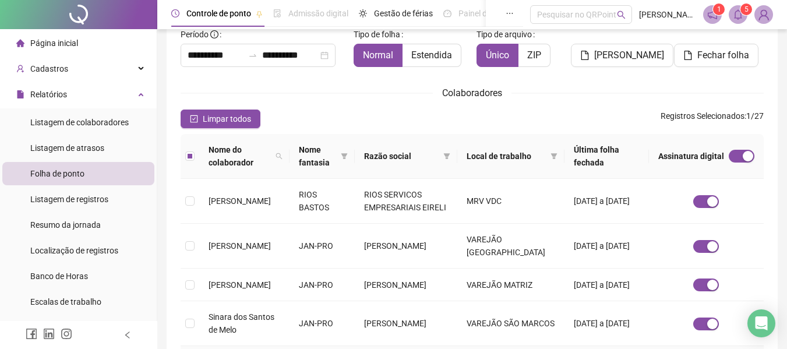
scroll to position [0, 0]
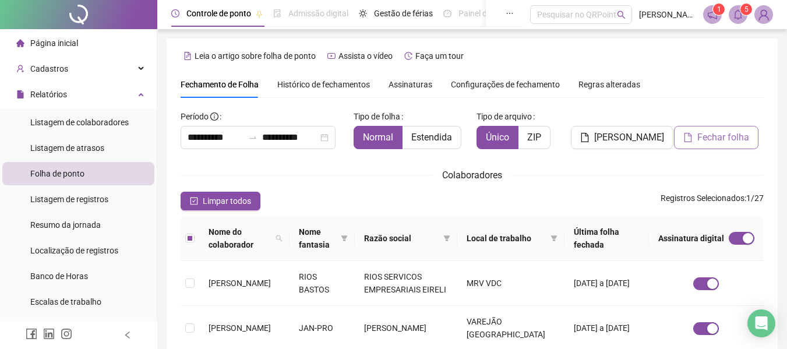
click at [731, 142] on span "Fechar folha" at bounding box center [724, 138] width 52 height 14
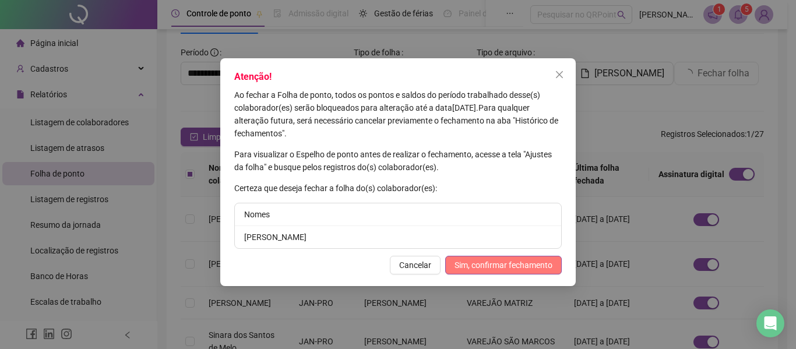
click at [501, 265] on span "Sim, confirmar fechamento" at bounding box center [504, 265] width 98 height 13
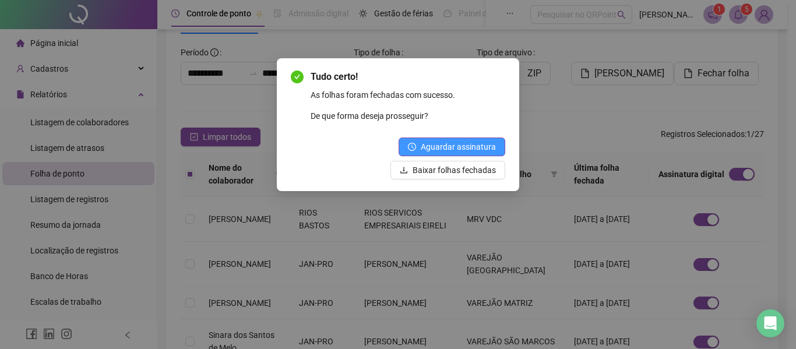
click at [483, 150] on span "Aguardar assinatura" at bounding box center [458, 146] width 75 height 13
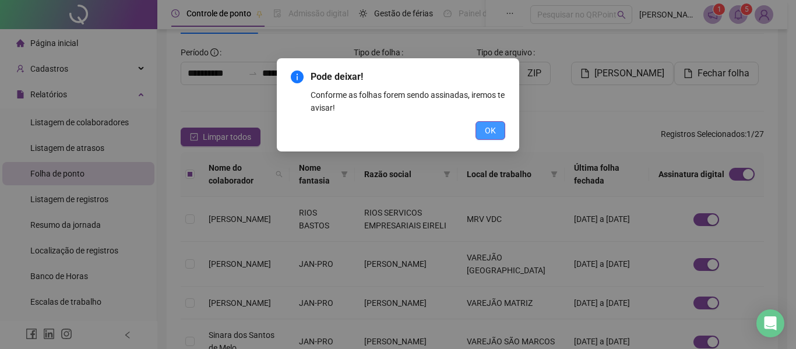
click at [498, 131] on button "OK" at bounding box center [491, 130] width 30 height 19
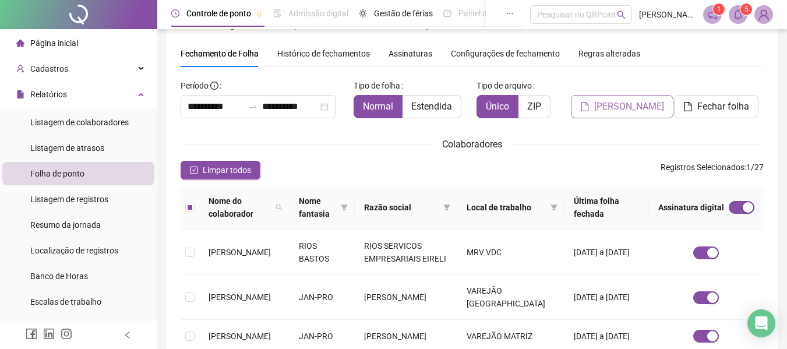
scroll to position [0, 0]
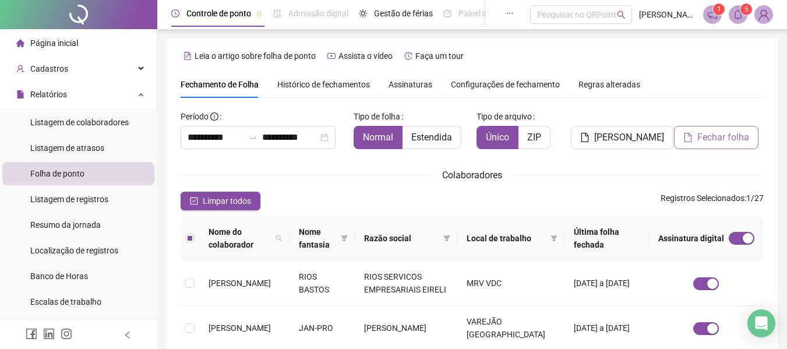
click at [729, 135] on span "Fechar folha" at bounding box center [724, 138] width 52 height 14
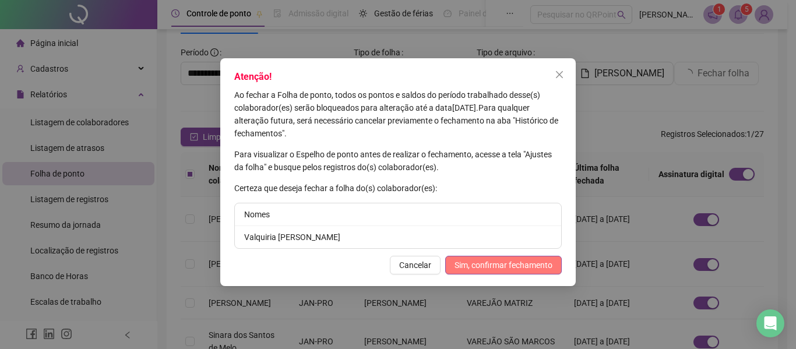
click at [475, 261] on span "Sim, confirmar fechamento" at bounding box center [504, 265] width 98 height 13
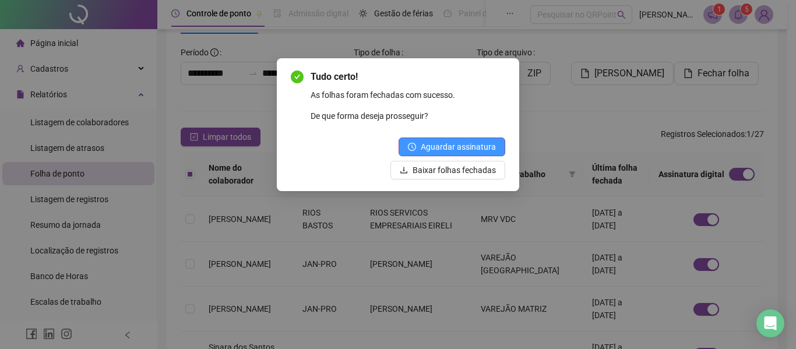
click at [460, 147] on span "Aguardar assinatura" at bounding box center [458, 146] width 75 height 13
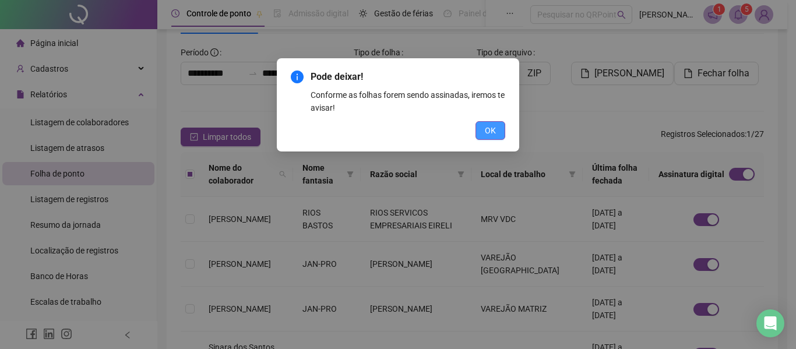
click at [481, 132] on button "OK" at bounding box center [491, 130] width 30 height 19
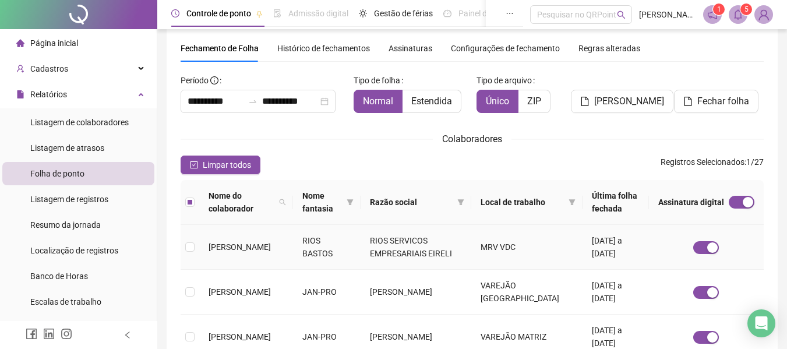
scroll to position [0, 0]
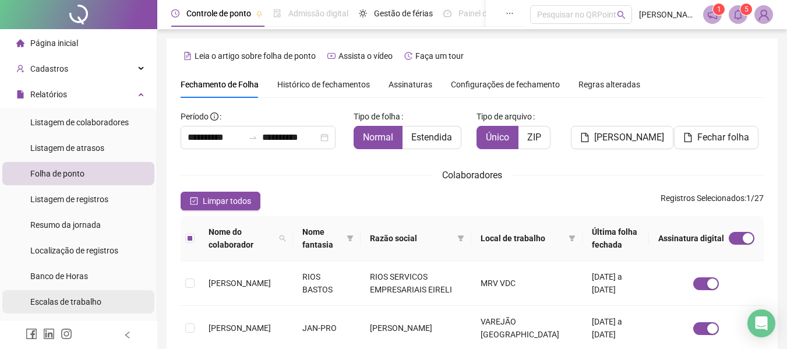
click at [140, 306] on li "Escalas de trabalho" at bounding box center [78, 301] width 152 height 23
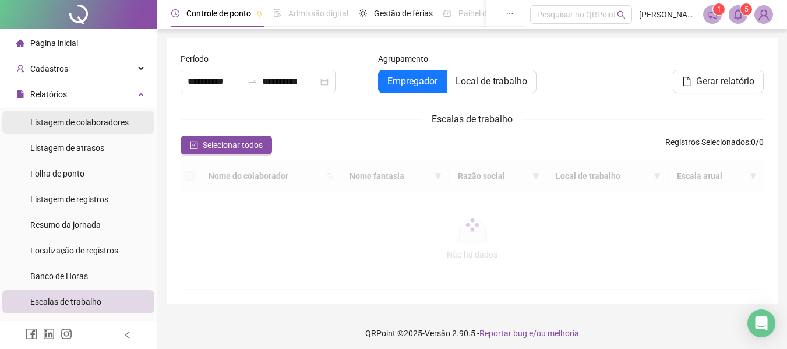
type input "**********"
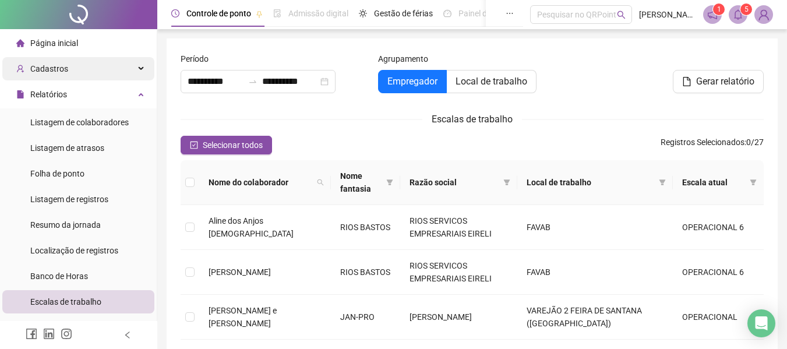
click at [73, 71] on div "Cadastros" at bounding box center [78, 68] width 152 height 23
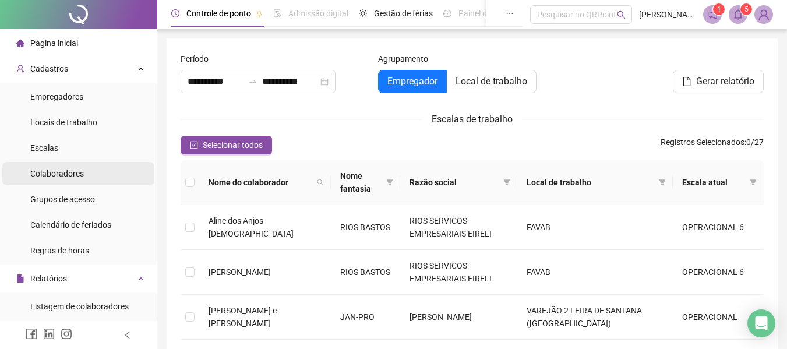
click at [67, 174] on span "Colaboradores" at bounding box center [57, 173] width 54 height 9
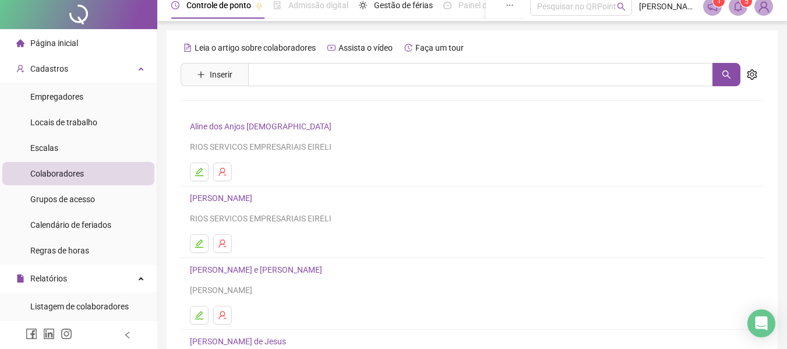
scroll to position [214, 0]
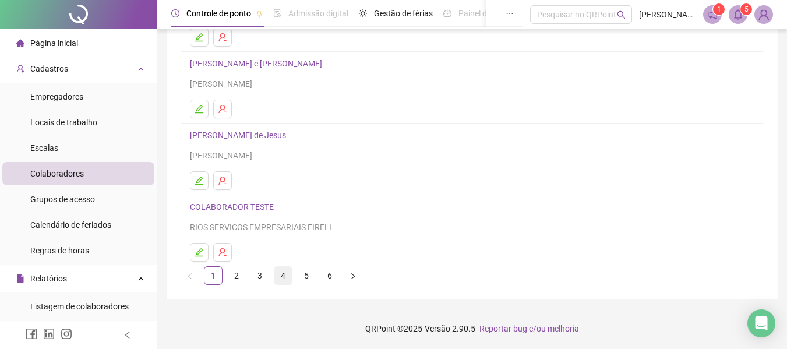
click at [288, 275] on link "4" at bounding box center [283, 275] width 17 height 17
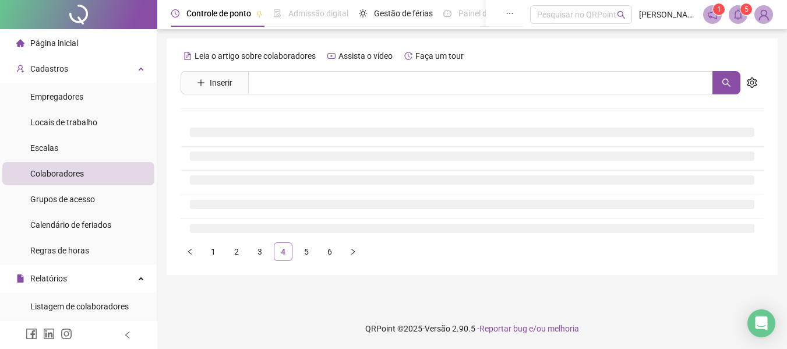
scroll to position [0, 0]
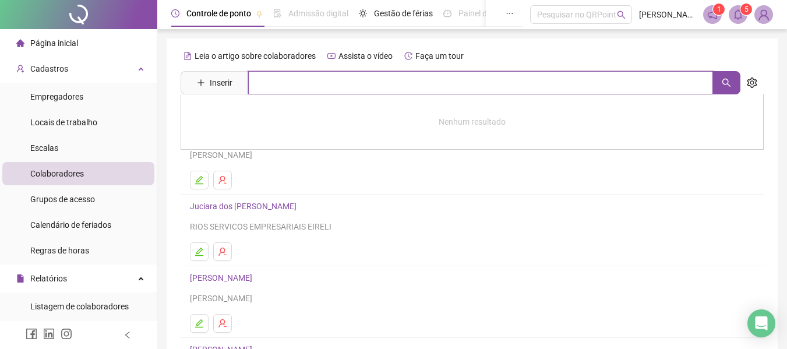
click at [295, 83] on input "text" at bounding box center [480, 82] width 465 height 23
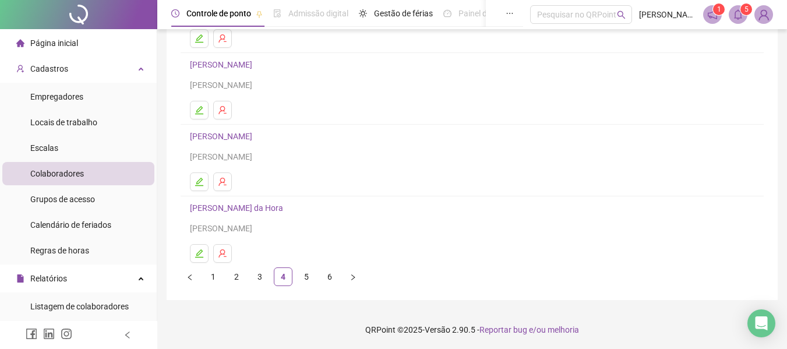
scroll to position [214, 0]
type input "******"
click at [311, 274] on link "5" at bounding box center [306, 275] width 17 height 17
click at [255, 272] on link "3" at bounding box center [259, 275] width 17 height 17
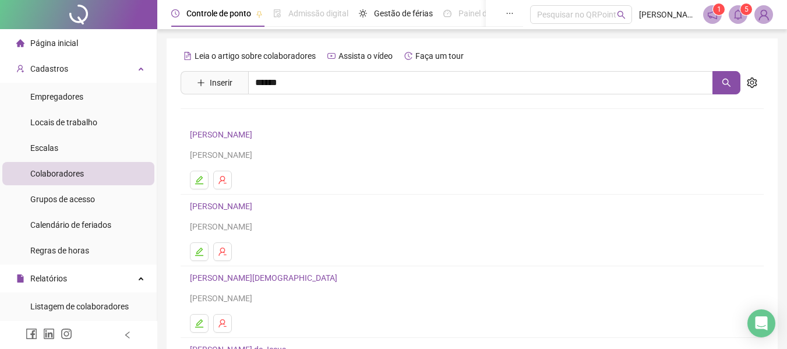
click at [229, 133] on link "[PERSON_NAME]" at bounding box center [223, 134] width 66 height 9
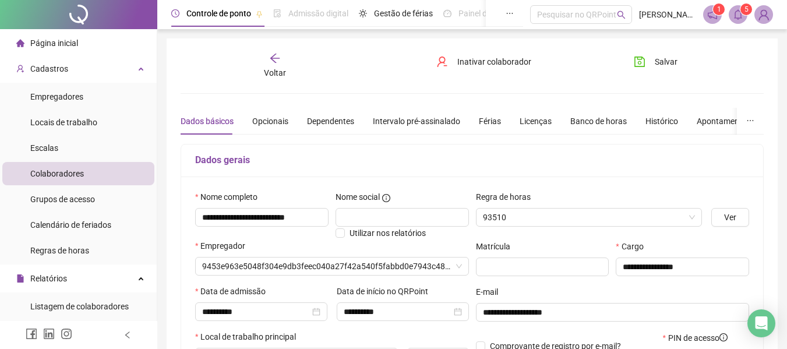
type input "**********"
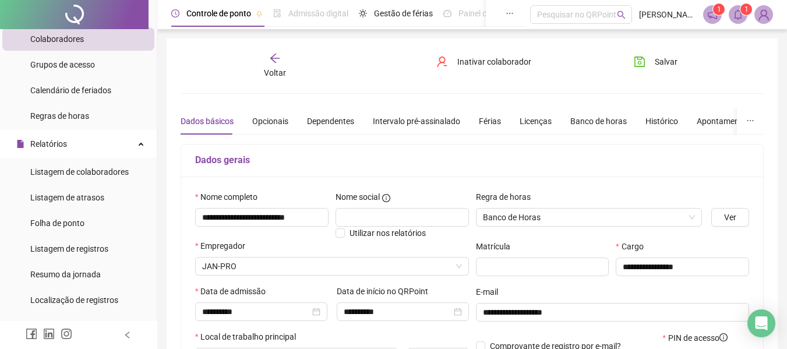
scroll to position [117, 0]
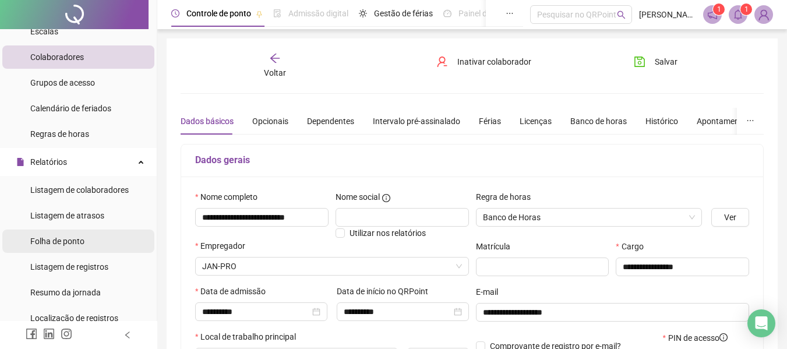
drag, startPoint x: 56, startPoint y: 242, endPoint x: 103, endPoint y: 240, distance: 47.3
click at [56, 242] on span "Folha de ponto" at bounding box center [57, 241] width 54 height 9
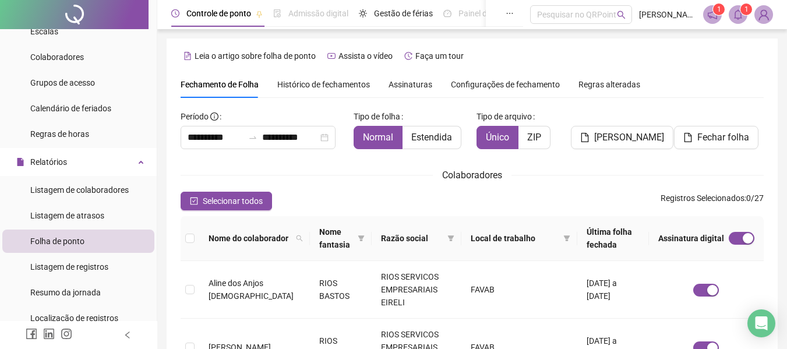
click at [415, 87] on span "Assinaturas" at bounding box center [411, 84] width 44 height 8
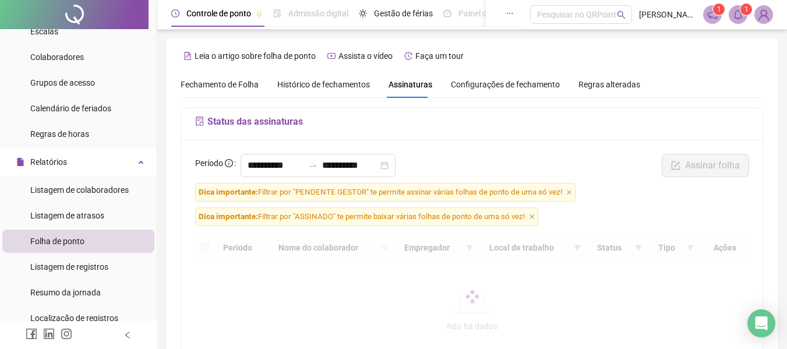
scroll to position [64, 0]
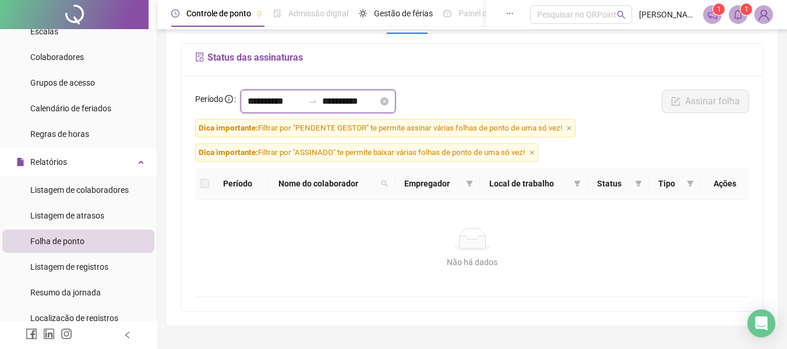
click at [282, 103] on input "**********" at bounding box center [276, 101] width 56 height 14
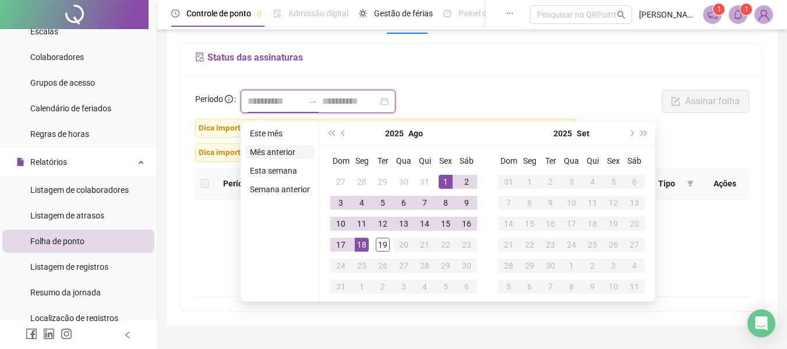
type input "**********"
click at [337, 130] on button "prev-year" at bounding box center [343, 133] width 13 height 23
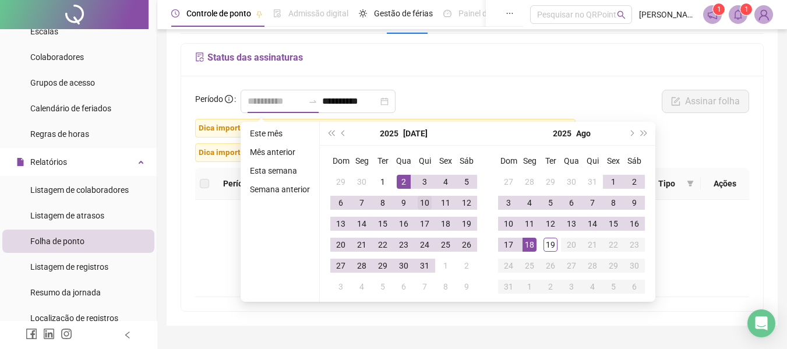
type input "**********"
click at [423, 205] on div "10" at bounding box center [425, 203] width 14 height 14
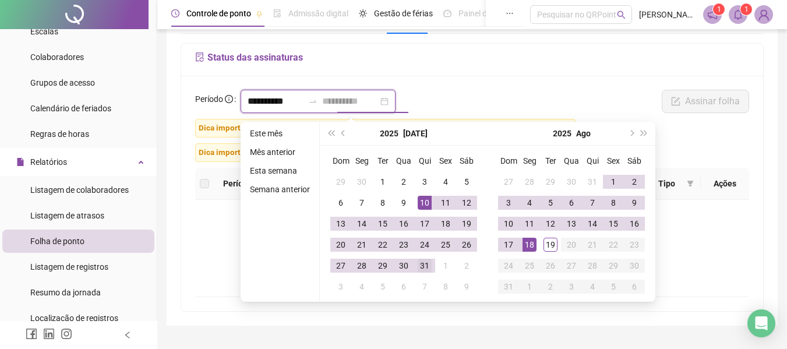
type input "**********"
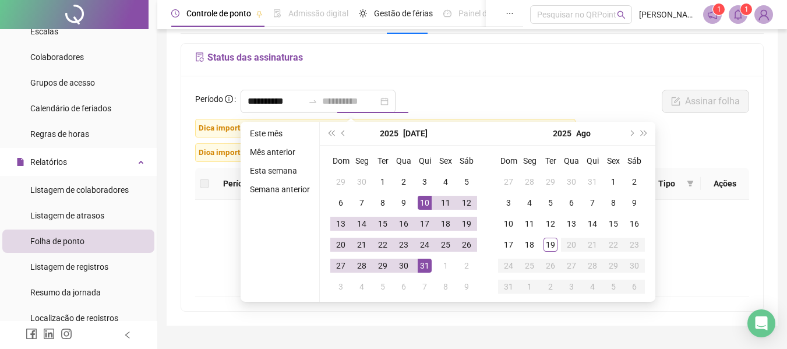
click at [426, 262] on div "31" at bounding box center [425, 266] width 14 height 14
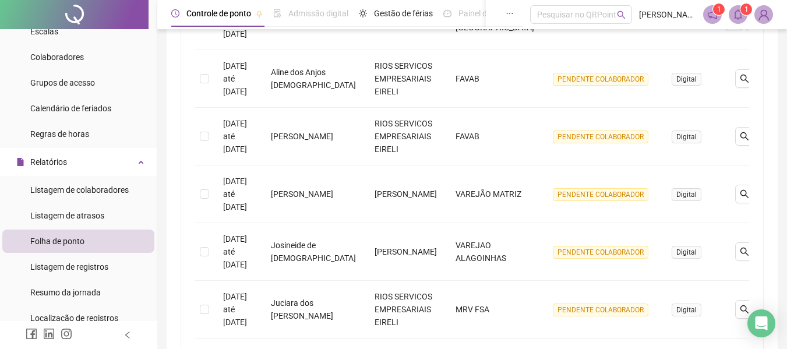
scroll to position [414, 0]
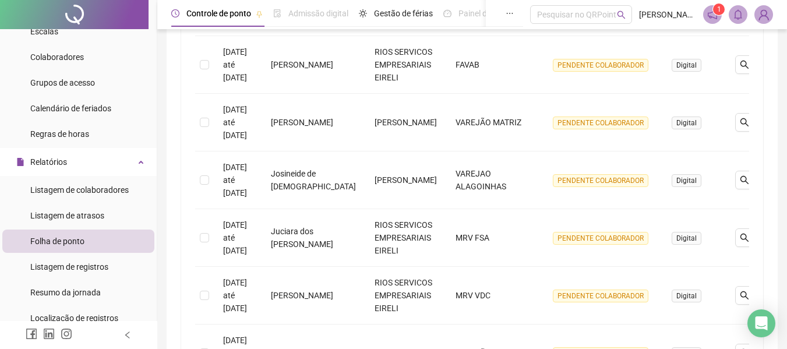
click at [190, 323] on div "**********" at bounding box center [472, 108] width 582 height 765
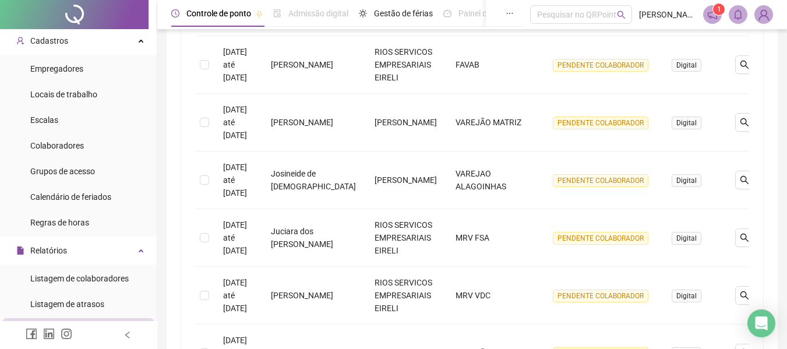
scroll to position [0, 0]
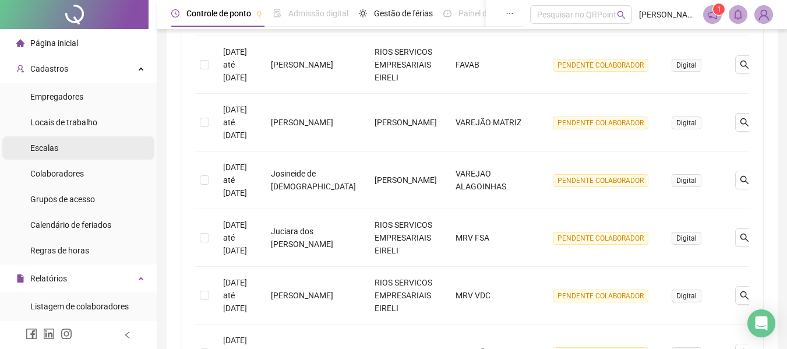
click at [54, 145] on span "Escalas" at bounding box center [44, 147] width 28 height 9
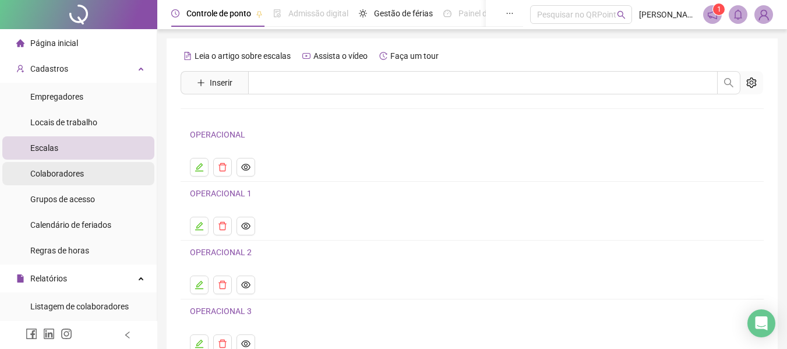
click at [52, 172] on span "Colaboradores" at bounding box center [57, 173] width 54 height 9
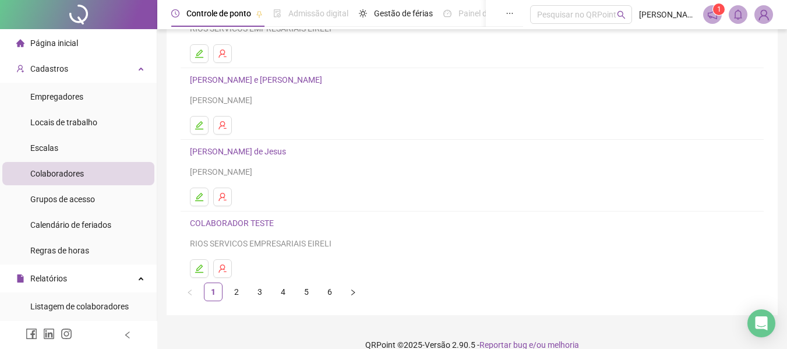
scroll to position [214, 0]
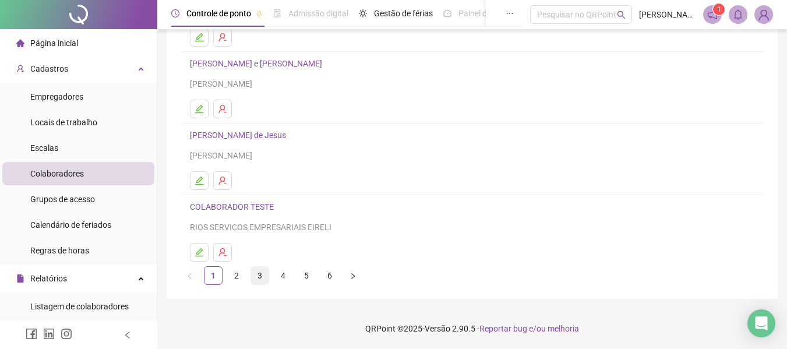
click at [259, 273] on link "3" at bounding box center [259, 275] width 17 height 17
click at [237, 278] on link "2" at bounding box center [236, 275] width 17 height 17
click at [286, 277] on link "4" at bounding box center [283, 275] width 17 height 17
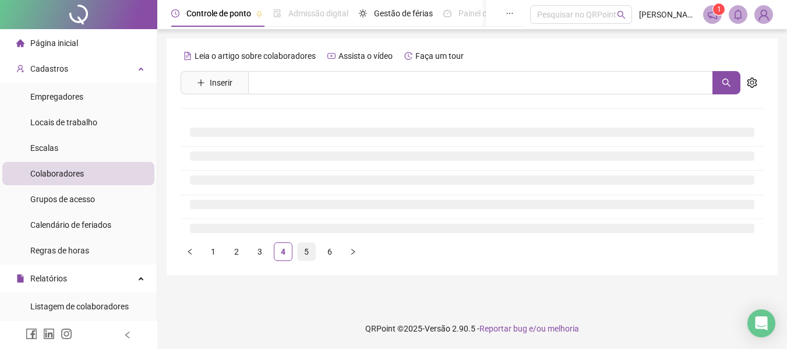
scroll to position [0, 0]
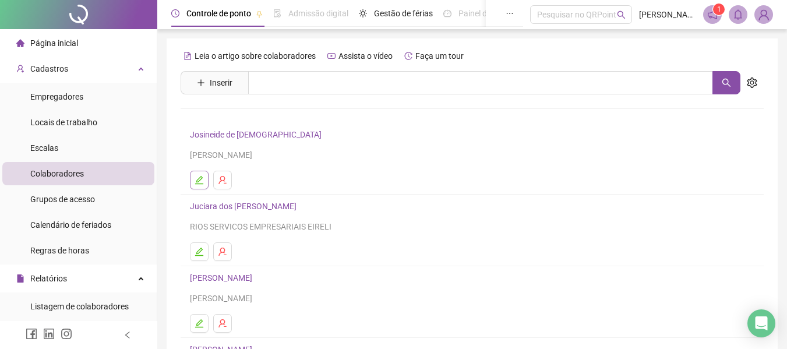
click at [193, 182] on button "button" at bounding box center [199, 180] width 19 height 19
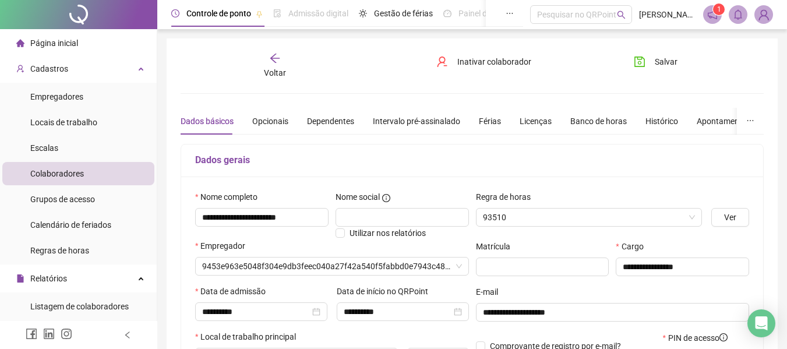
type input "**********"
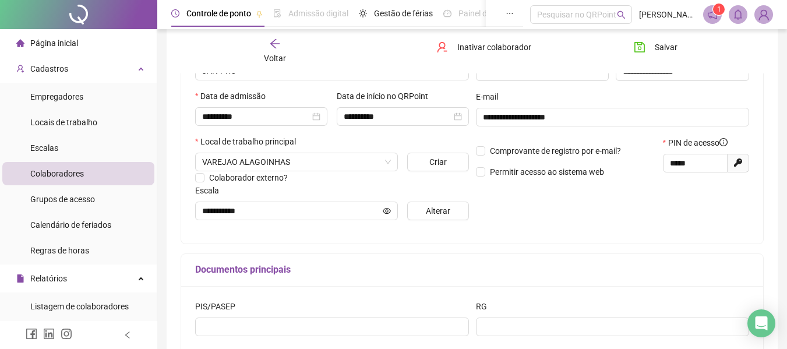
scroll to position [175, 0]
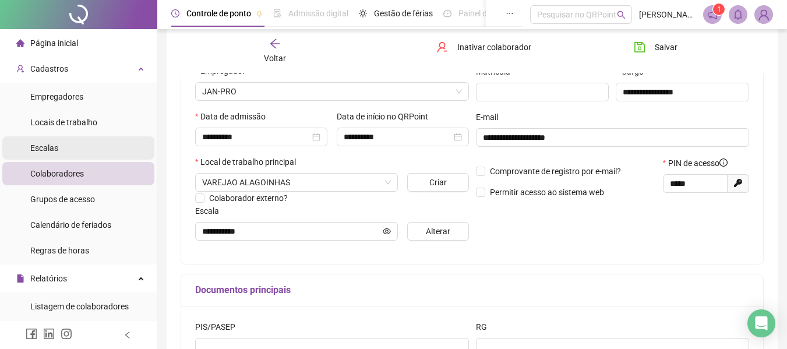
click at [38, 144] on span "Escalas" at bounding box center [44, 147] width 28 height 9
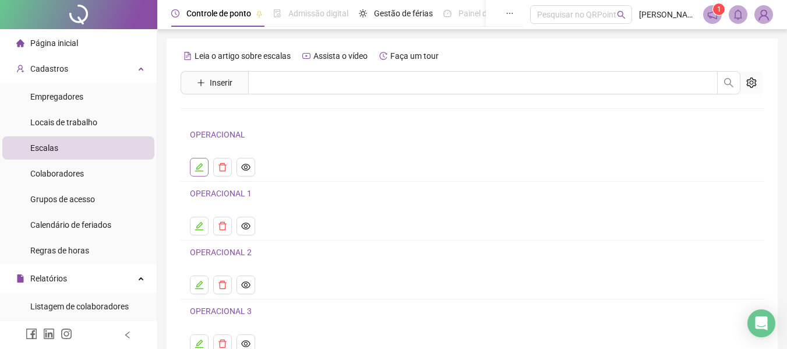
click at [198, 171] on icon "edit" at bounding box center [199, 167] width 8 height 8
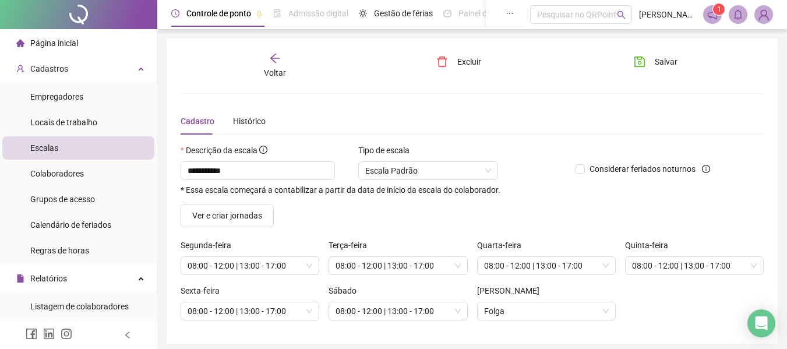
scroll to position [45, 0]
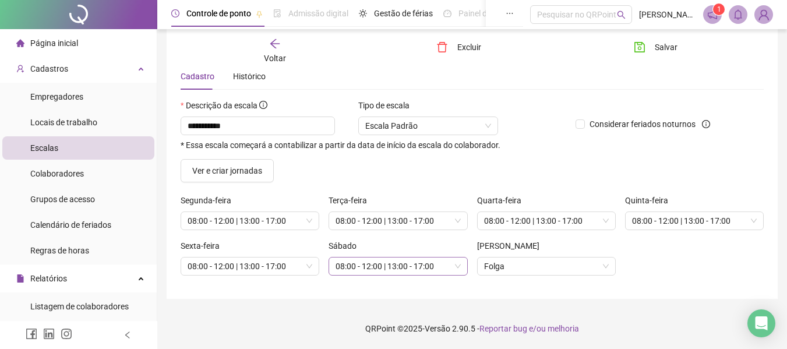
click at [456, 265] on span "08:00 - 12:00 | 13:00 - 17:00" at bounding box center [398, 266] width 125 height 17
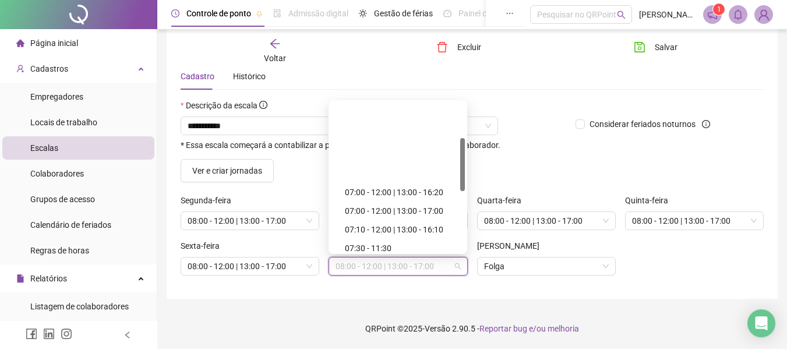
scroll to position [99, 0]
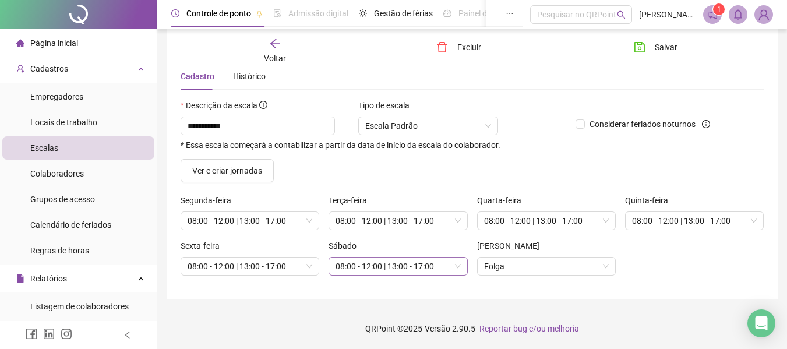
click at [447, 266] on span "08:00 - 12:00 | 13:00 - 17:00" at bounding box center [398, 266] width 125 height 17
click at [447, 268] on span "08:00 - 12:00 | 13:00 - 17:00" at bounding box center [398, 266] width 125 height 17
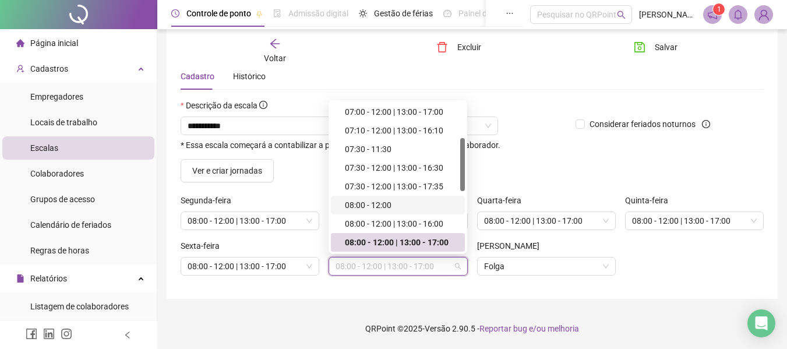
click at [388, 206] on div "08:00 - 12:00" at bounding box center [401, 205] width 113 height 13
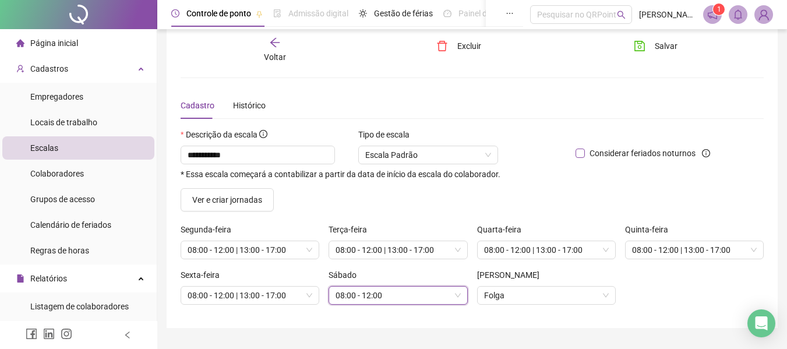
scroll to position [0, 0]
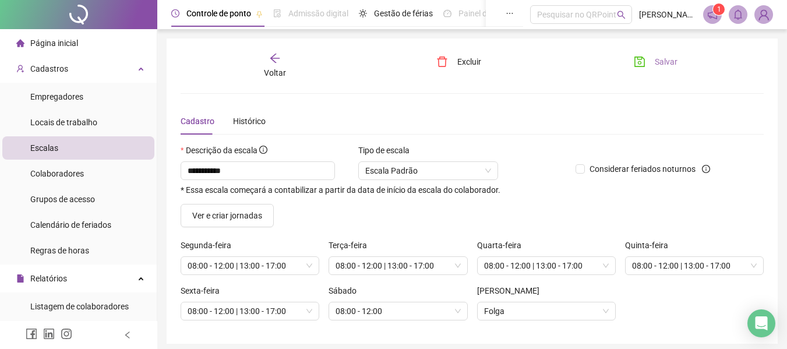
click at [671, 64] on span "Salvar" at bounding box center [666, 61] width 23 height 13
click at [656, 58] on span "Salvar" at bounding box center [666, 61] width 23 height 13
click at [54, 274] on span "Relatórios" at bounding box center [48, 278] width 37 height 9
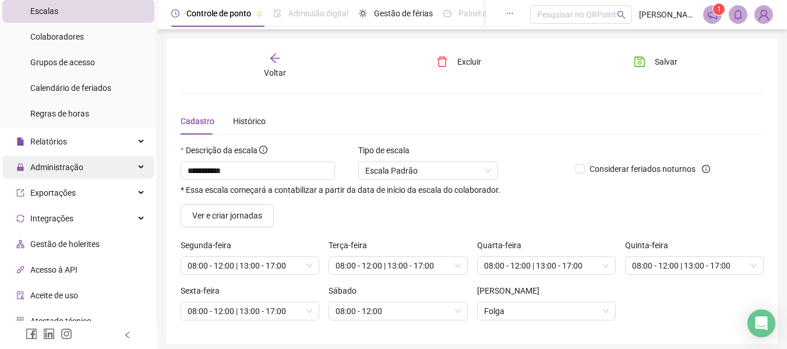
scroll to position [117, 0]
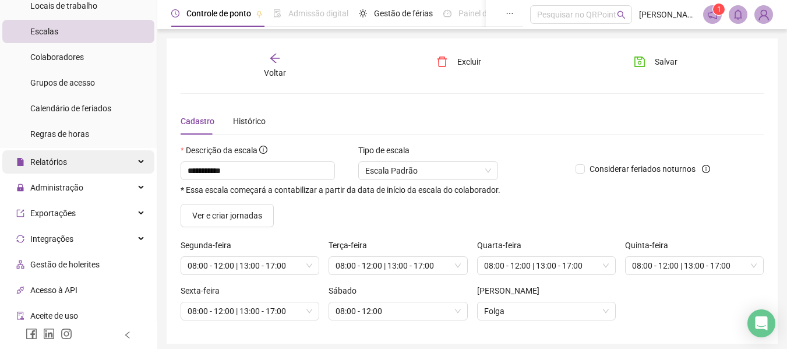
click at [57, 157] on span "Relatórios" at bounding box center [48, 161] width 37 height 9
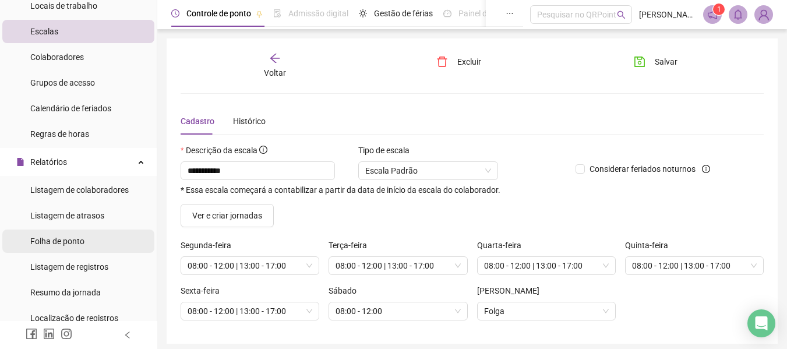
click at [73, 243] on span "Folha de ponto" at bounding box center [57, 241] width 54 height 9
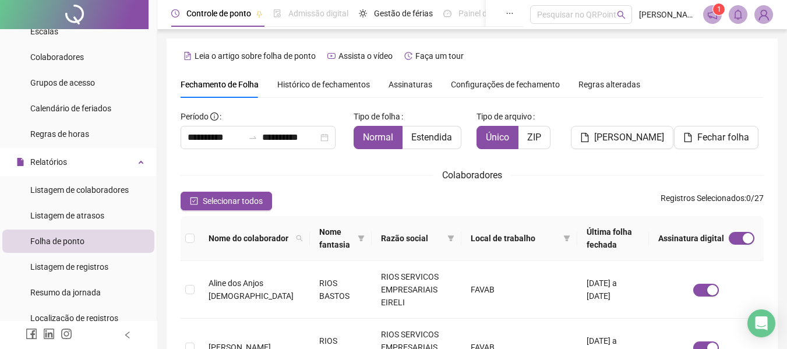
click at [326, 81] on span "Histórico de fechamentos" at bounding box center [323, 84] width 93 height 9
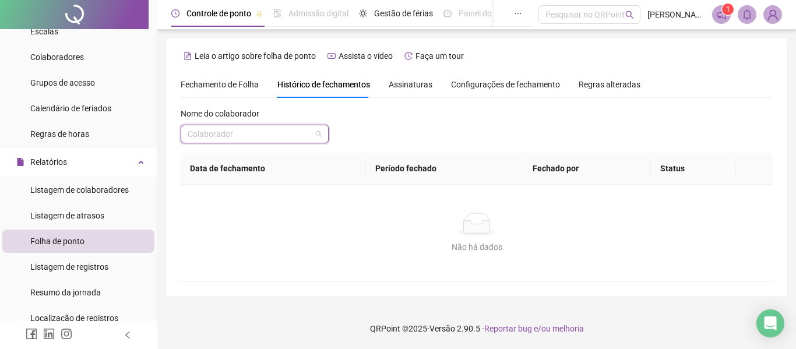
click at [275, 136] on input "search" at bounding box center [250, 133] width 124 height 17
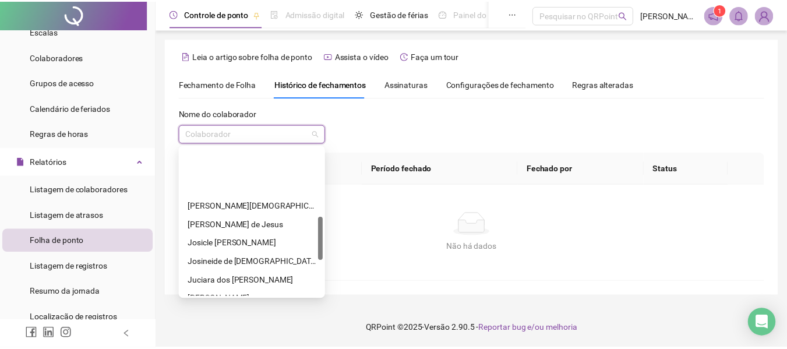
scroll to position [233, 0]
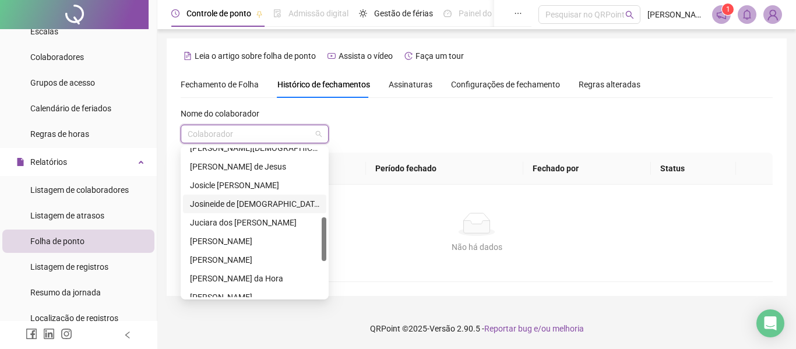
click at [249, 203] on div "Josineide de [DEMOGRAPHIC_DATA]" at bounding box center [254, 204] width 129 height 13
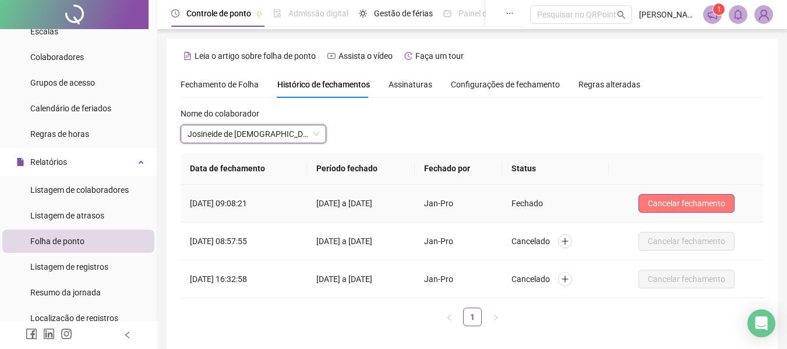
click at [673, 207] on span "Cancelar fechamento" at bounding box center [687, 203] width 78 height 13
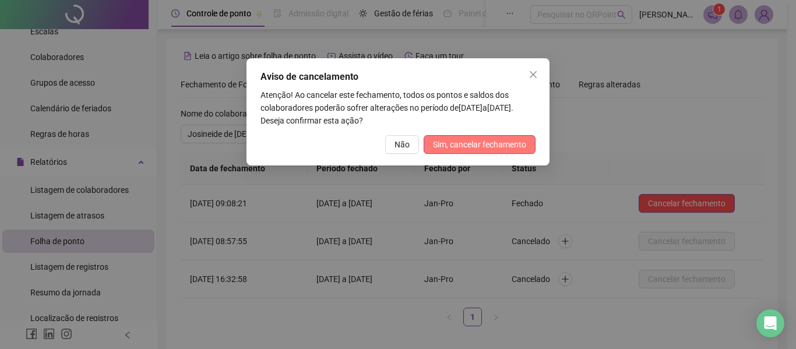
click at [491, 149] on span "Sim, cancelar fechamento" at bounding box center [479, 144] width 93 height 13
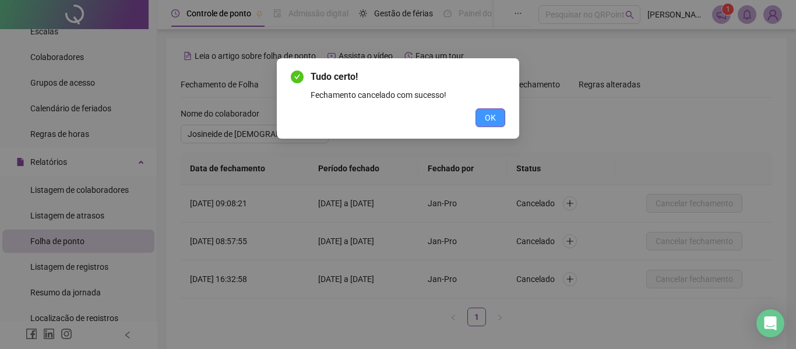
click at [494, 118] on span "OK" at bounding box center [490, 117] width 11 height 13
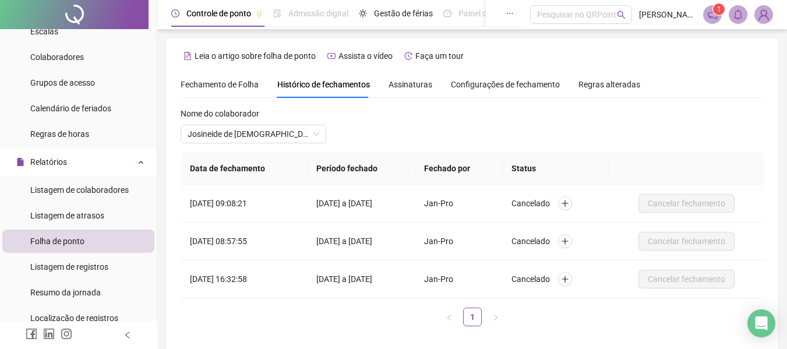
click at [223, 85] on span "Fechamento de Folha" at bounding box center [220, 84] width 78 height 9
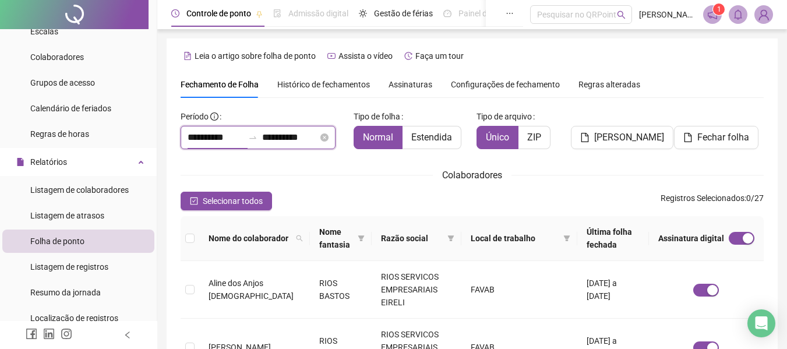
click at [220, 138] on input "**********" at bounding box center [216, 138] width 56 height 14
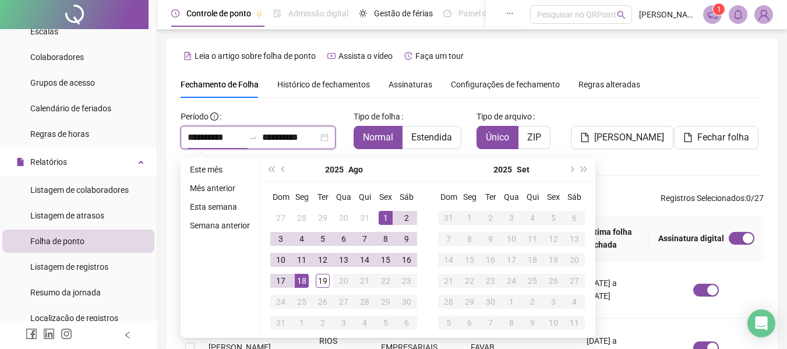
scroll to position [64, 0]
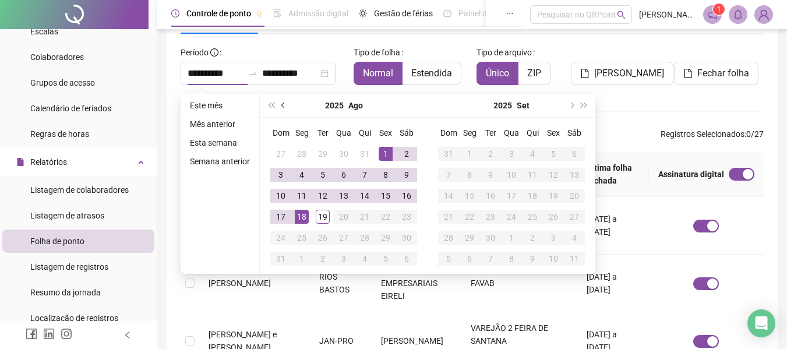
click at [283, 104] on span "prev-year" at bounding box center [285, 106] width 6 height 6
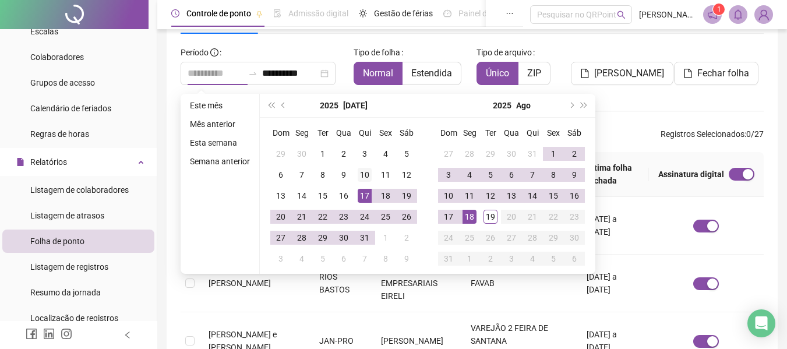
type input "**********"
click at [361, 171] on div "10" at bounding box center [365, 175] width 14 height 14
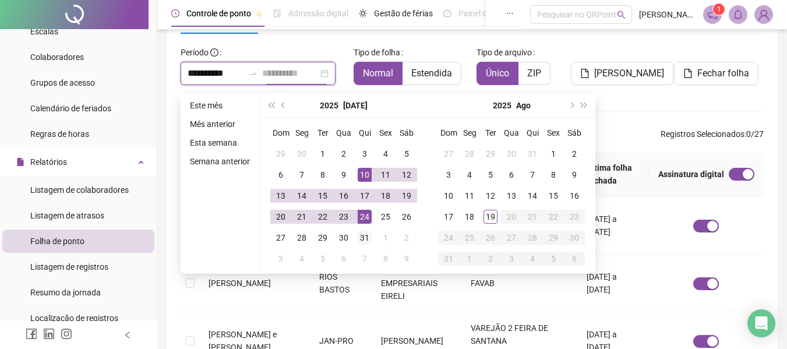
type input "**********"
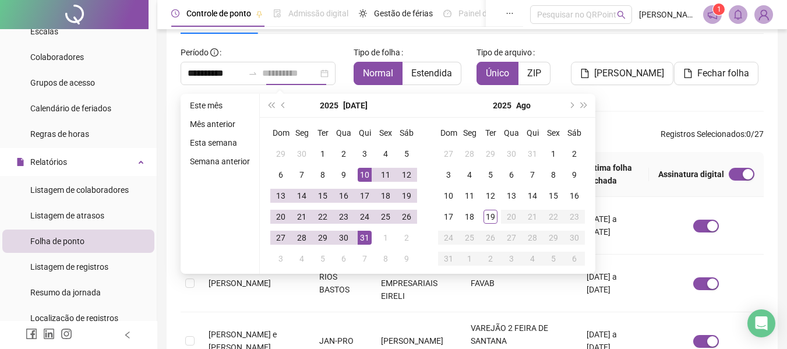
click at [364, 237] on div "31" at bounding box center [365, 238] width 14 height 14
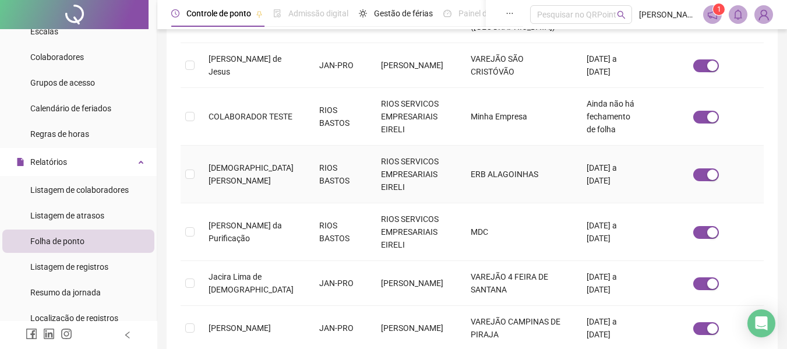
scroll to position [472, 0]
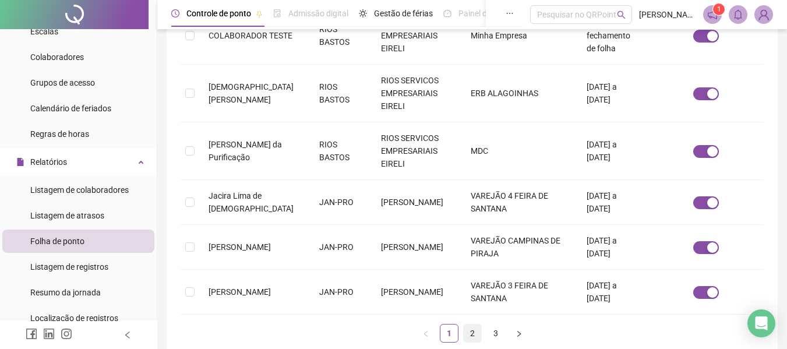
click at [467, 325] on link "2" at bounding box center [472, 333] width 17 height 17
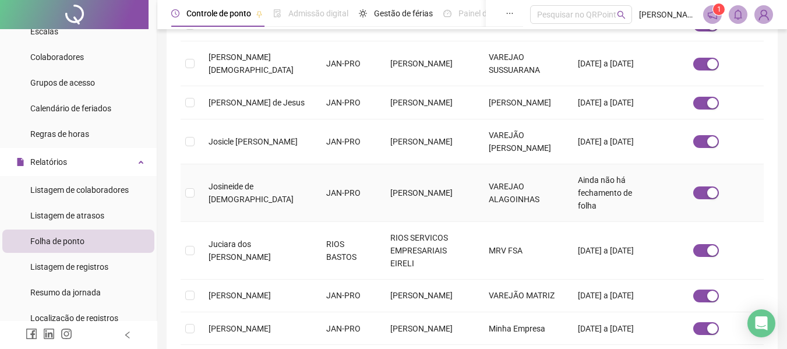
scroll to position [64, 0]
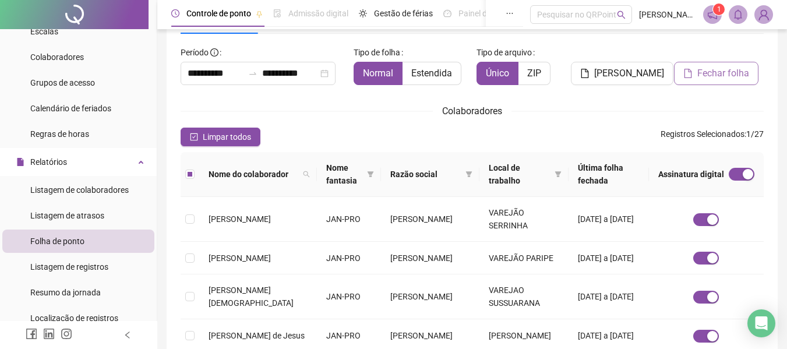
click at [723, 77] on span "Fechar folha" at bounding box center [724, 73] width 52 height 14
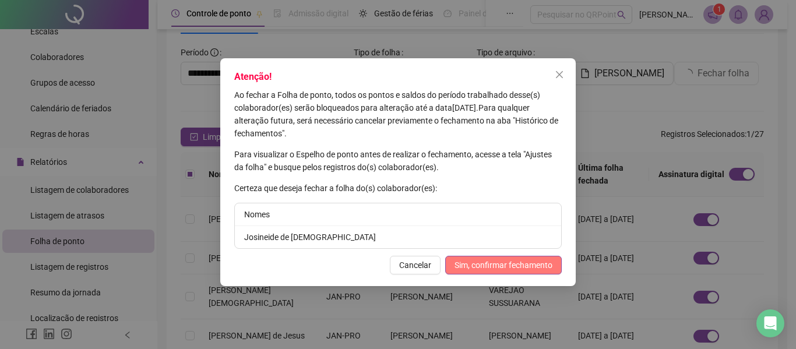
click at [495, 268] on span "Sim, confirmar fechamento" at bounding box center [504, 265] width 98 height 13
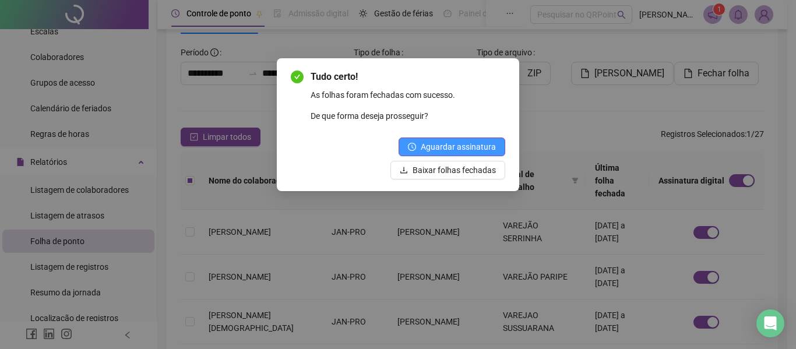
click at [462, 141] on span "Aguardar assinatura" at bounding box center [458, 146] width 75 height 13
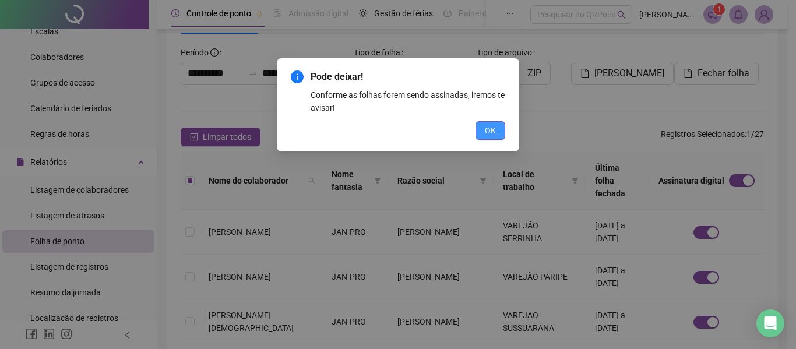
click at [487, 129] on span "OK" at bounding box center [490, 130] width 11 height 13
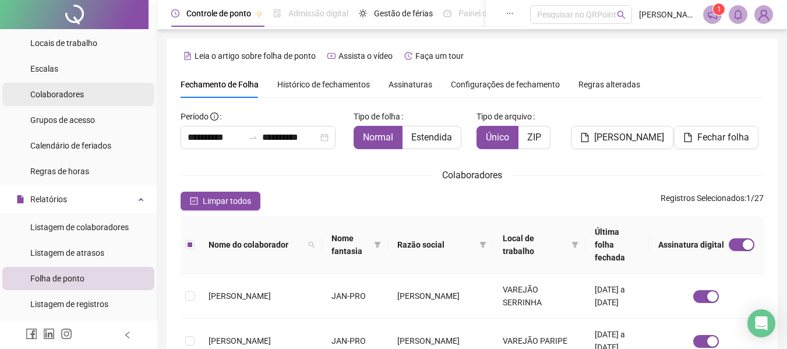
scroll to position [58, 0]
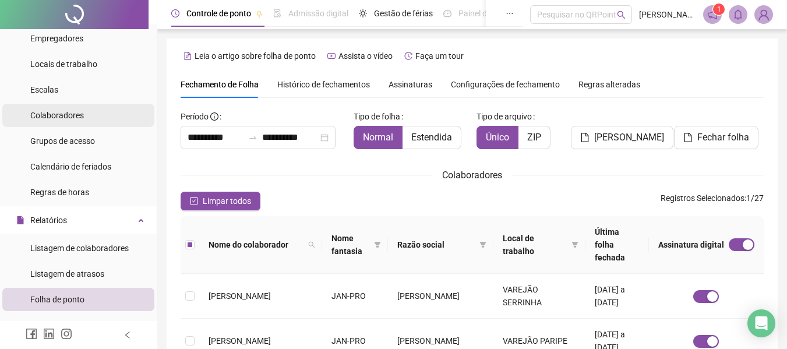
click at [62, 114] on span "Colaboradores" at bounding box center [57, 115] width 54 height 9
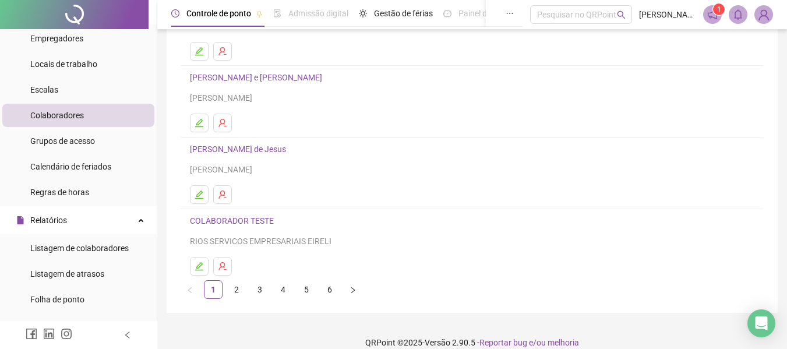
scroll to position [214, 0]
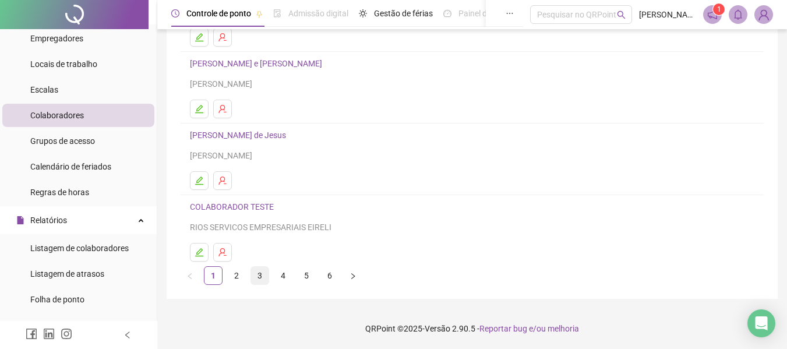
click at [259, 275] on link "3" at bounding box center [259, 275] width 17 height 17
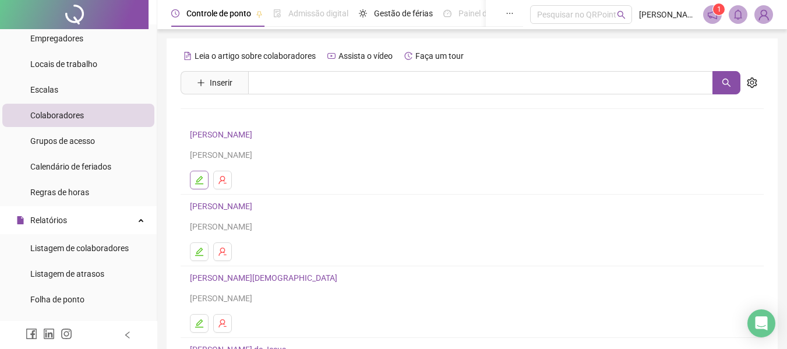
click at [197, 181] on icon "edit" at bounding box center [199, 180] width 8 height 8
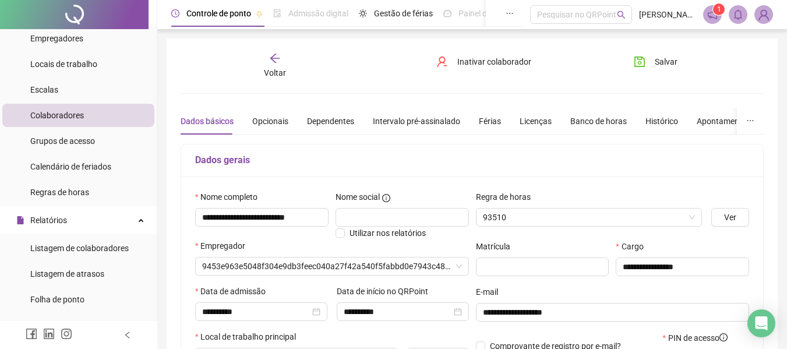
type input "**********"
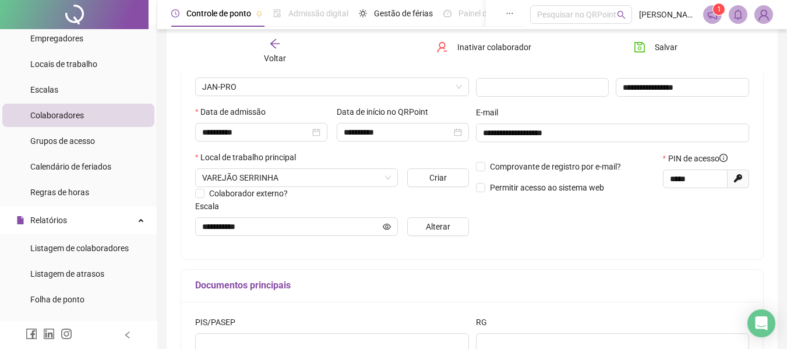
scroll to position [175, 0]
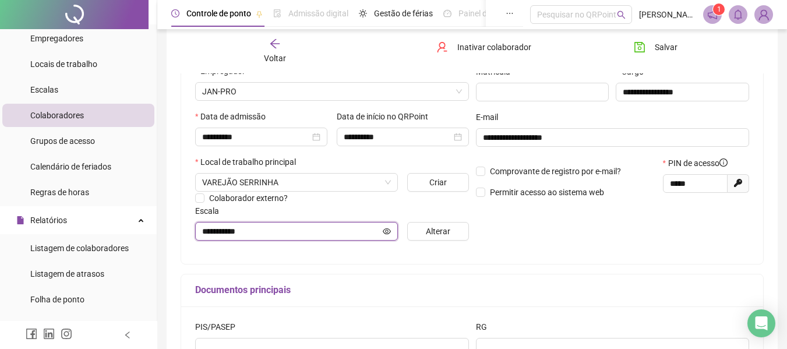
click at [385, 231] on icon "eye" at bounding box center [387, 231] width 8 height 8
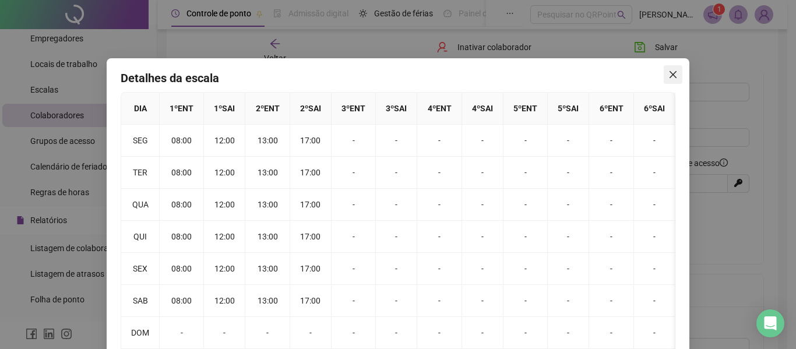
click at [667, 68] on button "Close" at bounding box center [673, 74] width 19 height 19
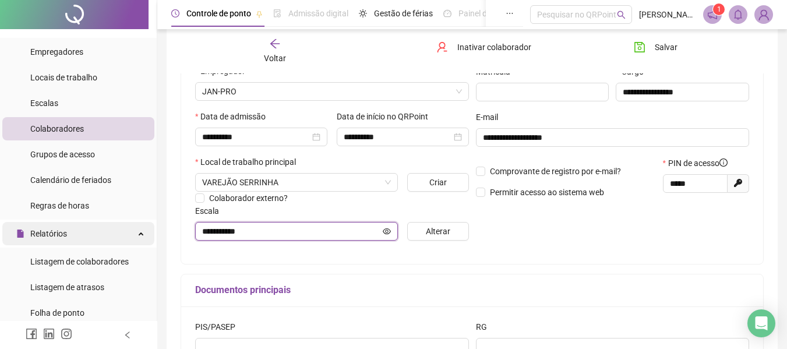
scroll to position [0, 0]
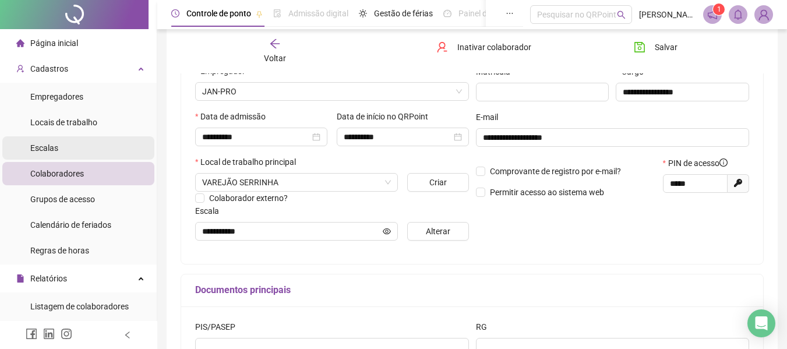
click at [40, 150] on span "Escalas" at bounding box center [44, 147] width 28 height 9
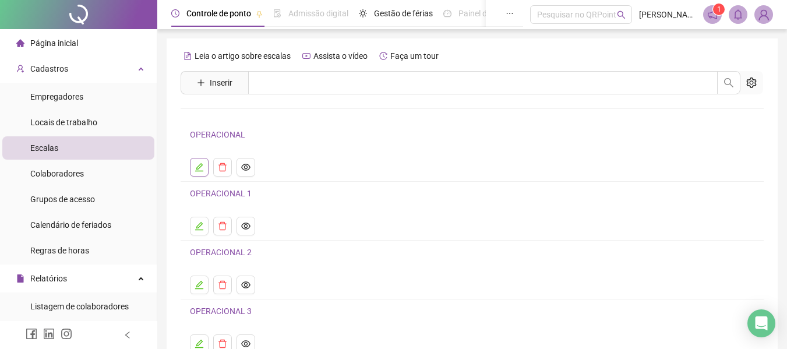
click at [200, 164] on icon "edit" at bounding box center [199, 167] width 8 height 8
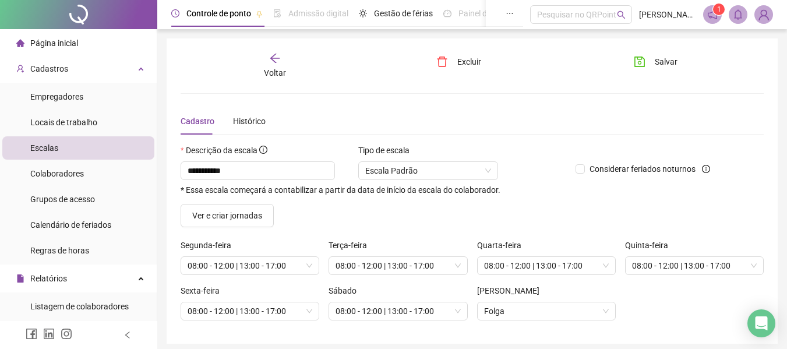
scroll to position [45, 0]
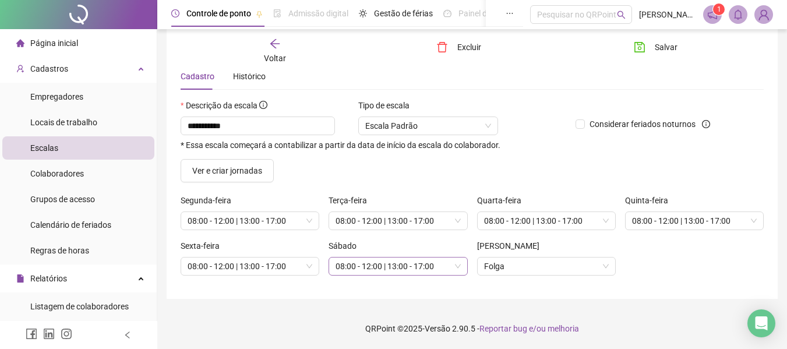
click at [456, 266] on span "08:00 - 12:00 | 13:00 - 17:00" at bounding box center [398, 266] width 125 height 17
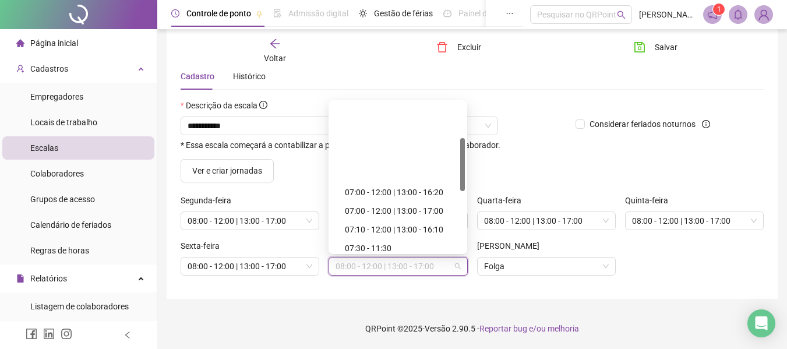
scroll to position [99, 0]
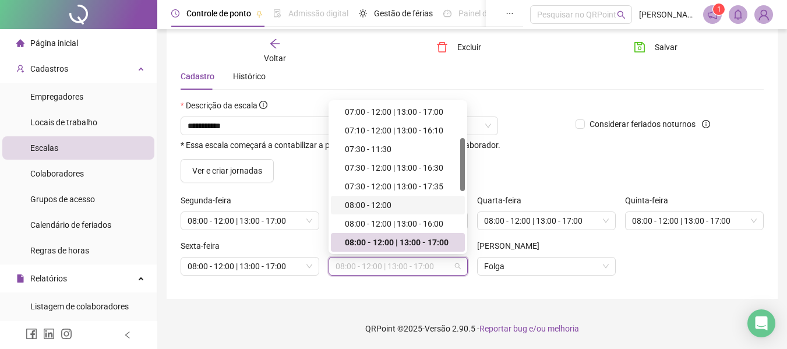
click at [372, 200] on div "08:00 - 12:00" at bounding box center [401, 205] width 113 height 13
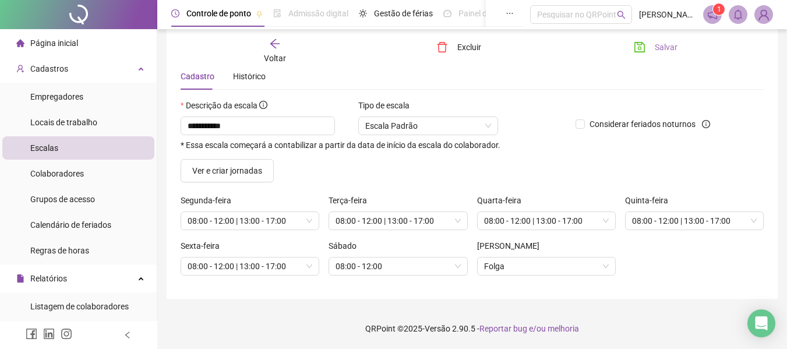
click at [651, 44] on button "Salvar" at bounding box center [655, 47] width 61 height 19
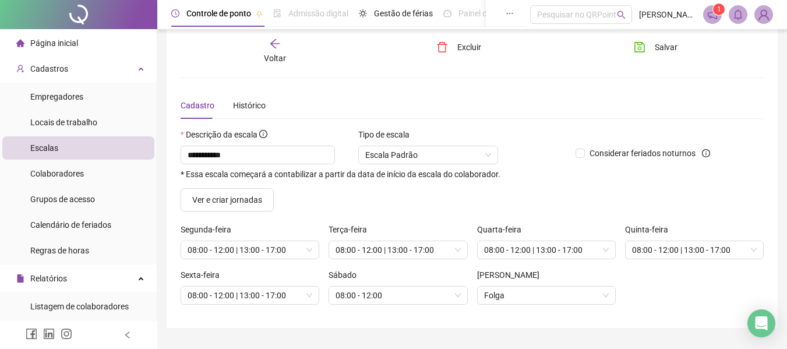
scroll to position [0, 0]
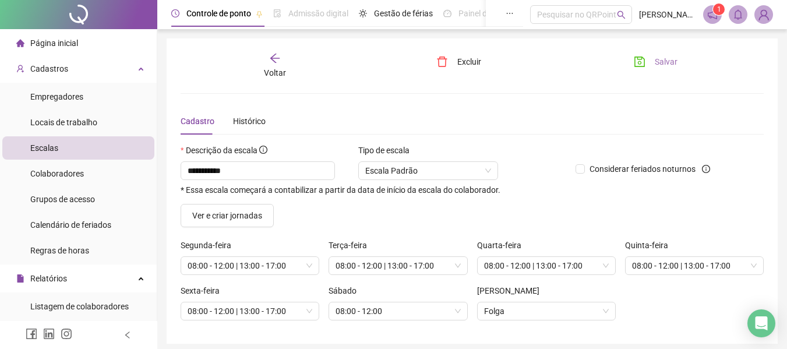
click at [659, 64] on span "Salvar" at bounding box center [666, 61] width 23 height 13
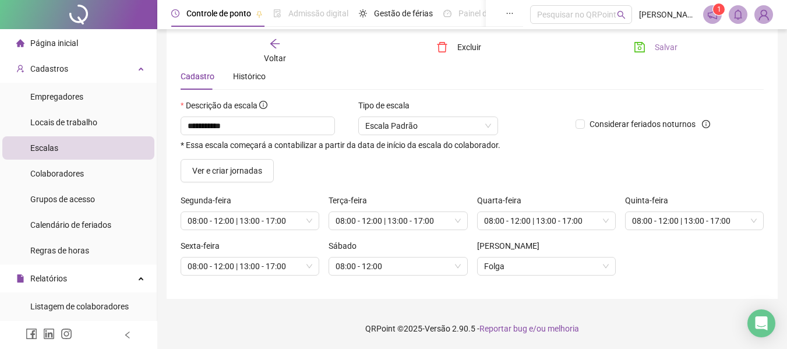
click at [648, 44] on button "Salvar" at bounding box center [655, 47] width 61 height 19
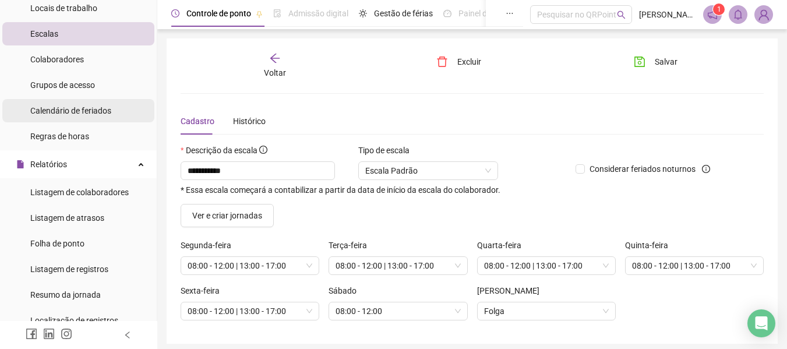
scroll to position [117, 0]
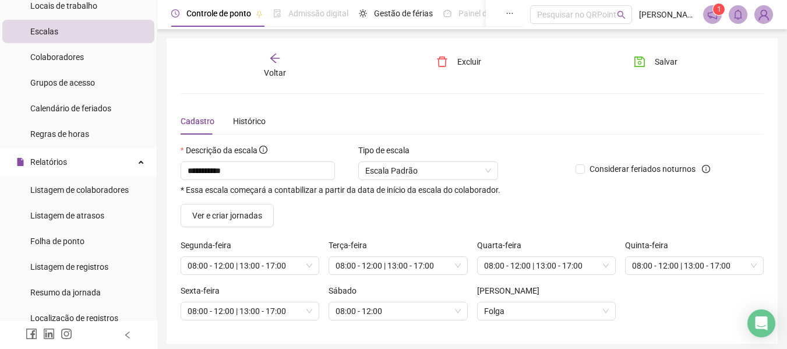
drag, startPoint x: 62, startPoint y: 240, endPoint x: 148, endPoint y: 228, distance: 86.5
click at [62, 240] on span "Folha de ponto" at bounding box center [57, 241] width 54 height 9
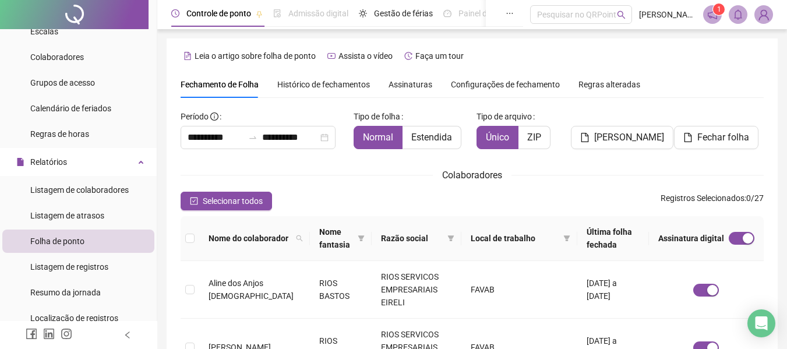
click at [310, 85] on span "Histórico de fechamentos" at bounding box center [323, 84] width 93 height 9
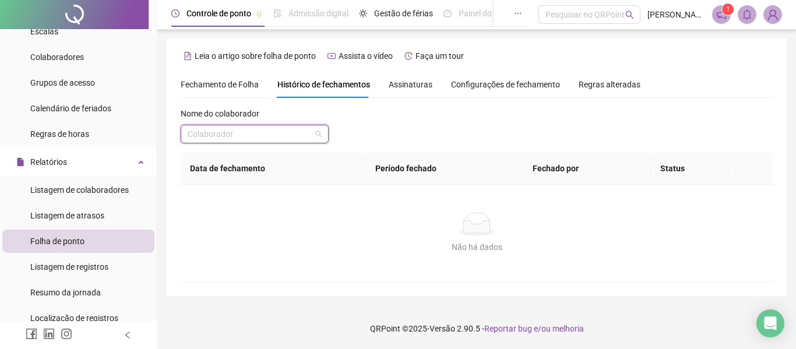
drag, startPoint x: 264, startPoint y: 135, endPoint x: 273, endPoint y: 135, distance: 8.7
click at [265, 135] on input "search" at bounding box center [250, 133] width 124 height 17
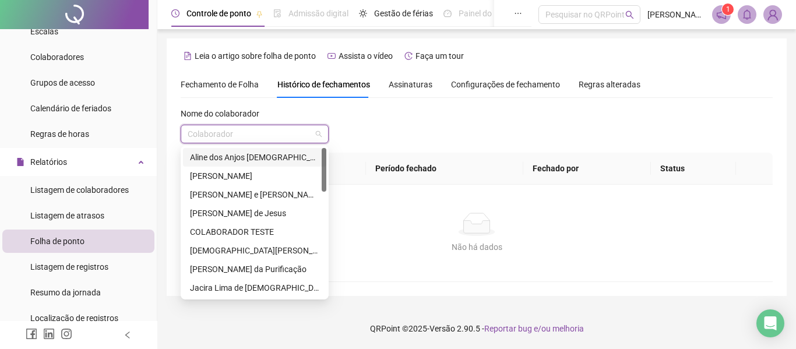
click at [262, 159] on div "Aline dos Anjos [DEMOGRAPHIC_DATA]" at bounding box center [254, 157] width 129 height 13
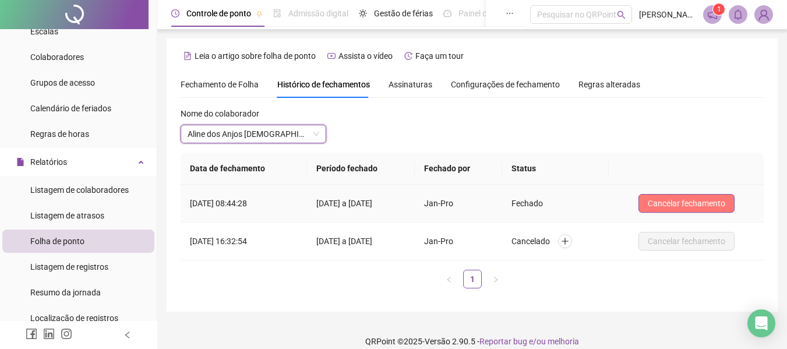
click at [702, 206] on span "Cancelar fechamento" at bounding box center [687, 203] width 78 height 13
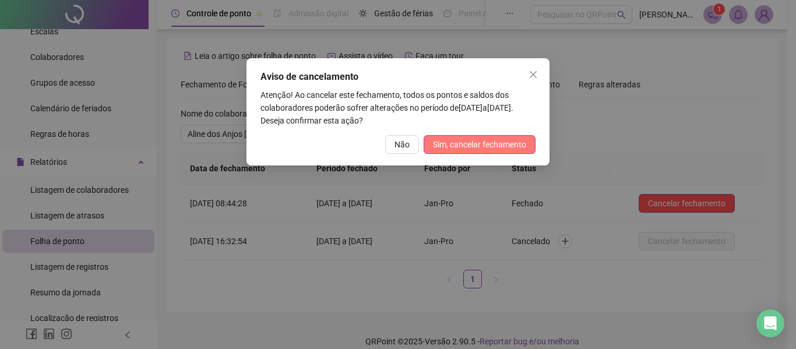
click at [497, 152] on button "Sim, cancelar fechamento" at bounding box center [480, 144] width 112 height 19
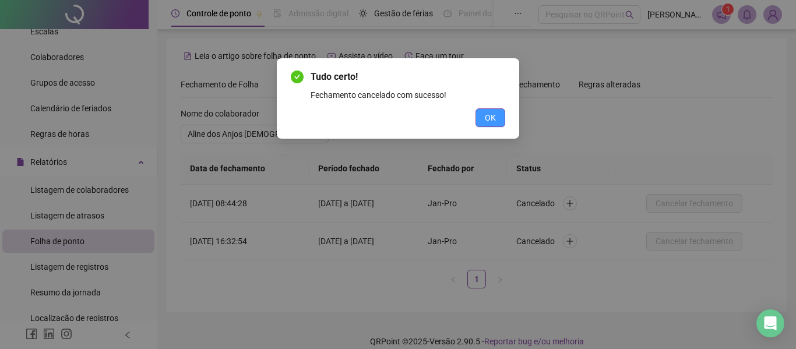
click at [485, 122] on span "OK" at bounding box center [490, 117] width 11 height 13
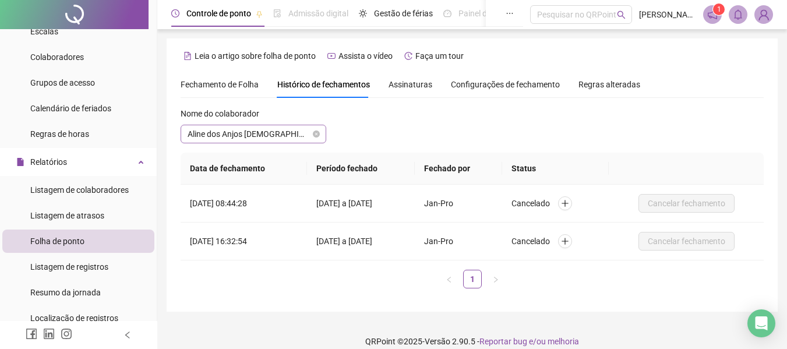
click at [297, 139] on span "Aline dos Anjos [DEMOGRAPHIC_DATA]" at bounding box center [254, 133] width 132 height 17
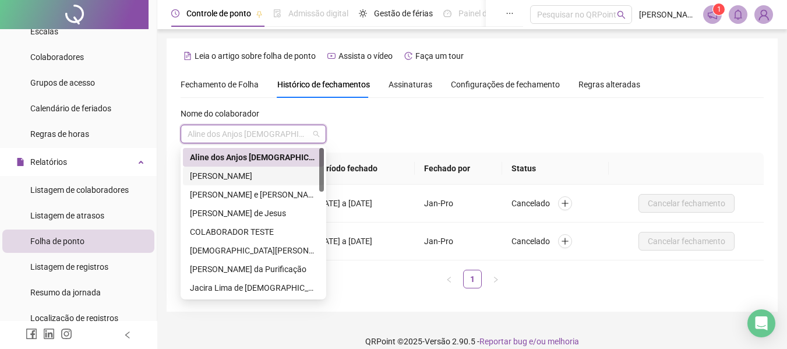
click at [245, 174] on div "[PERSON_NAME]" at bounding box center [253, 176] width 127 height 13
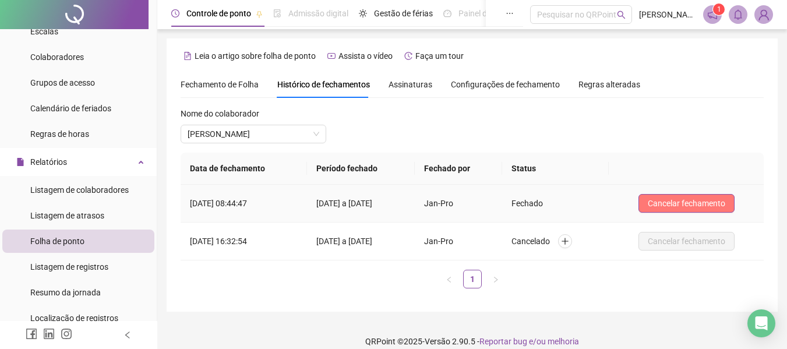
click at [718, 203] on span "Cancelar fechamento" at bounding box center [687, 203] width 78 height 13
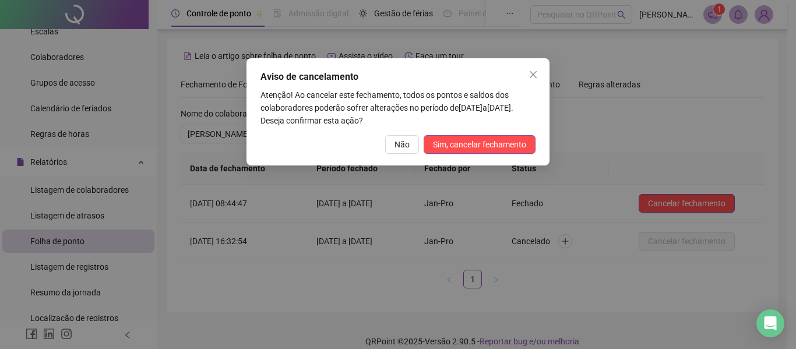
click at [513, 157] on div "Aviso de cancelamento Atenção! Ao cancelar este fechamento, todos os pontos e s…" at bounding box center [398, 111] width 303 height 107
click at [506, 147] on span "Sim, cancelar fechamento" at bounding box center [479, 144] width 93 height 13
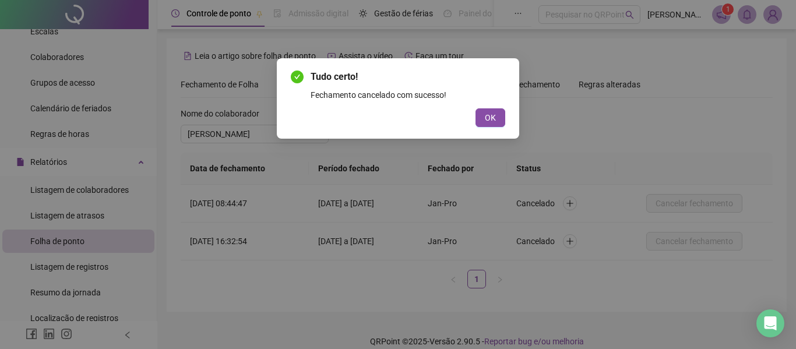
click at [518, 112] on div "Tudo certo! Fechamento cancelado com sucesso! OK" at bounding box center [398, 98] width 242 height 80
drag, startPoint x: 509, startPoint y: 117, endPoint x: 488, endPoint y: 121, distance: 21.5
click at [505, 119] on div "Tudo certo! Fechamento cancelado com sucesso! OK" at bounding box center [398, 98] width 242 height 80
click at [487, 121] on span "OK" at bounding box center [490, 117] width 11 height 13
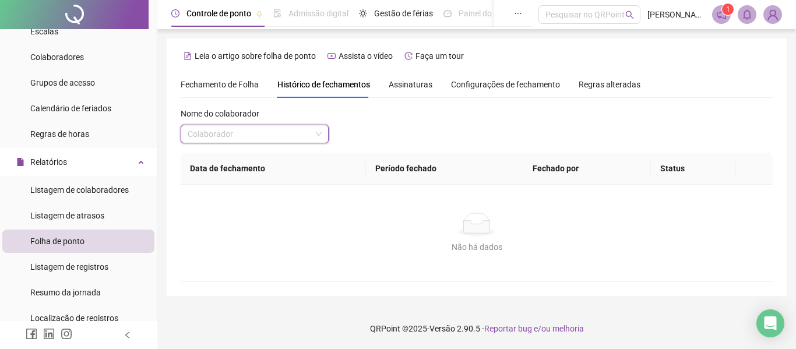
click at [312, 136] on span at bounding box center [255, 133] width 134 height 17
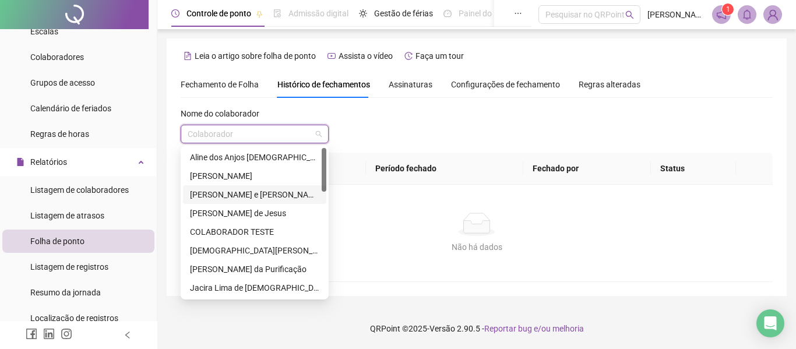
click at [244, 196] on div "[PERSON_NAME] e [PERSON_NAME]" at bounding box center [254, 194] width 129 height 13
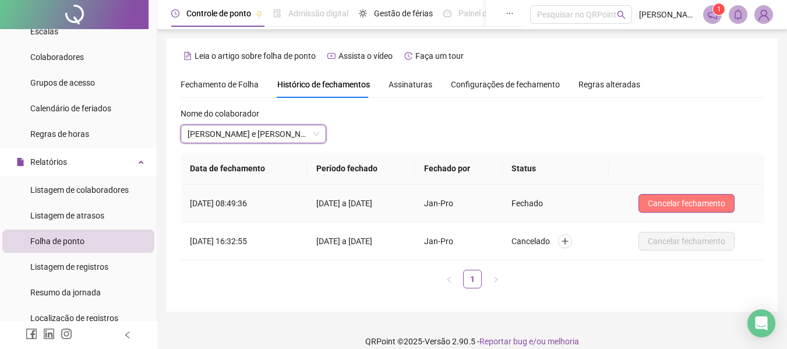
click at [669, 200] on span "Cancelar fechamento" at bounding box center [687, 203] width 78 height 13
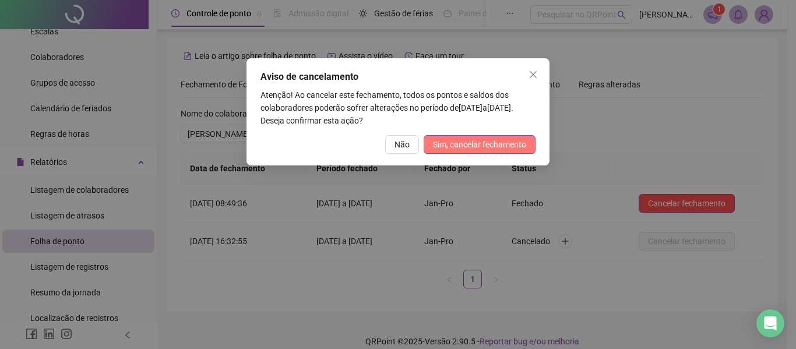
click at [487, 145] on span "Sim, cancelar fechamento" at bounding box center [479, 144] width 93 height 13
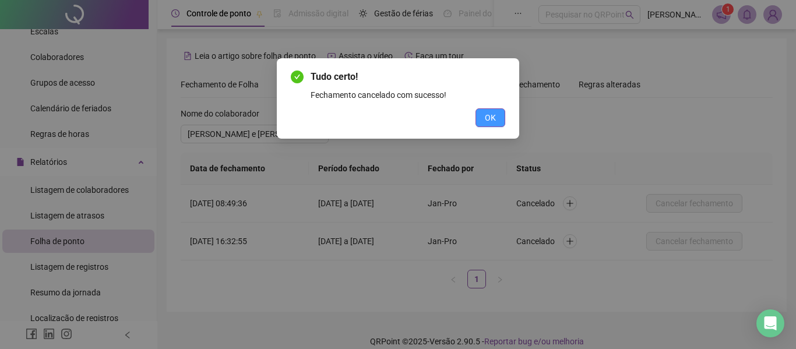
click at [491, 125] on button "OK" at bounding box center [491, 117] width 30 height 19
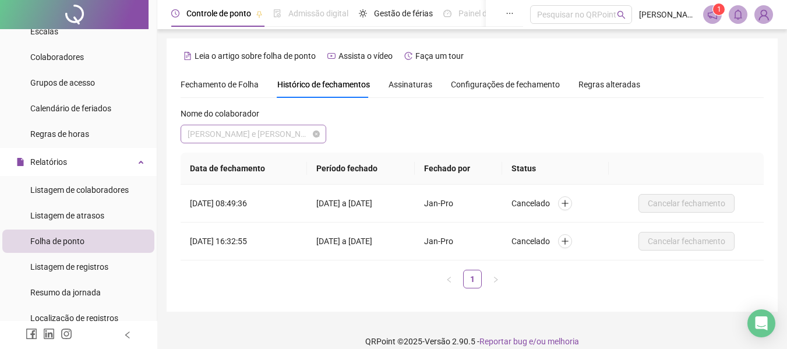
click at [274, 138] on span "[PERSON_NAME] e [PERSON_NAME]" at bounding box center [254, 133] width 132 height 17
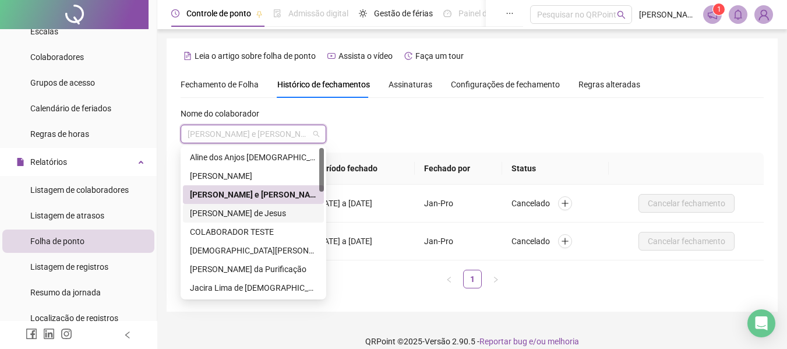
click at [227, 210] on div "[PERSON_NAME] de Jesus" at bounding box center [253, 213] width 127 height 13
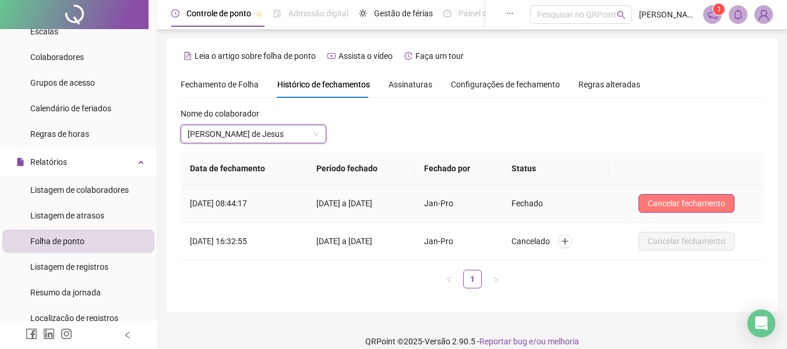
click at [679, 200] on span "Cancelar fechamento" at bounding box center [687, 203] width 78 height 13
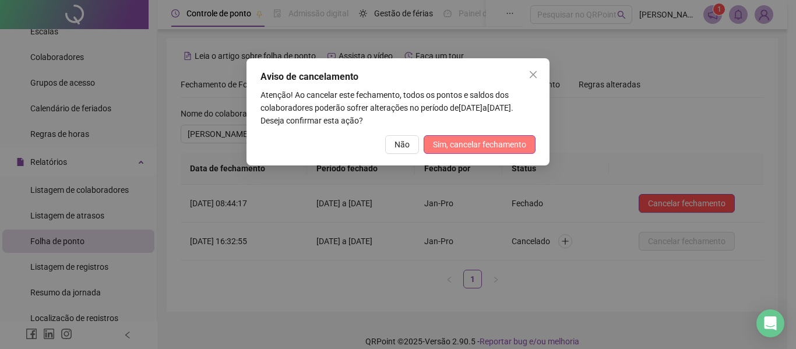
click at [454, 143] on span "Sim, cancelar fechamento" at bounding box center [479, 144] width 93 height 13
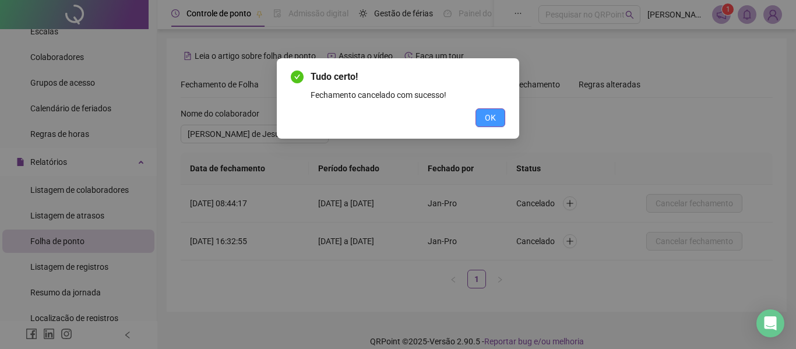
click at [493, 117] on span "OK" at bounding box center [490, 117] width 11 height 13
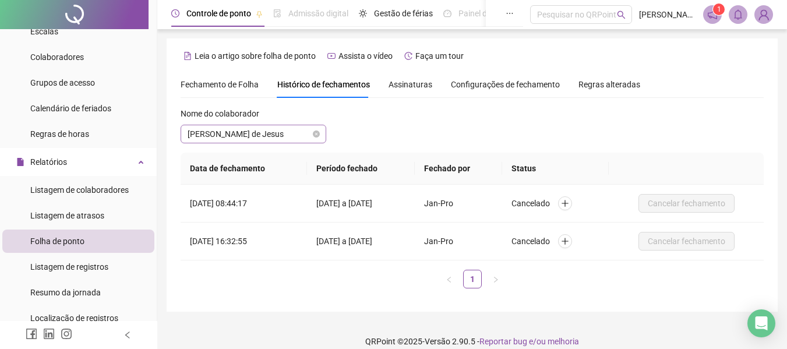
click at [273, 136] on span "[PERSON_NAME] de Jesus" at bounding box center [254, 133] width 132 height 17
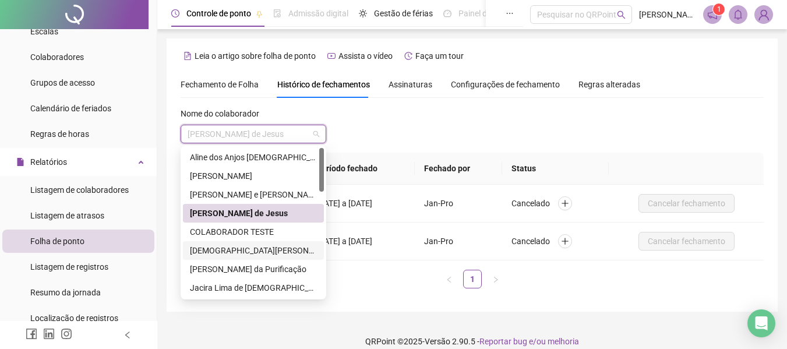
click at [213, 246] on div "[DEMOGRAPHIC_DATA][PERSON_NAME]" at bounding box center [253, 250] width 127 height 13
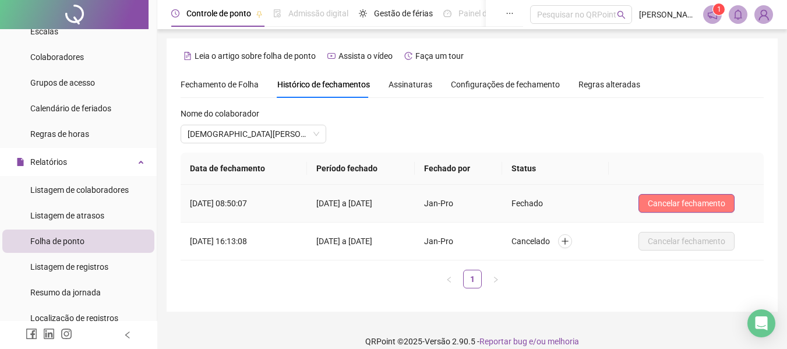
click at [677, 196] on button "Cancelar fechamento" at bounding box center [687, 203] width 96 height 19
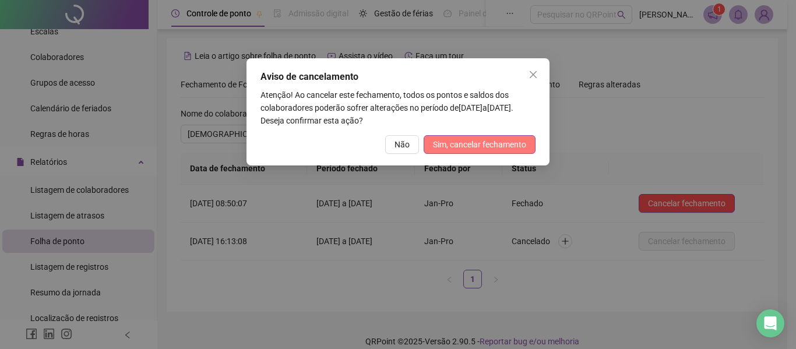
click at [480, 135] on button "Sim, cancelar fechamento" at bounding box center [480, 144] width 112 height 19
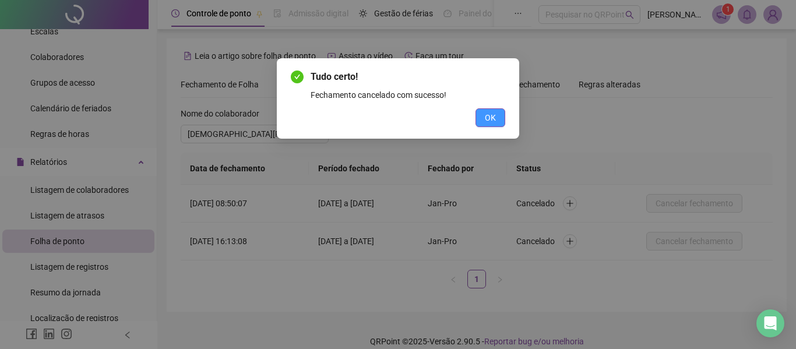
drag, startPoint x: 494, startPoint y: 114, endPoint x: 413, endPoint y: 124, distance: 81.5
click at [492, 115] on span "OK" at bounding box center [490, 117] width 11 height 13
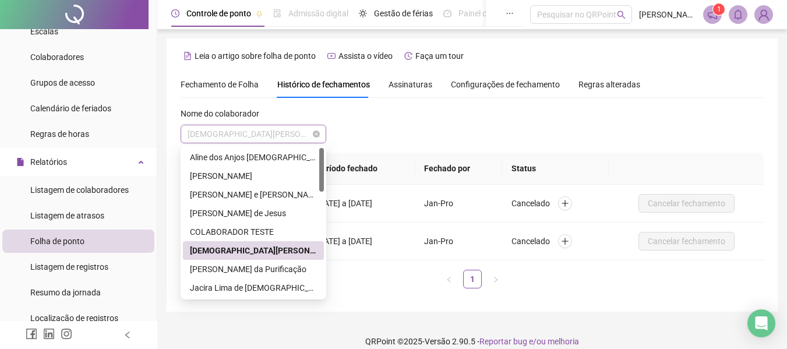
click at [288, 134] on span "[DEMOGRAPHIC_DATA][PERSON_NAME]" at bounding box center [254, 133] width 132 height 17
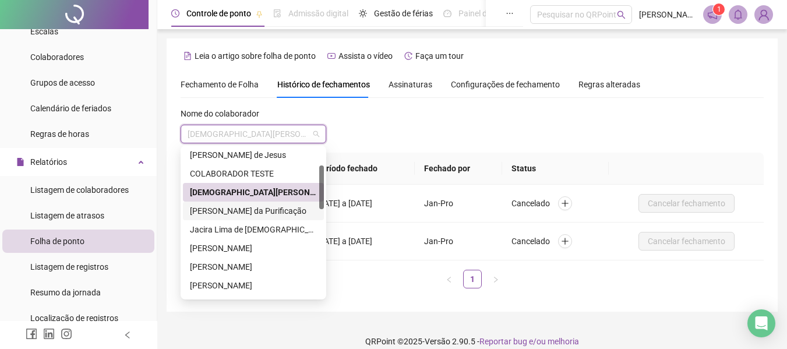
click at [252, 212] on div "[PERSON_NAME] da Purificação" at bounding box center [253, 211] width 127 height 13
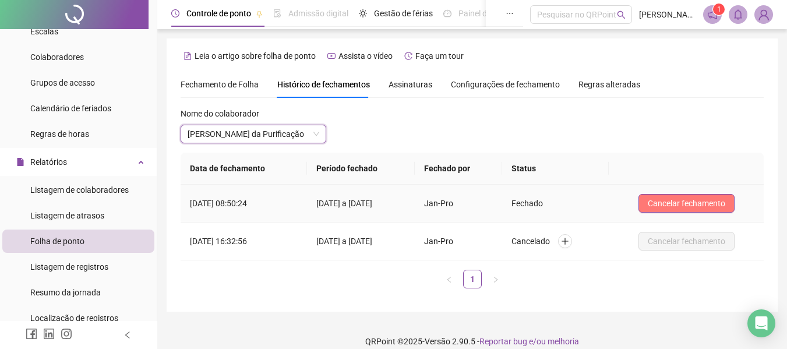
click at [673, 202] on span "Cancelar fechamento" at bounding box center [687, 203] width 78 height 13
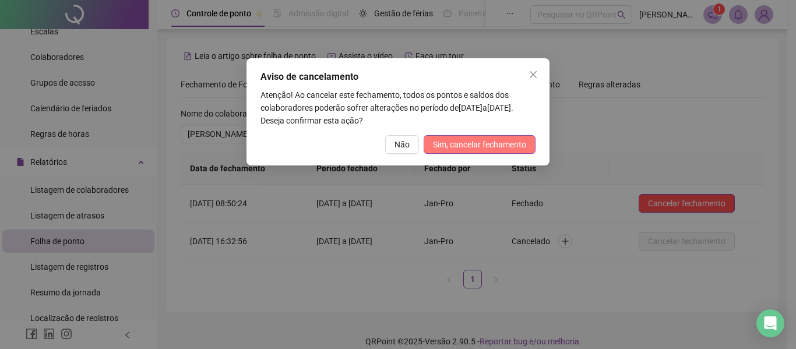
drag, startPoint x: 482, startPoint y: 143, endPoint x: 424, endPoint y: 146, distance: 58.4
click at [481, 143] on span "Sim, cancelar fechamento" at bounding box center [479, 144] width 93 height 13
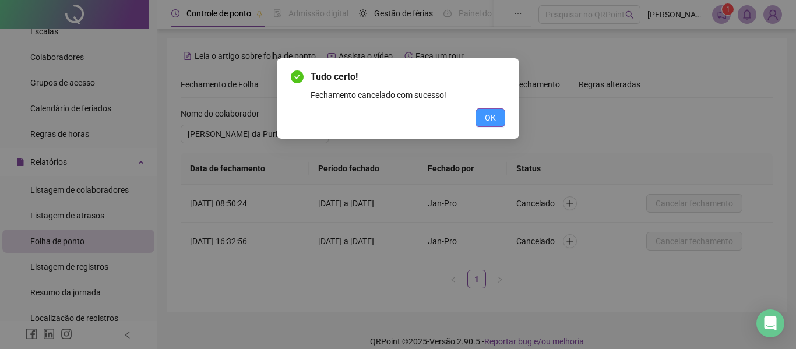
click at [491, 115] on span "OK" at bounding box center [490, 117] width 11 height 13
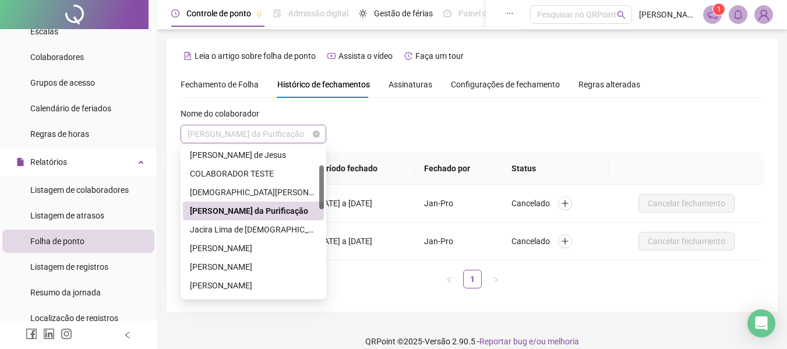
click at [297, 135] on span "[PERSON_NAME] da Purificação" at bounding box center [254, 133] width 132 height 17
click at [255, 227] on div "Jacira Lima de [DEMOGRAPHIC_DATA]" at bounding box center [253, 229] width 127 height 13
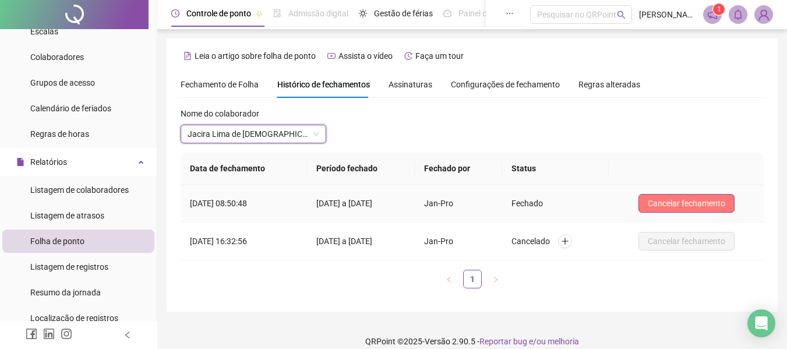
click at [667, 202] on span "Cancelar fechamento" at bounding box center [687, 203] width 78 height 13
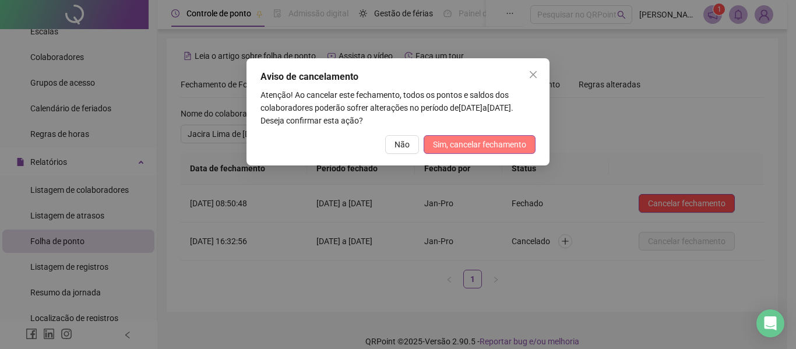
click at [481, 151] on button "Sim, cancelar fechamento" at bounding box center [480, 144] width 112 height 19
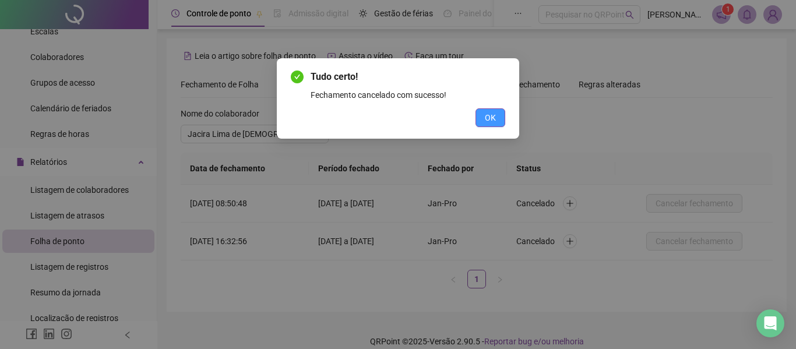
click at [489, 114] on span "OK" at bounding box center [490, 117] width 11 height 13
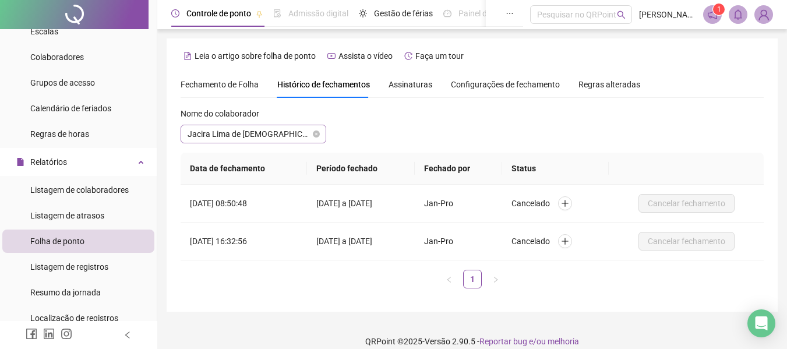
click at [292, 133] on span "Jacira Lima de [DEMOGRAPHIC_DATA]" at bounding box center [254, 133] width 132 height 17
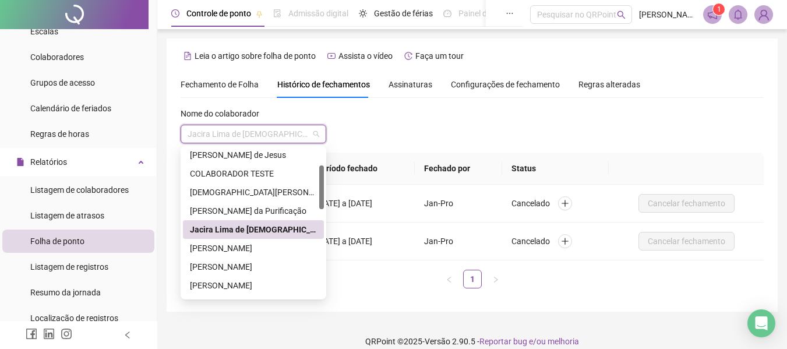
scroll to position [117, 0]
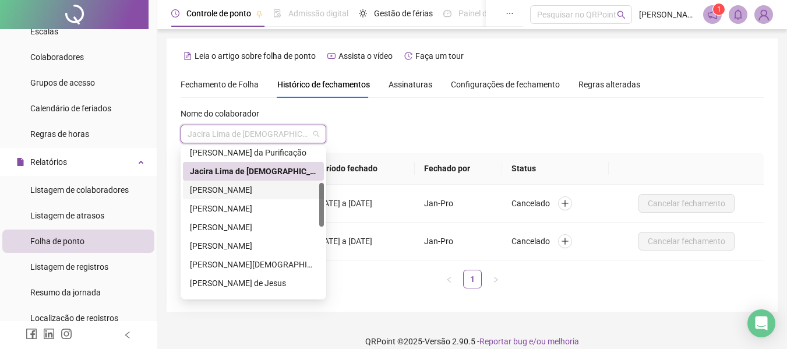
click at [249, 188] on div "[PERSON_NAME]" at bounding box center [253, 190] width 127 height 13
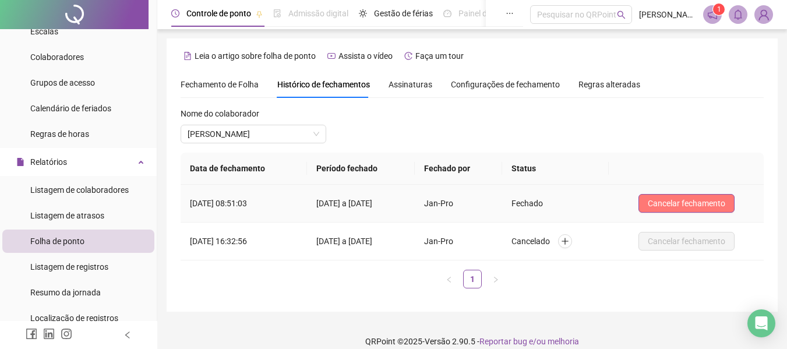
click at [662, 202] on span "Cancelar fechamento" at bounding box center [687, 203] width 78 height 13
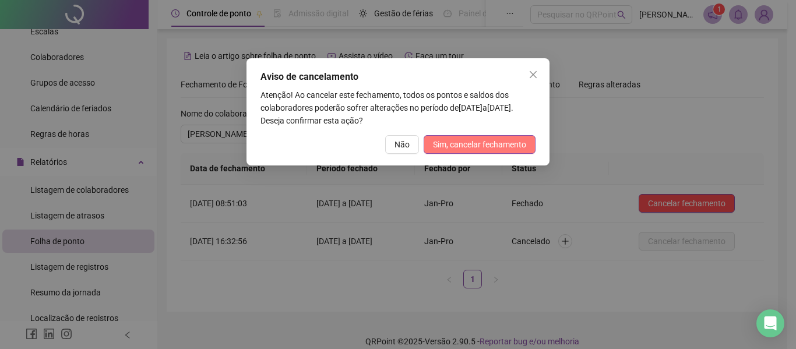
click at [466, 147] on span "Sim, cancelar fechamento" at bounding box center [479, 144] width 93 height 13
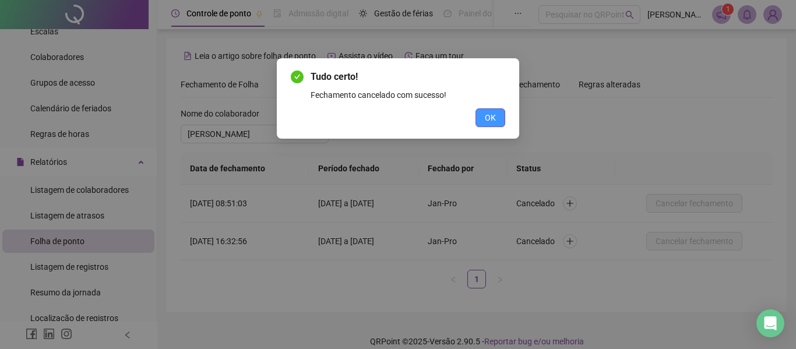
click at [495, 118] on span "OK" at bounding box center [490, 117] width 11 height 13
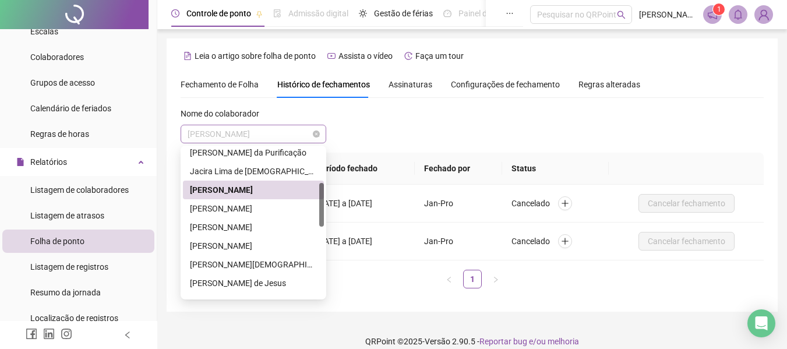
click at [272, 140] on span "[PERSON_NAME]" at bounding box center [254, 133] width 132 height 17
click at [248, 212] on div "[PERSON_NAME]" at bounding box center [253, 208] width 127 height 13
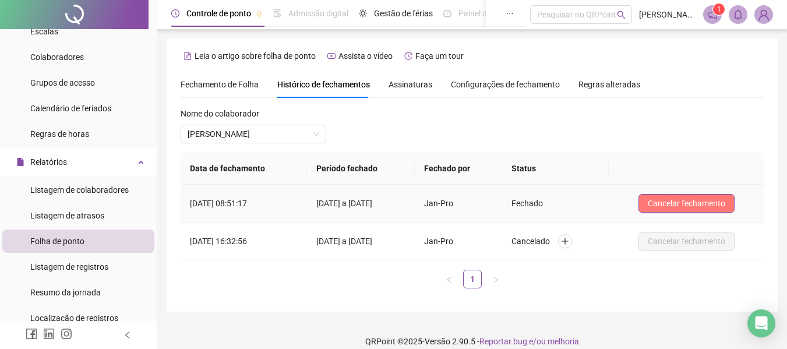
click at [675, 209] on span "Cancelar fechamento" at bounding box center [687, 203] width 78 height 13
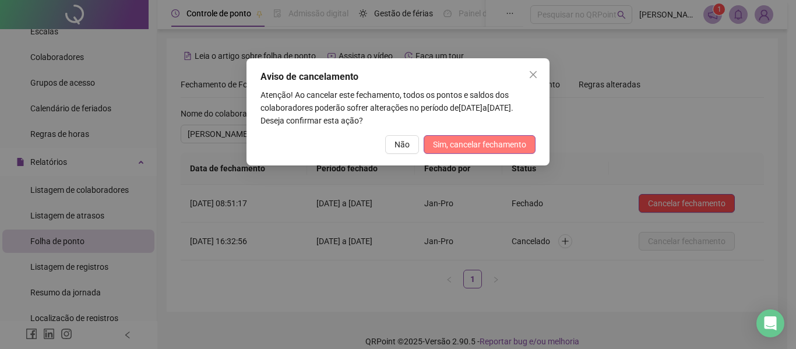
click at [482, 144] on span "Sim, cancelar fechamento" at bounding box center [479, 144] width 93 height 13
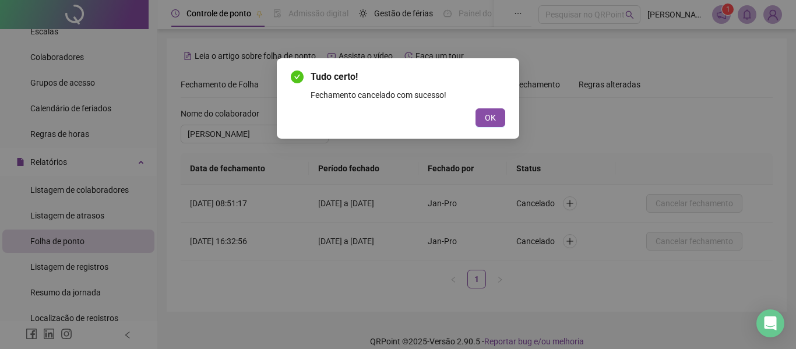
click at [484, 117] on button "OK" at bounding box center [491, 117] width 30 height 19
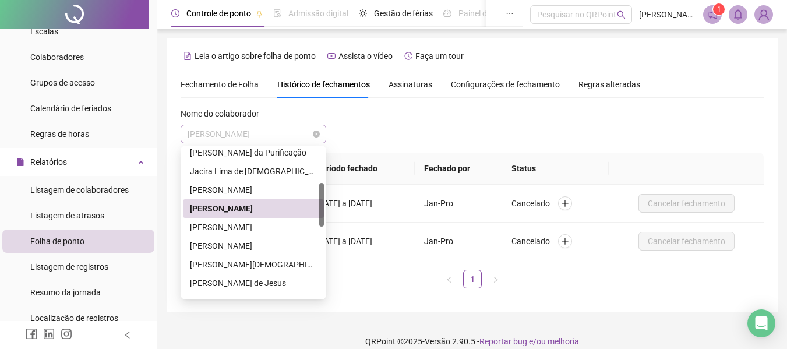
click at [290, 133] on span "[PERSON_NAME]" at bounding box center [254, 133] width 132 height 17
click at [251, 228] on div "[PERSON_NAME]" at bounding box center [253, 227] width 127 height 13
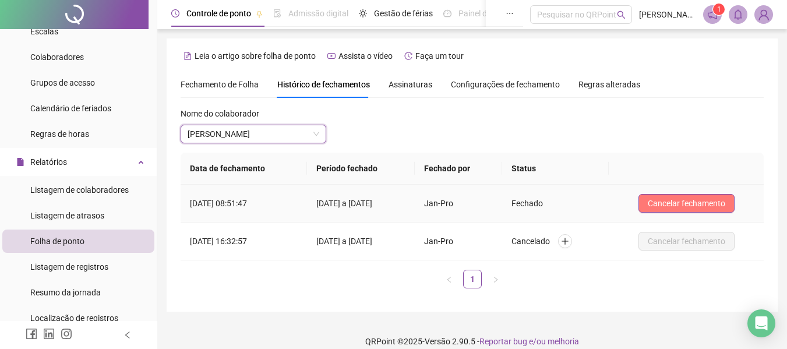
click at [662, 201] on span "Cancelar fechamento" at bounding box center [687, 203] width 78 height 13
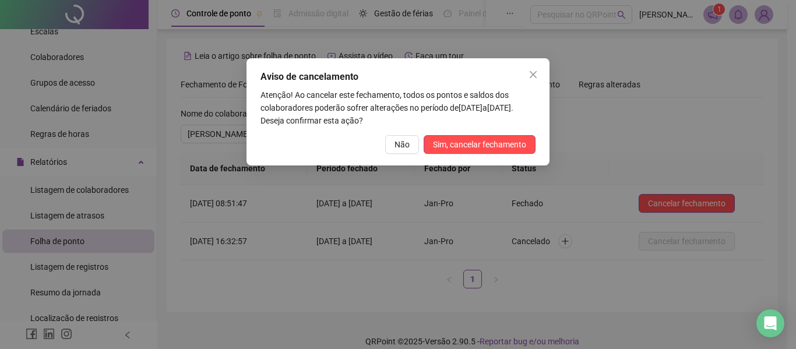
click at [519, 133] on div "Aviso de cancelamento Atenção! Ao cancelar este fechamento, todos os pontos e s…" at bounding box center [398, 111] width 303 height 107
click at [508, 141] on span "Sim, cancelar fechamento" at bounding box center [479, 144] width 93 height 13
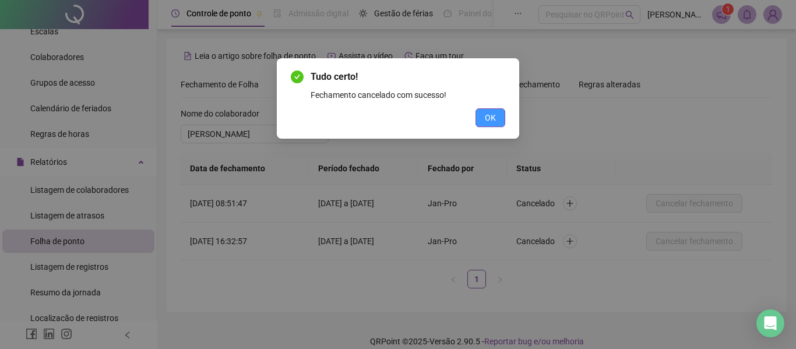
click at [501, 117] on button "OK" at bounding box center [491, 117] width 30 height 19
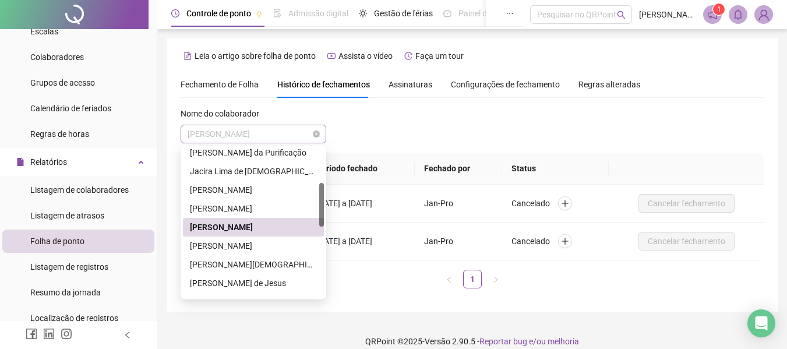
click at [286, 132] on span "[PERSON_NAME]" at bounding box center [254, 133] width 132 height 17
click at [273, 240] on div "[PERSON_NAME]" at bounding box center [253, 246] width 127 height 13
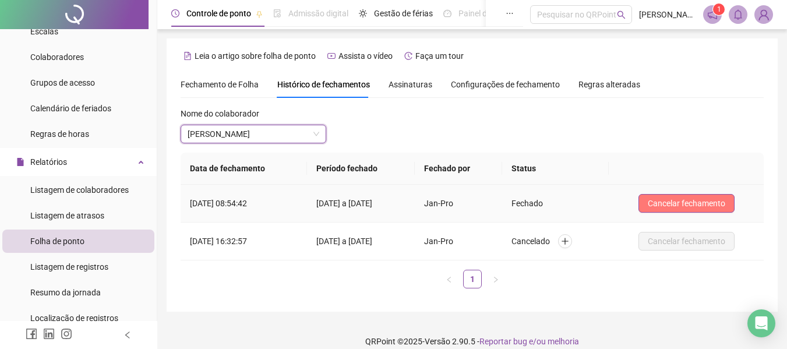
click at [663, 198] on span "Cancelar fechamento" at bounding box center [687, 203] width 78 height 13
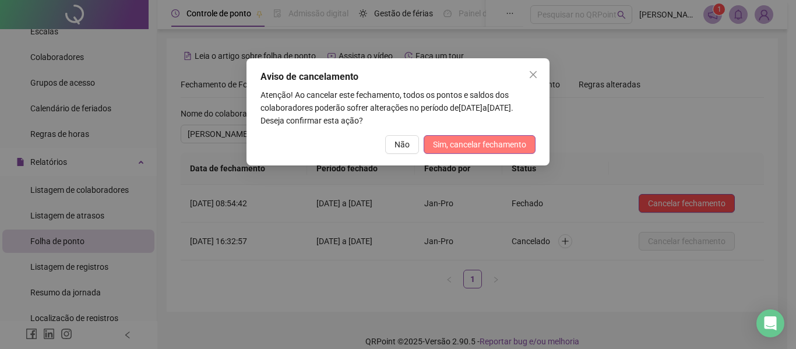
click at [469, 148] on span "Sim, cancelar fechamento" at bounding box center [479, 144] width 93 height 13
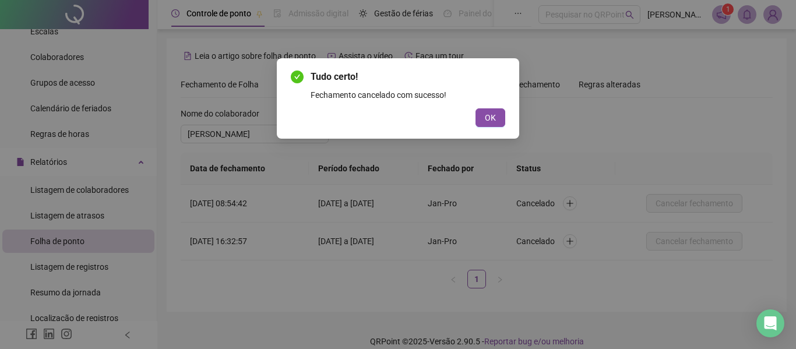
drag, startPoint x: 490, startPoint y: 120, endPoint x: 347, endPoint y: 136, distance: 143.7
click at [490, 121] on span "OK" at bounding box center [490, 117] width 11 height 13
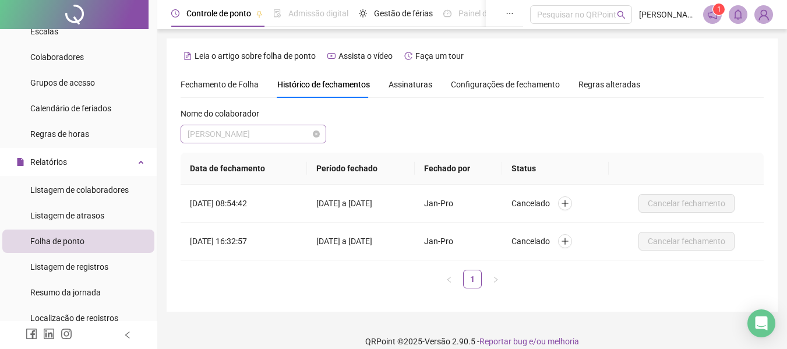
click at [272, 138] on span "[PERSON_NAME]" at bounding box center [254, 133] width 132 height 17
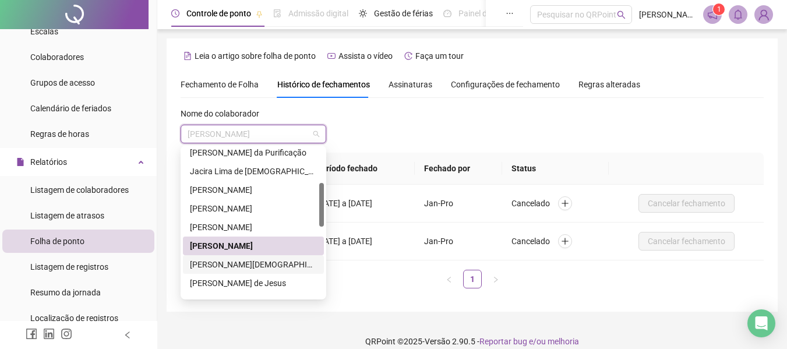
click at [257, 259] on div "[PERSON_NAME][DEMOGRAPHIC_DATA]" at bounding box center [253, 264] width 127 height 13
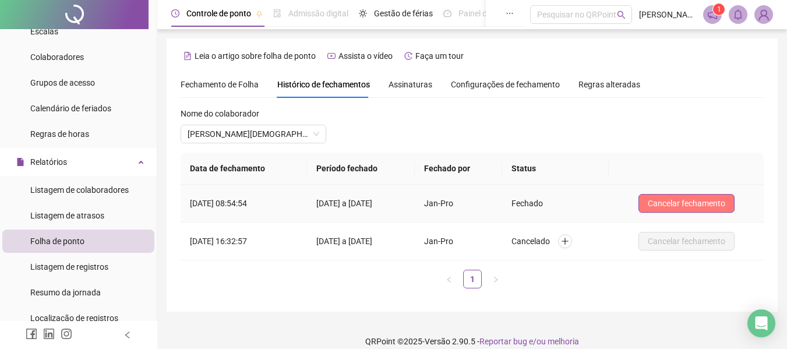
click at [678, 202] on span "Cancelar fechamento" at bounding box center [687, 203] width 78 height 13
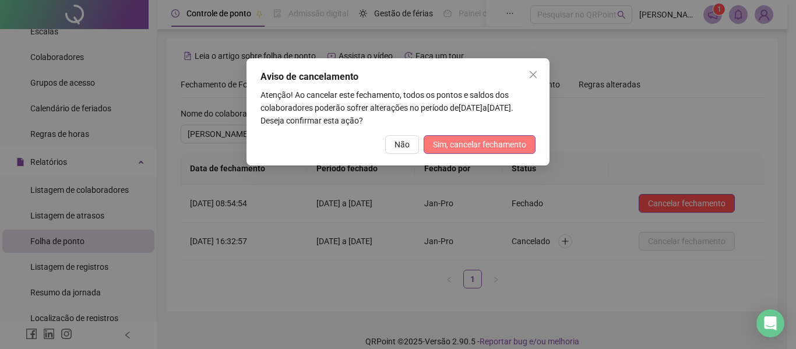
click at [490, 145] on span "Sim, cancelar fechamento" at bounding box center [479, 144] width 93 height 13
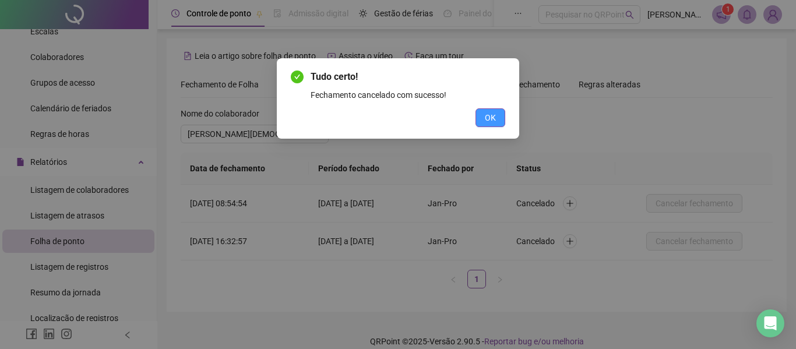
click at [490, 125] on button "OK" at bounding box center [491, 117] width 30 height 19
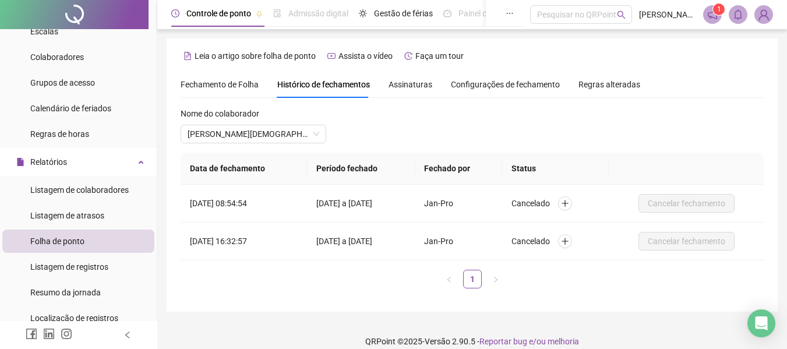
scroll to position [13, 0]
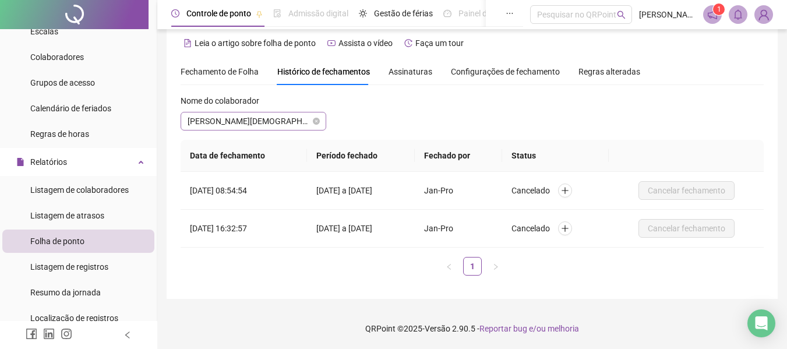
click at [279, 122] on span "[PERSON_NAME][DEMOGRAPHIC_DATA]" at bounding box center [254, 120] width 132 height 17
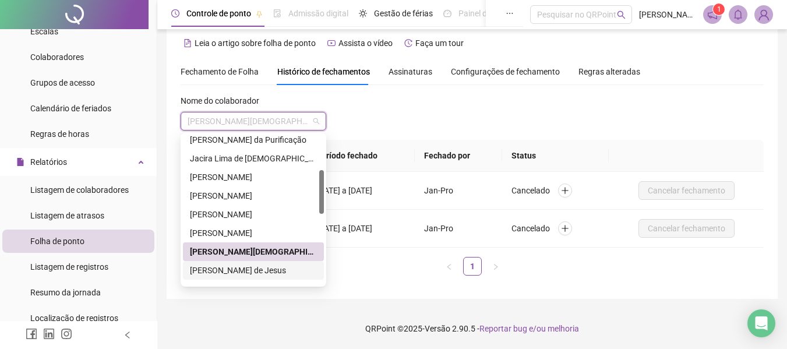
click at [280, 268] on div "[PERSON_NAME] de Jesus" at bounding box center [253, 270] width 127 height 13
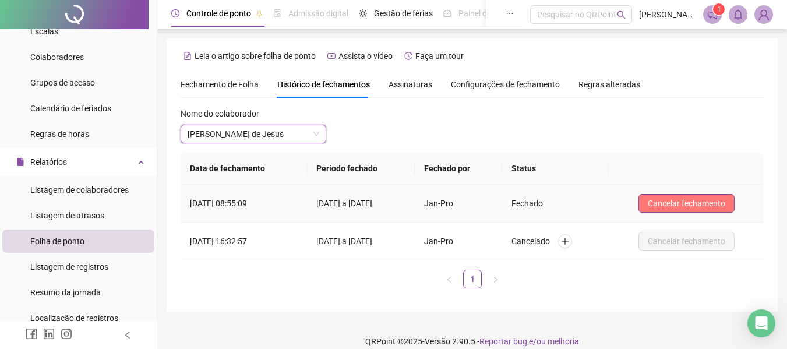
click at [674, 205] on span "Cancelar fechamento" at bounding box center [687, 203] width 78 height 13
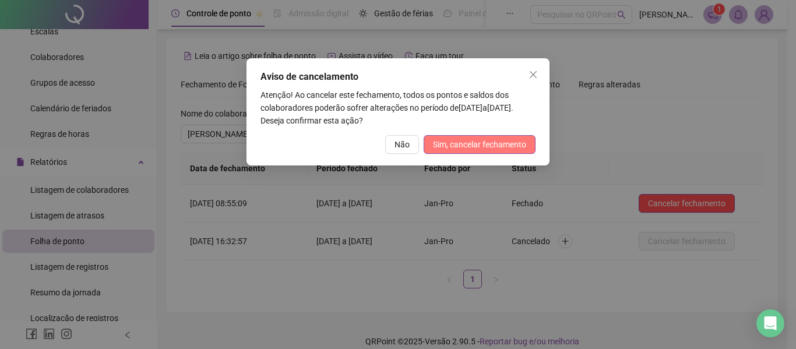
click at [460, 146] on span "Sim, cancelar fechamento" at bounding box center [479, 144] width 93 height 13
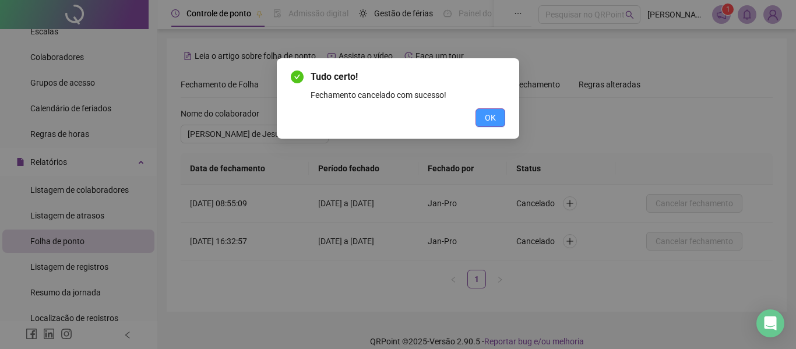
click at [498, 113] on button "OK" at bounding box center [491, 117] width 30 height 19
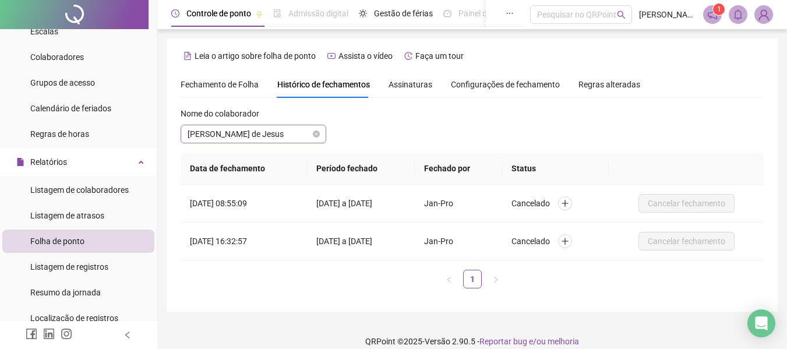
click at [302, 135] on span "[PERSON_NAME] de Jesus" at bounding box center [254, 133] width 132 height 17
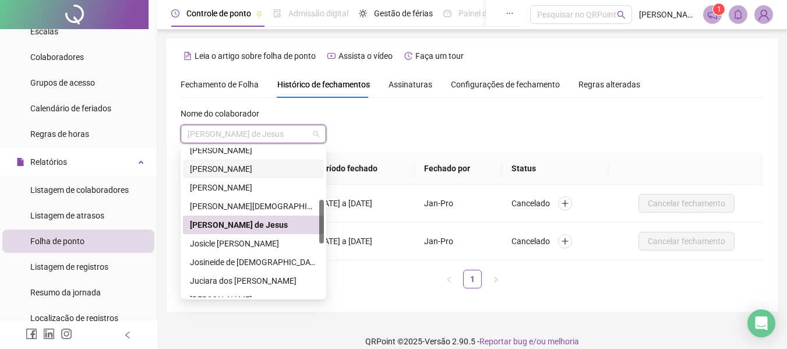
scroll to position [233, 0]
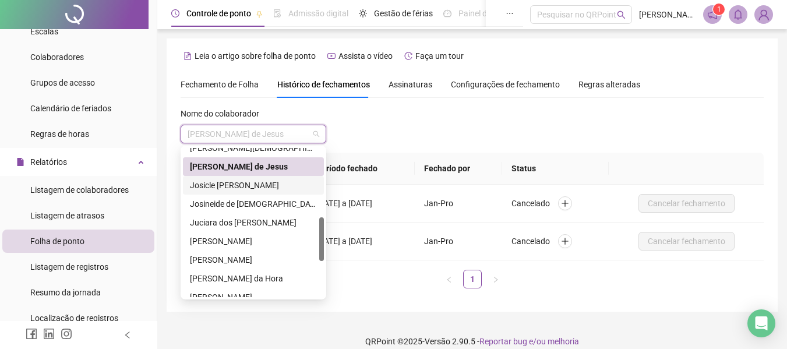
click at [301, 182] on div "Josicle [PERSON_NAME]" at bounding box center [253, 185] width 127 height 13
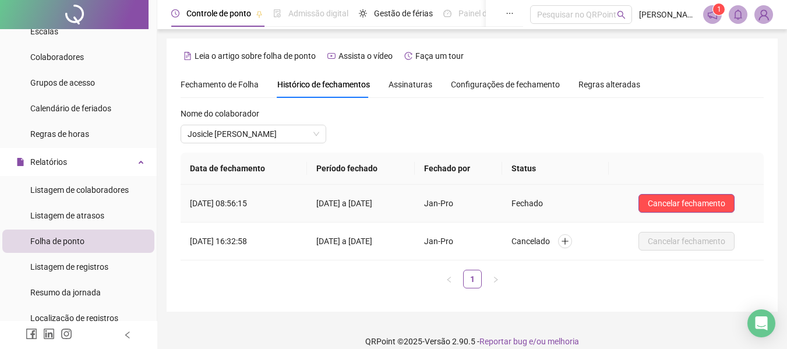
drag, startPoint x: 669, startPoint y: 200, endPoint x: 612, endPoint y: 208, distance: 57.6
click at [670, 202] on span "Cancelar fechamento" at bounding box center [687, 203] width 78 height 13
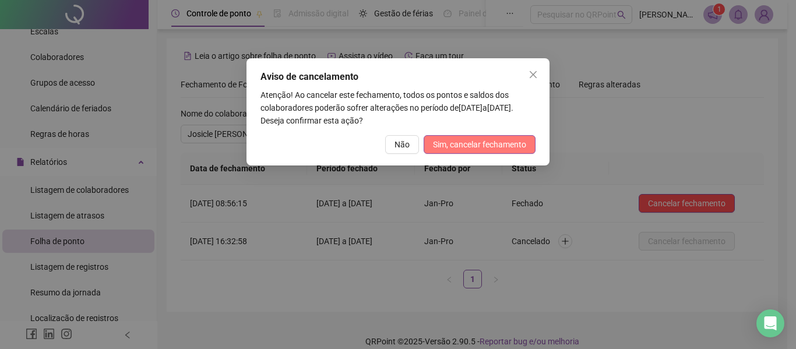
click at [466, 148] on span "Sim, cancelar fechamento" at bounding box center [479, 144] width 93 height 13
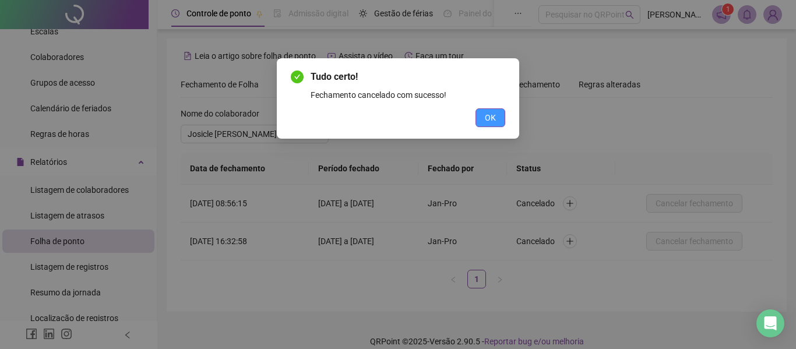
click at [489, 119] on span "OK" at bounding box center [490, 117] width 11 height 13
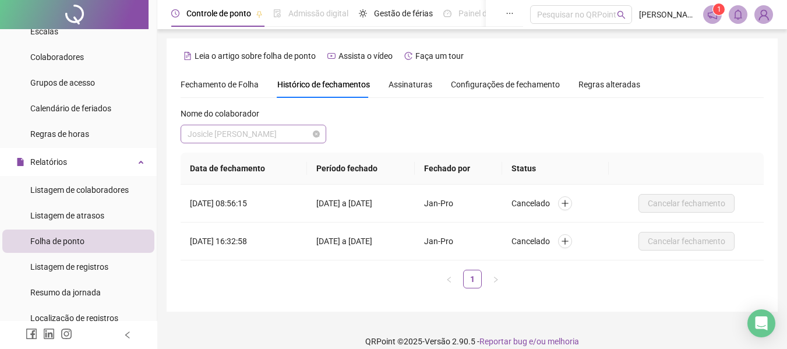
click at [287, 137] on span "Josicle [PERSON_NAME]" at bounding box center [254, 133] width 132 height 17
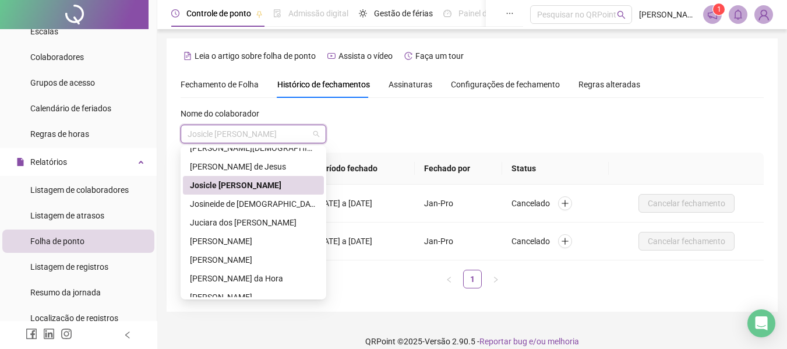
click at [408, 176] on th "Período fechado" at bounding box center [361, 169] width 108 height 32
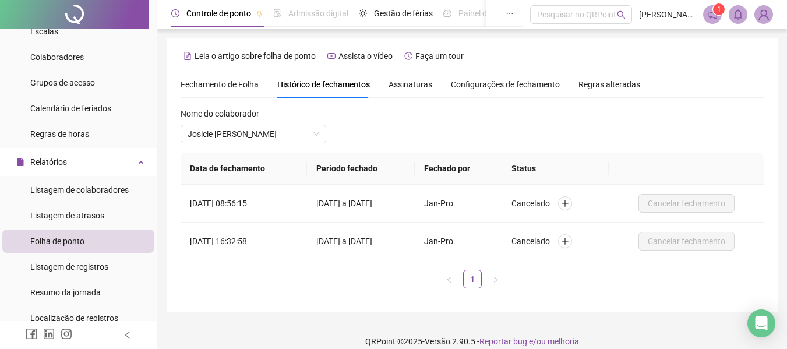
click at [211, 68] on div "**********" at bounding box center [472, 174] width 611 height 273
click at [207, 82] on span "Fechamento de Folha" at bounding box center [220, 84] width 78 height 9
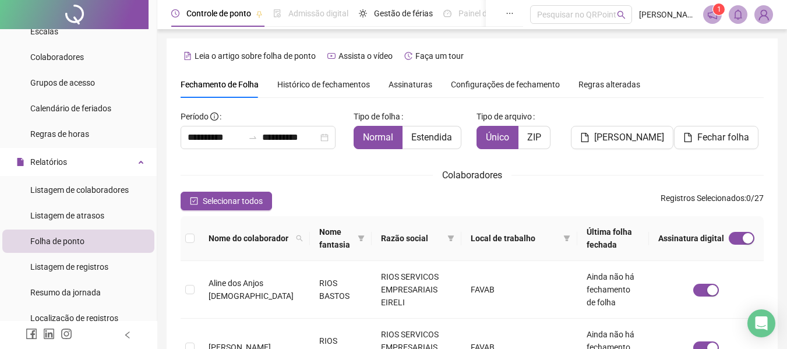
scroll to position [64, 0]
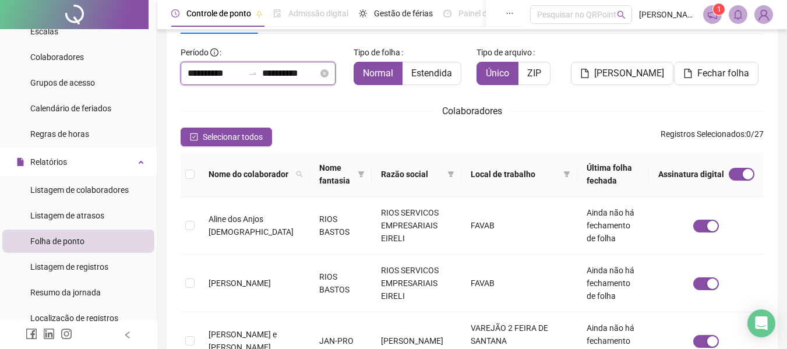
click at [206, 77] on input "**********" at bounding box center [216, 73] width 56 height 14
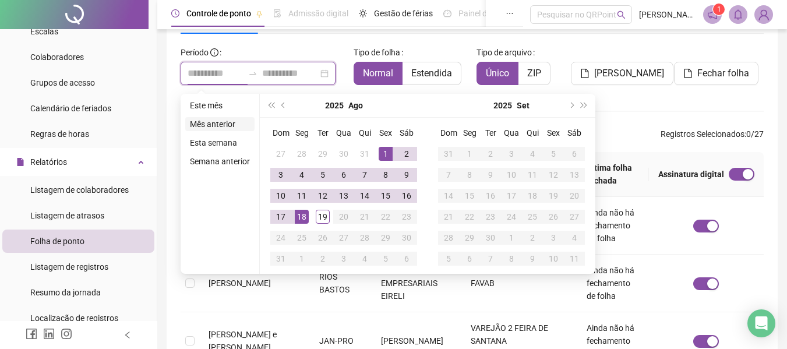
type input "**********"
click at [284, 107] on button "prev-year" at bounding box center [283, 105] width 13 height 23
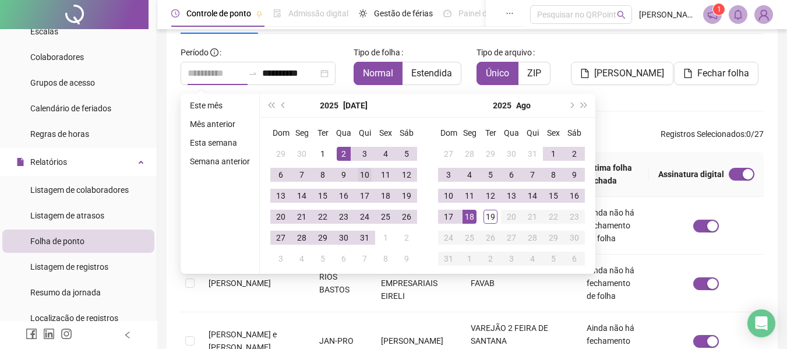
type input "**********"
drag, startPoint x: 360, startPoint y: 172, endPoint x: 361, endPoint y: 178, distance: 5.9
click at [360, 173] on div "10" at bounding box center [365, 175] width 14 height 14
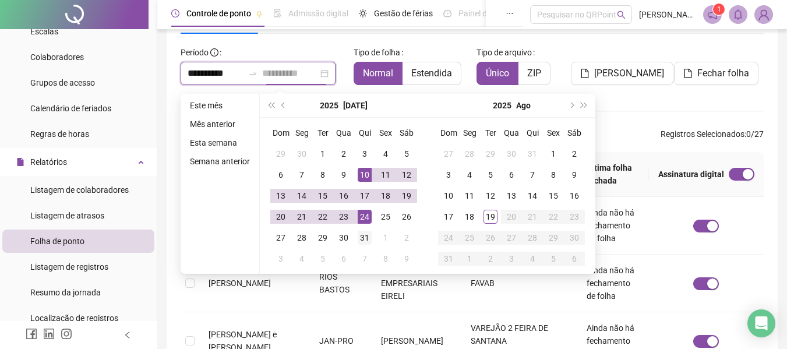
type input "**********"
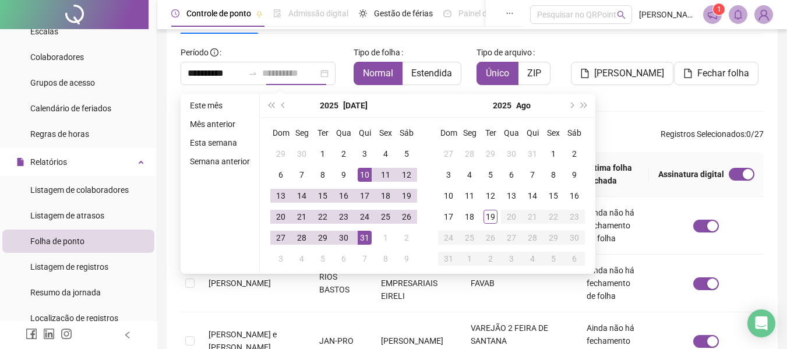
click at [364, 234] on div "31" at bounding box center [365, 238] width 14 height 14
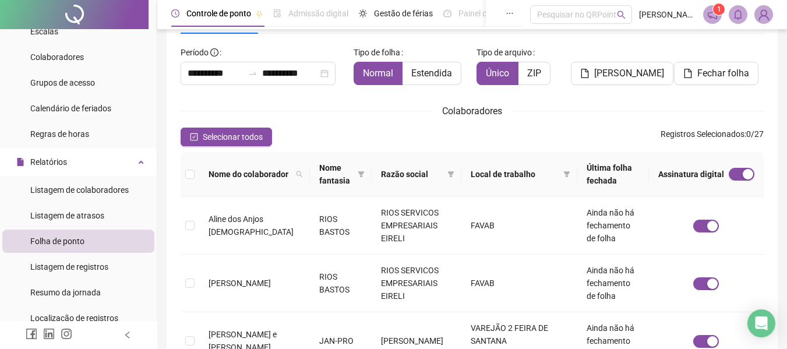
scroll to position [6, 0]
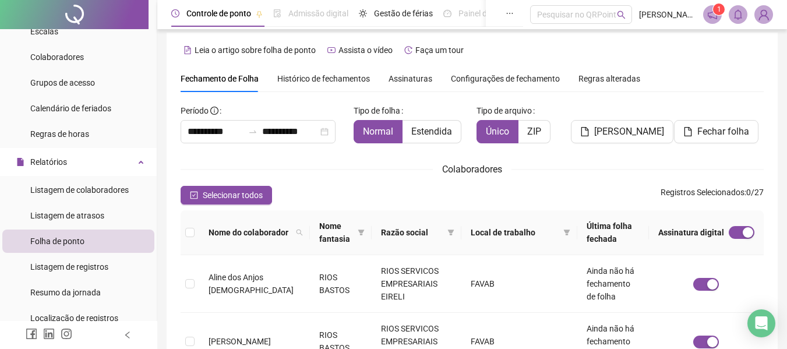
click at [328, 72] on div "Histórico de fechamentos" at bounding box center [323, 78] width 93 height 27
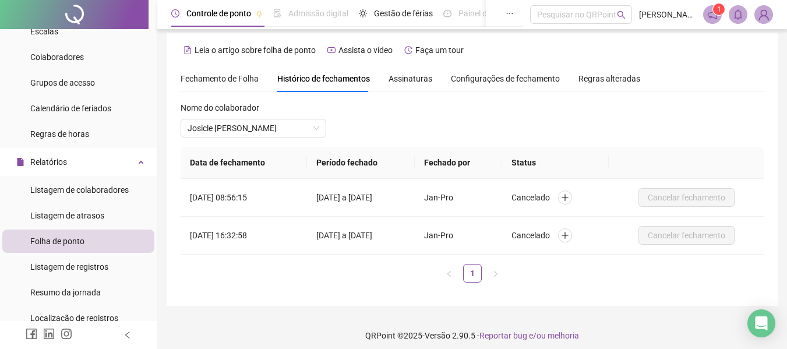
scroll to position [13, 0]
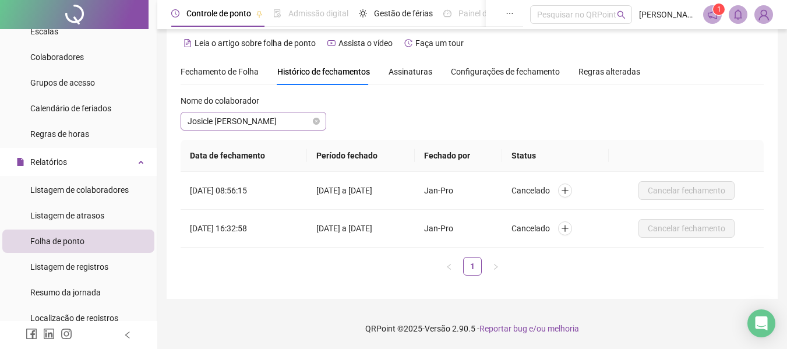
click at [280, 122] on span "Josicle [PERSON_NAME]" at bounding box center [254, 120] width 132 height 17
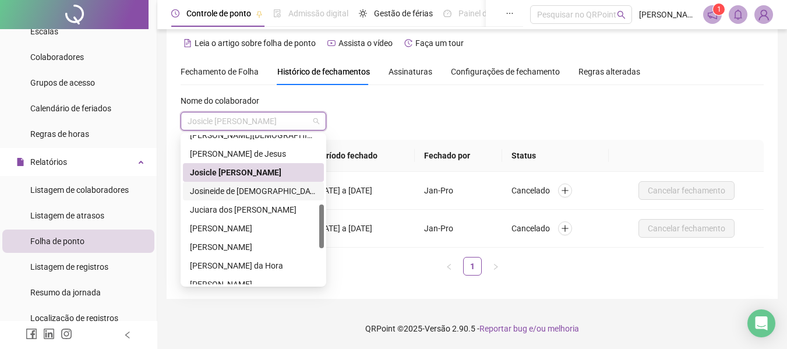
click at [223, 192] on div "Josineide de [DEMOGRAPHIC_DATA]" at bounding box center [253, 191] width 127 height 13
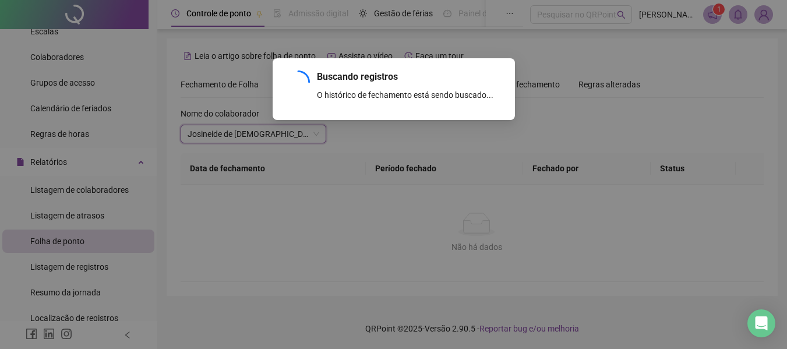
scroll to position [0, 0]
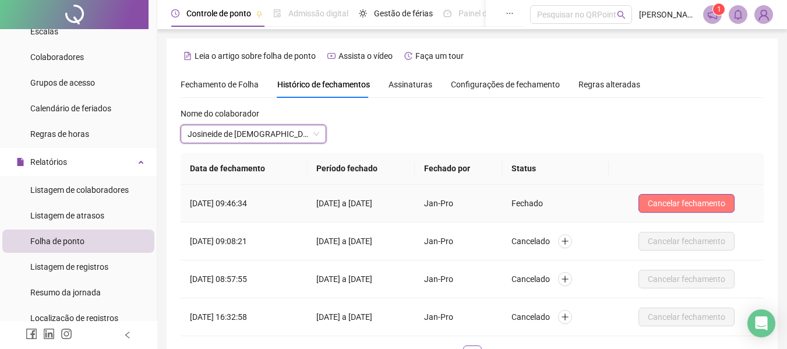
click at [672, 204] on span "Cancelar fechamento" at bounding box center [687, 203] width 78 height 13
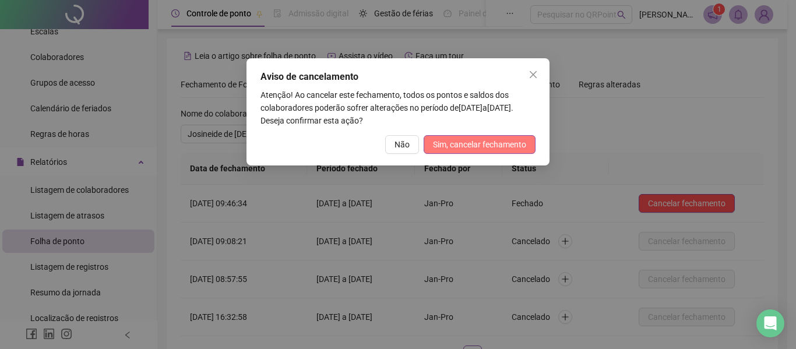
click at [461, 142] on span "Sim, cancelar fechamento" at bounding box center [479, 144] width 93 height 13
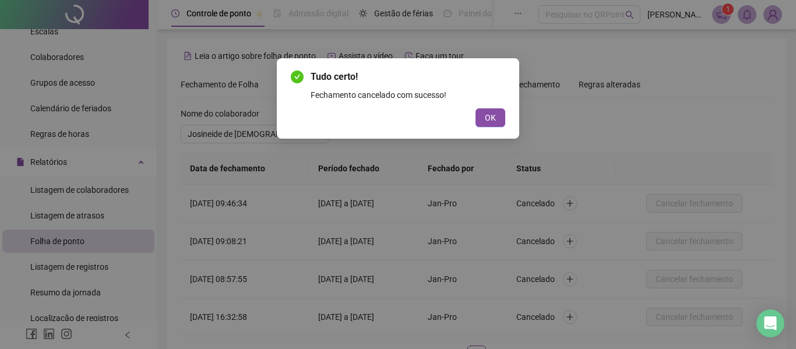
drag, startPoint x: 478, startPoint y: 113, endPoint x: 387, endPoint y: 129, distance: 92.4
click at [478, 113] on button "OK" at bounding box center [491, 117] width 30 height 19
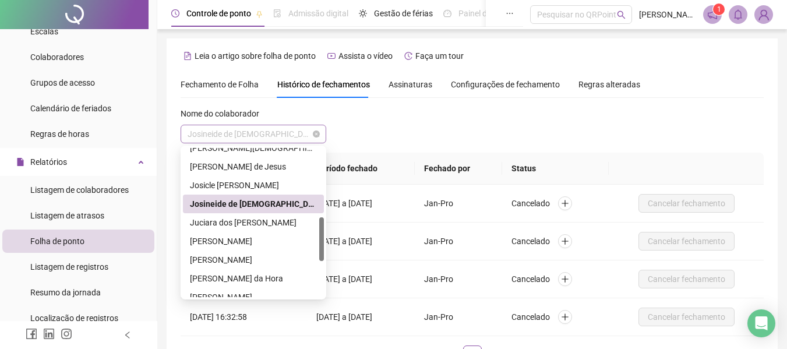
click at [279, 133] on span "Josineide de [DEMOGRAPHIC_DATA]" at bounding box center [254, 133] width 132 height 17
click at [268, 217] on div "Juciara dos [PERSON_NAME]" at bounding box center [253, 222] width 127 height 13
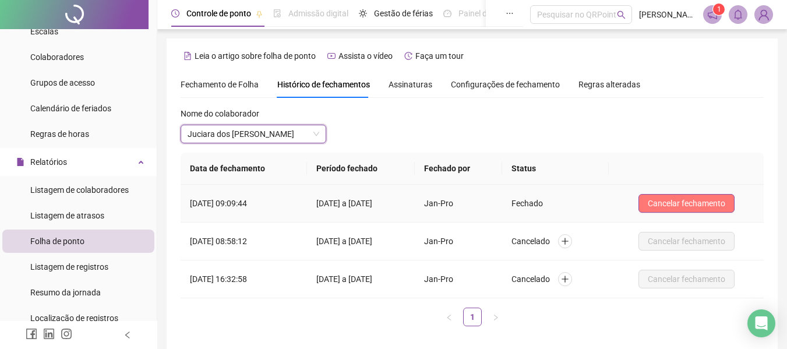
click at [677, 209] on span "Cancelar fechamento" at bounding box center [687, 203] width 78 height 13
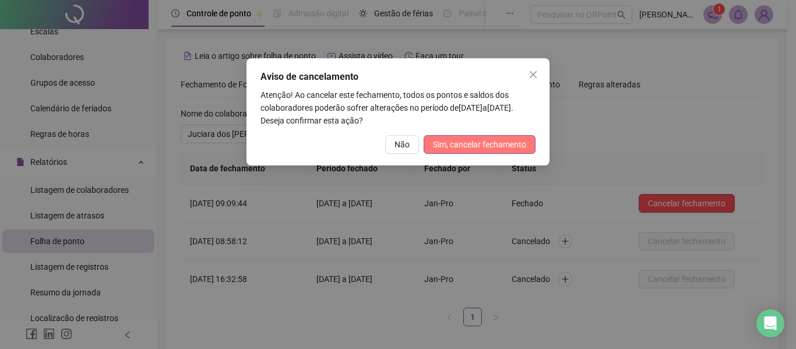
click at [495, 141] on span "Sim, cancelar fechamento" at bounding box center [479, 144] width 93 height 13
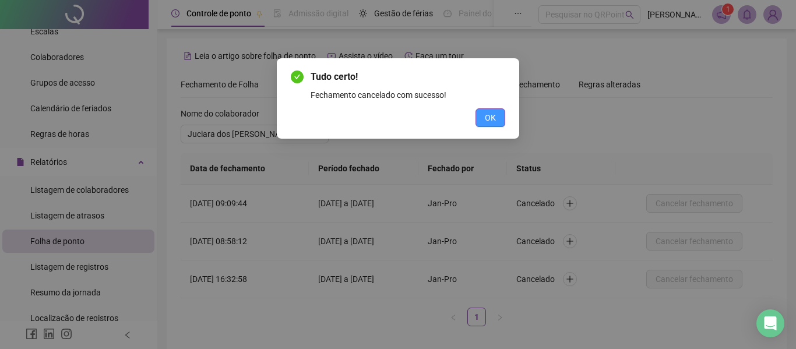
click at [499, 119] on button "OK" at bounding box center [491, 117] width 30 height 19
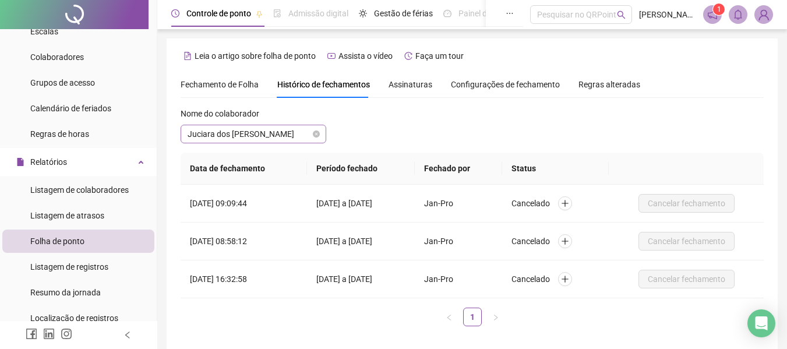
click at [301, 132] on span "Juciara dos [PERSON_NAME]" at bounding box center [254, 133] width 132 height 17
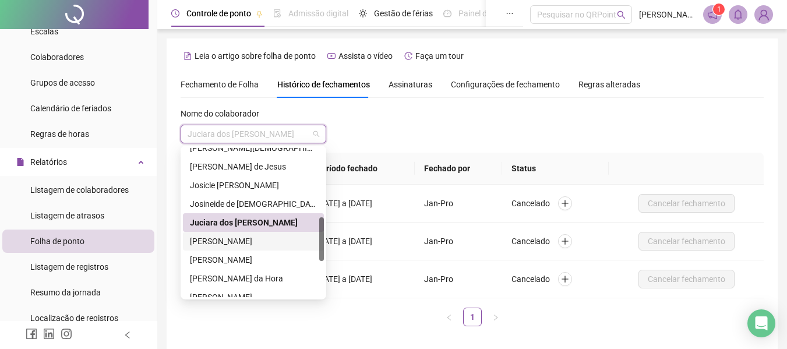
click at [287, 237] on div "[PERSON_NAME]" at bounding box center [253, 241] width 127 height 13
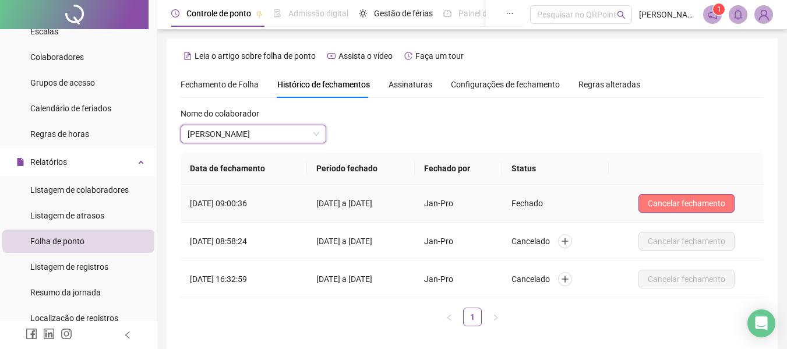
click at [685, 203] on span "Cancelar fechamento" at bounding box center [687, 203] width 78 height 13
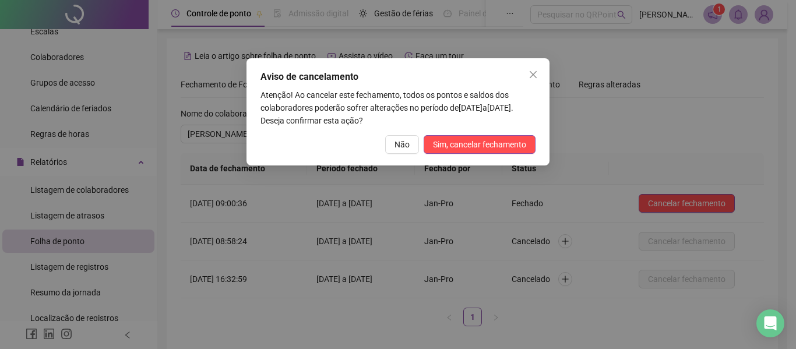
click at [469, 132] on div "Aviso de cancelamento Atenção! Ao cancelar este fechamento, todos os pontos e s…" at bounding box center [398, 111] width 303 height 107
click at [469, 140] on span "Sim, cancelar fechamento" at bounding box center [479, 144] width 93 height 13
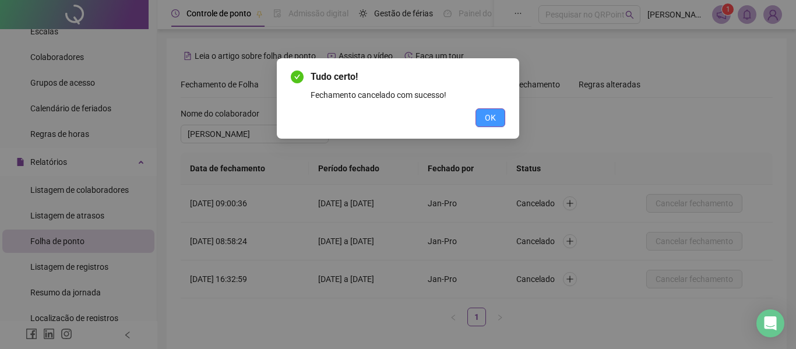
click at [484, 118] on button "OK" at bounding box center [491, 117] width 30 height 19
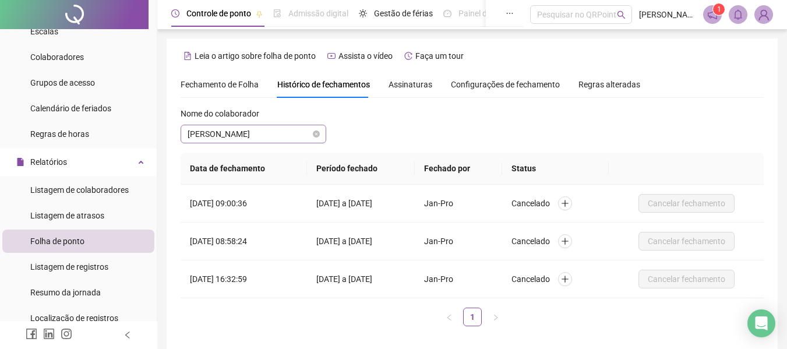
click at [275, 135] on span "[PERSON_NAME]" at bounding box center [254, 133] width 132 height 17
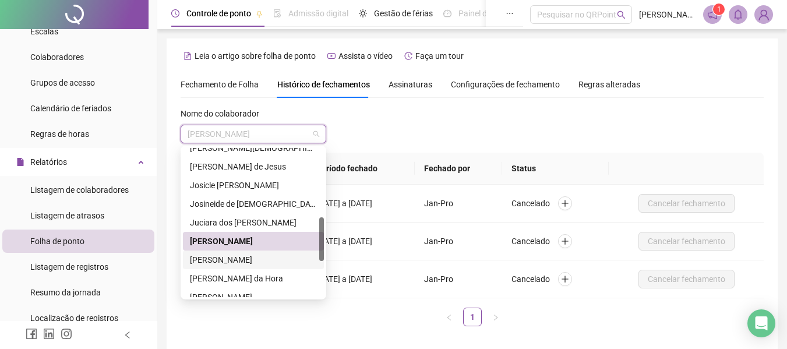
click at [262, 260] on div "[PERSON_NAME]" at bounding box center [253, 260] width 127 height 13
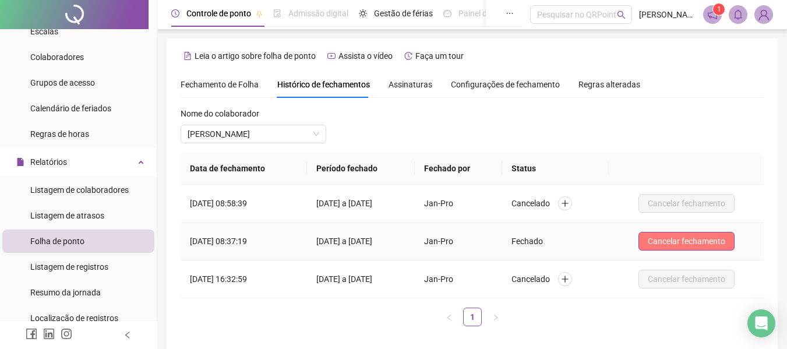
click at [672, 239] on span "Cancelar fechamento" at bounding box center [687, 241] width 78 height 13
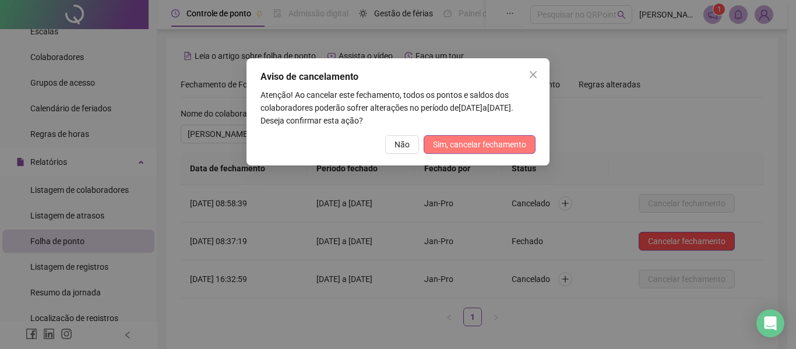
click at [452, 150] on span "Sim, cancelar fechamento" at bounding box center [479, 144] width 93 height 13
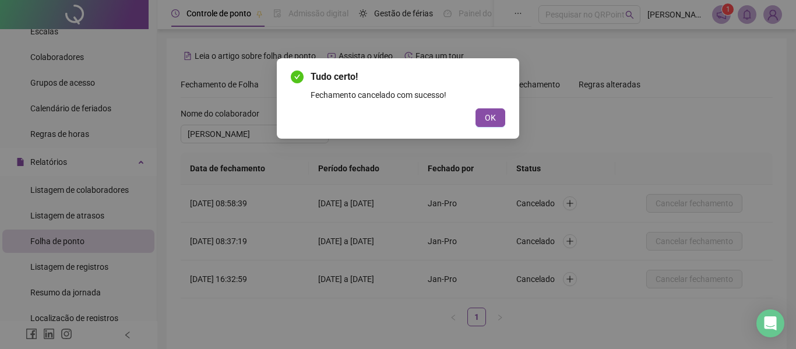
drag, startPoint x: 484, startPoint y: 117, endPoint x: 312, endPoint y: 129, distance: 171.7
click at [483, 118] on button "OK" at bounding box center [491, 117] width 30 height 19
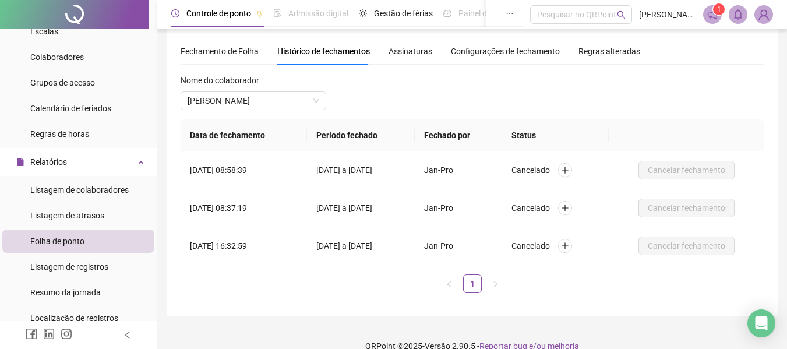
scroll to position [51, 0]
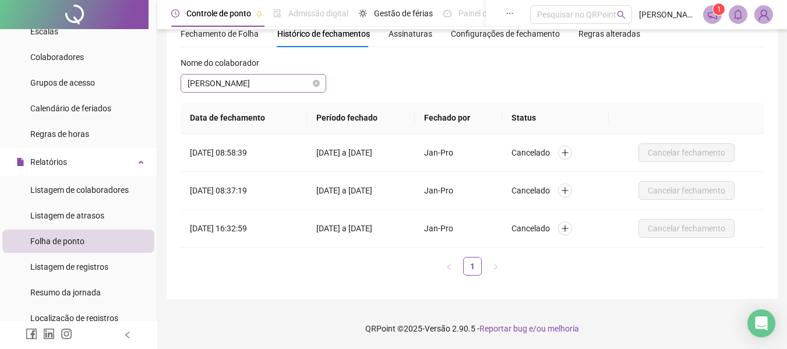
click at [276, 89] on span "[PERSON_NAME]" at bounding box center [254, 83] width 132 height 17
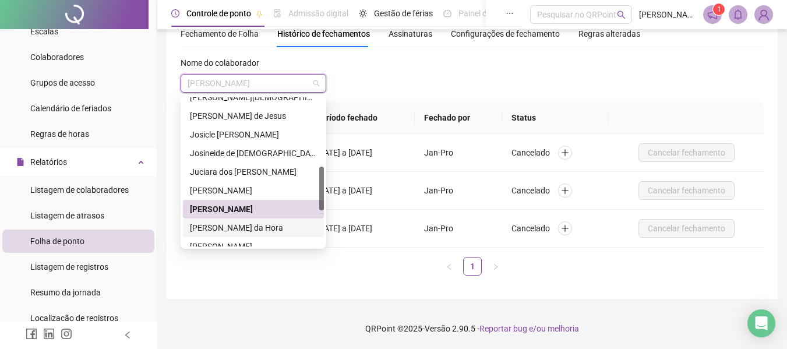
click at [272, 224] on div "[PERSON_NAME] da Hora" at bounding box center [253, 227] width 127 height 13
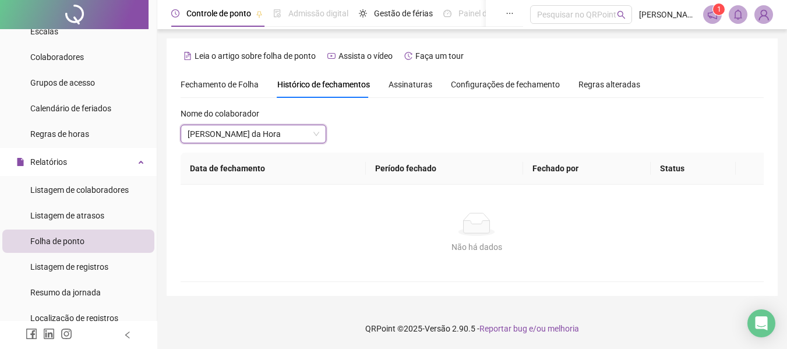
scroll to position [0, 0]
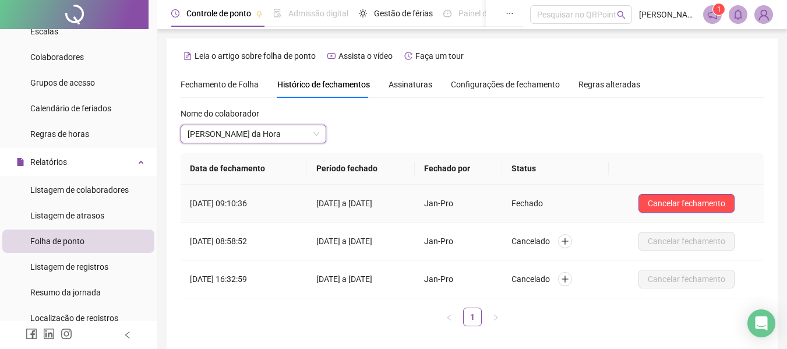
click at [674, 205] on span "Cancelar fechamento" at bounding box center [687, 203] width 78 height 13
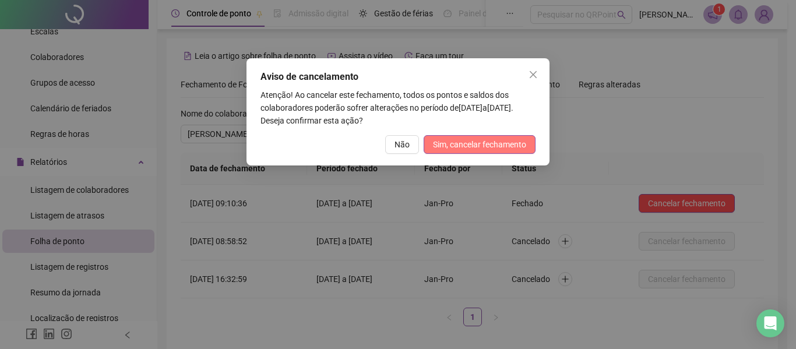
click at [495, 153] on button "Sim, cancelar fechamento" at bounding box center [480, 144] width 112 height 19
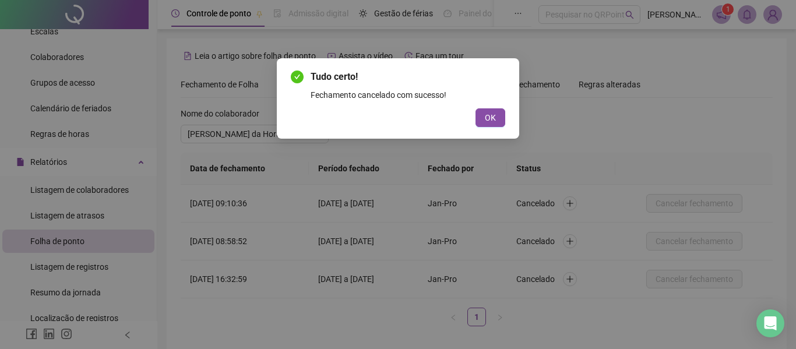
drag, startPoint x: 502, startPoint y: 117, endPoint x: 443, endPoint y: 129, distance: 60.7
click at [498, 121] on button "OK" at bounding box center [491, 117] width 30 height 19
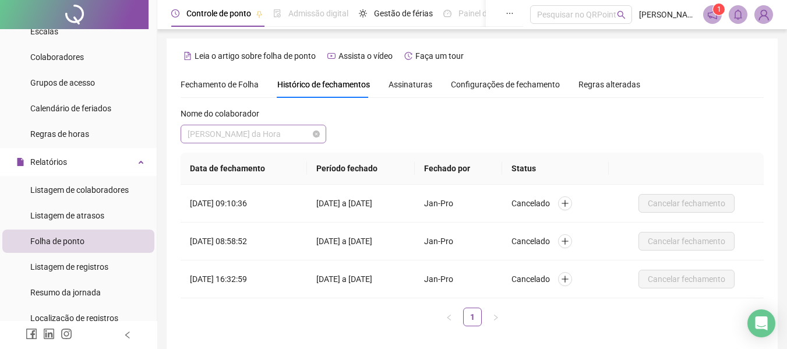
click at [295, 136] on span "[PERSON_NAME] da Hora" at bounding box center [254, 133] width 132 height 17
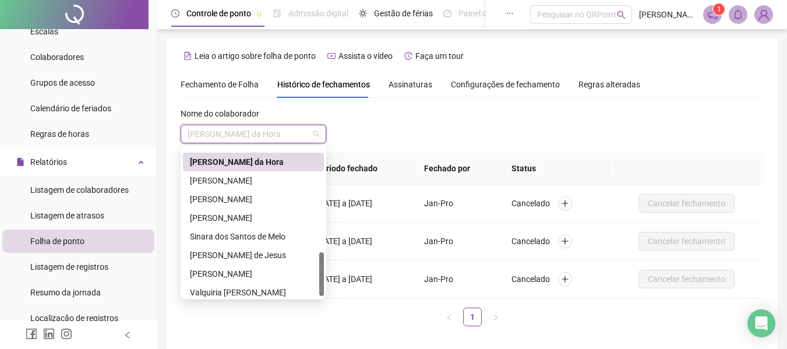
scroll to position [354, 0]
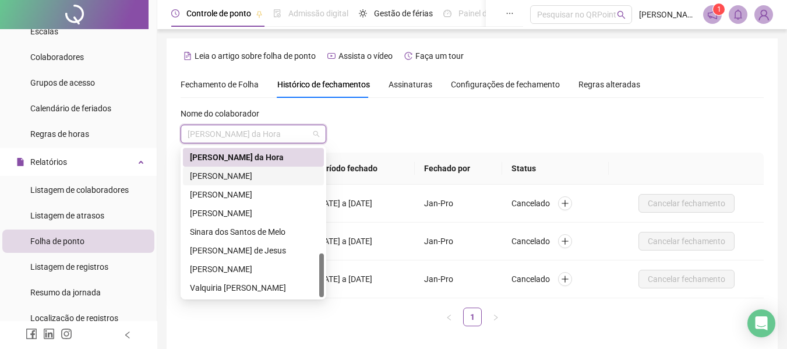
click at [298, 171] on div "[PERSON_NAME]" at bounding box center [253, 176] width 127 height 13
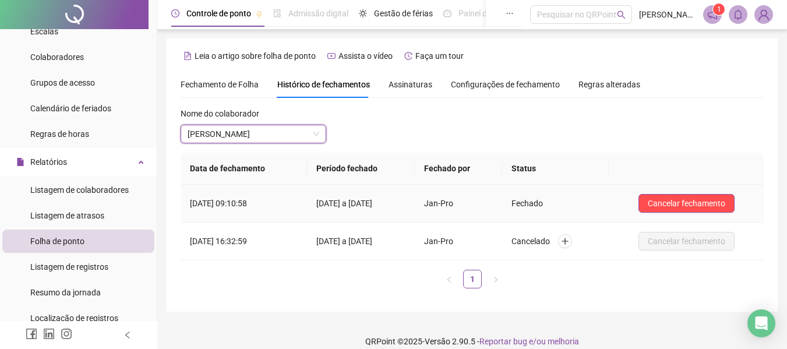
drag, startPoint x: 661, startPoint y: 201, endPoint x: 652, endPoint y: 202, distance: 8.8
click at [661, 201] on span "Cancelar fechamento" at bounding box center [687, 203] width 78 height 13
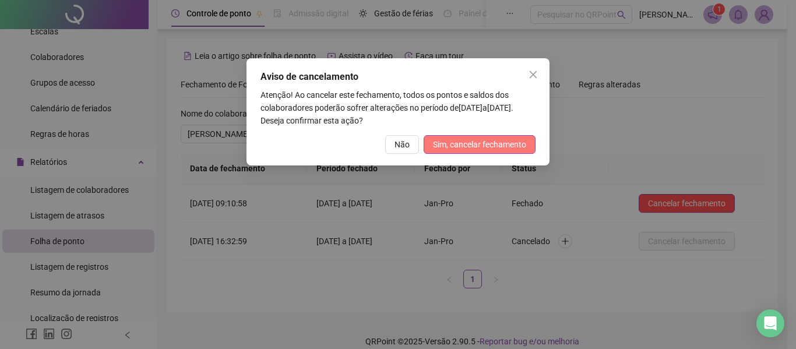
click at [487, 139] on span "Sim, cancelar fechamento" at bounding box center [479, 144] width 93 height 13
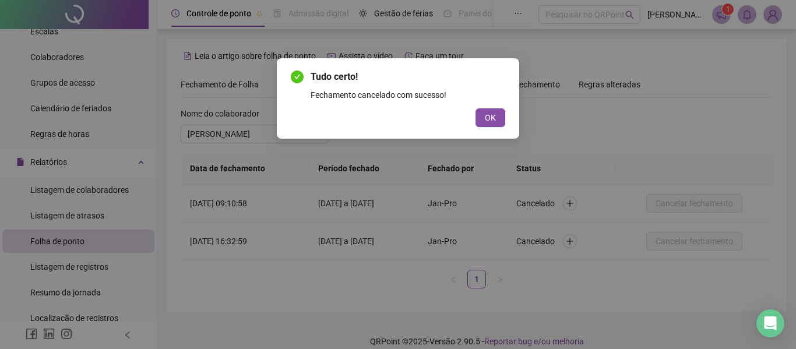
drag, startPoint x: 502, startPoint y: 111, endPoint x: 439, endPoint y: 127, distance: 65.0
click at [501, 111] on button "OK" at bounding box center [491, 117] width 30 height 19
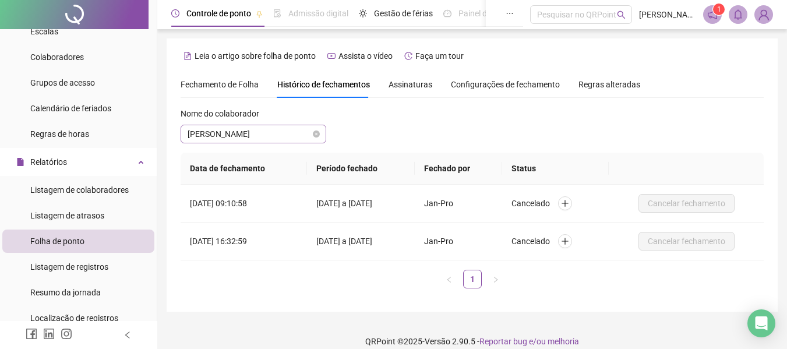
click at [297, 131] on span "[PERSON_NAME]" at bounding box center [254, 133] width 132 height 17
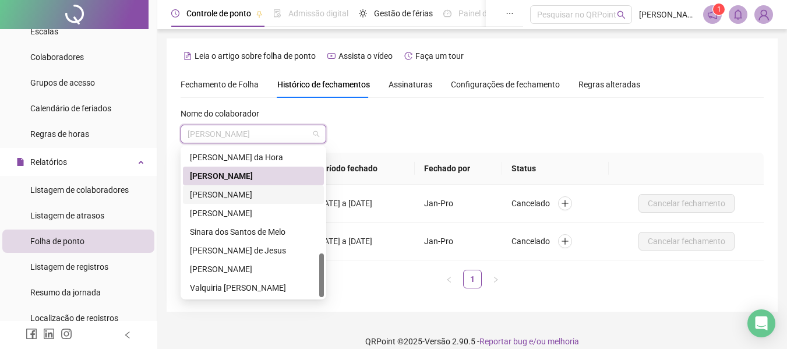
click at [273, 194] on div "[PERSON_NAME]" at bounding box center [253, 194] width 127 height 13
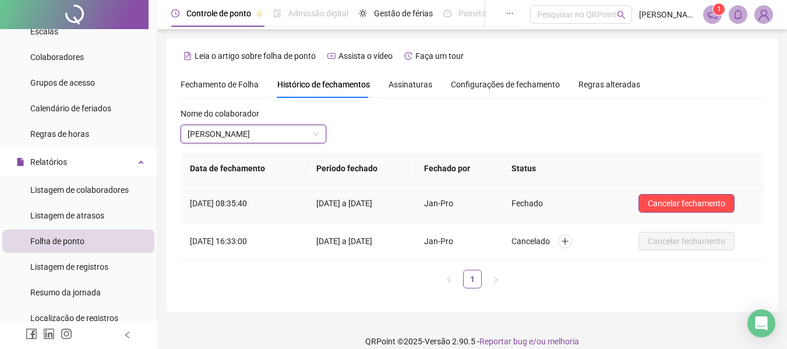
click at [660, 202] on span "Cancelar fechamento" at bounding box center [687, 203] width 78 height 13
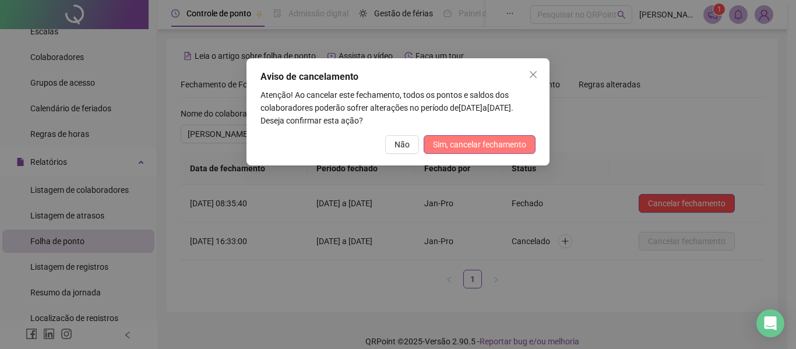
click at [455, 147] on span "Sim, cancelar fechamento" at bounding box center [479, 144] width 93 height 13
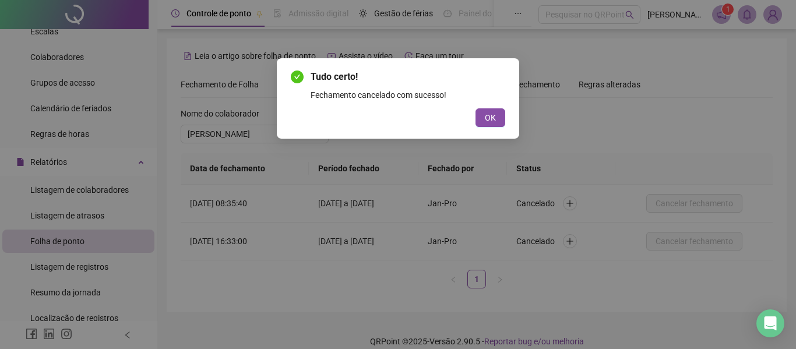
drag, startPoint x: 478, startPoint y: 121, endPoint x: 414, endPoint y: 126, distance: 64.3
click at [480, 121] on button "OK" at bounding box center [491, 117] width 30 height 19
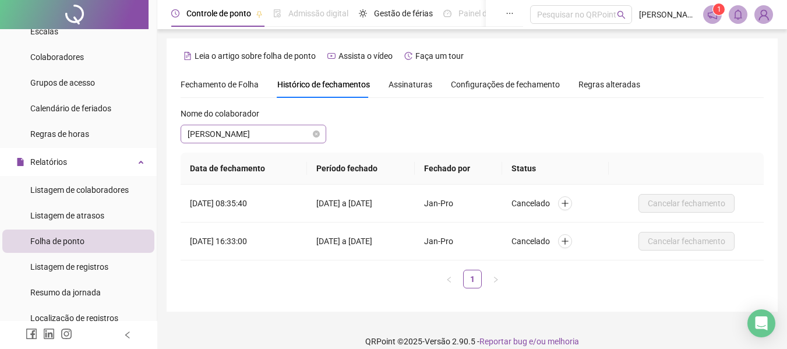
click at [288, 129] on span "[PERSON_NAME]" at bounding box center [254, 133] width 132 height 17
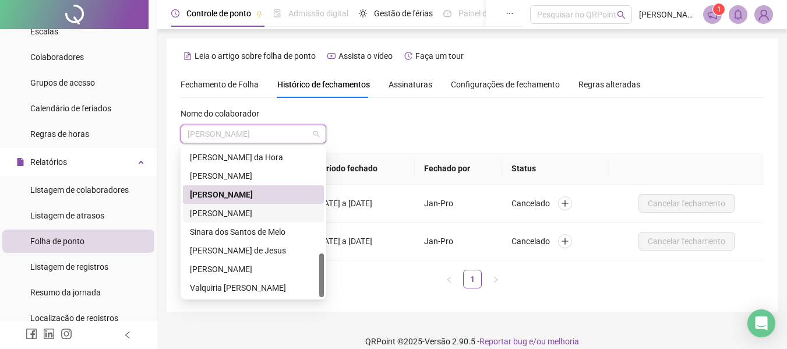
click at [279, 214] on div "[PERSON_NAME]" at bounding box center [253, 213] width 127 height 13
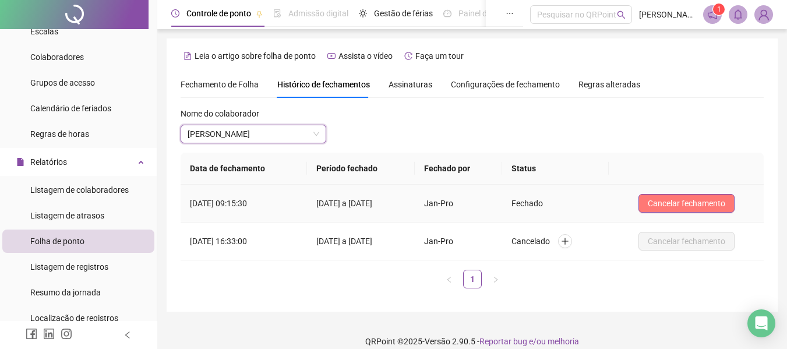
click at [668, 206] on span "Cancelar fechamento" at bounding box center [687, 203] width 78 height 13
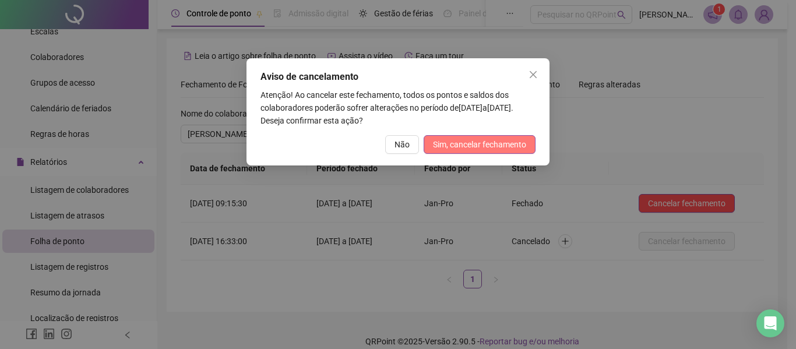
click at [486, 148] on span "Sim, cancelar fechamento" at bounding box center [479, 144] width 93 height 13
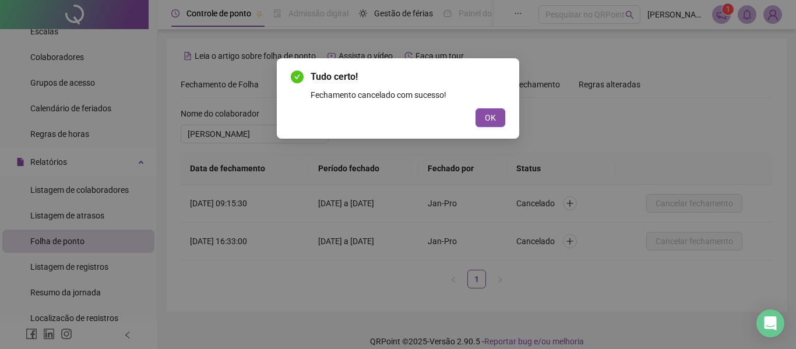
click at [487, 122] on span "OK" at bounding box center [490, 117] width 11 height 13
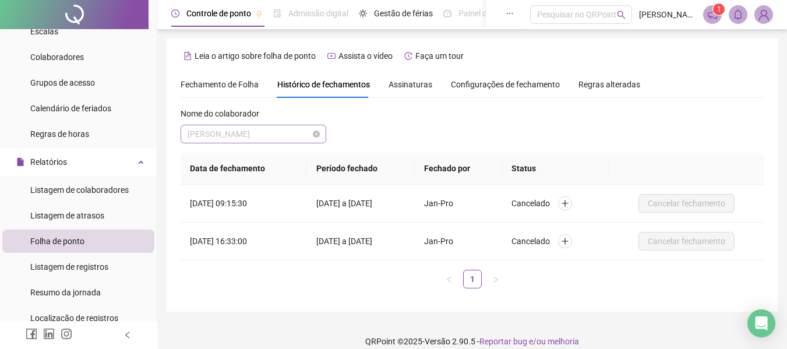
click at [300, 136] on span "[PERSON_NAME]" at bounding box center [254, 133] width 132 height 17
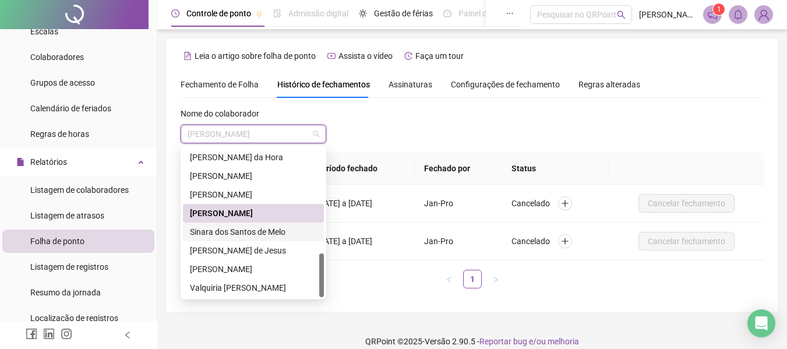
click at [281, 229] on div "Sinara dos Santos de Melo" at bounding box center [253, 232] width 127 height 13
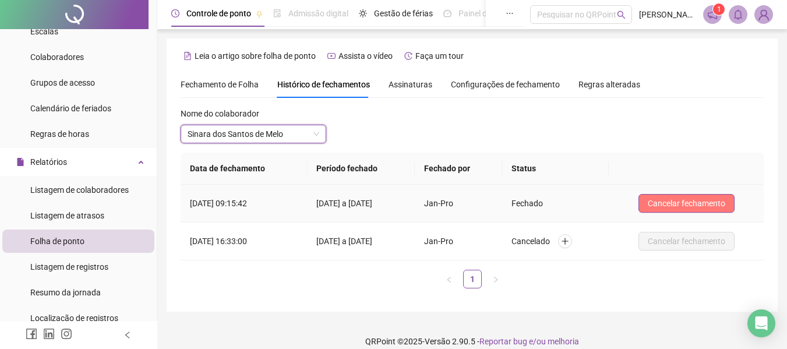
click at [664, 202] on span "Cancelar fechamento" at bounding box center [687, 203] width 78 height 13
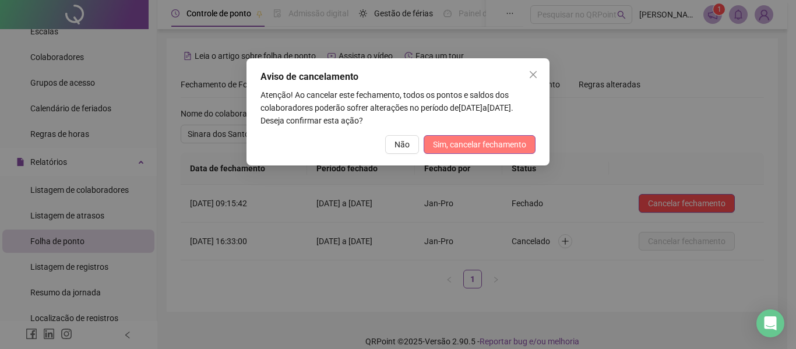
click at [473, 143] on span "Sim, cancelar fechamento" at bounding box center [479, 144] width 93 height 13
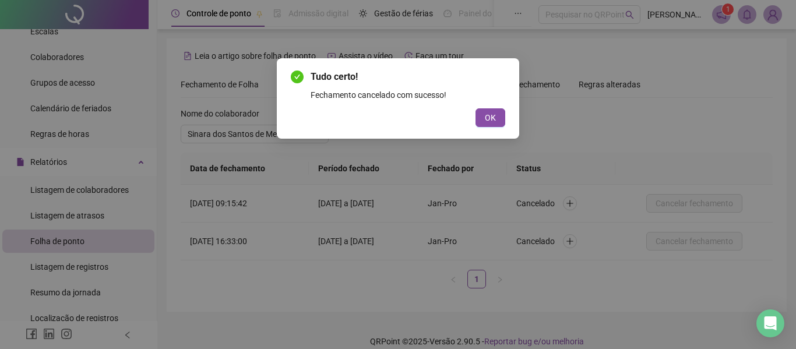
drag, startPoint x: 480, startPoint y: 124, endPoint x: 450, endPoint y: 124, distance: 30.3
click at [481, 124] on button "OK" at bounding box center [491, 117] width 30 height 19
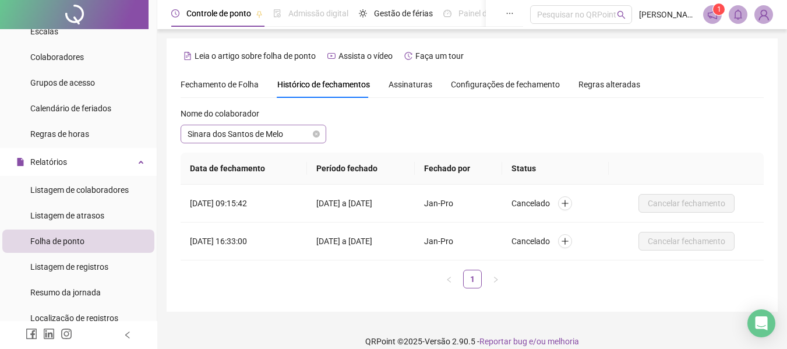
click at [294, 136] on span "Sinara dos Santos de Melo" at bounding box center [254, 133] width 132 height 17
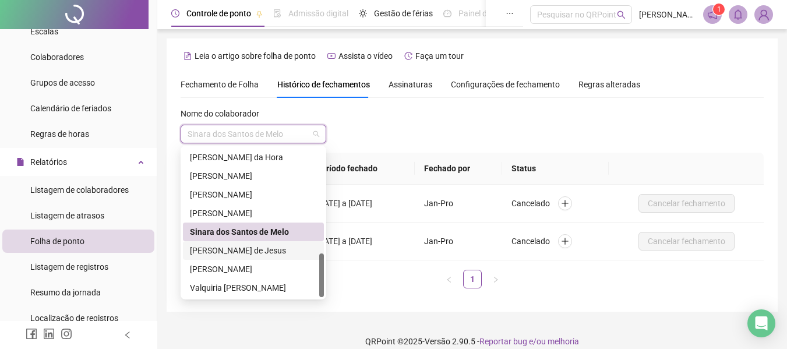
click at [280, 254] on div "[PERSON_NAME] de Jesus" at bounding box center [253, 250] width 127 height 13
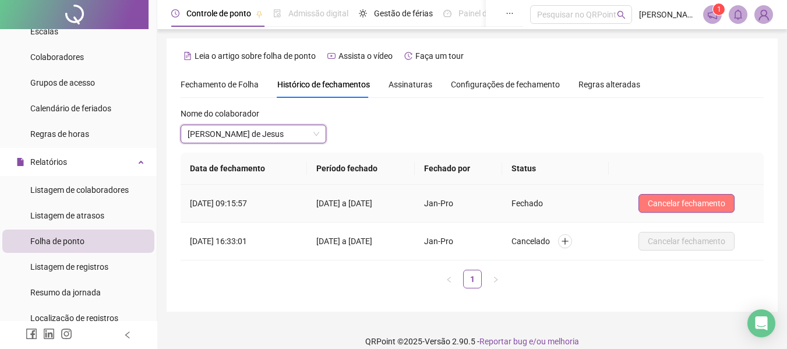
click at [673, 204] on span "Cancelar fechamento" at bounding box center [687, 203] width 78 height 13
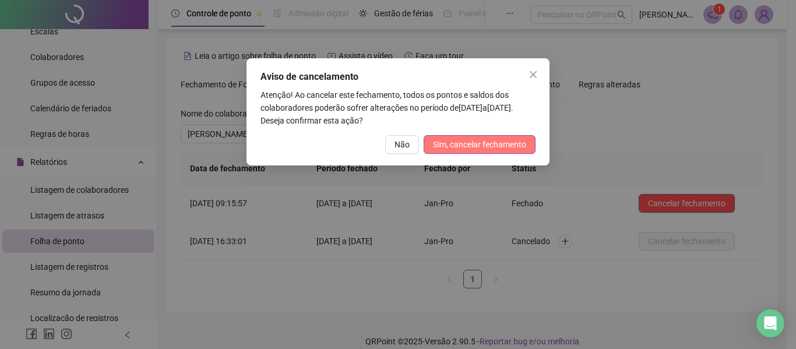
click at [464, 149] on span "Sim, cancelar fechamento" at bounding box center [479, 144] width 93 height 13
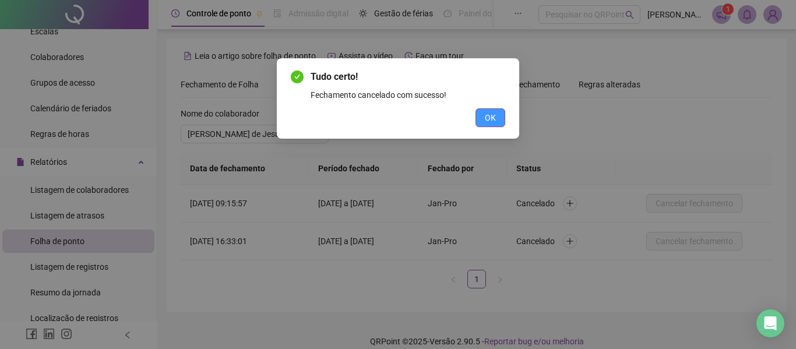
click at [487, 126] on button "OK" at bounding box center [491, 117] width 30 height 19
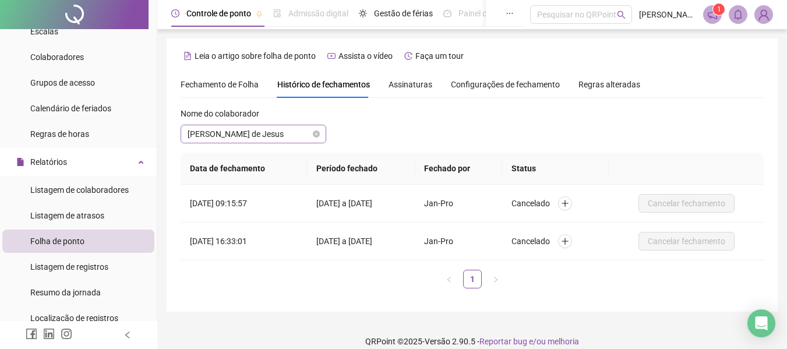
click at [278, 132] on span "[PERSON_NAME] de Jesus" at bounding box center [254, 133] width 132 height 17
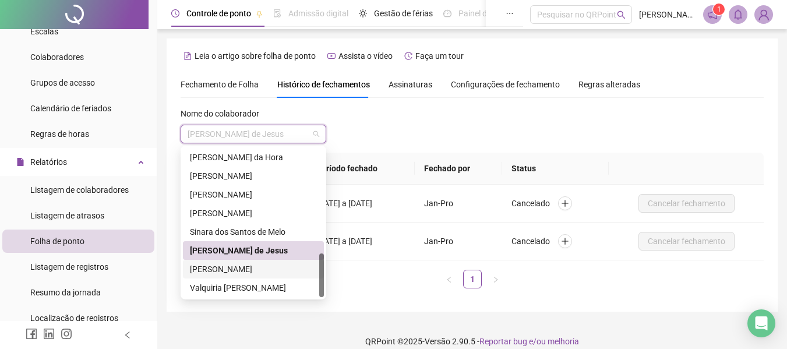
click at [284, 269] on div "[PERSON_NAME]" at bounding box center [253, 269] width 127 height 13
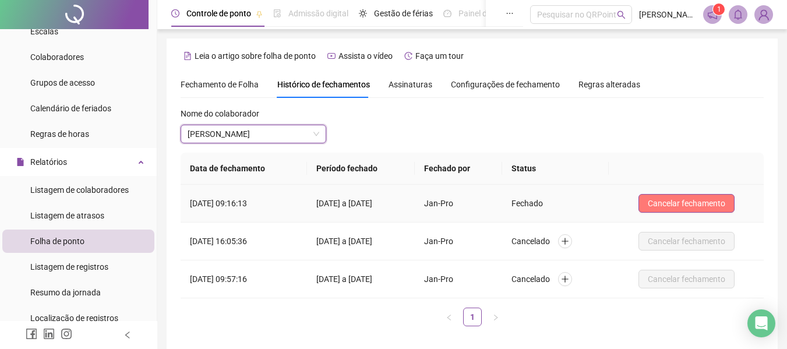
click at [701, 212] on button "Cancelar fechamento" at bounding box center [687, 203] width 96 height 19
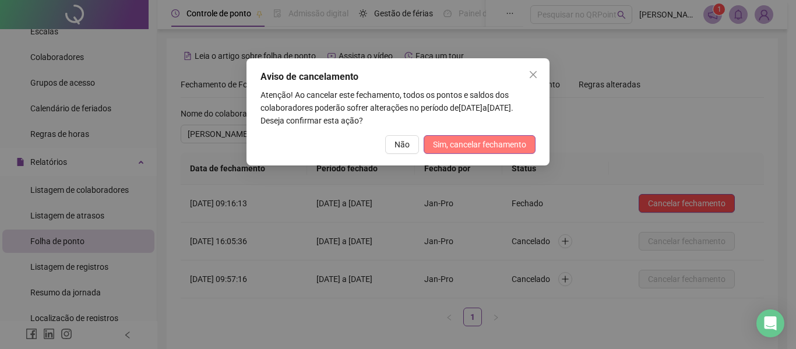
drag, startPoint x: 482, startPoint y: 149, endPoint x: 455, endPoint y: 153, distance: 27.8
click at [480, 148] on span "Sim, cancelar fechamento" at bounding box center [479, 144] width 93 height 13
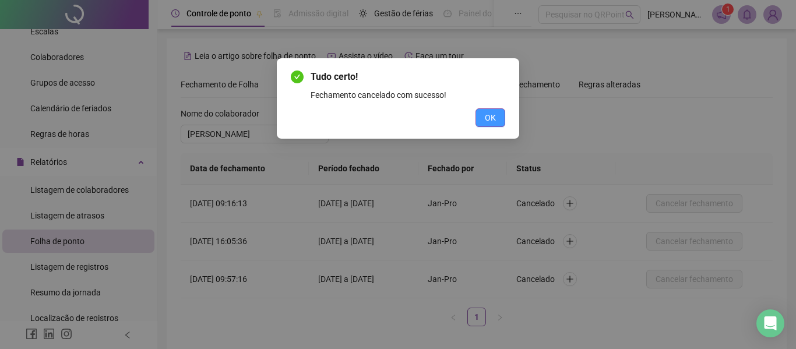
click at [489, 119] on span "OK" at bounding box center [490, 117] width 11 height 13
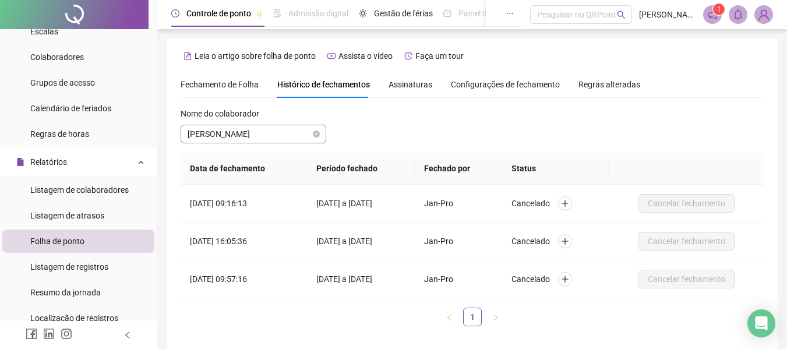
click at [297, 134] on span "[PERSON_NAME]" at bounding box center [254, 133] width 132 height 17
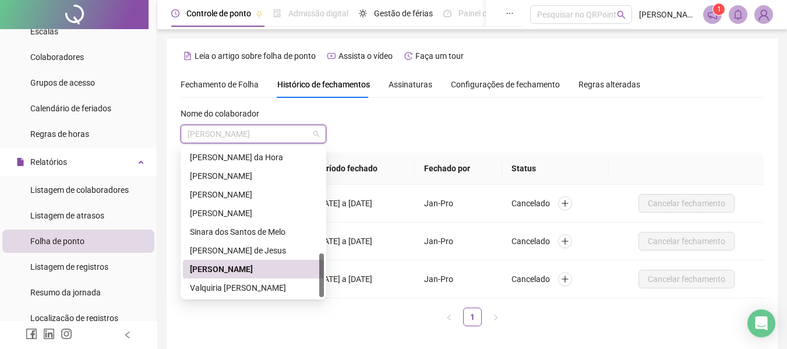
scroll to position [51, 0]
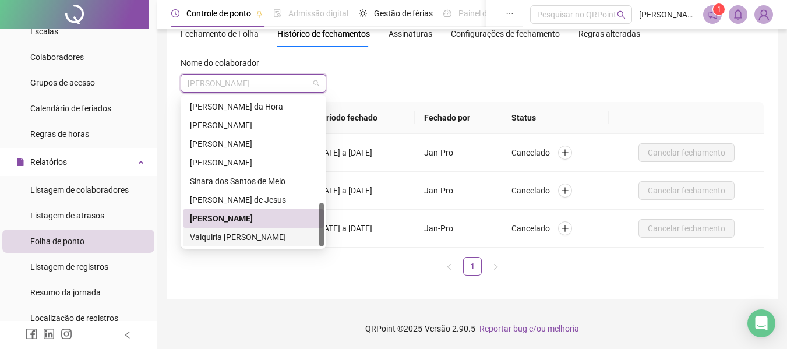
click at [268, 234] on div "Valquiria [PERSON_NAME]" at bounding box center [253, 237] width 127 height 13
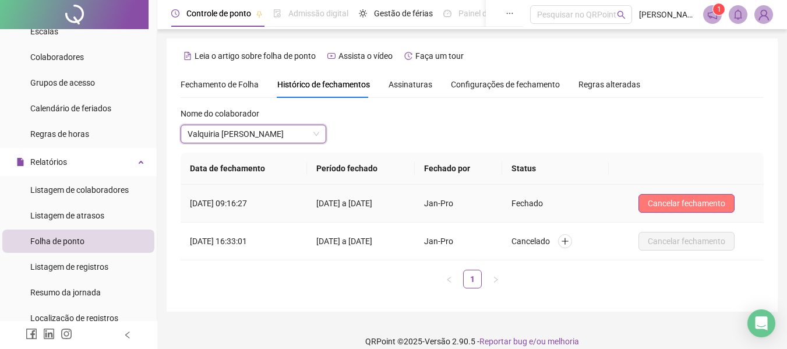
click at [689, 204] on span "Cancelar fechamento" at bounding box center [687, 203] width 78 height 13
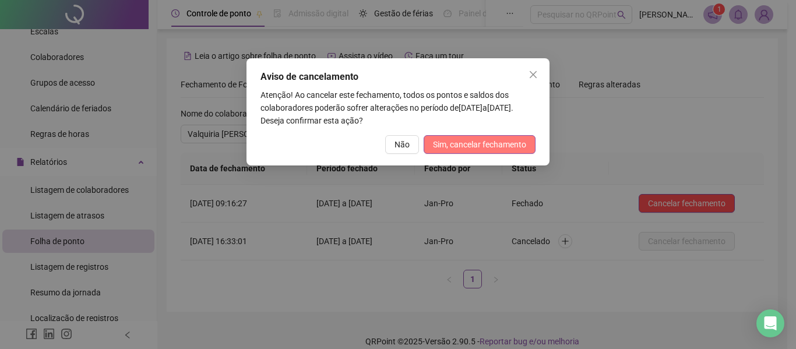
click at [478, 152] on button "Sim, cancelar fechamento" at bounding box center [480, 144] width 112 height 19
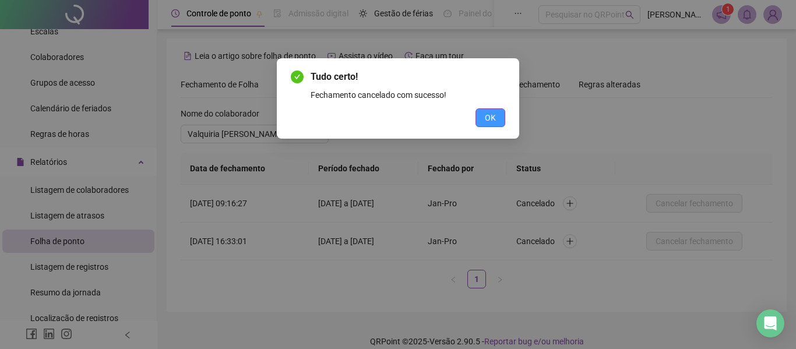
click at [481, 118] on button "OK" at bounding box center [491, 117] width 30 height 19
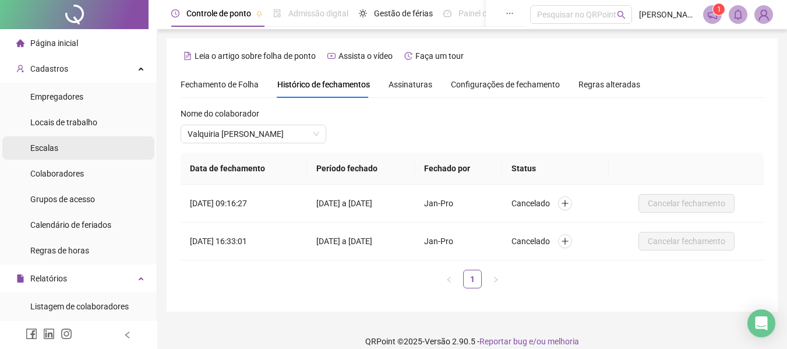
click at [40, 149] on span "Escalas" at bounding box center [44, 147] width 28 height 9
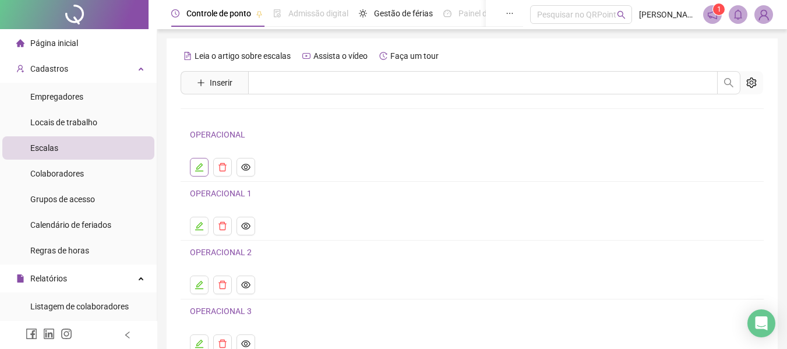
click at [198, 164] on icon "edit" at bounding box center [199, 167] width 9 height 9
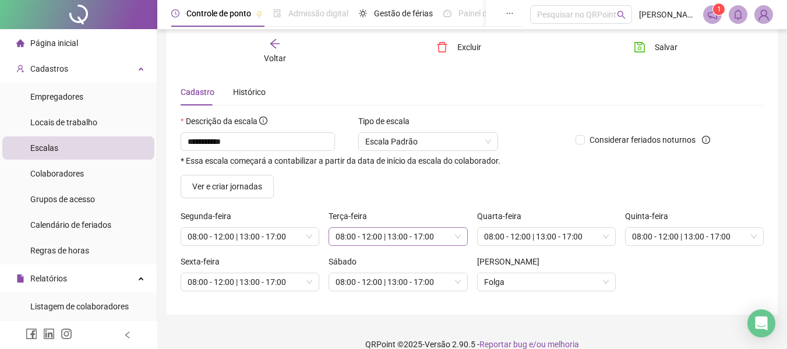
scroll to position [45, 0]
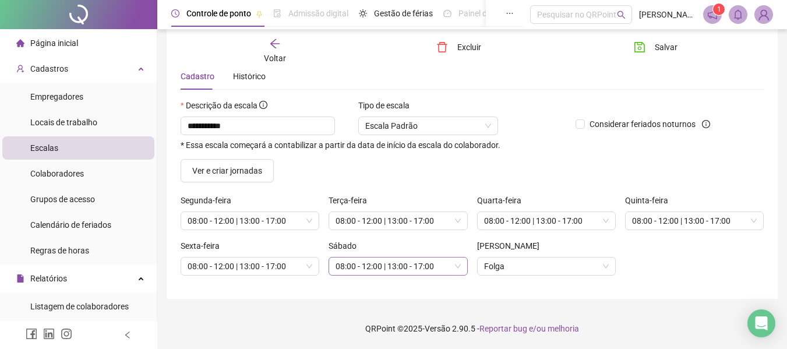
click at [439, 269] on span "08:00 - 12:00 | 13:00 - 17:00" at bounding box center [398, 266] width 125 height 17
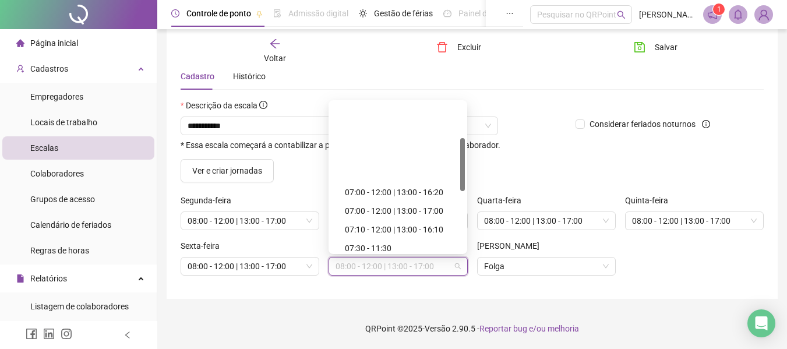
scroll to position [99, 0]
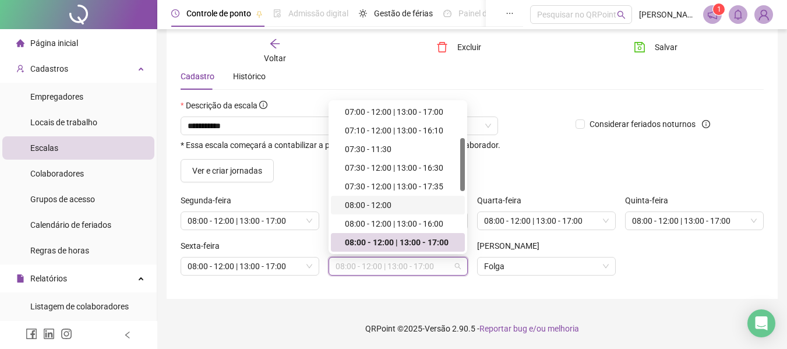
click at [390, 202] on div "08:00 - 12:00" at bounding box center [401, 205] width 113 height 13
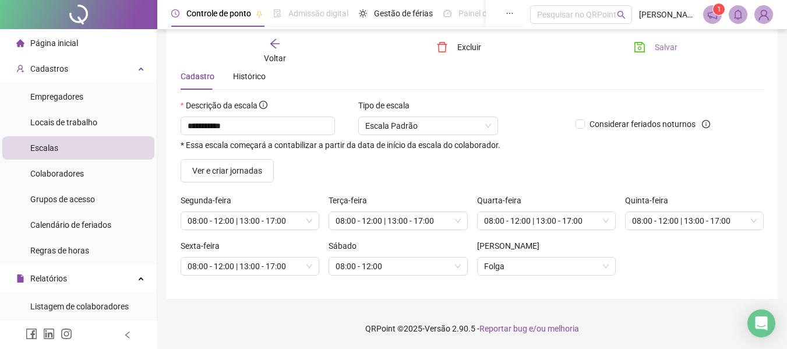
click at [659, 45] on span "Salvar" at bounding box center [666, 47] width 23 height 13
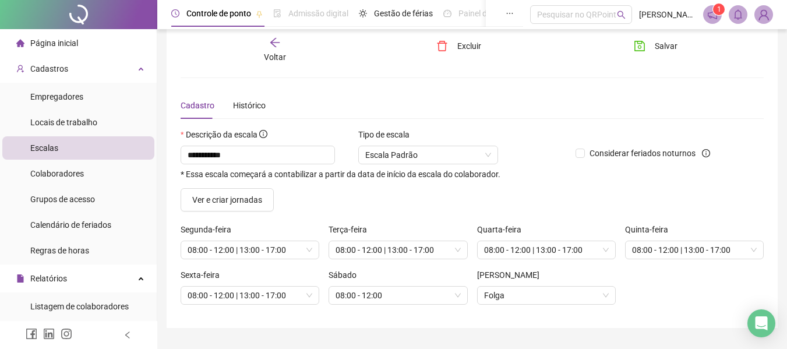
scroll to position [0, 0]
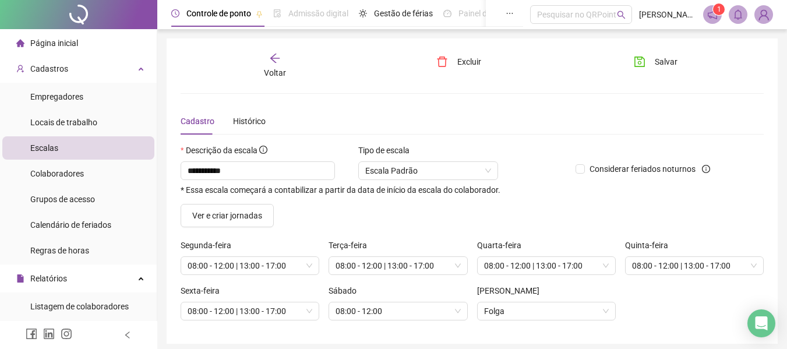
click at [280, 62] on icon "arrow-left" at bounding box center [275, 58] width 12 height 12
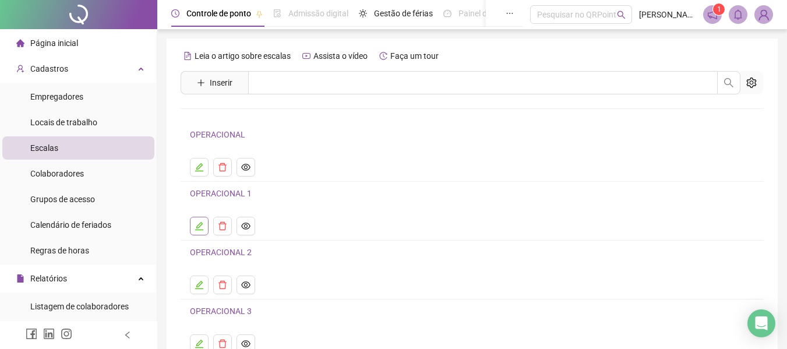
click at [203, 230] on icon "edit" at bounding box center [199, 226] width 8 height 8
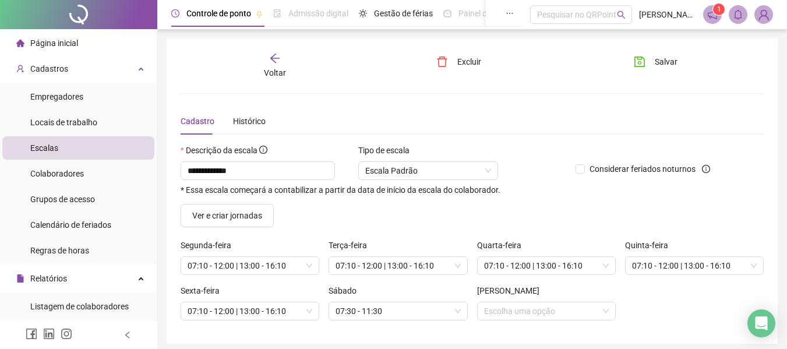
click at [276, 61] on icon "arrow-left" at bounding box center [275, 58] width 12 height 12
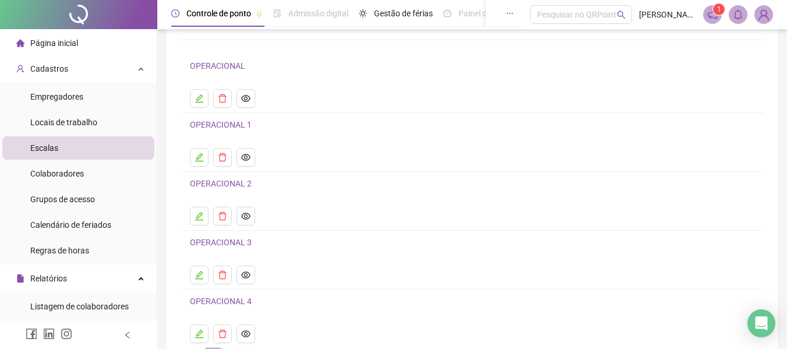
scroll to position [117, 0]
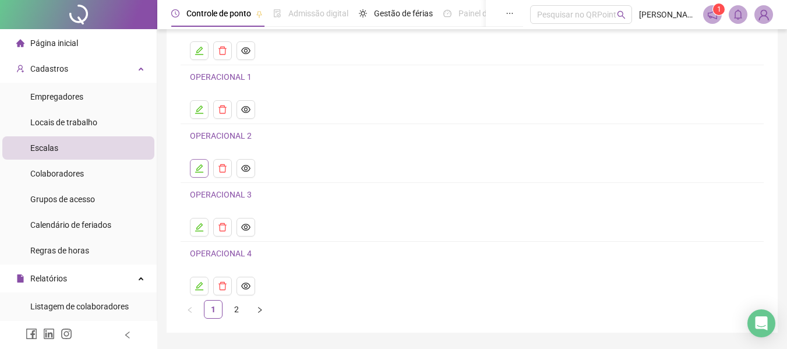
click at [203, 170] on icon "edit" at bounding box center [199, 168] width 9 height 9
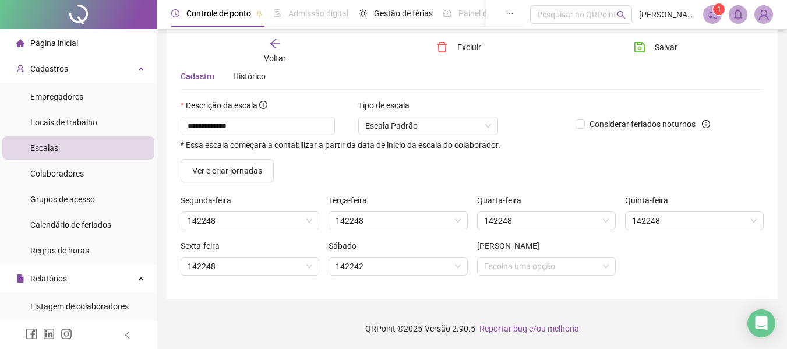
scroll to position [45, 0]
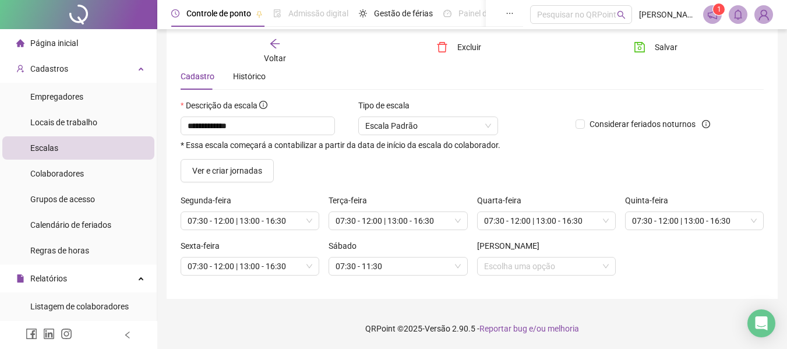
click at [273, 47] on icon "arrow-left" at bounding box center [275, 44] width 12 height 12
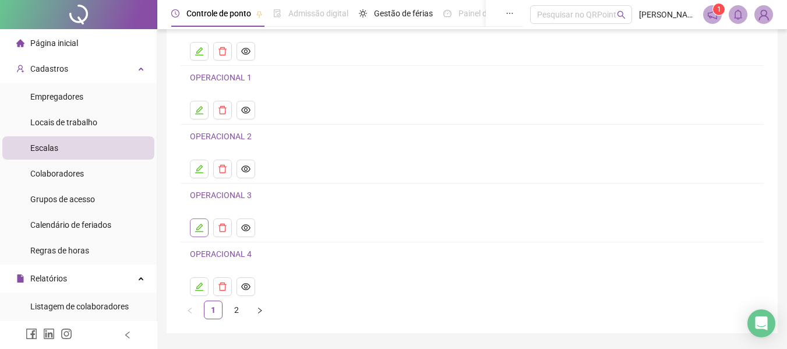
scroll to position [117, 0]
click at [196, 285] on icon "edit" at bounding box center [199, 286] width 9 height 9
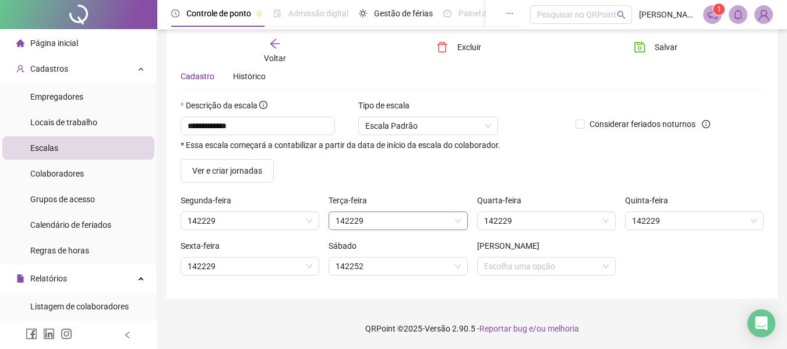
scroll to position [45, 0]
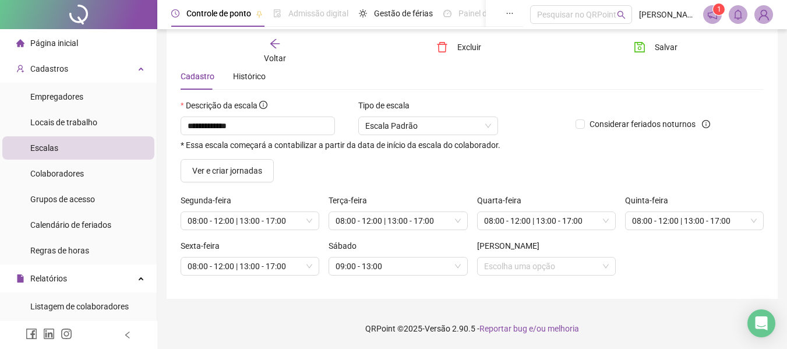
click at [272, 48] on icon "arrow-left" at bounding box center [275, 44] width 12 height 12
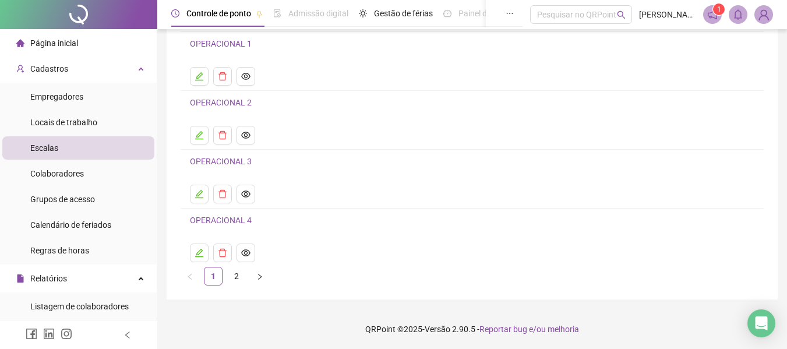
scroll to position [150, 0]
click at [235, 278] on link "2" at bounding box center [236, 275] width 17 height 17
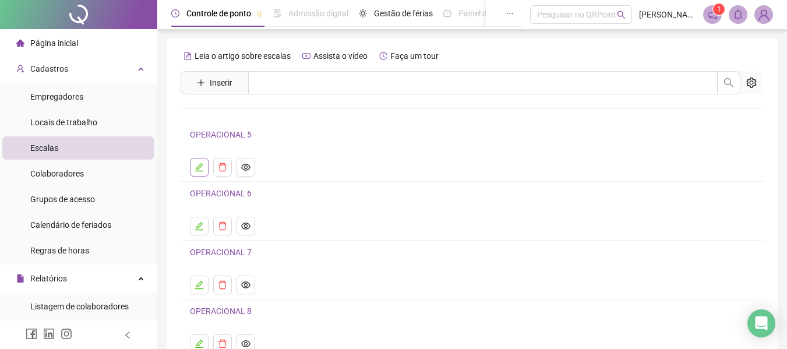
click at [195, 167] on icon "edit" at bounding box center [199, 167] width 9 height 9
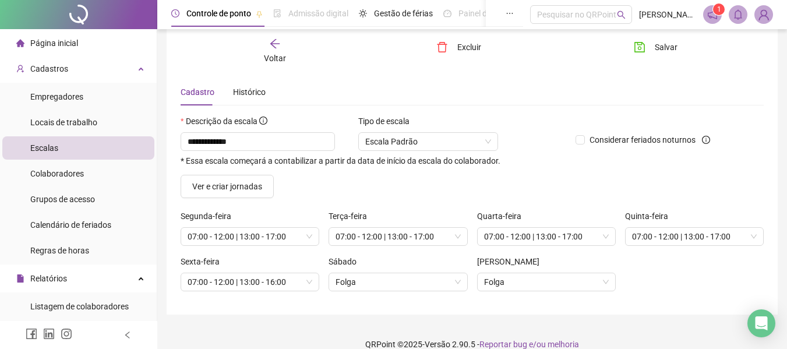
scroll to position [45, 0]
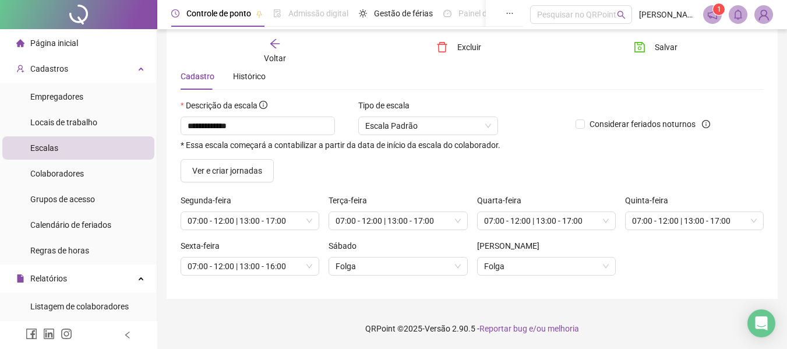
click at [272, 48] on icon "arrow-left" at bounding box center [275, 44] width 12 height 12
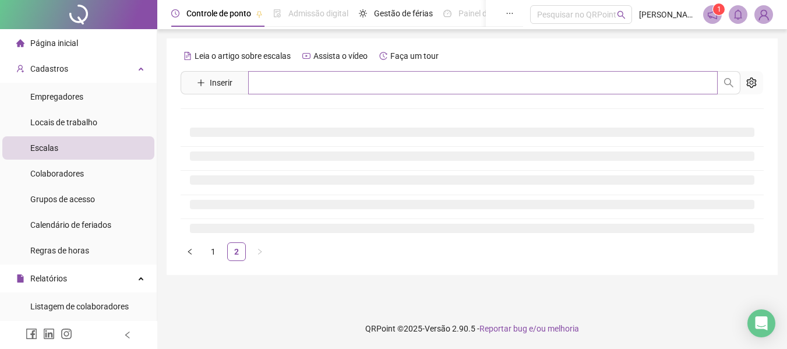
scroll to position [0, 0]
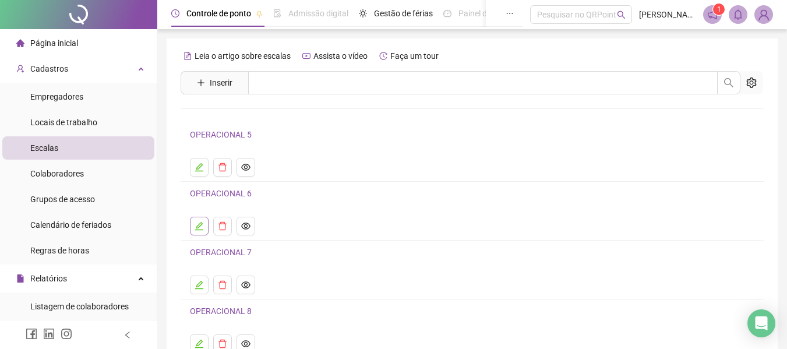
click at [203, 228] on icon "edit" at bounding box center [199, 225] width 9 height 9
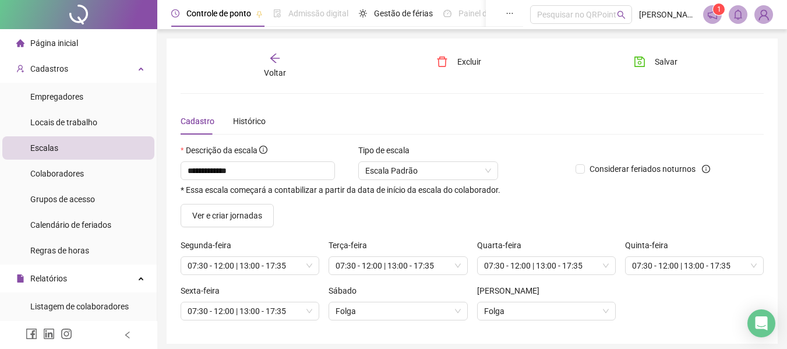
click at [271, 68] on span "Voltar" at bounding box center [275, 72] width 22 height 9
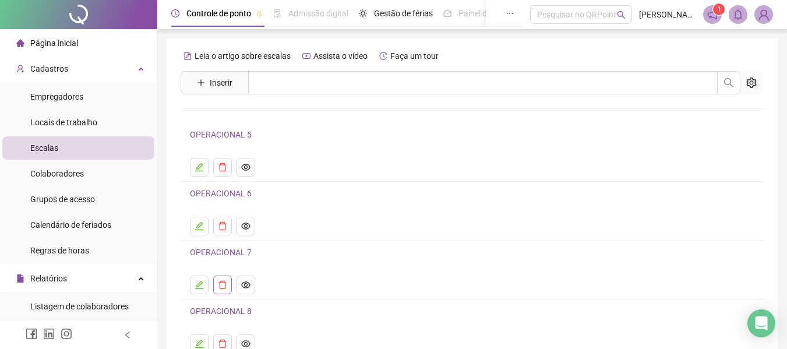
scroll to position [58, 0]
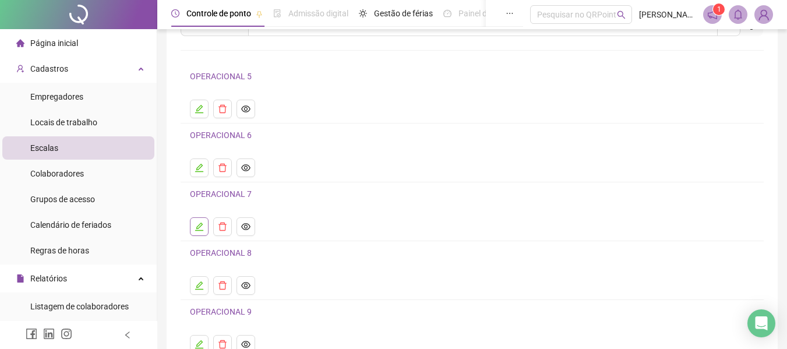
click at [195, 224] on icon "edit" at bounding box center [199, 226] width 9 height 9
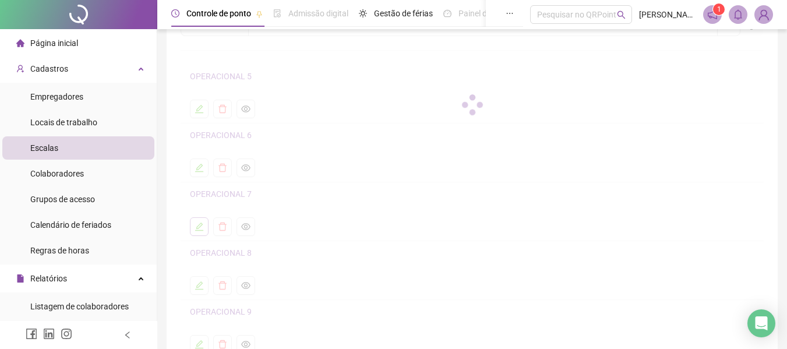
scroll to position [45, 0]
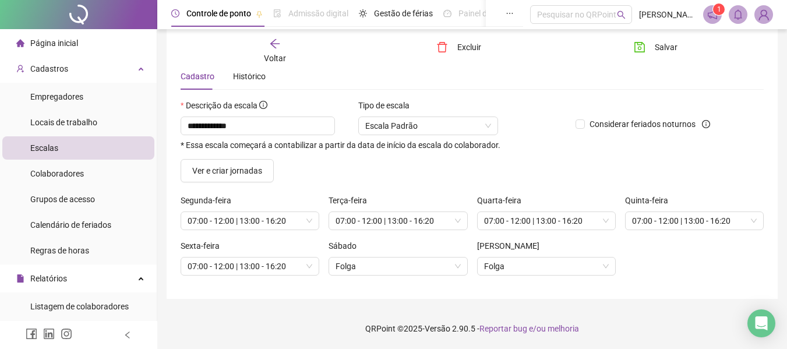
click at [272, 44] on icon "arrow-left" at bounding box center [274, 43] width 9 height 9
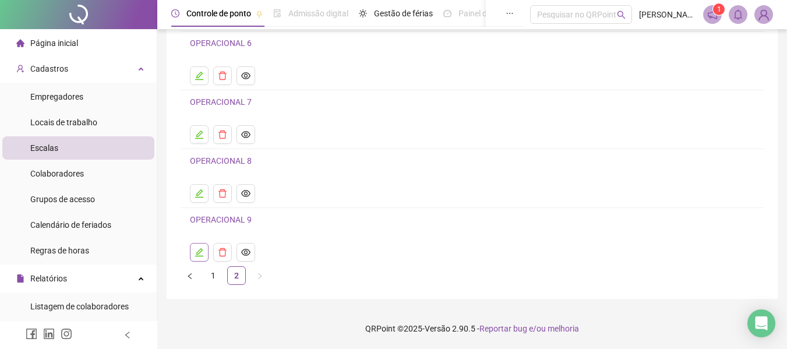
click at [201, 251] on icon "edit" at bounding box center [199, 252] width 9 height 9
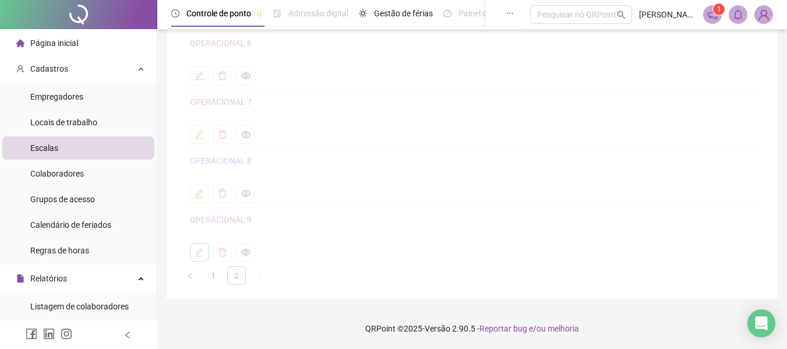
scroll to position [45, 0]
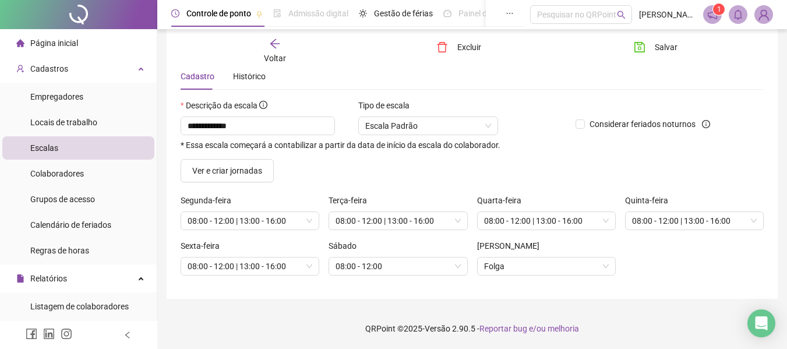
click at [280, 44] on icon "arrow-left" at bounding box center [275, 44] width 12 height 12
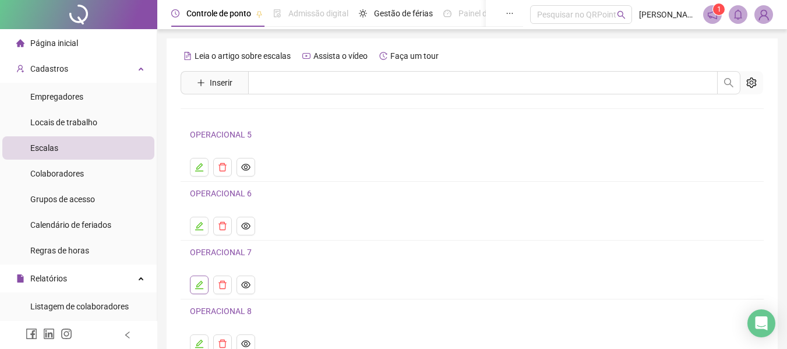
click at [198, 287] on icon "edit" at bounding box center [199, 285] width 8 height 8
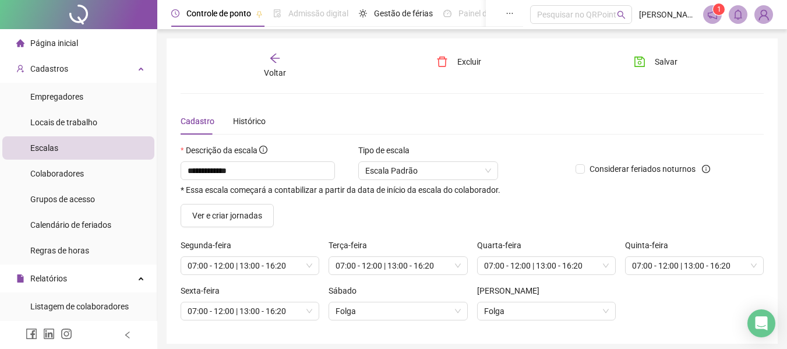
click at [276, 53] on icon "arrow-left" at bounding box center [275, 58] width 12 height 12
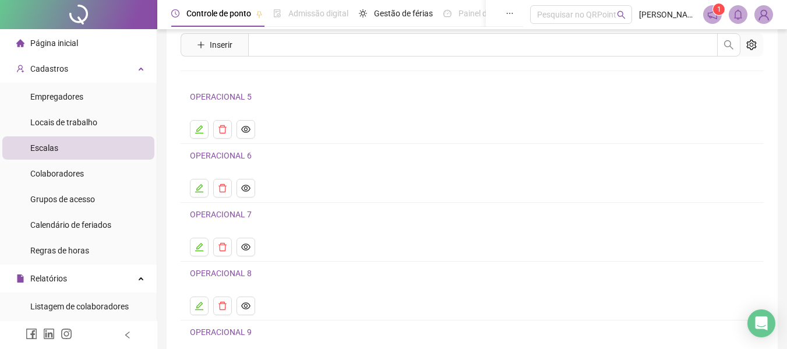
scroll to position [58, 0]
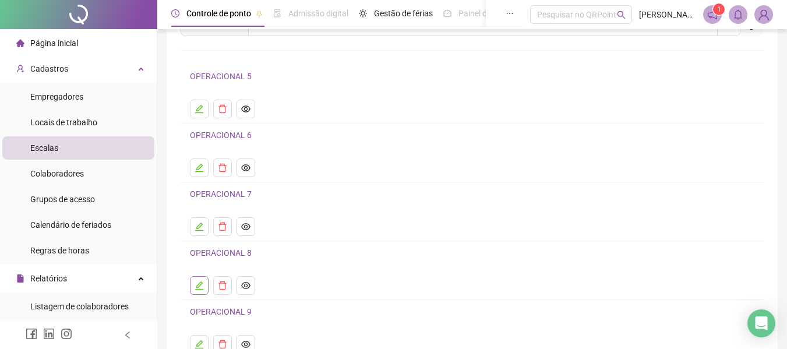
click at [195, 283] on icon "edit" at bounding box center [199, 285] width 9 height 9
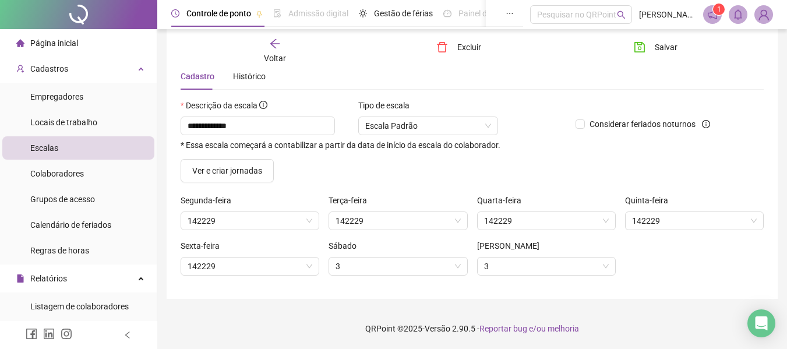
scroll to position [45, 0]
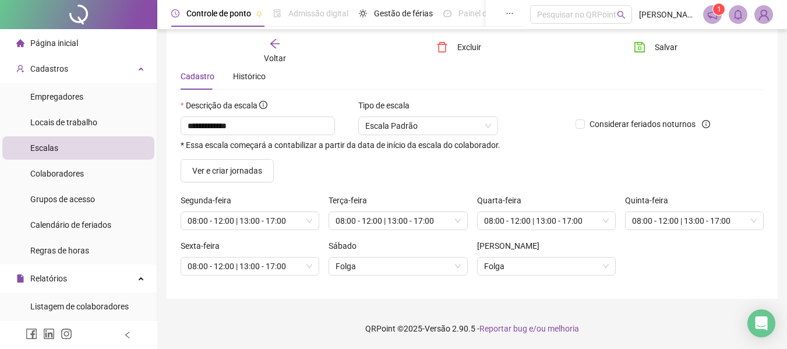
click at [275, 49] on div "Voltar" at bounding box center [275, 51] width 90 height 27
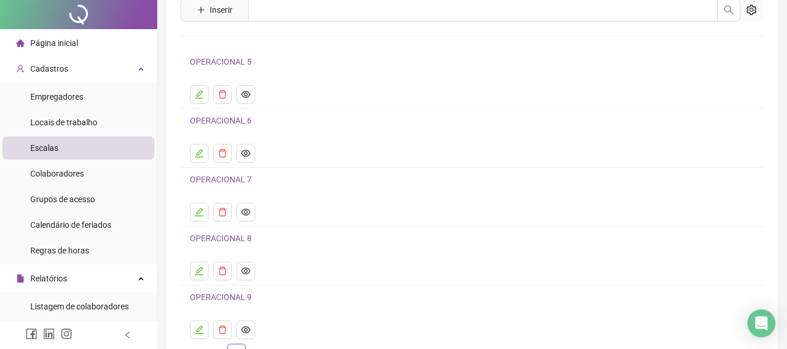
scroll to position [150, 0]
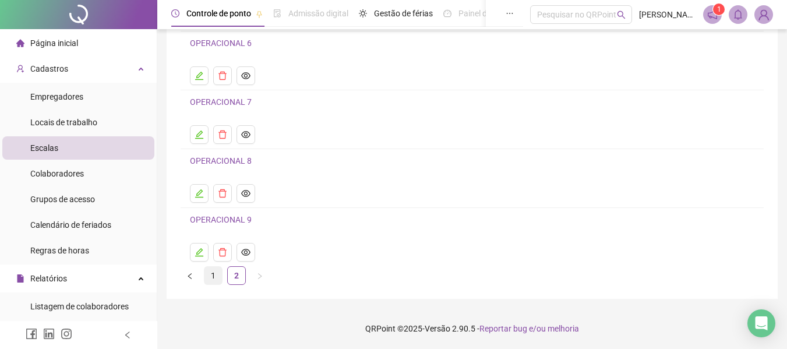
click at [209, 274] on link "1" at bounding box center [213, 275] width 17 height 17
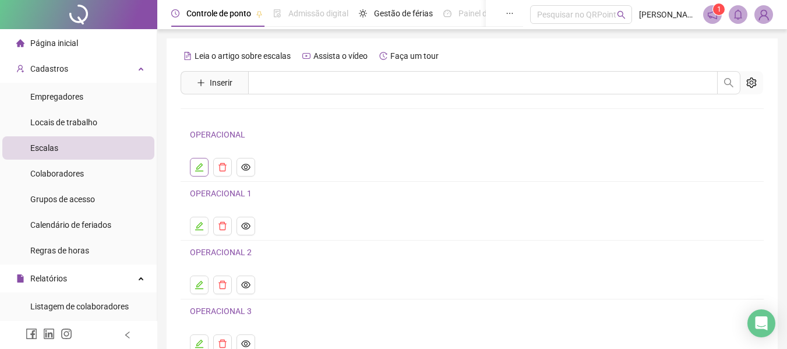
click at [195, 168] on icon "edit" at bounding box center [199, 167] width 9 height 9
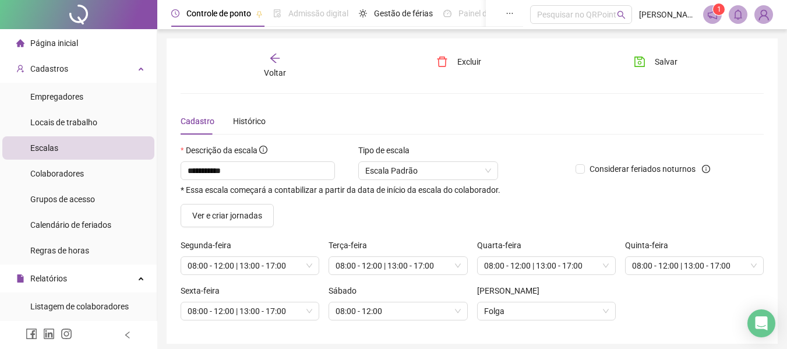
click at [282, 59] on div "Voltar" at bounding box center [275, 65] width 90 height 27
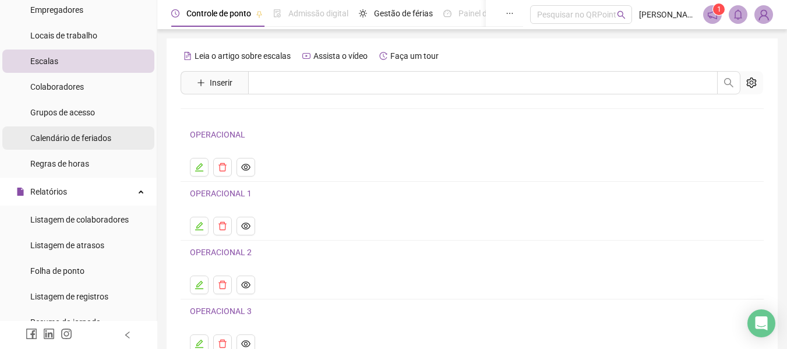
scroll to position [58, 0]
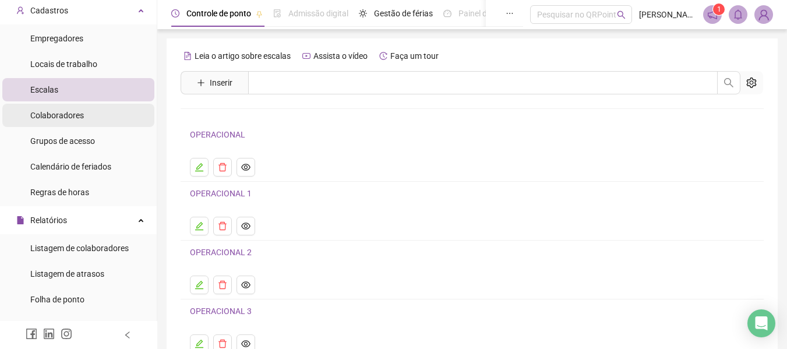
click at [65, 104] on div "Colaboradores" at bounding box center [57, 115] width 54 height 23
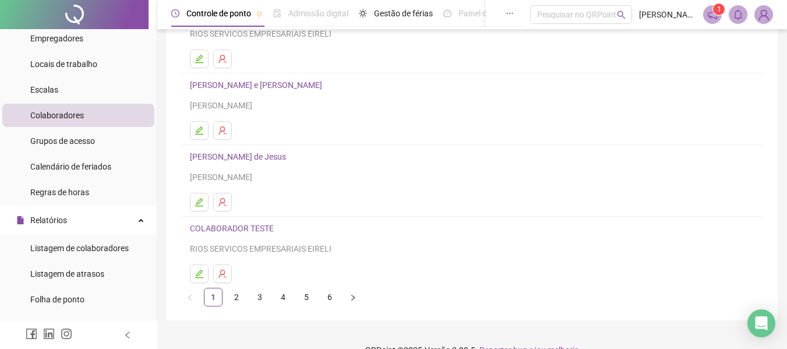
scroll to position [214, 0]
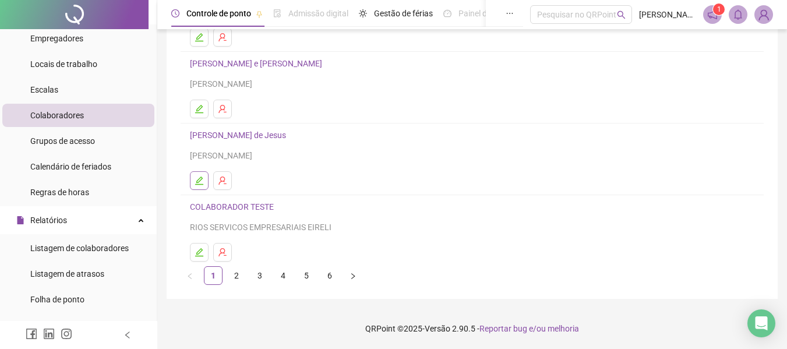
click at [192, 181] on button "button" at bounding box center [199, 180] width 19 height 19
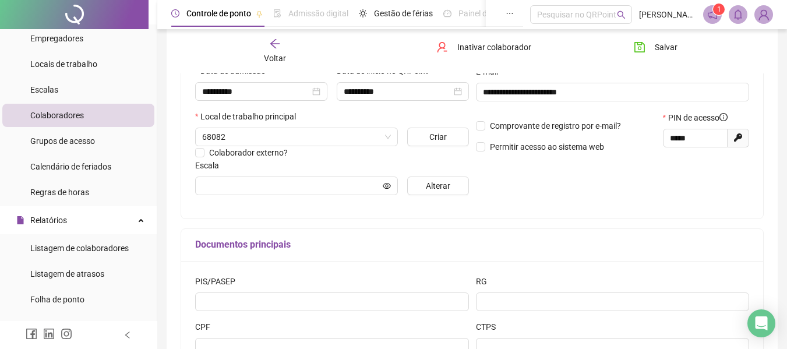
type input "**********"
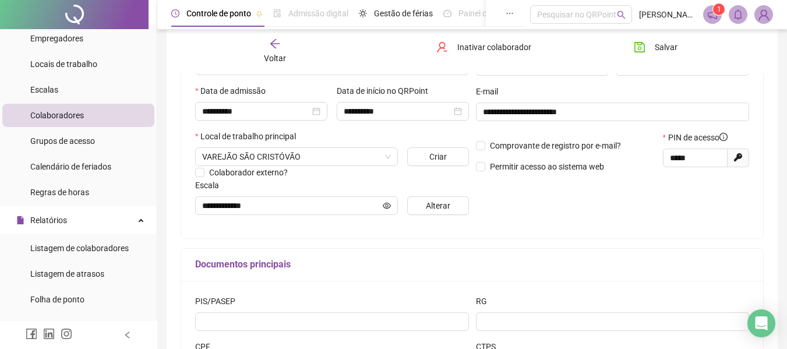
scroll to position [199, 0]
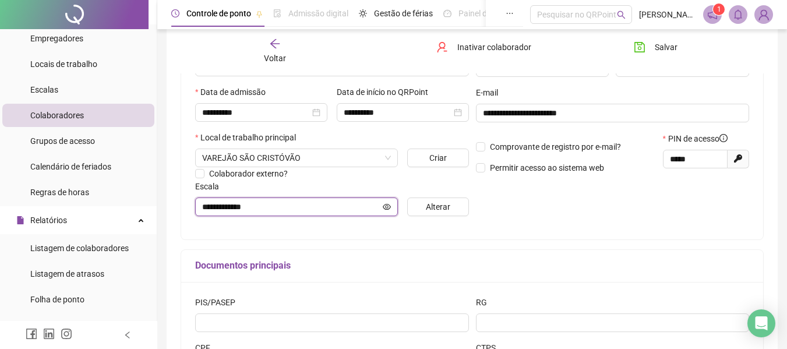
click at [389, 207] on icon "eye" at bounding box center [387, 207] width 8 height 8
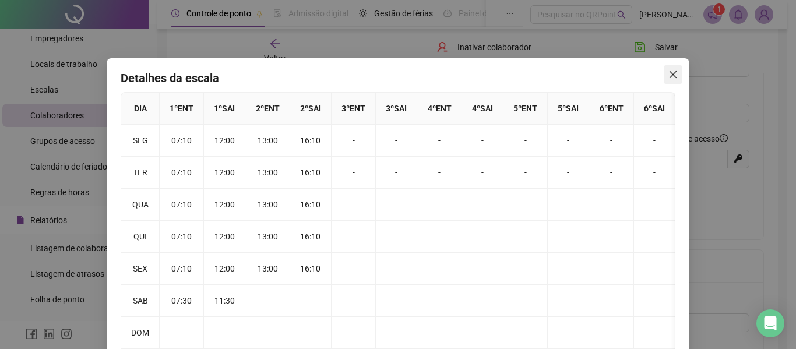
click at [668, 74] on icon "close" at bounding box center [672, 74] width 9 height 9
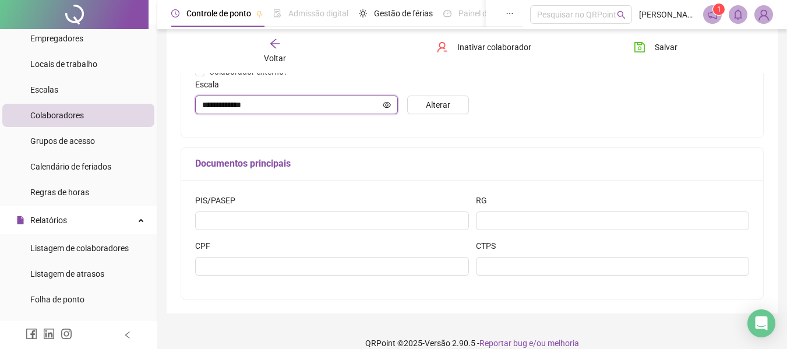
scroll to position [316, 0]
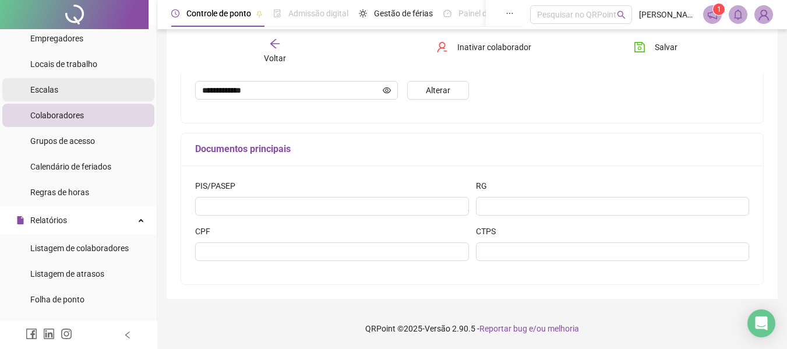
click at [48, 89] on span "Escalas" at bounding box center [44, 89] width 28 height 9
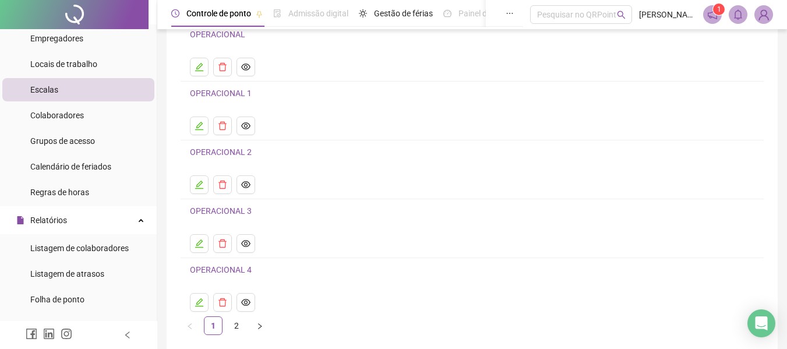
scroll to position [34, 0]
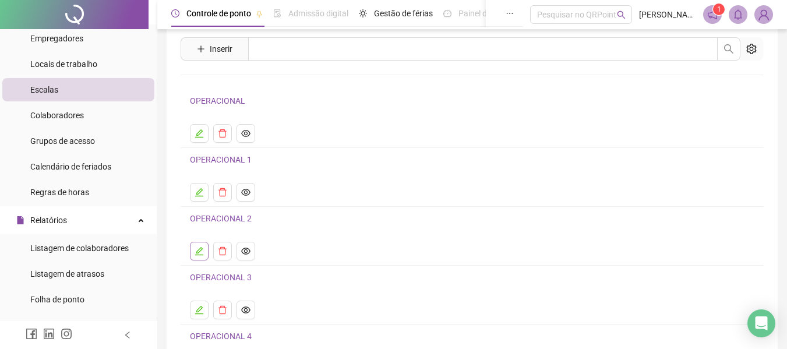
click at [201, 251] on icon "edit" at bounding box center [199, 251] width 8 height 8
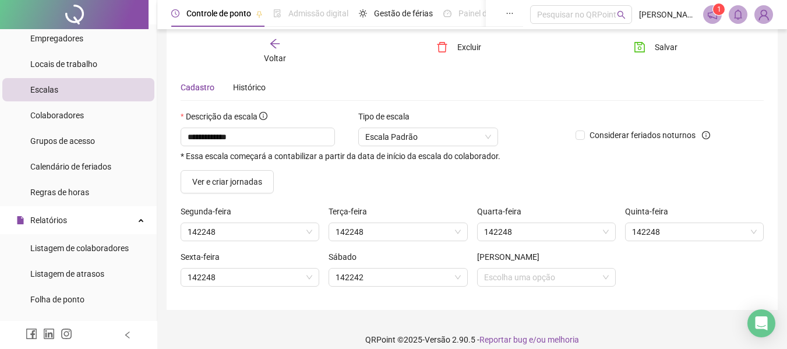
scroll to position [40, 0]
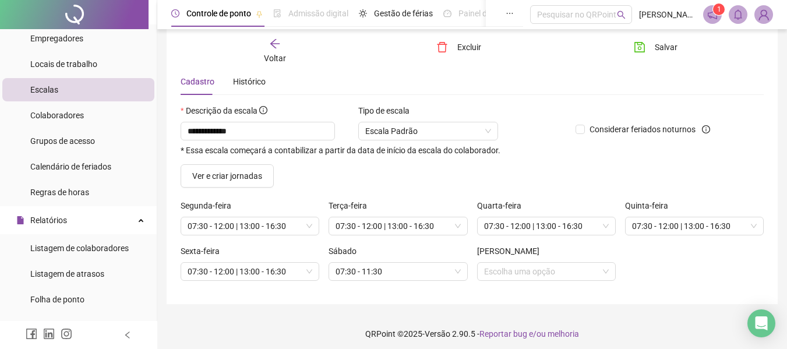
click at [284, 49] on div "Voltar" at bounding box center [275, 51] width 90 height 27
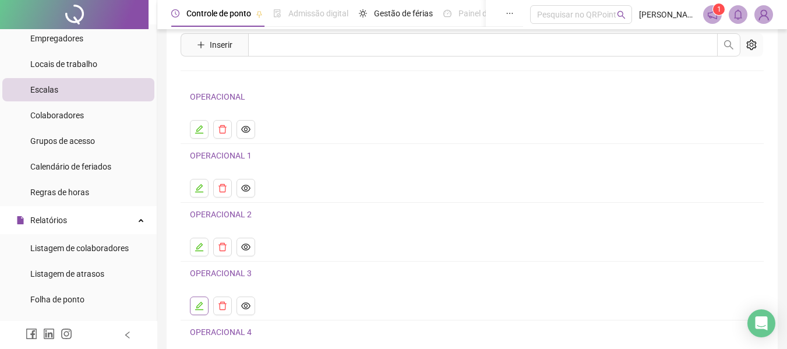
scroll to position [58, 0]
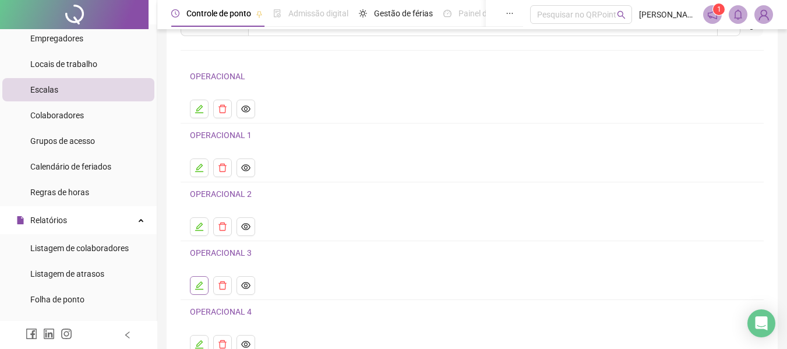
click at [201, 284] on icon "edit" at bounding box center [199, 285] width 9 height 9
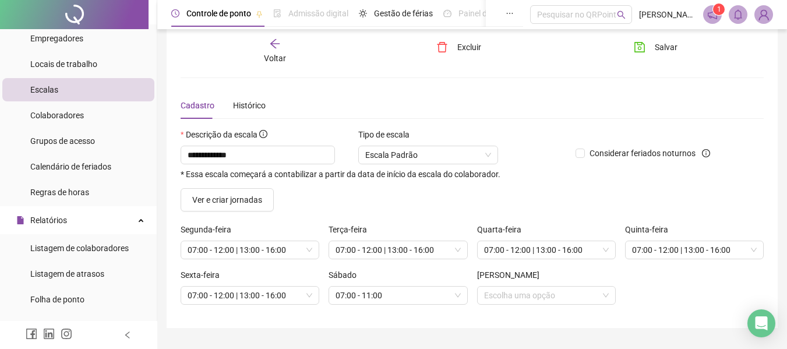
scroll to position [0, 0]
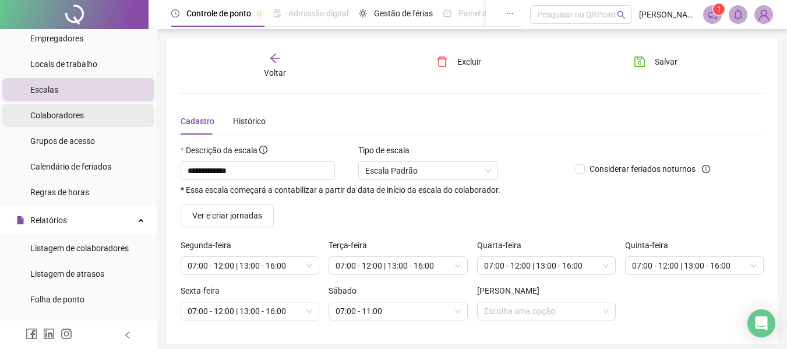
click at [68, 117] on span "Colaboradores" at bounding box center [57, 115] width 54 height 9
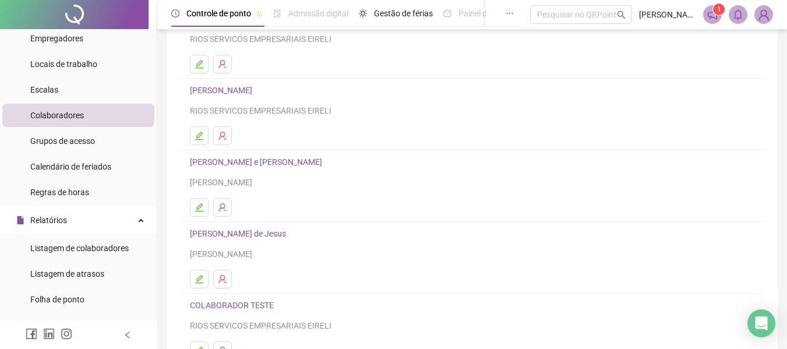
scroll to position [117, 0]
click at [199, 282] on icon "edit" at bounding box center [199, 279] width 8 height 8
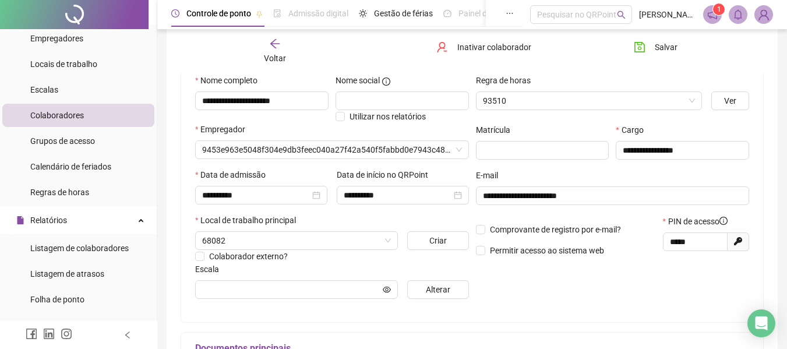
scroll to position [122, 0]
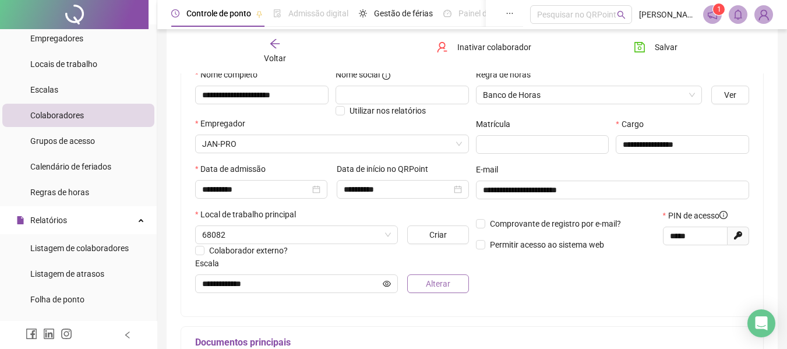
click at [429, 281] on span "Alterar" at bounding box center [438, 283] width 24 height 13
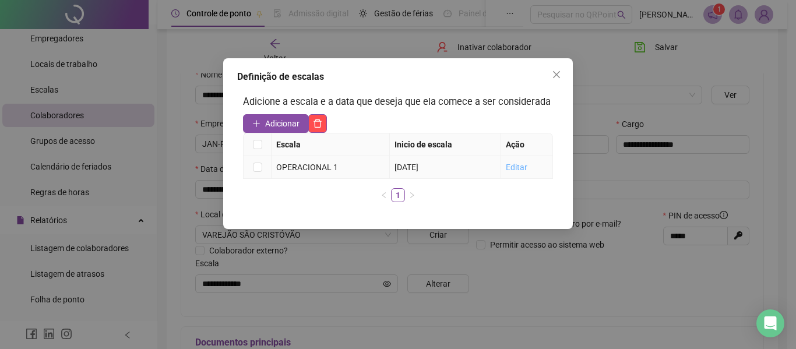
click at [518, 167] on link "Editar" at bounding box center [517, 167] width 22 height 9
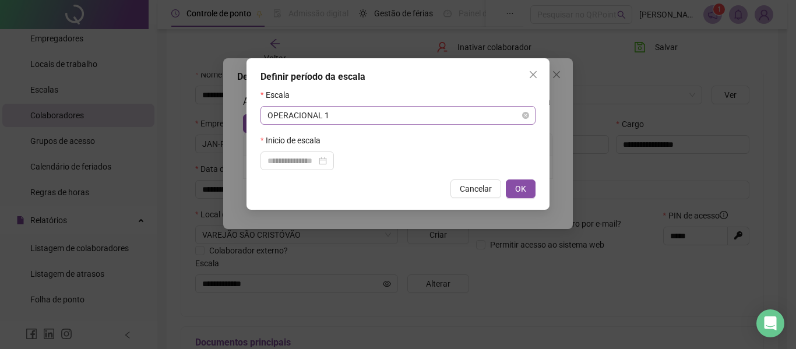
click at [477, 119] on span "OPERACIONAL 1" at bounding box center [398, 115] width 261 height 17
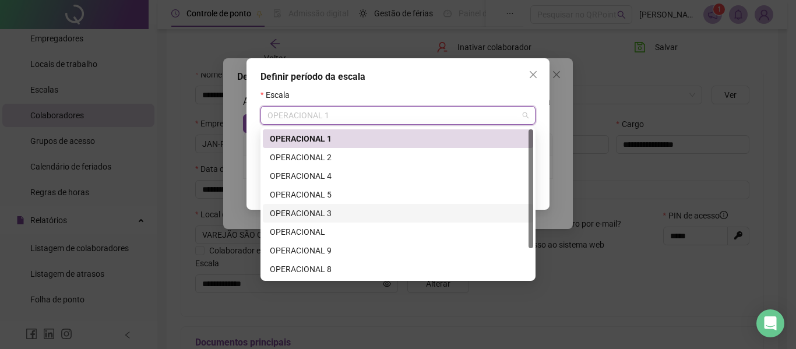
click at [316, 209] on div "OPERACIONAL 3" at bounding box center [398, 213] width 256 height 13
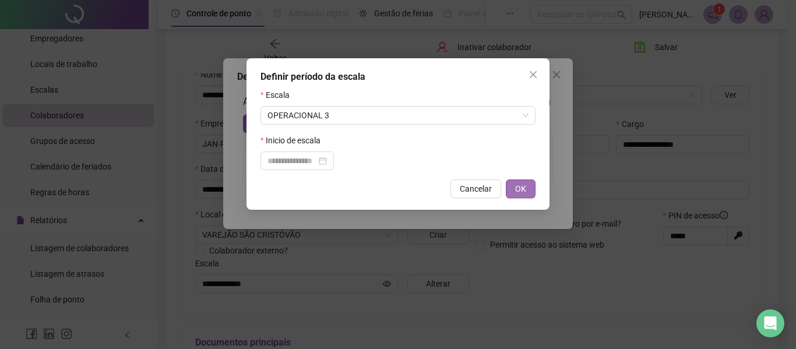
click at [523, 188] on span "OK" at bounding box center [520, 188] width 11 height 13
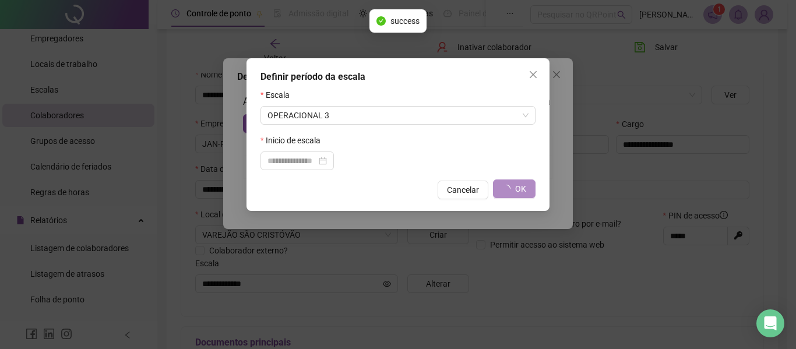
type input "**********"
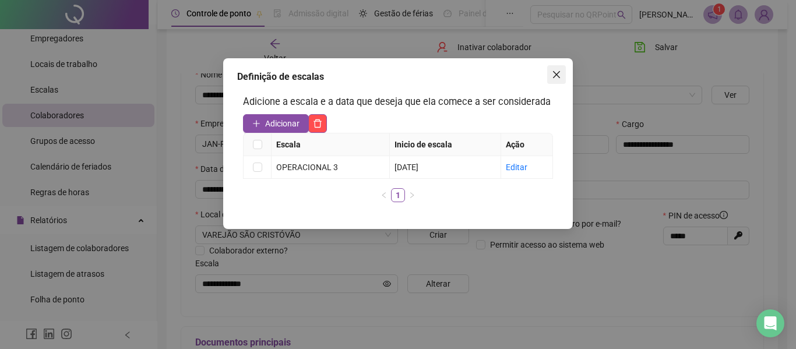
click at [552, 78] on icon "close" at bounding box center [556, 74] width 9 height 9
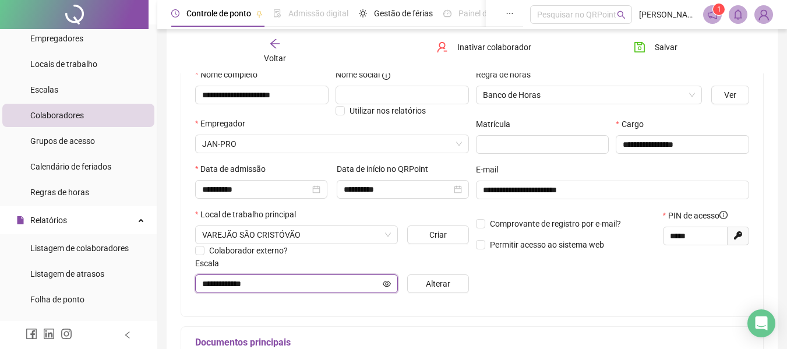
click at [386, 280] on icon "eye" at bounding box center [387, 284] width 8 height 8
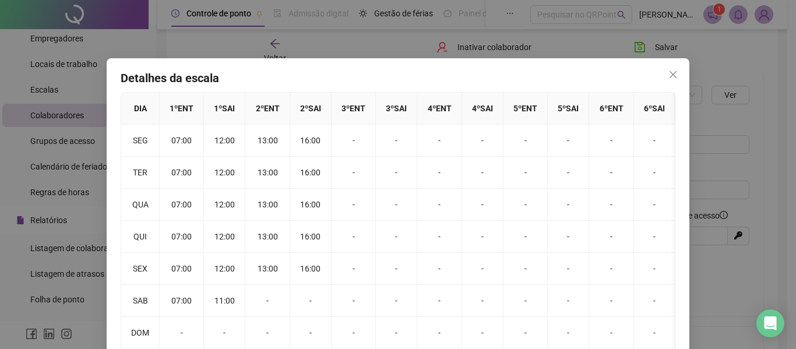
click at [705, 174] on div "Detalhes da escala DIA 1 º ENT 1 º SAI 2 º ENT 2 º SAI 3 º ENT 3 º SAI 4 º ENT …" at bounding box center [398, 174] width 796 height 349
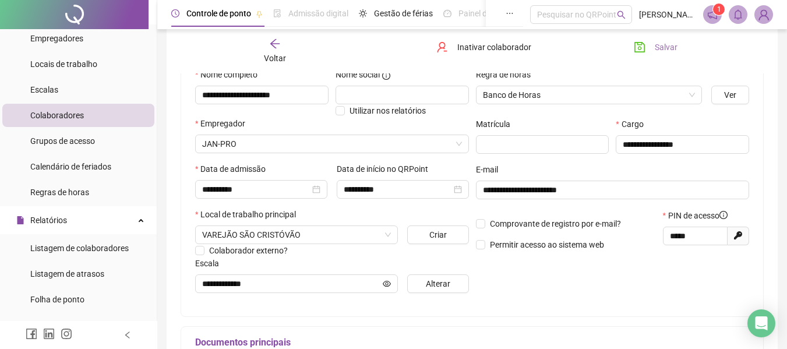
click at [650, 47] on button "Salvar" at bounding box center [655, 47] width 61 height 19
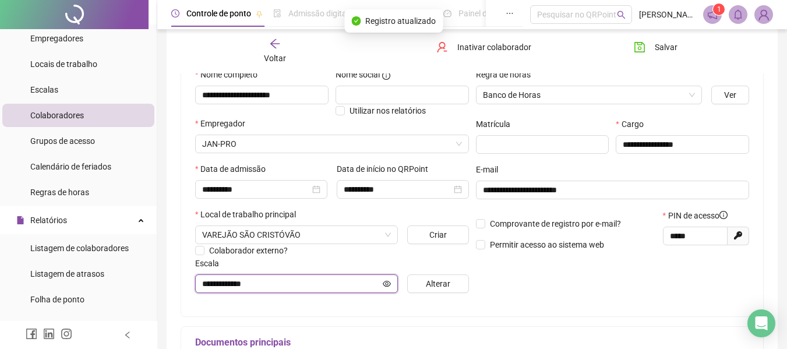
click at [390, 283] on icon "eye" at bounding box center [387, 284] width 8 height 8
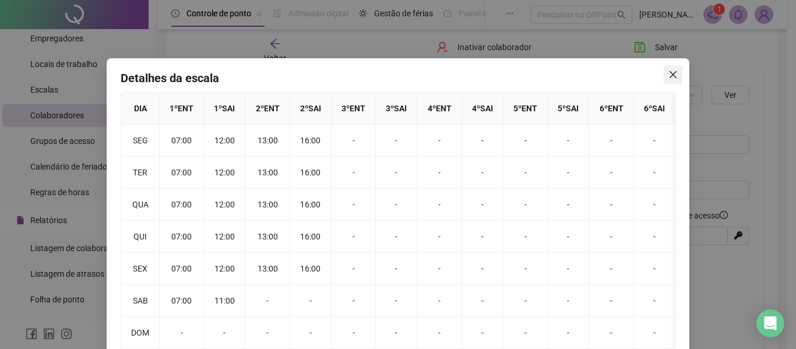
click at [668, 75] on icon "close" at bounding box center [672, 74] width 9 height 9
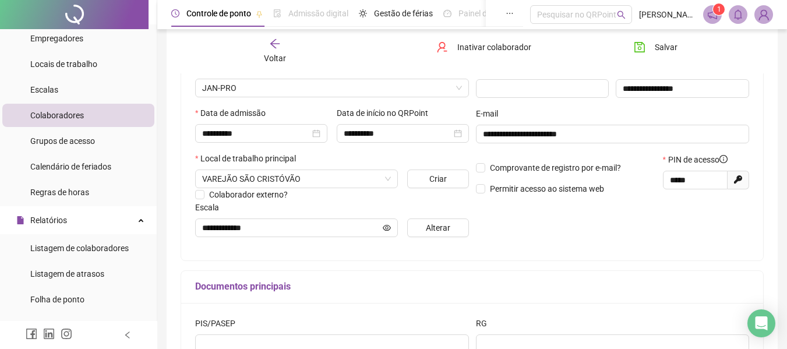
scroll to position [141, 0]
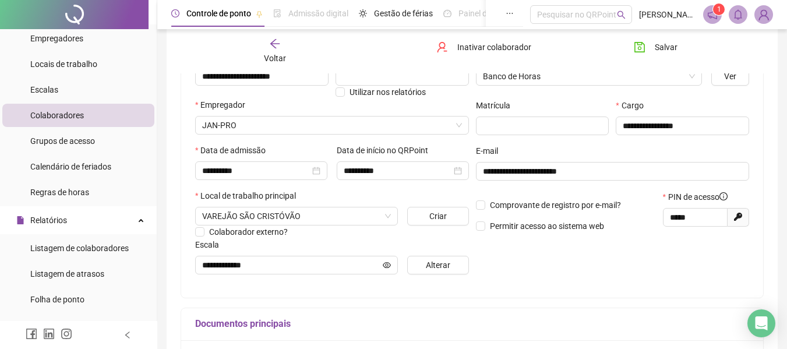
click at [543, 283] on div "**********" at bounding box center [613, 167] width 281 height 234
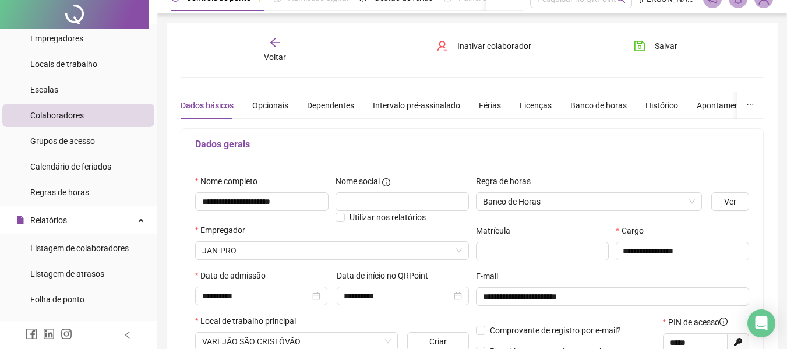
scroll to position [0, 0]
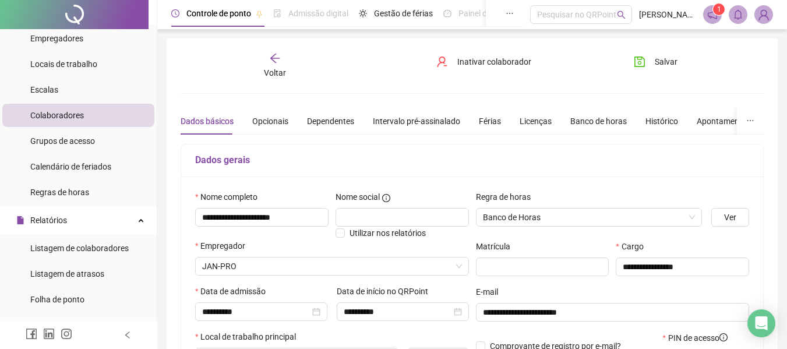
click at [572, 173] on div "Dados gerais" at bounding box center [472, 161] width 582 height 33
click at [269, 62] on icon "arrow-left" at bounding box center [275, 58] width 12 height 12
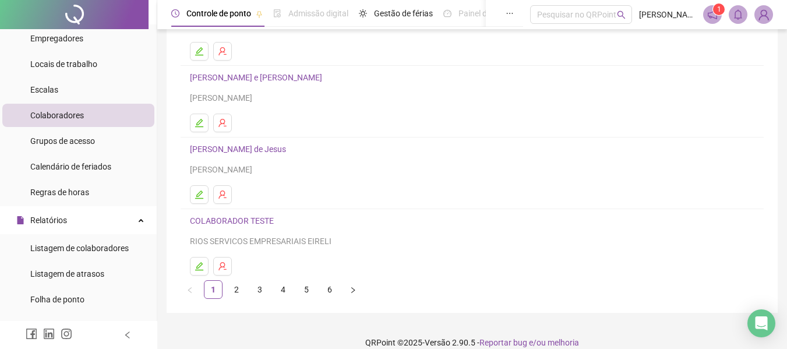
scroll to position [214, 0]
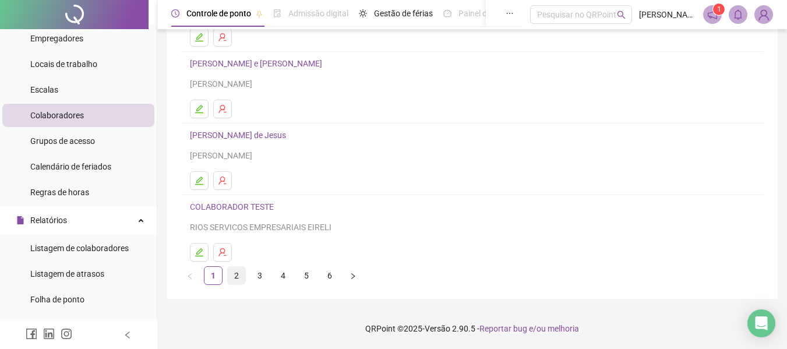
click at [240, 273] on link "2" at bounding box center [236, 275] width 17 height 17
